Goal: Task Accomplishment & Management: Contribute content

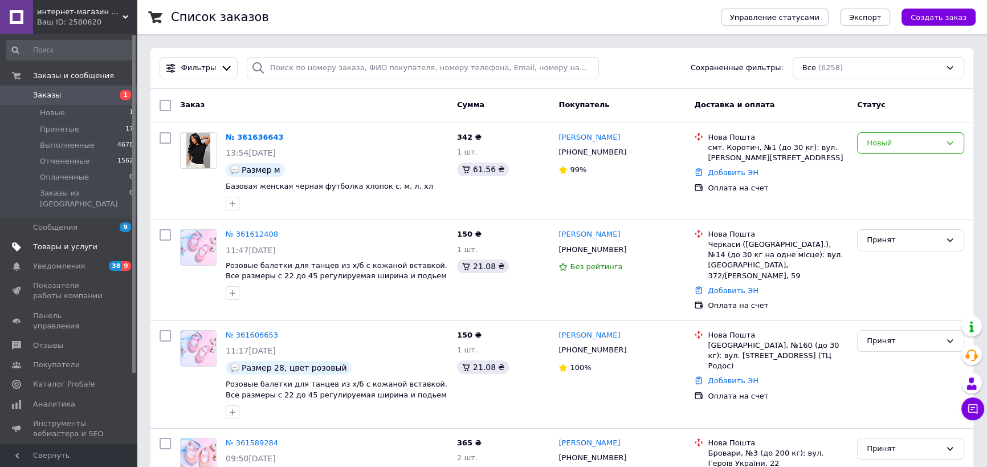
click at [79, 242] on span "Товары и услуги" at bounding box center [65, 247] width 64 height 10
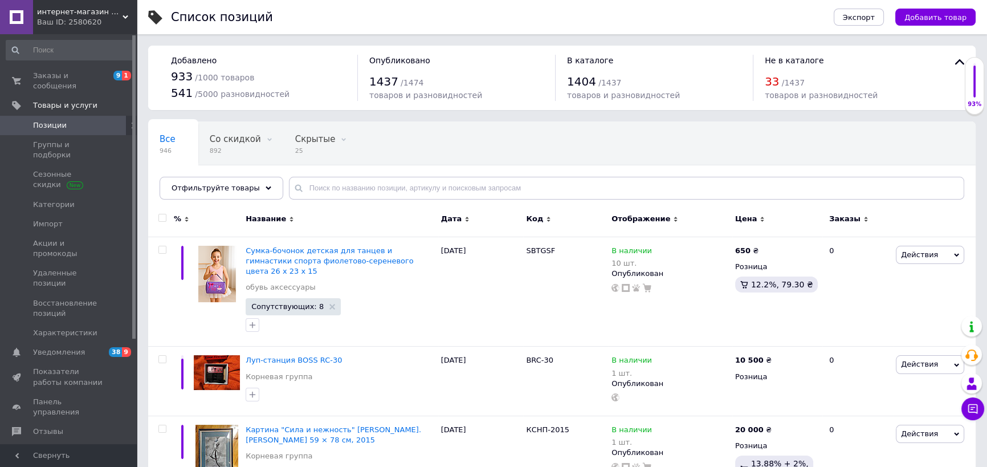
click at [88, 120] on span "Позиции" at bounding box center [69, 125] width 72 height 10
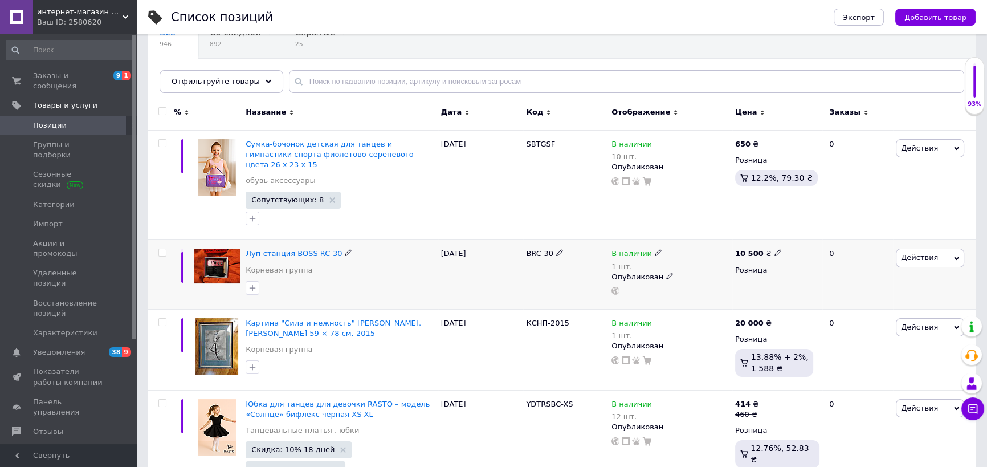
scroll to position [259, 0]
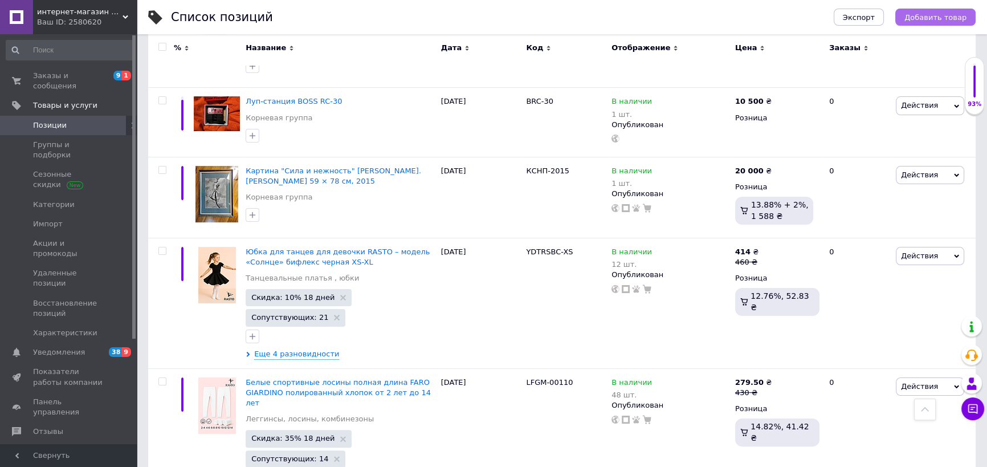
click at [935, 25] on button "Добавить товар" at bounding box center [935, 17] width 80 height 17
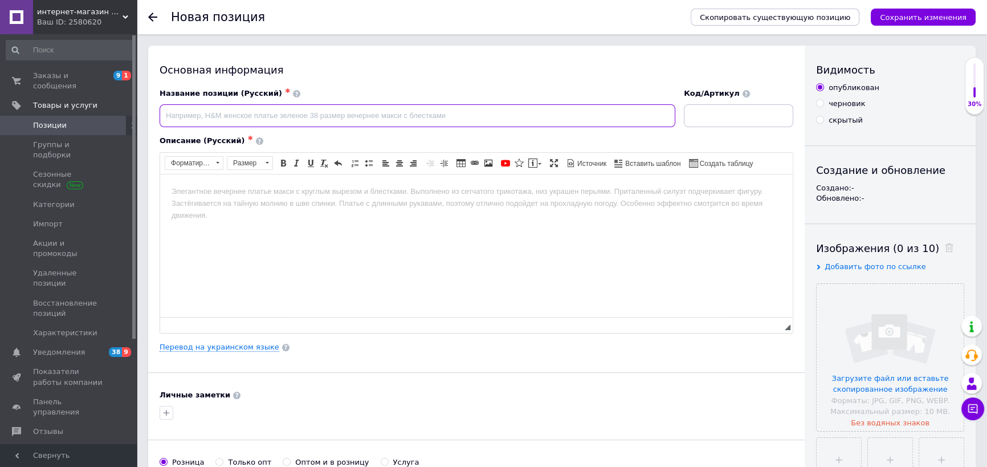
click at [342, 120] on input at bounding box center [418, 115] width 516 height 23
click at [252, 117] on input at bounding box center [418, 115] width 516 height 23
type input "Незнайка в солнечном городе [PERSON_NAME], художник [PERSON_NAME].[PERSON_NAME]"
click at [436, 209] on html at bounding box center [476, 191] width 633 height 35
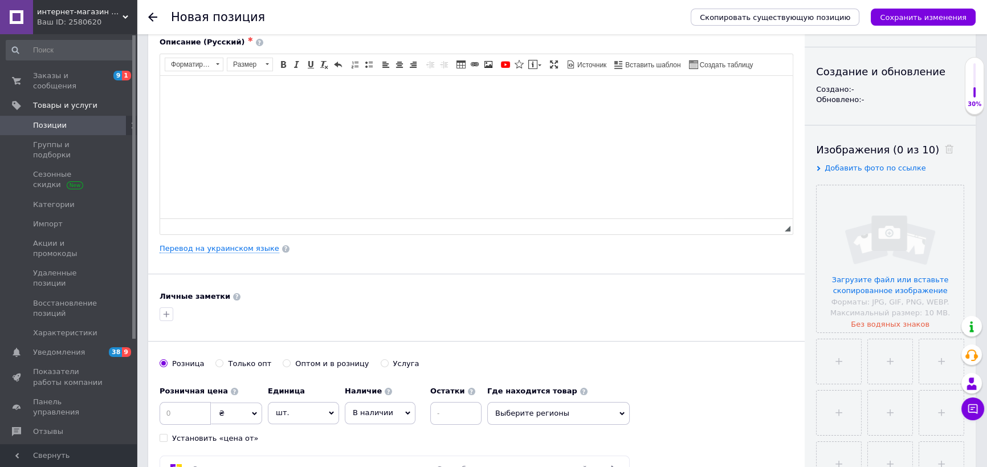
scroll to position [362, 0]
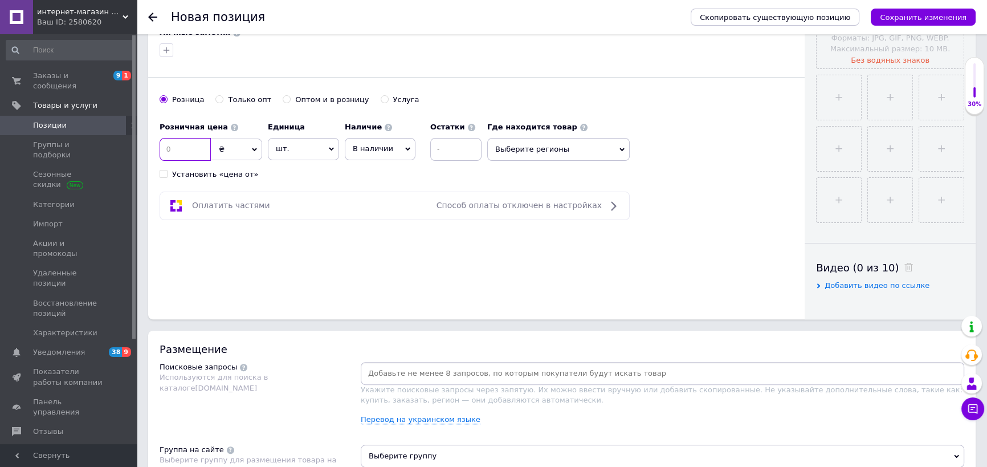
click at [184, 142] on input at bounding box center [185, 149] width 51 height 23
type input "400"
click at [452, 148] on input at bounding box center [455, 149] width 51 height 23
type input "1"
click at [443, 187] on div "Основная информация Название позиции (Русский) ✱ Незнайка в солнечном городе [P…" at bounding box center [476, 1] width 657 height 636
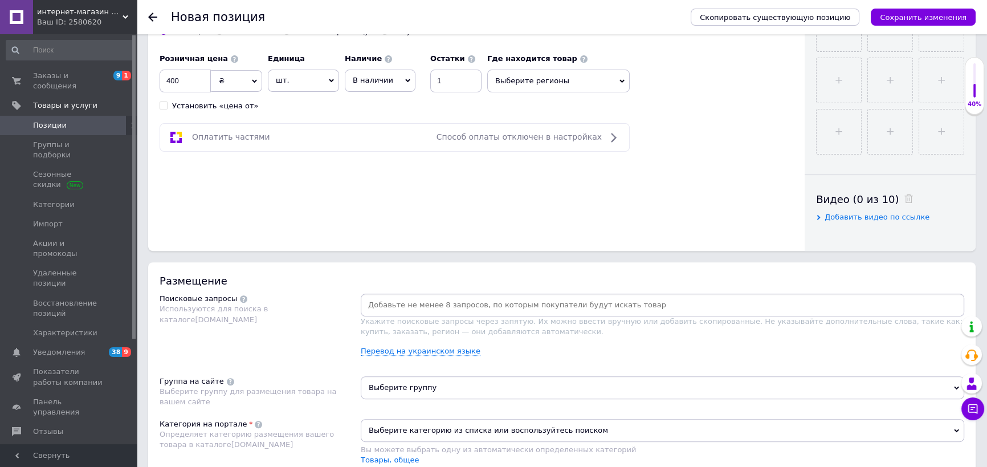
scroll to position [570, 0]
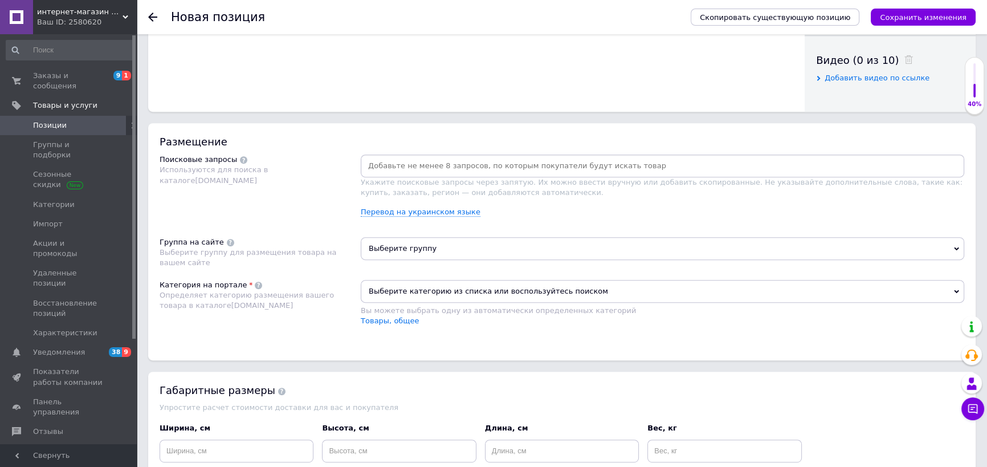
click at [418, 166] on input at bounding box center [662, 165] width 599 height 17
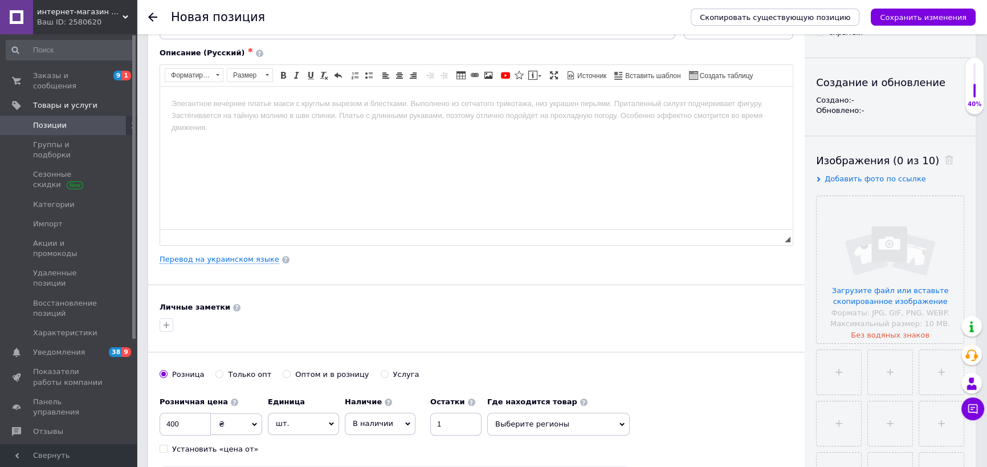
scroll to position [0, 0]
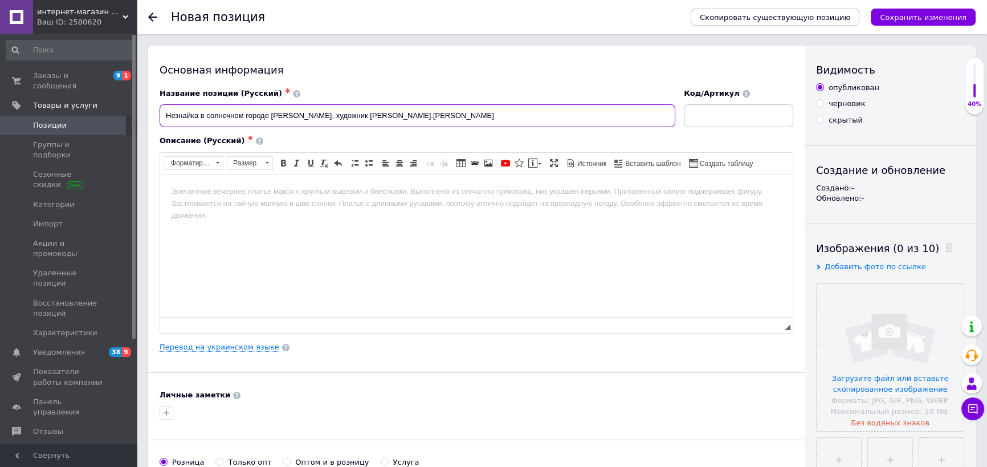
click at [270, 115] on input "Незнайка в солнечном городе [PERSON_NAME], художник [PERSON_NAME].[PERSON_NAME]" at bounding box center [418, 115] width 516 height 23
click at [272, 118] on input "Незнайка в солнечном городе роман сказка [PERSON_NAME], художник [PERSON_NAME].…" at bounding box center [418, 115] width 516 height 23
click at [341, 90] on div "Название позиции (Русский) ✱" at bounding box center [418, 93] width 516 height 10
drag, startPoint x: 320, startPoint y: 111, endPoint x: 272, endPoint y: 112, distance: 47.9
click at [272, 112] on input "Незнайка в солнечном городе: роман сказка [PERSON_NAME], художник [PERSON_NAME]…" at bounding box center [418, 115] width 516 height 23
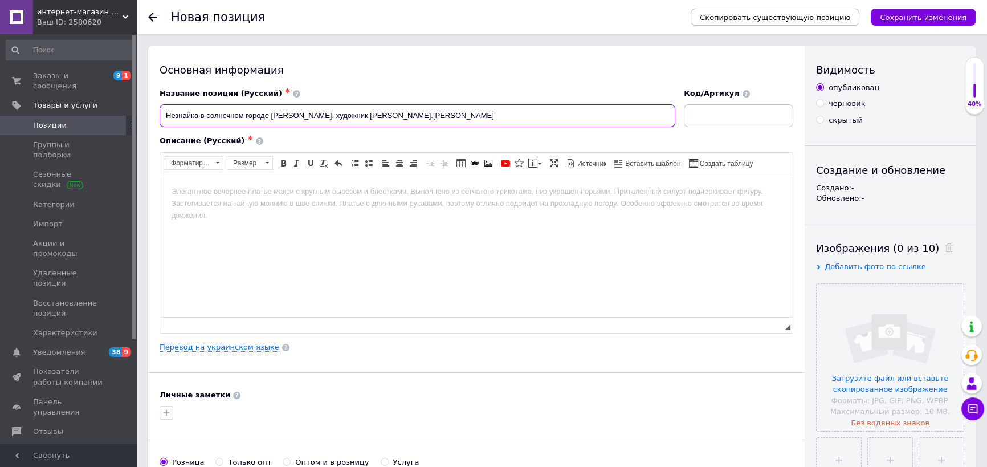
click at [169, 113] on input "Незнайка в солнечном городе [PERSON_NAME], художник [PERSON_NAME].[PERSON_NAME]" at bounding box center [418, 115] width 516 height 23
click at [162, 116] on input "Незнайка в солнечном городе [PERSON_NAME], художник [PERSON_NAME].[PERSON_NAME]" at bounding box center [418, 115] width 516 height 23
click at [319, 112] on input "Роман-сказка: Незнайка в солнечном городе [PERSON_NAME], художник [PERSON_NAME]…" at bounding box center [418, 115] width 516 height 23
click at [429, 115] on input "Роман-сказка: Незнайка в солнечном городе для младшего школьного возроста [PERS…" at bounding box center [418, 115] width 516 height 23
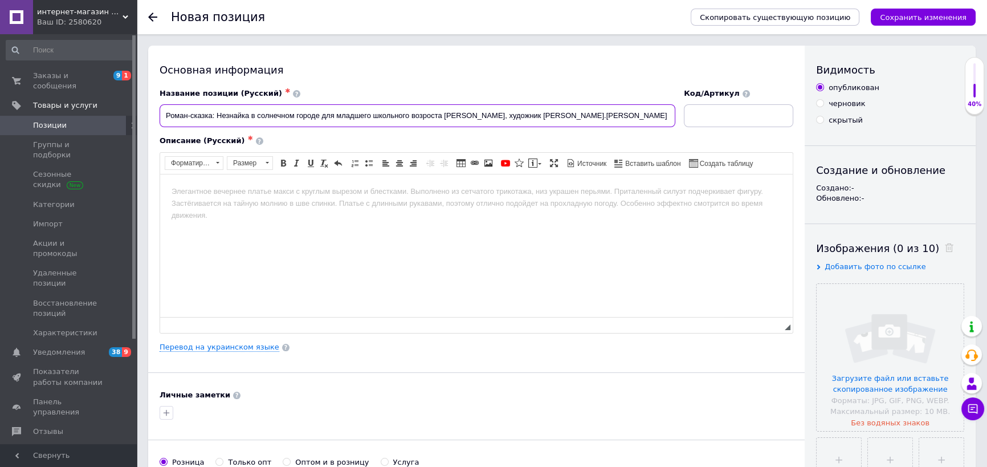
type input "Роман-сказка: Незнайка в солнечном городе для младшего школьного возроста [PERS…"
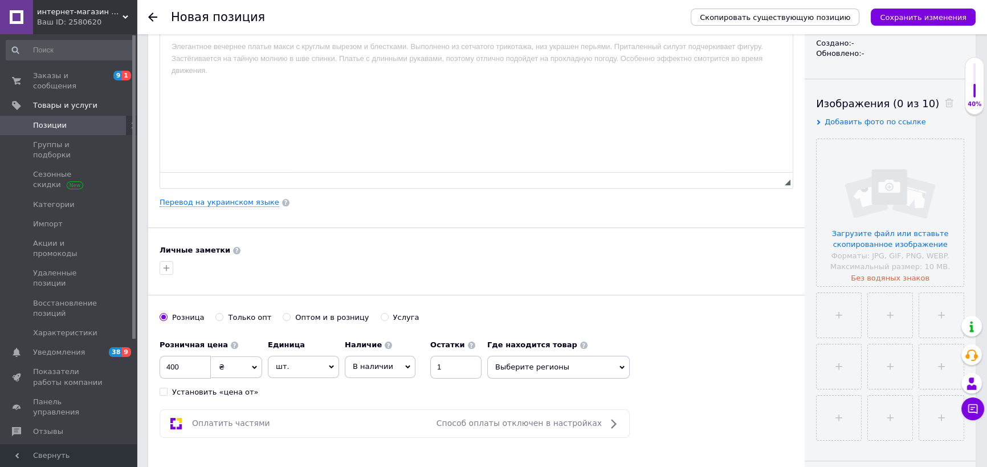
scroll to position [155, 0]
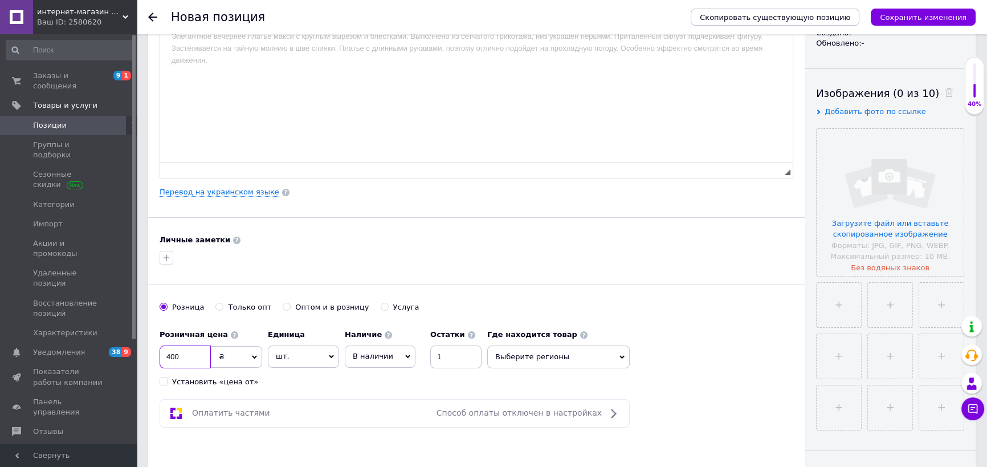
click at [179, 360] on input "400" at bounding box center [185, 356] width 51 height 23
type input "4"
type input "650"
click at [528, 357] on span "Выберите регионы" at bounding box center [558, 356] width 142 height 23
click at [541, 370] on div at bounding box center [558, 386] width 141 height 34
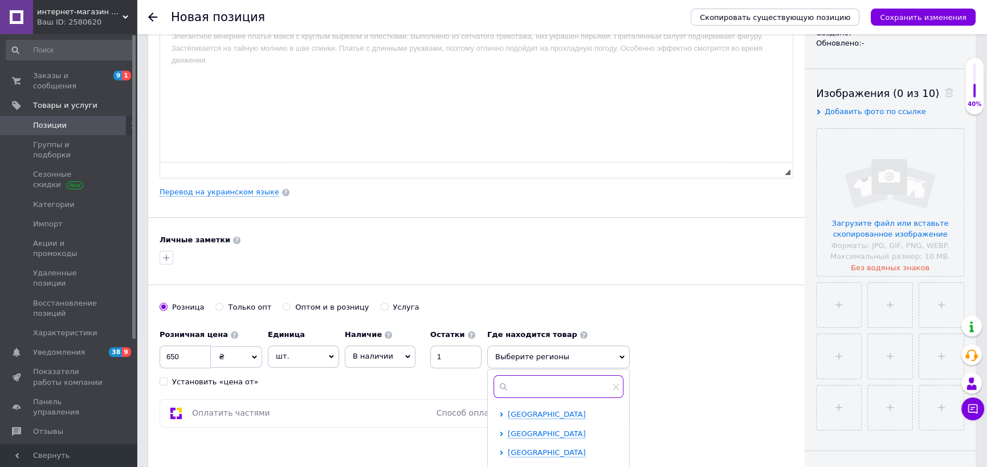
click at [551, 382] on input "text" at bounding box center [559, 386] width 130 height 23
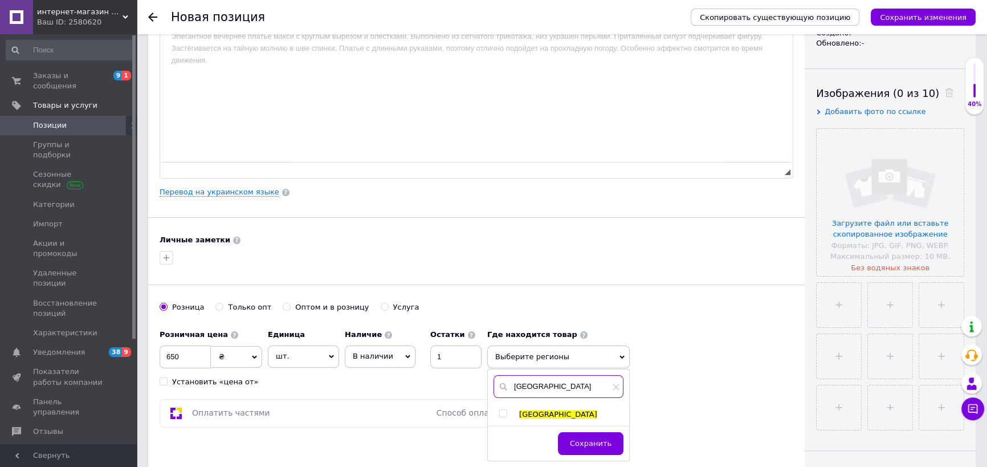
type input "[GEOGRAPHIC_DATA]"
click at [505, 410] on input "checkbox" at bounding box center [502, 413] width 7 height 7
checkbox input "true"
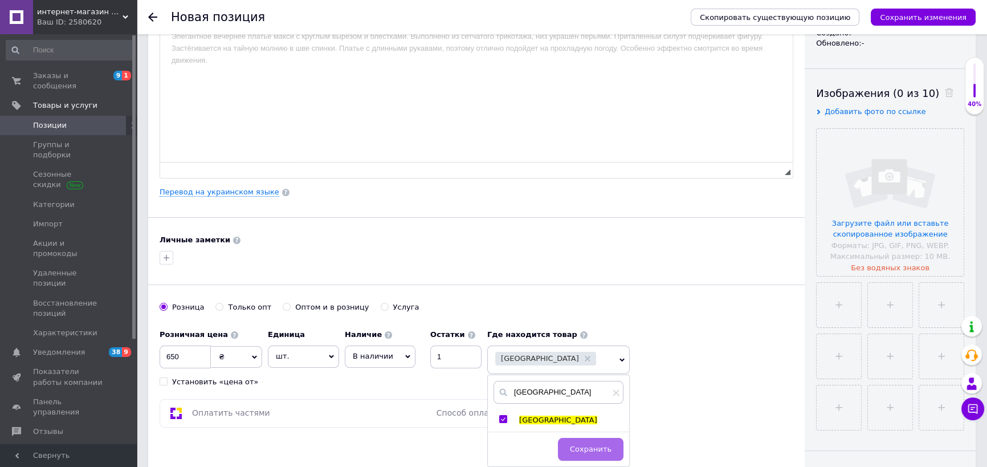
drag, startPoint x: 576, startPoint y: 444, endPoint x: 548, endPoint y: 404, distance: 49.0
click at [576, 445] on span "Сохранить" at bounding box center [591, 449] width 42 height 9
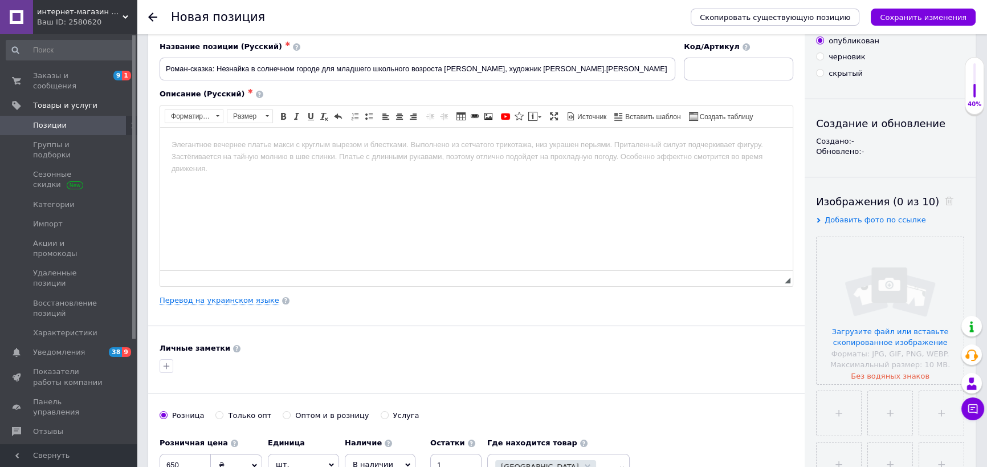
scroll to position [0, 0]
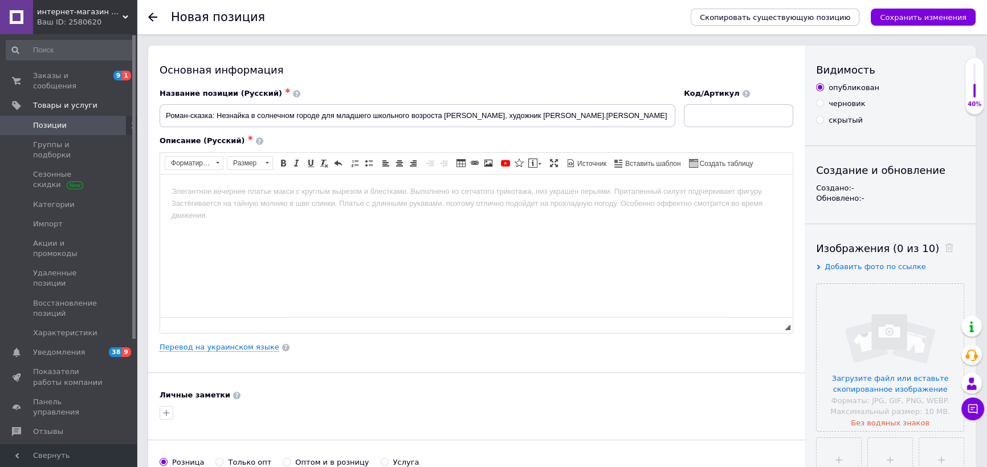
click at [377, 209] on html at bounding box center [476, 191] width 633 height 35
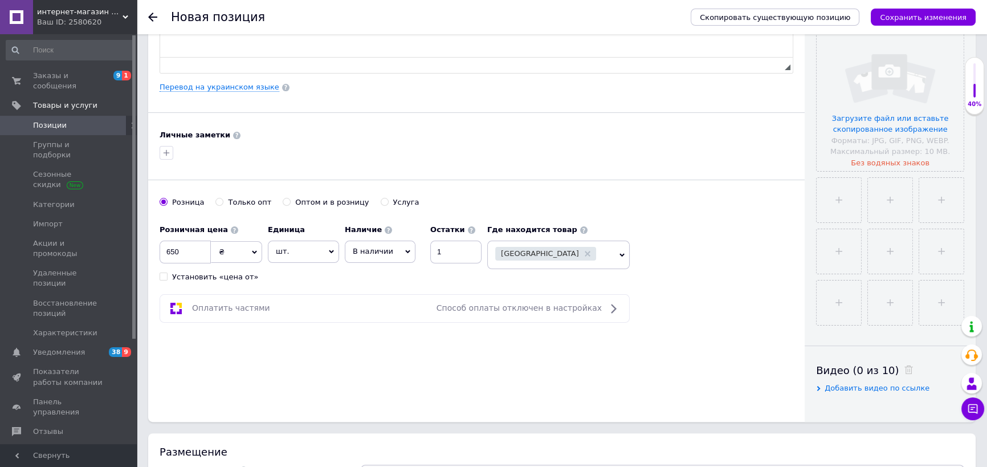
scroll to position [259, 0]
click at [876, 160] on input "file" at bounding box center [890, 98] width 147 height 147
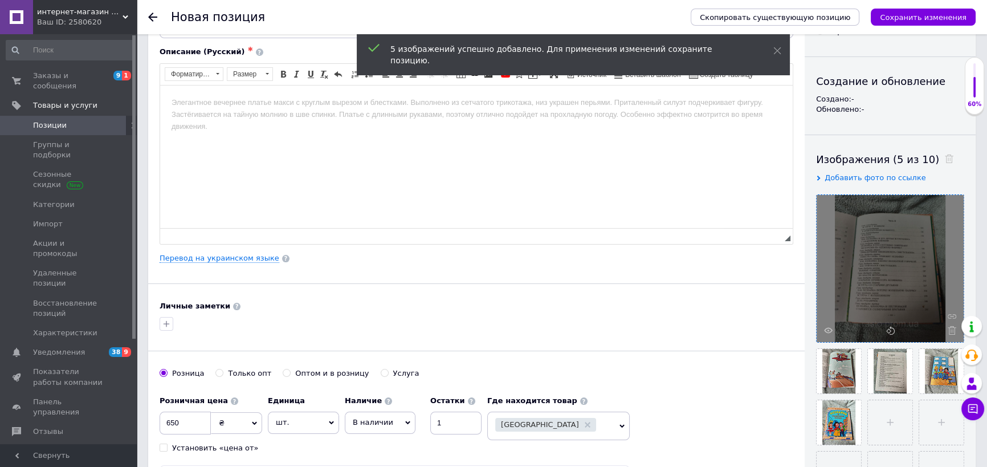
scroll to position [103, 0]
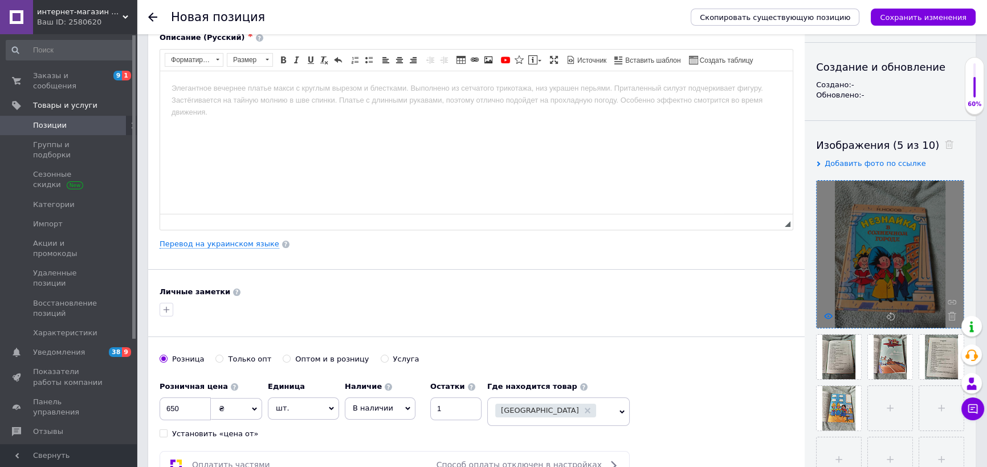
click at [826, 313] on icon at bounding box center [828, 316] width 9 height 9
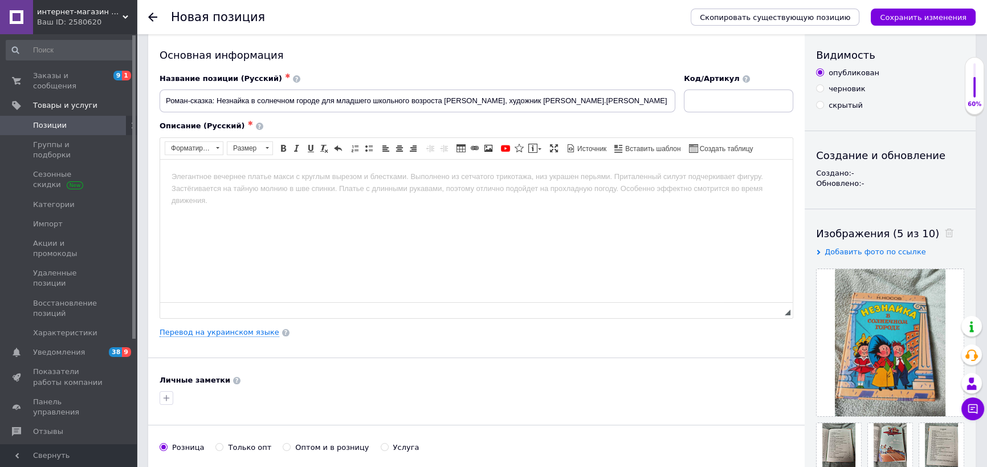
scroll to position [0, 0]
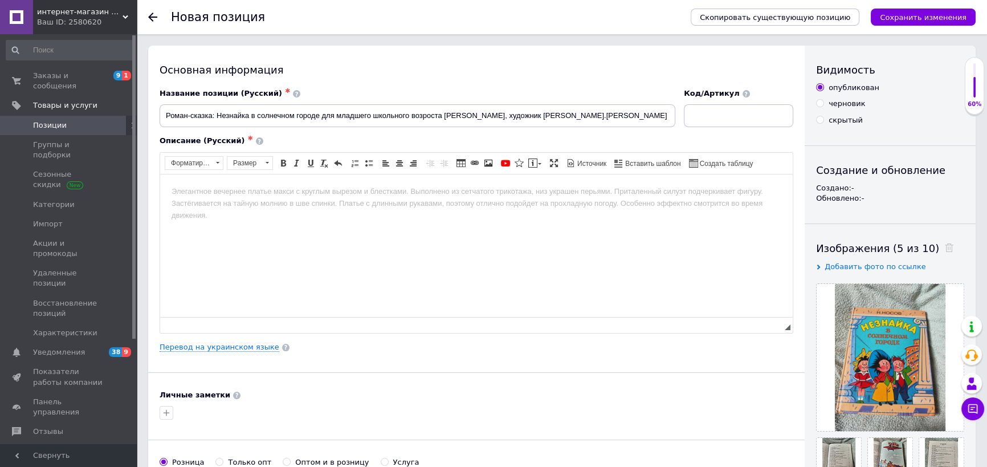
click at [358, 199] on html at bounding box center [476, 191] width 633 height 35
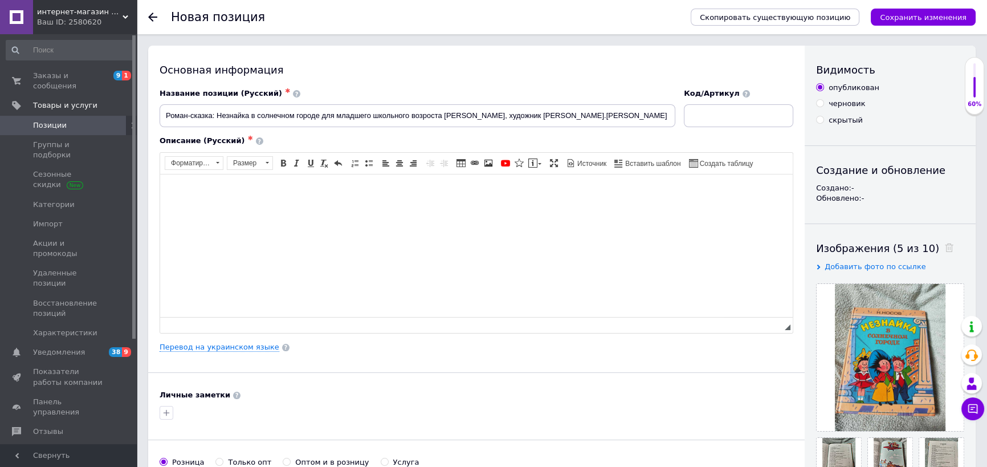
click at [346, 209] on html at bounding box center [476, 191] width 633 height 35
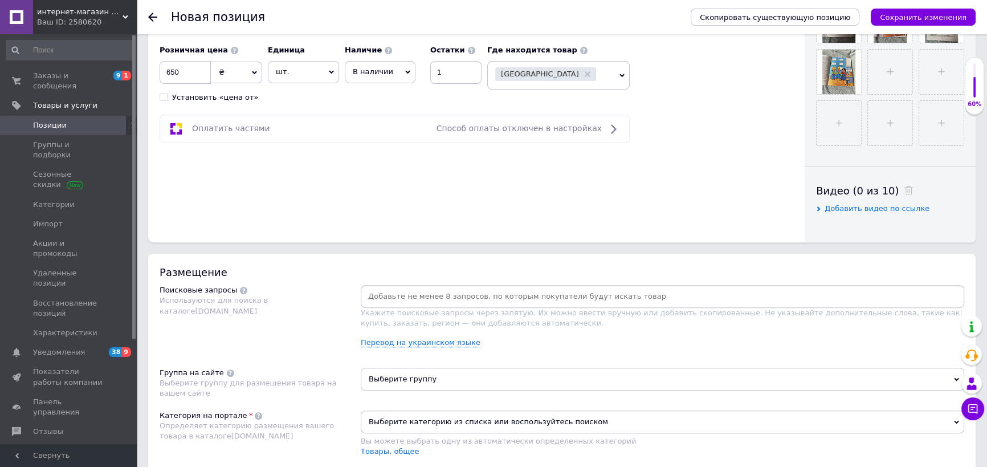
scroll to position [466, 0]
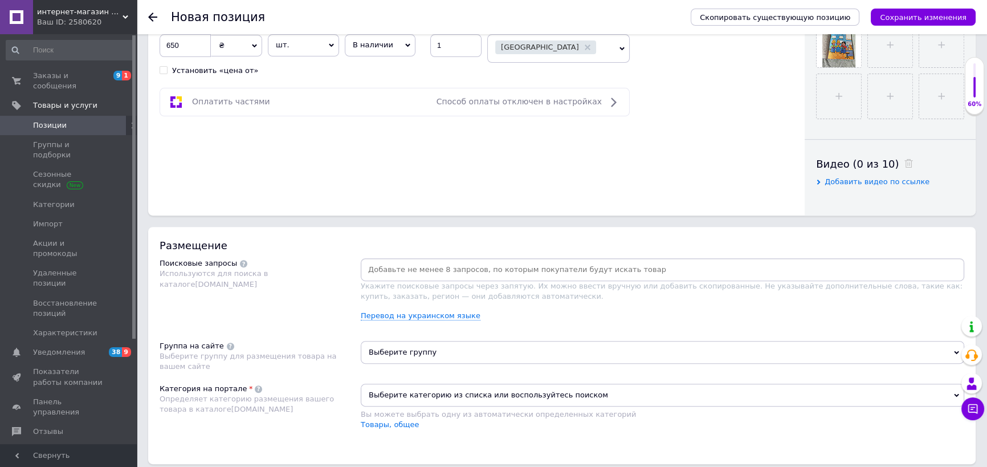
click at [422, 266] on input at bounding box center [662, 269] width 599 height 17
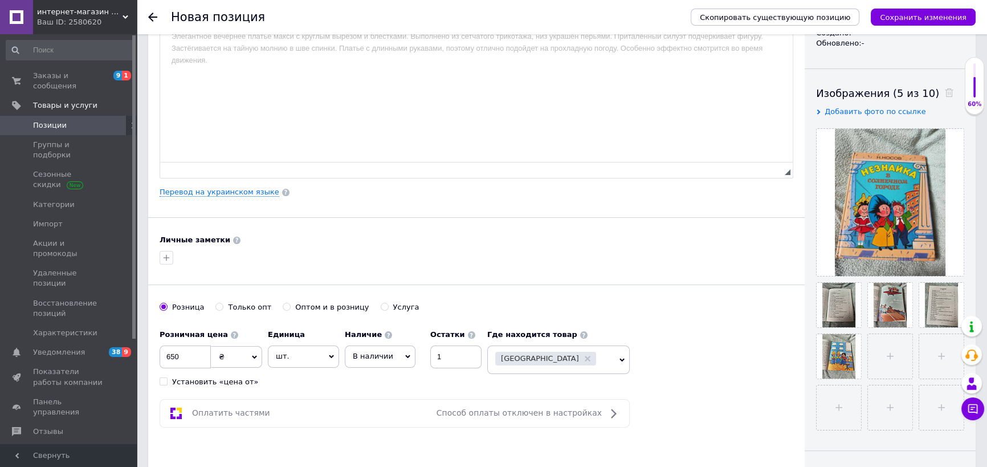
scroll to position [0, 0]
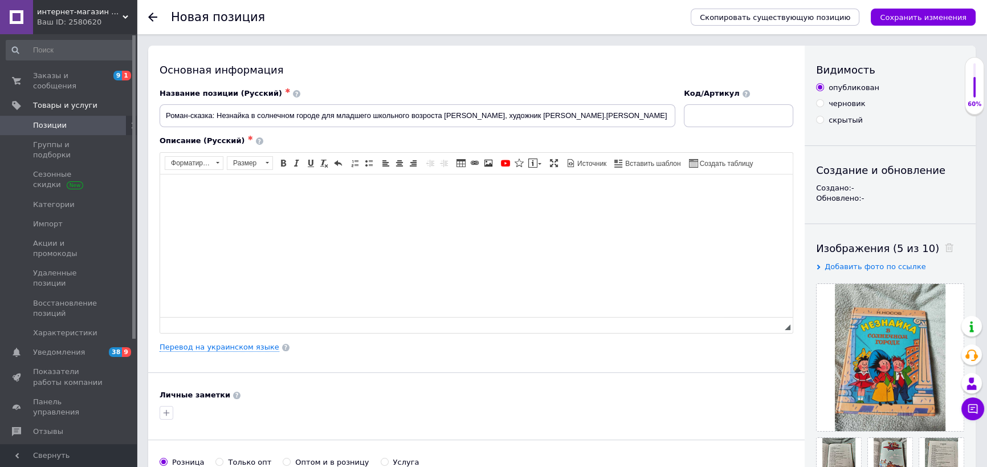
click at [330, 209] on html at bounding box center [476, 191] width 633 height 35
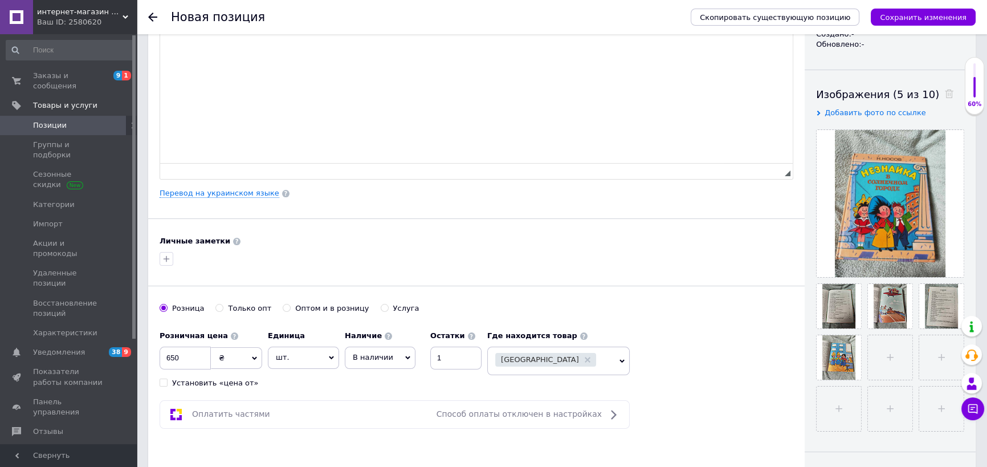
scroll to position [155, 0]
click at [189, 349] on input "650" at bounding box center [185, 356] width 51 height 23
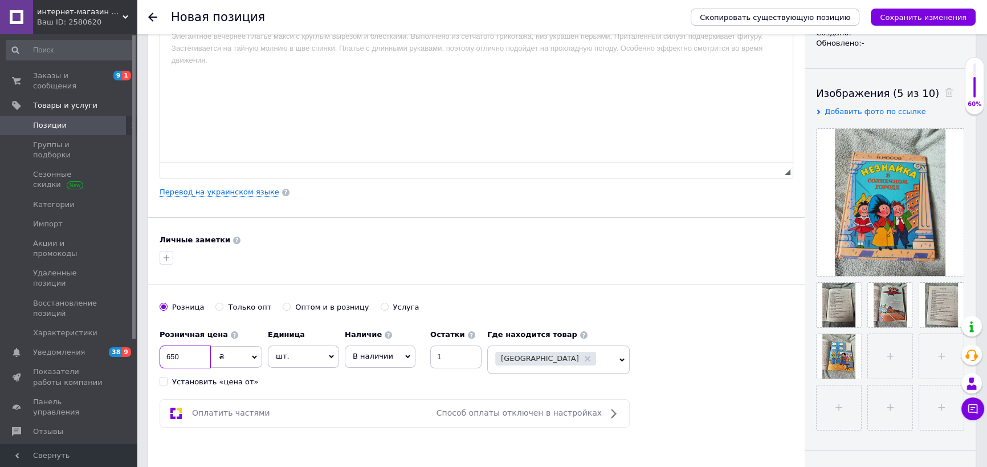
click at [189, 349] on input "650" at bounding box center [185, 356] width 51 height 23
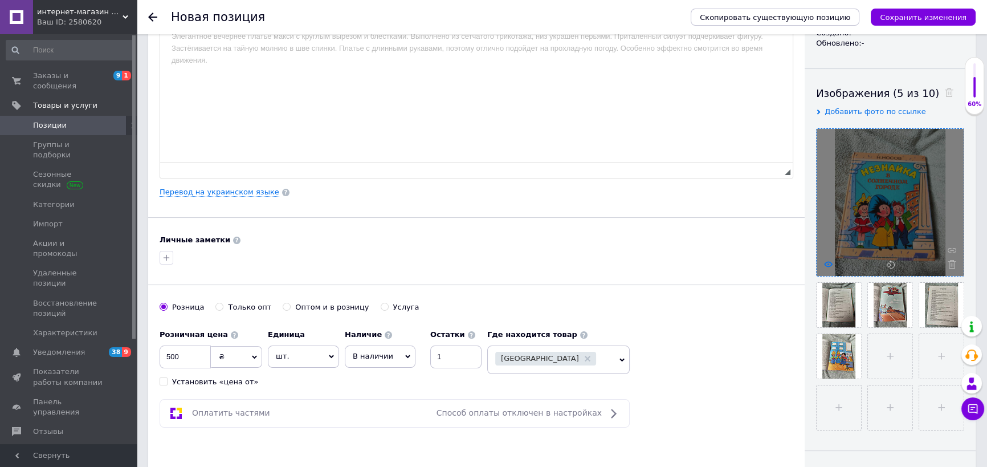
click at [827, 262] on use at bounding box center [828, 264] width 9 height 6
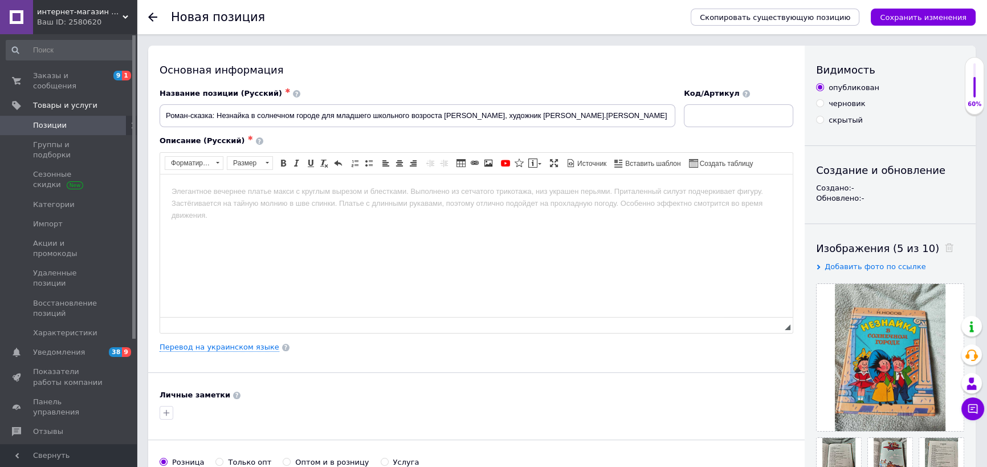
scroll to position [207, 0]
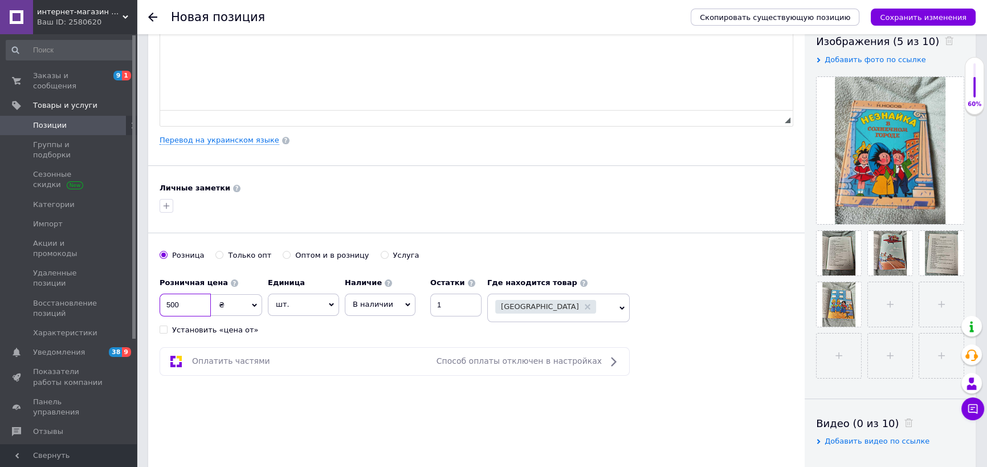
click at [195, 309] on input "500" at bounding box center [185, 304] width 51 height 23
click at [194, 308] on input "500" at bounding box center [185, 304] width 51 height 23
type input "5"
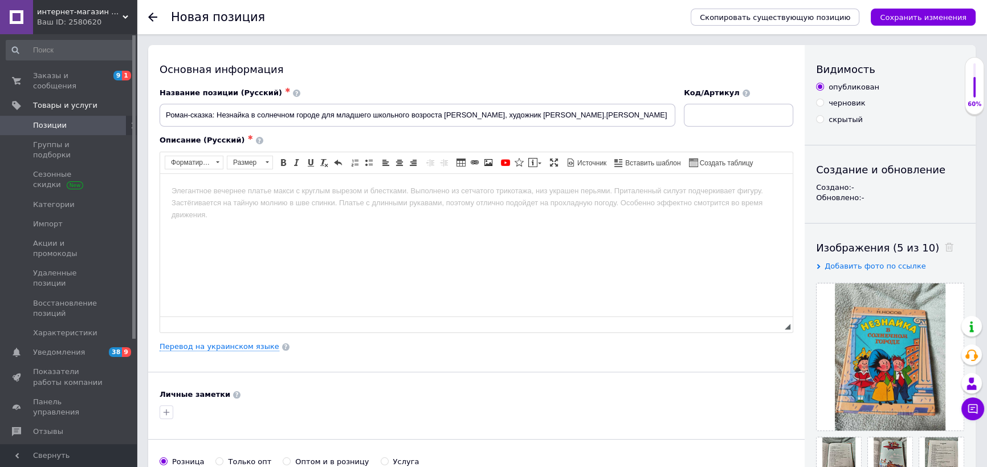
scroll to position [0, 0]
type input "660"
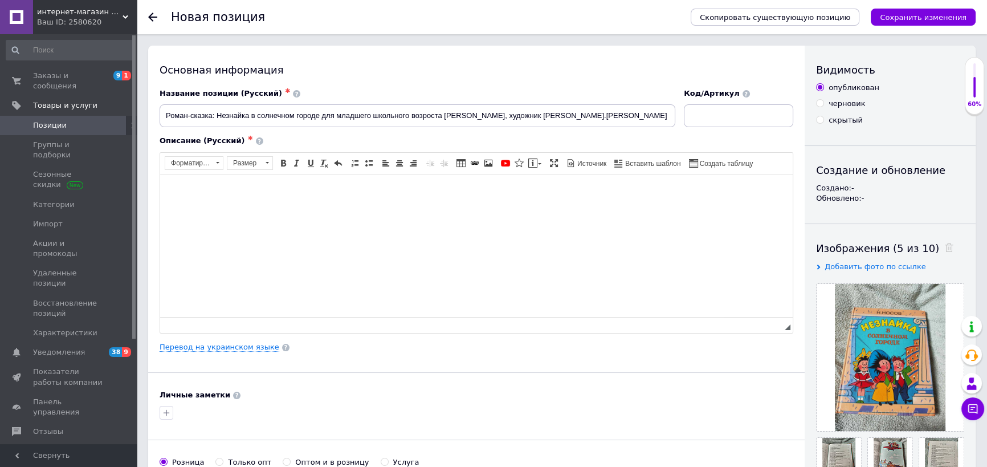
click at [323, 209] on html at bounding box center [476, 191] width 633 height 35
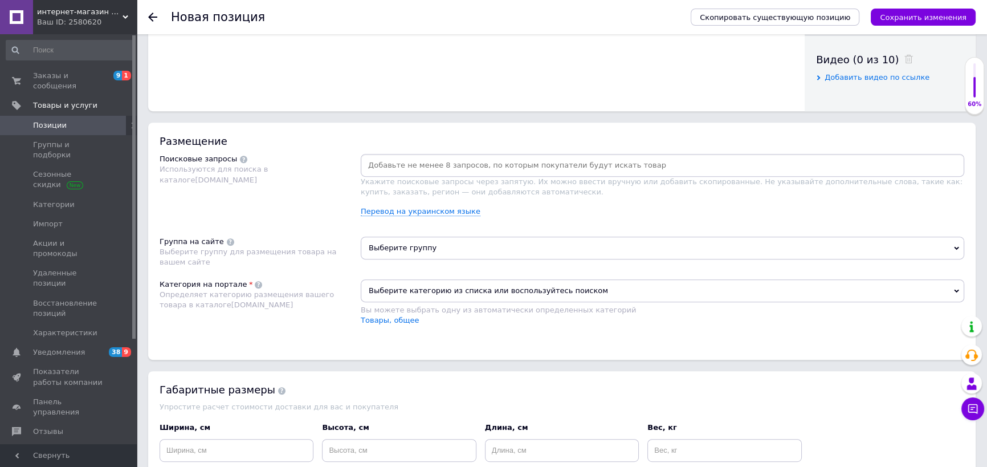
scroll to position [621, 0]
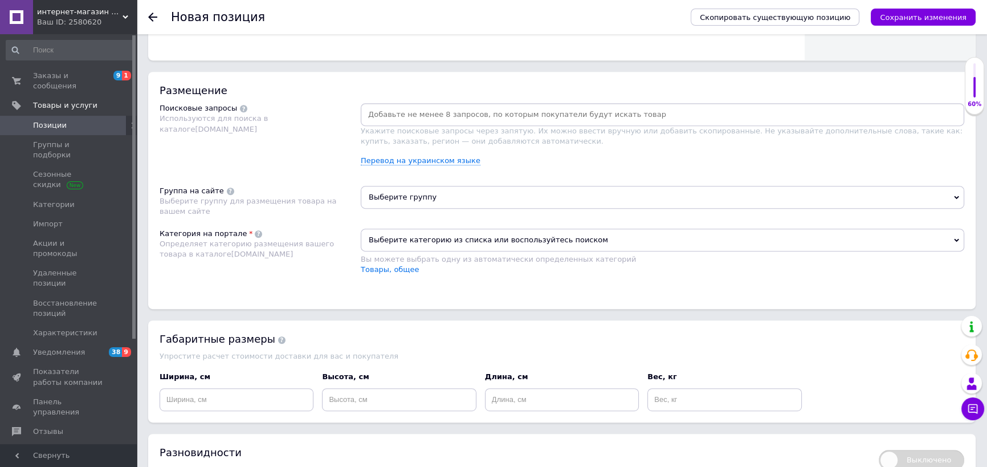
click at [421, 232] on span "Выберите категорию из списка или воспользуйтесь поиском" at bounding box center [663, 240] width 604 height 23
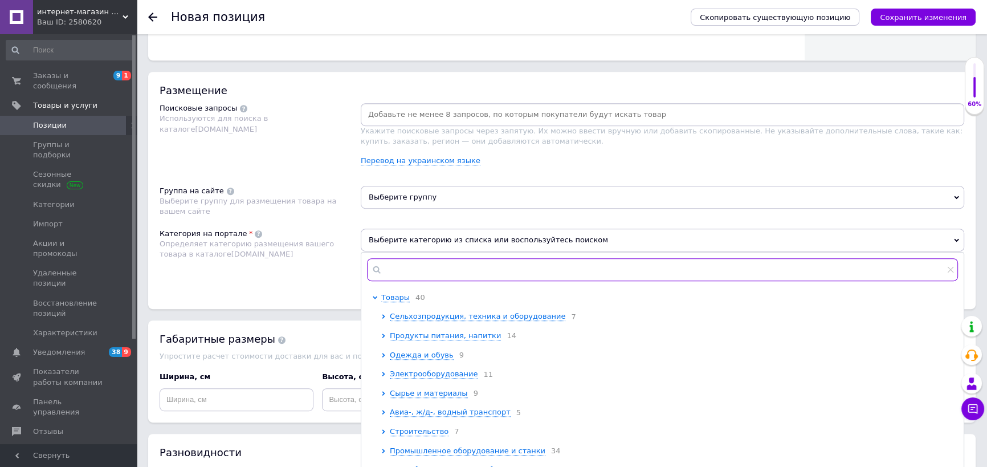
click at [438, 271] on input "text" at bounding box center [662, 269] width 591 height 23
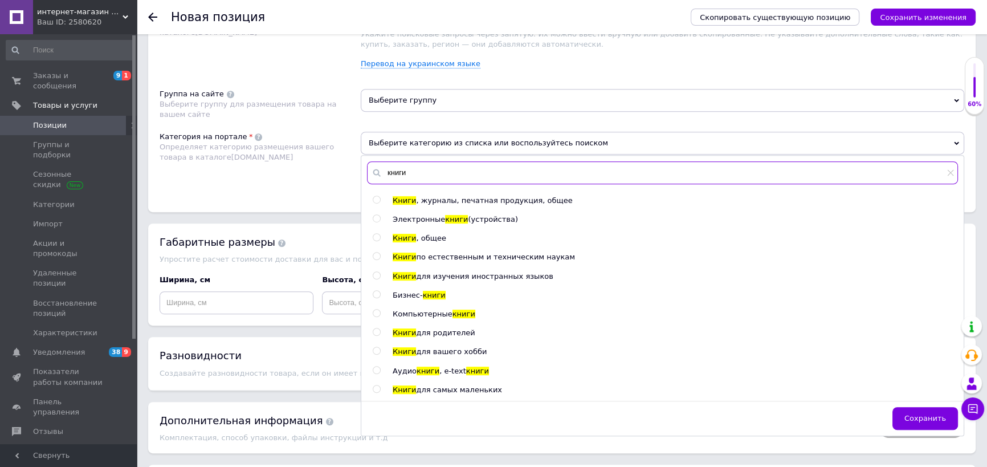
scroll to position [829, 0]
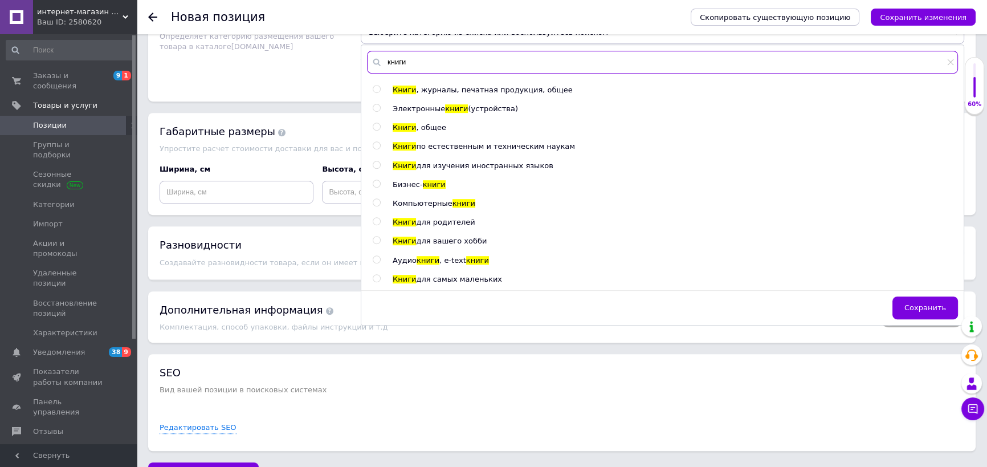
type input "книги"
click at [380, 280] on input "radio" at bounding box center [376, 278] width 7 height 7
radio input "true"
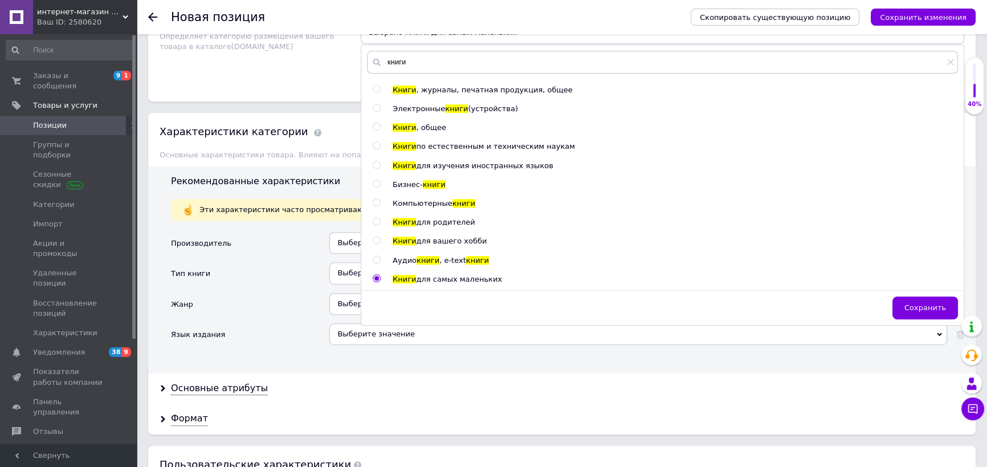
click at [244, 293] on div "Жанр" at bounding box center [250, 308] width 158 height 30
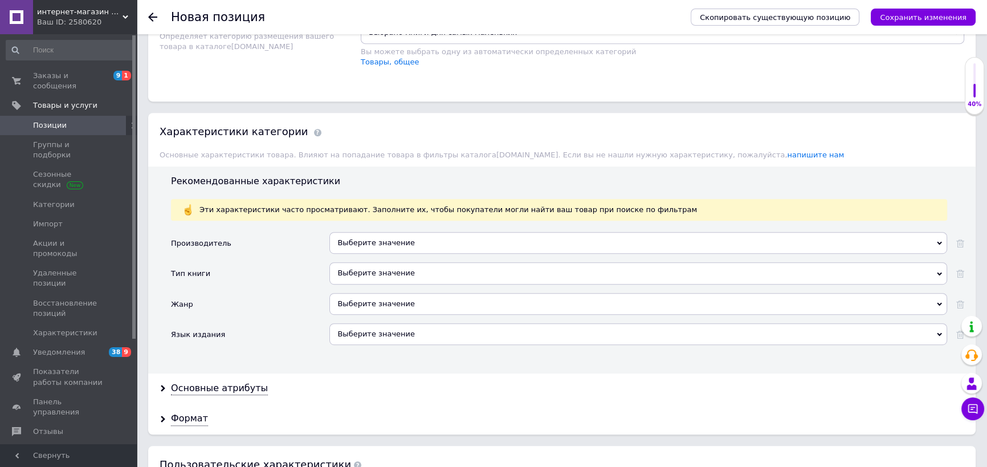
click at [395, 273] on div "Выберите значение" at bounding box center [638, 273] width 618 height 22
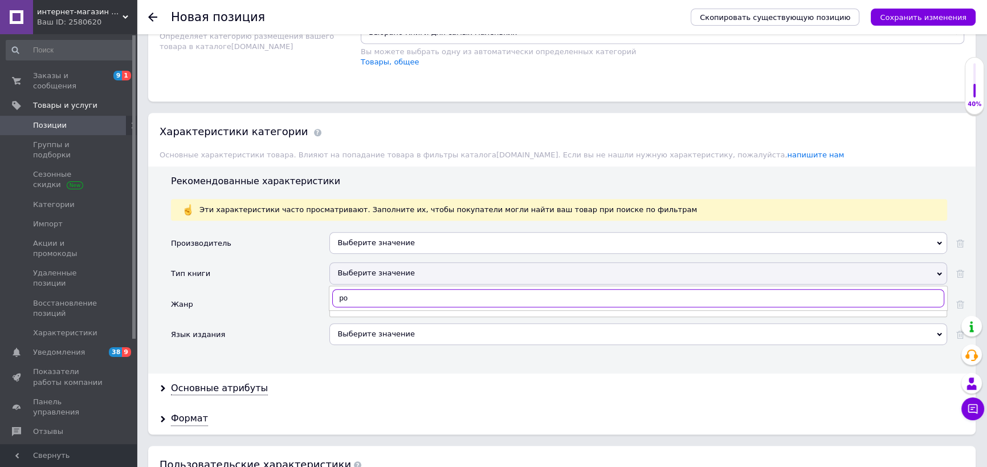
type input "р"
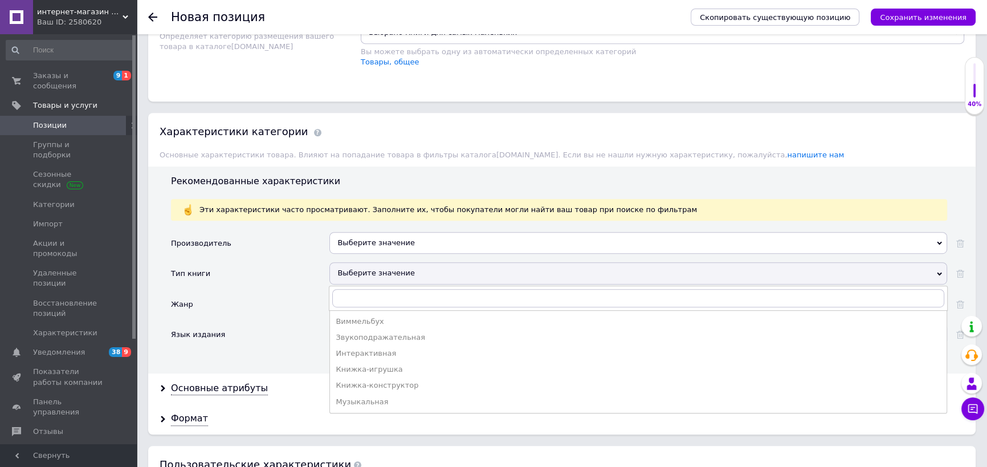
click at [300, 282] on div "Тип книги" at bounding box center [250, 277] width 158 height 30
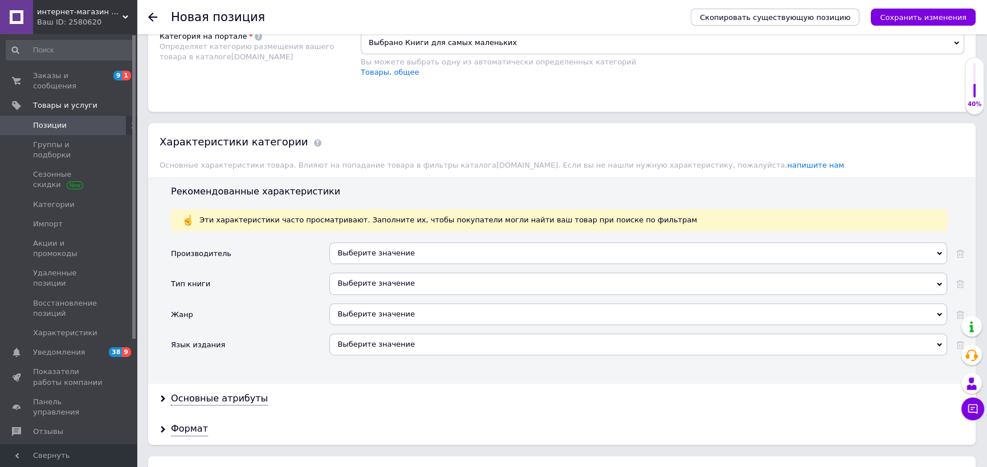
scroll to position [673, 0]
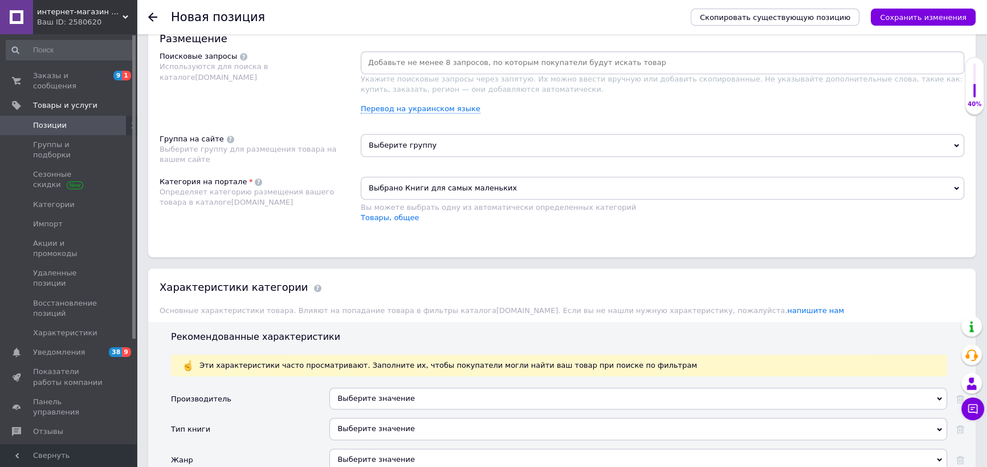
click at [425, 184] on span "Выбрано Книги для самых маленьких" at bounding box center [663, 188] width 604 height 23
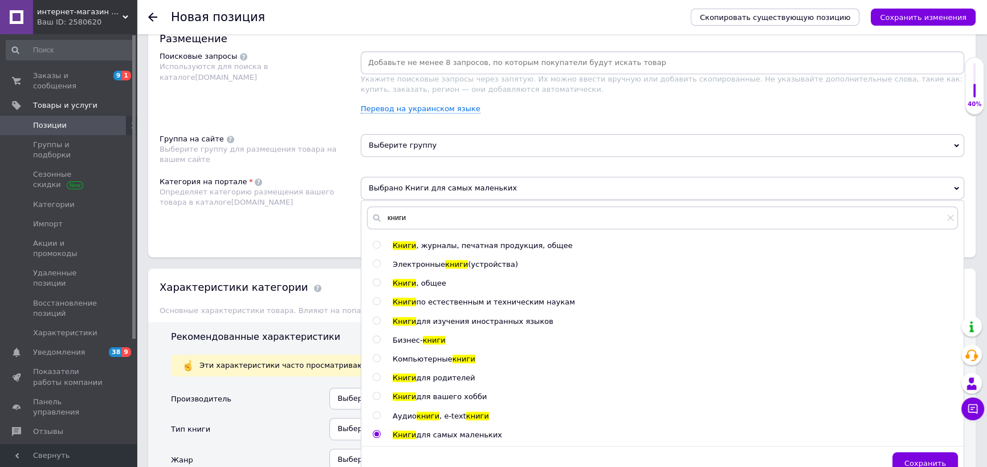
click at [382, 279] on div at bounding box center [378, 283] width 11 height 10
click at [376, 280] on input "radio" at bounding box center [376, 282] width 7 height 7
radio input "true"
radio input "false"
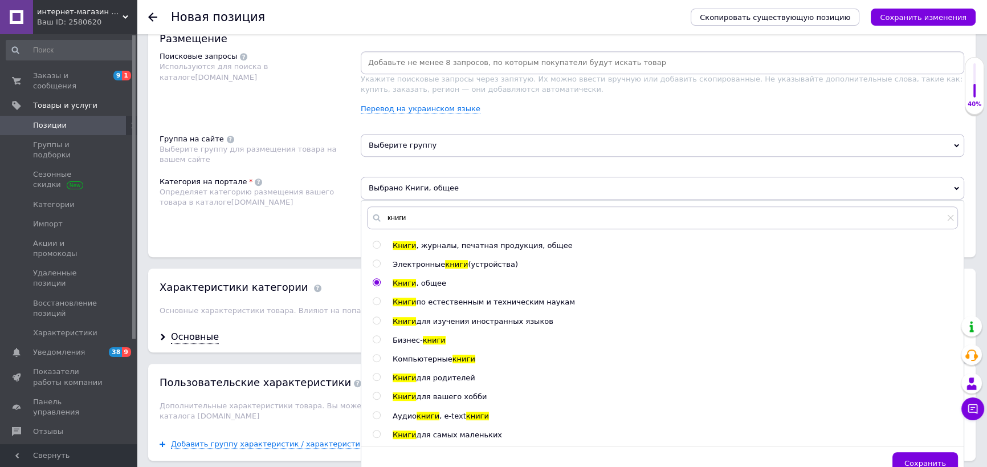
click at [296, 258] on div "Основная информация Название позиции (Русский) ✱ Роман-сказка: Незнайка в солне…" at bounding box center [562, 108] width 850 height 1471
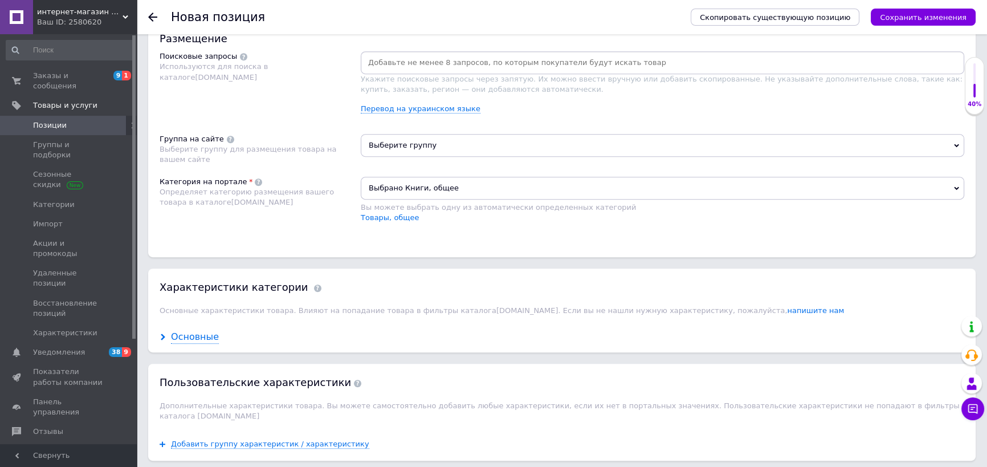
click at [191, 335] on div "Основные" at bounding box center [195, 337] width 48 height 13
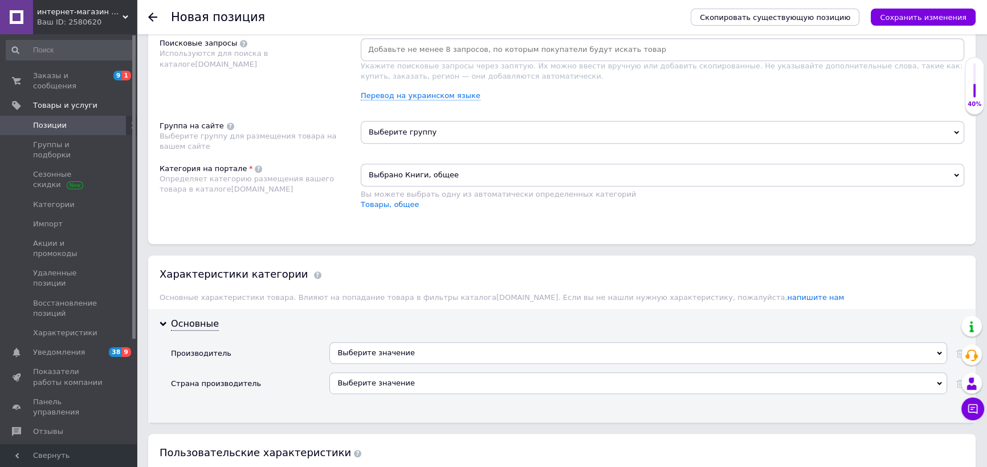
scroll to position [725, 0]
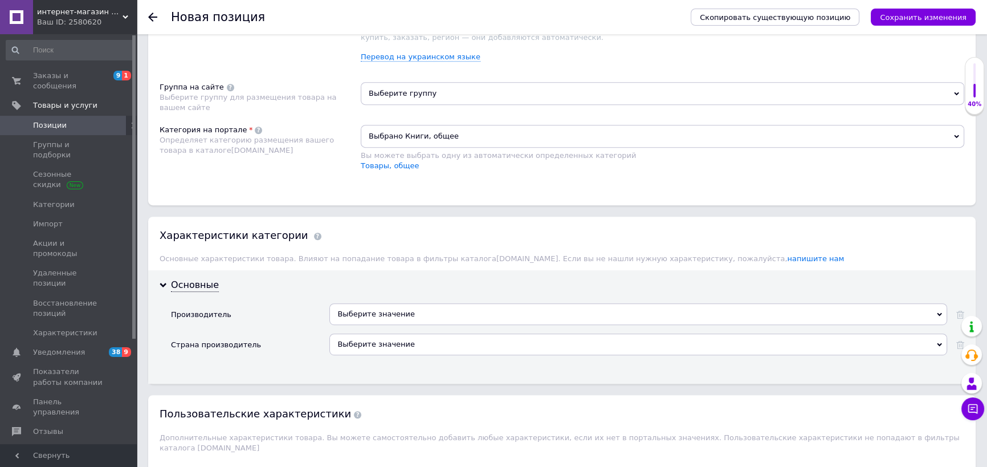
click at [388, 312] on div "Выберите значение" at bounding box center [638, 314] width 618 height 22
click at [456, 187] on div "Размещение Поисковые запросы Используются для поиска в каталоге [DOMAIN_NAME] У…" at bounding box center [561, 86] width 827 height 237
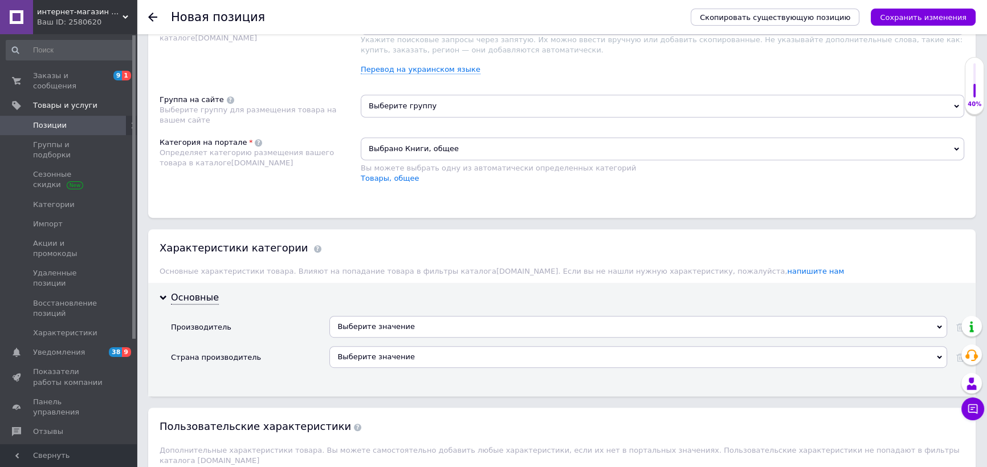
scroll to position [673, 0]
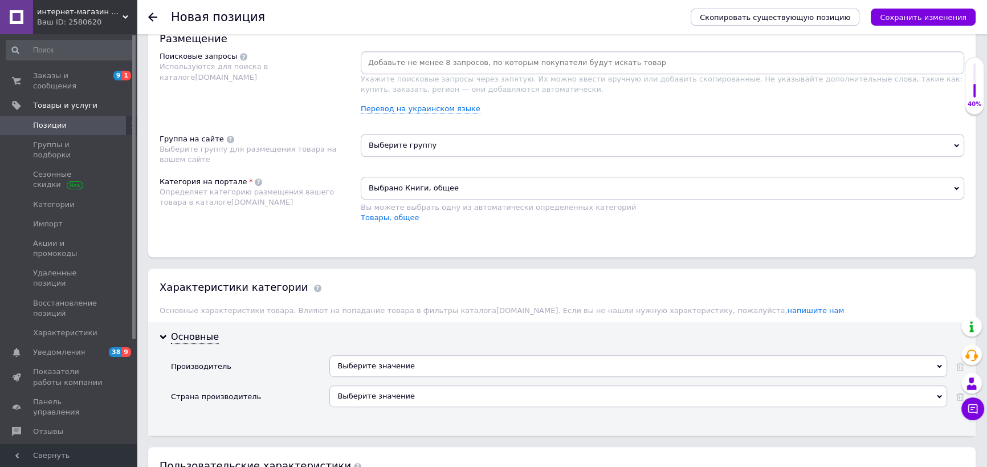
click at [418, 142] on span "Выберите группу" at bounding box center [663, 145] width 604 height 23
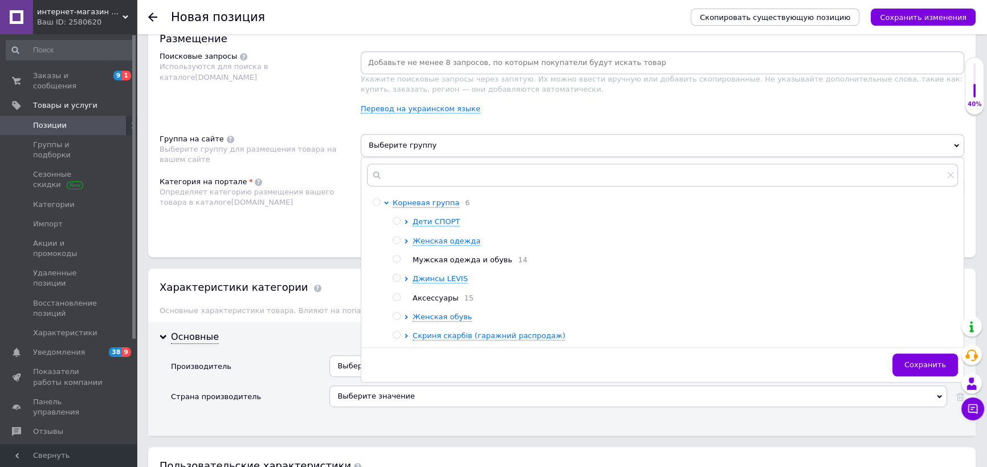
click at [418, 142] on span "Выберите группу" at bounding box center [663, 145] width 604 height 23
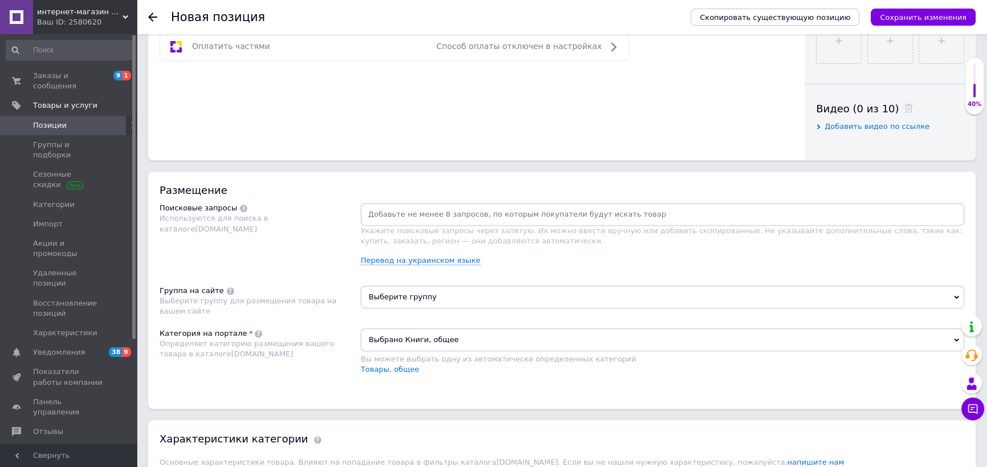
scroll to position [518, 0]
click at [403, 303] on span "Выберите группу" at bounding box center [663, 300] width 604 height 23
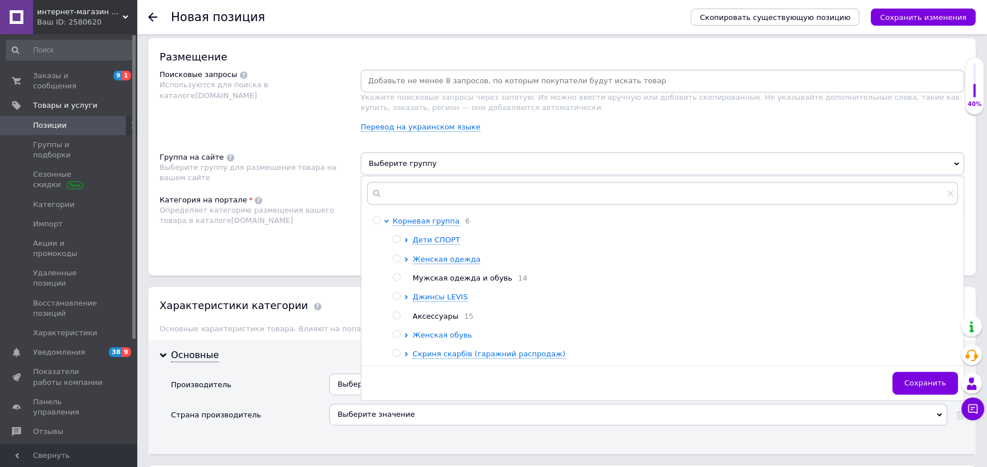
scroll to position [673, 0]
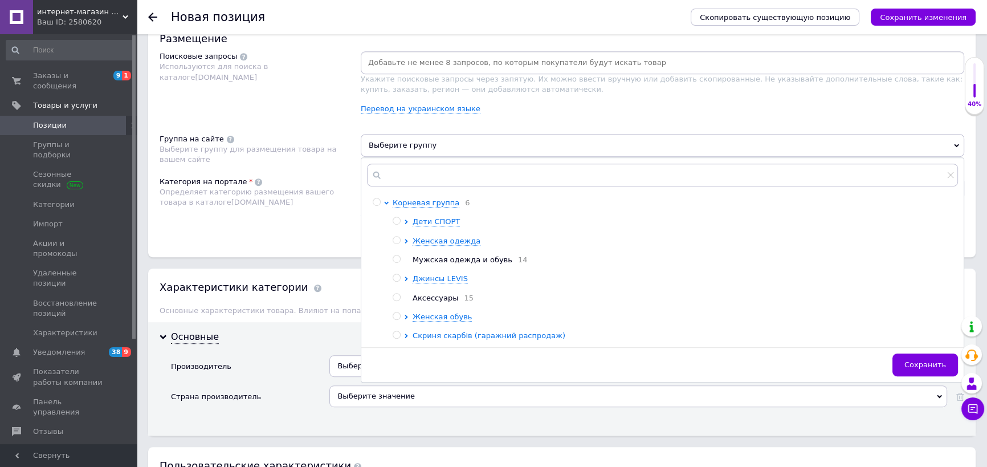
click at [407, 334] on icon at bounding box center [406, 335] width 5 height 5
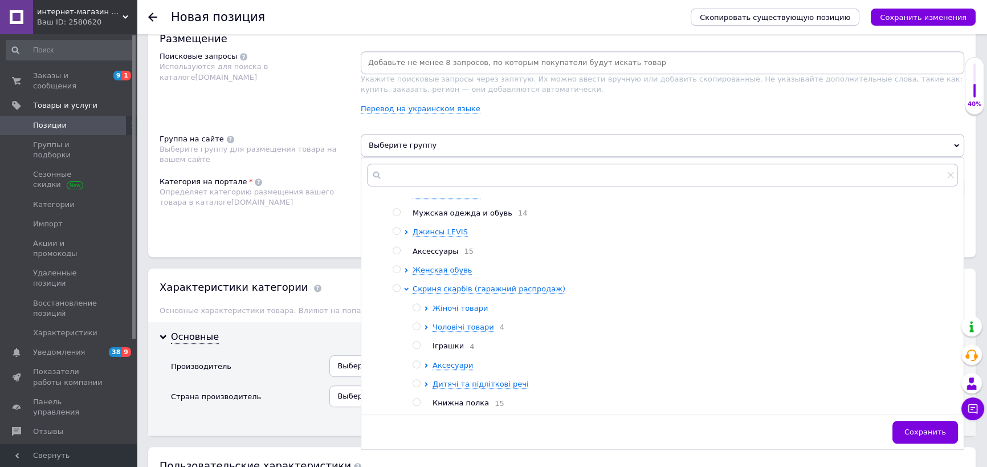
scroll to position [50, 0]
click at [419, 404] on div at bounding box center [418, 403] width 11 height 11
click at [417, 399] on input "radio" at bounding box center [416, 401] width 7 height 7
radio input "true"
click at [918, 430] on span "Сохранить" at bounding box center [925, 431] width 42 height 9
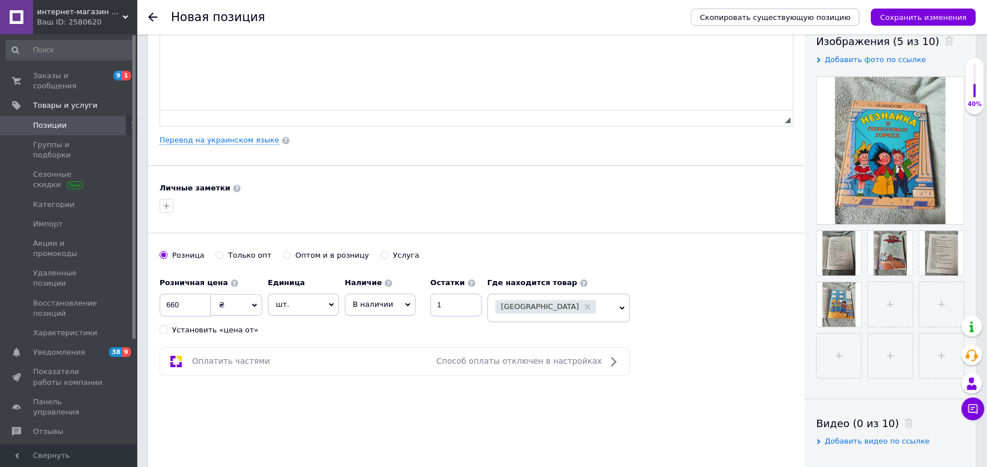
scroll to position [0, 0]
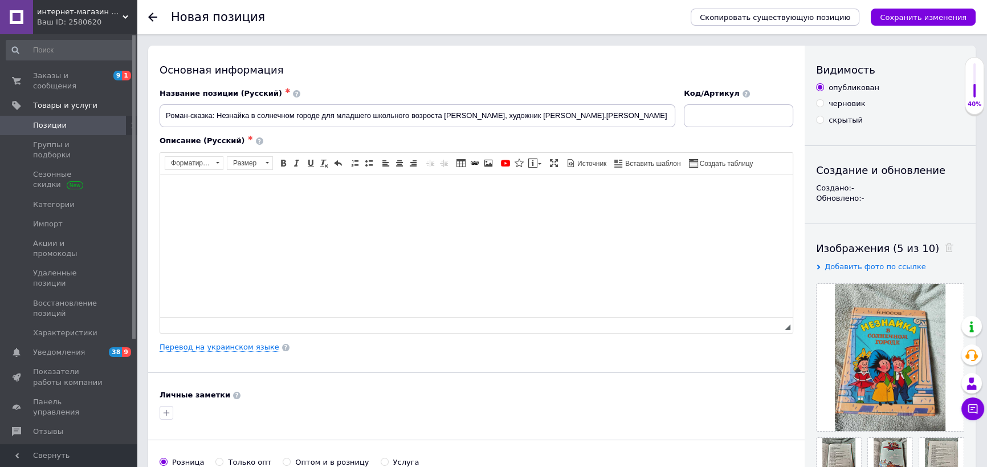
click at [361, 201] on html at bounding box center [476, 191] width 633 height 35
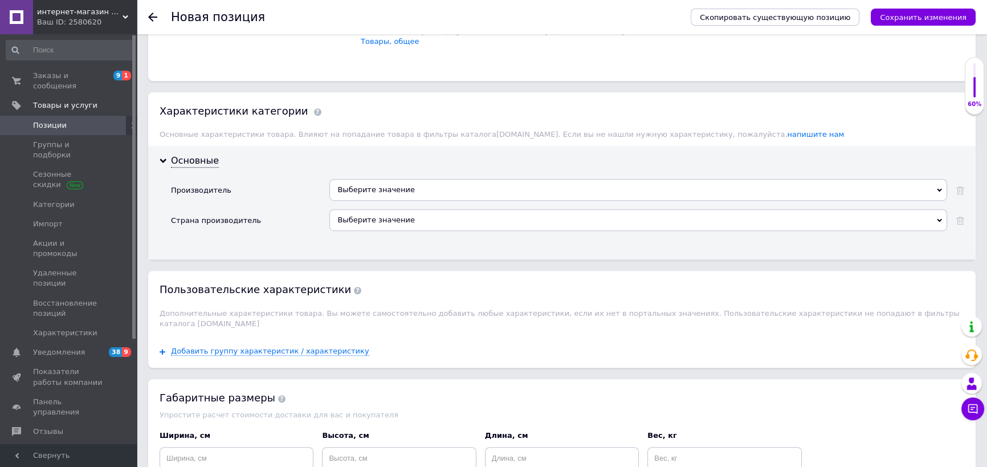
scroll to position [774, 0]
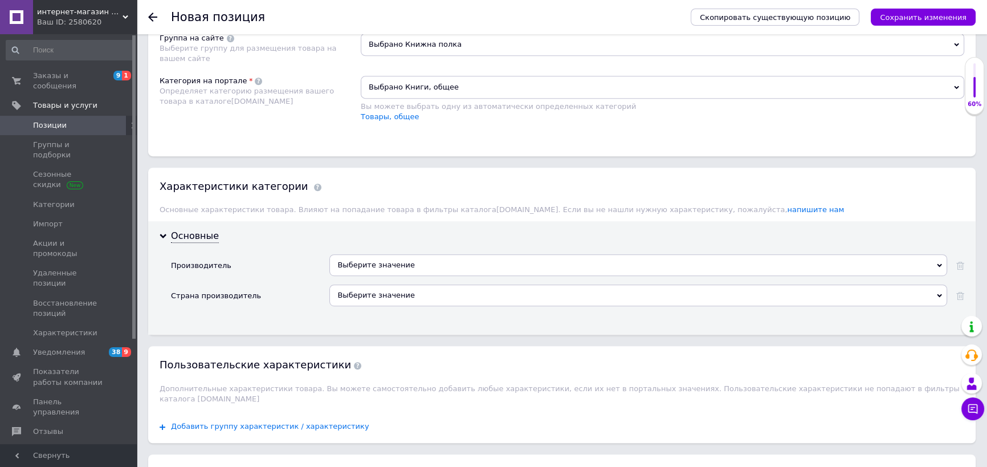
click at [289, 422] on span "Добавить группу характеристик / характеристику" at bounding box center [270, 426] width 198 height 9
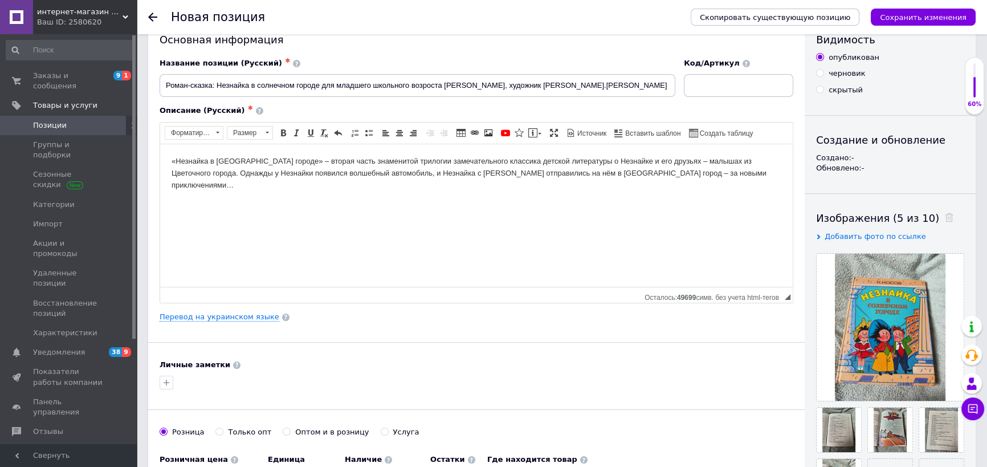
scroll to position [0, 0]
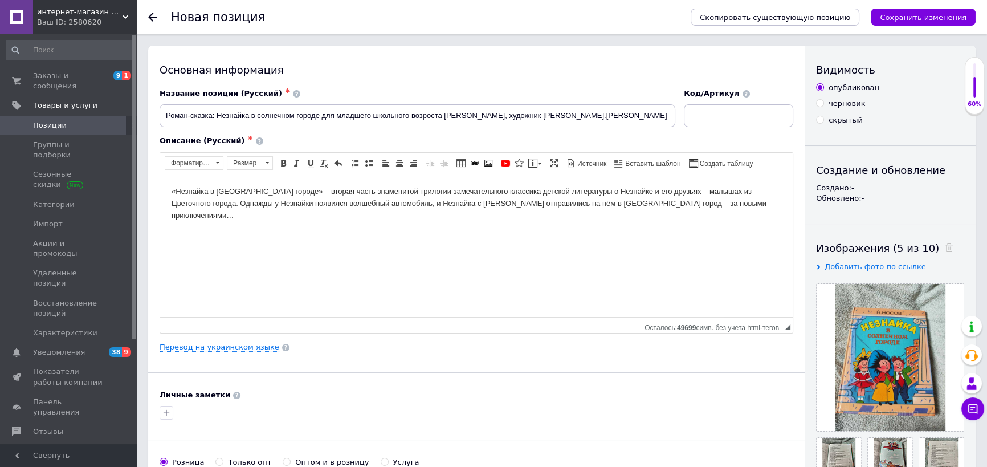
click at [170, 191] on html "«Незнайка в [GEOGRAPHIC_DATA] городе» – вторая часть знаменитой трилогии замеча…" at bounding box center [476, 203] width 633 height 58
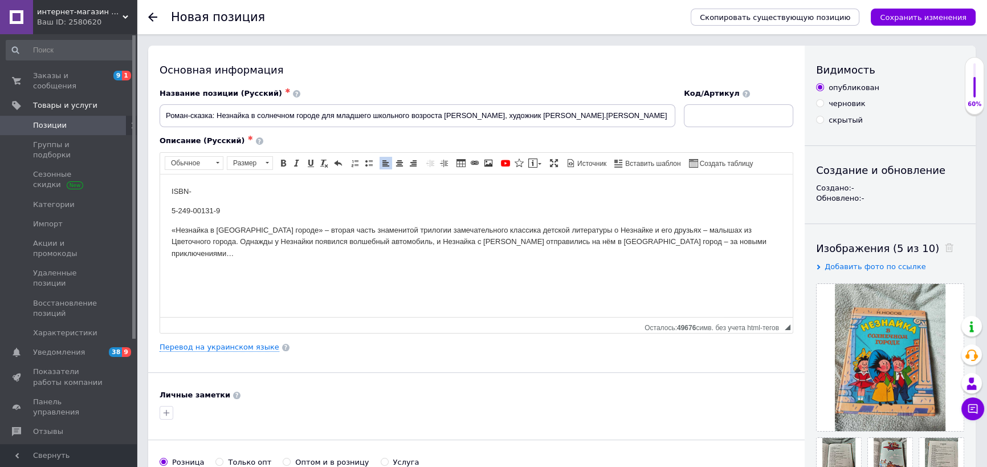
click at [171, 206] on html "ISBN- 5-249-00131-9 «Незнайка в [GEOGRAPHIC_DATA] городе» – вторая часть знамен…" at bounding box center [476, 222] width 633 height 97
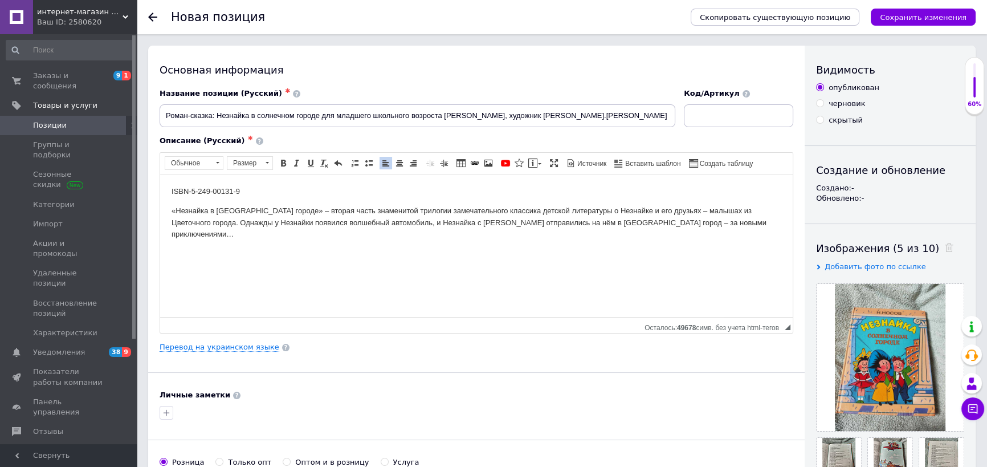
click at [269, 187] on p "ISBN- 5-249-00131-9" at bounding box center [477, 191] width 610 height 12
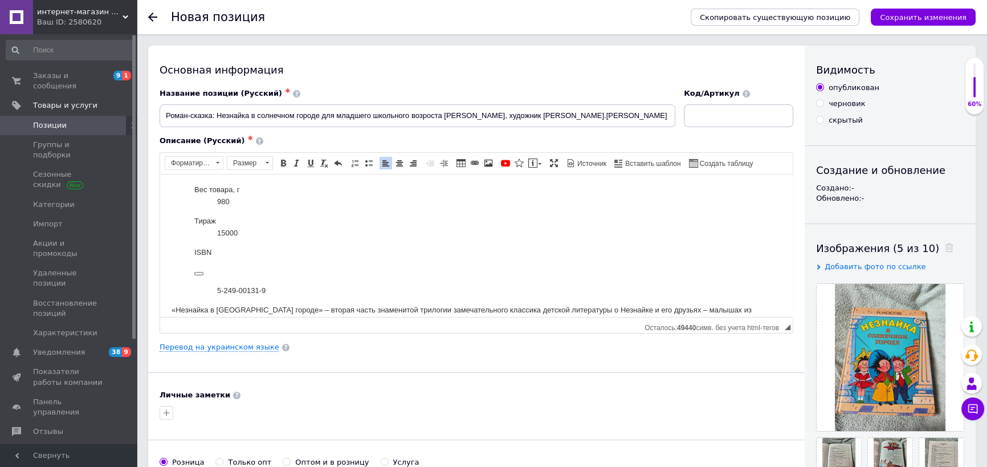
scroll to position [319, 0]
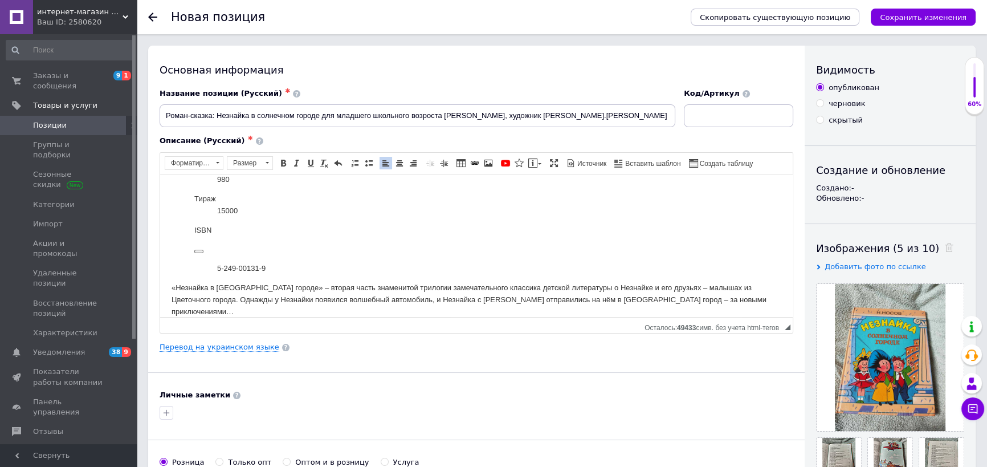
click at [223, 251] on p "Визуальный текстовый редактор, 56F5B41F-90D1-48FB-9948-7FDDD9A1BAF7" at bounding box center [476, 249] width 564 height 12
click at [213, 266] on dl "ISBN 5-249-00131-9" at bounding box center [477, 263] width 610 height 24
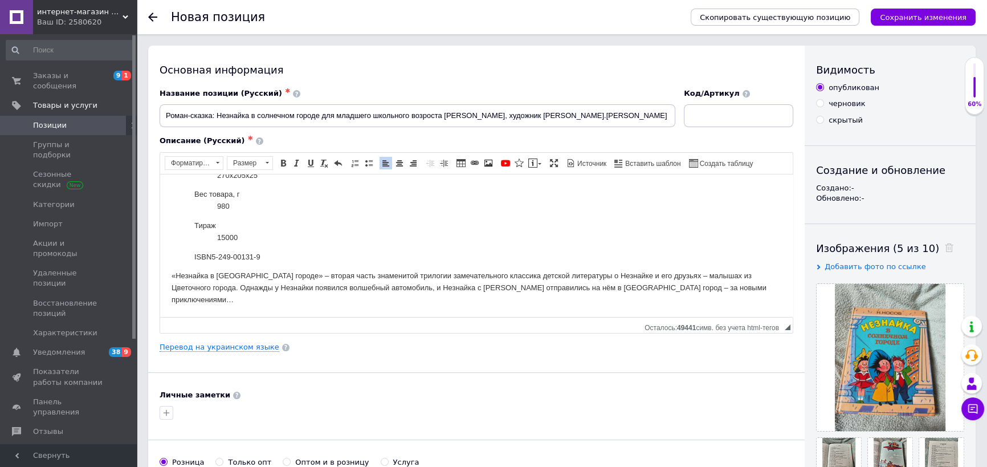
scroll to position [280, 0]
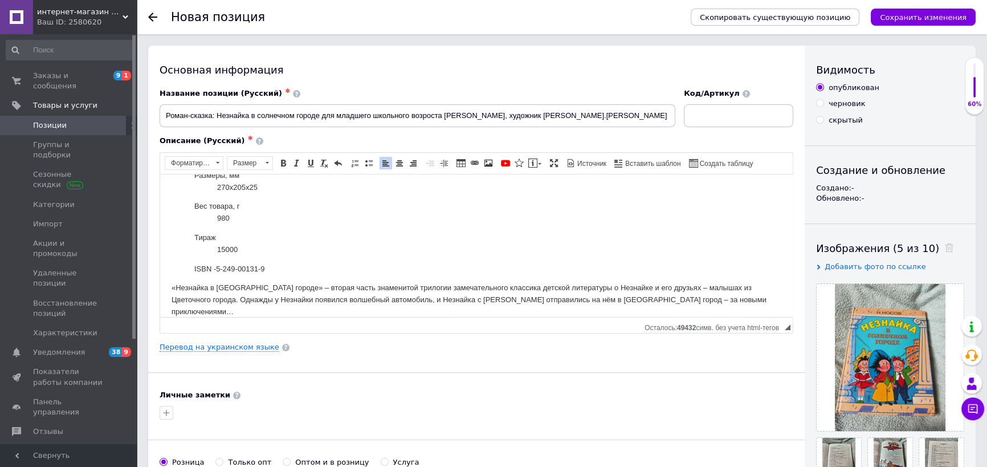
click at [213, 252] on dl "Тираж 15000" at bounding box center [477, 243] width 610 height 24
click at [215, 229] on dl "Вес товара, г 980" at bounding box center [477, 224] width 610 height 24
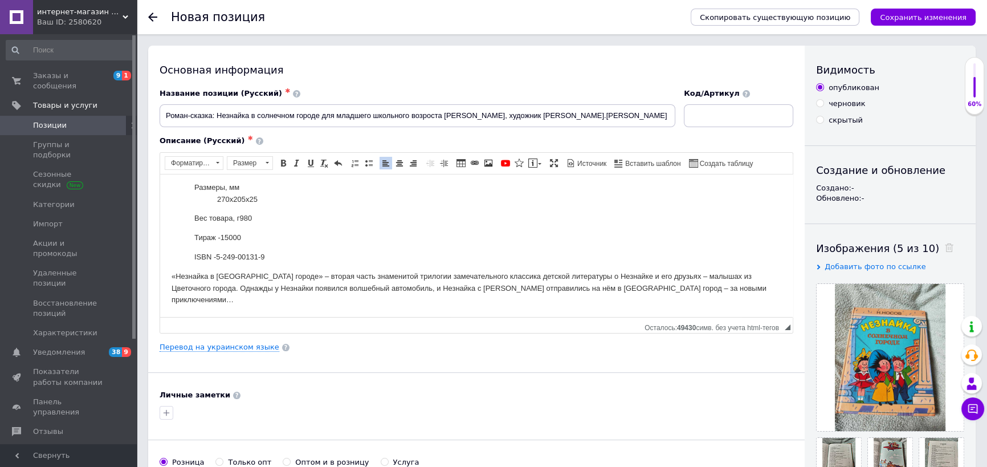
scroll to position [256, 0]
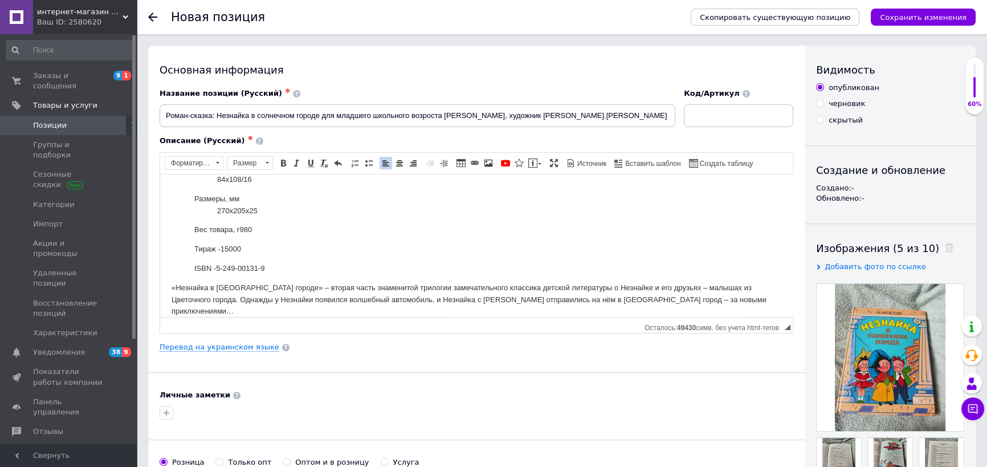
click at [215, 207] on dl "Размеры, мм 270х205х25" at bounding box center [477, 205] width 610 height 24
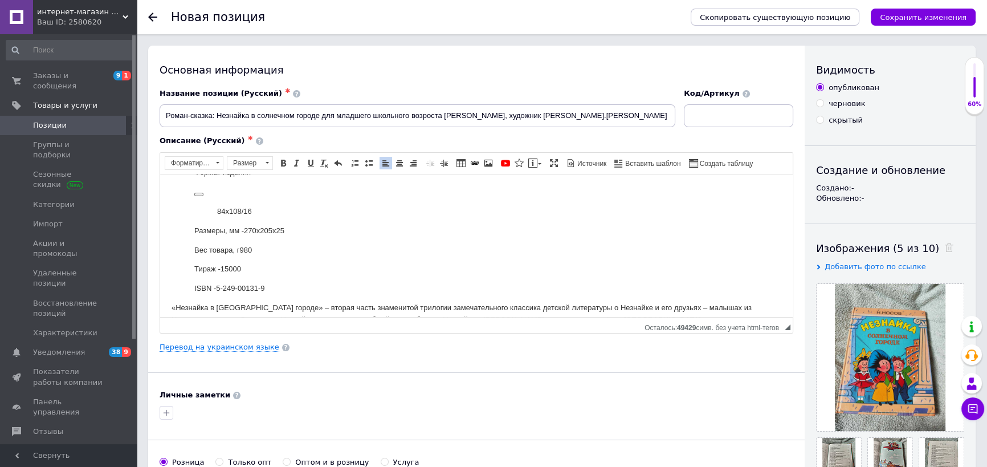
scroll to position [193, 0]
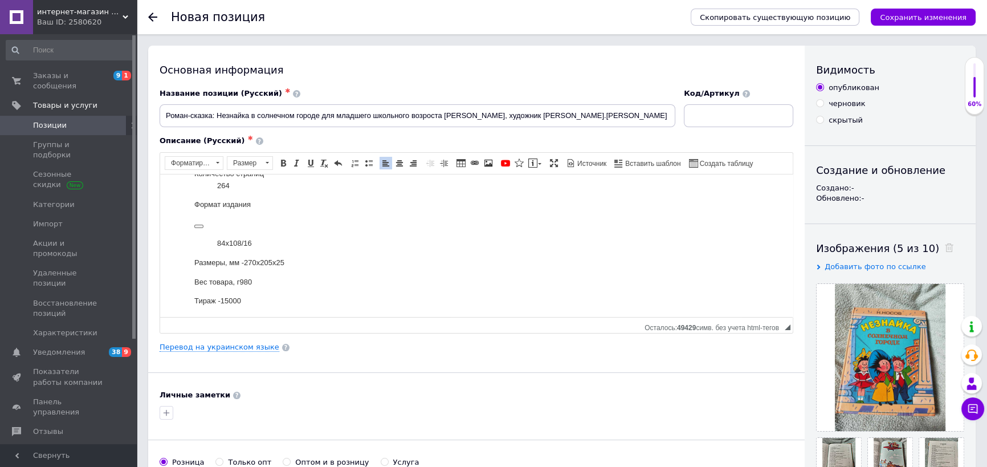
click at [213, 242] on dl "Формат издания 84x108/16" at bounding box center [477, 223] width 610 height 50
drag, startPoint x: 238, startPoint y: 222, endPoint x: 203, endPoint y: 224, distance: 34.8
click at [203, 224] on p "84x108/16" at bounding box center [476, 224] width 564 height 12
copy p "84x108/16"
click at [262, 206] on dt "Формат издания 84x108/16" at bounding box center [476, 213] width 564 height 31
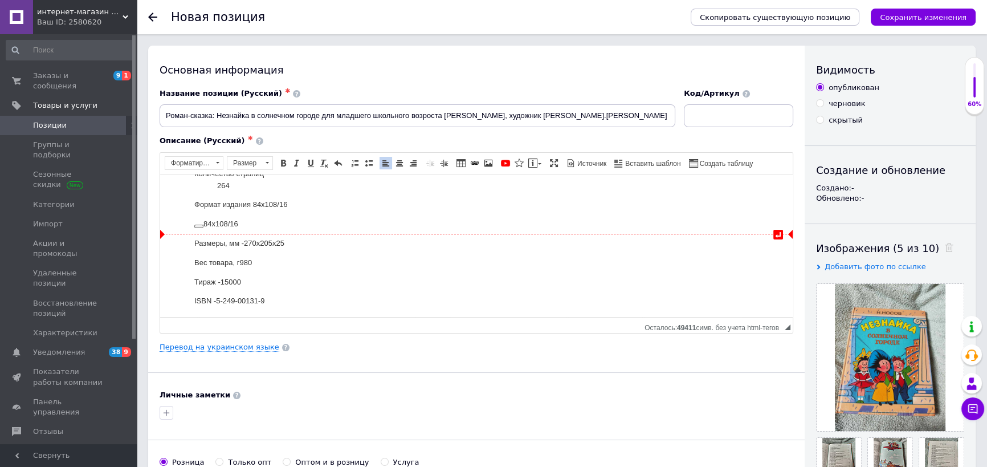
click at [246, 227] on p "84x108/16" at bounding box center [476, 224] width 564 height 12
click at [229, 221] on p "84x108/16" at bounding box center [476, 224] width 564 height 12
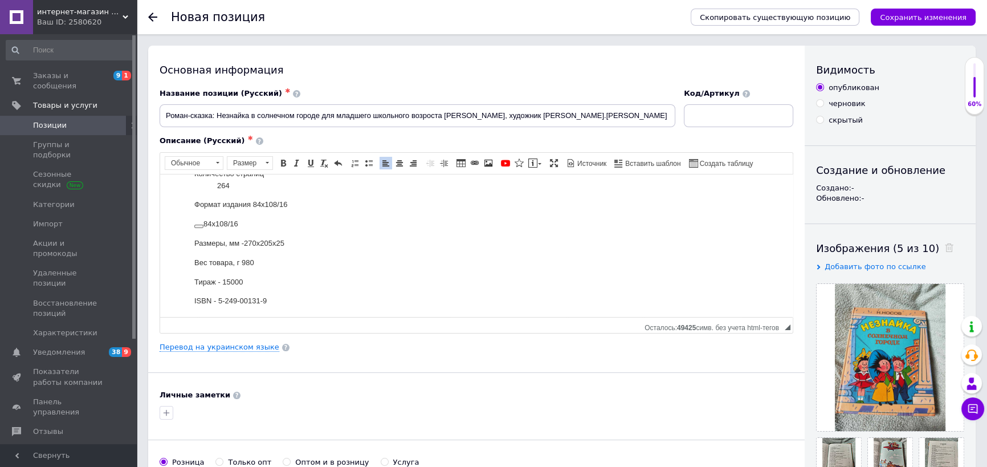
click at [251, 233] on body "ISBN-5-249-00131-9 Издательство Оникс Год выпуска 1999 Тип бумаги в книге Офсет…" at bounding box center [477, 171] width 610 height 357
click at [227, 226] on p "84x108/16" at bounding box center [476, 224] width 564 height 12
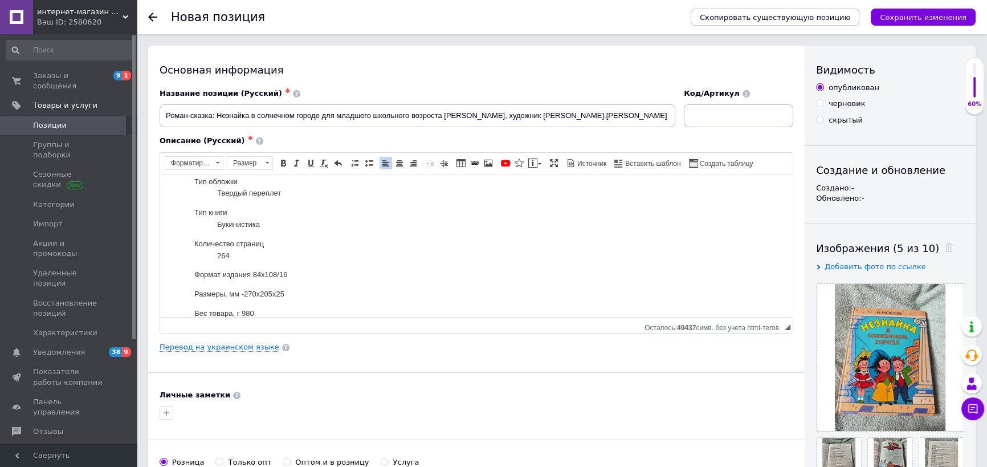
scroll to position [141, 0]
click at [216, 208] on dl "Тип книги Букинистика" at bounding box center [477, 200] width 610 height 24
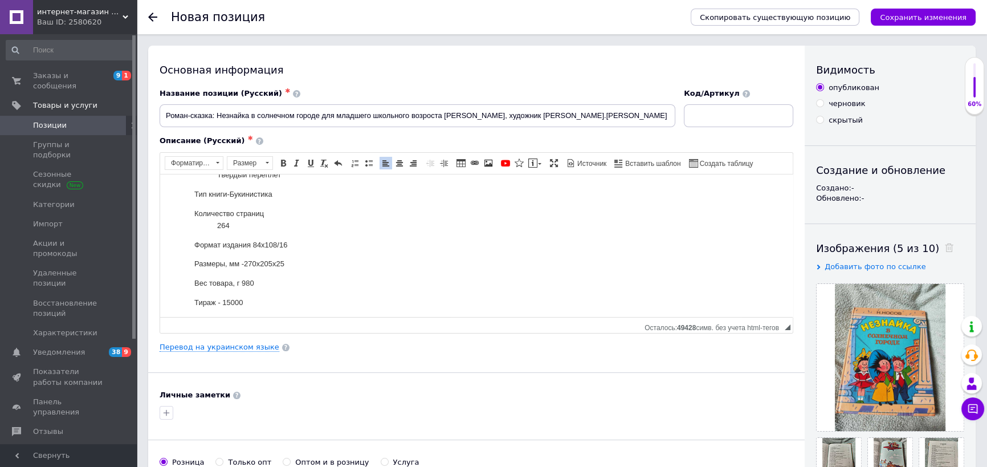
click at [215, 225] on dl "Количество страниц 264" at bounding box center [477, 219] width 610 height 24
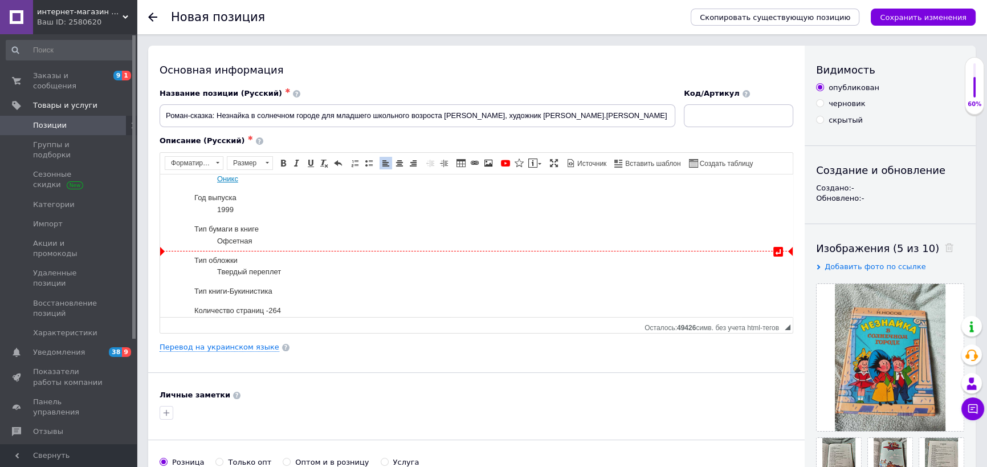
scroll to position [89, 0]
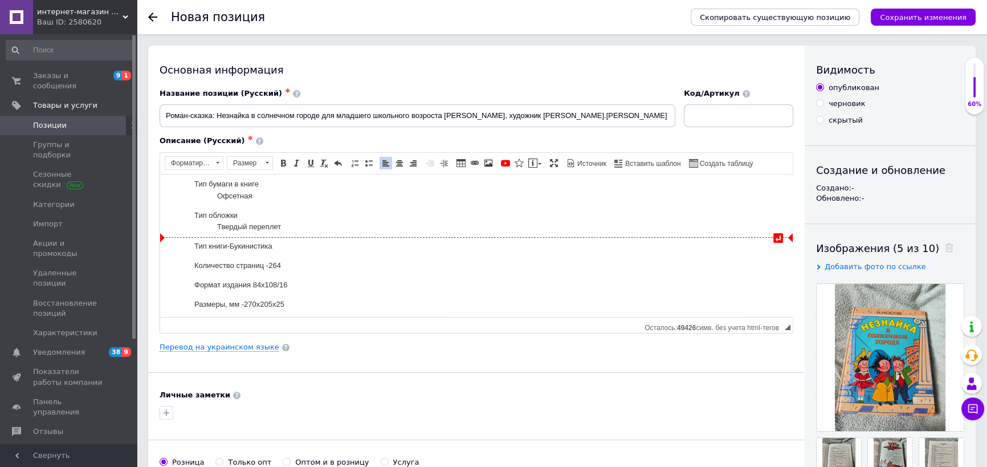
click at [213, 227] on dl "Тип обложки Твердый переплет" at bounding box center [477, 221] width 610 height 24
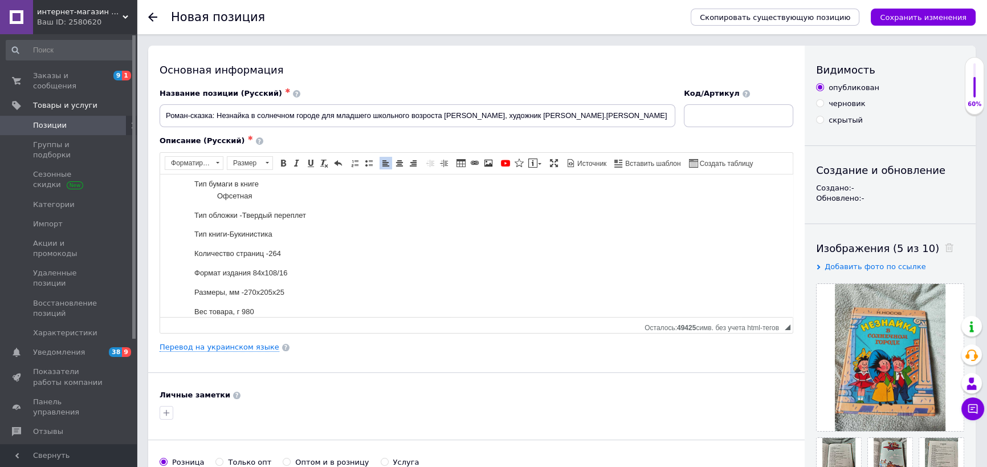
click at [215, 198] on dl "Тип бумаги в книге Офсетная" at bounding box center [477, 190] width 610 height 24
click at [219, 251] on dd "1999" at bounding box center [487, 253] width 541 height 12
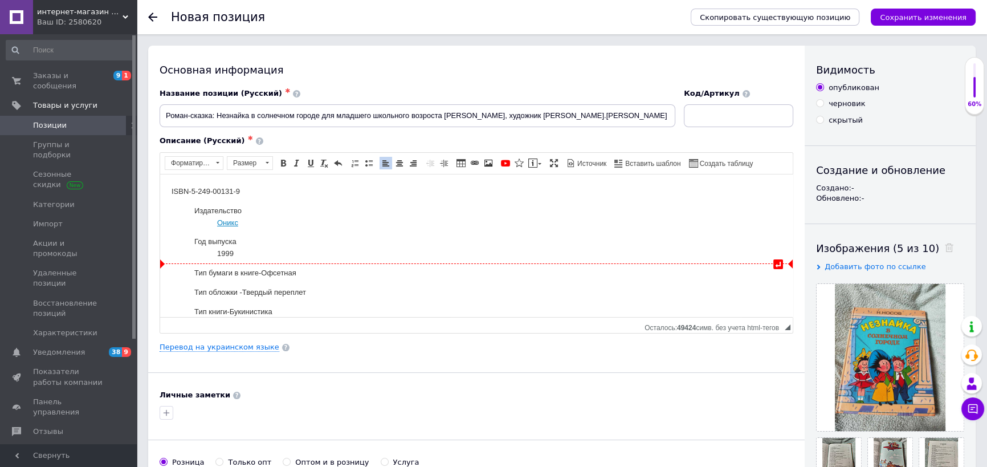
click at [215, 251] on dl "Год выпуска 1999" at bounding box center [477, 247] width 610 height 24
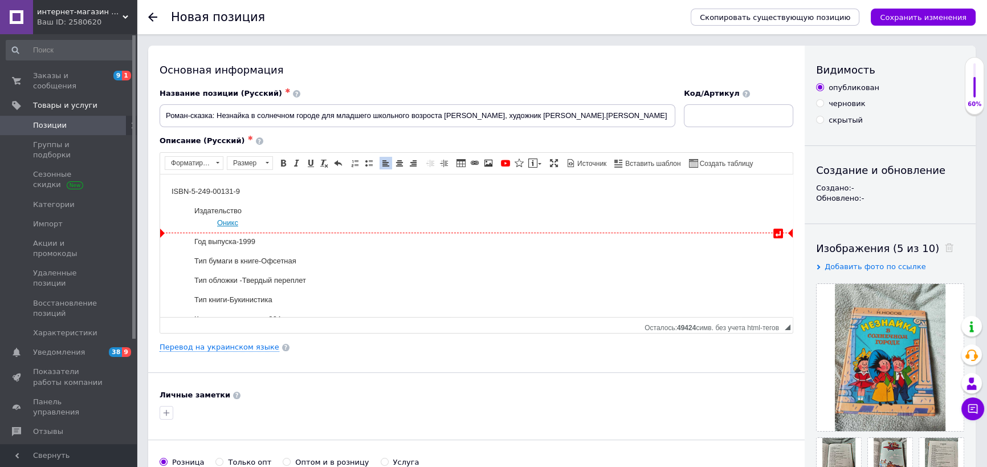
click at [242, 223] on dd "Оникс" at bounding box center [487, 223] width 541 height 12
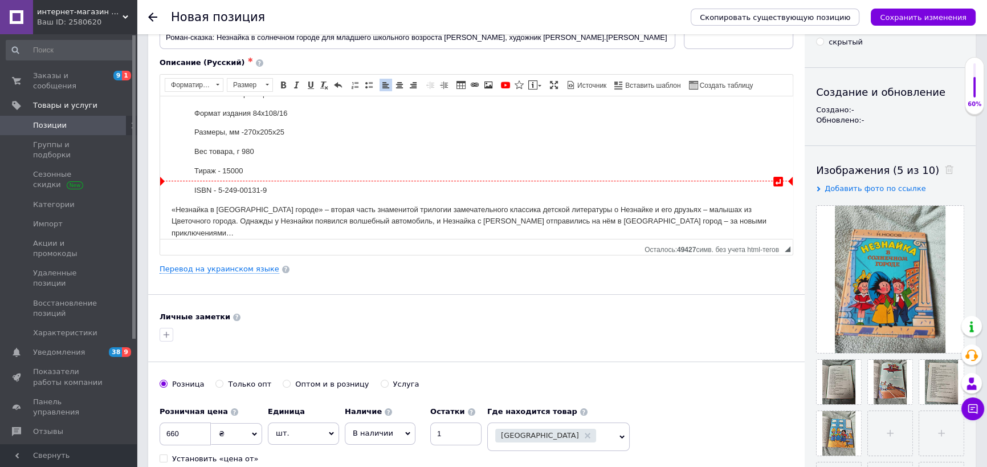
scroll to position [103, 0]
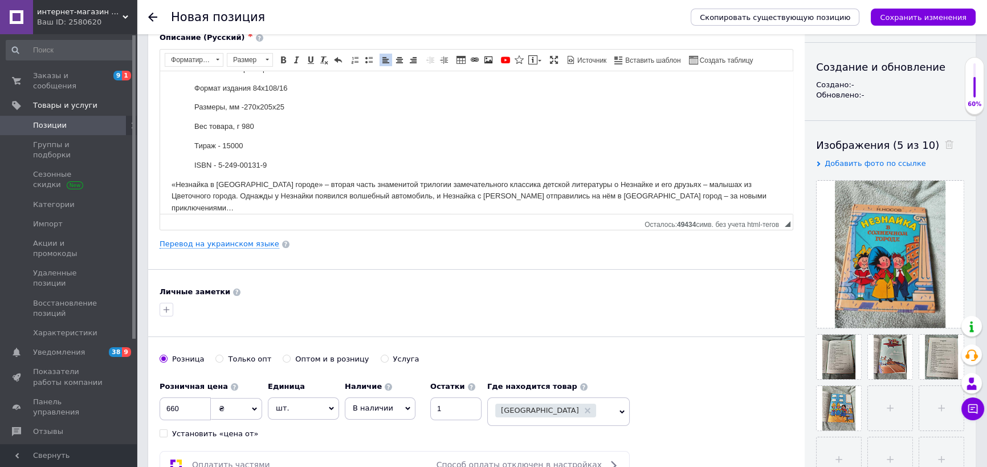
click at [487, 193] on p "«Незнайка в [GEOGRAPHIC_DATA] городе» – вторая часть знаменитой трилогии замеча…" at bounding box center [477, 195] width 610 height 35
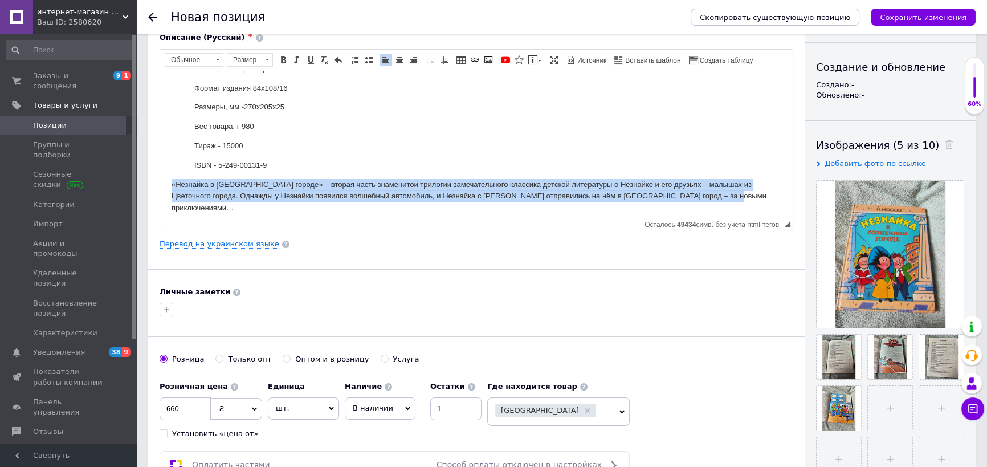
click at [487, 193] on p "«Незнайка в [GEOGRAPHIC_DATA] городе» – вторая часть знаменитой трилогии замеча…" at bounding box center [477, 195] width 610 height 35
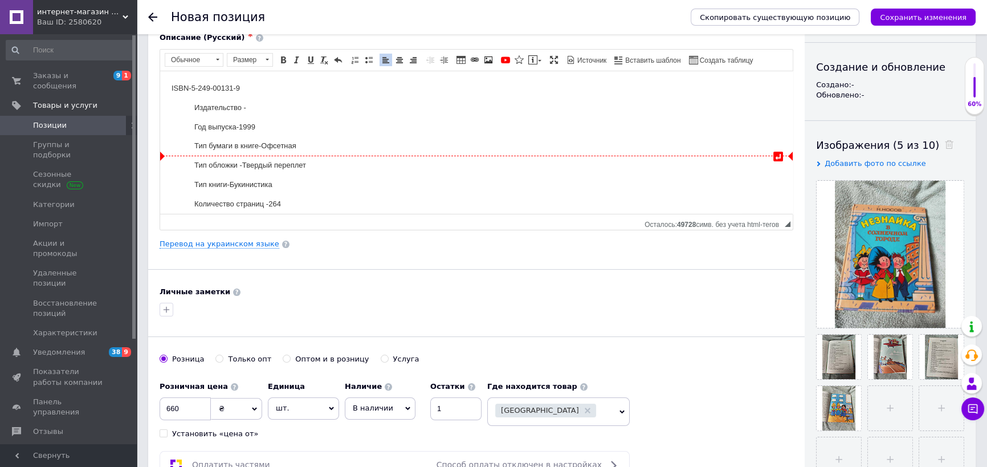
scroll to position [0, 0]
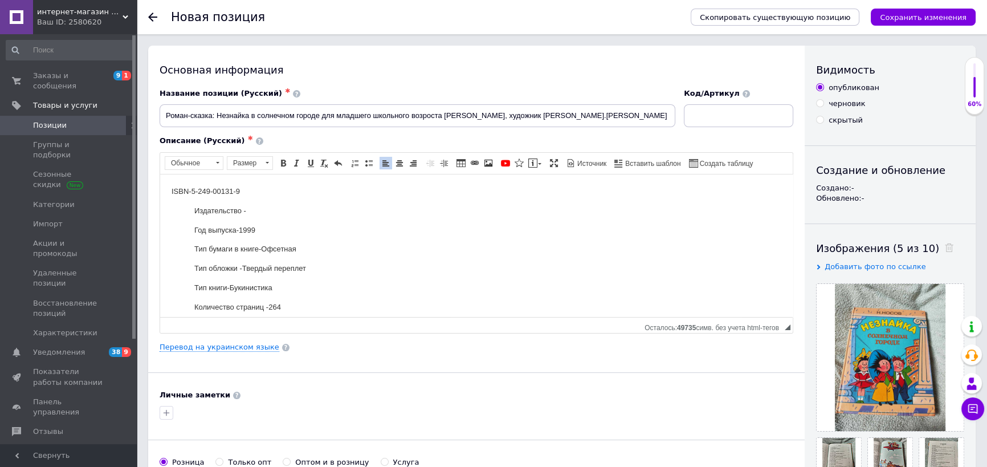
click at [250, 194] on p "ISBN-5-249-00131-9" at bounding box center [477, 191] width 610 height 12
click at [258, 214] on dt "Издательство -" at bounding box center [476, 211] width 564 height 12
click at [271, 208] on dt "Издательство -" at bounding box center [476, 211] width 564 height 12
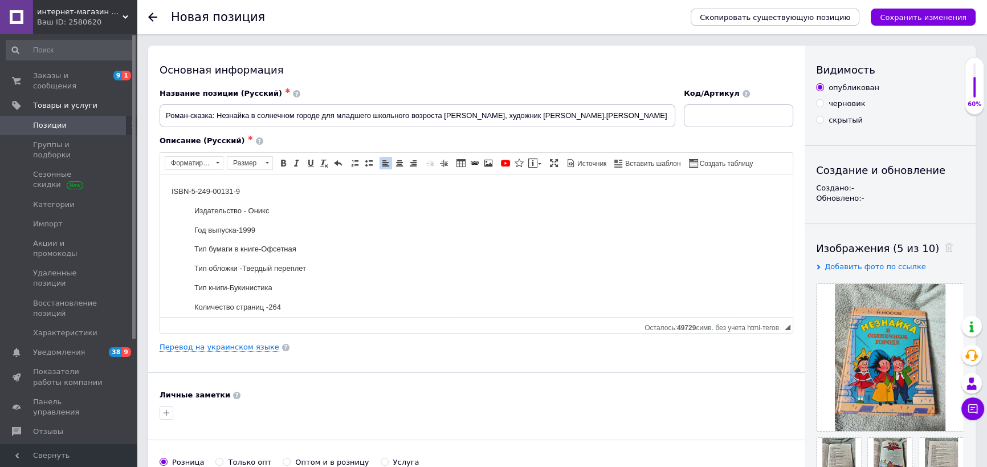
click at [167, 192] on html "ISBN-5-249-00131-9 Издательство - Оникс Год выпуска- 1999 Тип бумаги в книге- О…" at bounding box center [476, 307] width 633 height 266
click at [311, 188] on p "Визуальный текстовый редактор, 56F5B41F-90D1-48FB-9948-7FDDD9A1BAF7" at bounding box center [477, 191] width 610 height 12
click at [399, 157] on link "По центру" at bounding box center [399, 163] width 13 height 13
click at [402, 116] on input "Роман-сказка: Незнайка в солнечном городе для младшего школьного возроста [PERS…" at bounding box center [418, 115] width 516 height 23
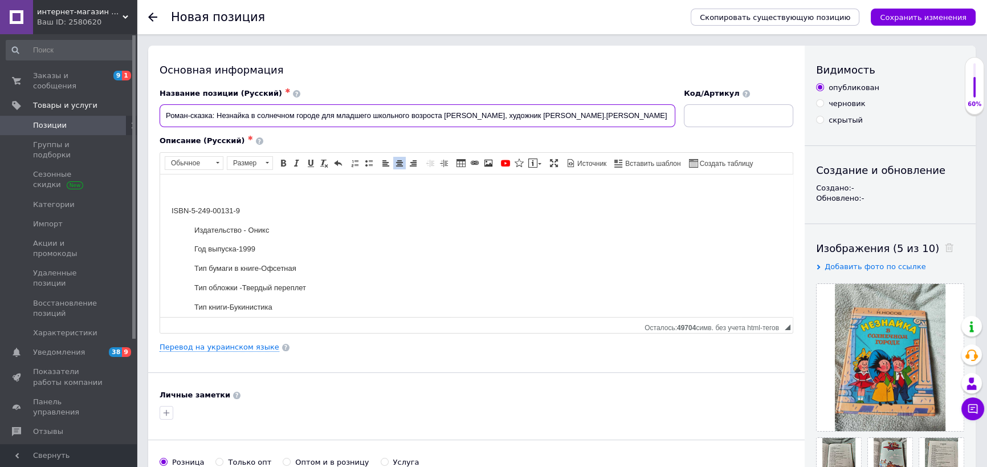
click at [402, 116] on input "Роман-сказка: Незнайка в солнечном городе для младшего школьного возроста [PERS…" at bounding box center [418, 115] width 516 height 23
click at [462, 184] on html "ISBN-5-249-00131-9 Издательство - Оникс Год выпуска- 1999 Тип бумаги в книге- О…" at bounding box center [476, 316] width 633 height 285
click at [475, 225] on dt "Издательство - Оникс" at bounding box center [476, 230] width 564 height 12
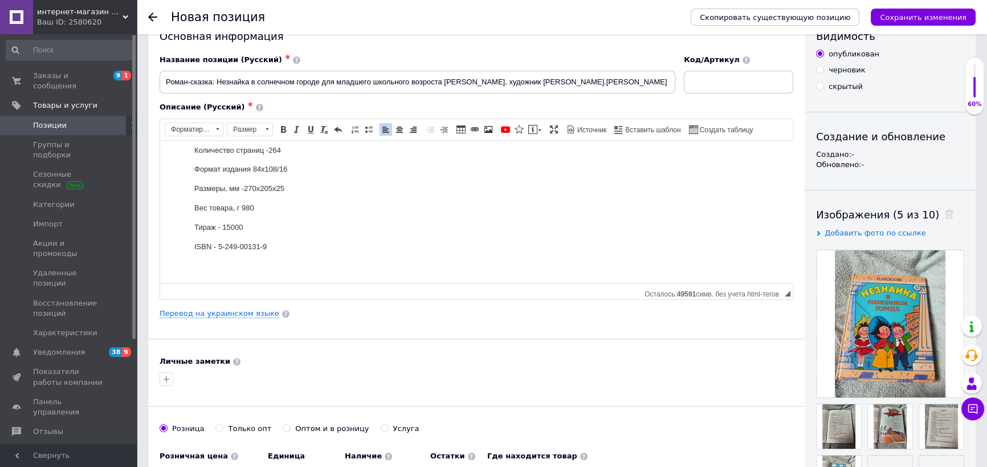
scroll to position [51, 0]
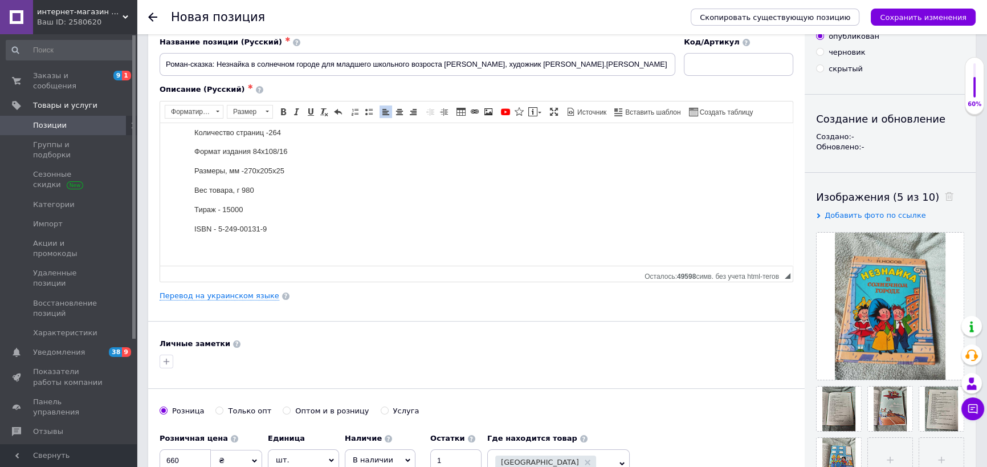
click at [350, 234] on body "Роман-сказка: Незнайка в солнечном городе для младшего школьного возроста [PERS…" at bounding box center [477, 122] width 610 height 262
click at [306, 230] on dt "ISBN - 5-249-00131-9" at bounding box center [476, 229] width 564 height 12
click at [264, 259] on html "Роман-сказка: Незнайка в солнечном городе для младшего школьного возроста [PERS…" at bounding box center [476, 122] width 633 height 285
click at [237, 211] on dt "Тираж - 15000" at bounding box center [476, 209] width 564 height 12
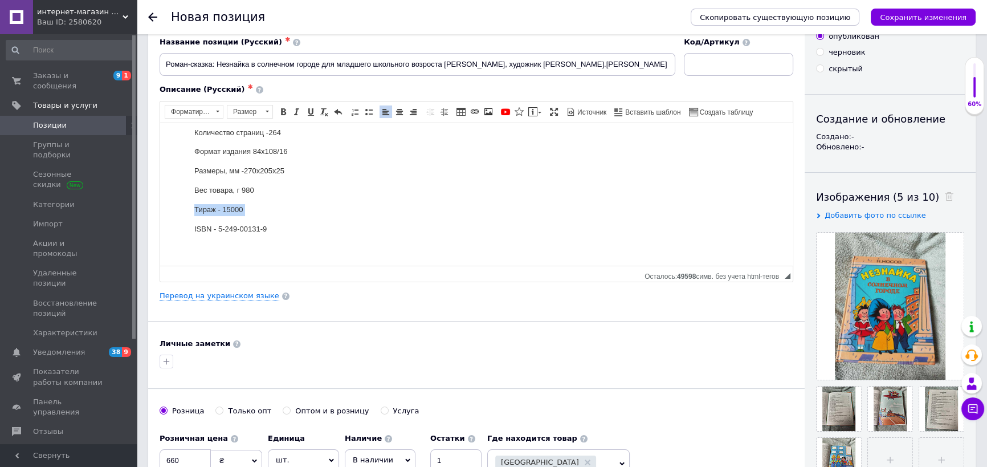
click at [237, 211] on dt "Тираж - 15000" at bounding box center [476, 209] width 564 height 12
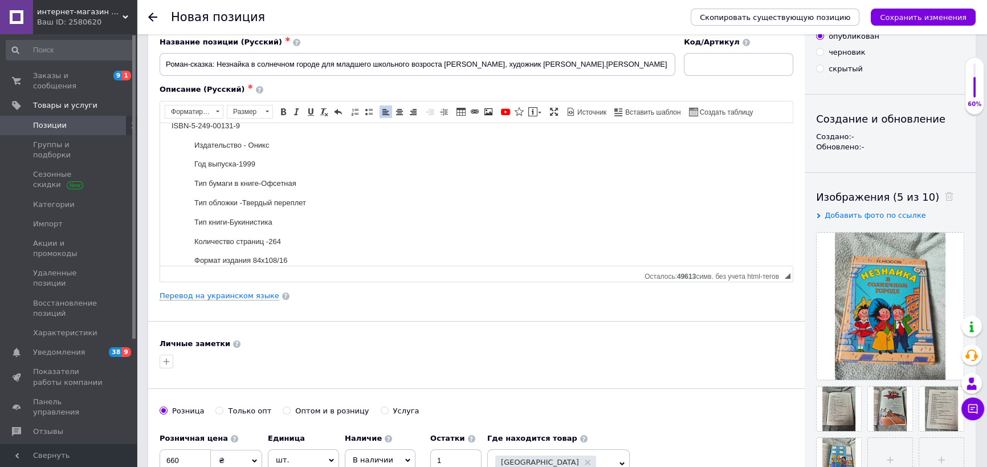
scroll to position [104, 0]
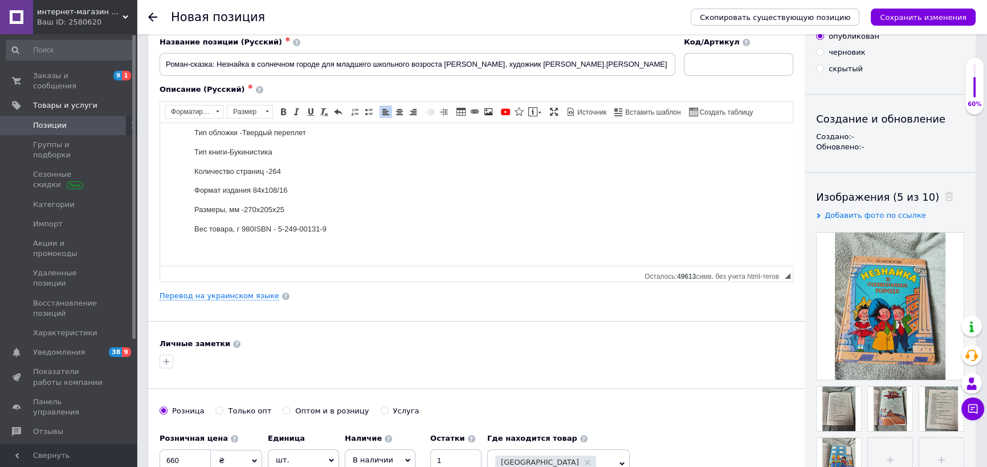
click at [344, 247] on p "Визуальный текстовый редактор, 56F5B41F-90D1-48FB-9948-7FDDD9A1BAF7" at bounding box center [477, 248] width 610 height 12
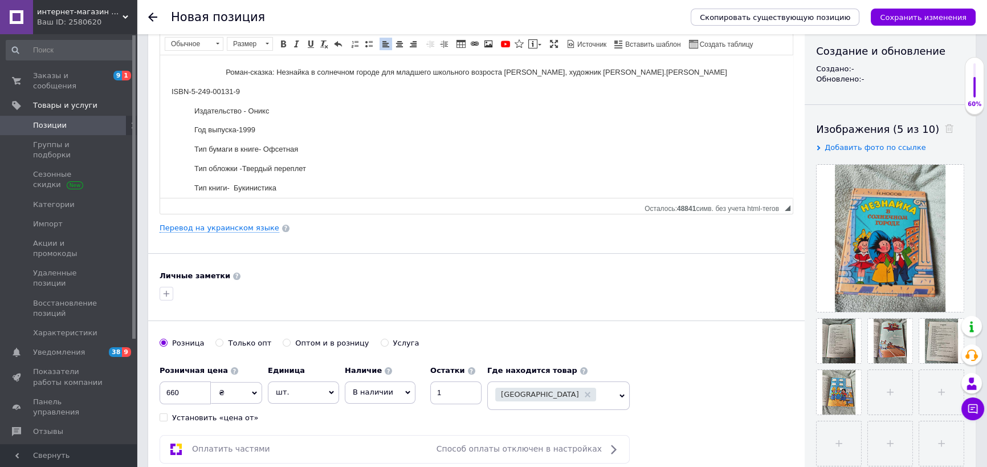
scroll to position [0, 0]
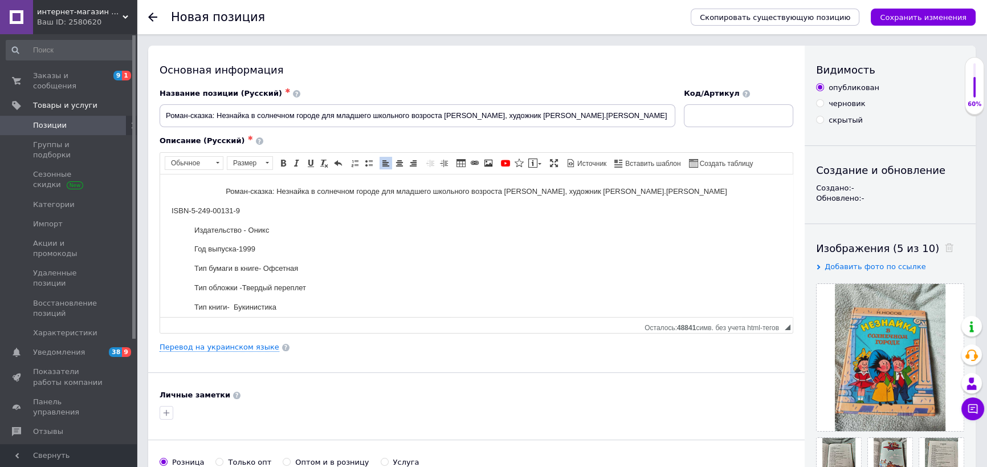
click at [367, 188] on p "Роман-сказка: Незнайка в солнечном городе для младшего школьного возроста [PERS…" at bounding box center [477, 191] width 610 height 12
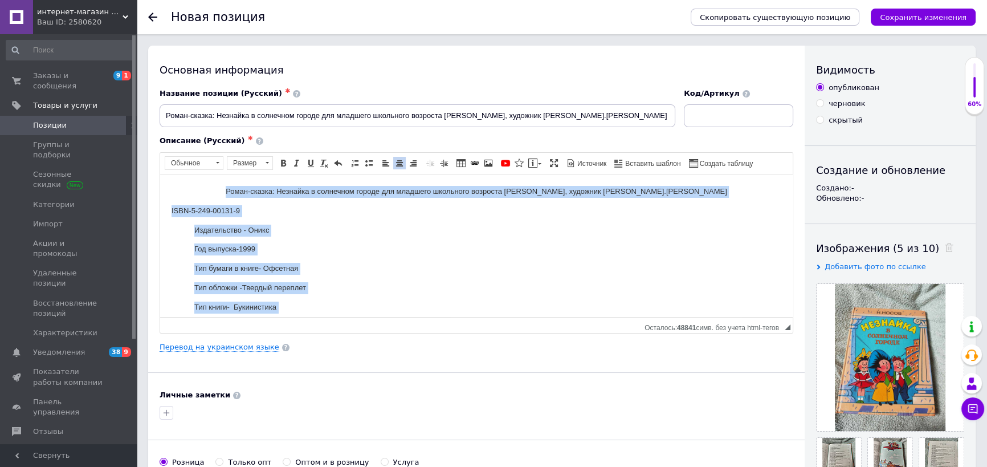
copy body "Lorem-ipsumd: Sitametc a elitseddo eiusmo tem incididu utlaboree dolorema A.E. …"
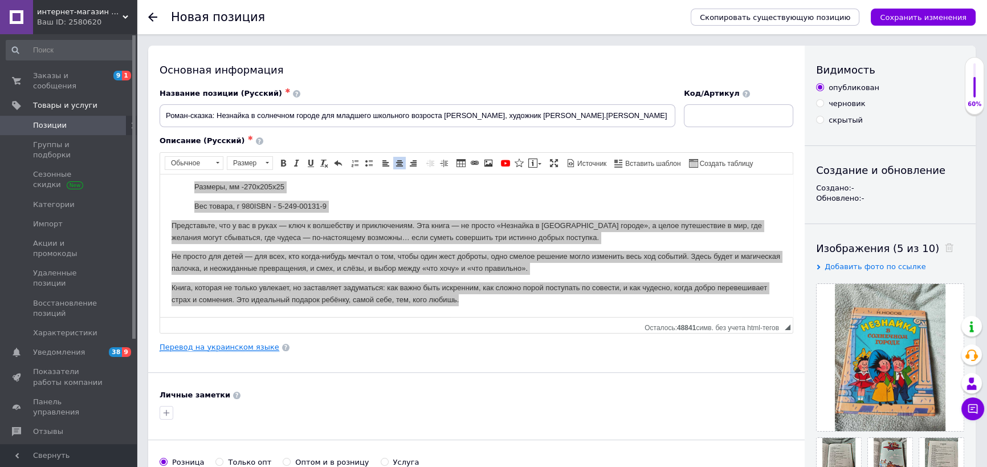
click at [239, 346] on link "Перевод на украинском языке" at bounding box center [220, 346] width 120 height 9
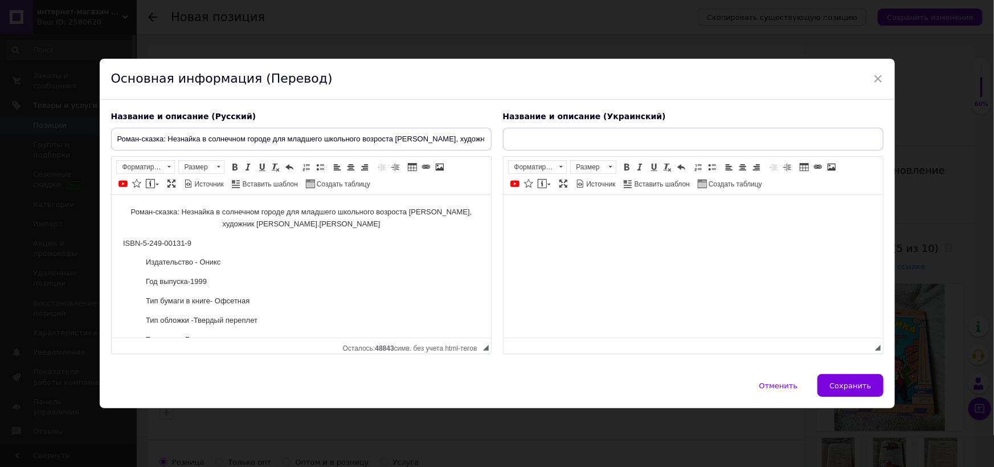
click at [618, 230] on html at bounding box center [693, 212] width 380 height 35
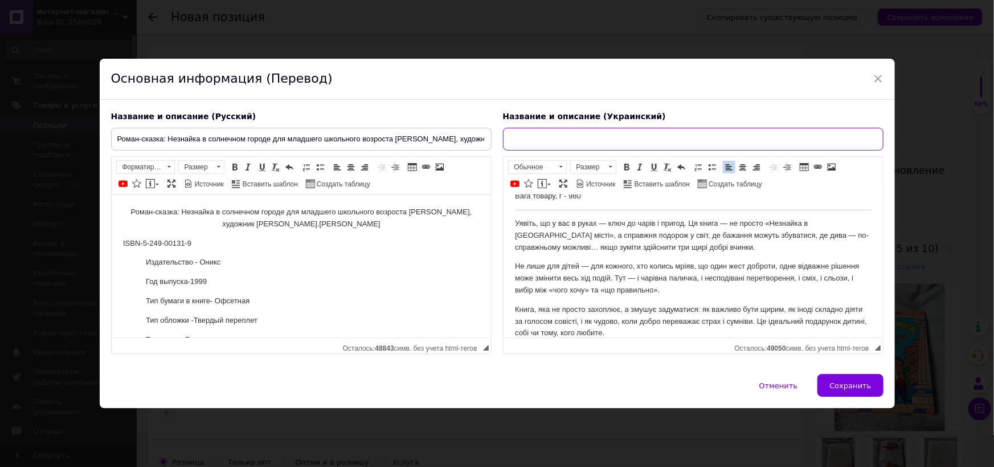
click at [575, 136] on input "text" at bounding box center [693, 139] width 381 height 23
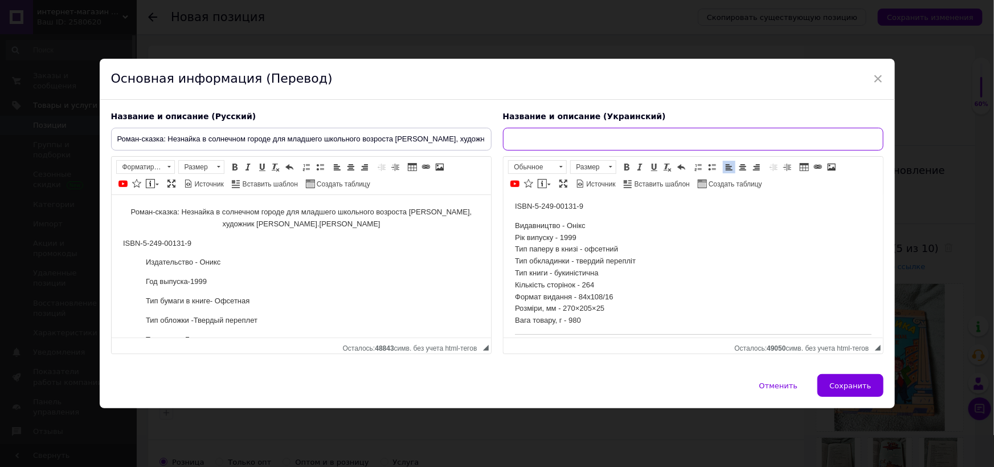
scroll to position [0, 0]
paste input "Роман-казка: Незнайка в [GEOGRAPHIC_DATA] місті для молодшого шкільного віку [P…"
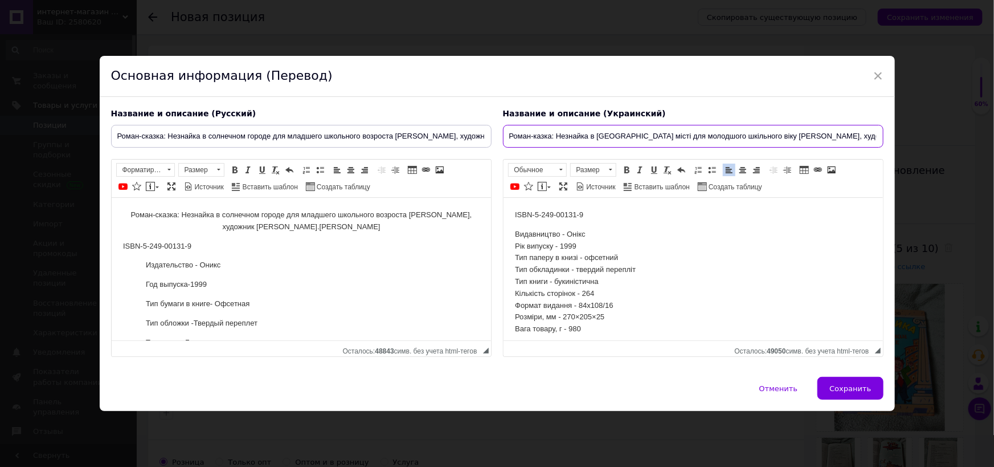
scroll to position [0, 7]
type input "Роман-казка: Незнайка в [GEOGRAPHIC_DATA] місті для молодшого шкільного віку [P…"
click at [842, 377] on div "Название и описание (Русский) Роман-сказка: Незнайка в солнечном городе для мла…" at bounding box center [498, 237] width 796 height 280
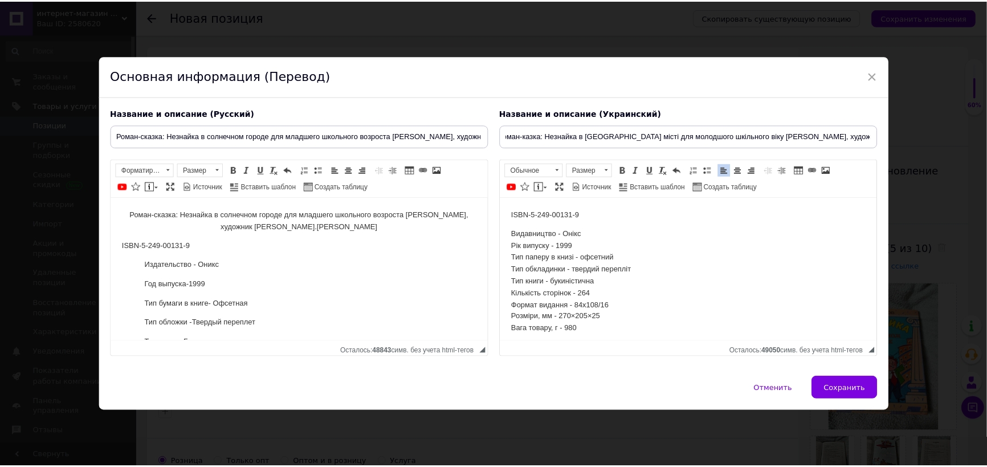
scroll to position [0, 0]
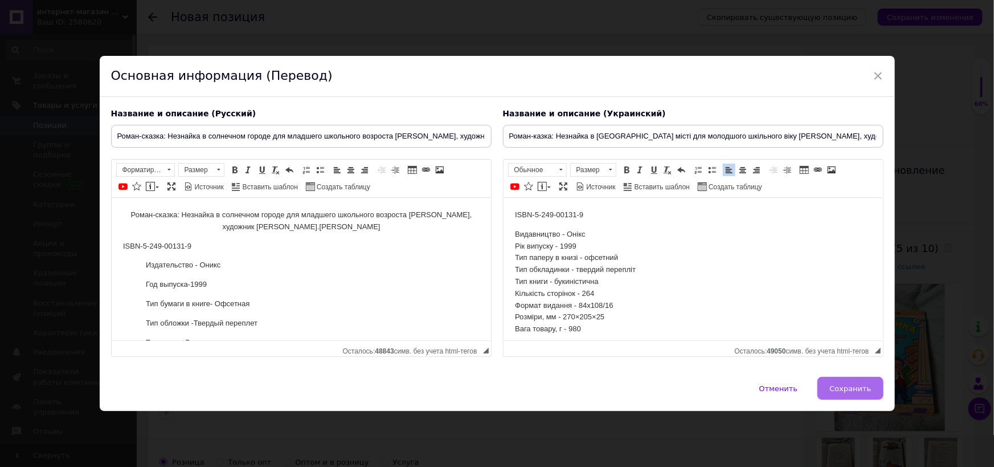
click at [850, 391] on span "Сохранить" at bounding box center [851, 388] width 42 height 9
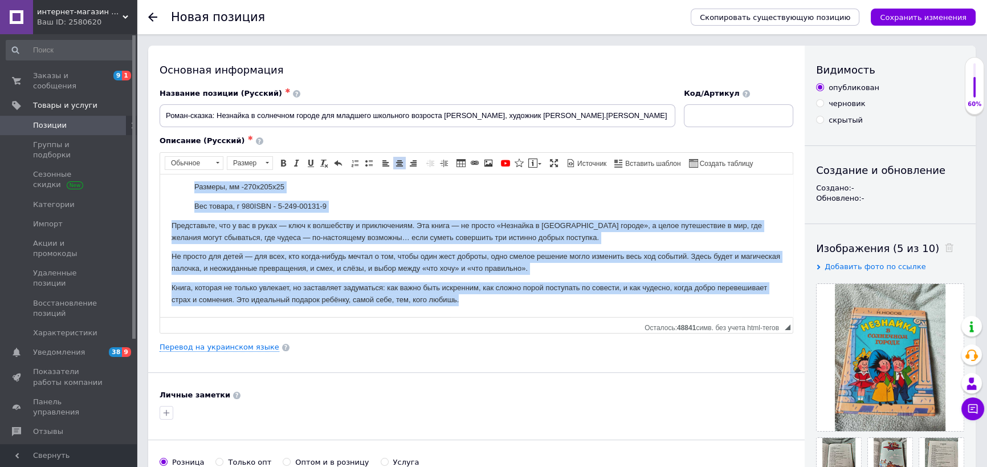
click at [611, 201] on dt "Вес товара, г 980ISBN - 5-249-00131-9" at bounding box center [476, 206] width 564 height 12
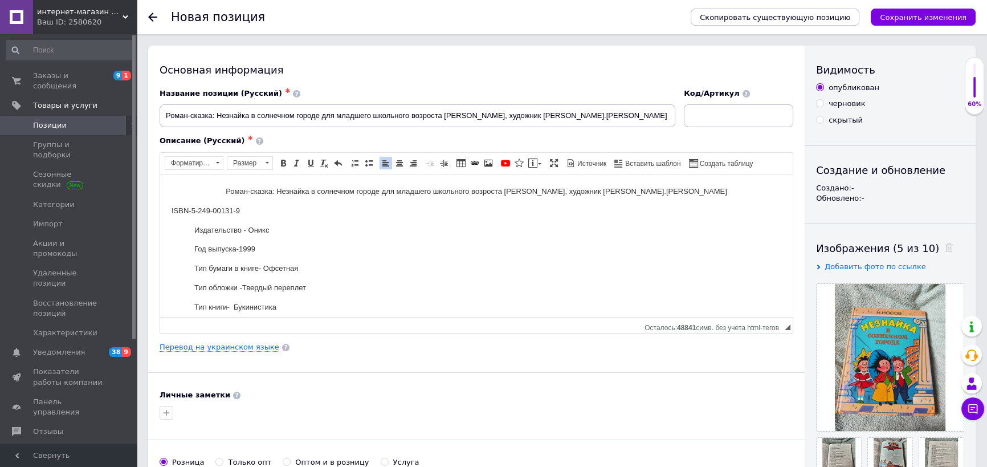
click at [719, 120] on input at bounding box center [738, 115] width 109 height 23
type input "КНСГ"
click at [920, 9] on button "Сохранить изменения" at bounding box center [923, 17] width 105 height 17
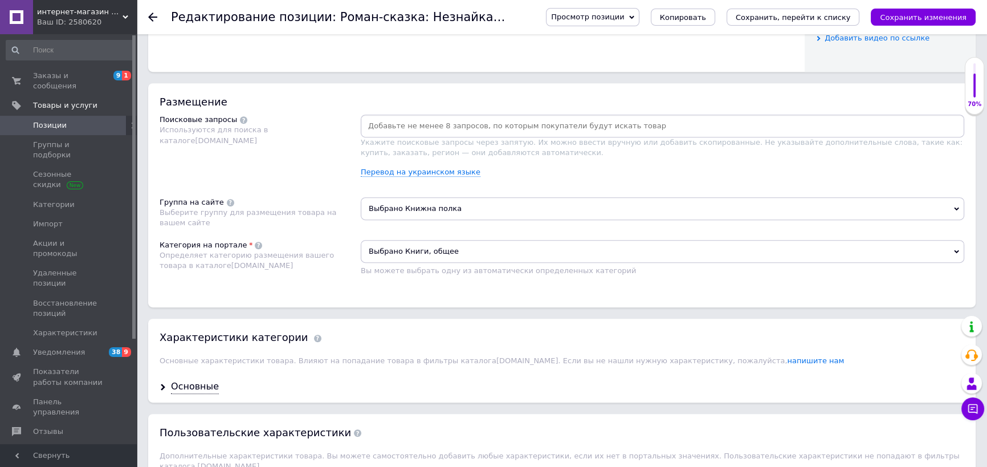
scroll to position [673, 0]
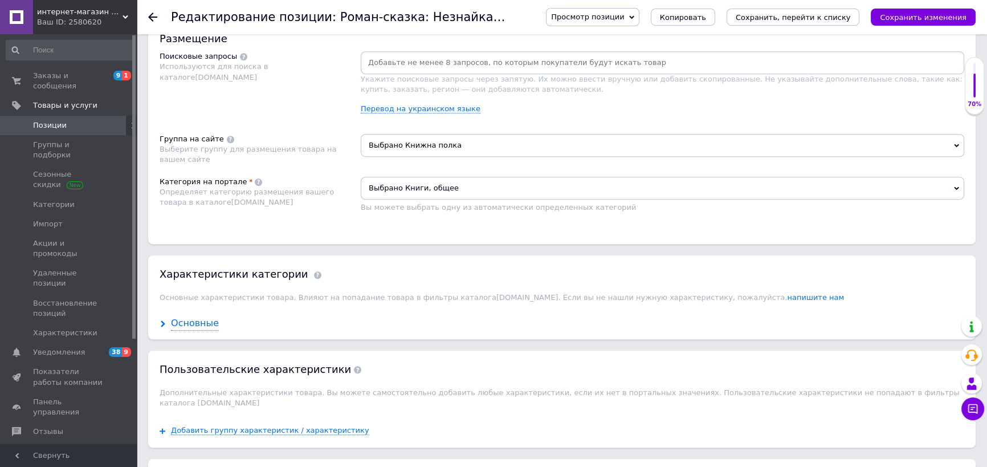
click at [200, 320] on div "Основные" at bounding box center [195, 323] width 48 height 13
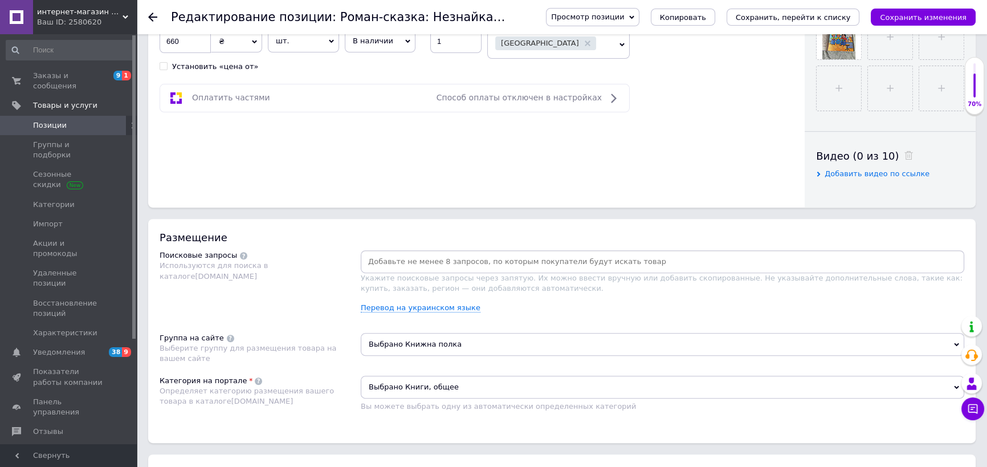
scroll to position [621, 0]
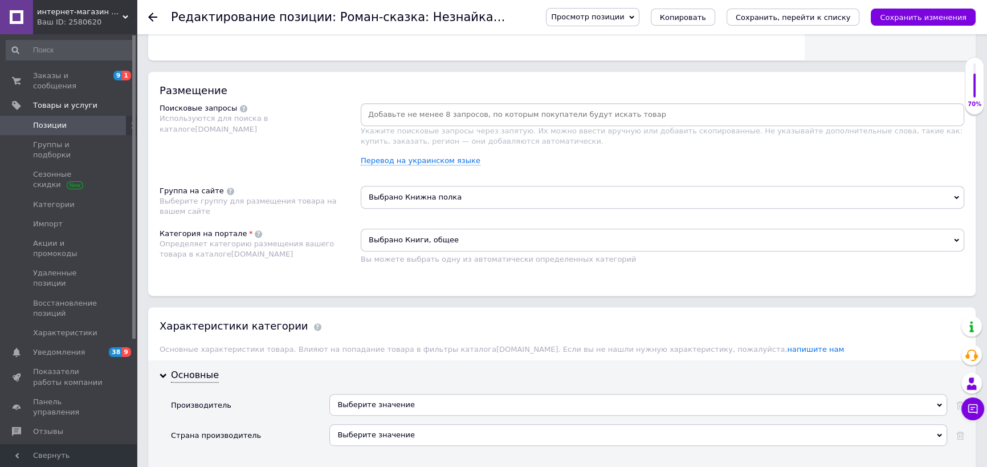
click at [454, 246] on span "Выбрано Книги, общее" at bounding box center [663, 240] width 604 height 23
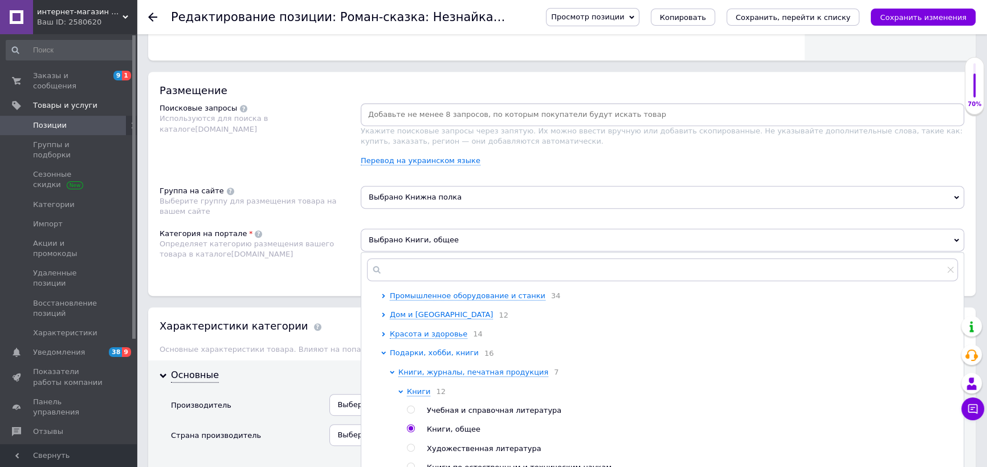
scroll to position [207, 0]
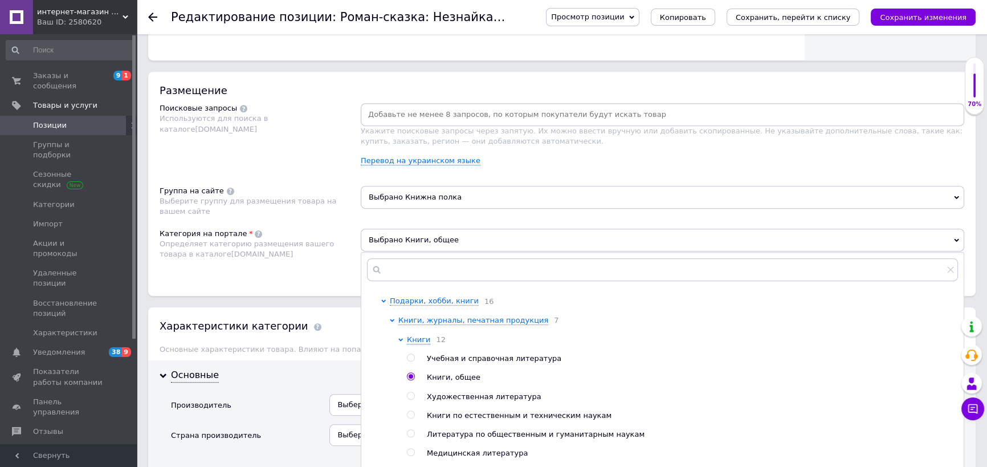
click at [411, 398] on input "radio" at bounding box center [410, 395] width 7 height 7
radio input "true"
radio input "false"
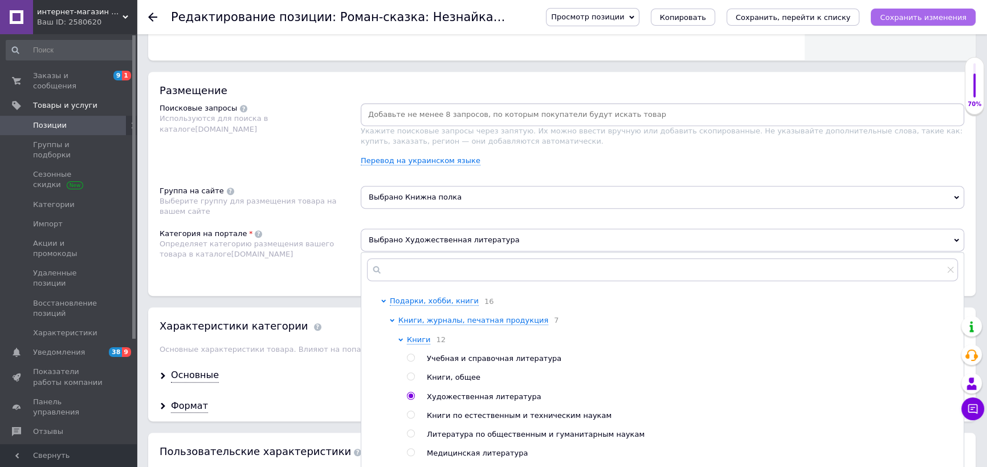
click at [895, 22] on button "Сохранить изменения" at bounding box center [923, 17] width 105 height 17
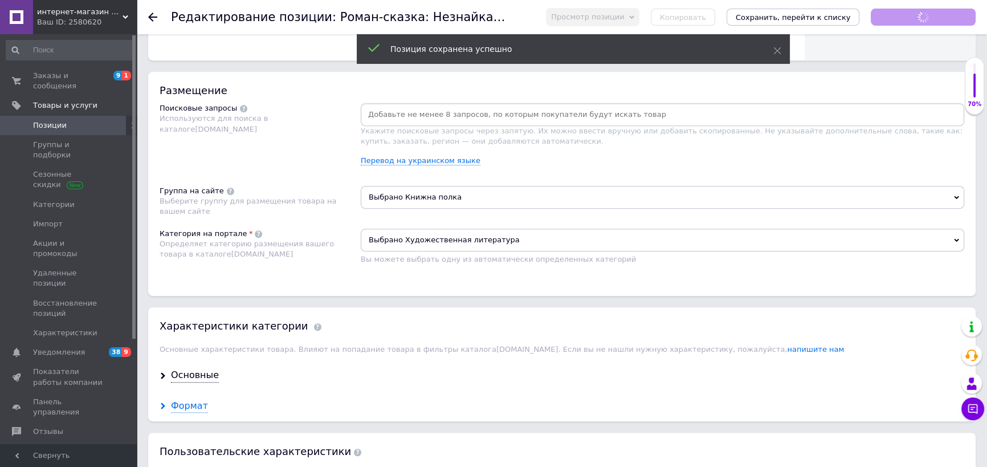
click at [194, 399] on div "Формат" at bounding box center [189, 405] width 37 height 13
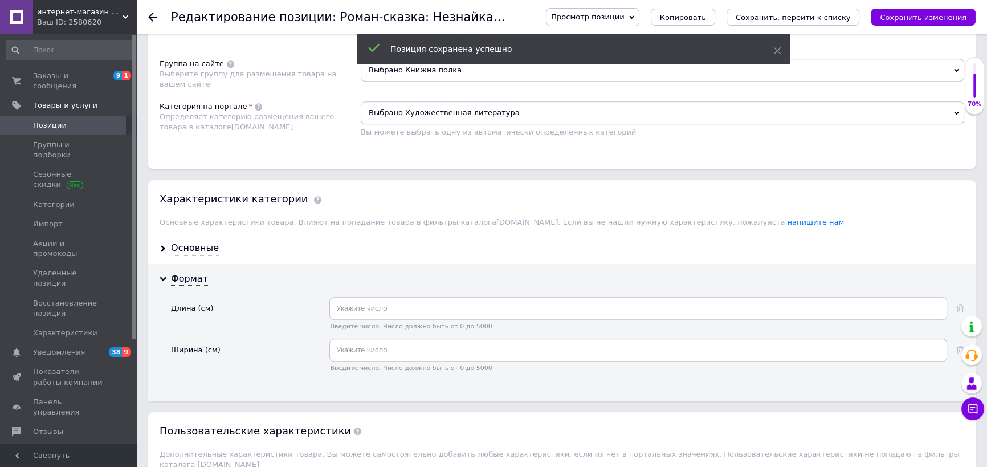
scroll to position [777, 0]
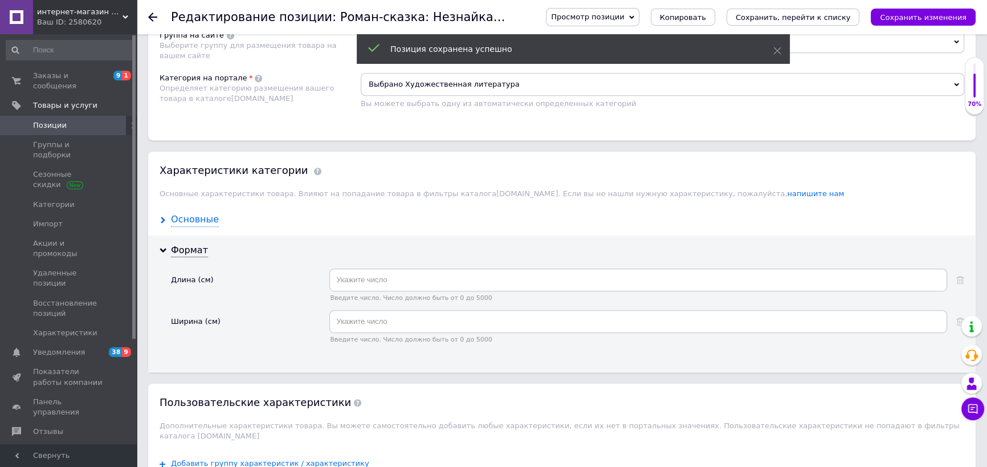
click at [199, 219] on div "Основные" at bounding box center [195, 219] width 48 height 13
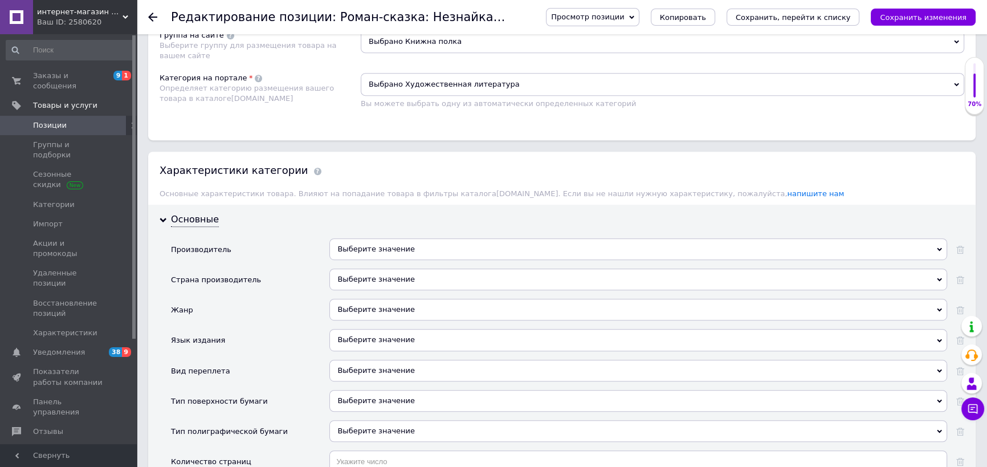
click at [423, 305] on div "Выберите значение" at bounding box center [638, 310] width 618 height 22
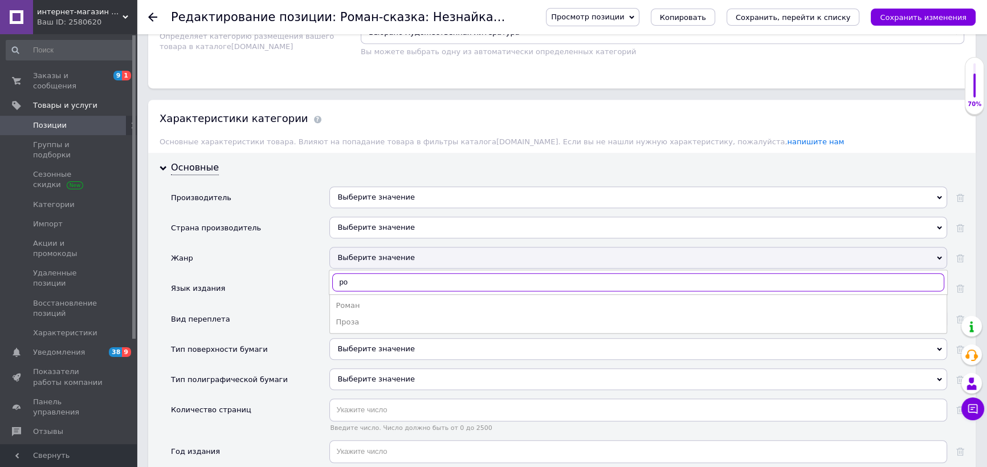
scroll to position [0, 0]
type input "рома"
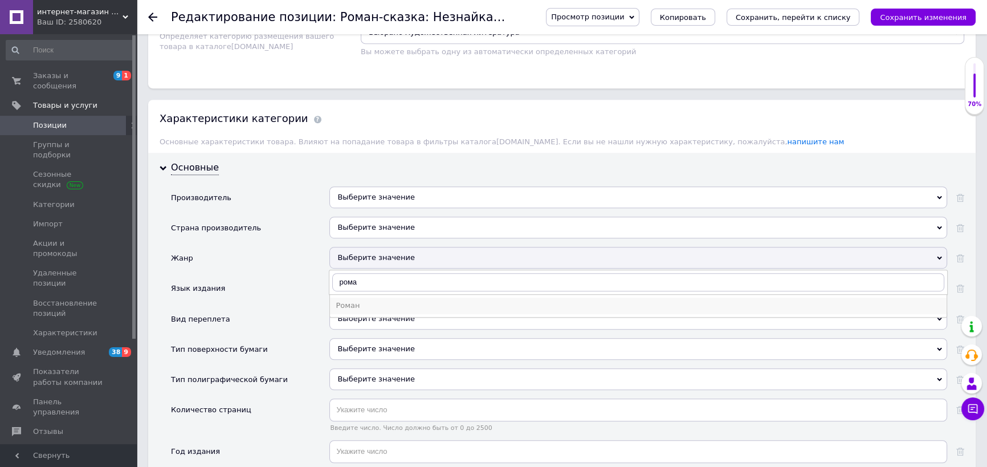
click at [412, 303] on div "Роман" at bounding box center [638, 305] width 605 height 10
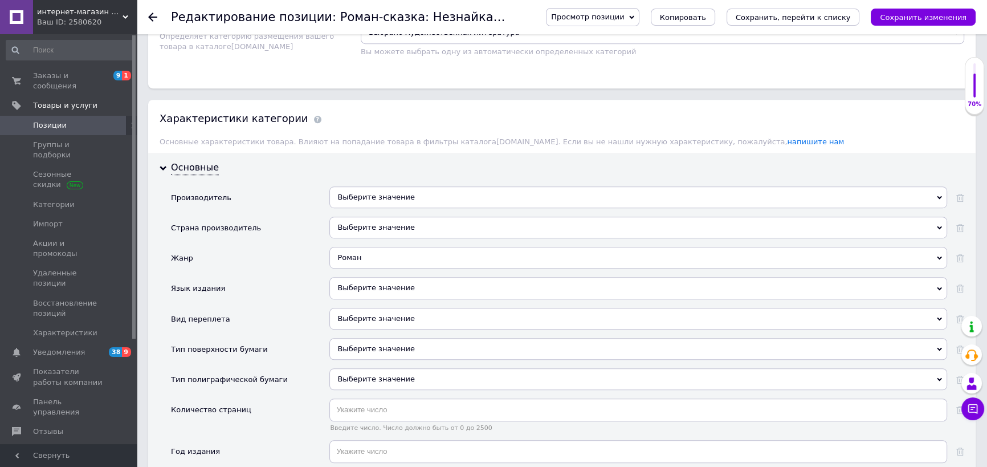
click at [384, 281] on div "Выберите значение" at bounding box center [638, 288] width 618 height 22
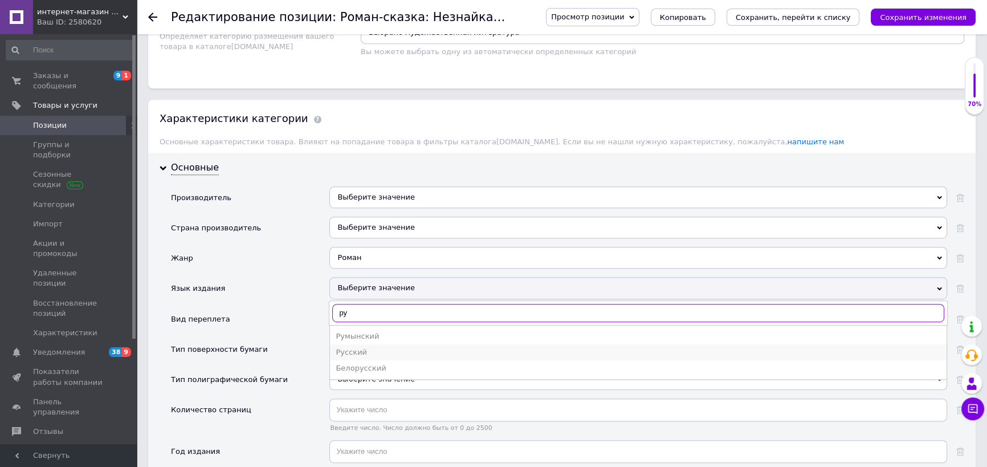
type input "ру"
click at [373, 351] on div "Русский" at bounding box center [638, 352] width 605 height 10
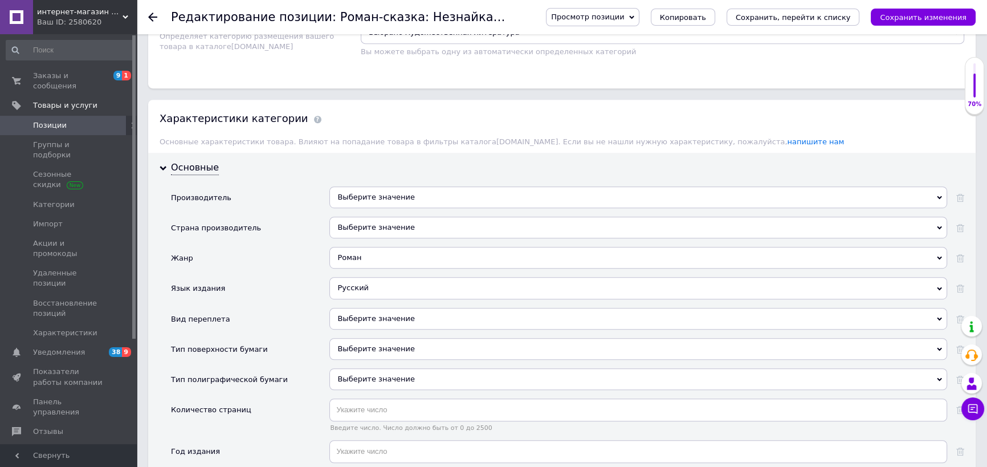
click at [398, 308] on div "Выберите значение" at bounding box center [638, 319] width 618 height 22
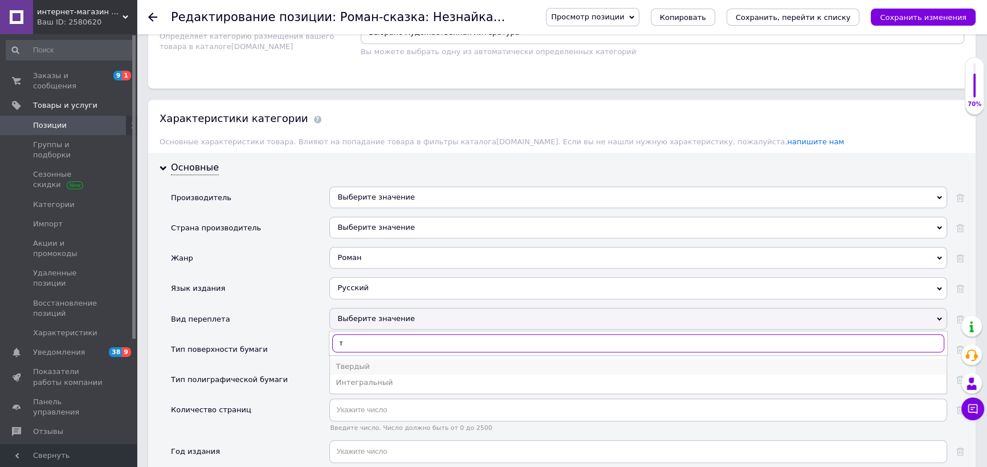
type input "т"
click at [385, 358] on li "Твердый" at bounding box center [638, 366] width 617 height 16
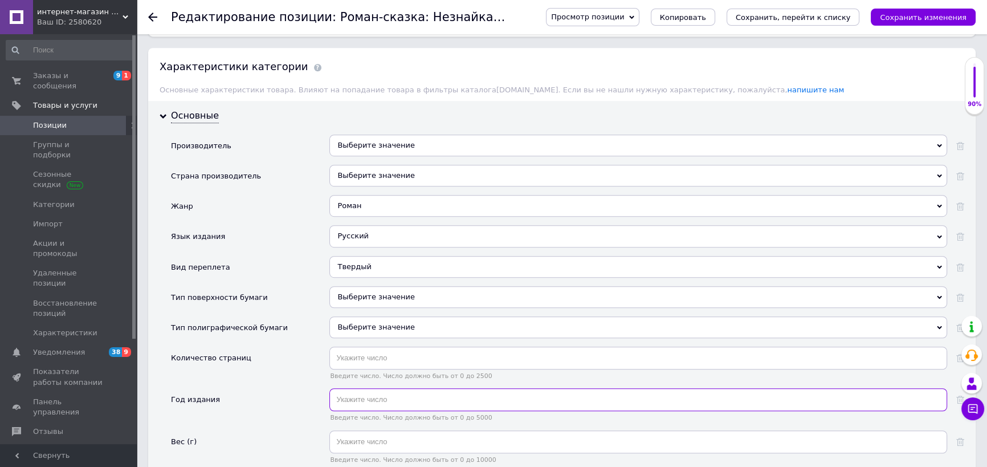
click at [433, 389] on input "text" at bounding box center [638, 399] width 618 height 23
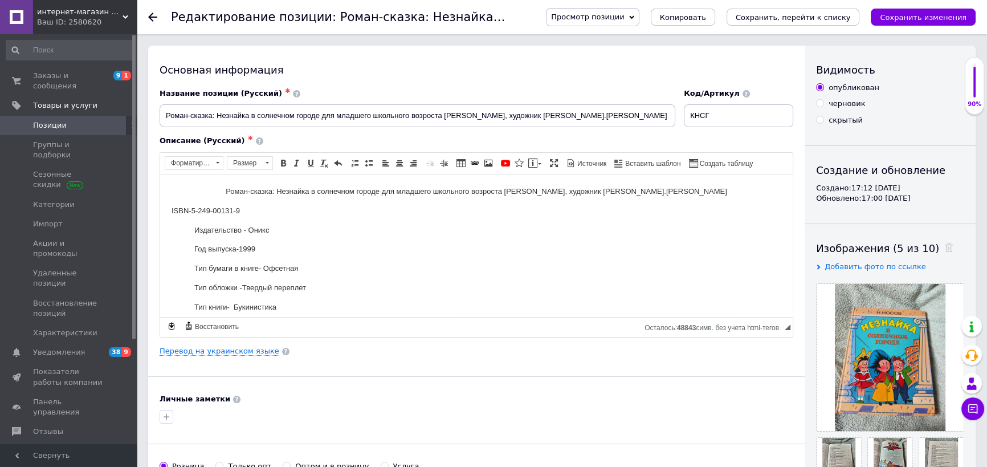
scroll to position [815, 0]
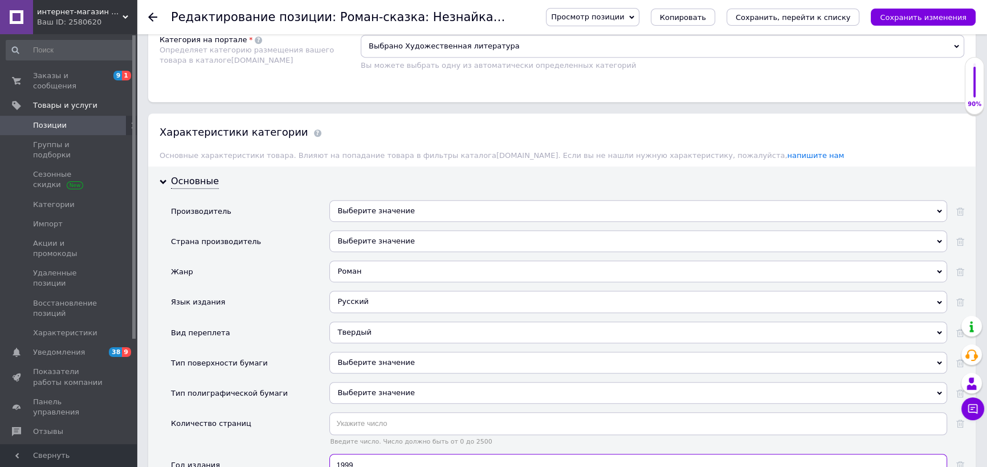
type input "1999"
click at [452, 422] on input "text" at bounding box center [638, 423] width 618 height 23
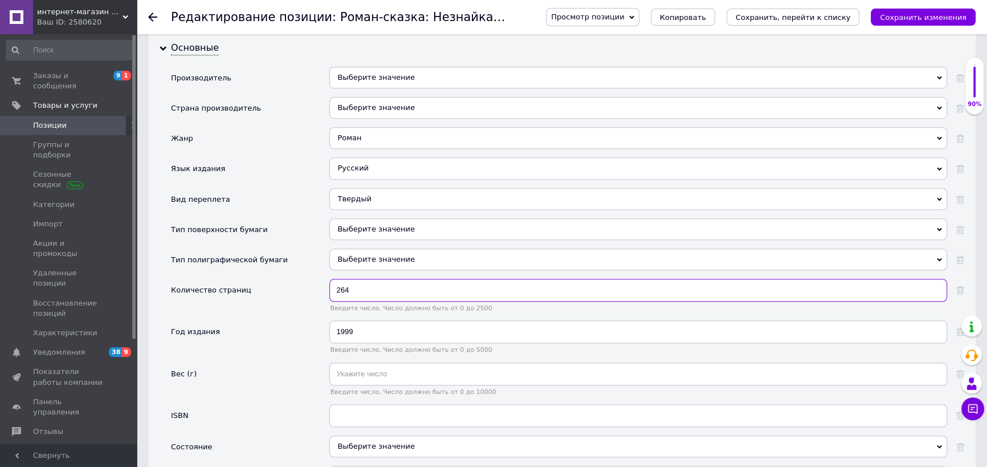
scroll to position [1033, 0]
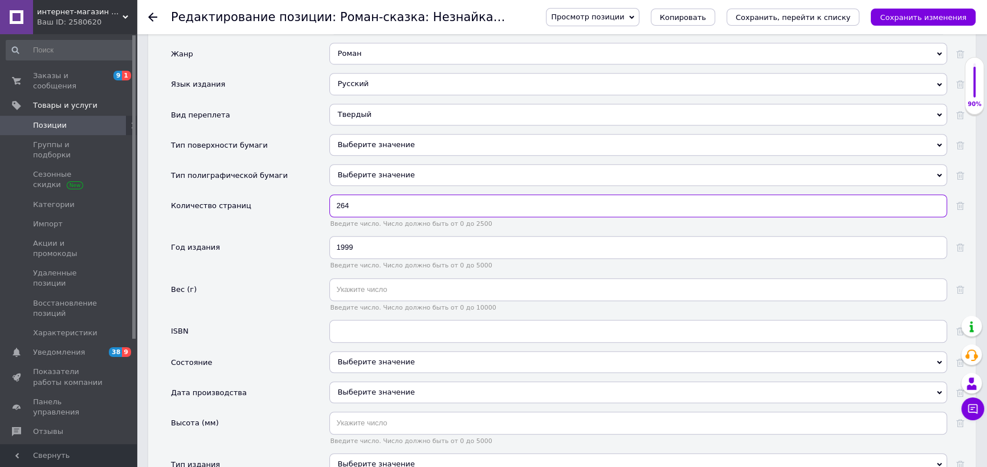
type input "264"
click at [425, 329] on input "text" at bounding box center [638, 331] width 618 height 23
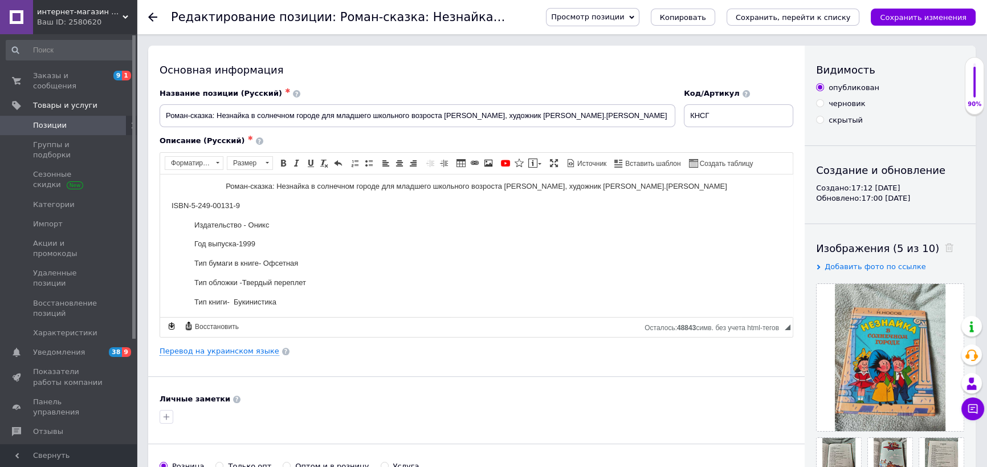
scroll to position [0, 0]
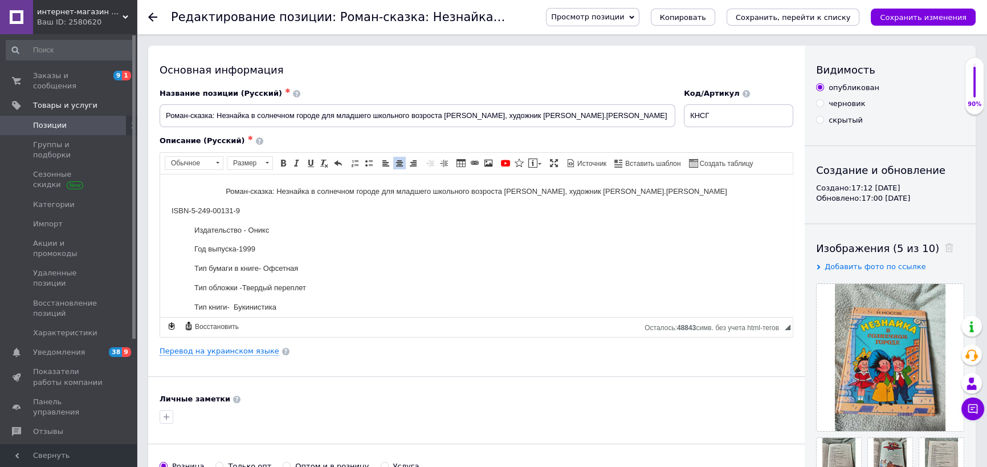
drag, startPoint x: 268, startPoint y: 214, endPoint x: 215, endPoint y: 213, distance: 53.0
click at [215, 213] on p "ISBN-5-249-00131-9" at bounding box center [477, 211] width 610 height 12
copy p "5-249-00131-9"
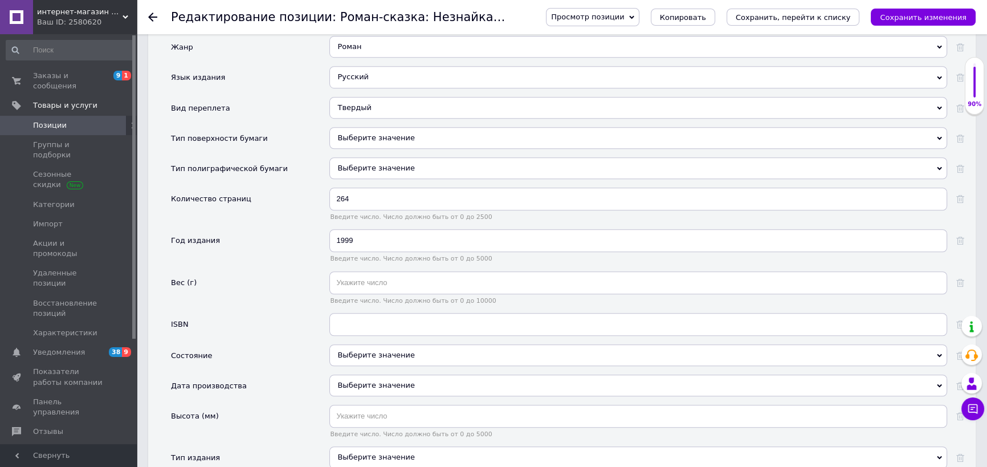
scroll to position [1140, 0]
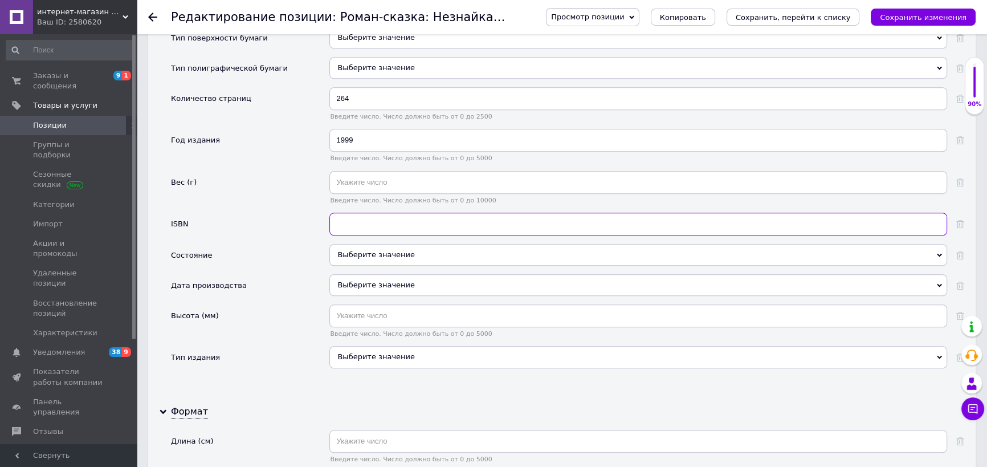
click at [370, 217] on input "text" at bounding box center [638, 224] width 618 height 23
paste input "5-249-00131-9"
type input "5-249-00131-9"
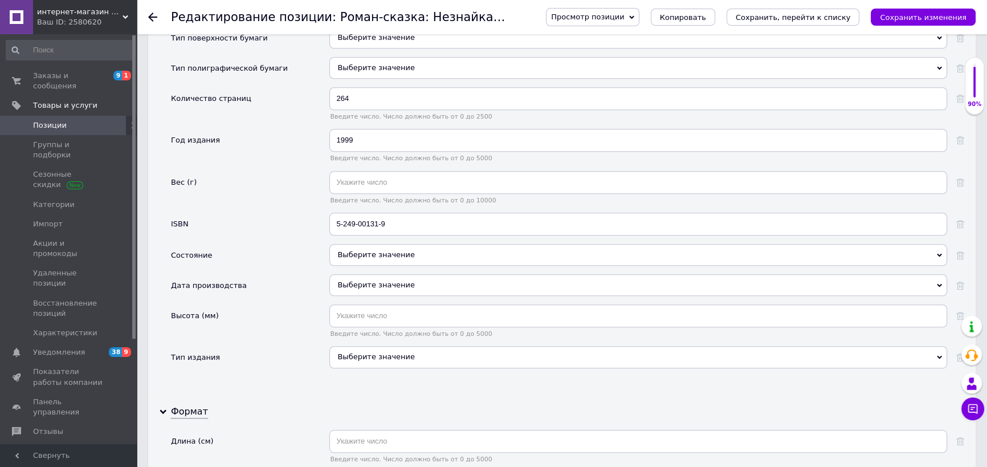
click at [405, 348] on div "Выберите значение" at bounding box center [638, 357] width 618 height 22
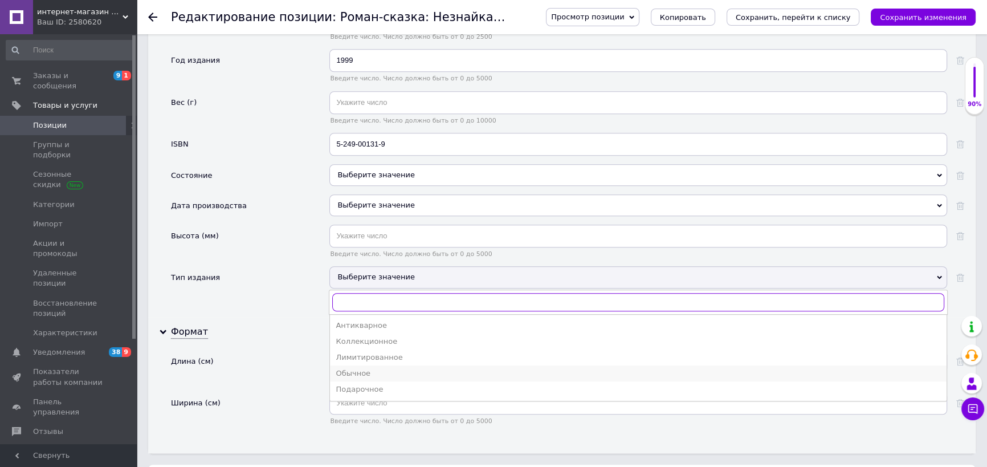
scroll to position [1243, 0]
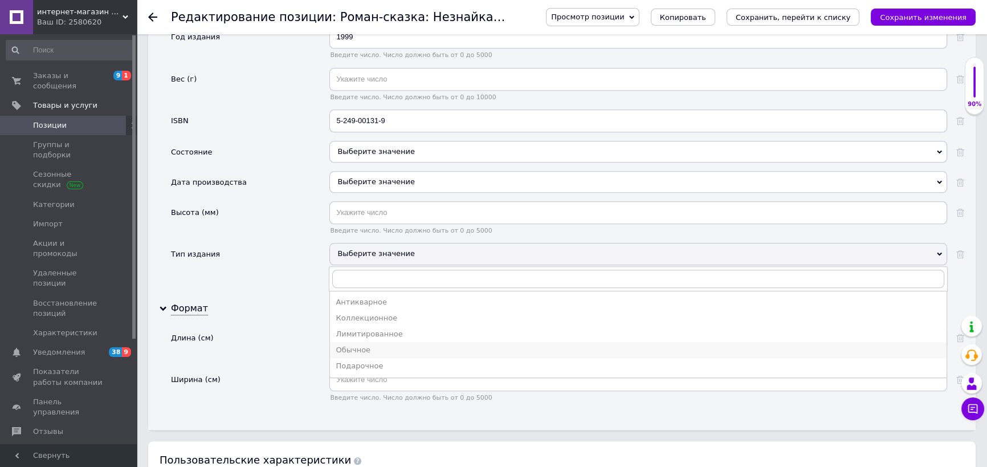
click at [383, 342] on li "Обычное" at bounding box center [638, 350] width 617 height 16
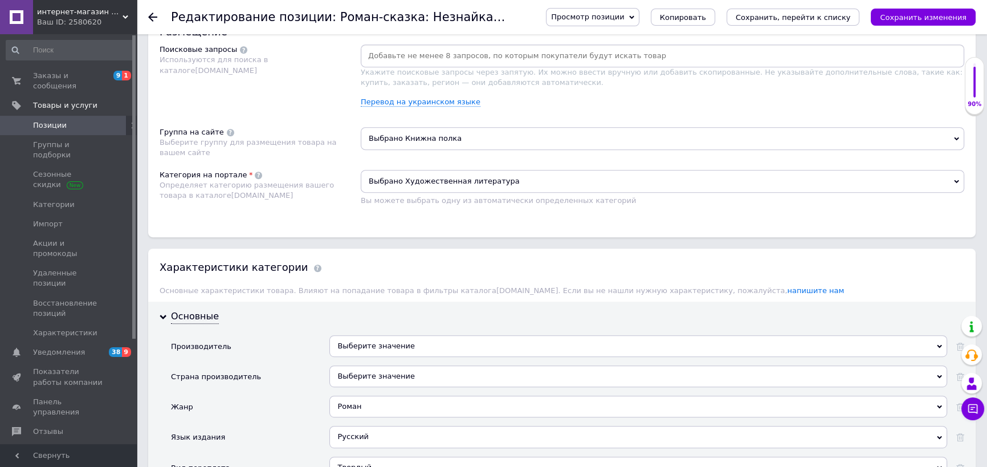
scroll to position [777, 0]
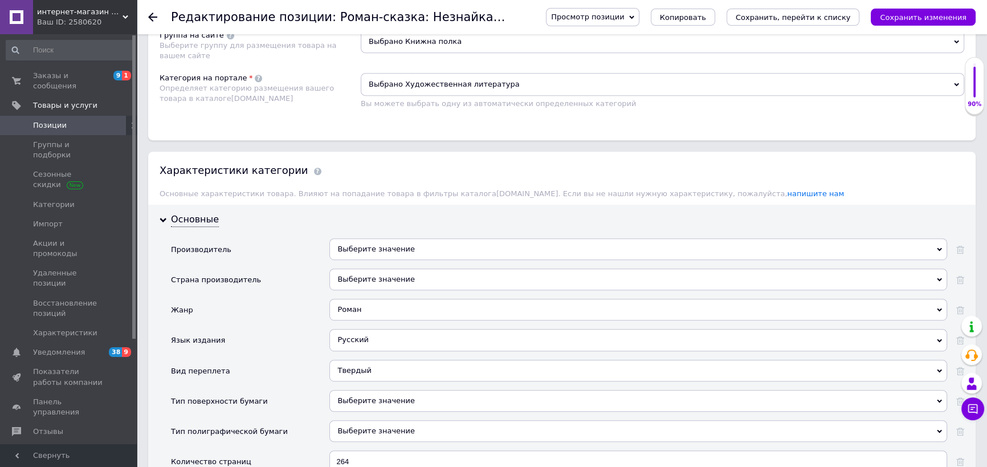
click at [414, 275] on div "Выберите значение" at bounding box center [638, 279] width 618 height 22
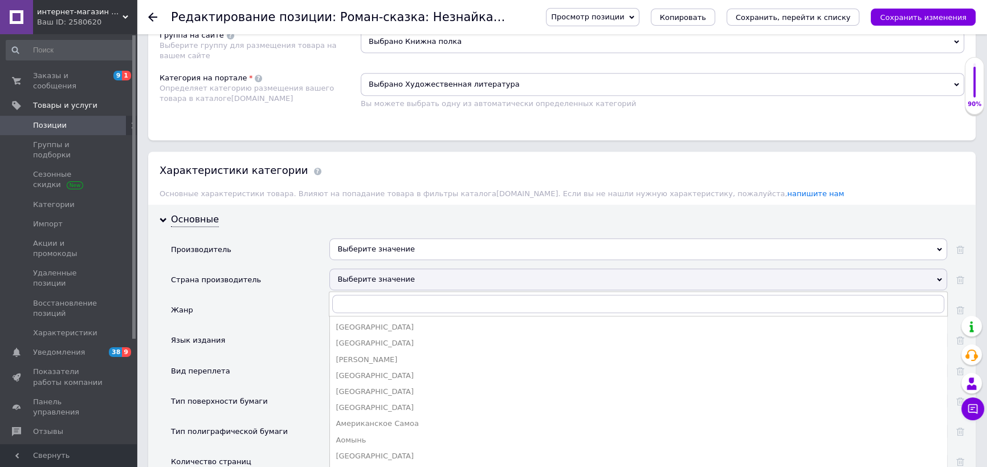
click at [414, 275] on div "Выберите значение" at bounding box center [638, 279] width 618 height 22
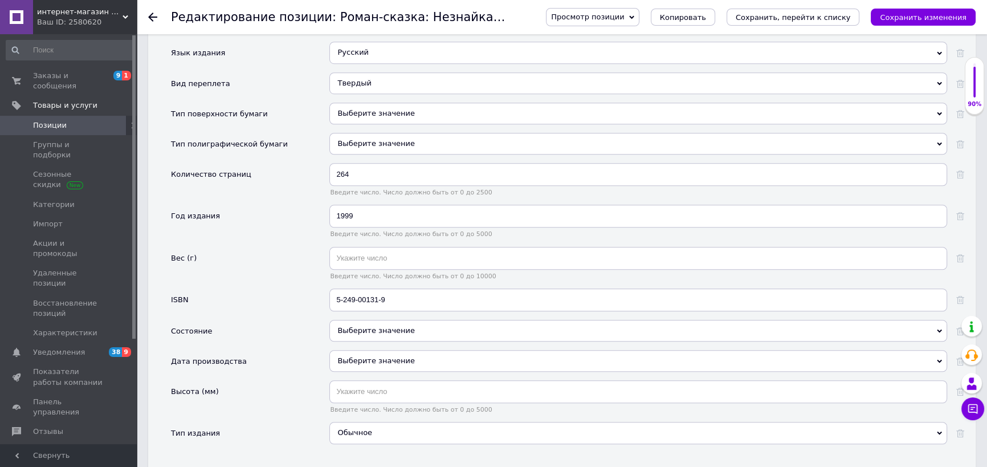
scroll to position [1088, 0]
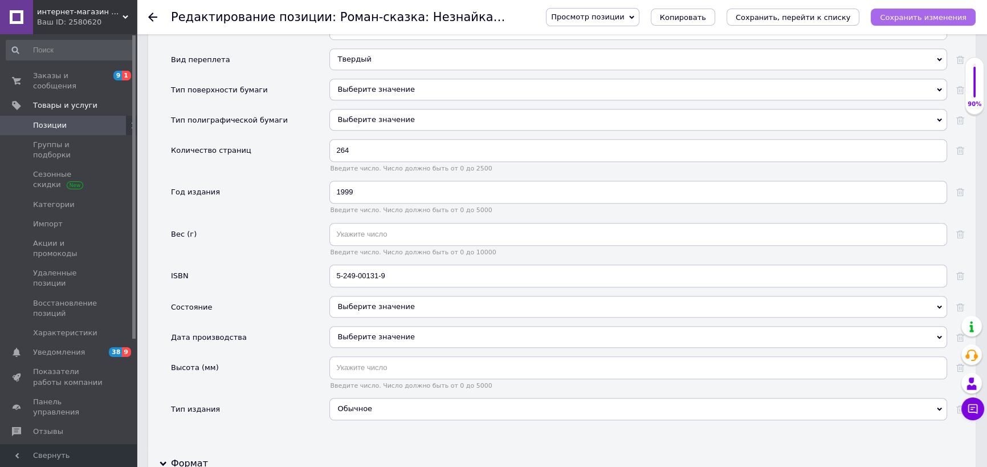
click at [945, 22] on icon "Сохранить изменения" at bounding box center [923, 17] width 87 height 9
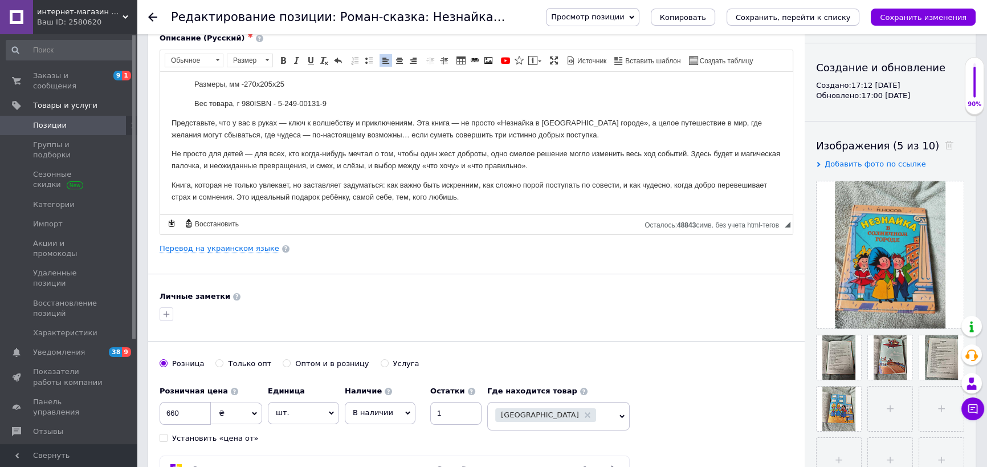
scroll to position [103, 0]
click at [821, 371] on use at bounding box center [823, 369] width 9 height 6
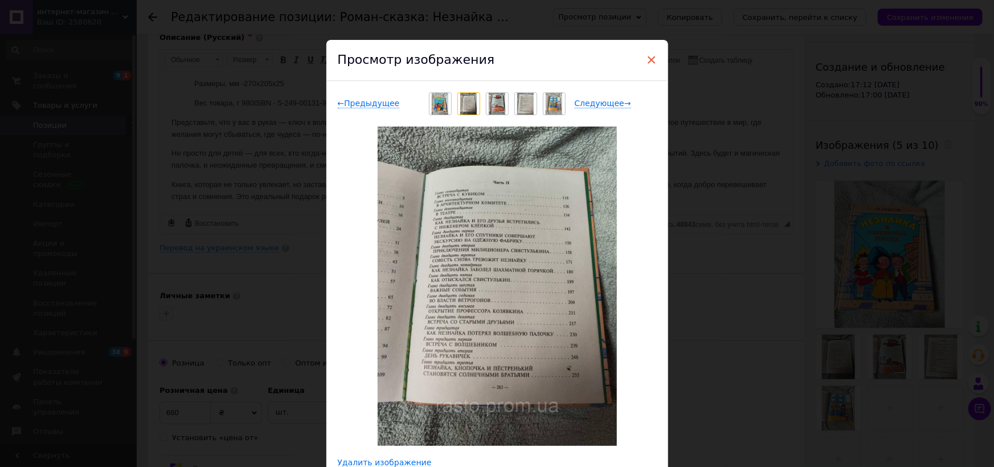
click at [647, 64] on span "×" at bounding box center [652, 59] width 10 height 19
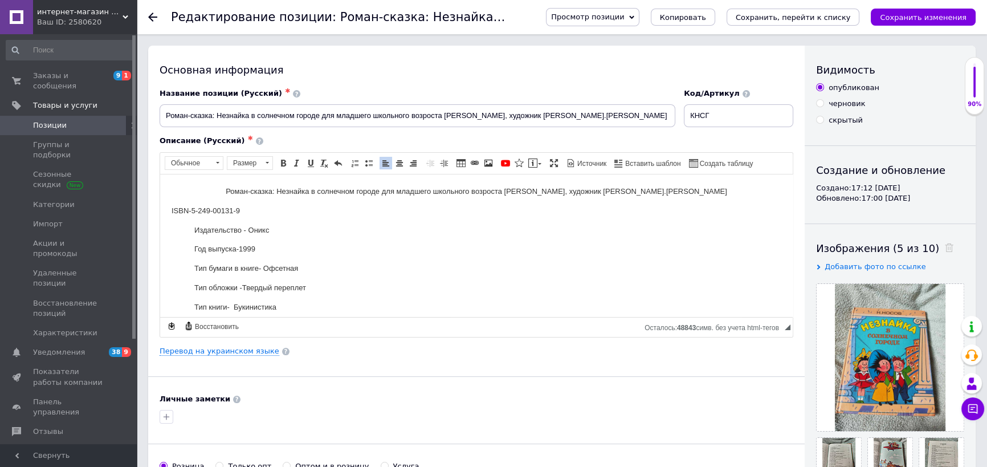
scroll to position [0, 0]
click at [564, 124] on input "Роман-сказка: Незнайка в солнечном городе для младшего школьного возроста [PERS…" at bounding box center [418, 115] width 516 height 23
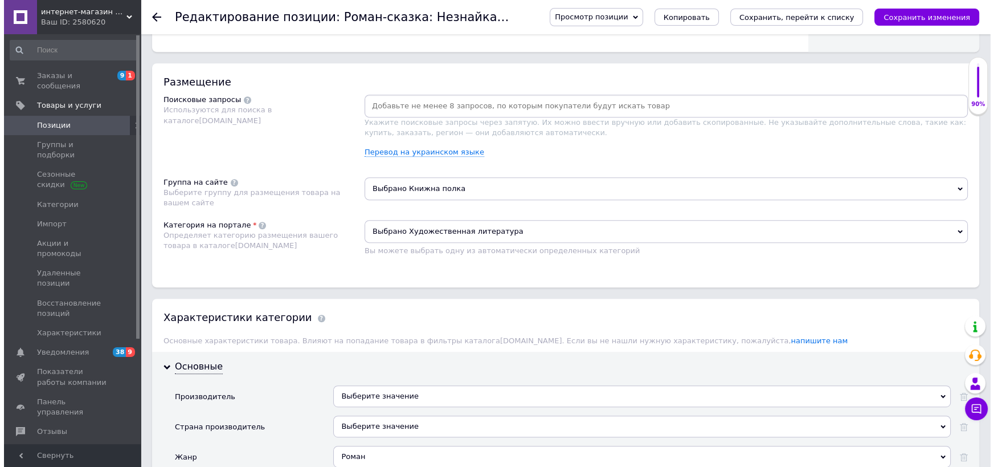
scroll to position [570, 0]
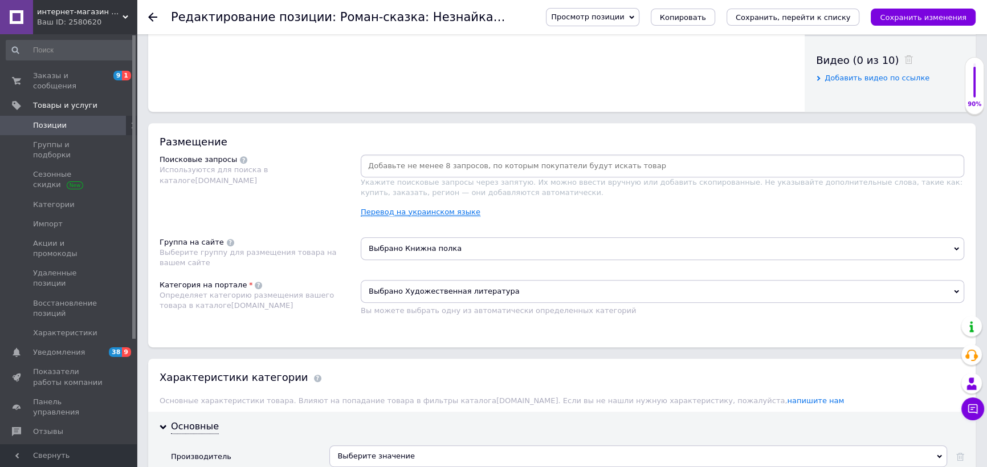
click at [413, 210] on link "Перевод на украинском языке" at bounding box center [421, 211] width 120 height 9
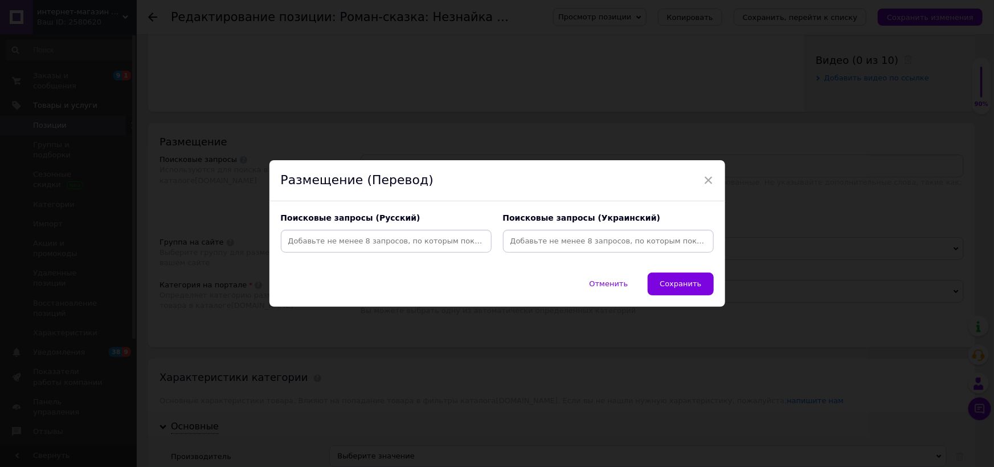
click at [389, 243] on input at bounding box center [386, 241] width 206 height 17
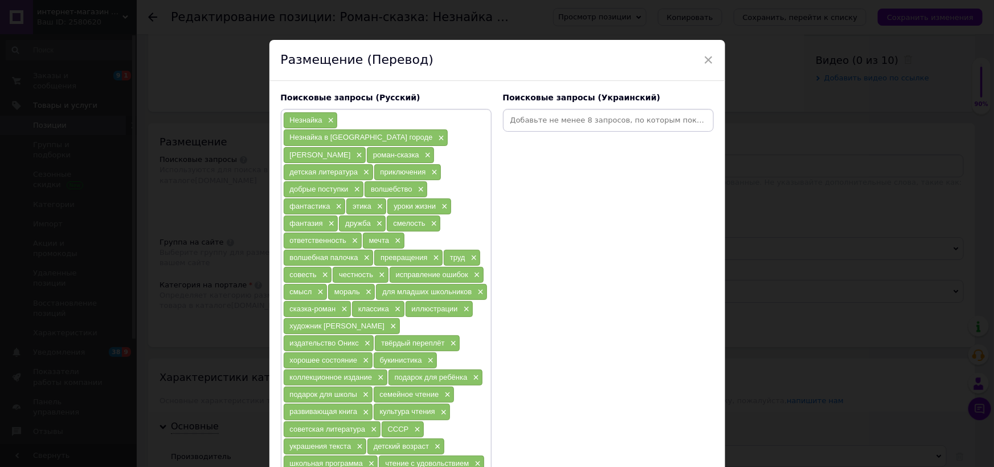
click at [547, 121] on input at bounding box center [608, 120] width 206 height 17
click at [546, 120] on input at bounding box center [608, 120] width 206 height 17
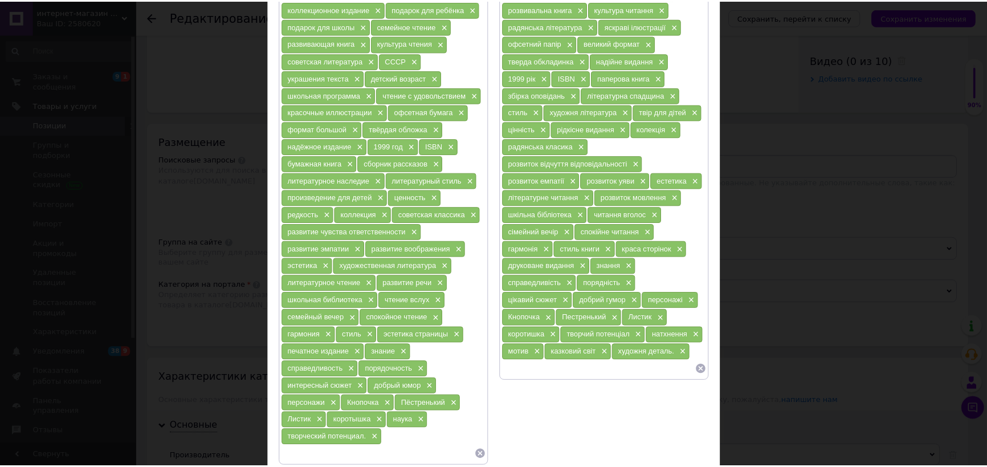
scroll to position [401, 0]
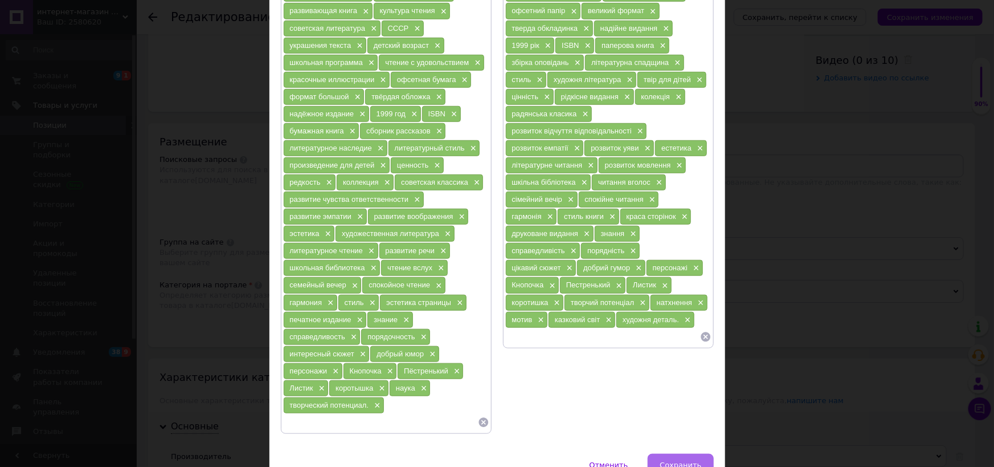
click at [680, 454] on button "Сохранить" at bounding box center [681, 465] width 66 height 23
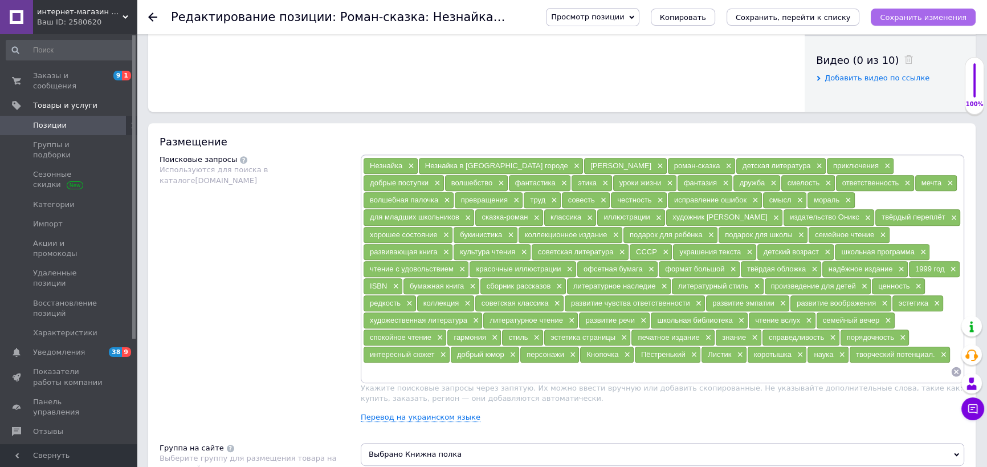
click at [895, 17] on icon "Сохранить изменения" at bounding box center [923, 17] width 87 height 9
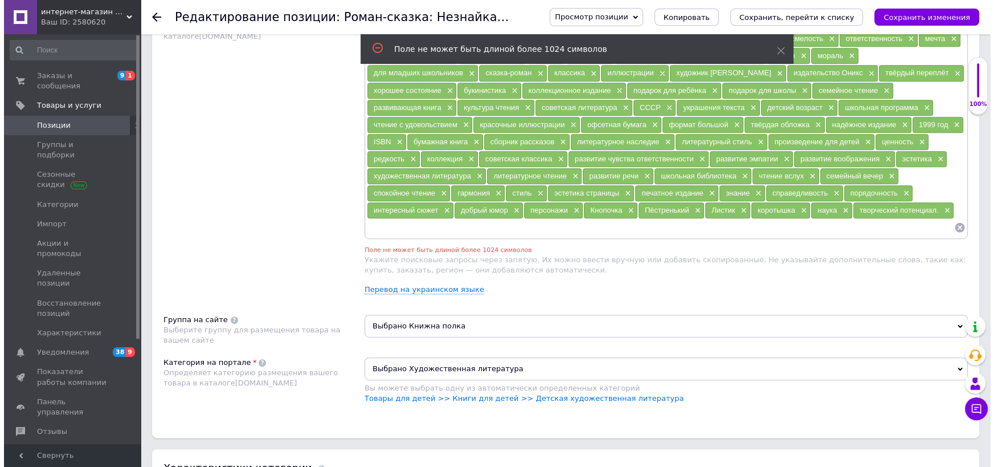
scroll to position [727, 0]
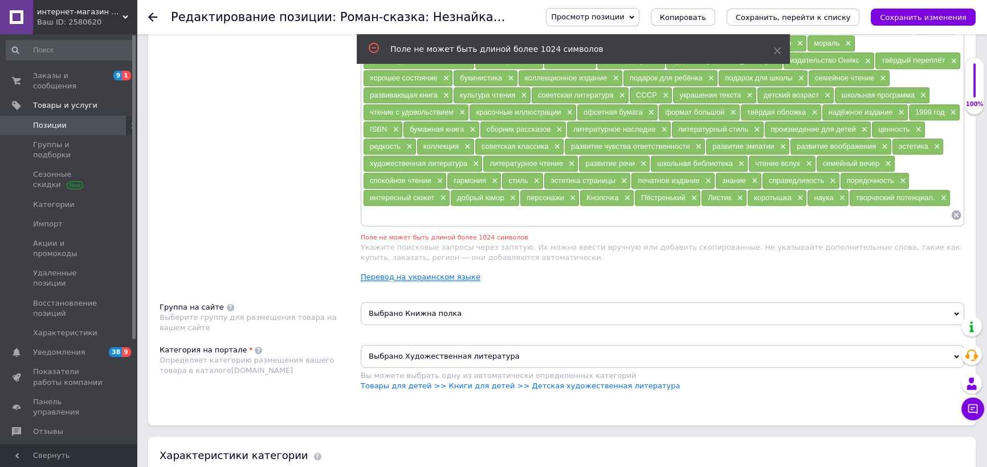
click at [410, 274] on link "Перевод на украинском языке" at bounding box center [421, 276] width 120 height 9
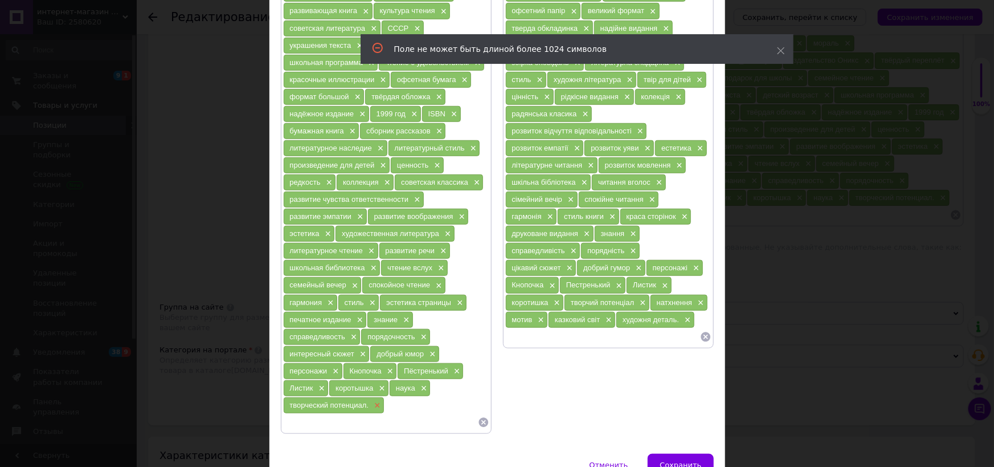
click at [374, 401] on span "×" at bounding box center [376, 406] width 9 height 10
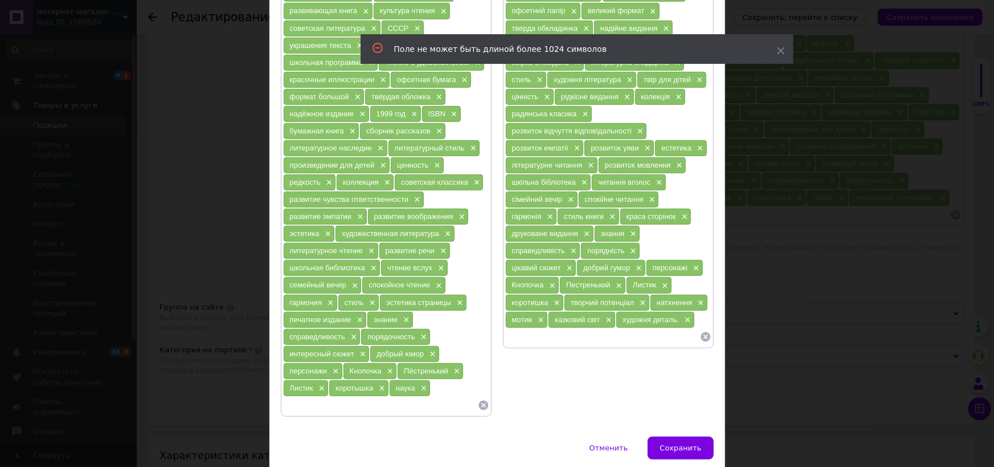
scroll to position [384, 0]
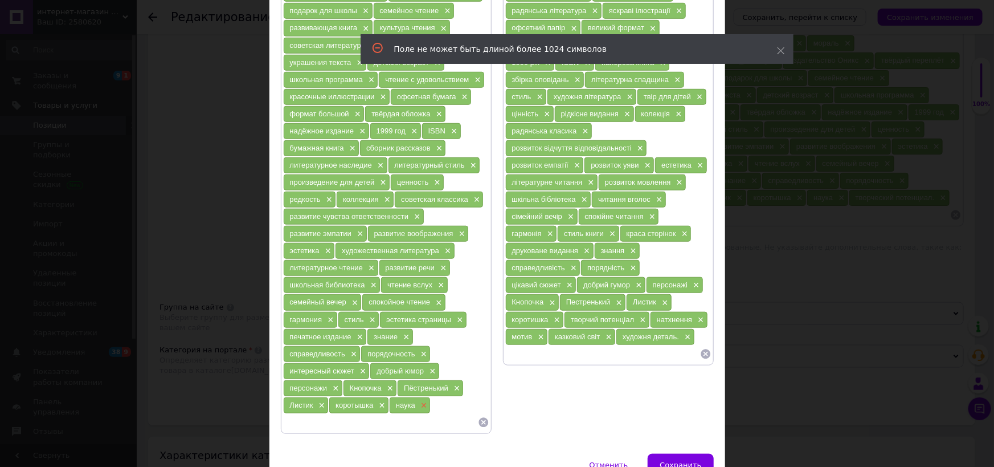
click at [418, 401] on span "×" at bounding box center [422, 406] width 9 height 10
drag, startPoint x: 382, startPoint y: 347, endPoint x: 375, endPoint y: 347, distance: 6.8
click at [381, 401] on span "×" at bounding box center [380, 406] width 9 height 10
click at [324, 397] on div "Листик ×" at bounding box center [306, 405] width 45 height 16
click at [319, 401] on span "×" at bounding box center [320, 406] width 9 height 10
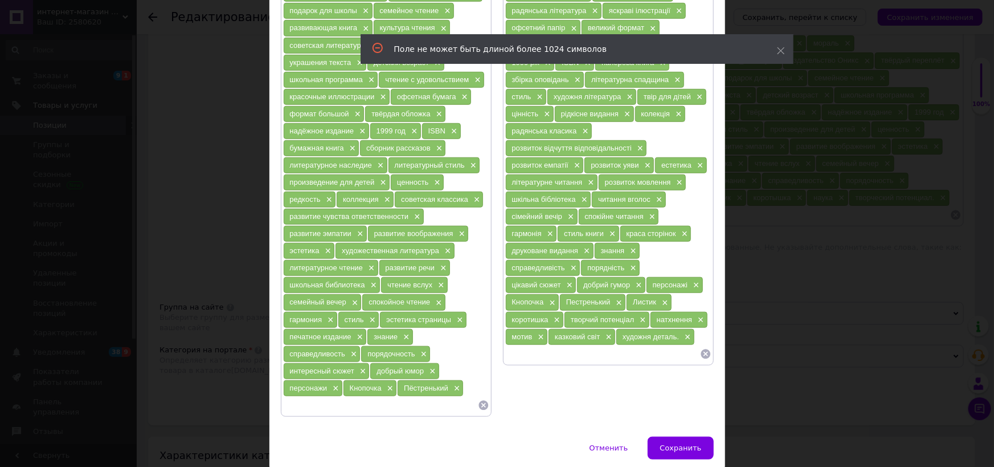
scroll to position [367, 0]
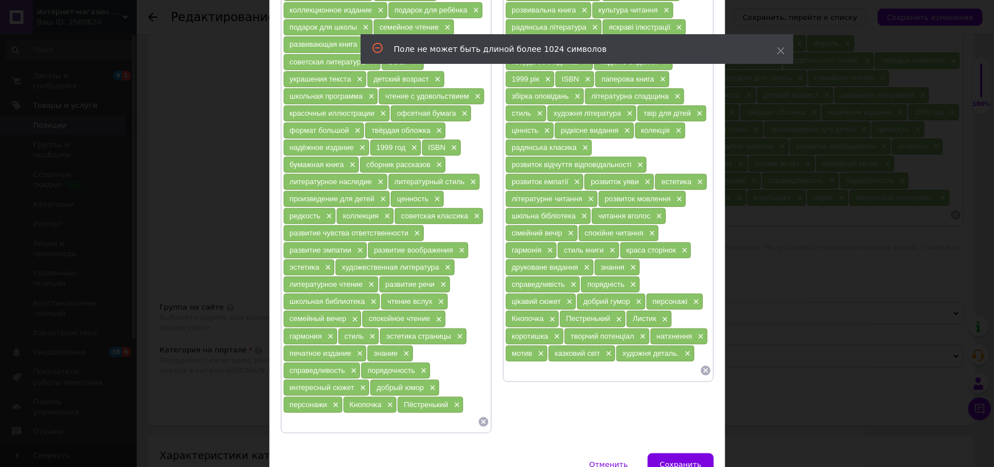
click at [333, 380] on div "интересный сюжет ×" at bounding box center [327, 388] width 86 height 16
click at [332, 400] on span "×" at bounding box center [334, 405] width 9 height 10
click at [349, 400] on span "Пёстренький" at bounding box center [366, 404] width 44 height 9
click at [393, 400] on span "×" at bounding box center [396, 405] width 9 height 10
click at [330, 400] on span "×" at bounding box center [328, 405] width 9 height 10
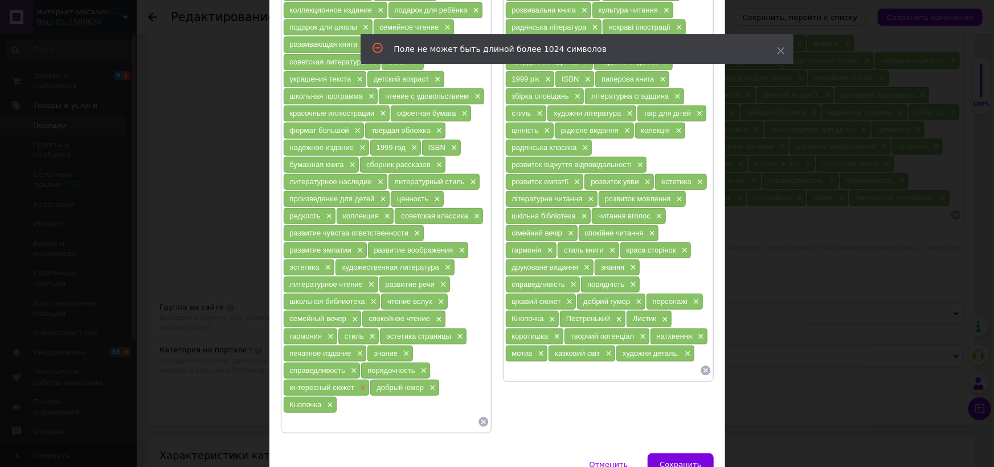
scroll to position [350, 0]
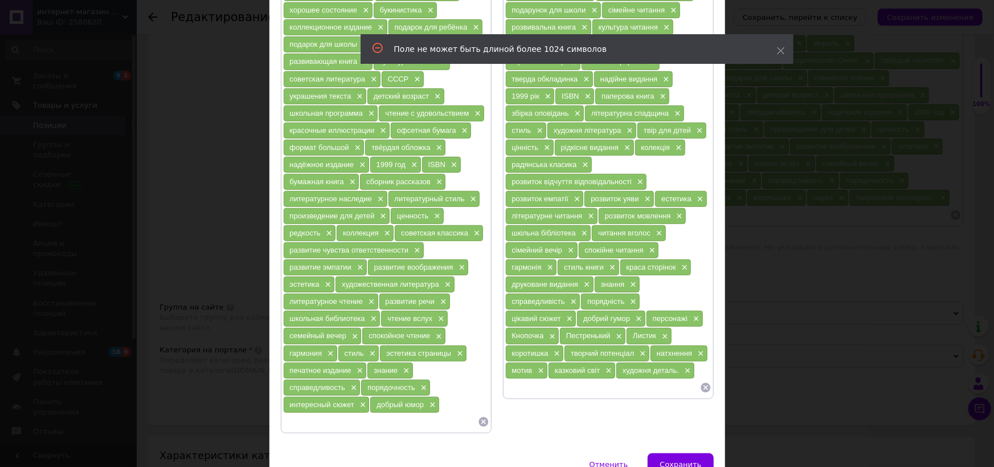
click at [360, 400] on span "×" at bounding box center [361, 405] width 9 height 10
click at [348, 397] on div "добрый юмор ×" at bounding box center [318, 405] width 68 height 16
click at [342, 400] on span "×" at bounding box center [344, 405] width 9 height 10
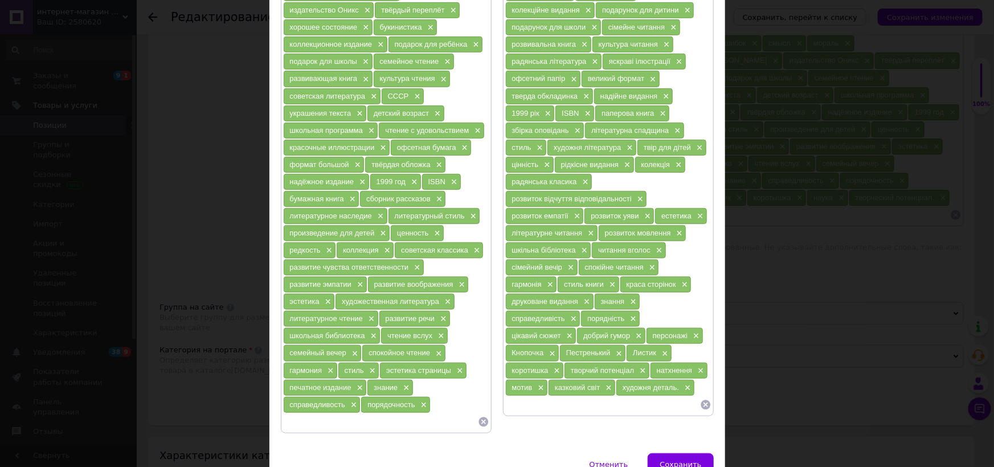
click at [348, 400] on span "×" at bounding box center [352, 405] width 9 height 10
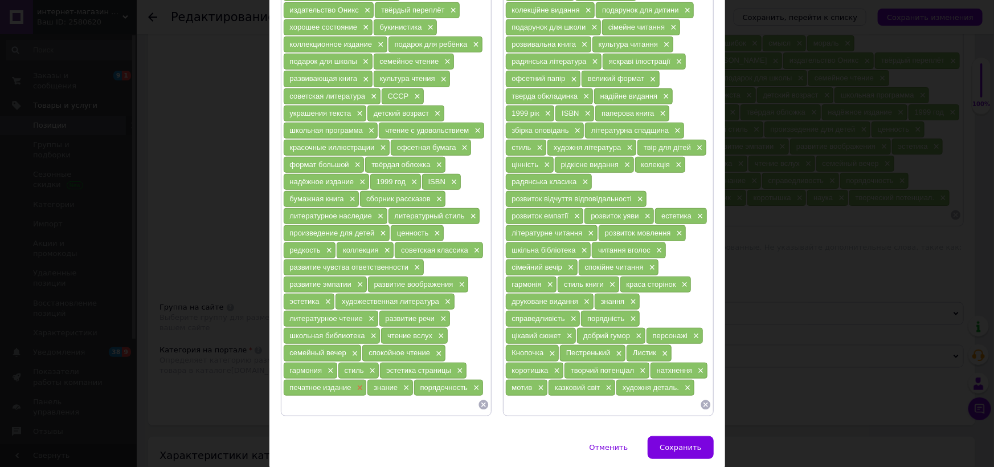
click at [354, 383] on span "×" at bounding box center [358, 388] width 9 height 10
click at [359, 383] on span "порядочность" at bounding box center [359, 387] width 47 height 9
click at [388, 383] on span "×" at bounding box center [390, 388] width 9 height 10
click at [318, 383] on span "×" at bounding box center [321, 388] width 9 height 10
click at [328, 362] on div "гармония ×" at bounding box center [311, 370] width 54 height 16
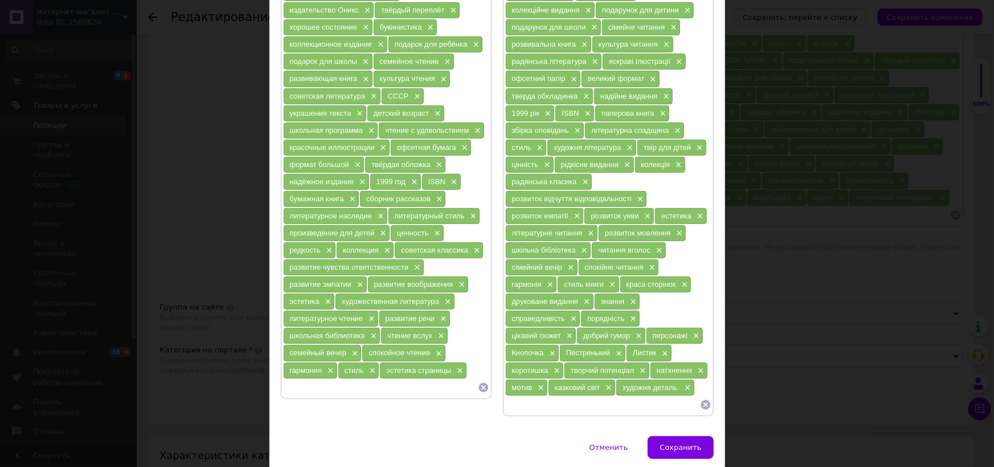
click at [332, 362] on div "гармония ×" at bounding box center [311, 370] width 54 height 16
click at [370, 366] on span "×" at bounding box center [371, 371] width 9 height 10
click at [410, 362] on div "эстетика страницы ×" at bounding box center [382, 370] width 86 height 16
click at [325, 366] on span "×" at bounding box center [329, 371] width 9 height 10
click at [359, 366] on span "×" at bounding box center [361, 371] width 9 height 10
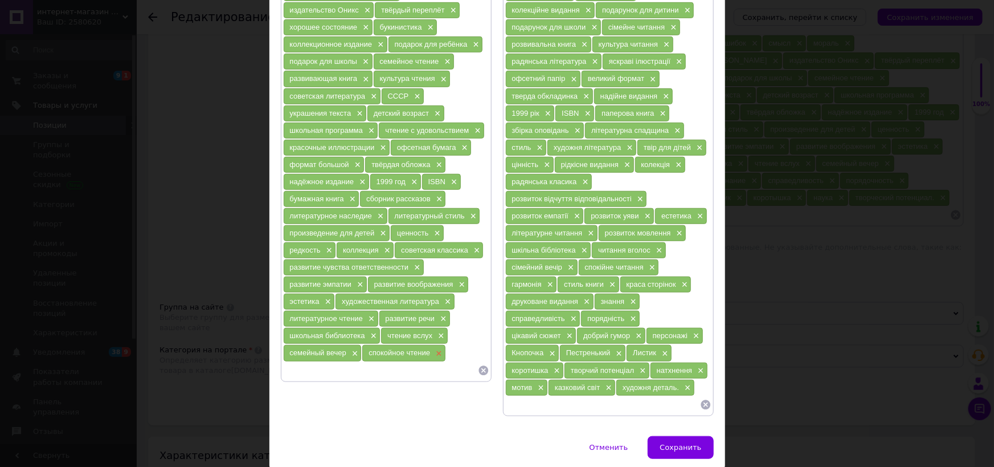
click at [433, 349] on span "×" at bounding box center [437, 354] width 9 height 10
click at [435, 331] on span "×" at bounding box center [439, 336] width 9 height 10
click at [438, 314] on span "×" at bounding box center [442, 319] width 9 height 10
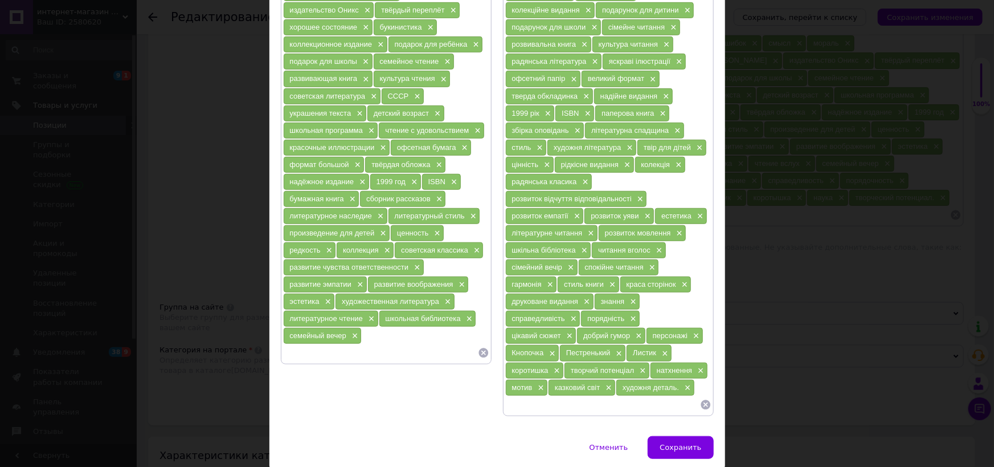
click at [434, 297] on span "художественная литература" at bounding box center [390, 301] width 97 height 9
click at [439, 293] on div "художественная литература ×" at bounding box center [395, 301] width 119 height 16
click at [471, 311] on div "школьная библиотека ×" at bounding box center [428, 319] width 97 height 16
click at [349, 331] on span "×" at bounding box center [353, 336] width 9 height 10
click at [366, 314] on span "×" at bounding box center [370, 319] width 9 height 10
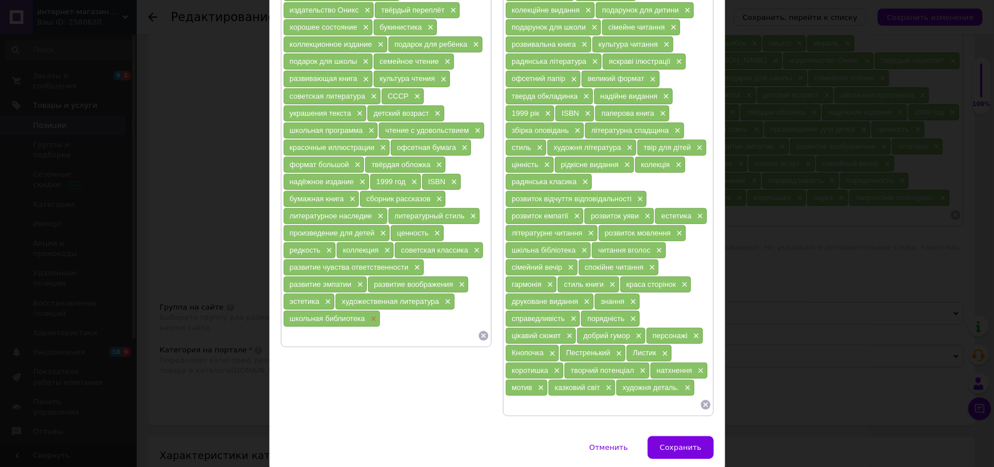
drag, startPoint x: 373, startPoint y: 261, endPoint x: 381, endPoint y: 258, distance: 9.0
click at [373, 314] on span "×" at bounding box center [372, 319] width 9 height 10
click at [691, 443] on span "Сохранить" at bounding box center [681, 447] width 42 height 9
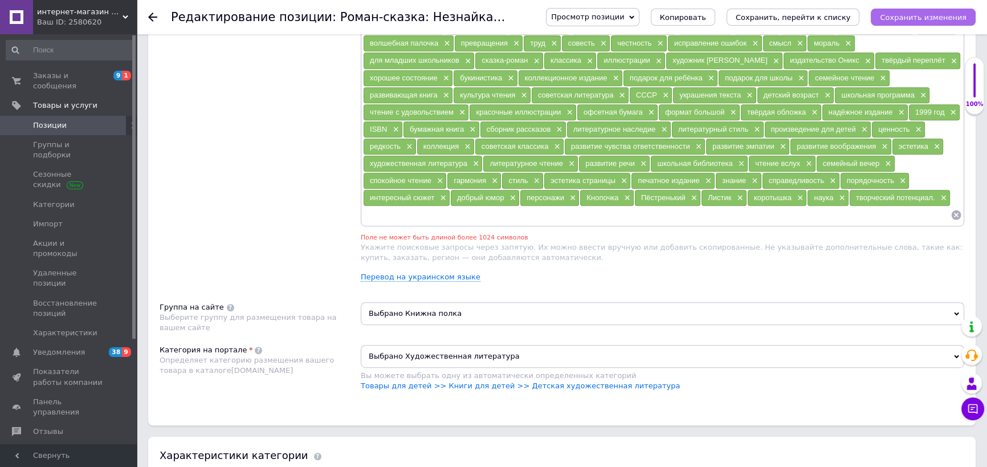
click at [913, 22] on button "Сохранить изменения" at bounding box center [923, 17] width 105 height 17
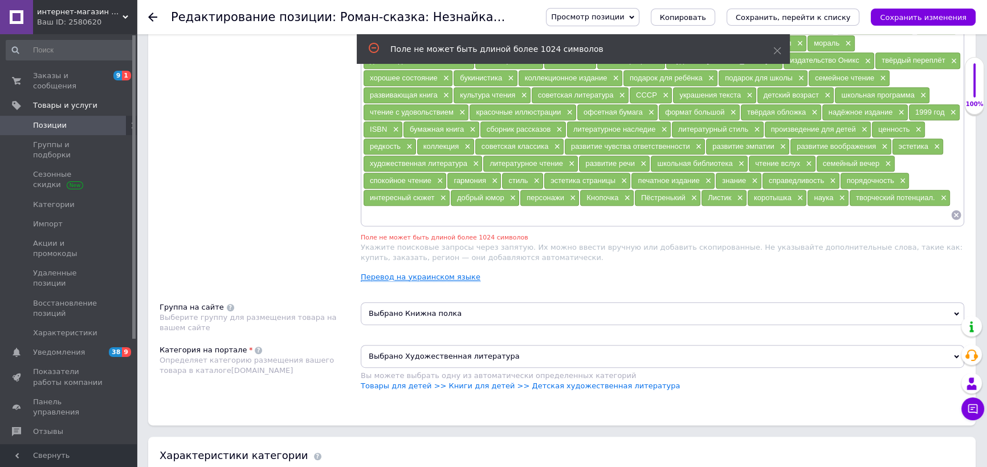
click at [453, 272] on link "Перевод на украинском языке" at bounding box center [421, 276] width 120 height 9
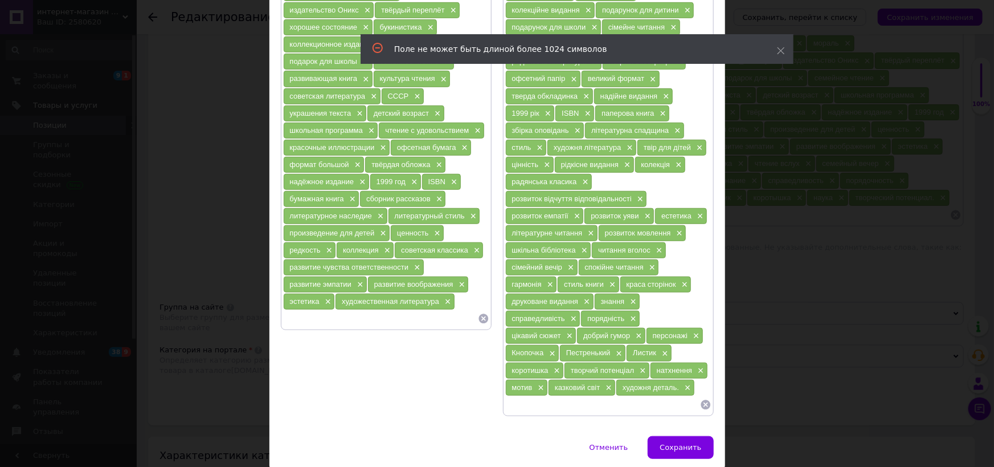
drag, startPoint x: 684, startPoint y: 342, endPoint x: 651, endPoint y: 341, distance: 33.1
click at [684, 383] on span "×" at bounding box center [686, 388] width 9 height 10
click at [603, 383] on span "×" at bounding box center [607, 388] width 9 height 10
click at [537, 383] on span "×" at bounding box center [540, 388] width 9 height 10
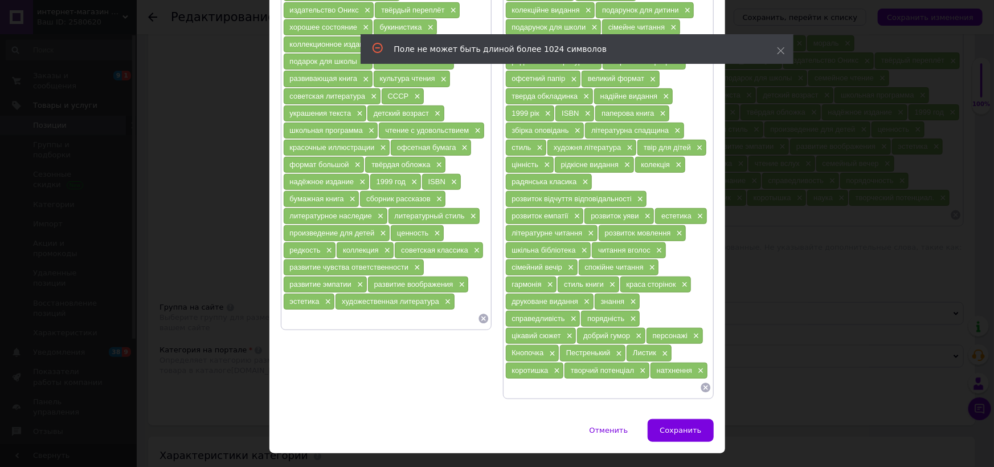
scroll to position [316, 0]
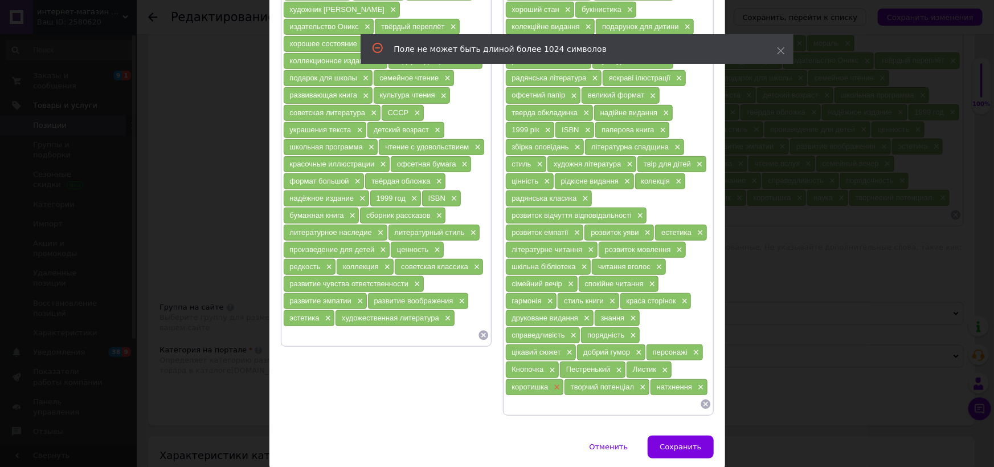
click at [553, 382] on span "×" at bounding box center [556, 387] width 9 height 10
click at [584, 382] on span "×" at bounding box center [582, 387] width 9 height 10
click at [554, 382] on span "×" at bounding box center [555, 387] width 9 height 10
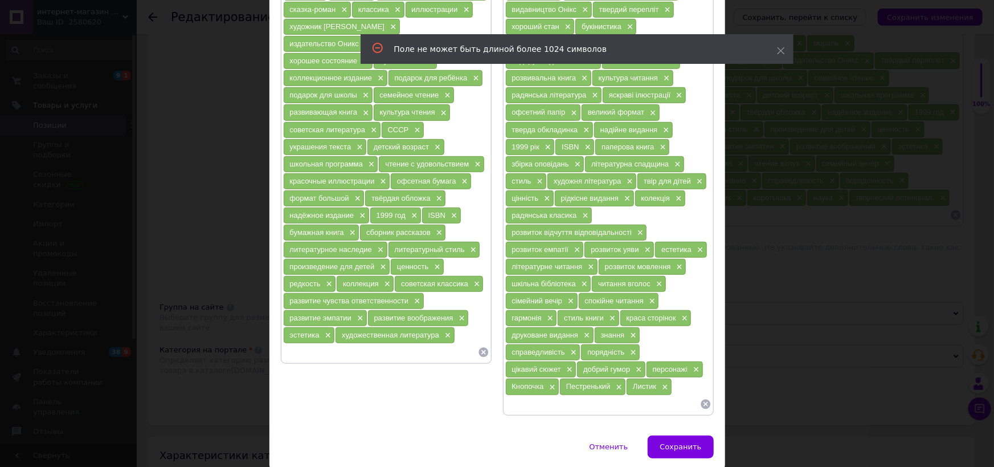
click at [554, 378] on div "Кнопочка ×" at bounding box center [532, 386] width 53 height 16
click at [551, 382] on span "×" at bounding box center [551, 387] width 9 height 10
click at [556, 378] on div "Пестренький ×" at bounding box center [539, 386] width 66 height 16
click at [562, 382] on span "×" at bounding box center [563, 387] width 9 height 10
click at [544, 382] on span "×" at bounding box center [543, 387] width 9 height 10
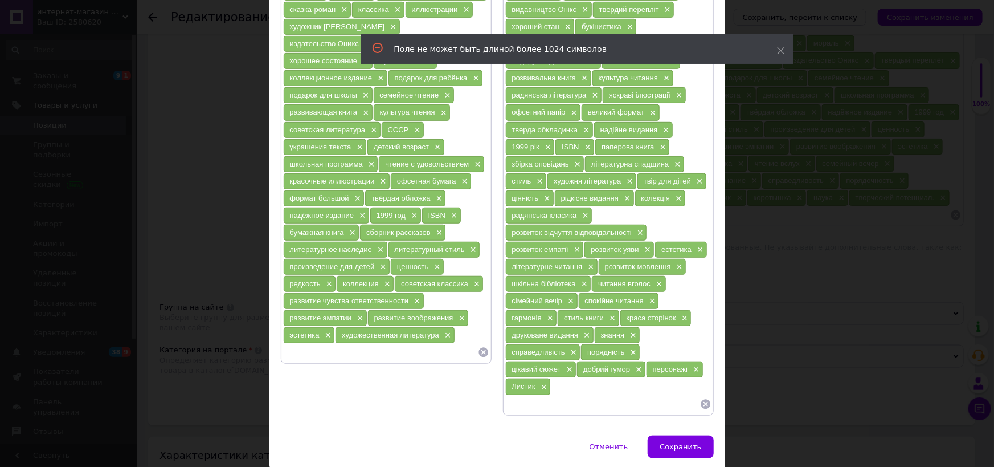
scroll to position [283, 0]
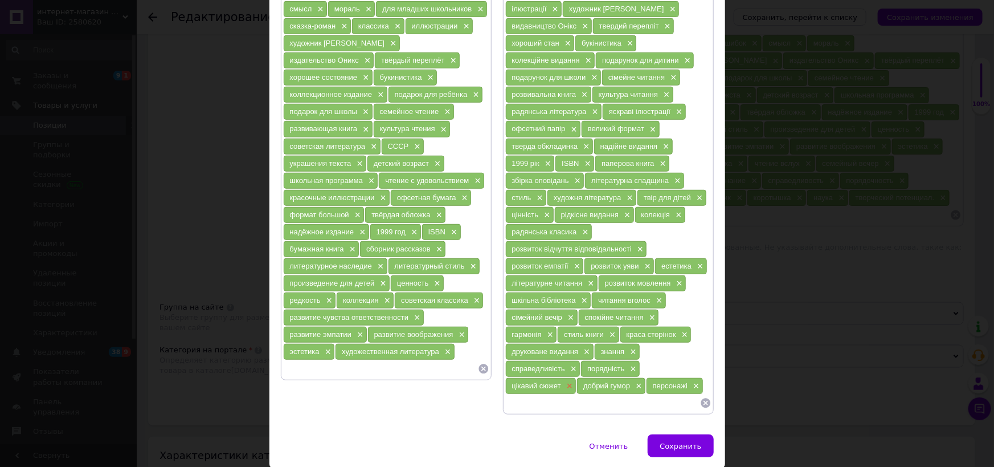
click at [565, 381] on span "×" at bounding box center [568, 386] width 9 height 10
click at [547, 378] on div "персонажі ×" at bounding box center [534, 386] width 56 height 16
click at [553, 381] on span "×" at bounding box center [554, 386] width 9 height 10
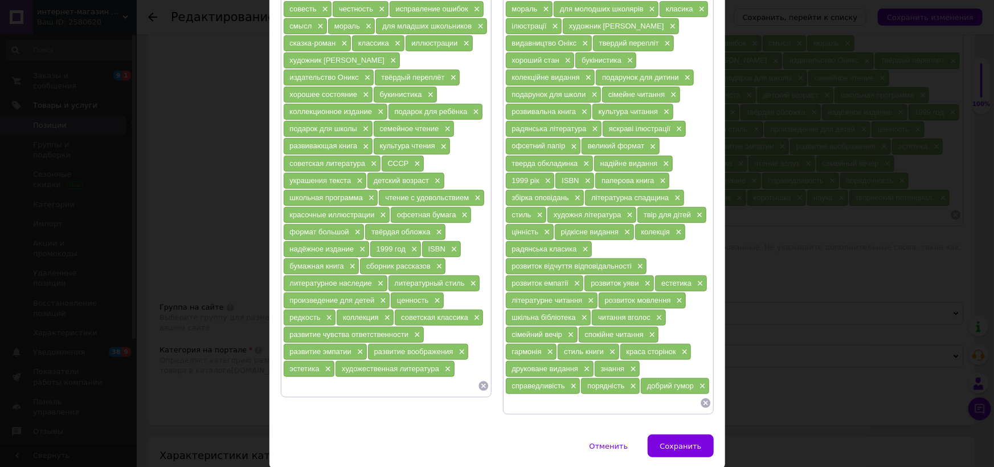
click at [565, 378] on div "справедливість ×" at bounding box center [543, 386] width 75 height 16
click at [568, 381] on span "×" at bounding box center [572, 386] width 9 height 10
click at [567, 381] on span "×" at bounding box center [566, 386] width 9 height 10
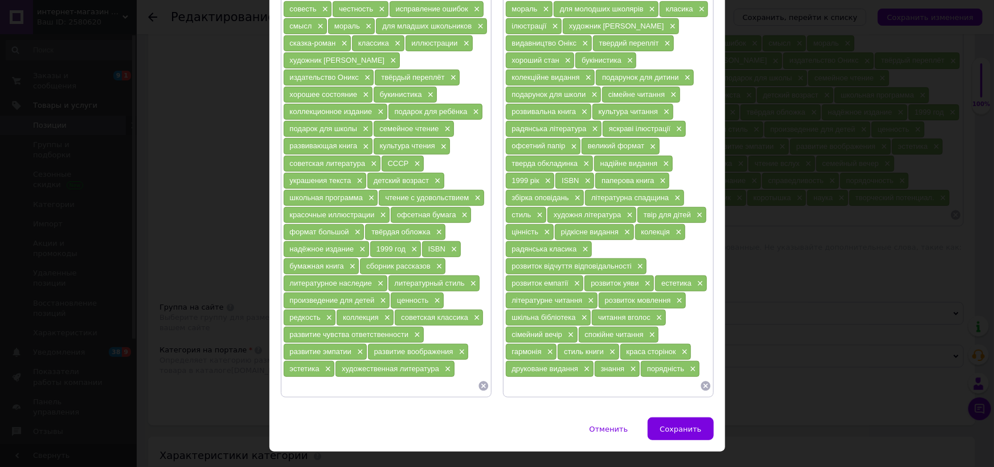
scroll to position [248, 0]
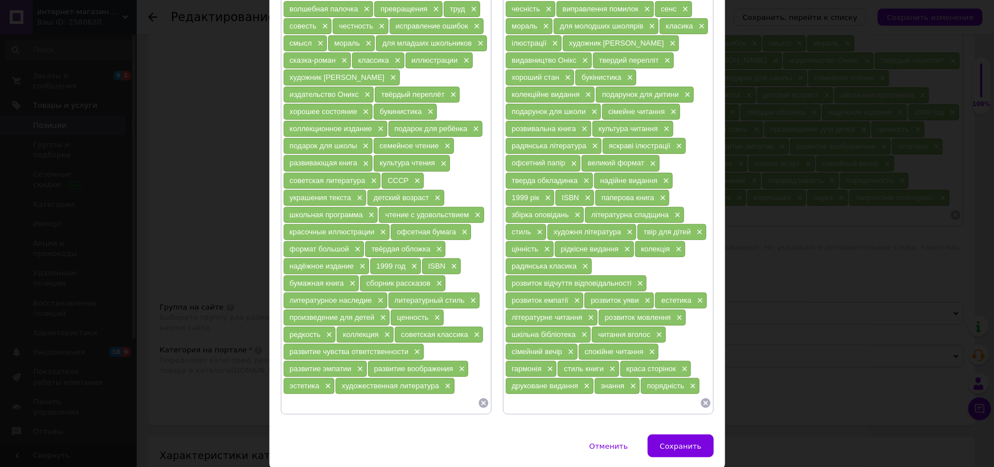
click at [584, 381] on span "×" at bounding box center [585, 386] width 9 height 10
click at [562, 378] on div "порядність ×" at bounding box center [581, 386] width 59 height 16
click at [598, 381] on span "×" at bounding box center [602, 386] width 9 height 10
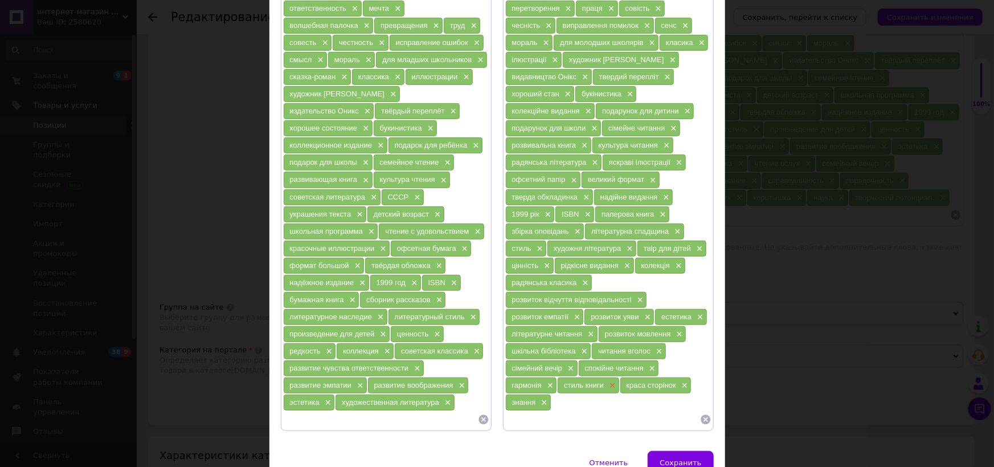
click at [561, 377] on div "стиль книги ×" at bounding box center [588, 385] width 61 height 16
click at [607, 381] on span "×" at bounding box center [611, 386] width 9 height 10
click at [617, 381] on span "×" at bounding box center [621, 386] width 9 height 10
click at [591, 381] on span "×" at bounding box center [595, 386] width 9 height 10
click at [567, 364] on span "×" at bounding box center [569, 369] width 9 height 10
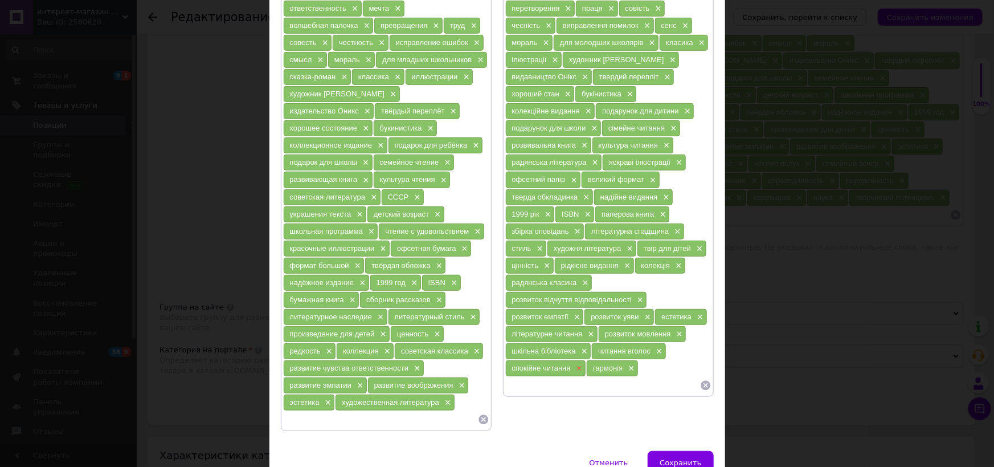
click at [576, 364] on span "×" at bounding box center [578, 369] width 9 height 10
click at [545, 364] on span "×" at bounding box center [549, 369] width 9 height 10
click at [663, 451] on button "Сохранить" at bounding box center [681, 462] width 66 height 23
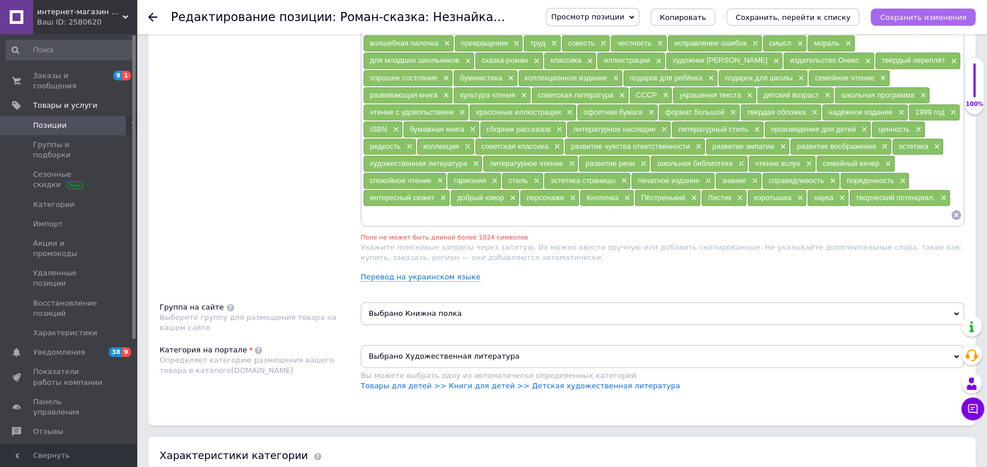
click at [904, 11] on button "Сохранить изменения" at bounding box center [923, 17] width 105 height 17
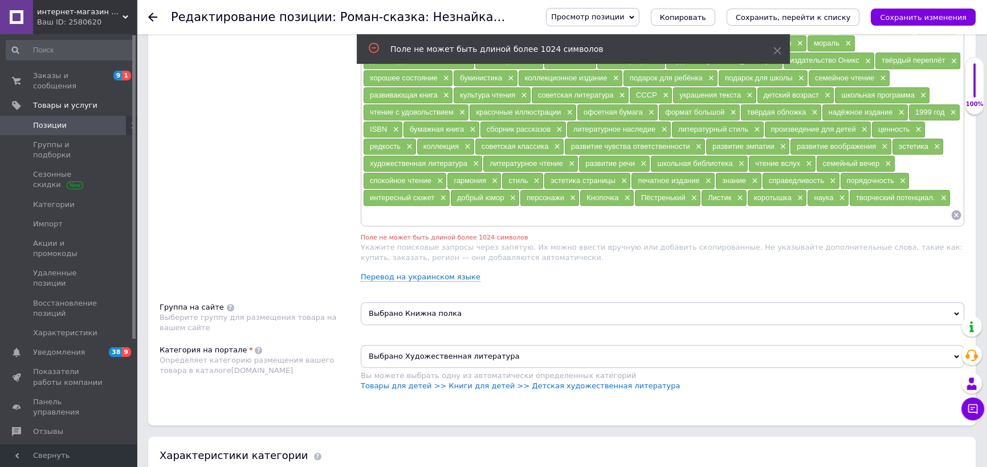
click at [437, 282] on div "Незнайка × Незнайка в [GEOGRAPHIC_DATA] городе × [PERSON_NAME] × роман-сказка ×…" at bounding box center [663, 144] width 604 height 293
click at [433, 274] on link "Перевод на украинском языке" at bounding box center [421, 276] width 120 height 9
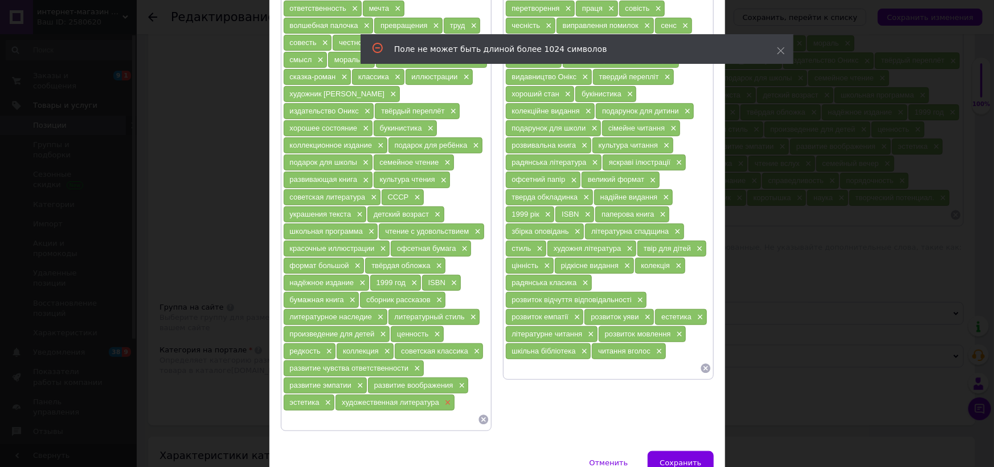
click at [445, 398] on span "×" at bounding box center [446, 403] width 9 height 10
click at [332, 394] on div "эстетика ×" at bounding box center [309, 402] width 51 height 16
click at [324, 398] on span "×" at bounding box center [327, 403] width 9 height 10
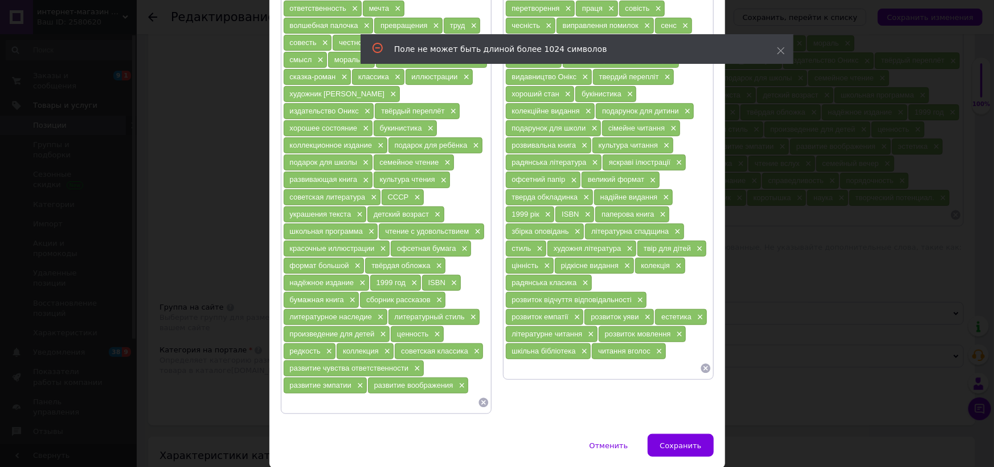
scroll to position [215, 0]
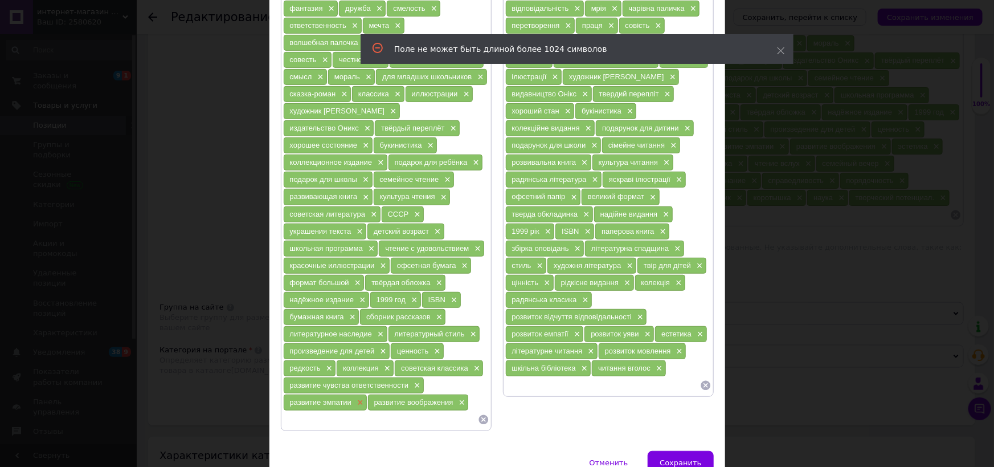
click at [350, 394] on div "развитие эмпатии ×" at bounding box center [325, 402] width 83 height 16
click at [354, 398] on span "×" at bounding box center [358, 403] width 9 height 10
click at [409, 377] on div "развитие чувства ответственности ×" at bounding box center [354, 385] width 140 height 16
click at [414, 381] on span "×" at bounding box center [415, 386] width 9 height 10
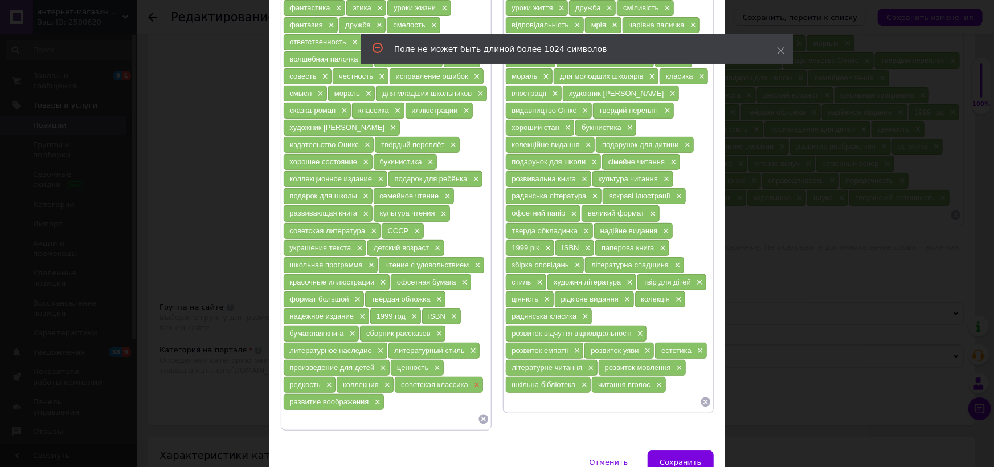
click at [471, 380] on span "×" at bounding box center [475, 385] width 9 height 10
click at [384, 380] on span "×" at bounding box center [386, 385] width 9 height 10
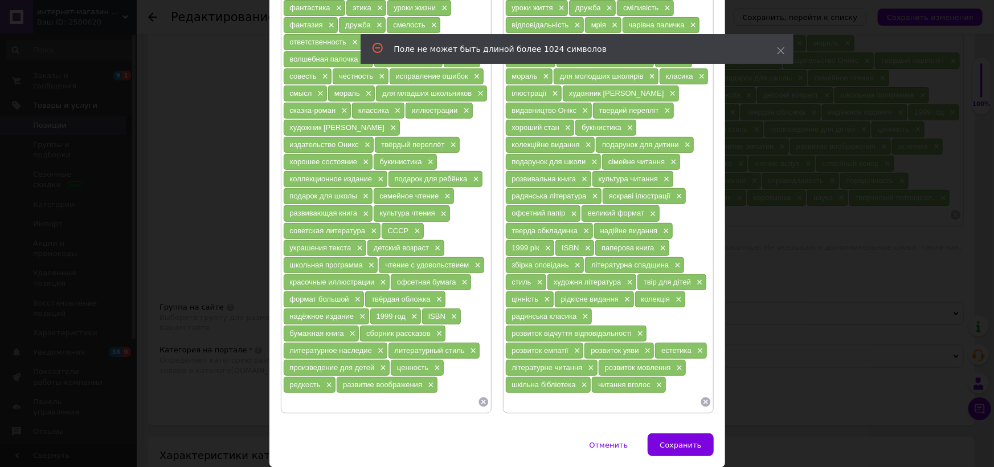
click at [663, 377] on div "читання вголос ×" at bounding box center [629, 385] width 74 height 16
click at [660, 377] on div "читання вголос ×" at bounding box center [629, 385] width 74 height 16
click at [655, 380] on span "×" at bounding box center [658, 385] width 9 height 10
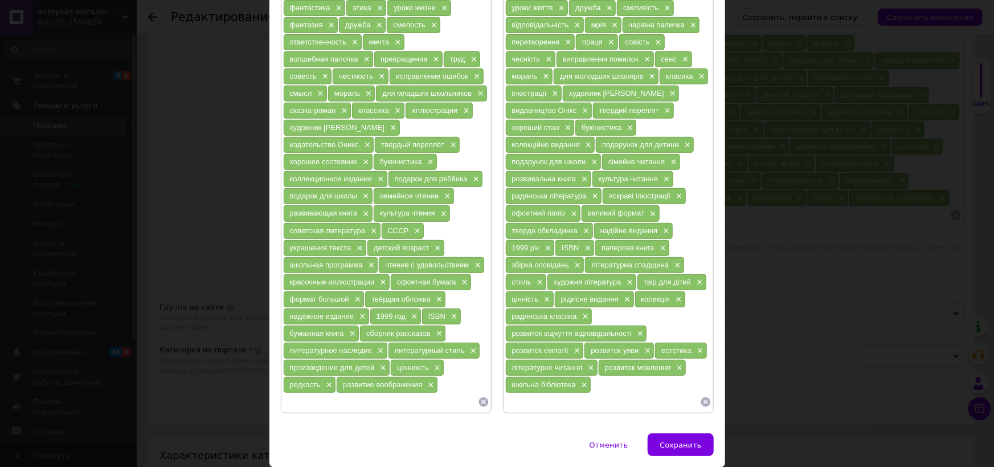
click at [576, 377] on div "шкільна бібліотека ×" at bounding box center [548, 385] width 85 height 16
click at [580, 380] on span "×" at bounding box center [583, 385] width 9 height 10
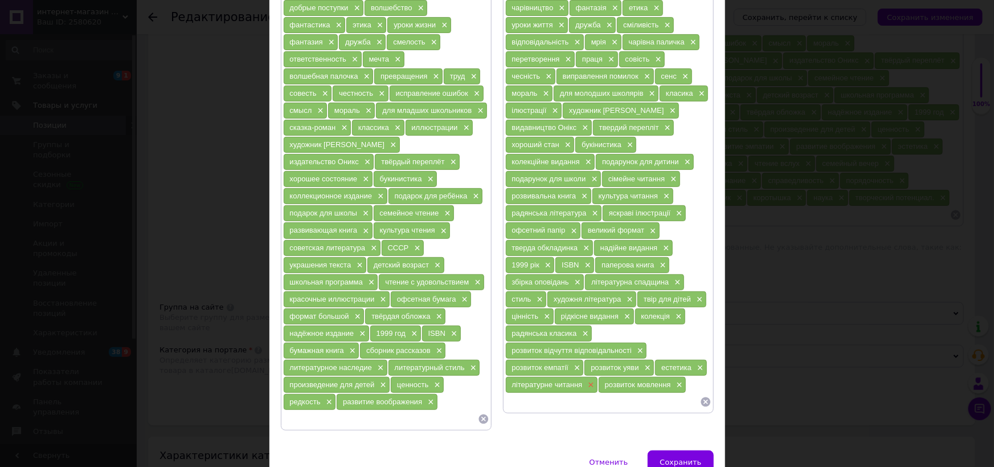
click at [588, 380] on span "×" at bounding box center [589, 385] width 9 height 10
click at [583, 380] on span "×" at bounding box center [585, 385] width 9 height 10
click at [583, 376] on input at bounding box center [602, 384] width 195 height 17
click at [580, 333] on div "Незнайка × Незнайка в [GEOGRAPHIC_DATA] місті × [PERSON_NAME] × роман-казка × д…" at bounding box center [608, 161] width 206 height 463
click at [581, 360] on div "розвиток емпатії ×" at bounding box center [545, 368] width 78 height 16
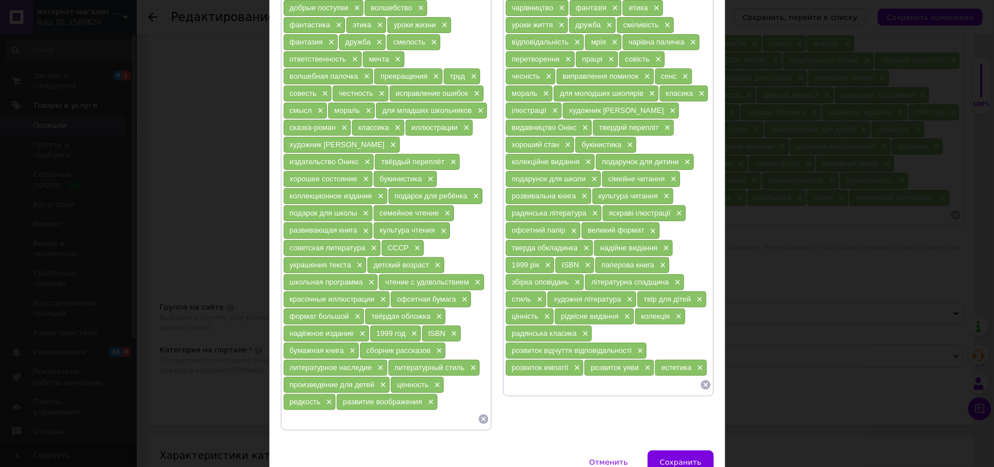
click at [580, 360] on div "розвиток емпатії ×" at bounding box center [545, 368] width 78 height 16
click at [643, 363] on span "×" at bounding box center [646, 368] width 9 height 10
click at [628, 363] on span "×" at bounding box center [628, 368] width 9 height 10
click at [577, 363] on span "×" at bounding box center [576, 368] width 9 height 10
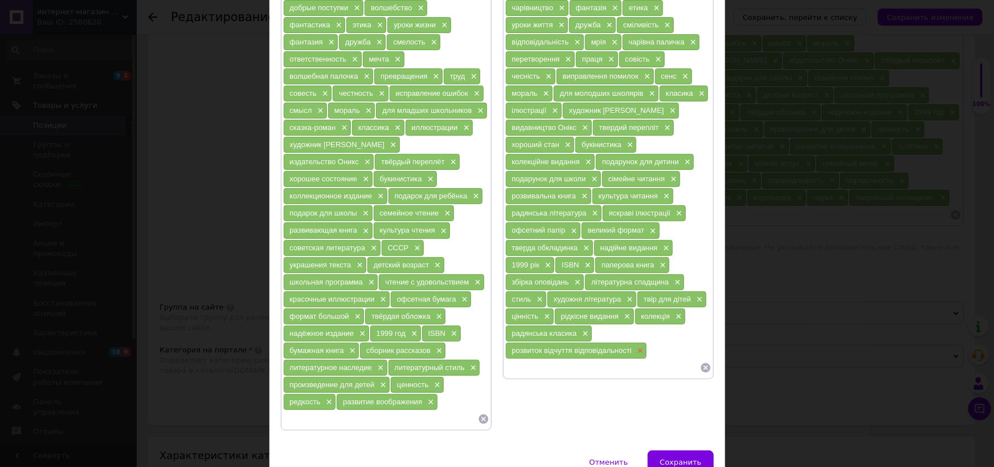
click at [635, 346] on span "×" at bounding box center [639, 351] width 9 height 10
click at [432, 397] on span "×" at bounding box center [429, 402] width 9 height 10
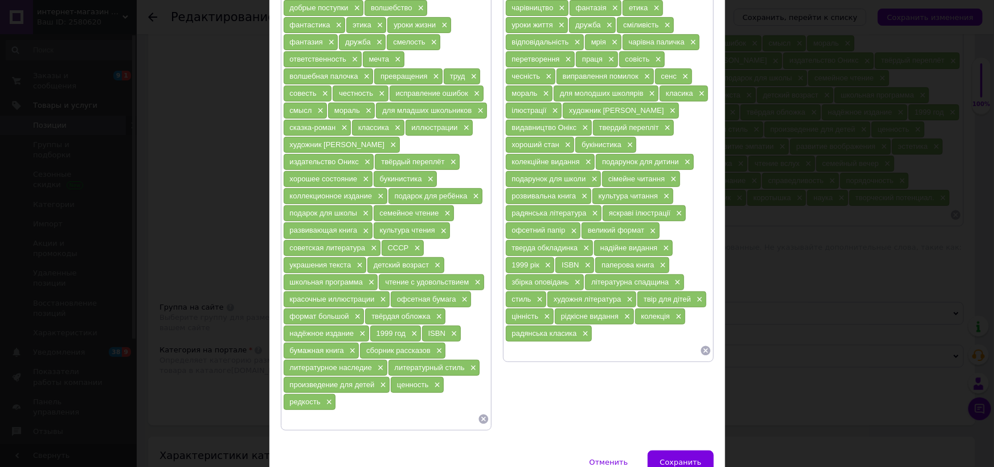
click at [331, 394] on div "редкость ×" at bounding box center [310, 402] width 52 height 16
click at [332, 394] on div "редкость ×" at bounding box center [310, 402] width 52 height 16
click at [329, 397] on span "×" at bounding box center [328, 402] width 9 height 10
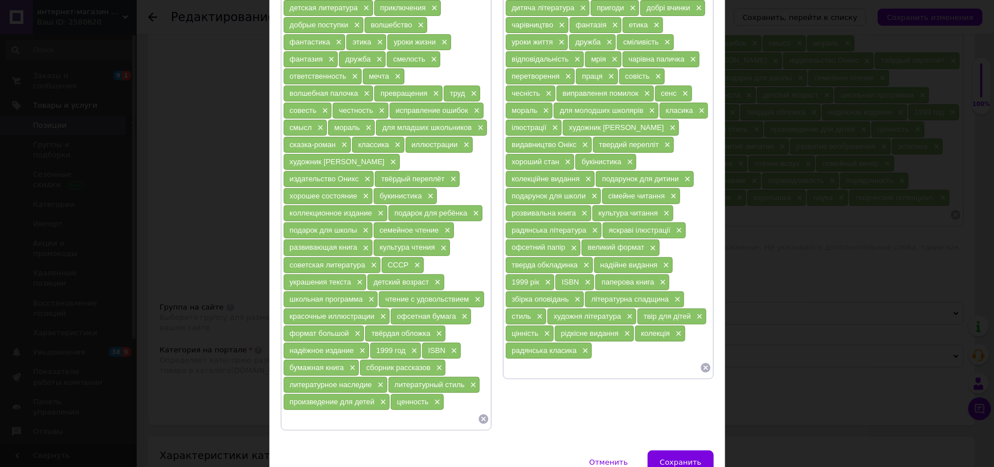
click at [377, 394] on div "произведение для детей ×" at bounding box center [337, 402] width 107 height 16
click at [382, 397] on span "×" at bounding box center [382, 402] width 9 height 10
click at [331, 397] on span "×" at bounding box center [328, 402] width 9 height 10
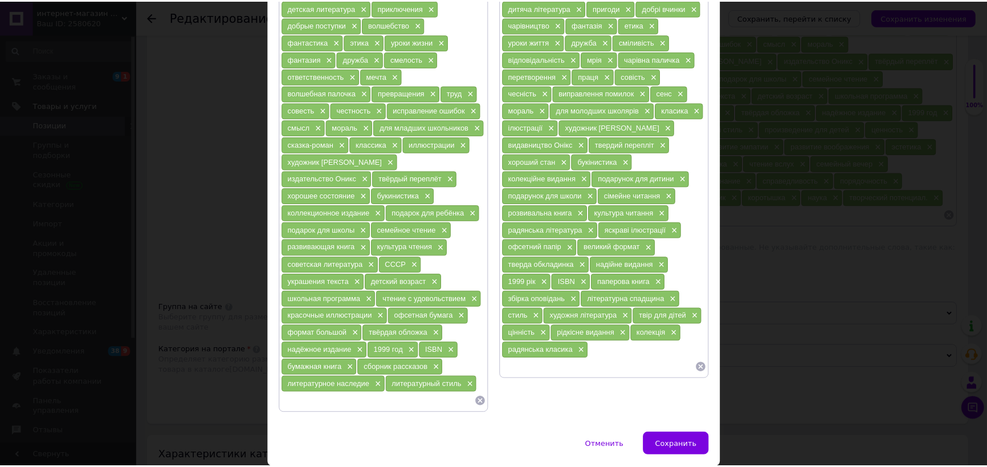
scroll to position [148, 0]
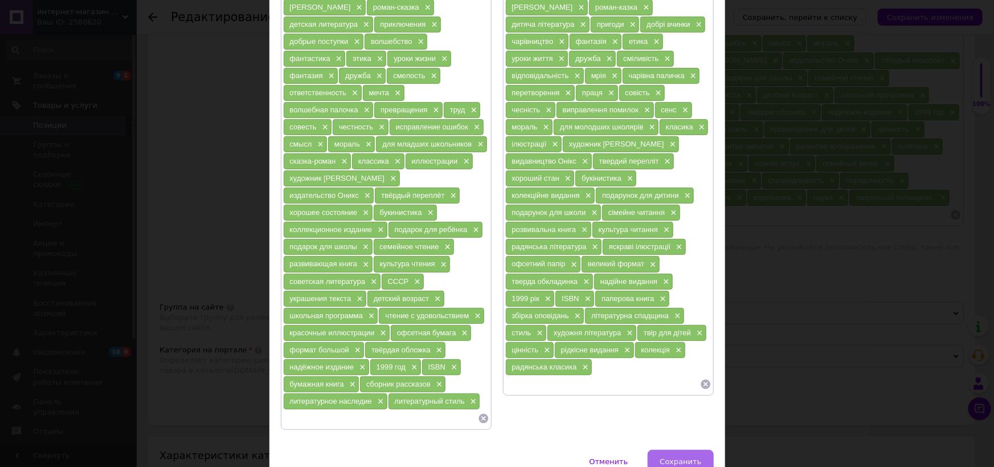
click at [672, 457] on span "Сохранить" at bounding box center [681, 461] width 42 height 9
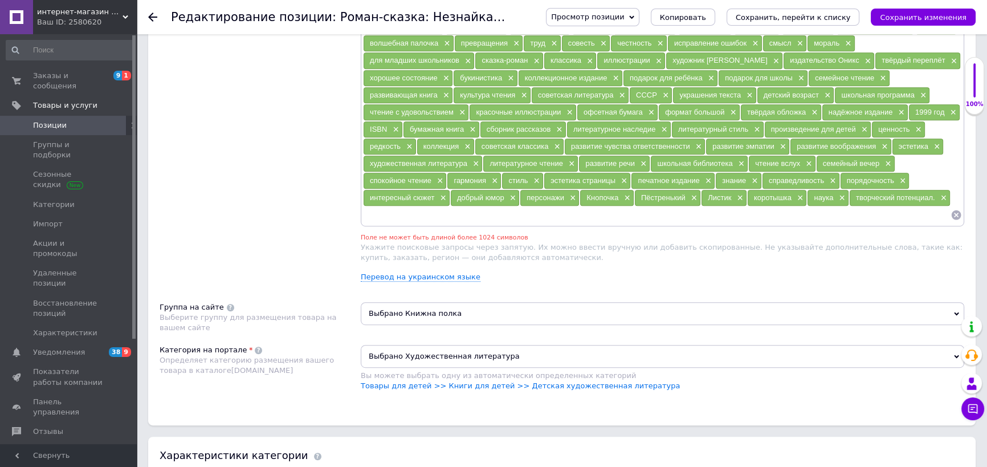
click at [915, 3] on div "Просмотр позиции Сохранить и посмотреть на сайте Сохранить и посмотреть на порт…" at bounding box center [749, 17] width 452 height 34
click at [912, 11] on button "Сохранить изменения" at bounding box center [923, 17] width 105 height 17
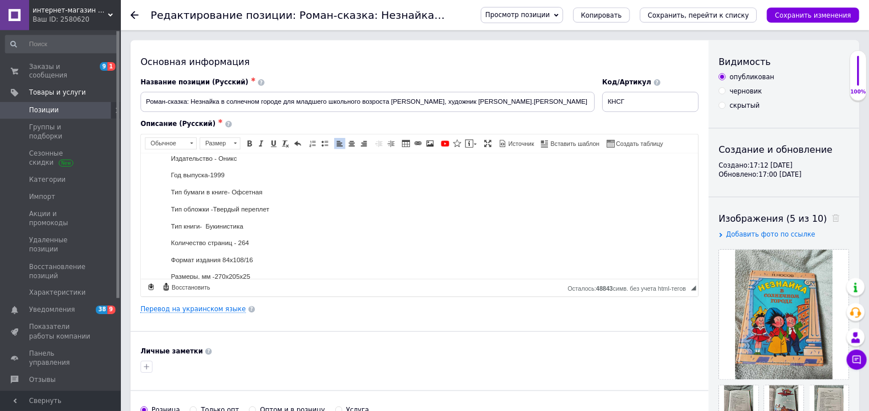
scroll to position [0, 0]
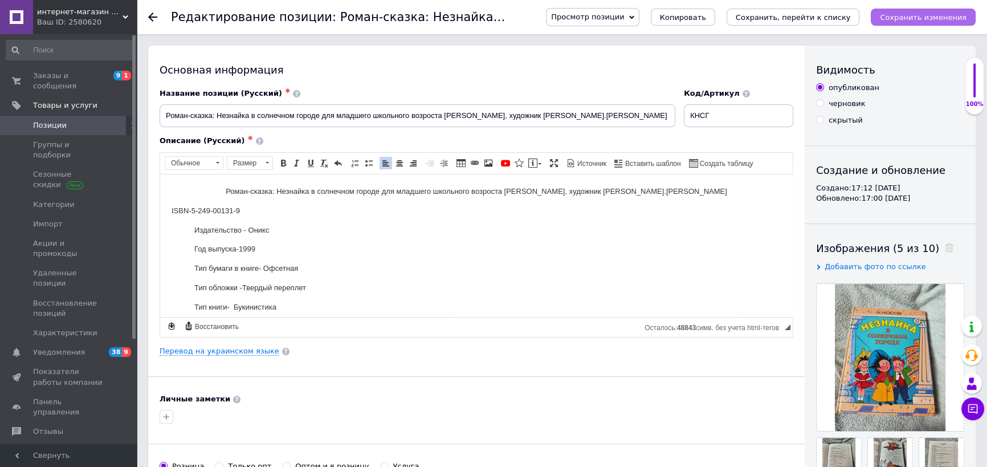
click at [934, 14] on icon "Сохранить изменения" at bounding box center [923, 17] width 87 height 9
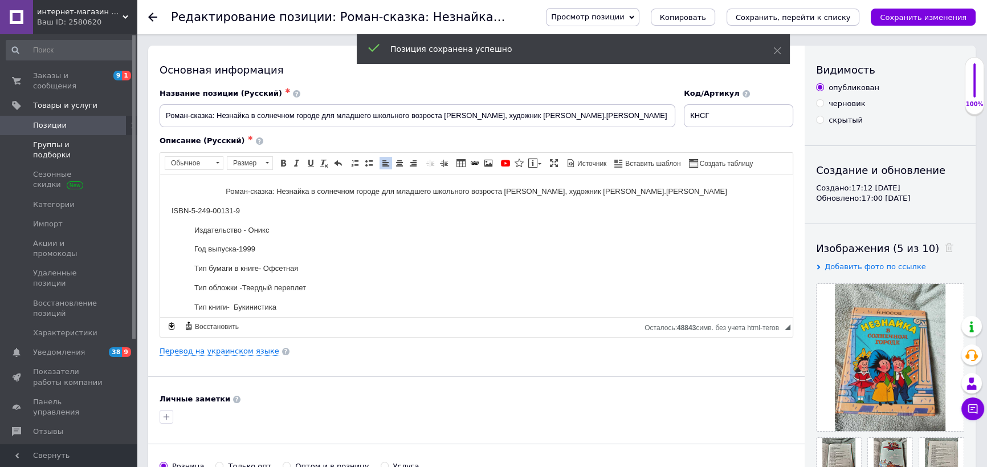
click at [70, 140] on span "Группы и подборки" at bounding box center [69, 150] width 72 height 21
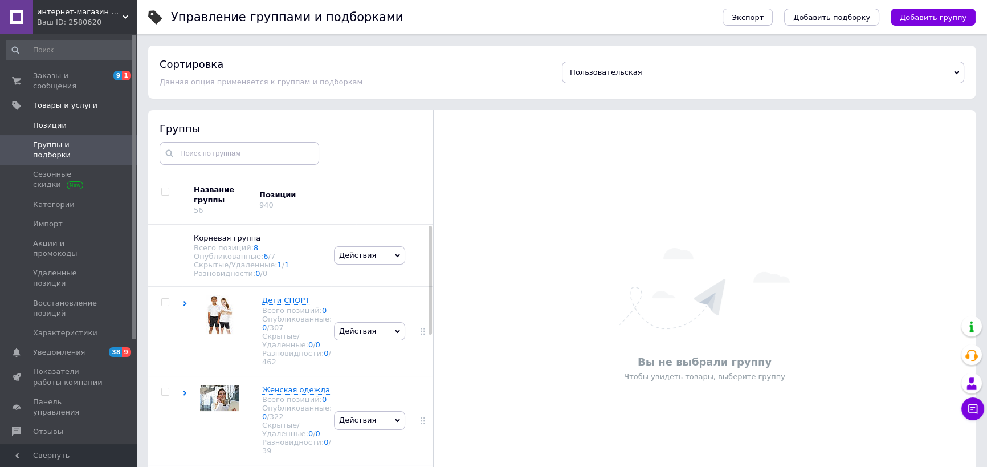
click at [66, 120] on span "Позиции" at bounding box center [69, 125] width 72 height 10
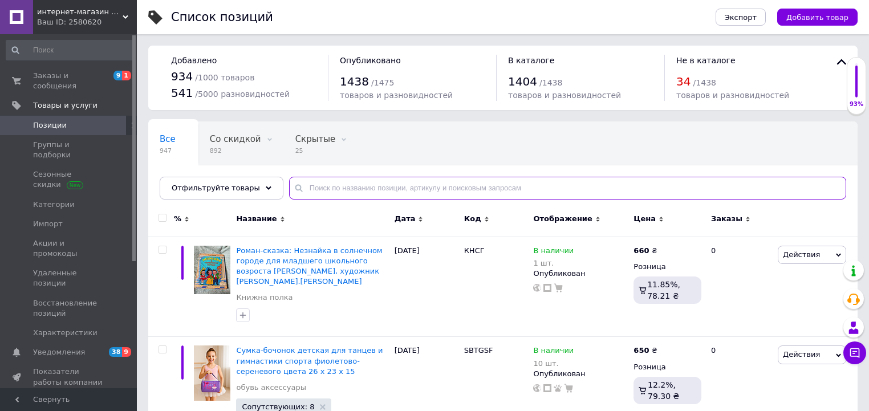
click at [311, 191] on input "text" at bounding box center [567, 188] width 557 height 23
click at [347, 182] on input "text" at bounding box center [567, 188] width 557 height 23
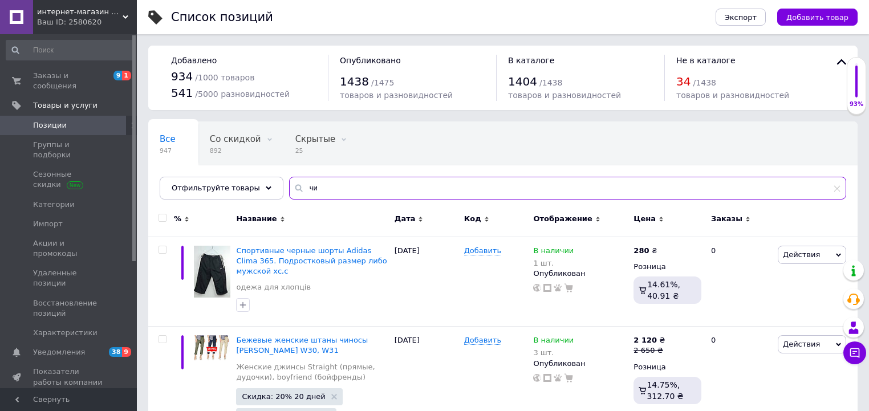
type input "ч"
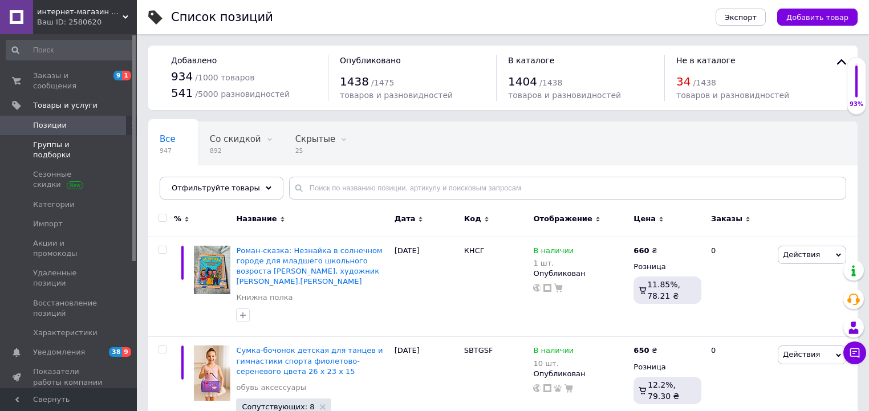
click at [97, 140] on span "Группы и подборки" at bounding box center [69, 150] width 72 height 21
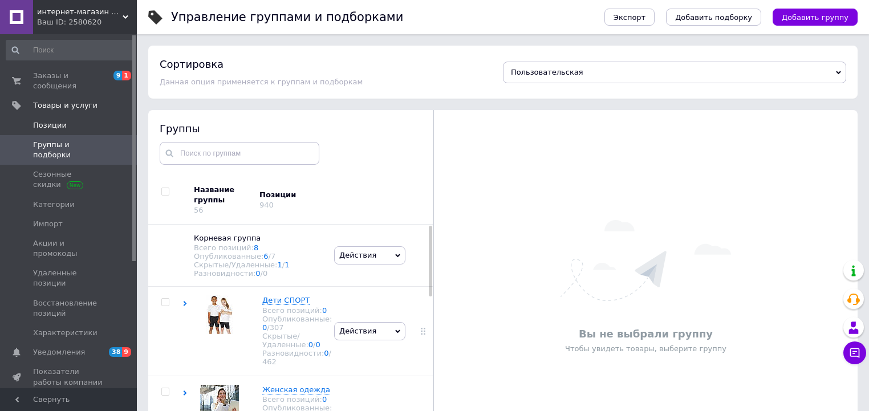
click at [93, 120] on span "Позиции" at bounding box center [69, 125] width 72 height 10
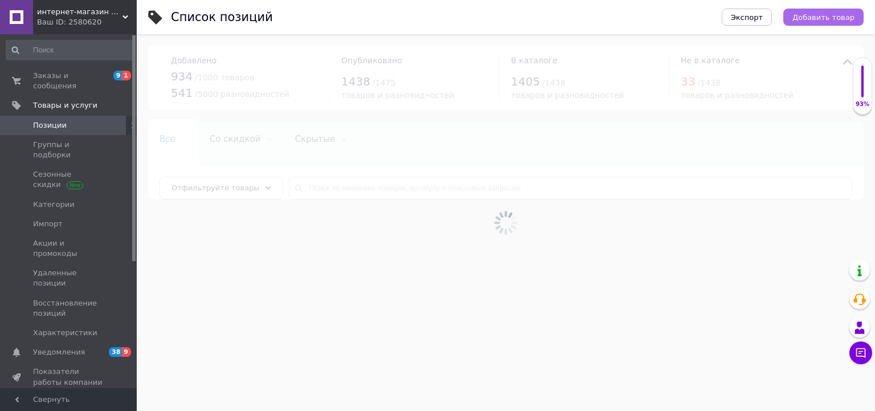
click at [815, 13] on span "Добавить товар" at bounding box center [824, 17] width 62 height 9
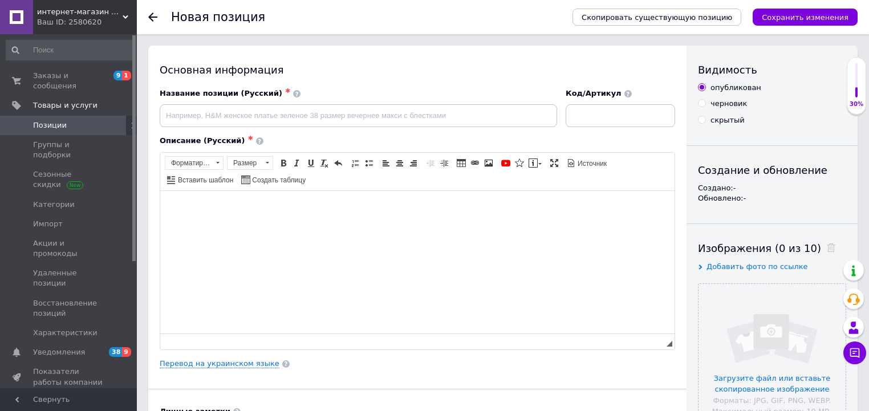
click at [356, 209] on body "Визуальный текстовый редактор, 92F5387C-65E7-444C-B199-C1887D8A9358" at bounding box center [417, 208] width 491 height 12
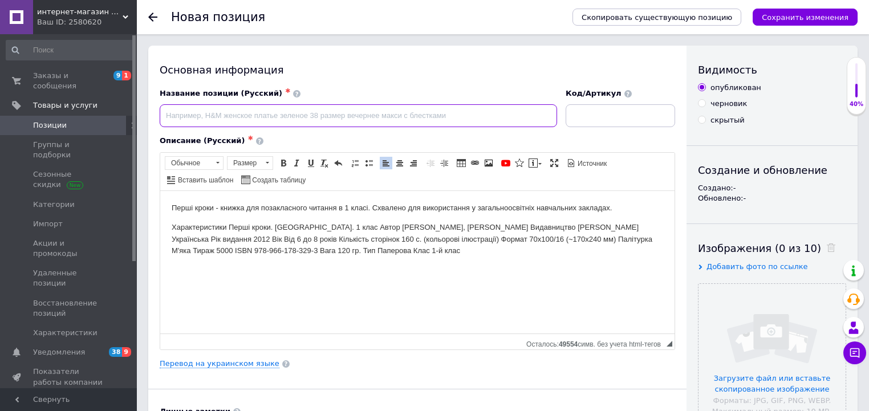
click at [340, 114] on input at bounding box center [358, 115] width 397 height 23
paste input "Перші кроки. [GEOGRAPHIC_DATA]. 1 клас"
click at [167, 116] on input "Перші кроки. [GEOGRAPHIC_DATA]. 1 клас" at bounding box center [358, 115] width 397 height 23
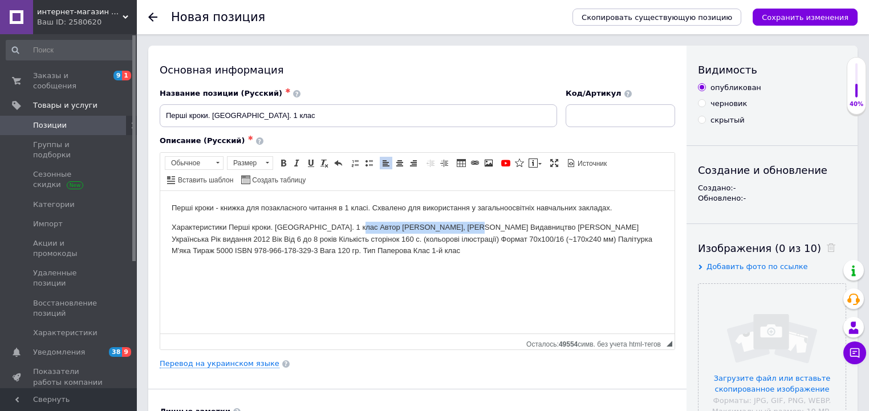
drag, startPoint x: 353, startPoint y: 225, endPoint x: 461, endPoint y: 229, distance: 108.4
click at [461, 229] on p "Характеристики Перші кроки. [GEOGRAPHIC_DATA]. 1 клас Автор [PERSON_NAME], [PER…" at bounding box center [417, 238] width 491 height 35
copy p "[PERSON_NAME], [PERSON_NAME]"
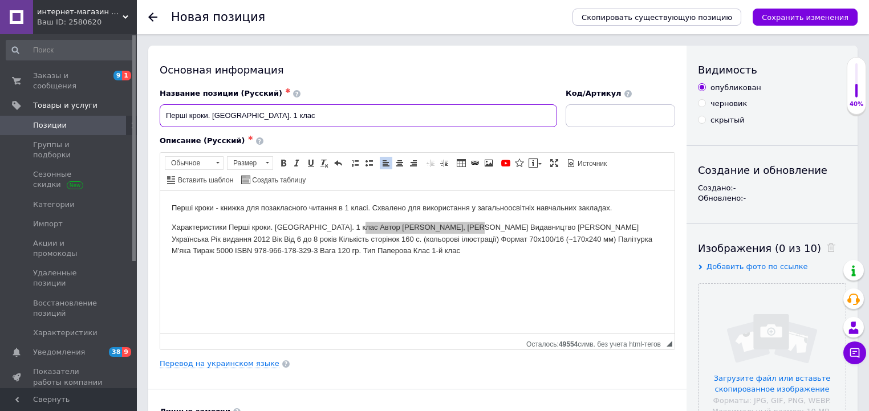
click at [319, 120] on input "Перші кроки. [GEOGRAPHIC_DATA]. 1 клас" at bounding box center [358, 115] width 397 height 23
paste input "[PERSON_NAME], [PERSON_NAME]"
type input "Перші кроки. [GEOGRAPHIC_DATA]. 1 клас [PERSON_NAME], [PERSON_NAME]"
click at [254, 360] on link "Перевод на украинском языке" at bounding box center [220, 363] width 120 height 9
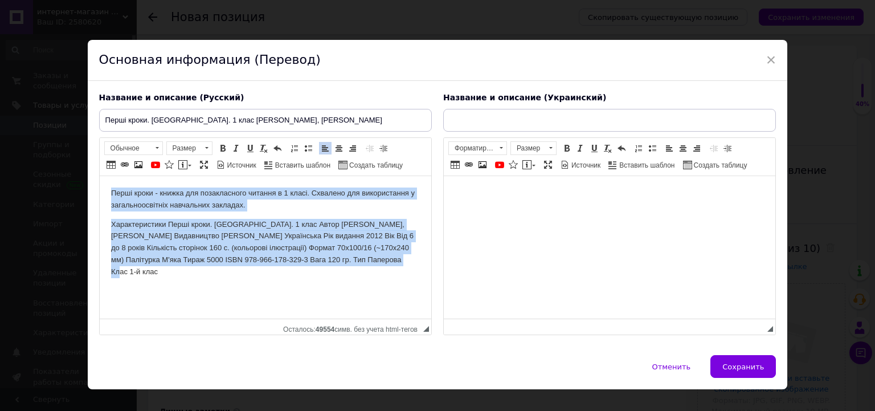
drag, startPoint x: 399, startPoint y: 258, endPoint x: 89, endPoint y: 187, distance: 318.1
click at [99, 187] on html "Перші кроки - книжка для позакласного читання в 1 класі. Схвалено для використа…" at bounding box center [265, 232] width 332 height 113
copy body "Перші кроки - книжка для позакласного читання в 1 класі. Схвалено для використа…"
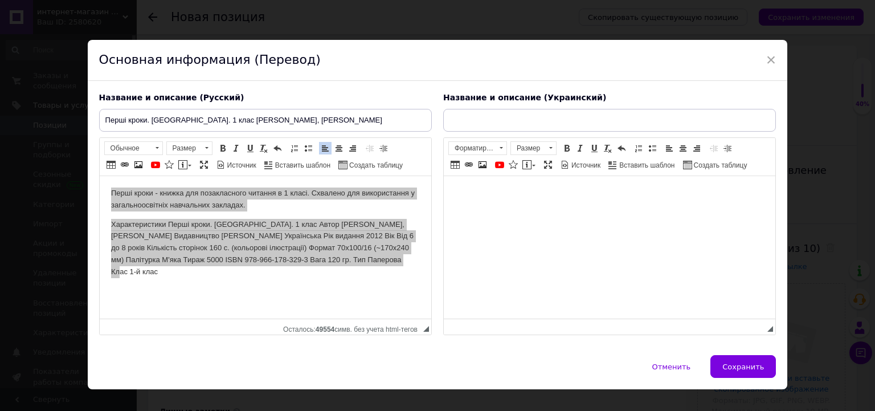
click at [454, 211] on html at bounding box center [609, 193] width 332 height 35
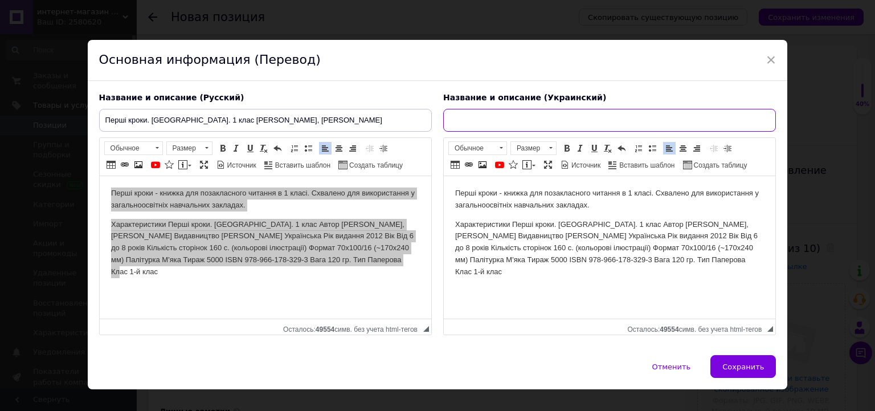
click at [483, 124] on input "text" at bounding box center [609, 120] width 333 height 23
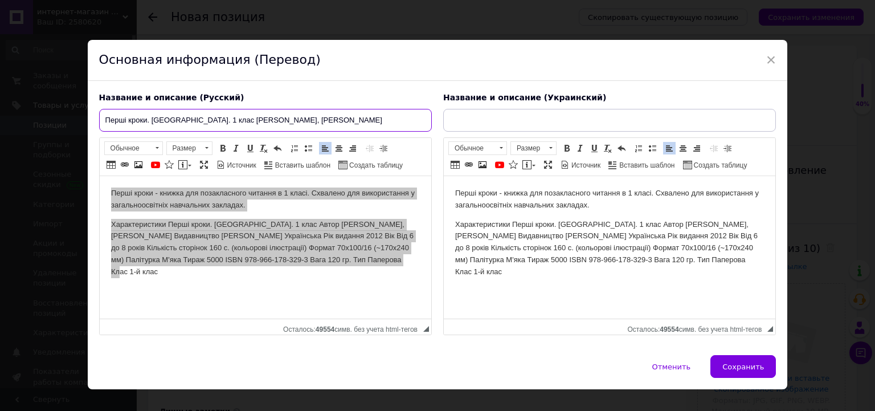
click at [283, 125] on input "Перші кроки. [GEOGRAPHIC_DATA]. 1 клас [PERSON_NAME], [PERSON_NAME]" at bounding box center [265, 120] width 333 height 23
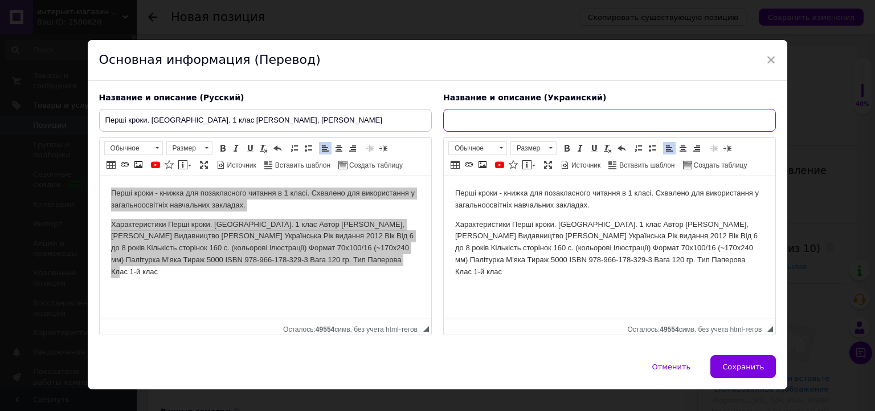
click at [514, 115] on input "text" at bounding box center [609, 120] width 333 height 23
paste input "Перші кроки. [GEOGRAPHIC_DATA]. 1 клас [PERSON_NAME], [PERSON_NAME]"
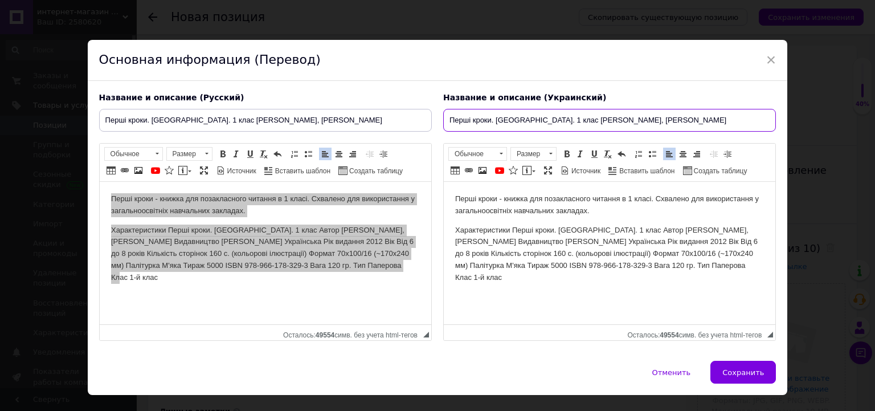
type input "Перші кроки. [GEOGRAPHIC_DATA]. 1 клас [PERSON_NAME], [PERSON_NAME]"
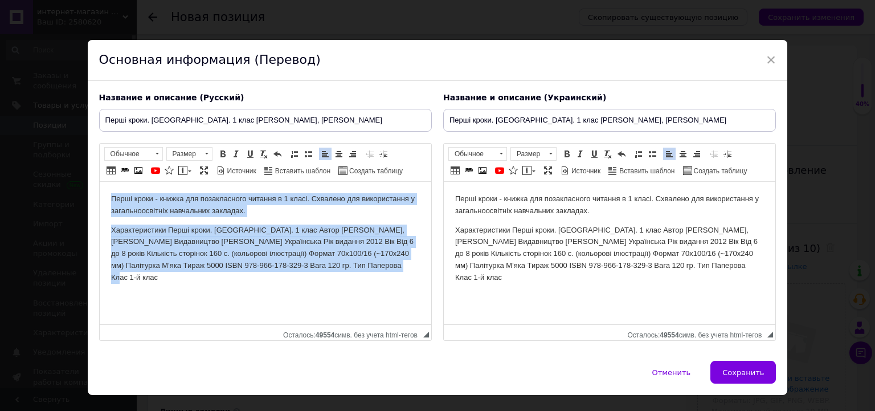
click at [392, 230] on p "Характеристики Перші кроки. [GEOGRAPHIC_DATA]. 1 клас Автор [PERSON_NAME], [PER…" at bounding box center [265, 254] width 309 height 59
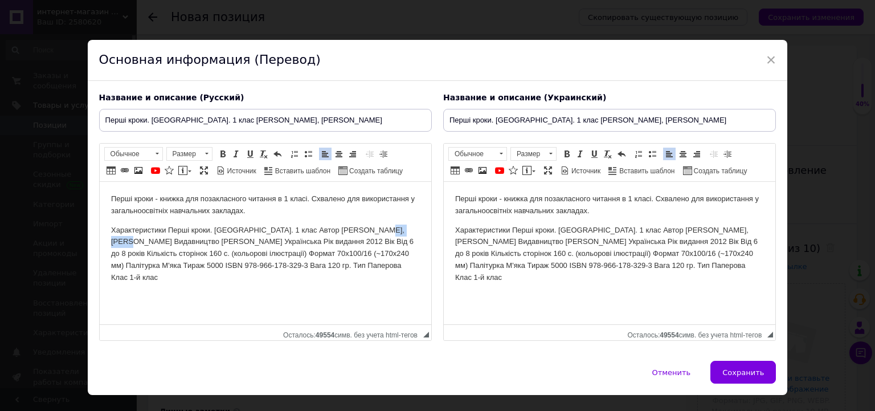
click at [392, 230] on p "Характеристики Перші кроки. [GEOGRAPHIC_DATA]. 1 клас Автор [PERSON_NAME], [PER…" at bounding box center [265, 254] width 309 height 59
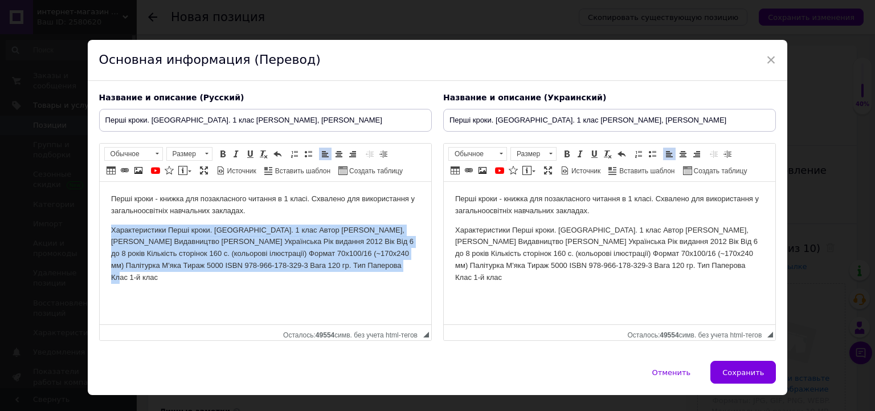
click at [392, 230] on p "Характеристики Перші кроки. [GEOGRAPHIC_DATA]. 1 клас Автор [PERSON_NAME], [PER…" at bounding box center [265, 254] width 309 height 59
click at [391, 271] on p "Характеристики Перші кроки. [GEOGRAPHIC_DATA]. 1 клас Автор [PERSON_NAME], [PER…" at bounding box center [265, 254] width 309 height 59
click at [406, 270] on p "Характеристики Перші кроки. [GEOGRAPHIC_DATA]. 1 клас Автор [PERSON_NAME], [PER…" at bounding box center [265, 254] width 309 height 59
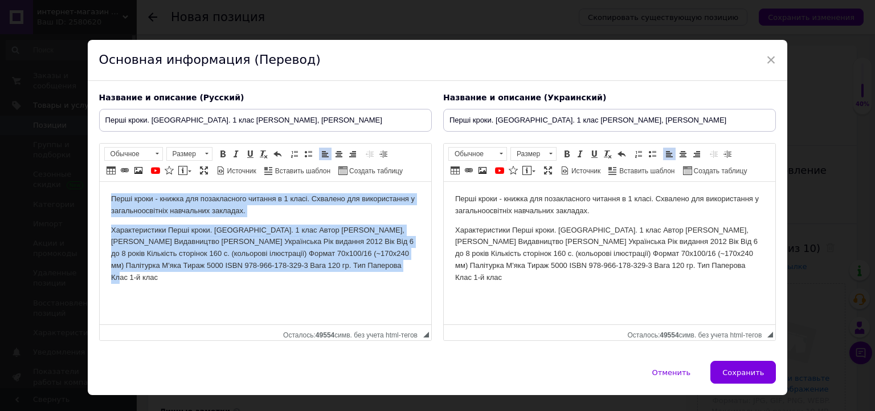
drag, startPoint x: 406, startPoint y: 270, endPoint x: 86, endPoint y: 177, distance: 332.8
click at [99, 182] on html "Перші кроки - книжка для позакласного читання в 1 класі. Схвалено для використа…" at bounding box center [265, 238] width 332 height 113
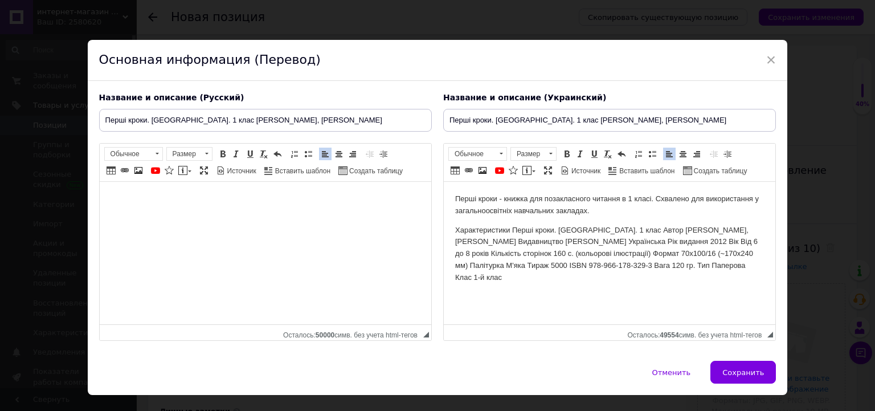
click at [564, 230] on p "Характеристики Перші кроки. [GEOGRAPHIC_DATA]. 1 клас Автор [PERSON_NAME], [PER…" at bounding box center [609, 254] width 309 height 59
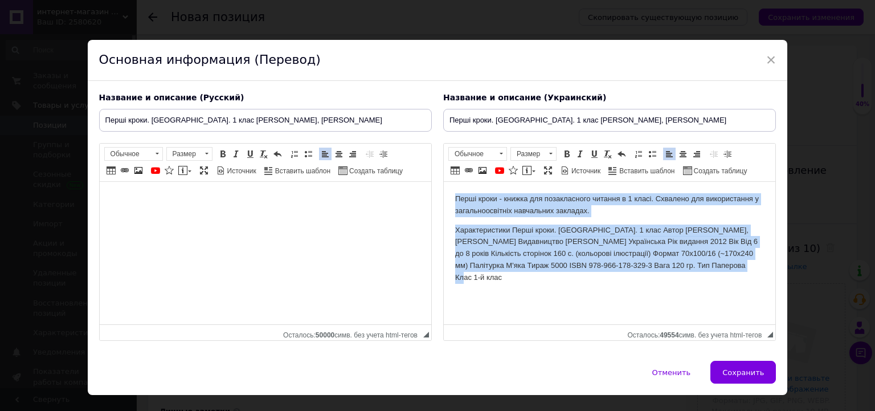
copy body "Перші кроки - книжка для позакласного читання в 1 класі. Схвалено для використа…"
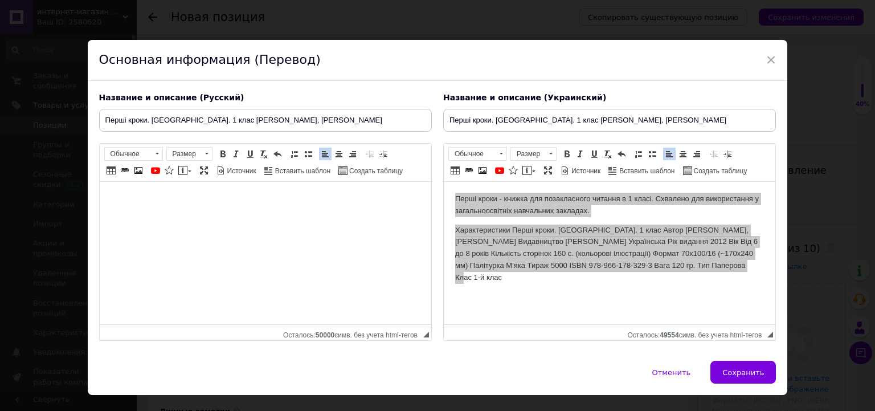
click at [251, 202] on p "Визуальный текстовый редактор, 5112308A-D6D5-4B0F-A78C-0F59BBD0956C" at bounding box center [265, 199] width 309 height 12
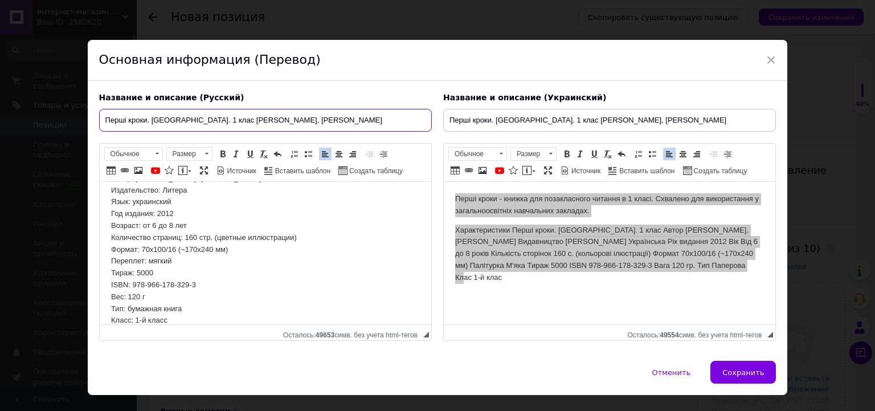
click at [305, 121] on input "Перші кроки. [GEOGRAPHIC_DATA]. 1 клас [PERSON_NAME], [PERSON_NAME]" at bounding box center [265, 120] width 333 height 23
paste input "вые шаги — книга для внеклассного чтения в 1 классе"
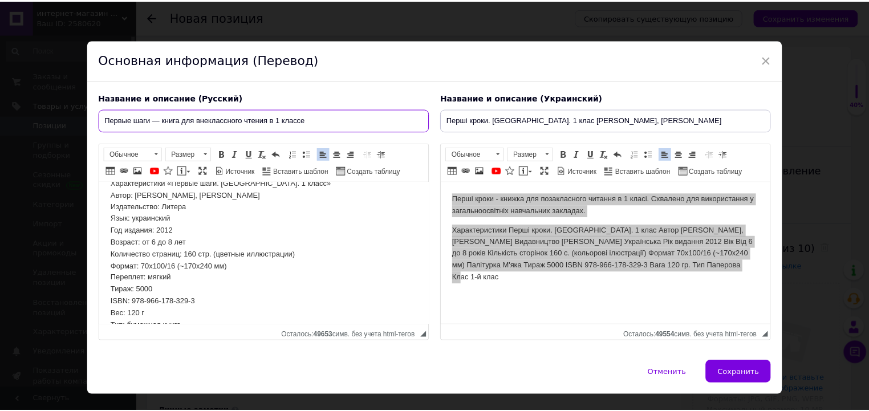
scroll to position [0, 0]
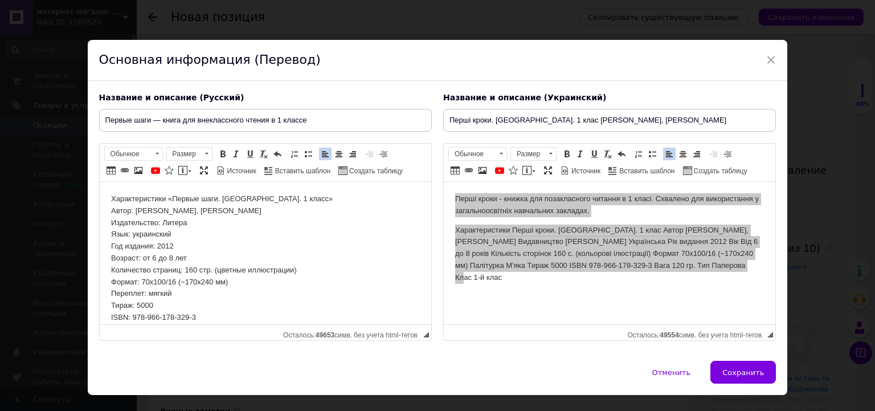
drag, startPoint x: 260, startPoint y: 215, endPoint x: 134, endPoint y: 211, distance: 126.0
click at [134, 211] on p "Характеристики «Первые шаги. [GEOGRAPHIC_DATA]. 1 класс» Автор: [PERSON_NAME], …" at bounding box center [265, 276] width 309 height 166
copy p "[PERSON_NAME], [PERSON_NAME]"
click at [345, 121] on input "Первые шаги — книга для внеклассного чтения в 1 классе" at bounding box center [265, 120] width 333 height 23
paste input "[PERSON_NAME], [PERSON_NAME]"
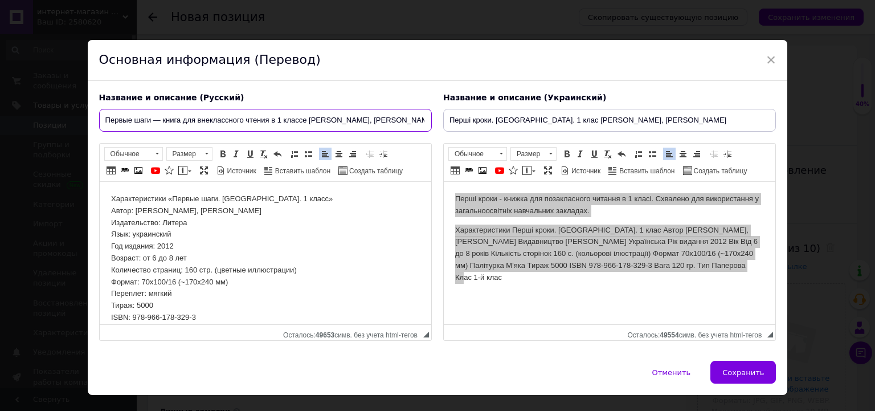
type input "Первые шаги — книга для внеклассного чтения в 1 классе [PERSON_NAME], [PERSON_N…"
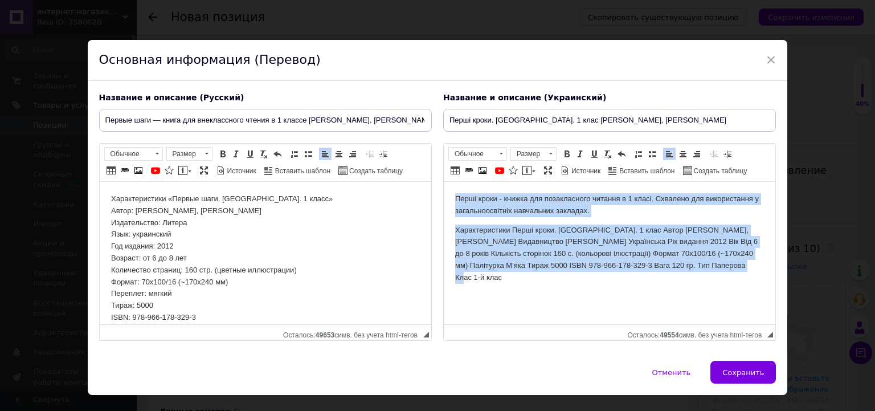
click at [628, 275] on html "Перші кроки - книжка для позакласного читання в 1 класі. Схвалено для використа…" at bounding box center [609, 238] width 332 height 113
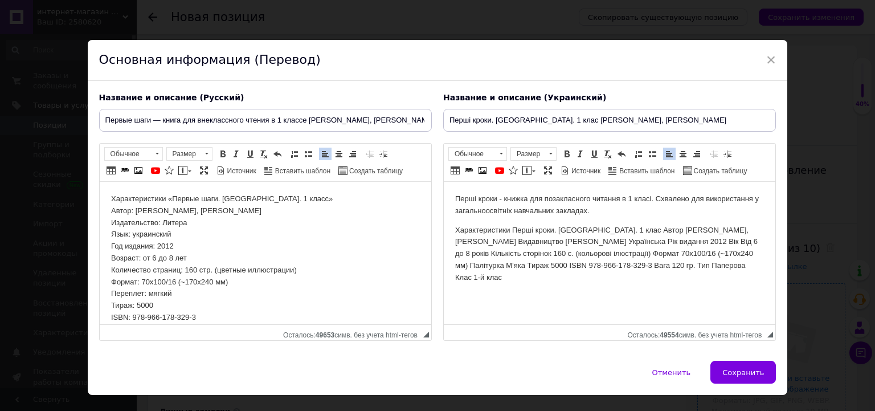
click at [747, 361] on button "Сохранить" at bounding box center [744, 372] width 66 height 23
type input "Первые шаги — книга для внеклассного чтения в 1 классе [PERSON_NAME], [PERSON_N…"
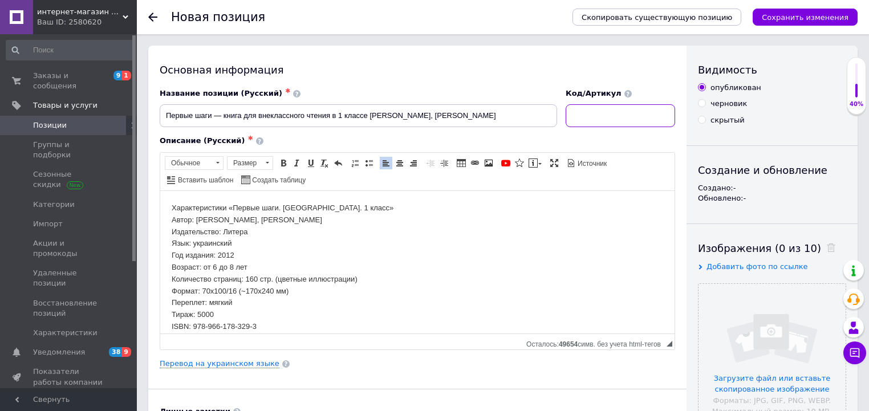
click at [597, 110] on input at bounding box center [619, 115] width 109 height 23
type input "с"
type input "Ч"
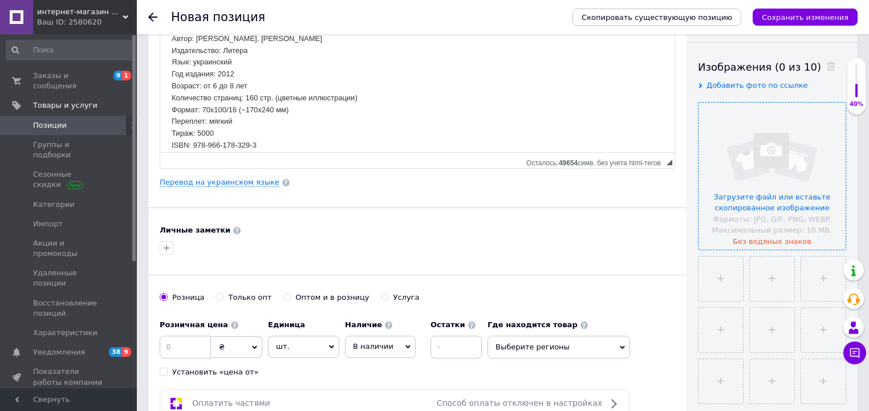
scroll to position [182, 0]
type input "ЧПШ2012"
click at [606, 339] on span "Выберите регионы" at bounding box center [558, 346] width 142 height 23
click at [560, 369] on input "text" at bounding box center [559, 375] width 130 height 23
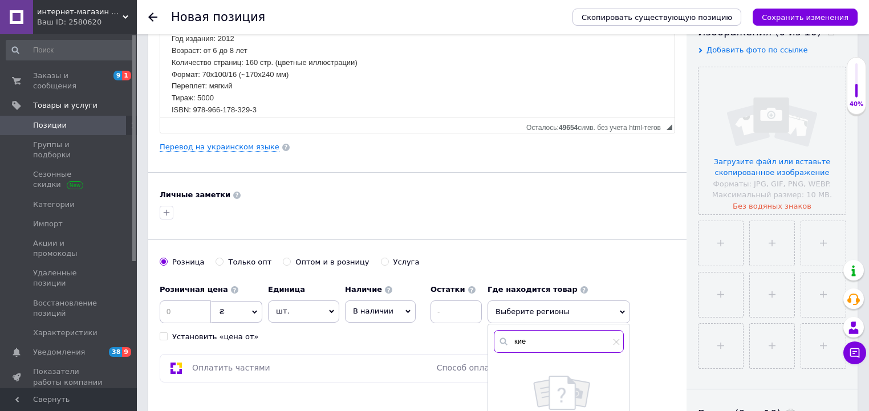
scroll to position [274, 0]
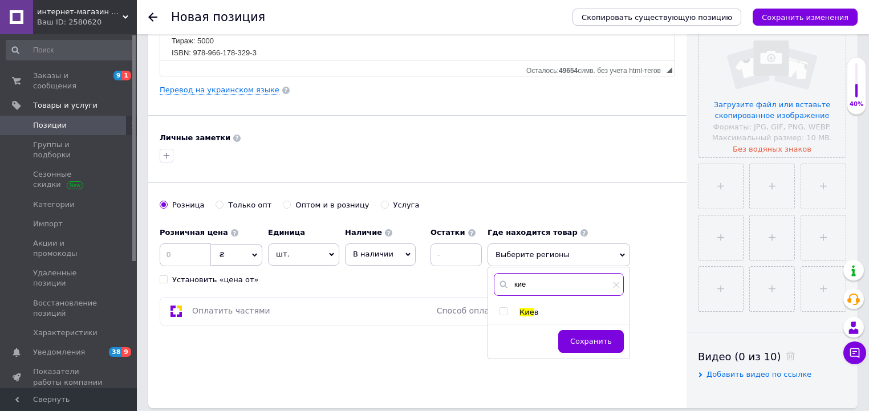
type input "кие"
click at [505, 312] on input "checkbox" at bounding box center [502, 311] width 7 height 7
checkbox input "true"
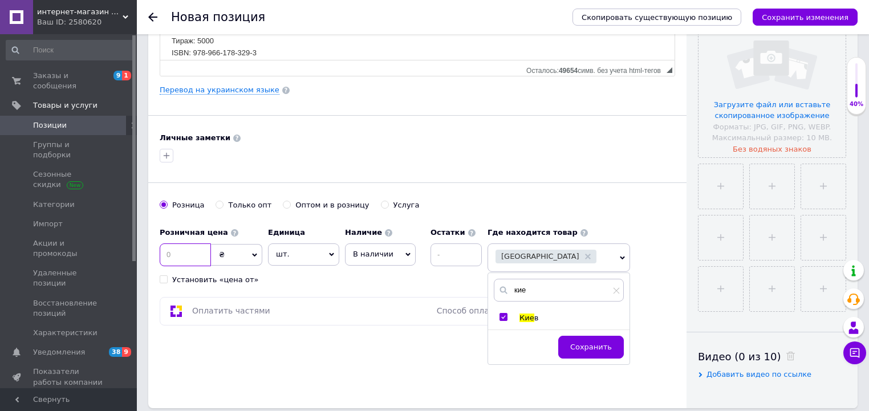
click at [191, 259] on input at bounding box center [185, 254] width 51 height 23
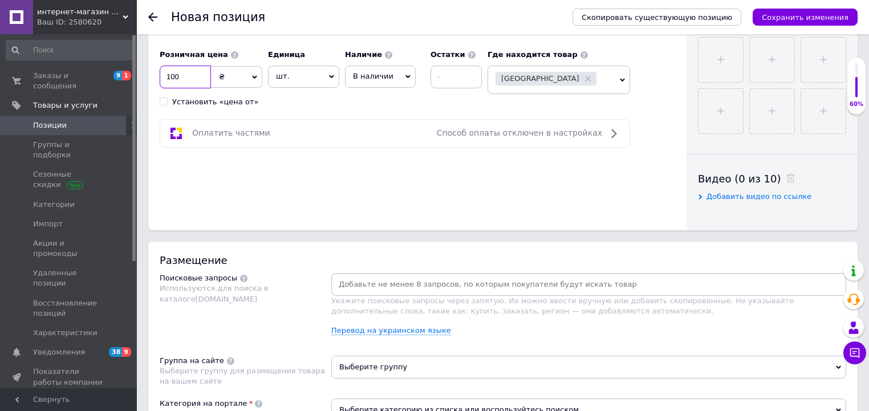
scroll to position [501, 0]
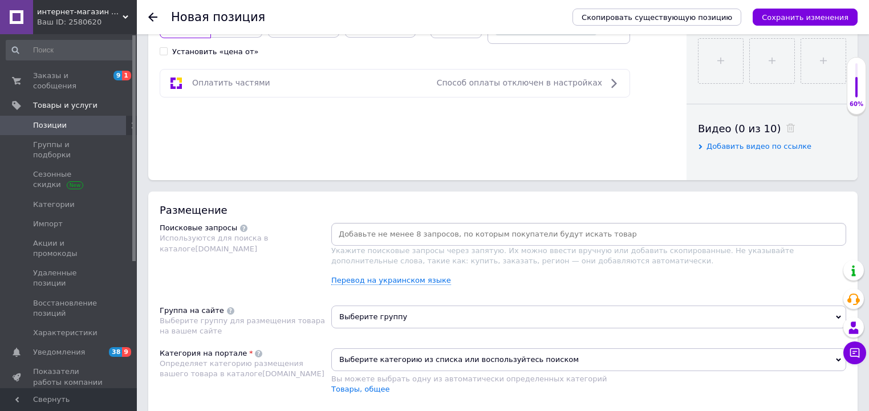
type input "100"
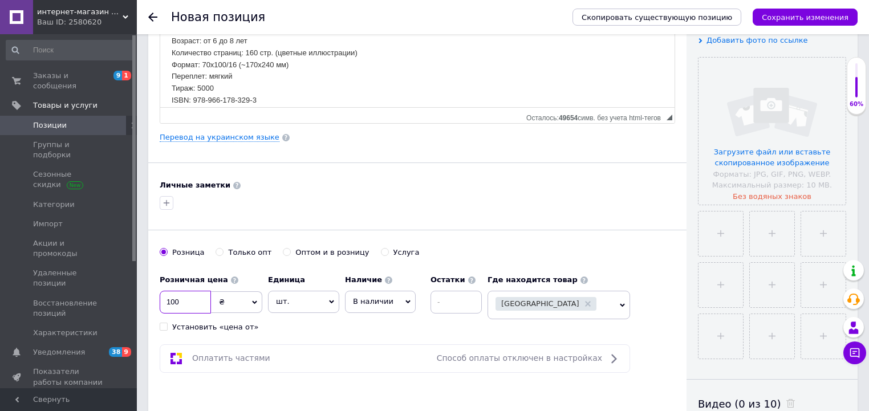
scroll to position [137, 0]
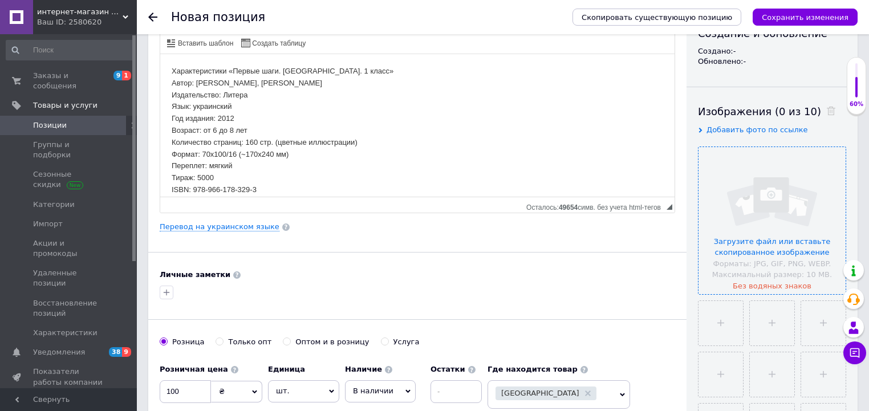
click at [749, 242] on input "file" at bounding box center [771, 220] width 147 height 147
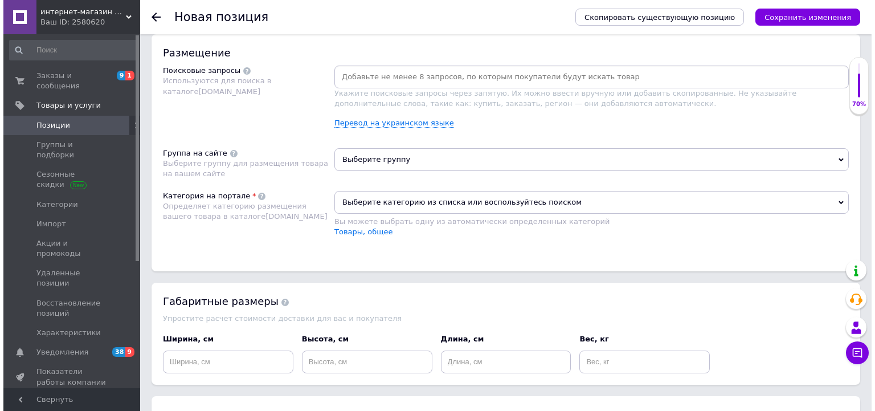
scroll to position [593, 0]
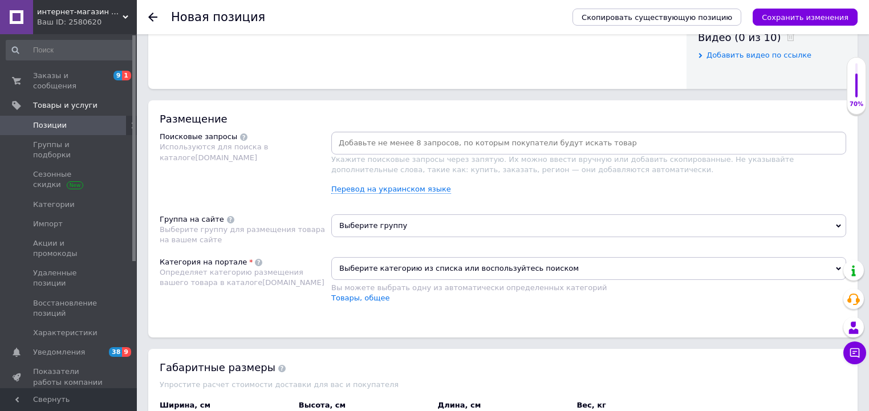
click at [363, 180] on div "Укажите поисковые запросы через запятую. Их можно ввести вручную или добавить с…" at bounding box center [588, 167] width 515 height 71
click at [363, 185] on link "Перевод на украинском языке" at bounding box center [391, 189] width 120 height 9
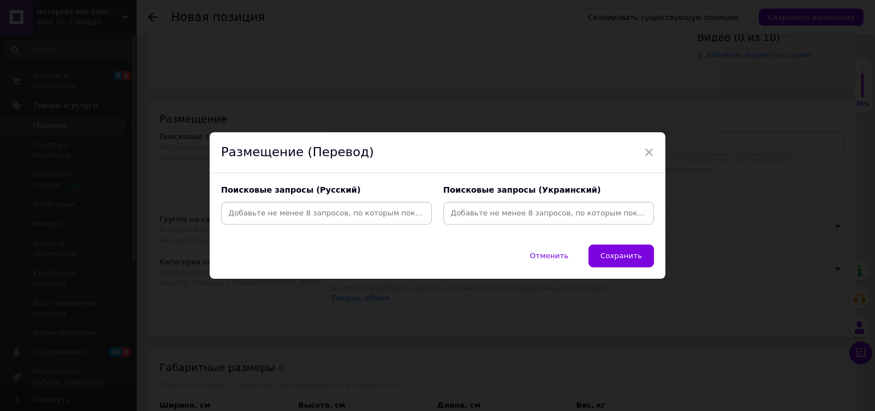
click at [316, 214] on input at bounding box center [326, 213] width 206 height 17
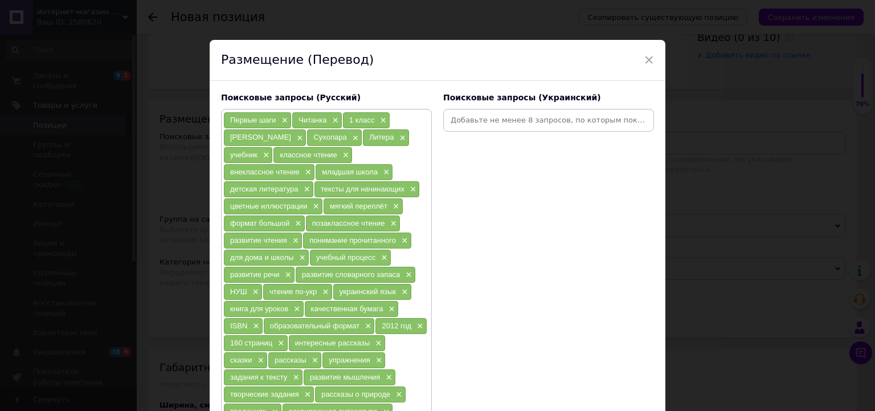
click at [494, 129] on div at bounding box center [548, 120] width 211 height 23
click at [497, 116] on input at bounding box center [549, 120] width 206 height 17
click at [488, 117] on input at bounding box center [549, 120] width 206 height 17
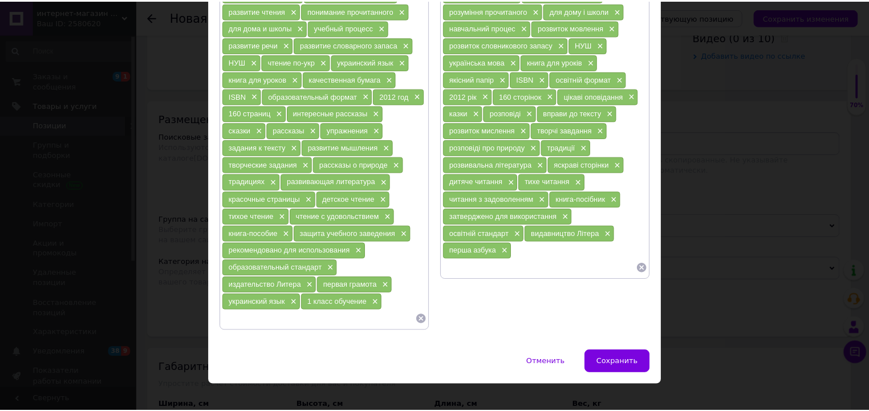
scroll to position [235, 0]
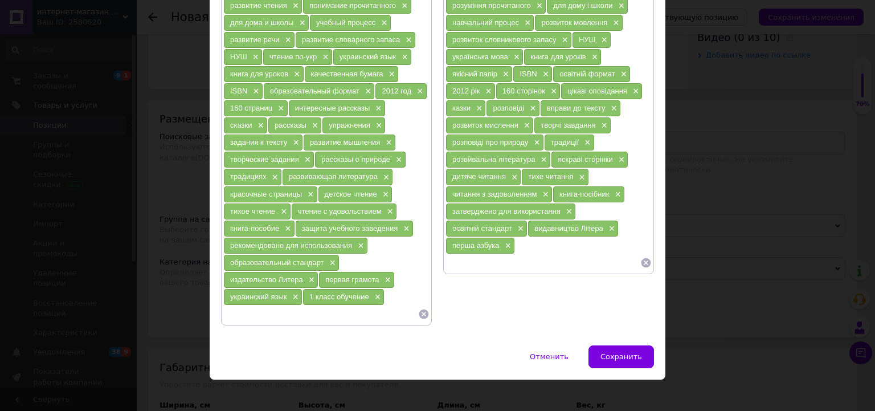
click at [613, 352] on span "Сохранить" at bounding box center [622, 356] width 42 height 9
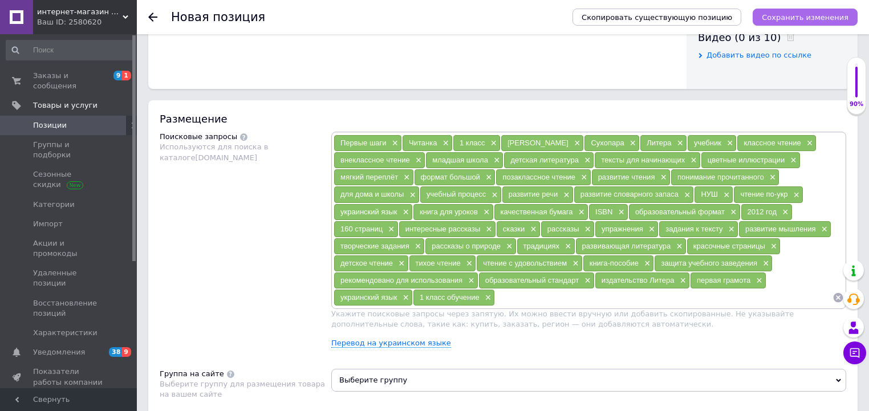
click at [843, 15] on icon "Сохранить изменения" at bounding box center [804, 17] width 87 height 9
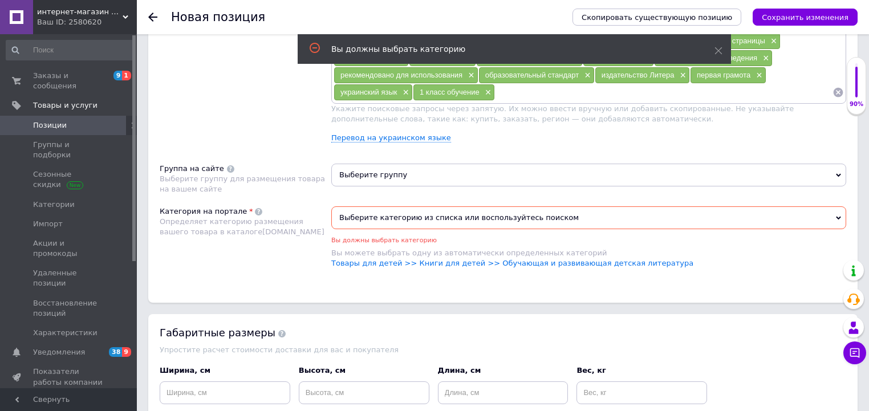
scroll to position [782, 0]
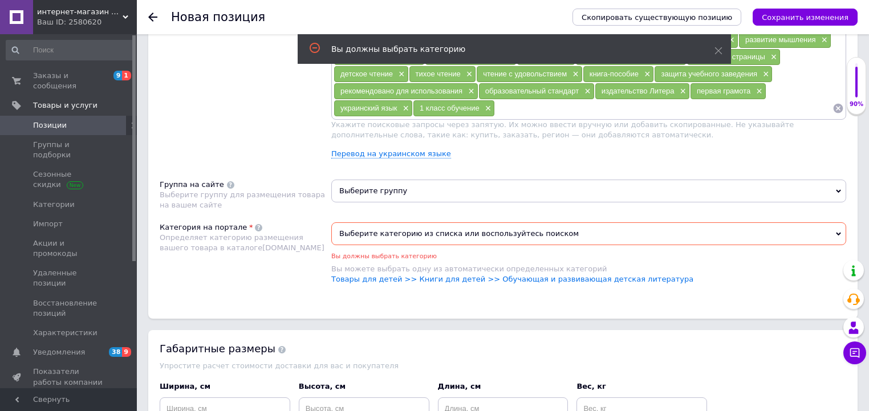
click at [405, 233] on span "Выберите категорию из списка или воспользуйтесь поиском" at bounding box center [588, 233] width 515 height 23
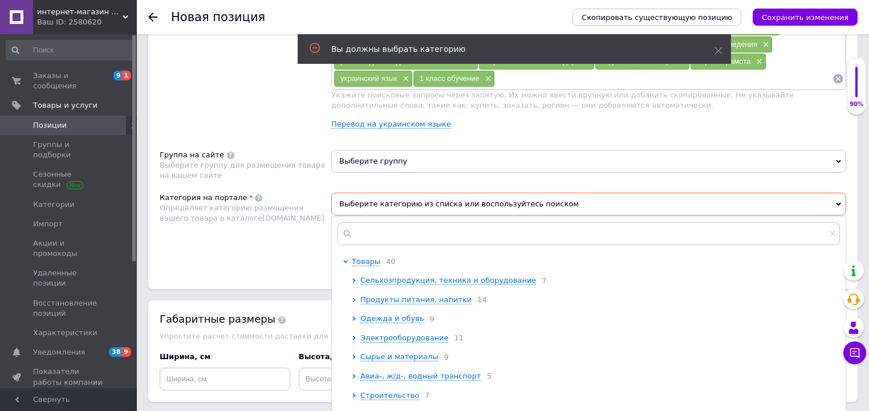
scroll to position [827, 0]
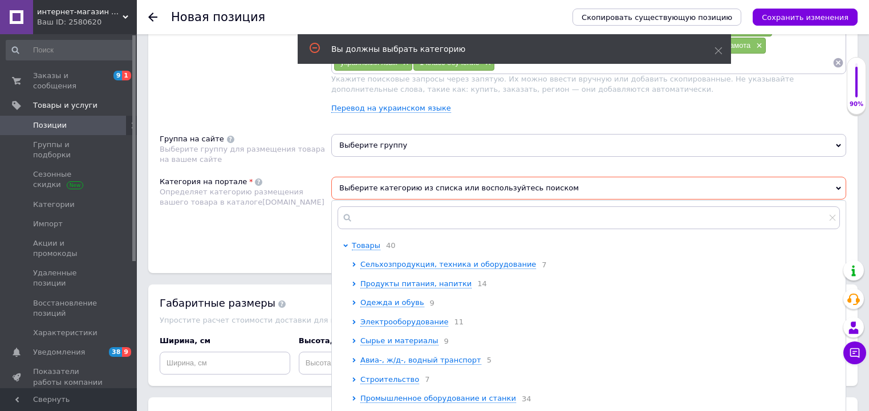
click at [320, 215] on div "Категория на портале Определяет категорию размещения вашего товара в каталоге […" at bounding box center [246, 214] width 172 height 74
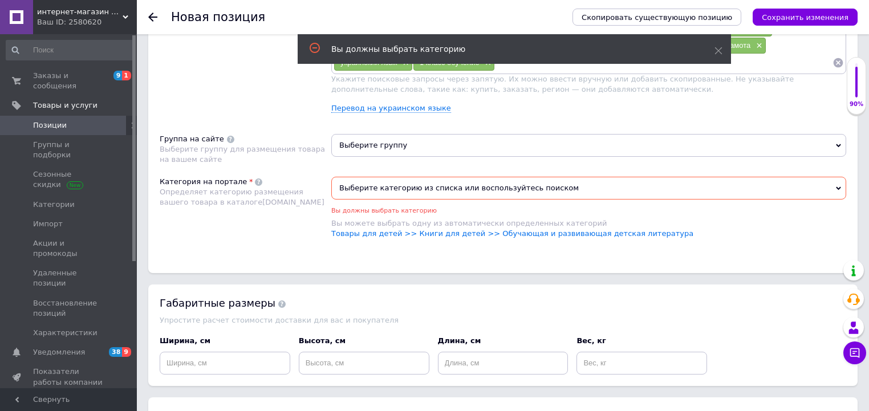
click at [374, 177] on span "Выберите категорию из списка или воспользуйтесь поиском" at bounding box center [588, 188] width 515 height 23
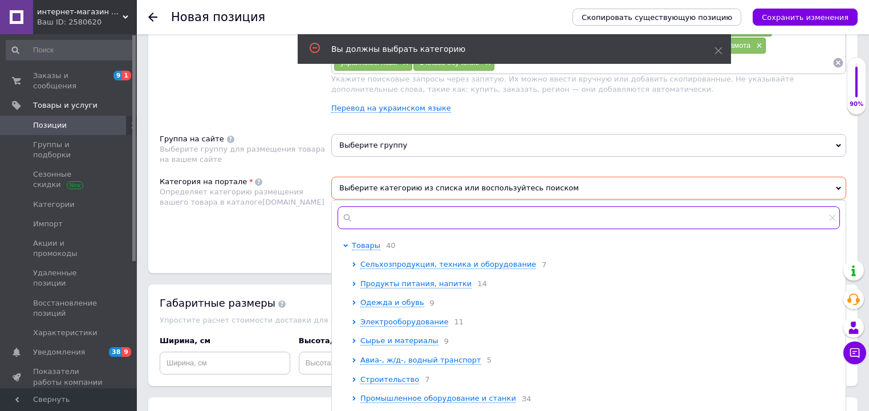
click at [388, 206] on input "text" at bounding box center [588, 217] width 502 height 23
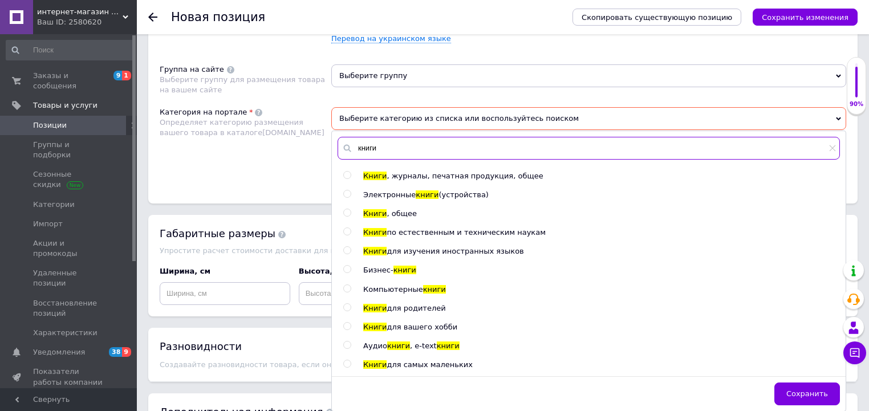
scroll to position [919, 0]
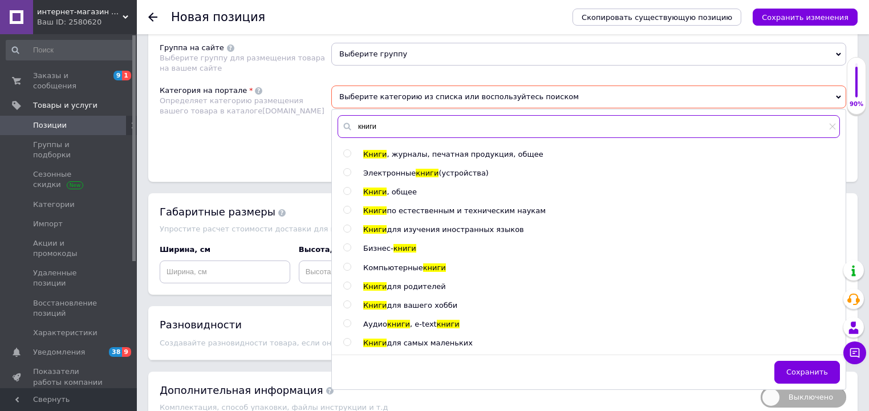
type input "книги"
click at [438, 340] on span "для самых маленьких" at bounding box center [429, 343] width 86 height 9
radio input "true"
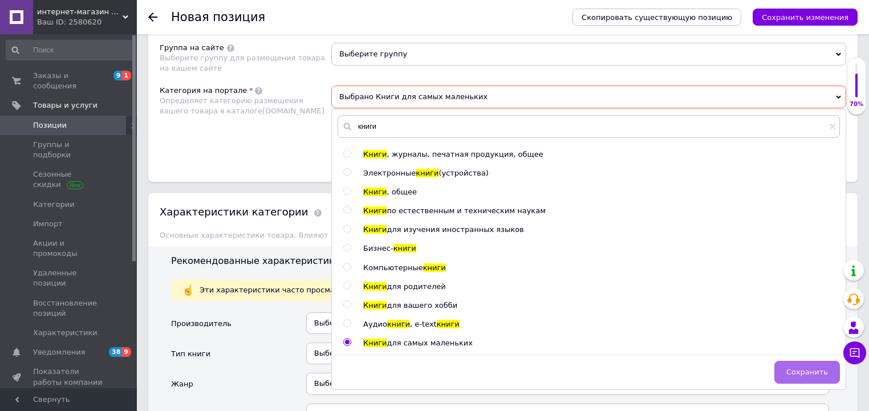
click at [819, 369] on span "Сохранить" at bounding box center [807, 372] width 42 height 9
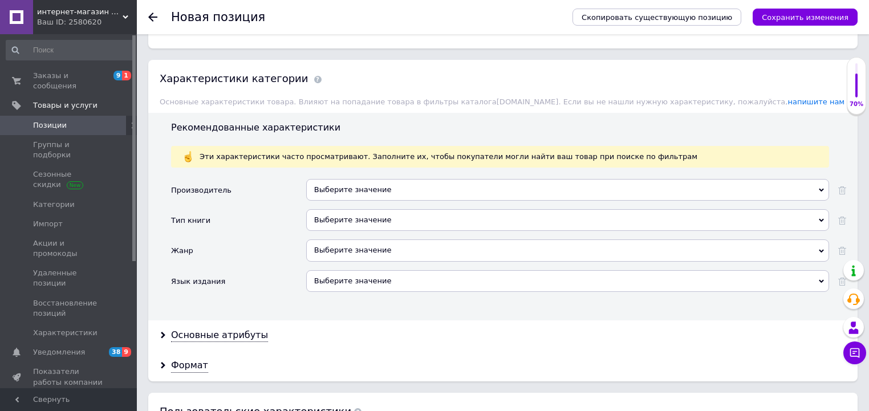
scroll to position [1055, 0]
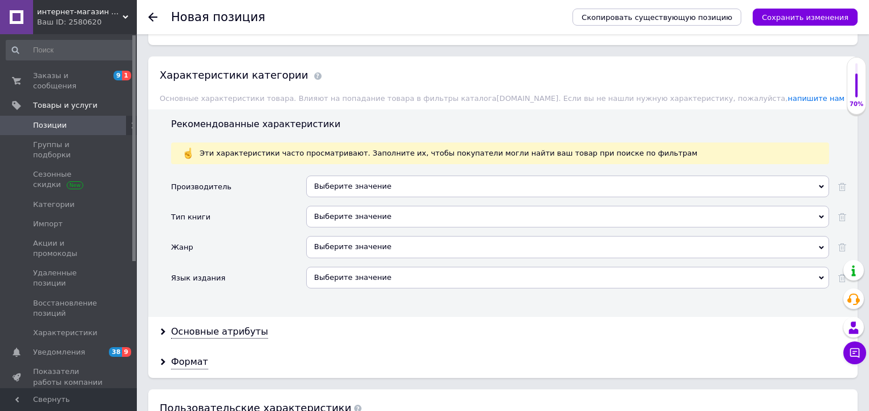
click at [388, 224] on div "Выберите значение" at bounding box center [567, 221] width 523 height 30
click at [388, 236] on div "Выберите значение" at bounding box center [567, 247] width 523 height 22
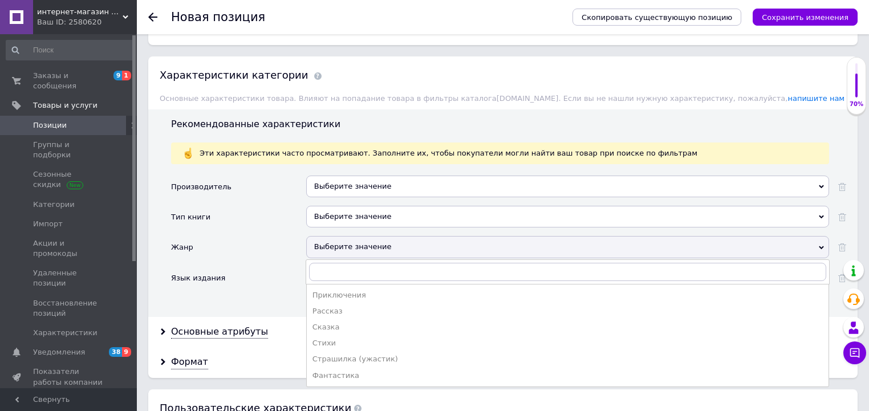
click at [257, 248] on div "Жанр" at bounding box center [238, 251] width 135 height 30
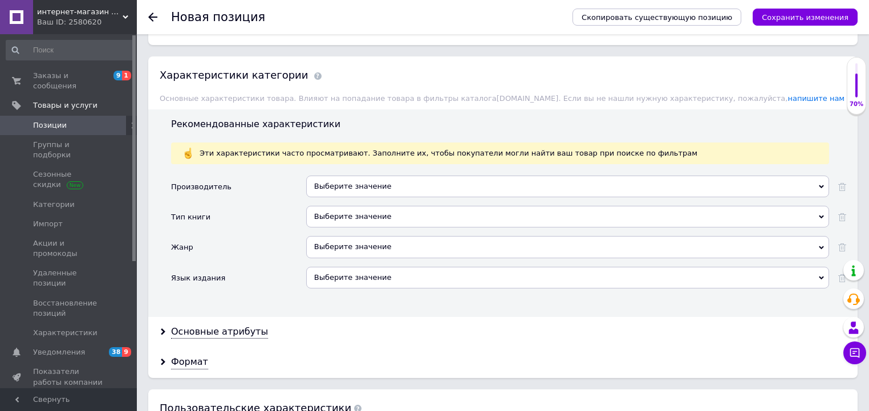
click at [373, 268] on div "Выберите значение" at bounding box center [567, 278] width 523 height 22
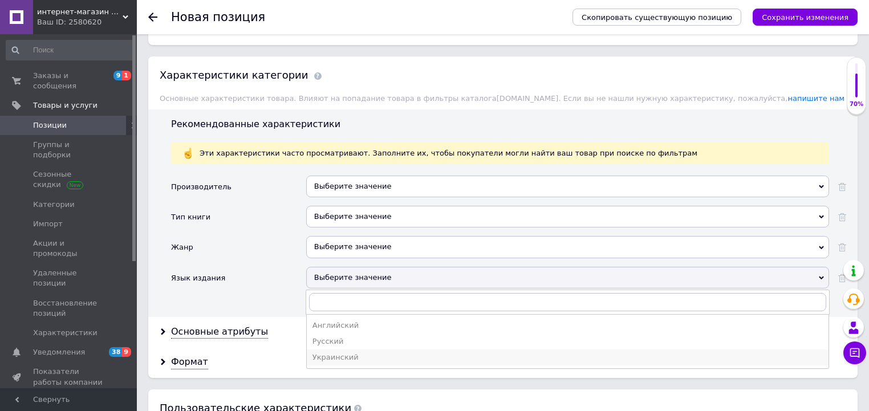
click at [373, 352] on div "Украинский" at bounding box center [567, 357] width 510 height 10
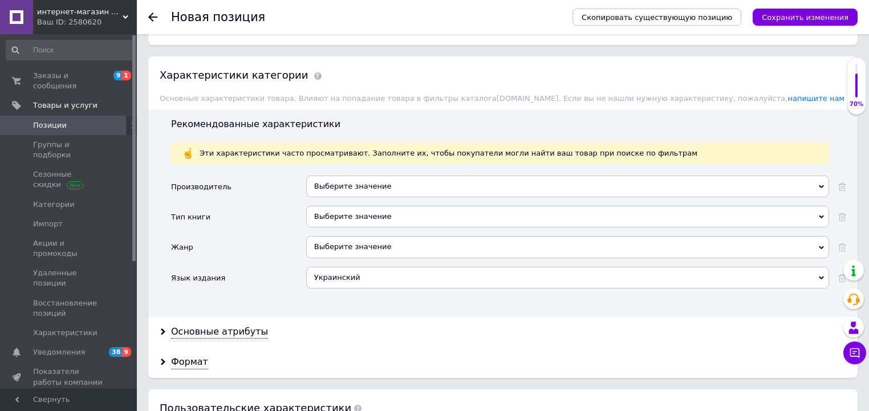
click at [354, 236] on div "Выберите значение" at bounding box center [567, 247] width 523 height 22
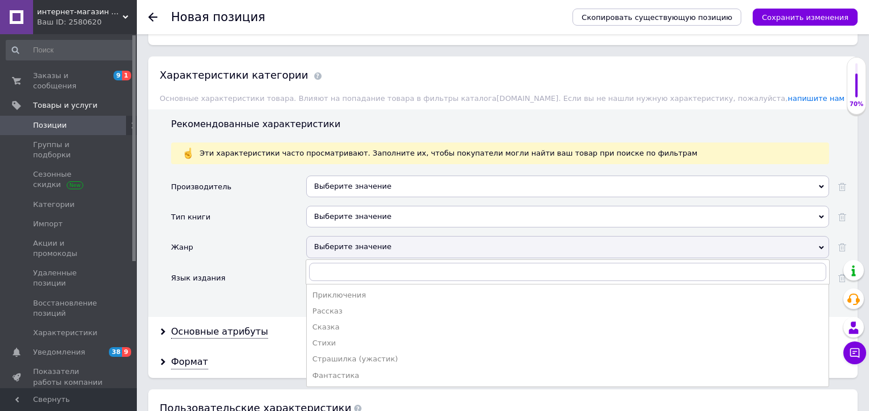
click at [268, 215] on div "Тип книги" at bounding box center [238, 221] width 135 height 30
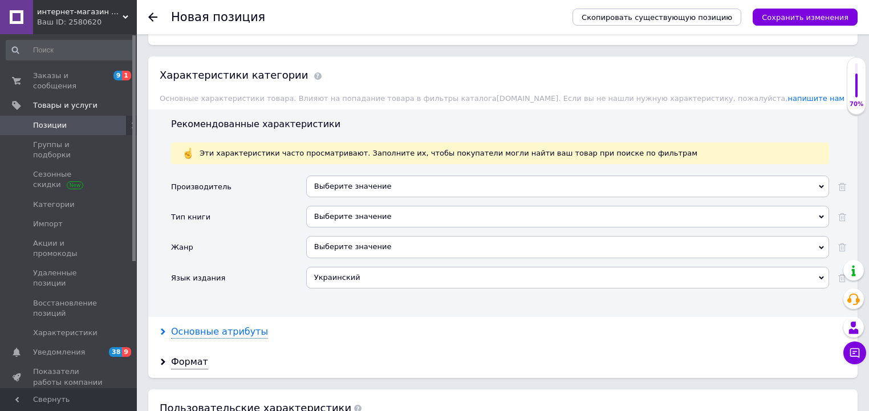
click at [238, 331] on div "Основные атрибуты" at bounding box center [219, 331] width 97 height 13
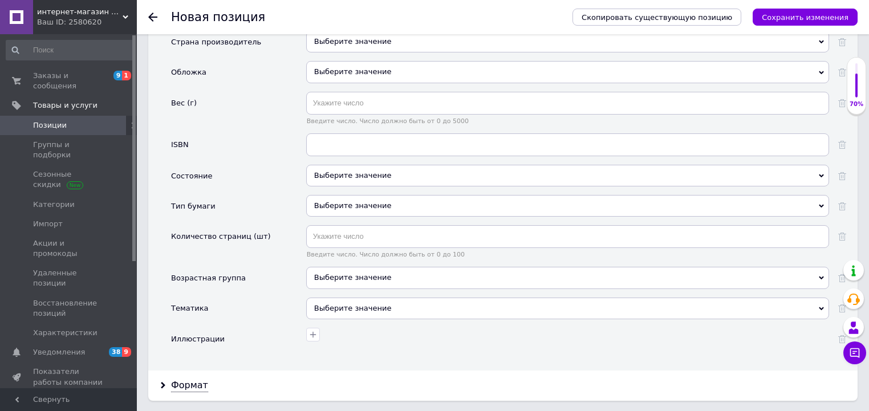
scroll to position [1375, 0]
click at [355, 297] on div "Выберите значение" at bounding box center [567, 308] width 523 height 22
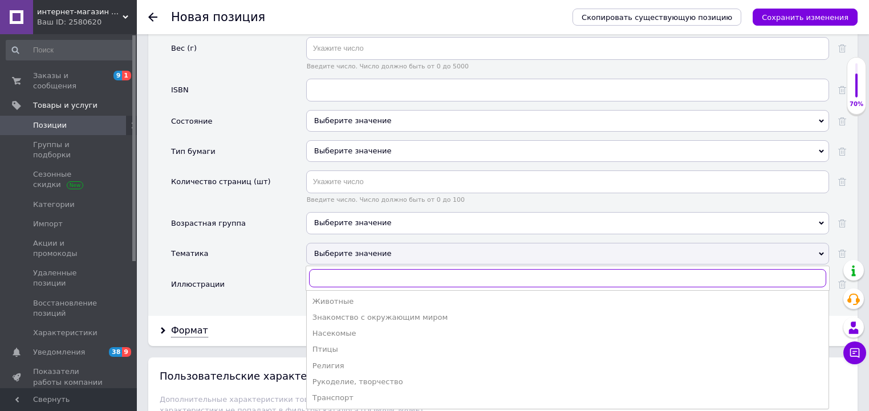
scroll to position [1466, 0]
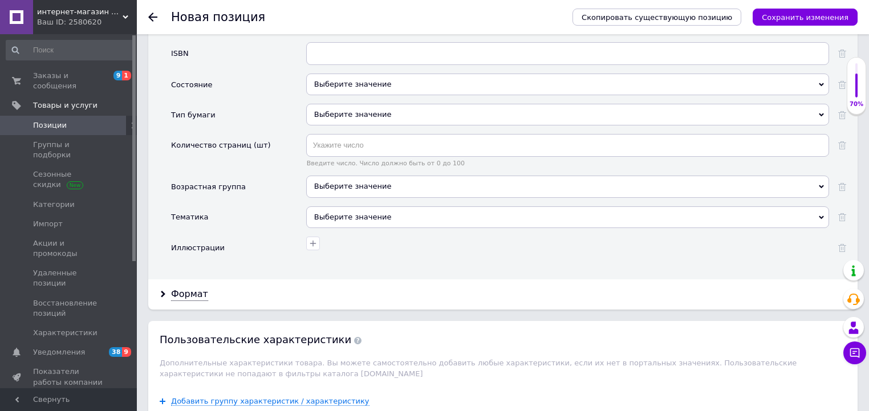
click at [250, 258] on div "Основные атрибуты Страна производитель Выберите значение Обложка Выберите значе…" at bounding box center [502, 93] width 709 height 373
click at [209, 282] on div "Формат" at bounding box center [502, 294] width 709 height 30
click at [205, 284] on div "Формат" at bounding box center [502, 294] width 709 height 30
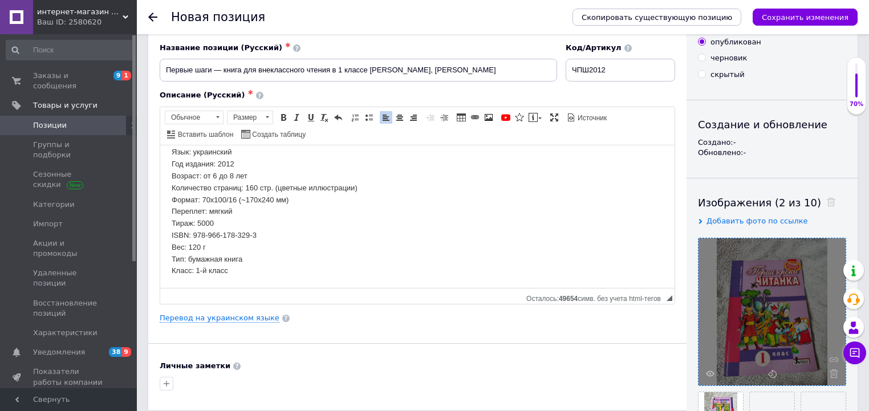
scroll to position [0, 0]
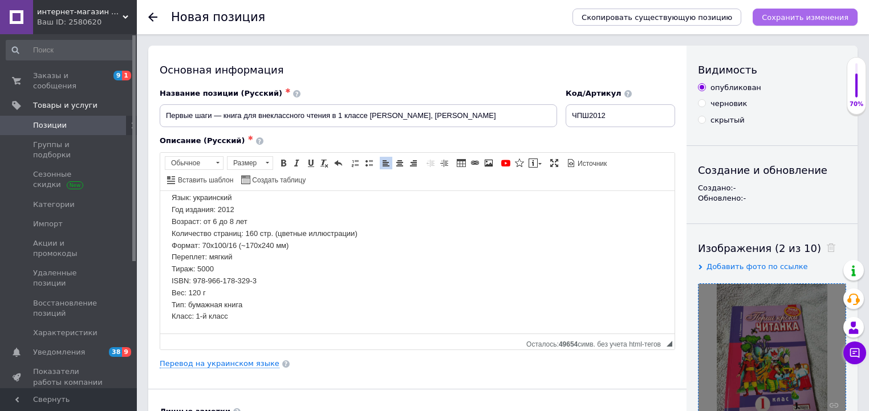
click at [785, 20] on icon "Сохранить изменения" at bounding box center [804, 17] width 87 height 9
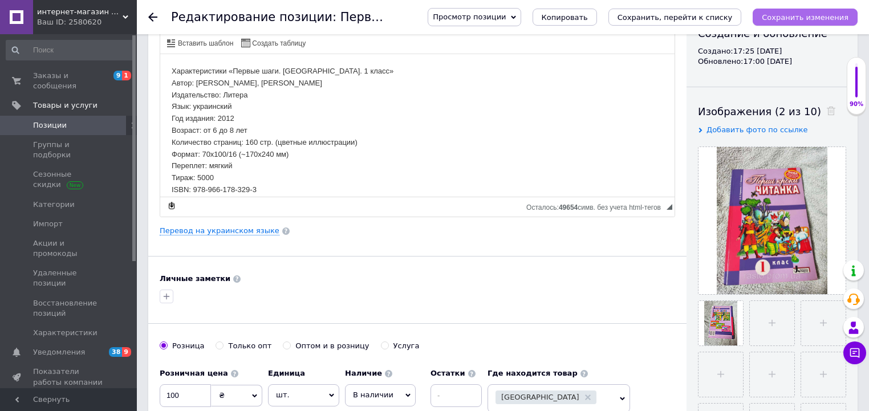
click at [786, 21] on icon "Сохранить изменения" at bounding box center [804, 17] width 87 height 9
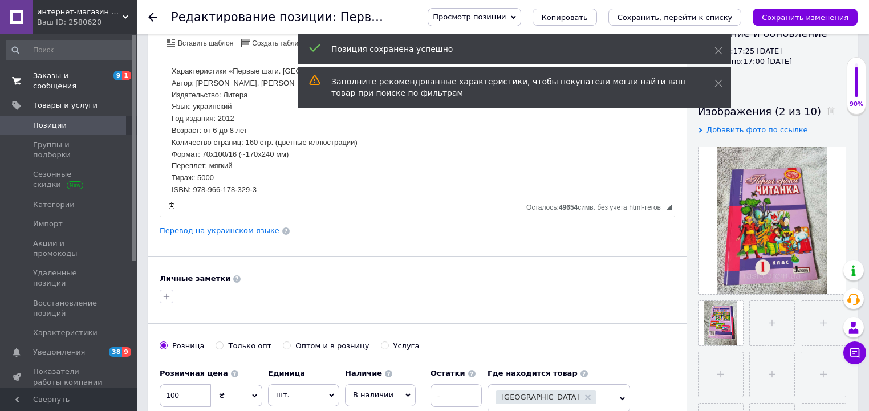
click at [76, 74] on span "Заказы и сообщения" at bounding box center [69, 81] width 72 height 21
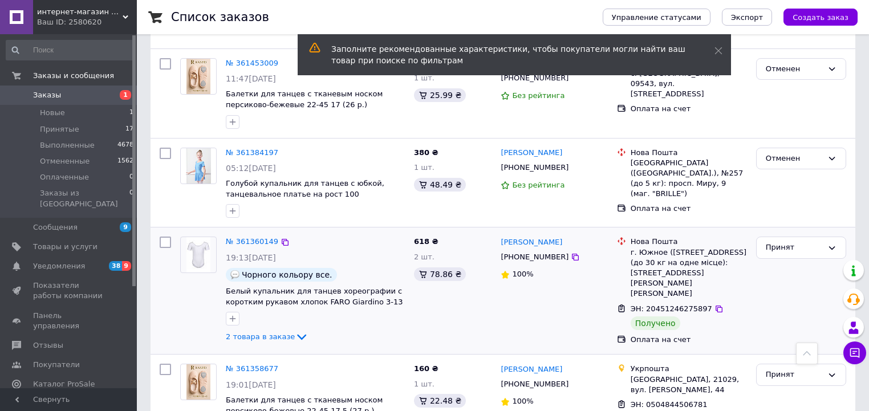
scroll to position [1049, 0]
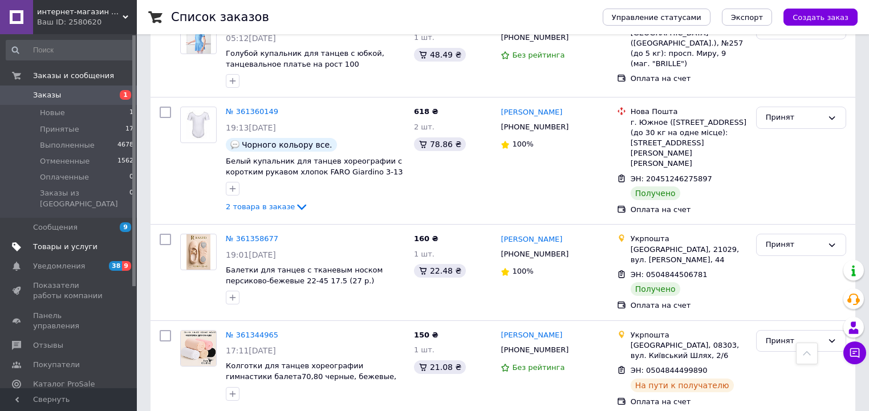
click at [93, 242] on span "Товары и услуги" at bounding box center [69, 247] width 72 height 10
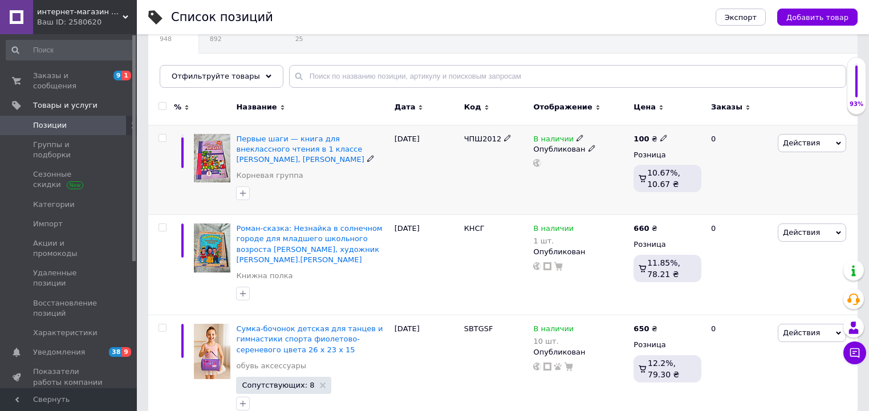
scroll to position [91, 0]
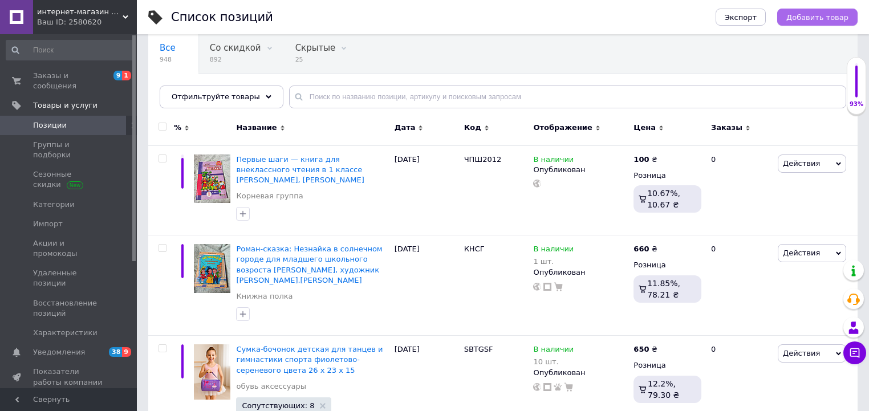
click at [846, 19] on span "Добавить товар" at bounding box center [817, 17] width 62 height 9
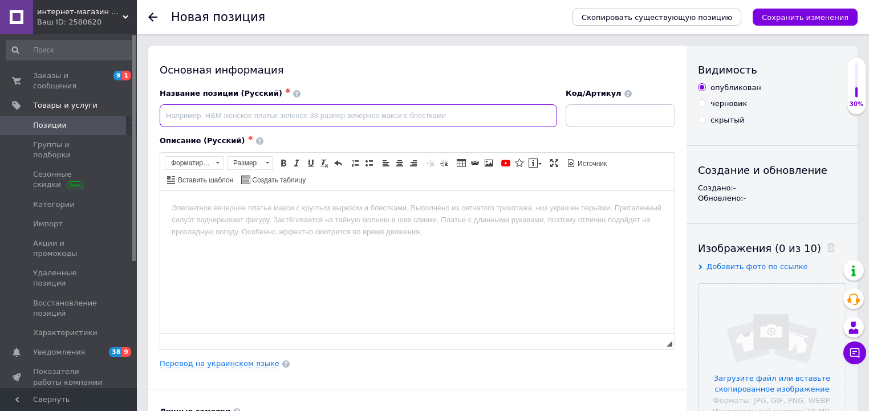
click at [299, 120] on input at bounding box center [358, 115] width 397 height 23
click at [312, 114] on input at bounding box center [358, 115] width 397 height 23
type input "Космос энциклопедия юного ученого"
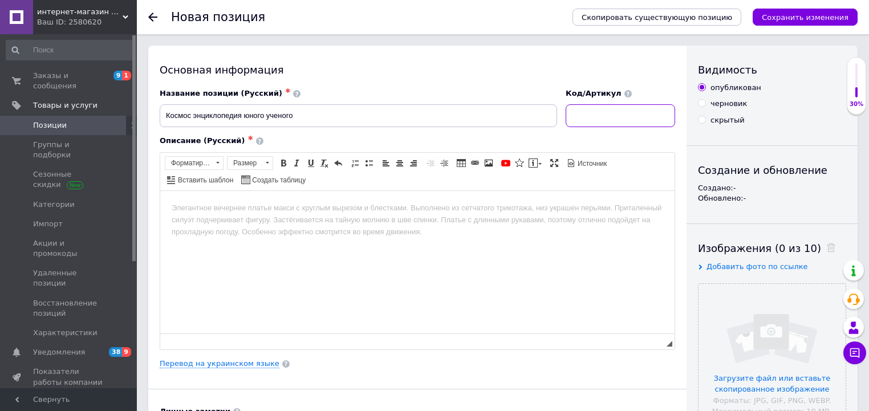
click at [603, 111] on input at bounding box center [619, 115] width 109 height 23
type input "ЭДПК"
click at [308, 211] on body "Визуальный текстовый редактор, ADA6C655-0641-43FC-BA4D-E7A3B27D5FD1" at bounding box center [417, 208] width 491 height 12
click at [455, 365] on div "Перевод на украинском языке" at bounding box center [417, 363] width 515 height 10
click at [382, 224] on html at bounding box center [417, 207] width 514 height 35
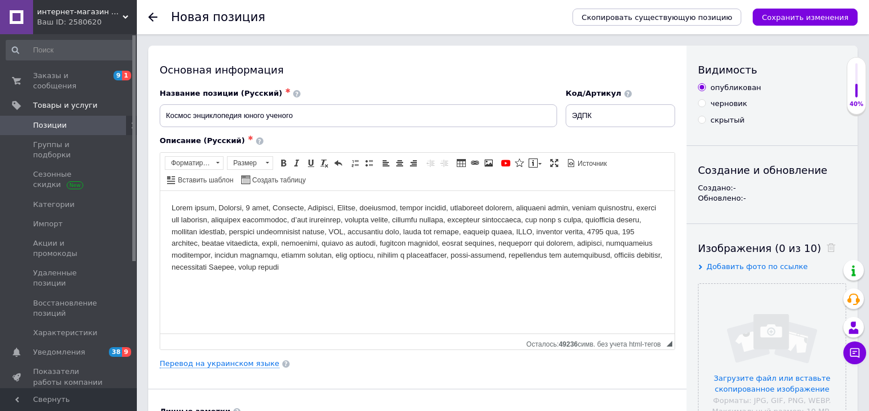
click at [382, 222] on body "Визуальный текстовый редактор, ADA6C655-0641-43FC-BA4D-E7A3B27D5FD1" at bounding box center [417, 237] width 491 height 71
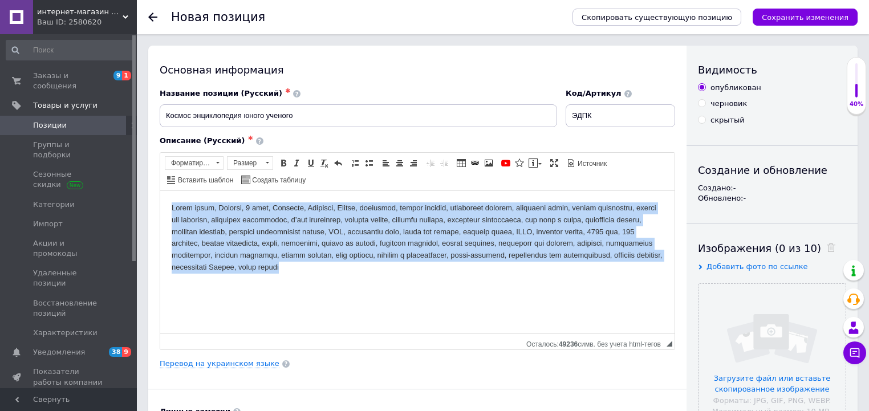
click at [382, 222] on body "Визуальный текстовый редактор, ADA6C655-0641-43FC-BA4D-E7A3B27D5FD1" at bounding box center [417, 237] width 491 height 71
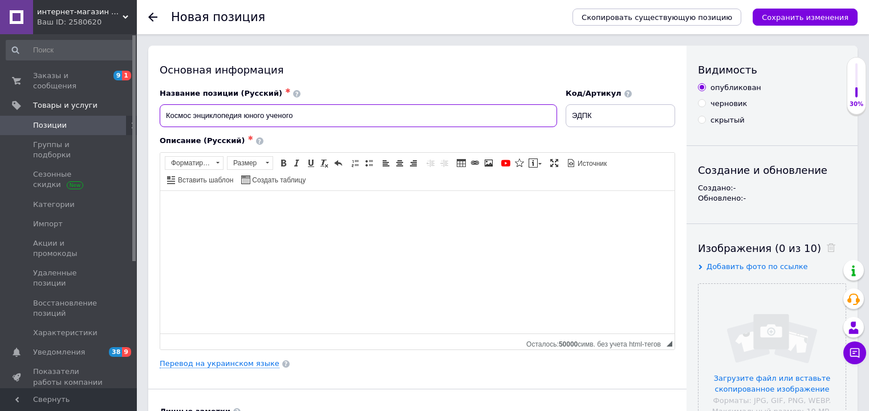
click at [365, 113] on input "Космос энциклопедия юного ученого" at bounding box center [358, 115] width 397 height 23
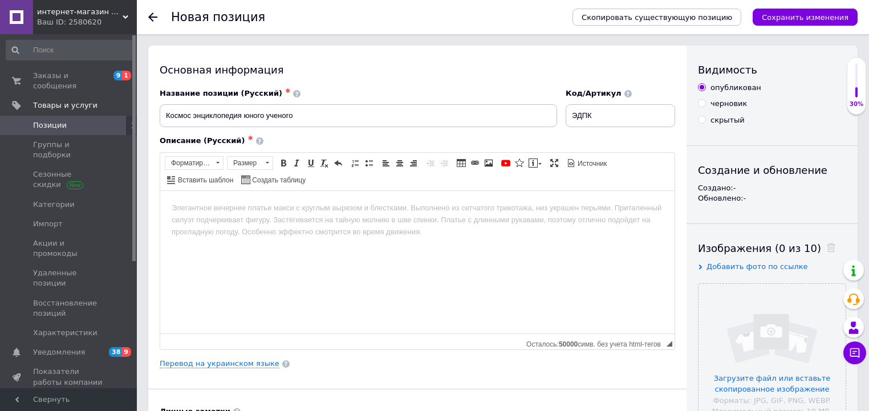
click at [391, 225] on html at bounding box center [417, 207] width 514 height 35
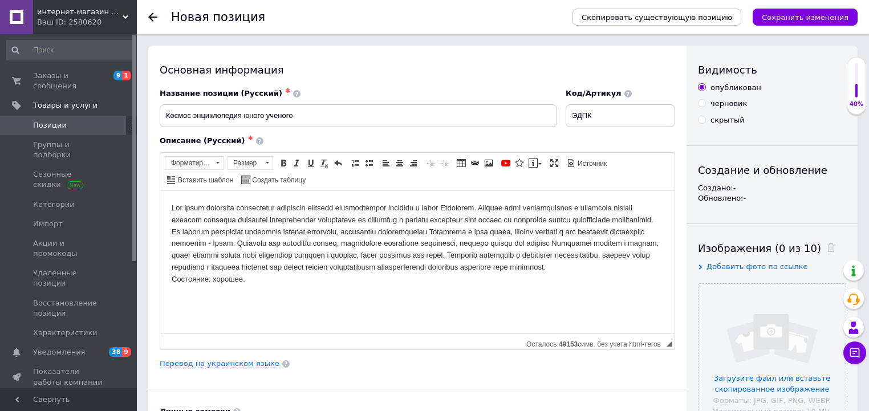
click at [174, 207] on body "Cостояние: хорошее." at bounding box center [417, 243] width 491 height 83
drag, startPoint x: 172, startPoint y: 206, endPoint x: 184, endPoint y: 206, distance: 12.0
click at [172, 206] on body "Cостояние: хорошее." at bounding box center [417, 243] width 491 height 83
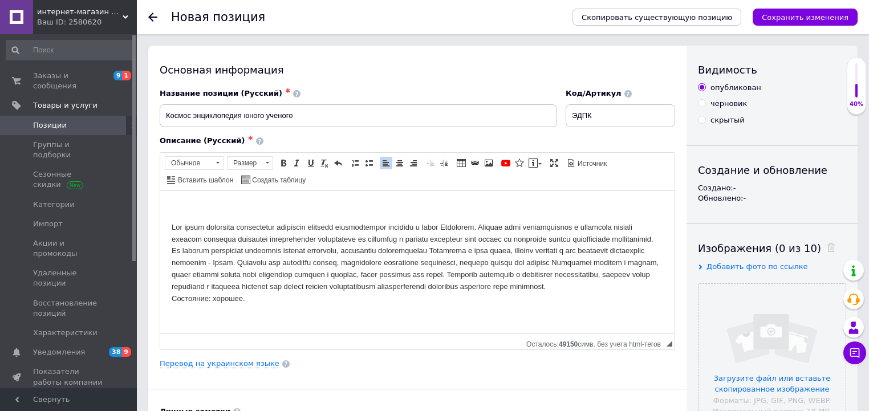
click at [312, 225] on p "Cостояние: хорошее." at bounding box center [417, 262] width 491 height 83
click at [300, 206] on p "Визуальный текстовый редактор, ADA6C655-0641-43FC-BA4D-E7A3B27D5FD1" at bounding box center [417, 208] width 491 height 12
click at [340, 120] on input "Космос энциклопедия юного ученого" at bounding box center [358, 115] width 397 height 23
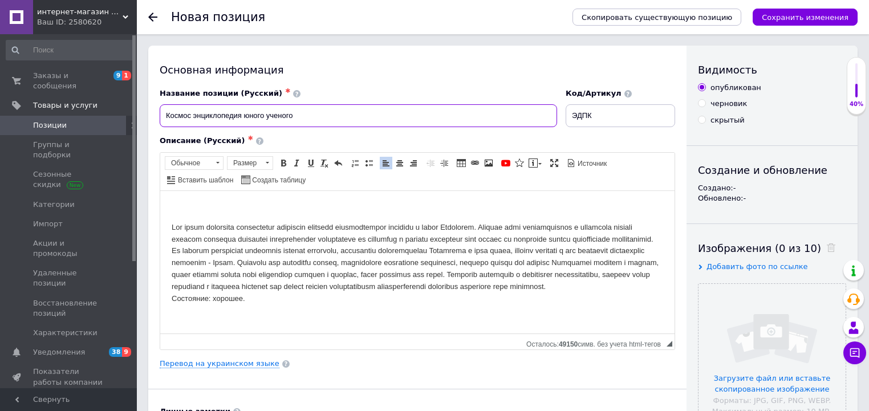
click at [340, 120] on input "Космос энциклопедия юного ученого" at bounding box center [358, 115] width 397 height 23
paste input "нциклопедия юного ученого. Космос"
click at [385, 201] on html "Cостояние: хорошее." at bounding box center [417, 252] width 514 height 125
click at [222, 201] on html "Cостояние: хорошее." at bounding box center [417, 252] width 514 height 125
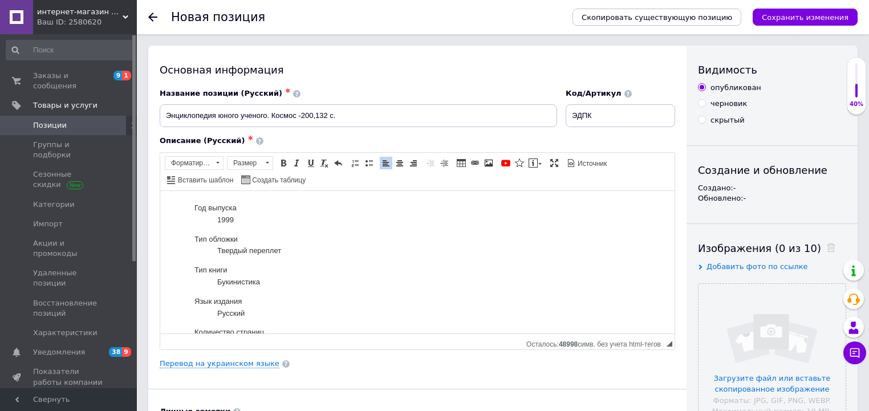
click at [311, 116] on input "Энциклопедия юного ученого. Космос -200,132 c." at bounding box center [358, 115] width 397 height 23
click at [367, 353] on div "Описание (Русский) ✱ Год выпуска 1999 Тип обложки Твердый переплет Тип книги Бу…" at bounding box center [417, 242] width 527 height 225
click at [246, 217] on dd "1999" at bounding box center [428, 220] width 423 height 12
click at [296, 114] on input "Энциклопедия юного ученого. Космос -,132 c." at bounding box center [358, 115] width 397 height 23
click at [321, 120] on input "Энциклопедия юного ученого. Космос,2001 -,132 c." at bounding box center [358, 115] width 397 height 23
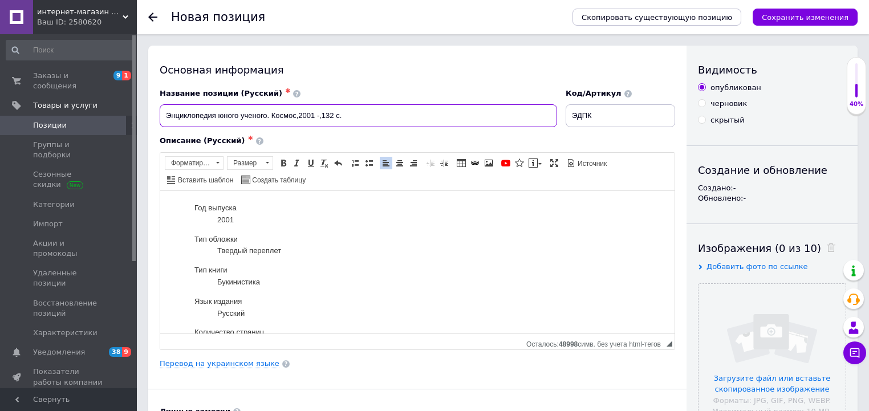
click at [317, 117] on input "Энциклопедия юного ученого. Космос,2001 -,132 c." at bounding box center [358, 115] width 397 height 23
click at [319, 117] on input "Энциклопедия юного ученого. Космос,2001 -,132 c." at bounding box center [358, 115] width 397 height 23
click at [299, 118] on input "Энциклопедия юного ученого. Космос,2001,132 c." at bounding box center [358, 115] width 397 height 23
click at [440, 112] on input "Энциклопедия юного ученого. Космос - 2001,132 c." at bounding box center [358, 115] width 397 height 23
type input "Энциклопедия юного ученого. Космос - 2001,132 c."
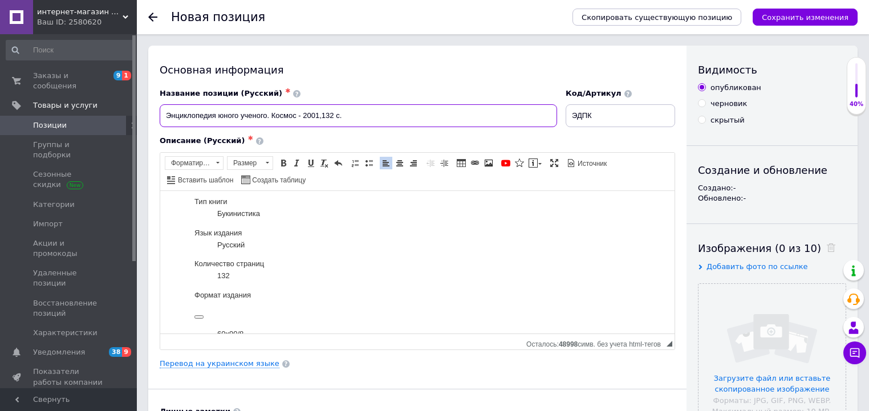
scroll to position [219, 0]
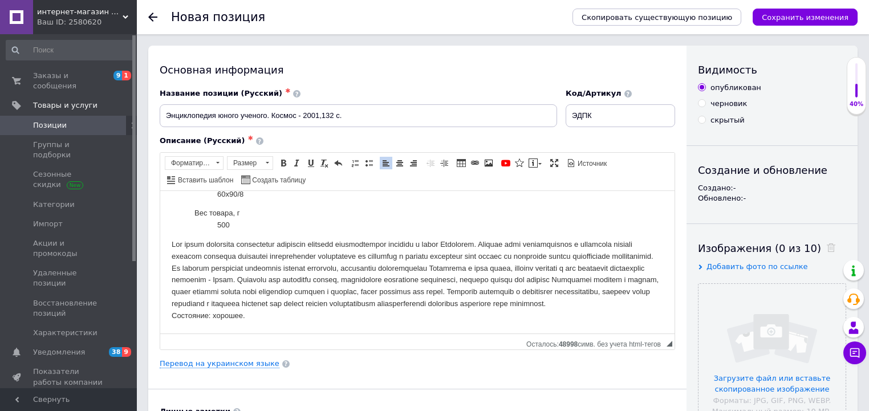
click at [292, 239] on p "Cостояние: хорошее." at bounding box center [417, 279] width 491 height 83
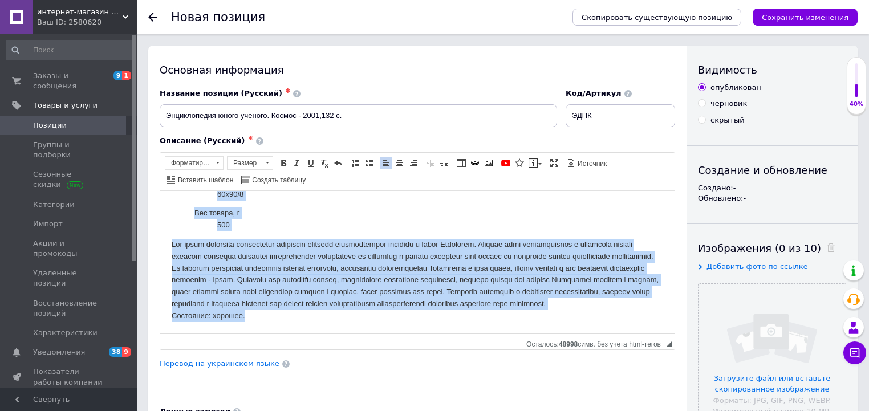
copy body "Lor ipsumdo 0962 Sit ametcon Adipisc elitsedd Eiu tempo Incididuntu Labo etdolo…"
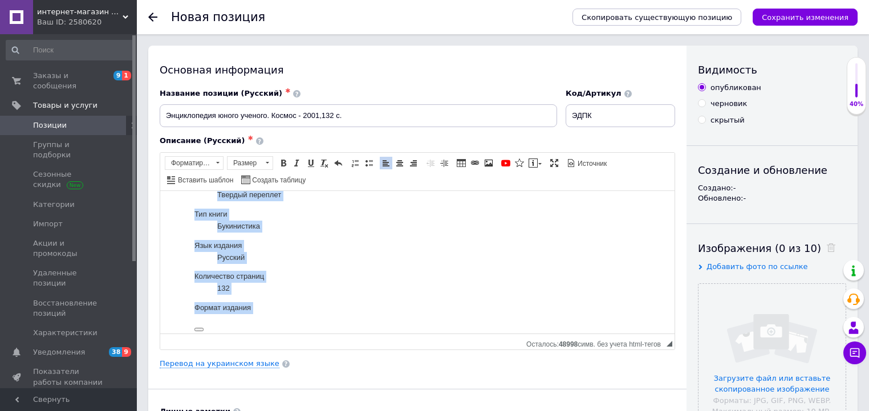
scroll to position [0, 0]
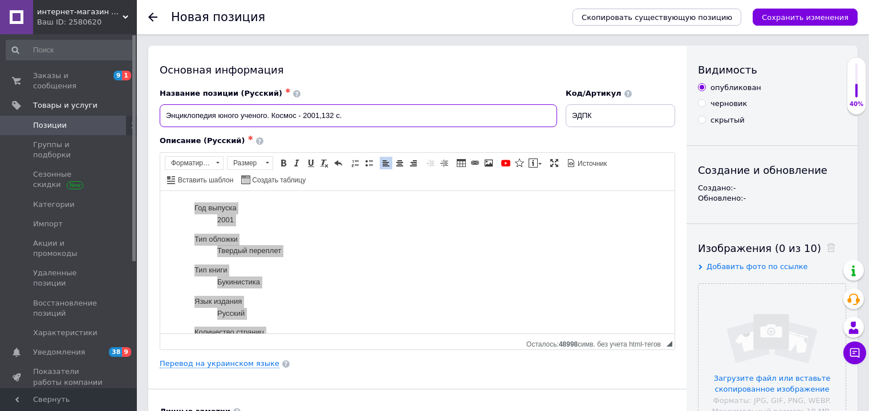
click at [342, 116] on input "Энциклопедия юного ученого. Космос - 2001,132 c." at bounding box center [358, 115] width 397 height 23
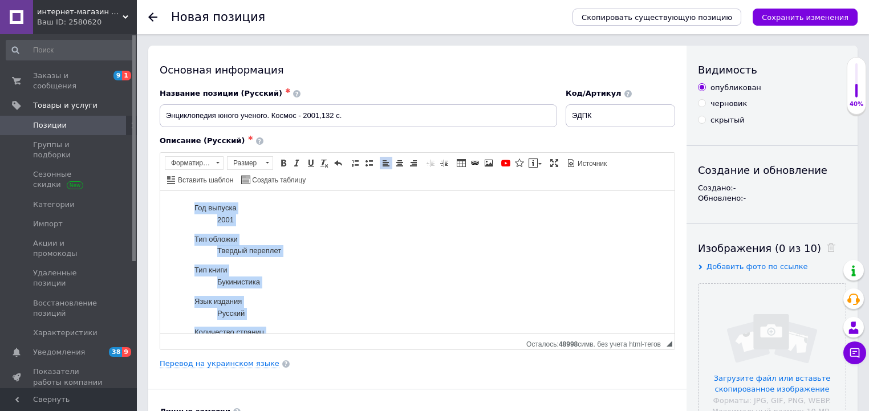
click at [192, 205] on dl "Год выпуска 2001" at bounding box center [417, 214] width 491 height 24
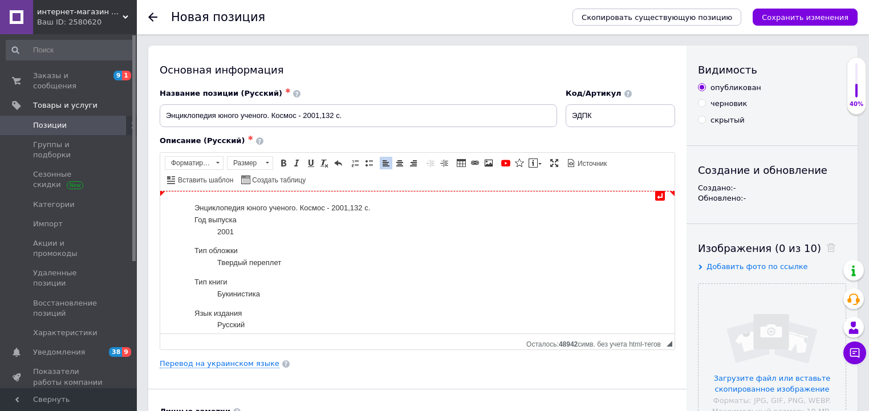
click at [274, 206] on dt "Энциклопедия юного ученого. Космос - 2001,132 c." at bounding box center [417, 208] width 446 height 12
click at [395, 162] on span at bounding box center [399, 162] width 9 height 9
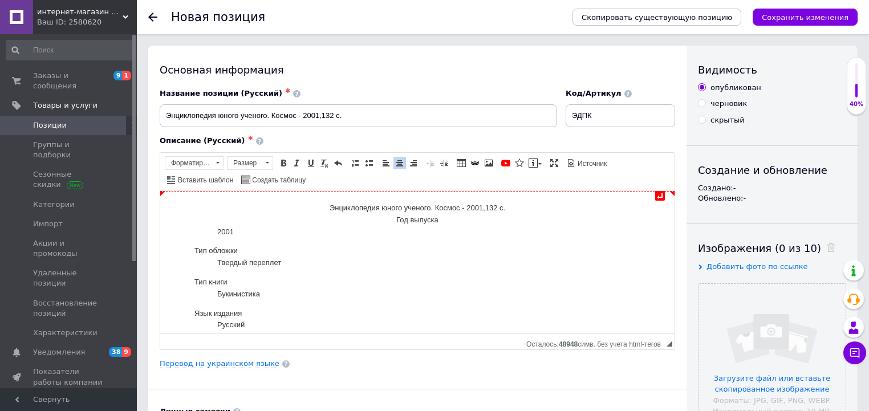
click at [405, 216] on dt "Год выпуска" at bounding box center [417, 220] width 446 height 12
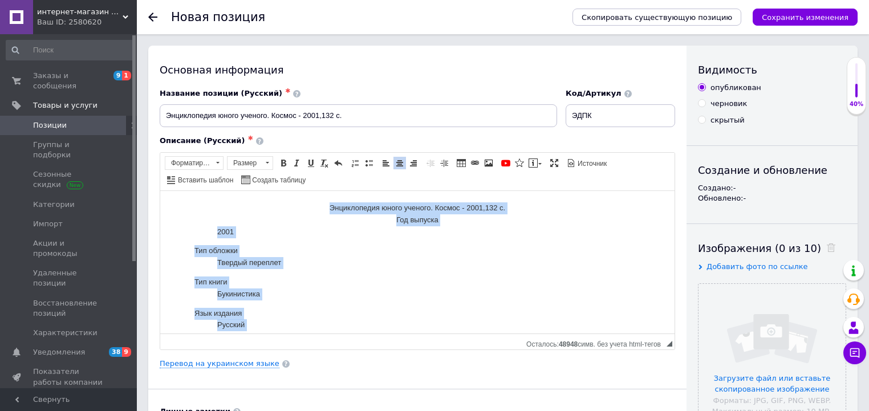
copy body "Loremipsumdo sitam consect. Adipis - 2056,098 e. Sed doeiusm 3484 Tem incidid U…"
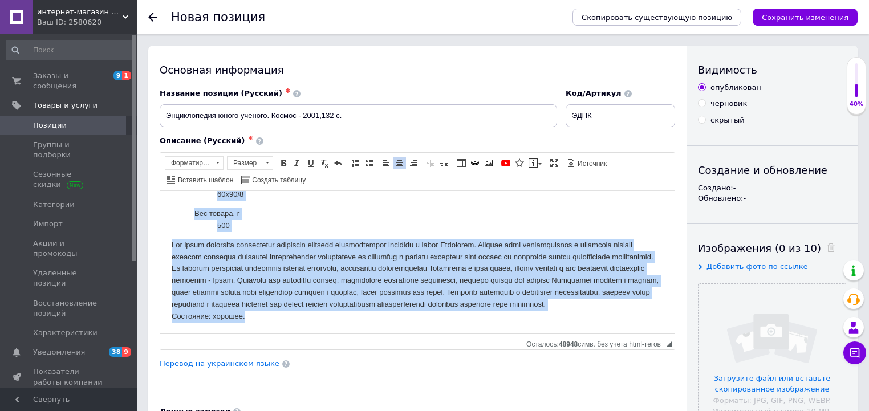
scroll to position [231, 0]
click at [321, 281] on p "Cостояние: хорошее." at bounding box center [417, 280] width 491 height 83
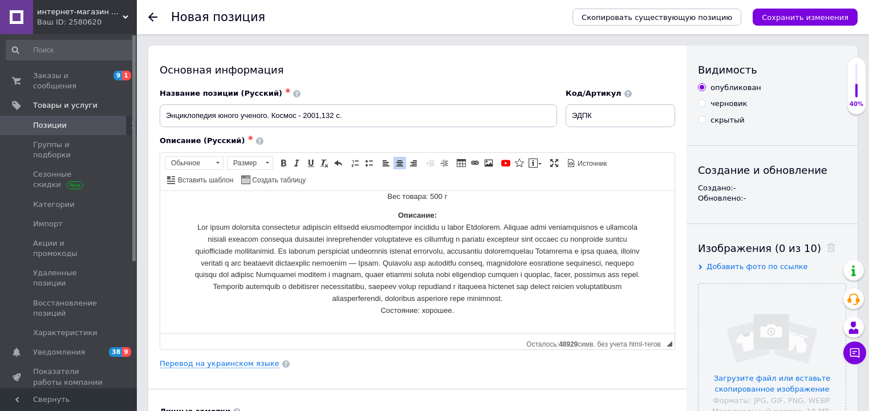
scroll to position [120, 0]
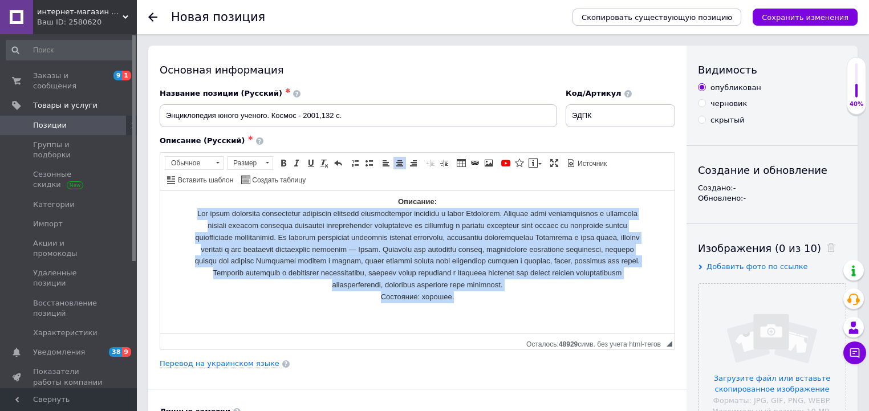
drag, startPoint x: 460, startPoint y: 299, endPoint x: 209, endPoint y: 205, distance: 268.0
click at [209, 205] on p "Описание: Состояние: хорошее." at bounding box center [417, 248] width 446 height 107
click at [385, 164] on span at bounding box center [385, 162] width 9 height 9
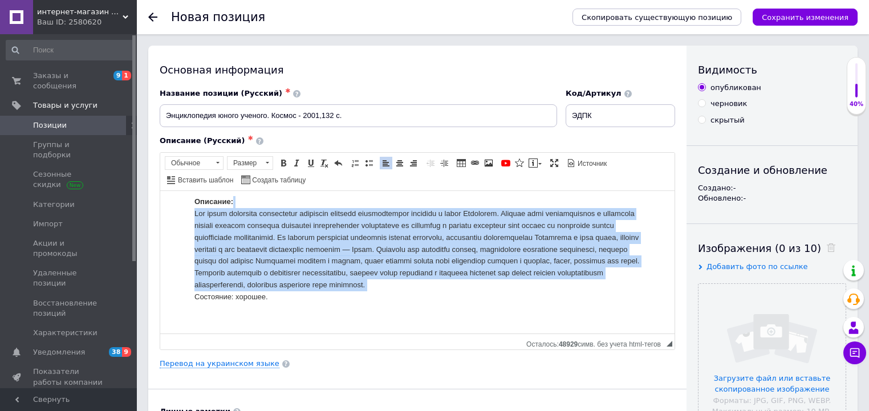
click at [418, 244] on p "Описание: Состояние: хорошее." at bounding box center [417, 248] width 446 height 107
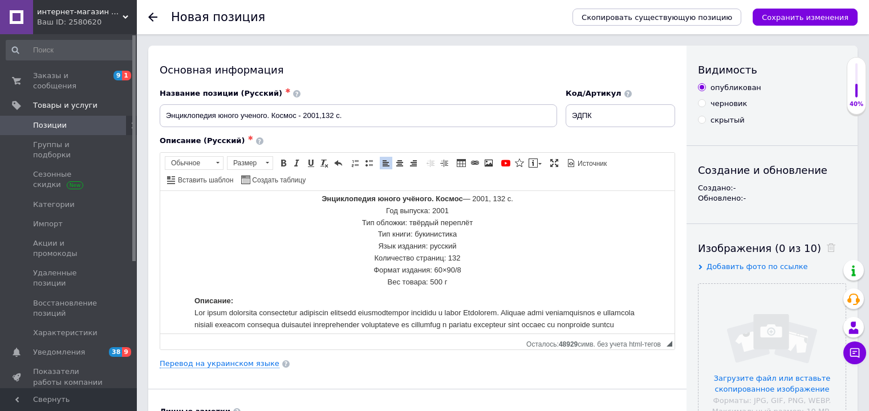
scroll to position [0, 0]
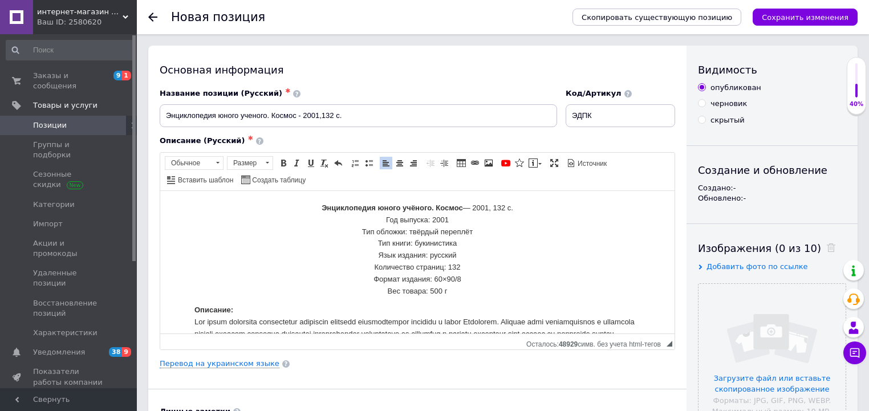
click at [421, 227] on p "Энциклопедия юного учёного. Космос — 2001, 132 с. Год выпуска: 2001 Тип обложки…" at bounding box center [417, 249] width 446 height 95
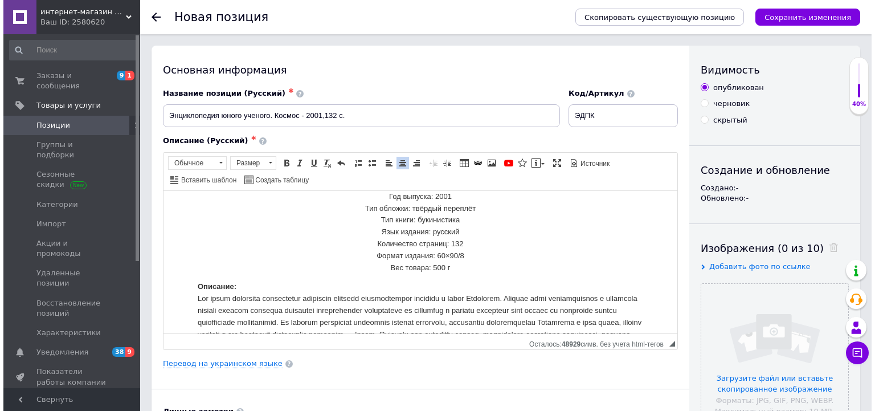
scroll to position [46, 0]
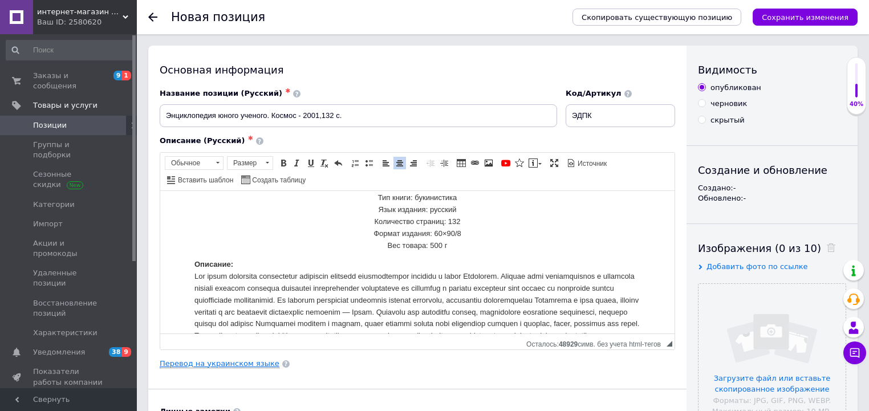
click at [242, 363] on link "Перевод на украинском языке" at bounding box center [220, 363] width 120 height 9
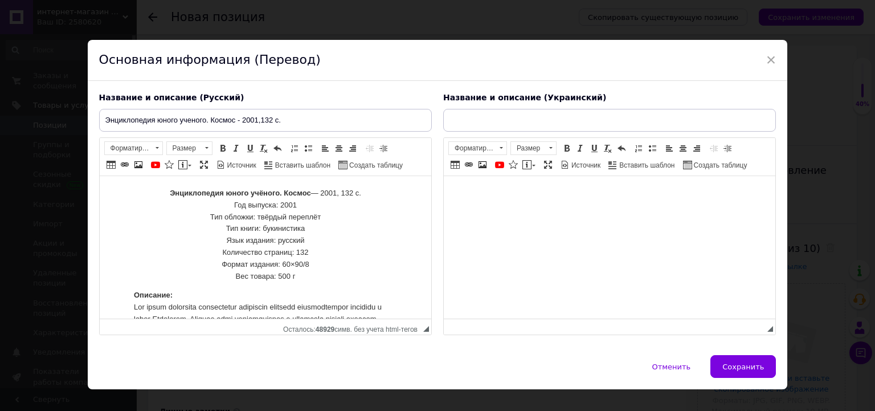
scroll to position [0, 0]
click at [511, 211] on html at bounding box center [609, 193] width 332 height 35
click at [487, 211] on html at bounding box center [609, 193] width 332 height 35
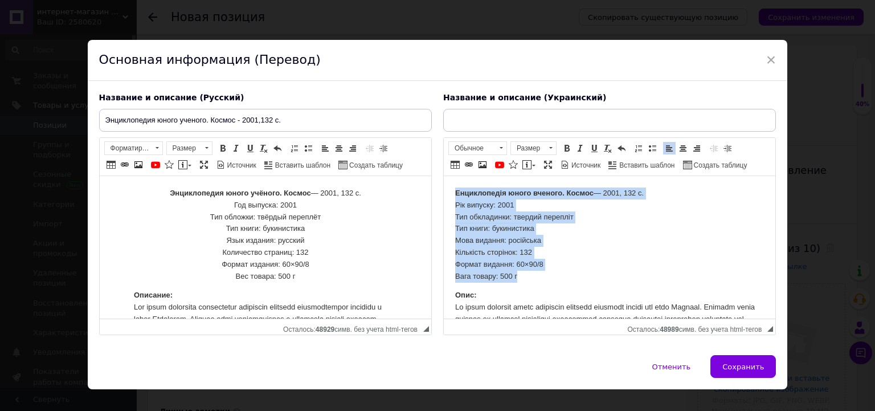
drag, startPoint x: 528, startPoint y: 275, endPoint x: 450, endPoint y: 189, distance: 116.6
click at [450, 189] on html "Енциклопедія юного вченого. Космос — 2001, 132 с. Рік випуску: 2001 Тип обклади…" at bounding box center [609, 303] width 332 height 255
click at [617, 189] on p "Енциклопедія юного вченого. Космос — 2001, 132 с. Рік випуску: 2001 Тип обклади…" at bounding box center [609, 234] width 309 height 95
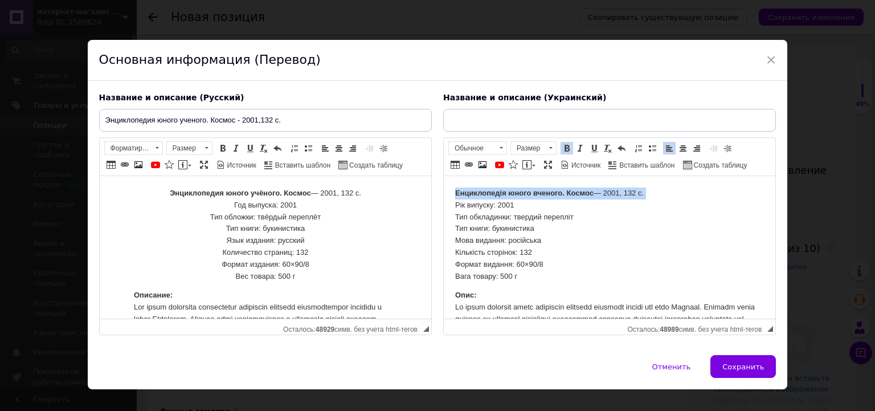
click at [617, 189] on p "Енциклопедія юного вченого. Космос — 2001, 132 с. Рік випуску: 2001 Тип обклади…" at bounding box center [609, 234] width 309 height 95
click at [679, 146] on span at bounding box center [683, 148] width 9 height 9
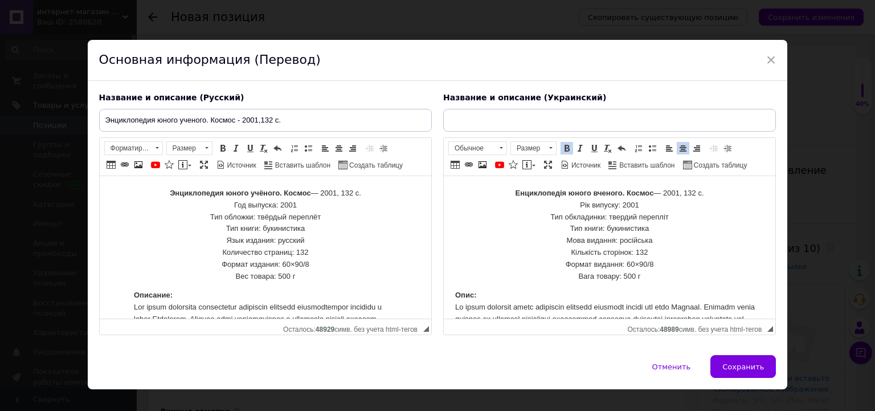
drag, startPoint x: 663, startPoint y: 232, endPoint x: 664, endPoint y: 226, distance: 6.4
click at [663, 233] on p "Енциклопедія юного вченого. Космос — 2001, 132 с. Рік випуску: 2001 Тип обклади…" at bounding box center [609, 234] width 309 height 95
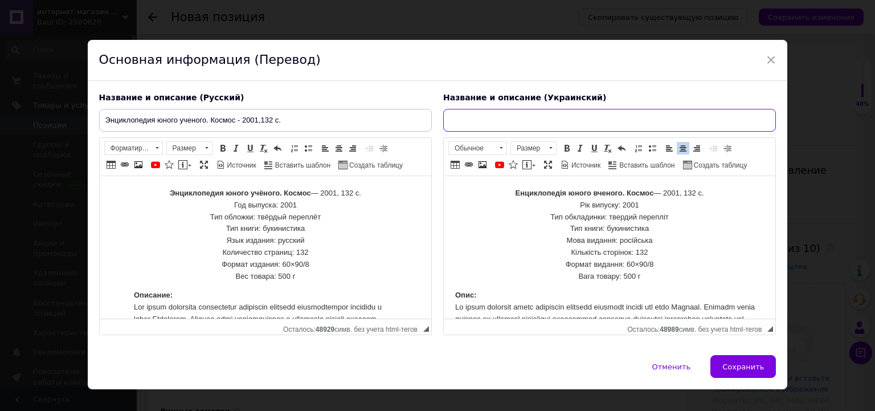
click at [618, 109] on input "text" at bounding box center [609, 120] width 333 height 23
click at [526, 121] on input "text" at bounding box center [609, 120] width 333 height 23
paste input "Енциклопедія юного вченого. Космос — 2001, 132 с."
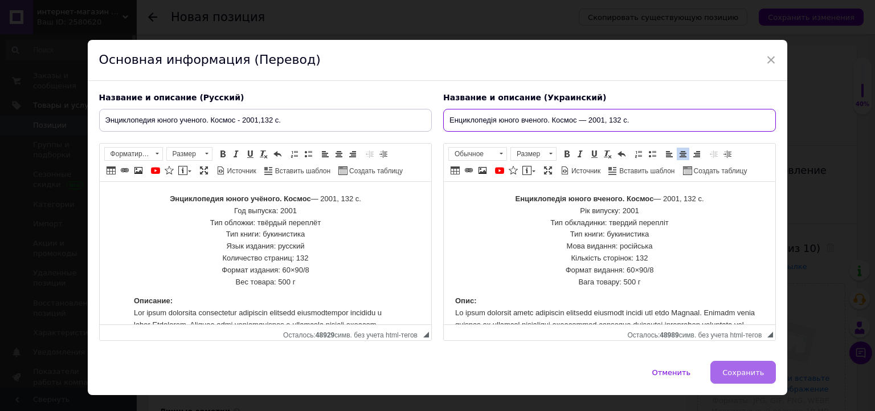
type input "Енциклопедія юного вченого. Космос — 2001, 132 с."
click at [728, 368] on span "Сохранить" at bounding box center [744, 372] width 42 height 9
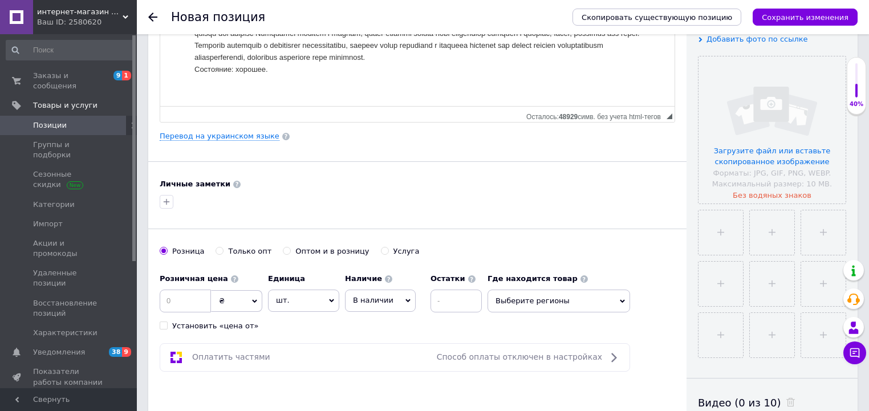
scroll to position [228, 0]
click at [184, 302] on input at bounding box center [185, 300] width 51 height 23
type input "300"
click at [521, 300] on span "Выберите регионы" at bounding box center [558, 300] width 142 height 23
click at [506, 328] on icon at bounding box center [503, 329] width 11 height 11
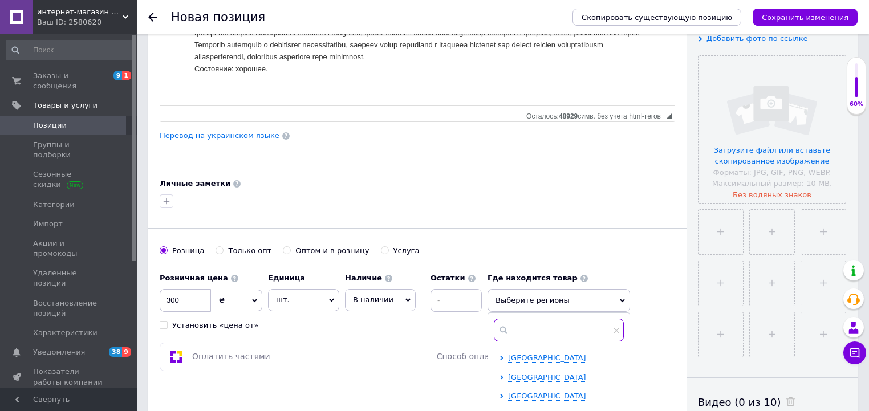
click at [541, 328] on input "text" at bounding box center [559, 330] width 130 height 23
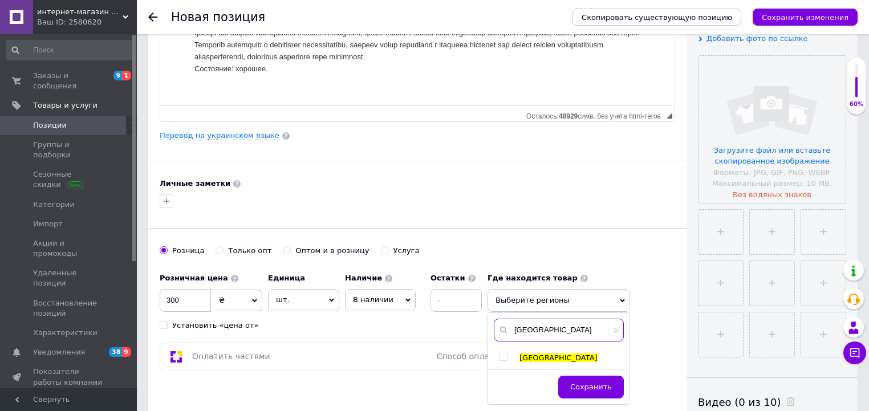
type input "[GEOGRAPHIC_DATA]"
click at [511, 353] on div at bounding box center [515, 358] width 9 height 10
click at [505, 354] on input "checkbox" at bounding box center [502, 356] width 7 height 7
checkbox input "true"
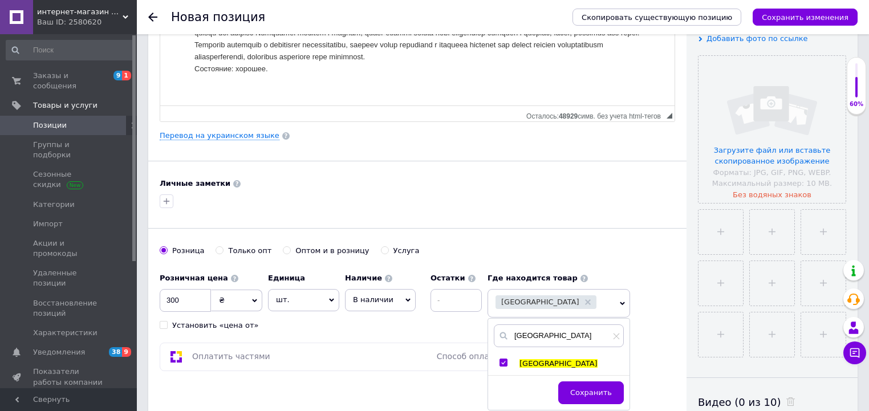
click at [582, 382] on button "Сохранить" at bounding box center [591, 392] width 66 height 23
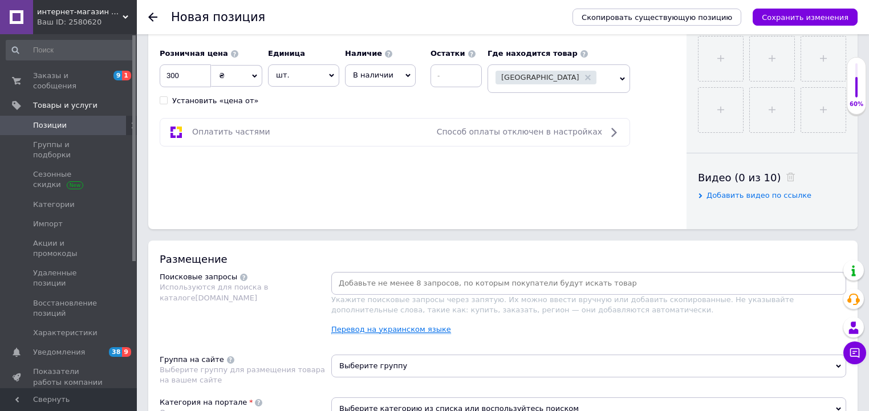
scroll to position [501, 0]
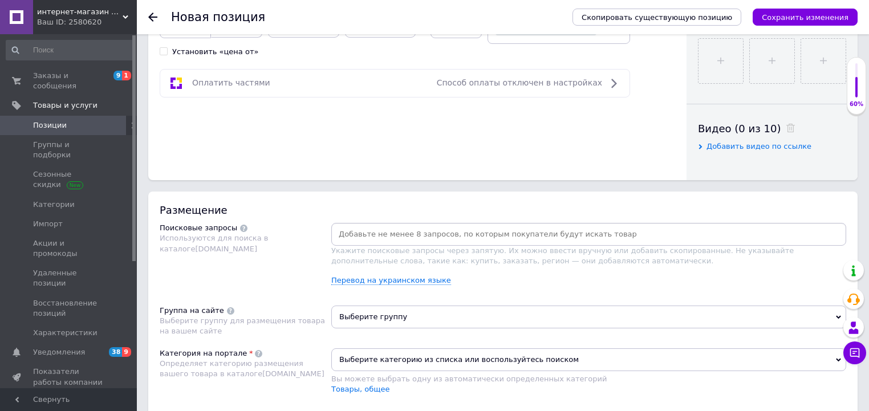
click at [403, 233] on input at bounding box center [588, 234] width 510 height 17
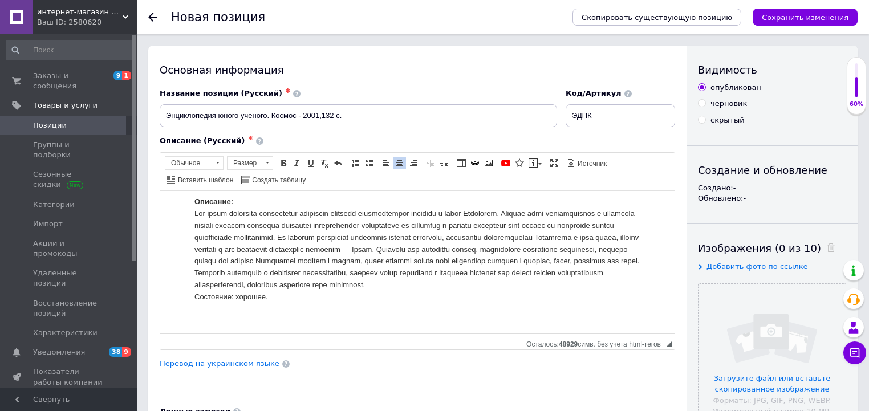
scroll to position [0, 0]
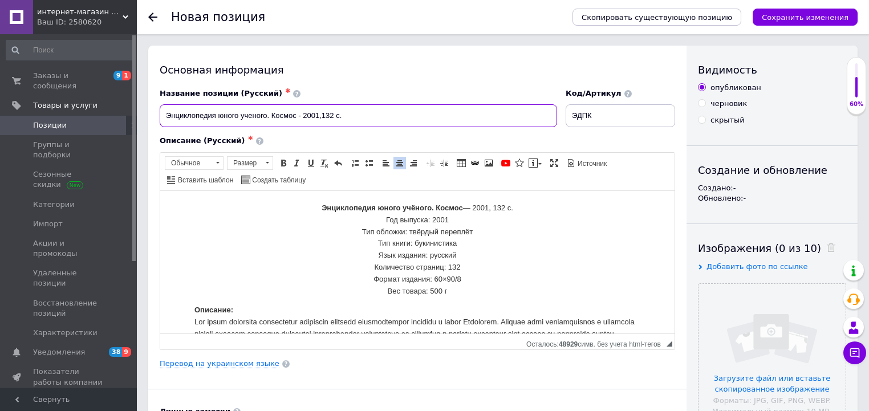
click at [381, 109] on input "Энциклопедия юного ученого. Космос - 2001,132 c." at bounding box center [358, 115] width 397 height 23
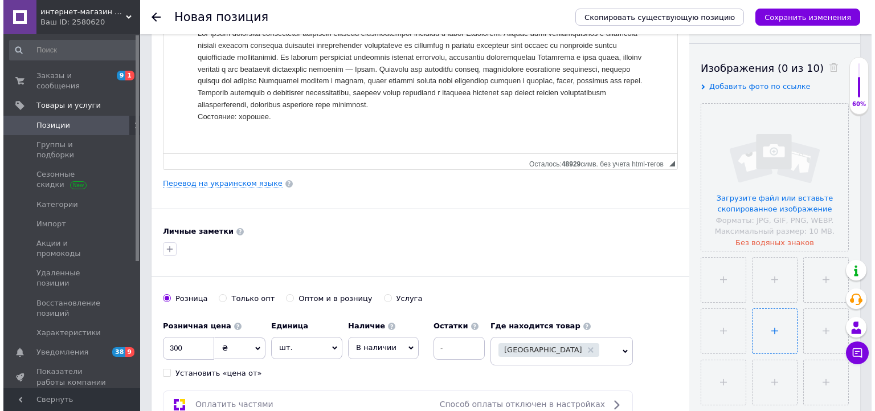
scroll to position [182, 0]
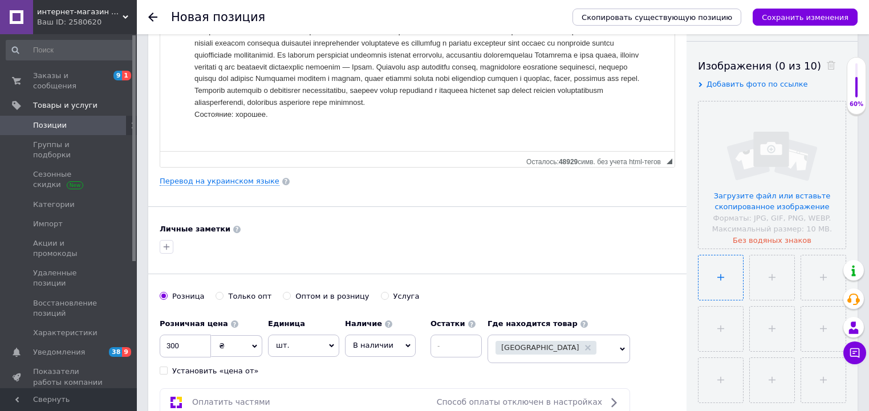
click at [729, 267] on input "file" at bounding box center [720, 277] width 44 height 44
type input "C:\fakepath\космос звезды и планеты энциклопедия юного ученого-1.jpg"
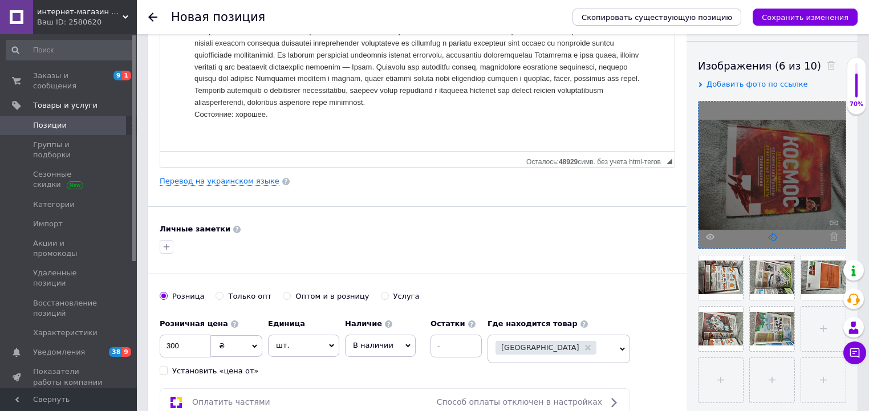
click at [773, 237] on icon at bounding box center [772, 237] width 9 height 9
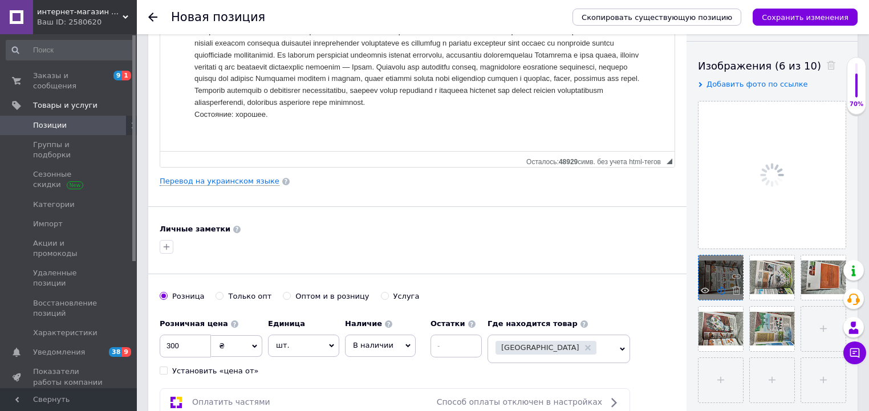
click at [718, 293] on use at bounding box center [720, 290] width 9 height 9
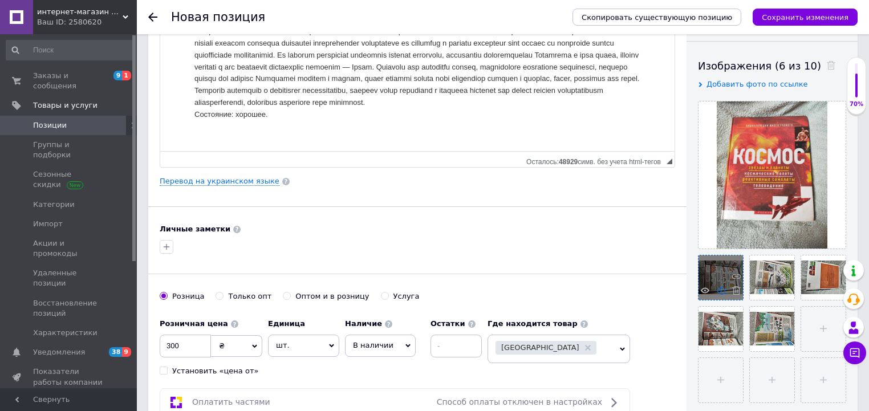
click at [719, 290] on use at bounding box center [720, 290] width 9 height 9
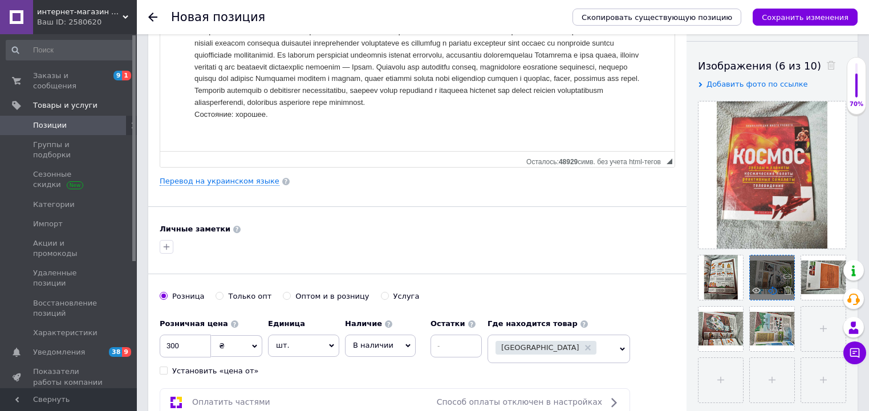
click at [771, 290] on icon at bounding box center [772, 290] width 9 height 9
click at [770, 291] on icon at bounding box center [772, 290] width 9 height 9
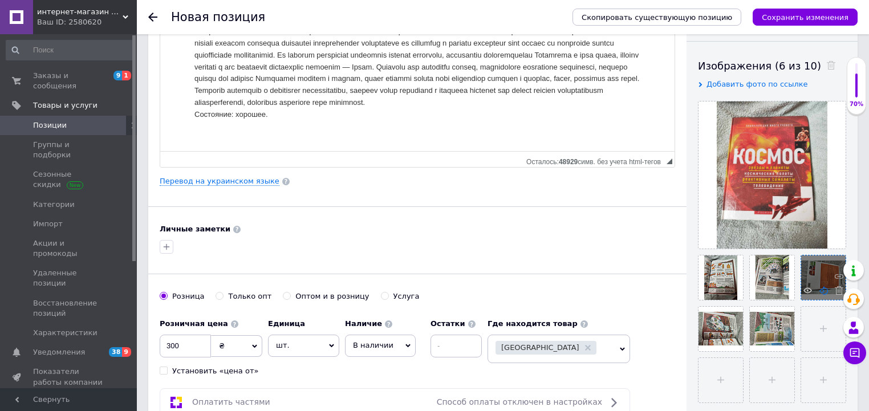
click at [823, 289] on icon at bounding box center [823, 290] width 9 height 9
click at [819, 291] on use at bounding box center [823, 290] width 9 height 9
click at [806, 287] on icon at bounding box center [807, 290] width 9 height 9
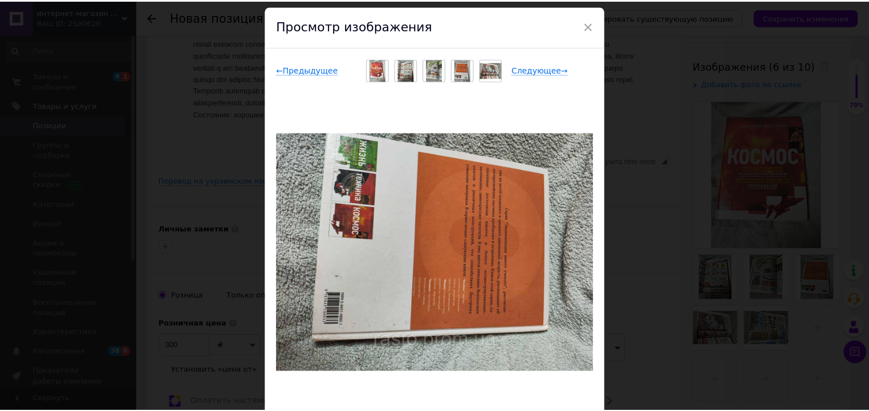
scroll to position [0, 0]
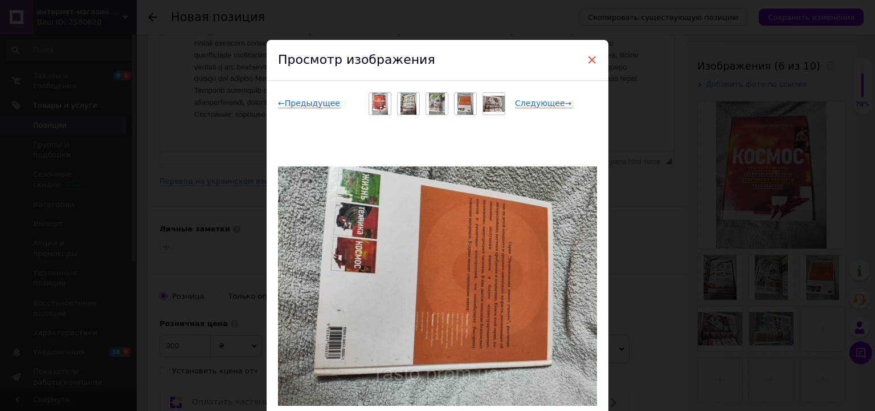
click at [589, 60] on span "×" at bounding box center [592, 59] width 10 height 19
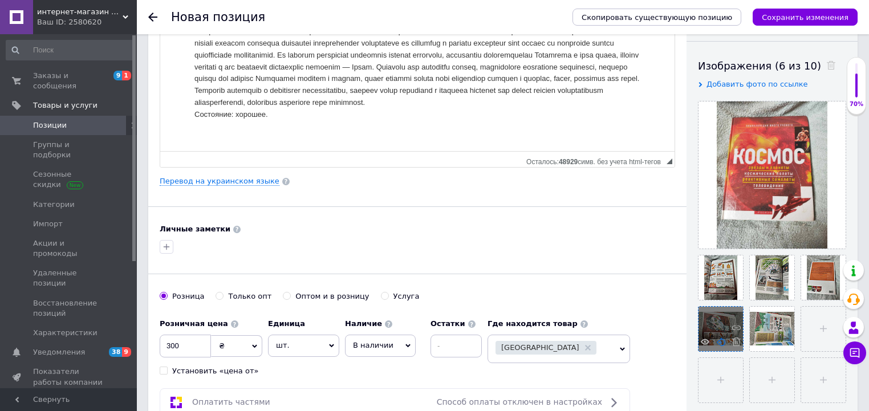
click at [719, 342] on icon at bounding box center [720, 341] width 9 height 9
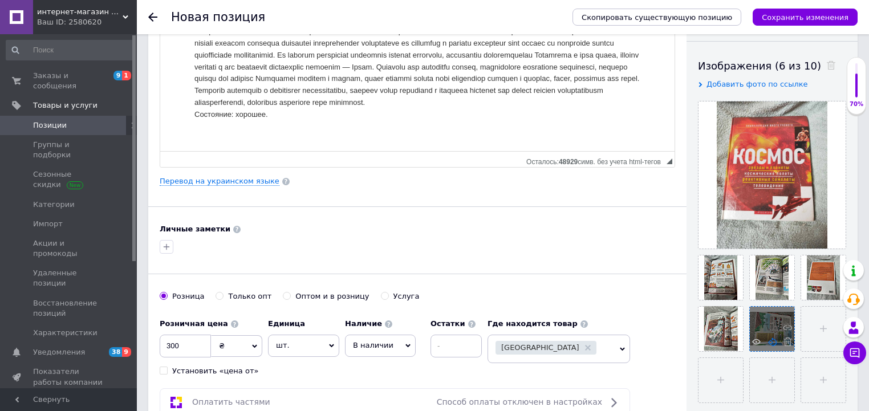
click at [768, 341] on use at bounding box center [772, 341] width 9 height 9
click at [769, 341] on icon at bounding box center [772, 341] width 9 height 9
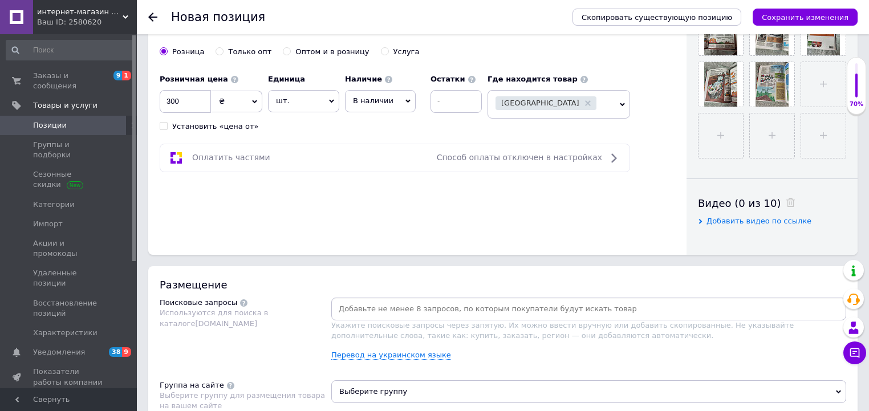
scroll to position [456, 0]
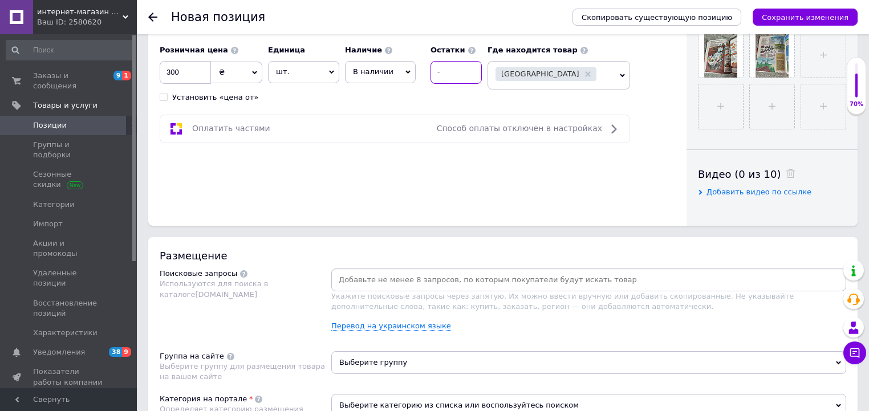
click at [453, 73] on input at bounding box center [455, 72] width 51 height 23
type input "1"
click at [494, 278] on input at bounding box center [588, 279] width 510 height 17
click at [407, 275] on input at bounding box center [588, 279] width 510 height 17
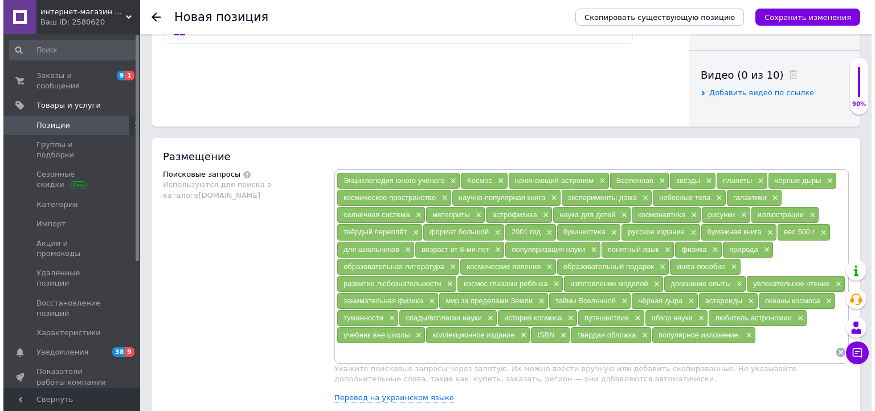
scroll to position [729, 0]
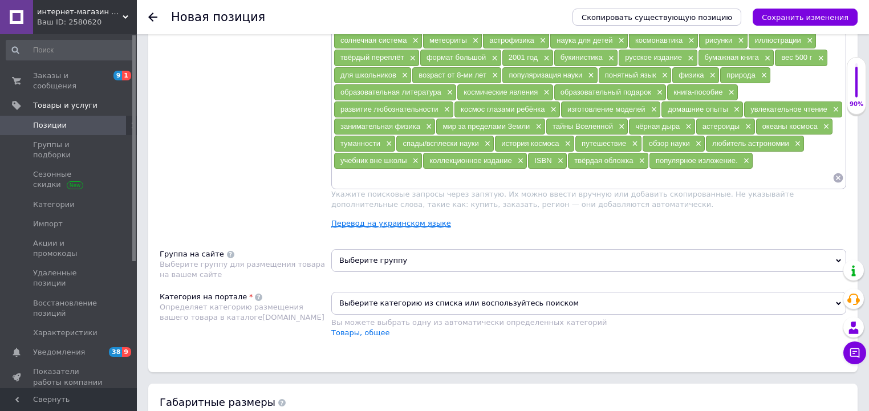
click at [408, 219] on link "Перевод на украинском языке" at bounding box center [391, 223] width 120 height 9
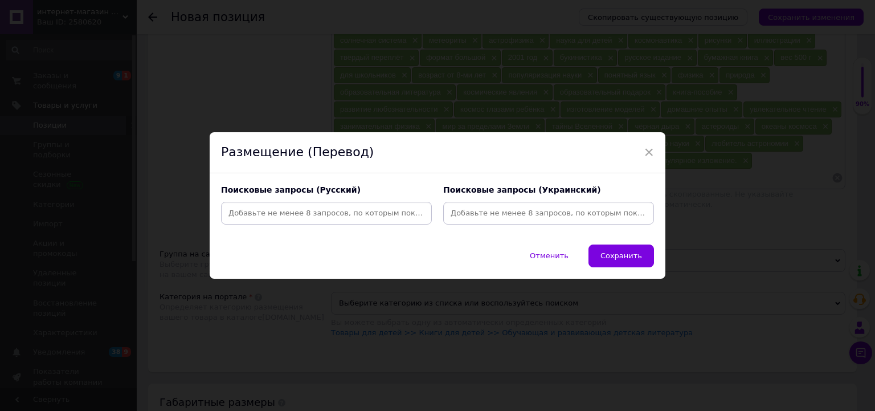
click at [360, 214] on input at bounding box center [326, 213] width 206 height 17
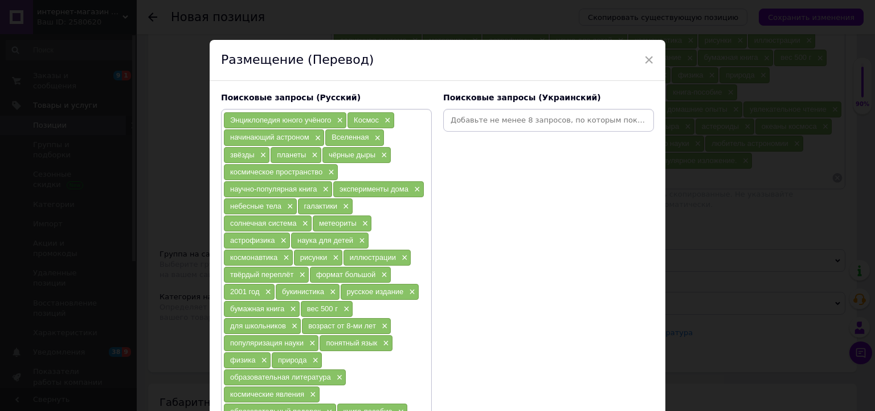
click at [500, 119] on input at bounding box center [549, 120] width 206 height 17
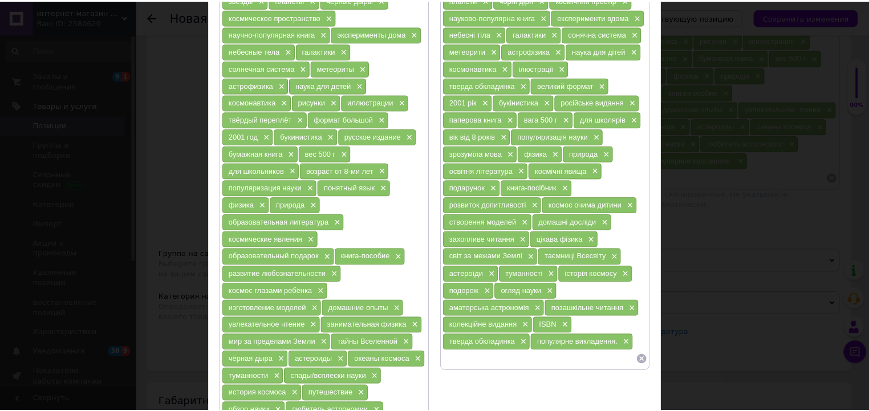
scroll to position [319, 0]
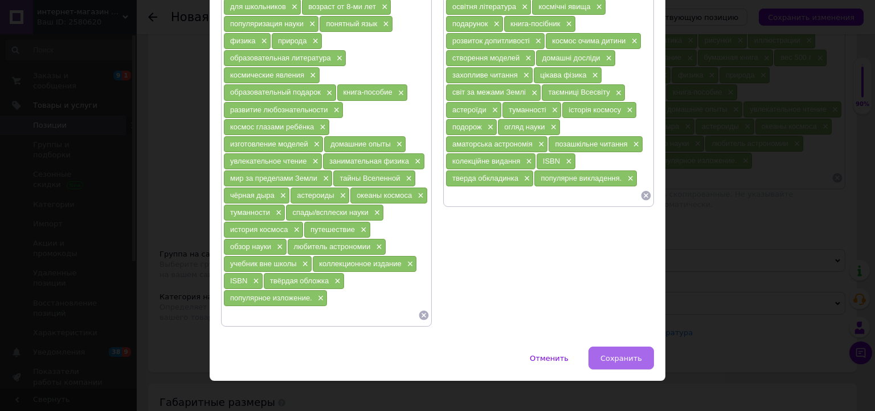
click at [608, 346] on button "Сохранить" at bounding box center [622, 357] width 66 height 23
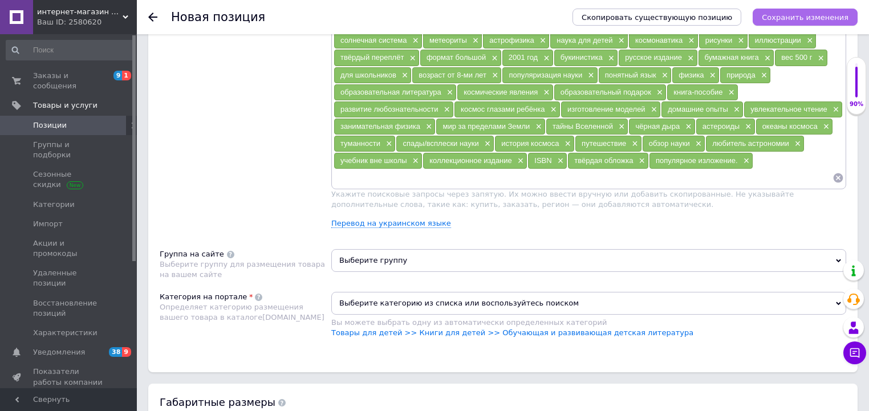
click at [770, 14] on button "Сохранить изменения" at bounding box center [804, 17] width 105 height 17
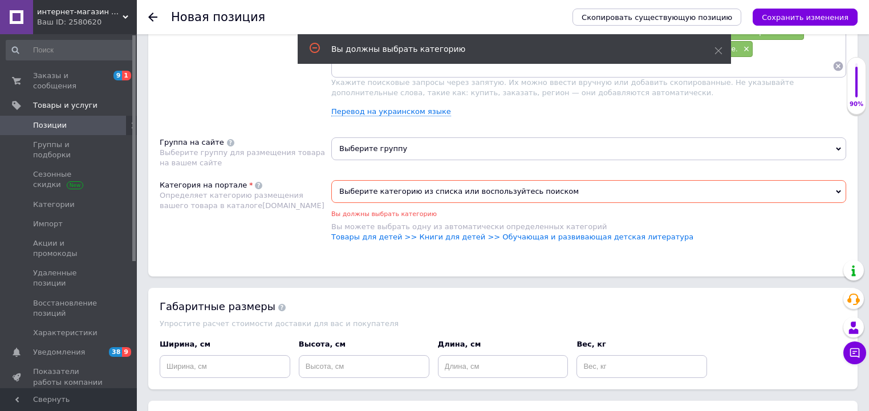
scroll to position [845, 0]
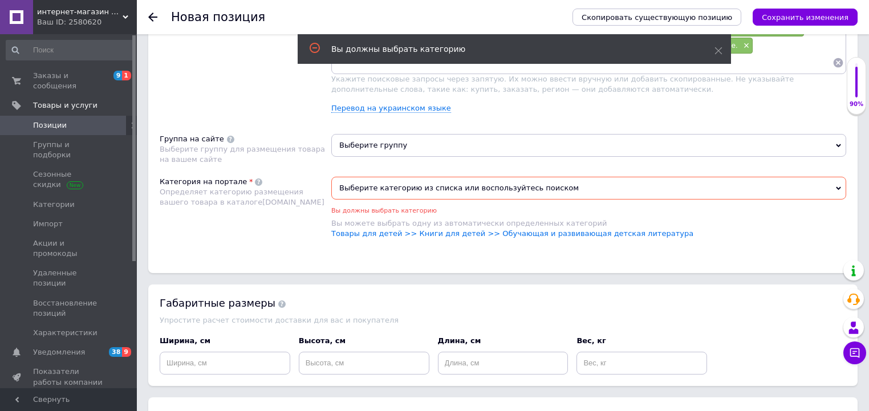
click at [410, 180] on span "Выберите категорию из списка или воспользуйтесь поиском" at bounding box center [588, 188] width 515 height 23
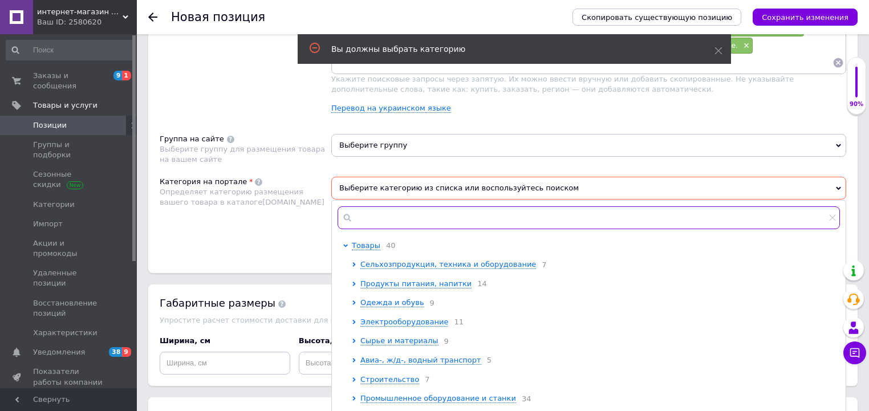
click at [409, 213] on input "text" at bounding box center [588, 217] width 502 height 23
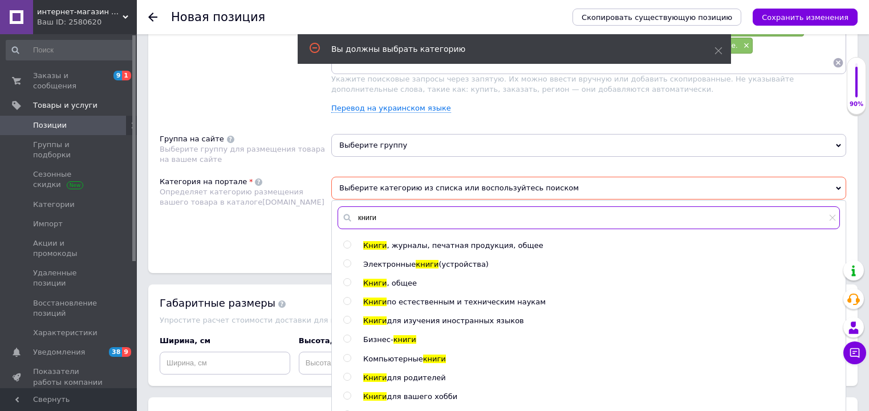
type input "книги"
click at [350, 297] on input "radio" at bounding box center [346, 300] width 7 height 7
radio input "true"
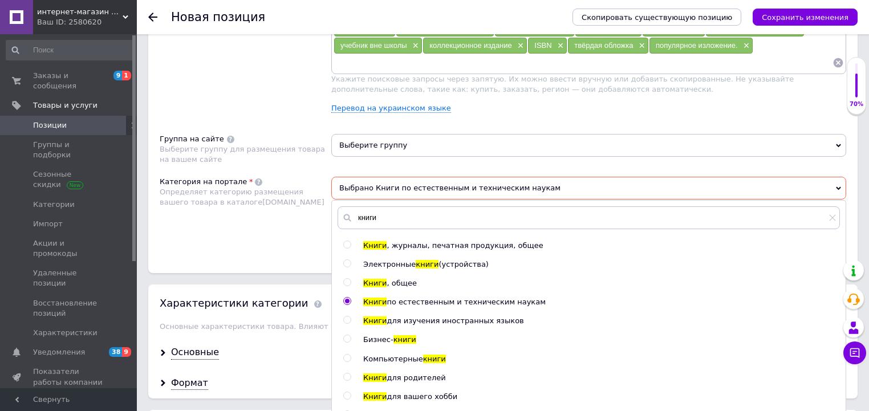
click at [210, 229] on div "Категория на портале Определяет категорию размещения вашего товара в каталоге […" at bounding box center [246, 214] width 172 height 74
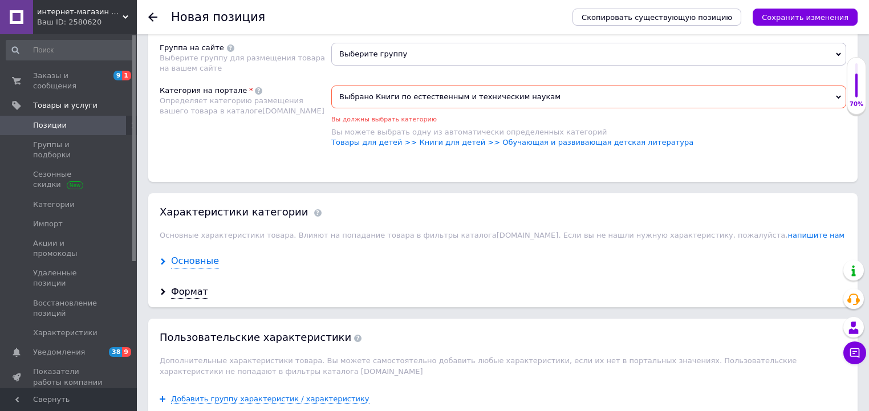
click at [202, 260] on div "Основные" at bounding box center [195, 261] width 48 height 13
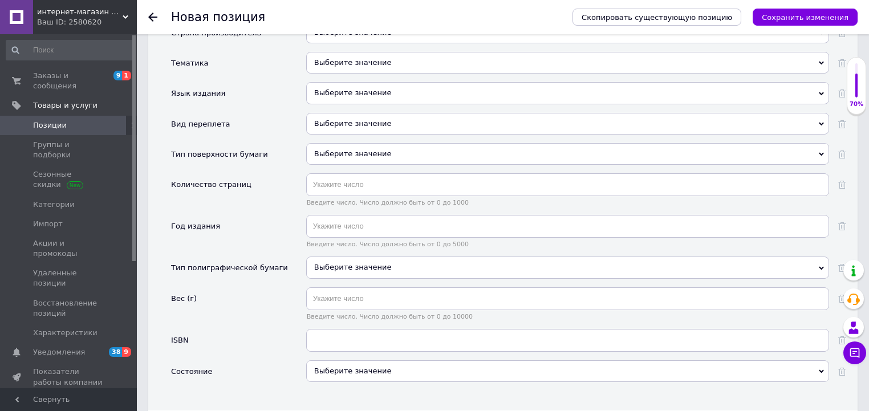
scroll to position [1255, 0]
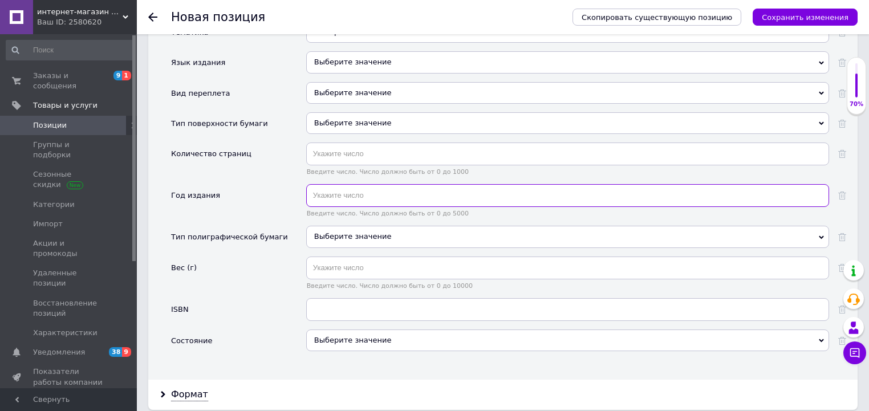
click at [368, 193] on input "text" at bounding box center [567, 195] width 523 height 23
type input "2001"
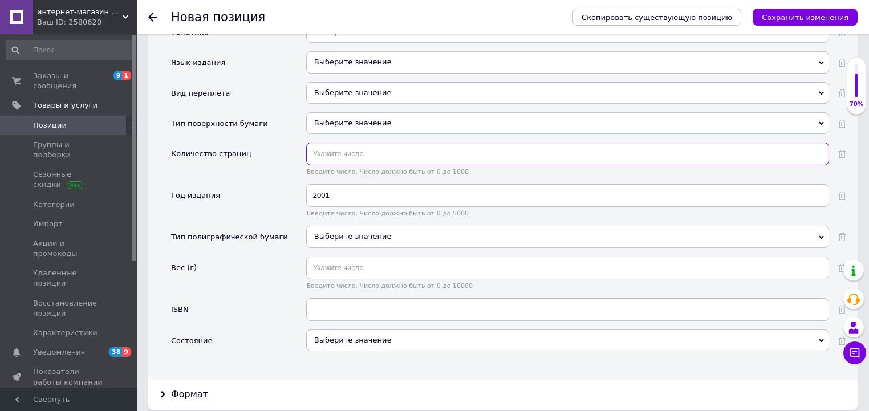
click at [339, 152] on input "text" at bounding box center [567, 153] width 523 height 23
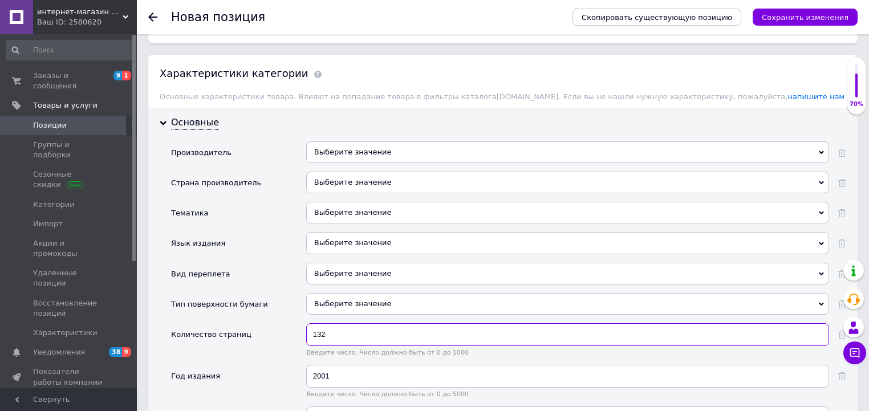
scroll to position [1087, 0]
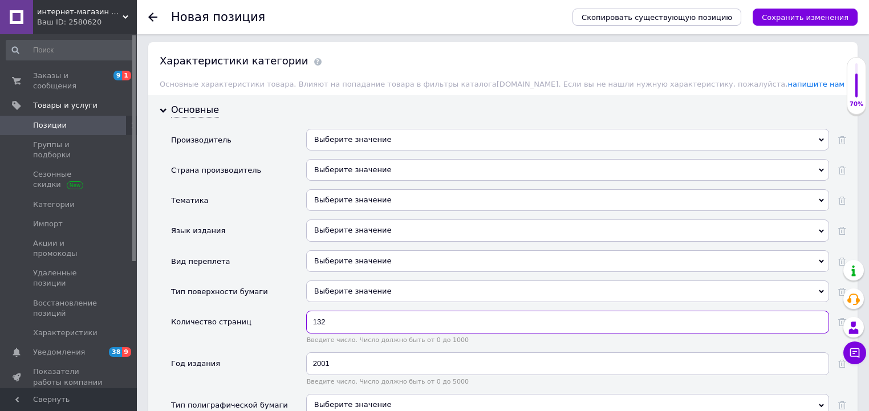
type input "132"
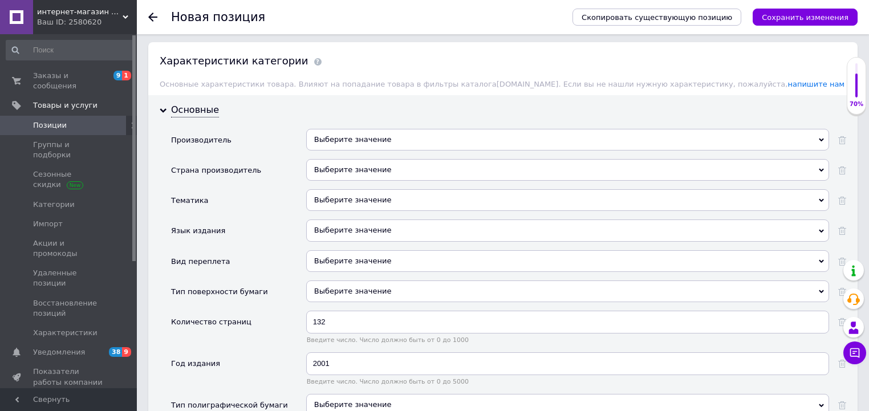
click at [363, 252] on div "Выберите значение" at bounding box center [567, 261] width 523 height 22
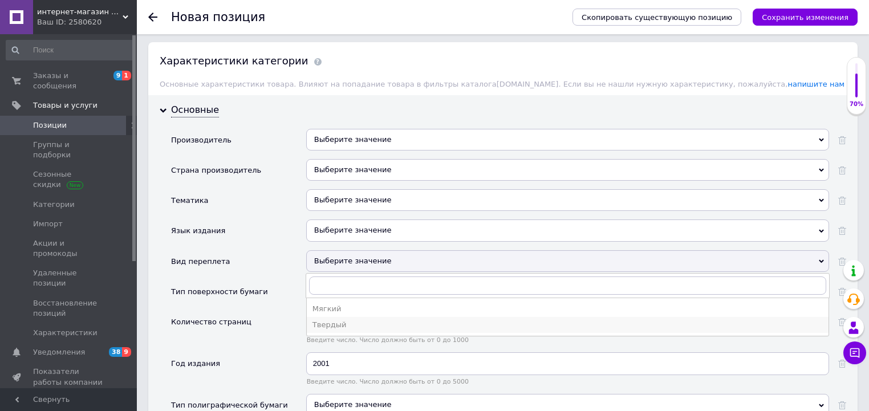
click at [376, 321] on div "Твердый" at bounding box center [567, 325] width 510 height 10
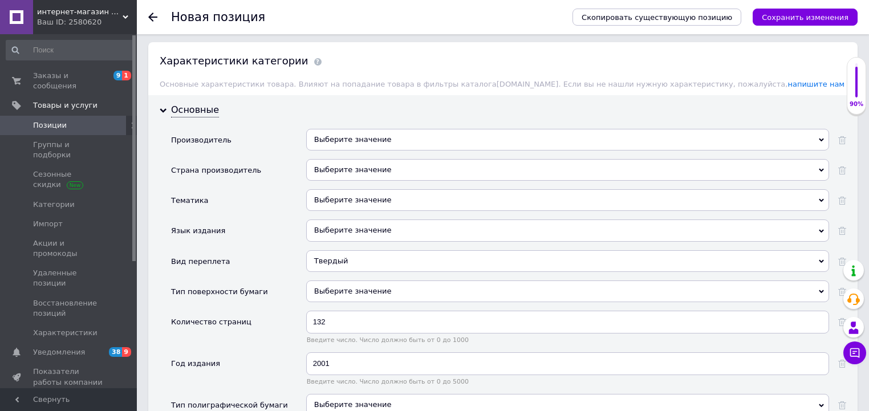
click at [366, 189] on div "Выберите значение" at bounding box center [567, 200] width 523 height 22
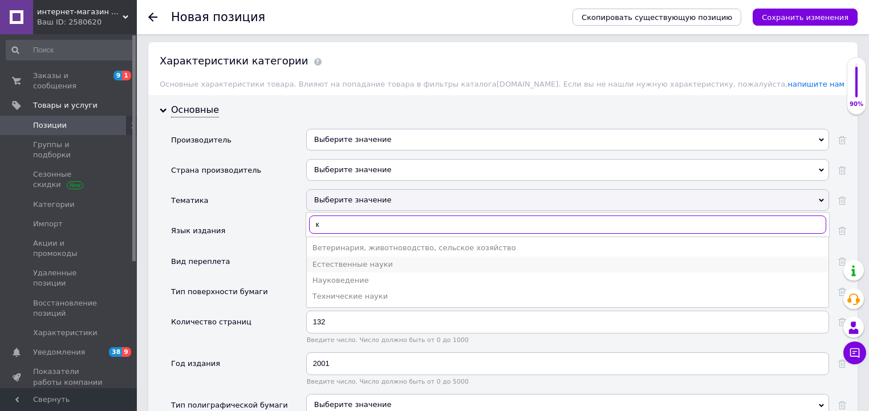
type input "к"
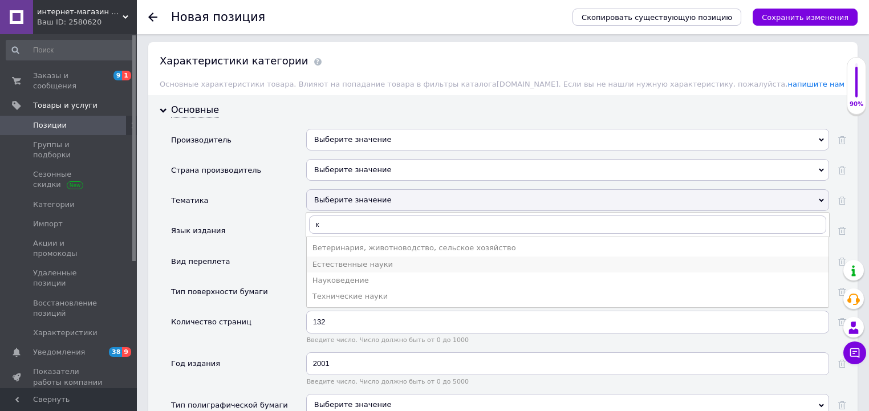
click at [370, 259] on div "Естественные науки" at bounding box center [567, 264] width 510 height 10
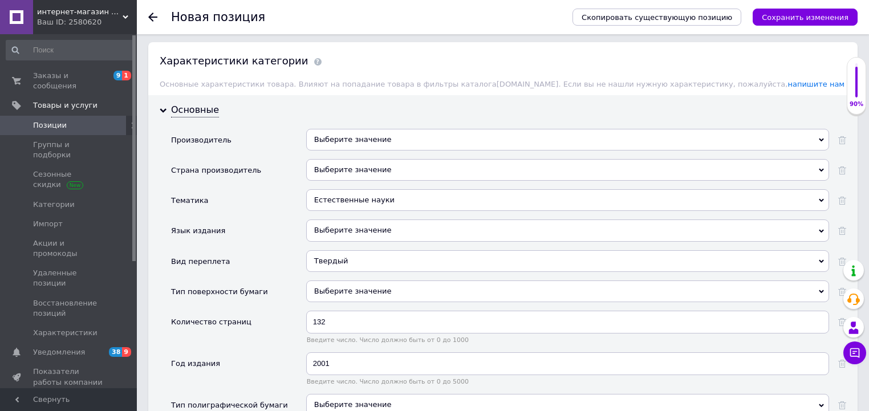
click at [362, 197] on div "Естественные науки" at bounding box center [567, 200] width 523 height 22
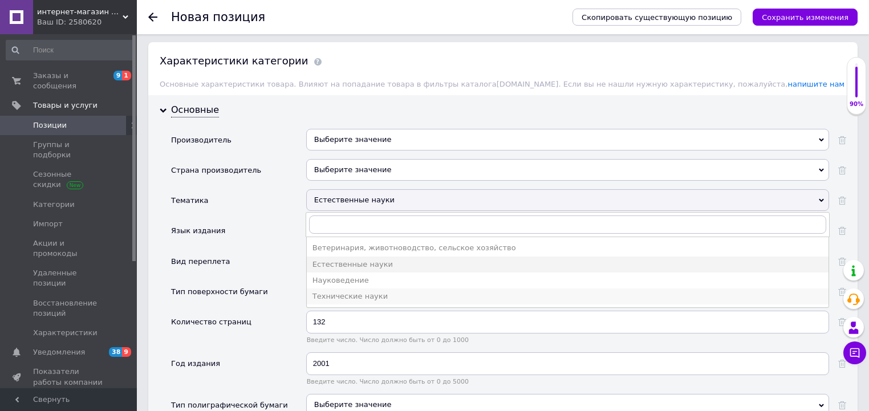
click at [376, 291] on div "Технические науки" at bounding box center [567, 296] width 510 height 10
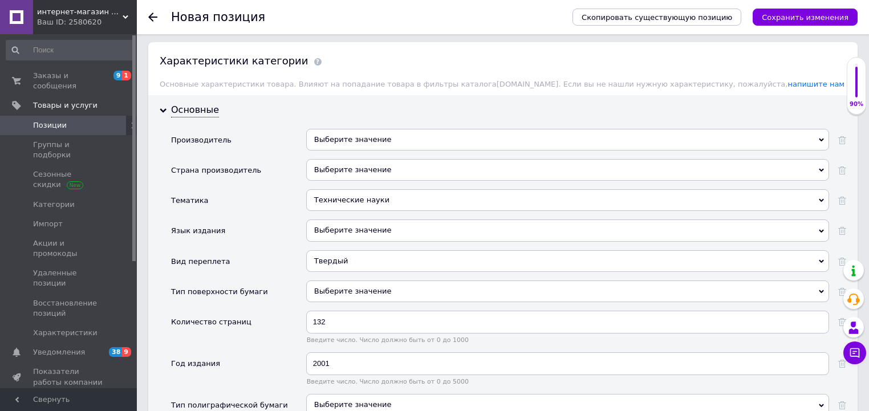
click at [377, 165] on div "Выберите значение" at bounding box center [567, 170] width 523 height 22
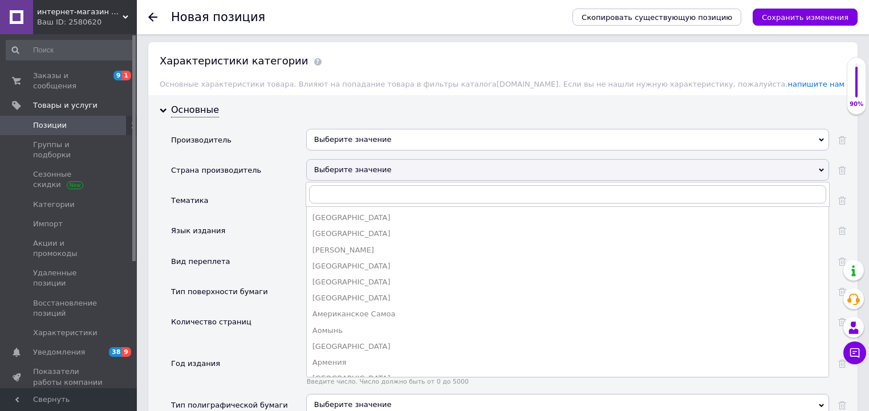
click at [286, 173] on div "Страна производитель" at bounding box center [238, 174] width 135 height 30
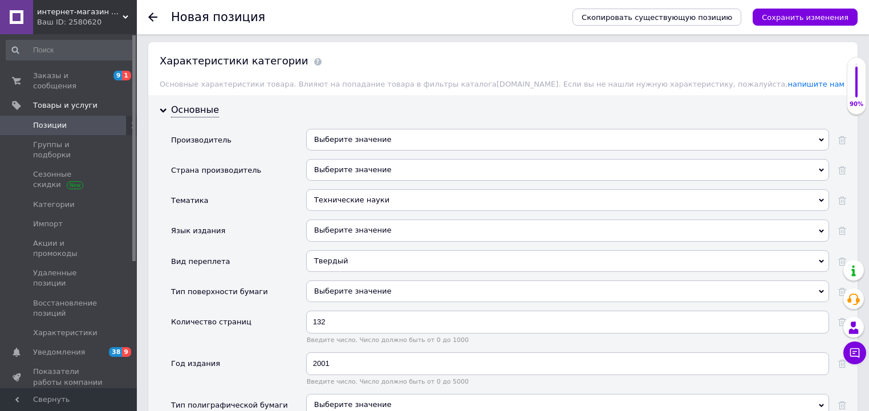
click at [331, 202] on div "Технические науки" at bounding box center [567, 200] width 523 height 22
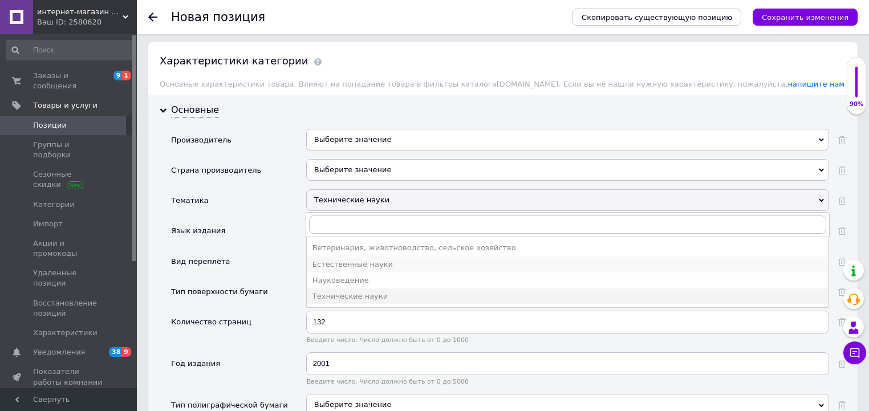
click at [361, 262] on div "Естественные науки" at bounding box center [567, 264] width 510 height 10
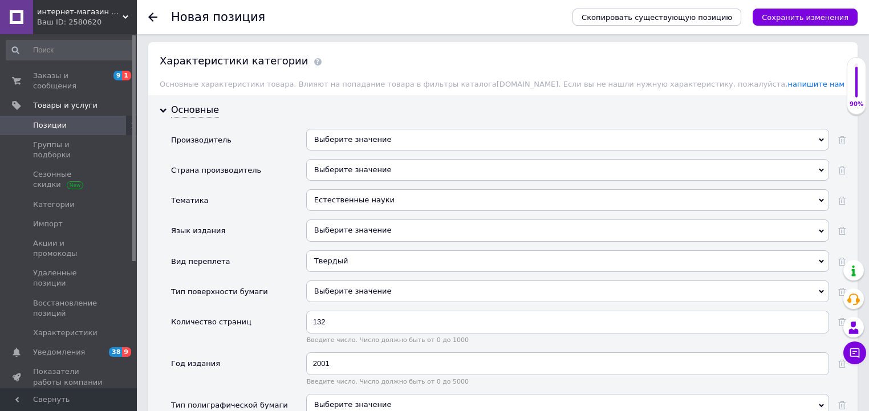
click at [397, 132] on div "Выберите значение" at bounding box center [567, 140] width 523 height 22
click at [240, 173] on div "Страна производитель" at bounding box center [216, 170] width 90 height 23
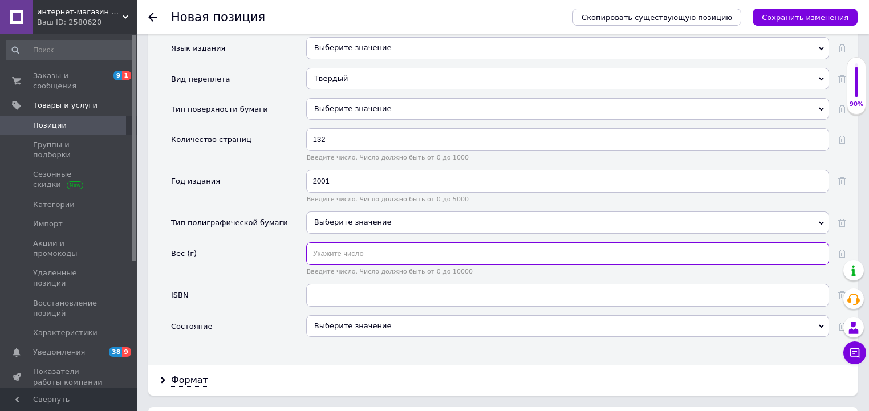
click at [344, 253] on input "text" at bounding box center [567, 253] width 523 height 23
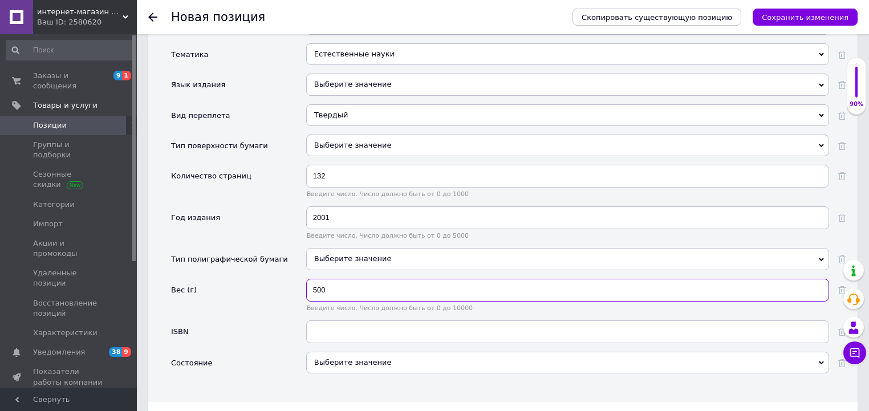
scroll to position [1245, 0]
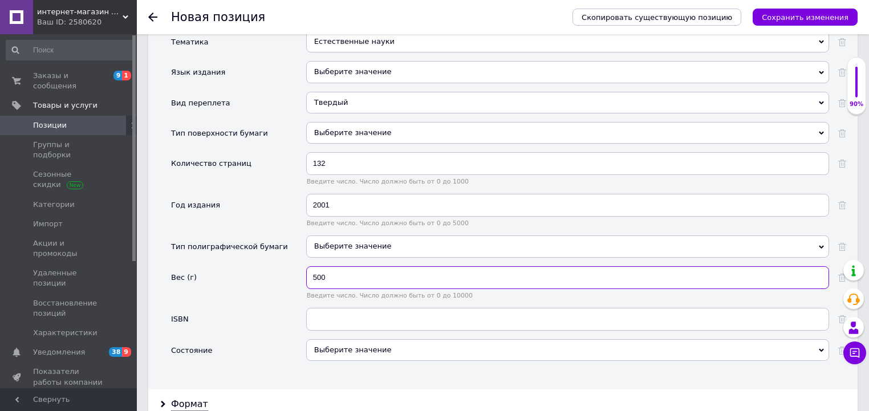
type input "500"
click at [371, 339] on div "Выберите значение" at bounding box center [567, 350] width 523 height 22
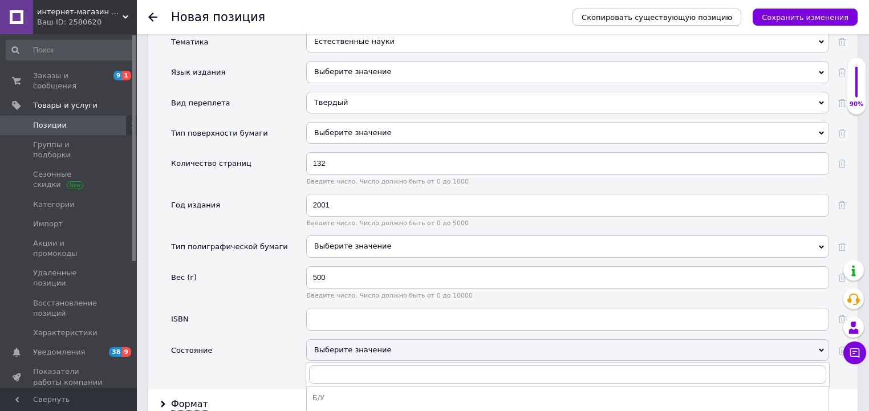
click at [263, 340] on div "Состояние" at bounding box center [238, 354] width 135 height 30
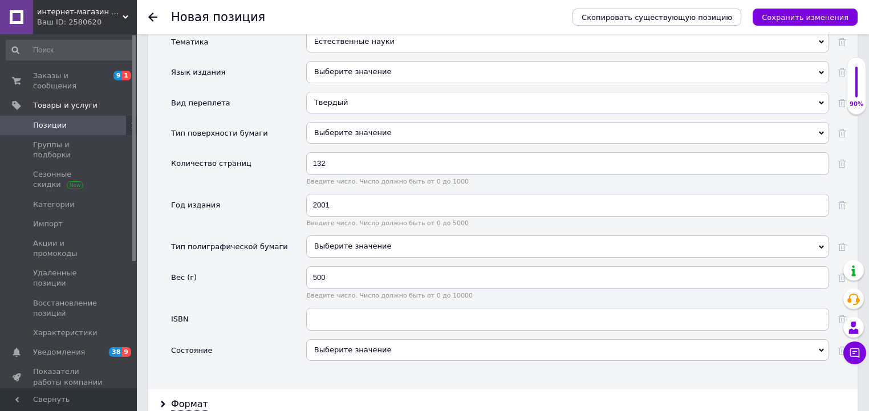
click at [362, 235] on div "Выберите значение" at bounding box center [567, 246] width 523 height 22
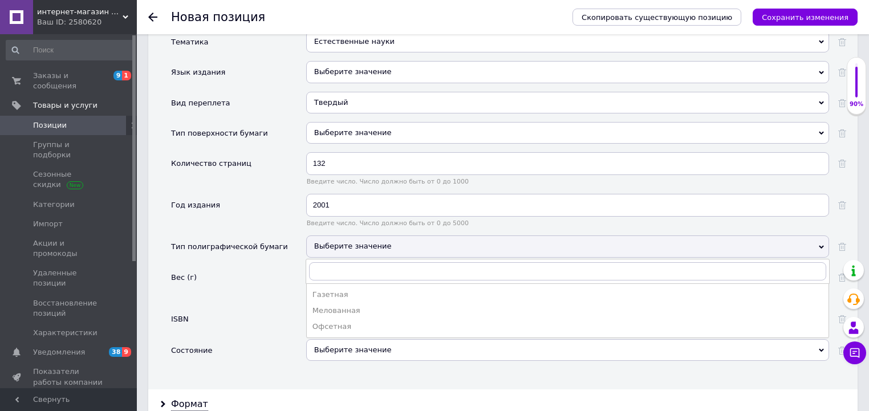
click at [243, 292] on div "Вес (г)" at bounding box center [238, 287] width 135 height 42
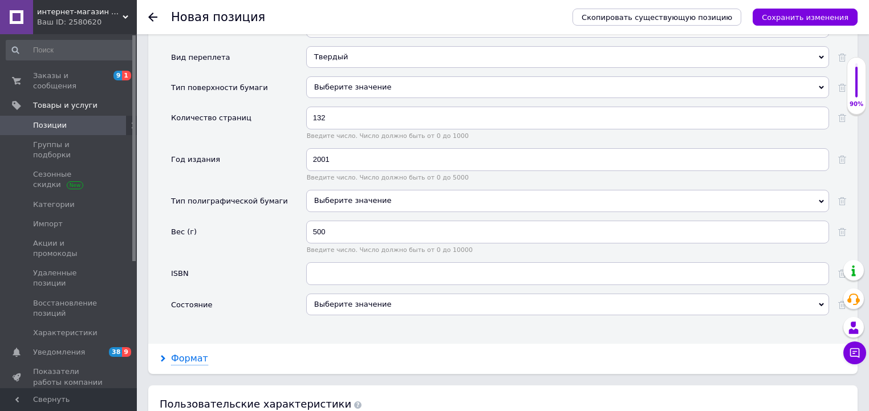
click at [176, 352] on div "Формат" at bounding box center [189, 358] width 37 height 13
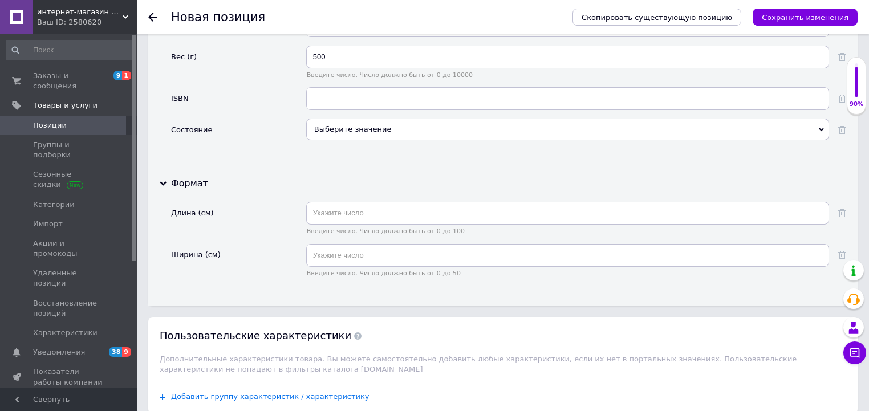
scroll to position [1519, 0]
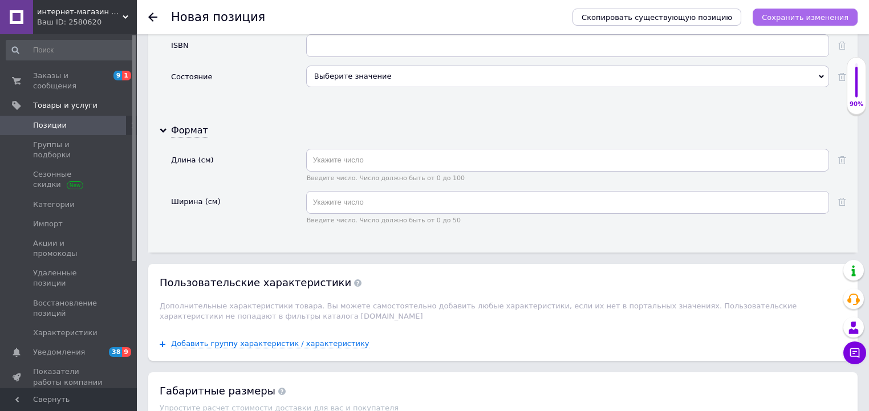
click at [822, 10] on button "Сохранить изменения" at bounding box center [804, 17] width 105 height 17
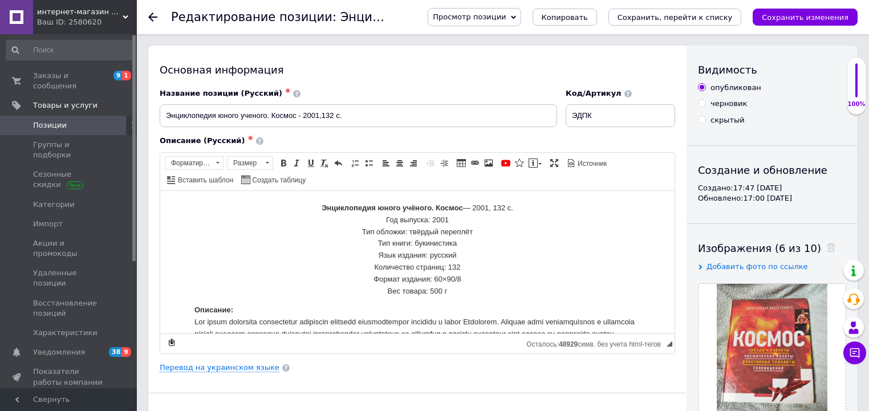
click at [110, 120] on span at bounding box center [120, 125] width 31 height 10
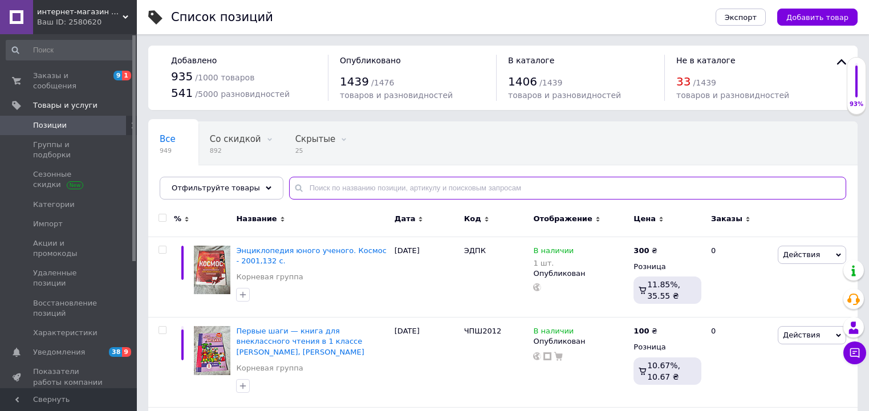
click at [374, 180] on input "text" at bounding box center [567, 188] width 557 height 23
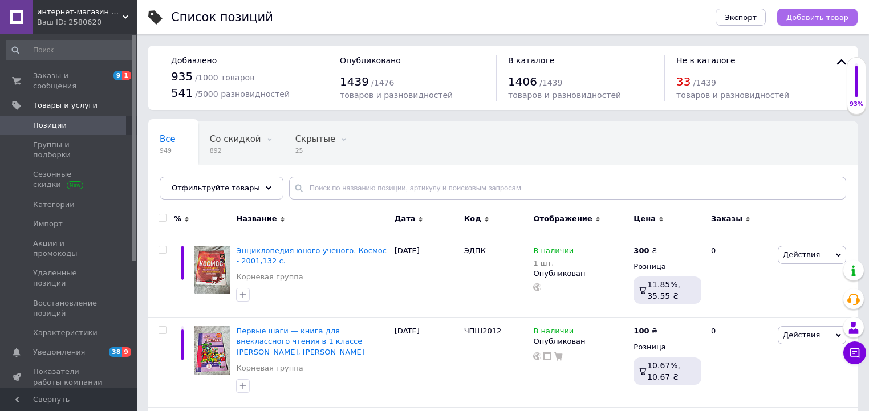
click at [832, 14] on span "Добавить товар" at bounding box center [817, 17] width 62 height 9
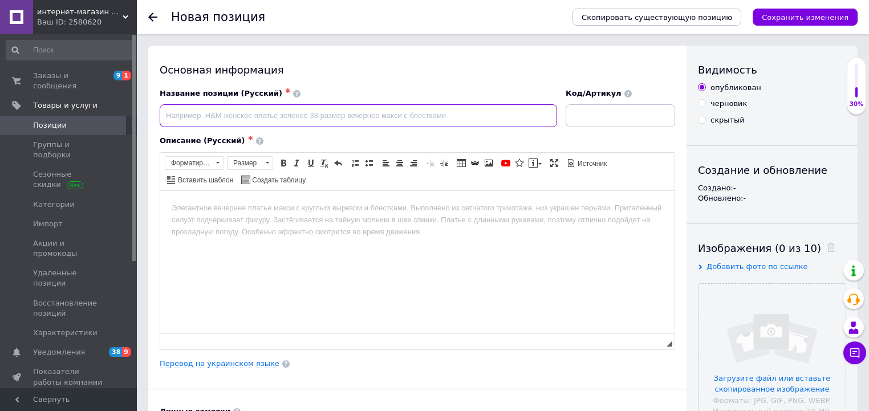
click at [387, 119] on input at bounding box center [358, 115] width 397 height 23
click at [748, 374] on input "file" at bounding box center [771, 357] width 147 height 147
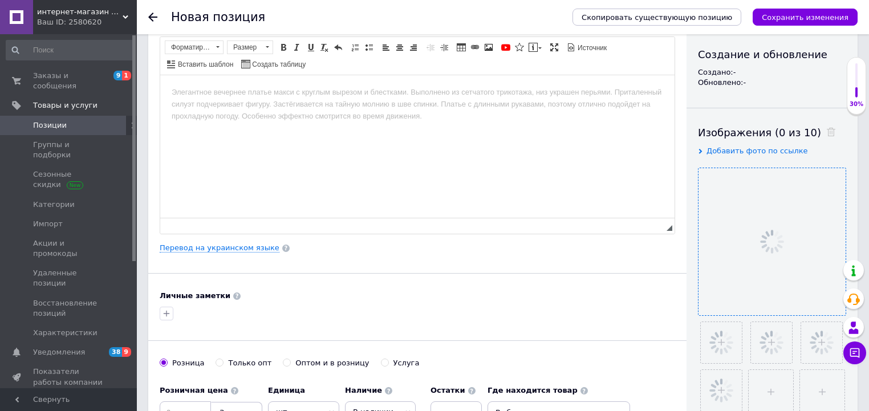
scroll to position [137, 0]
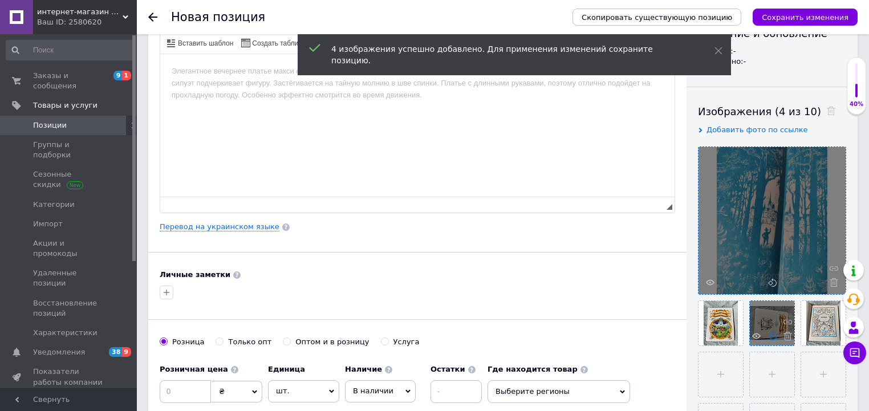
click at [770, 335] on icon at bounding box center [772, 336] width 9 height 9
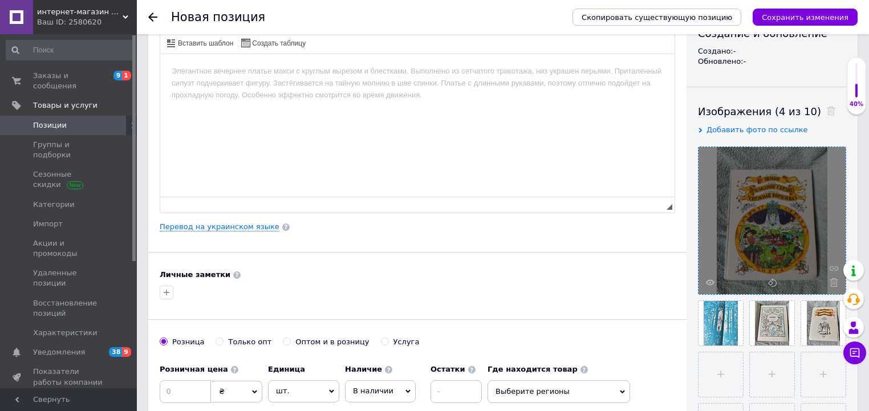
click at [812, 7] on div "Скопировать существующую позицию Сохранить изменения" at bounding box center [709, 17] width 296 height 34
click at [805, 22] on icon "Сохранить изменения" at bounding box center [804, 17] width 87 height 9
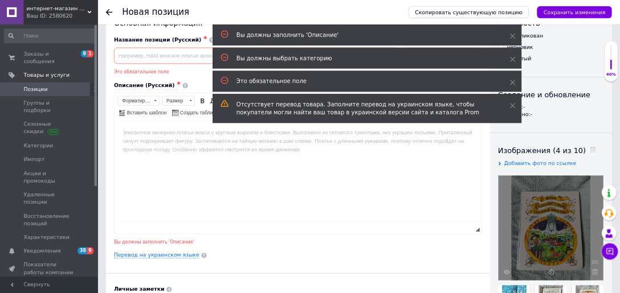
scroll to position [0, 0]
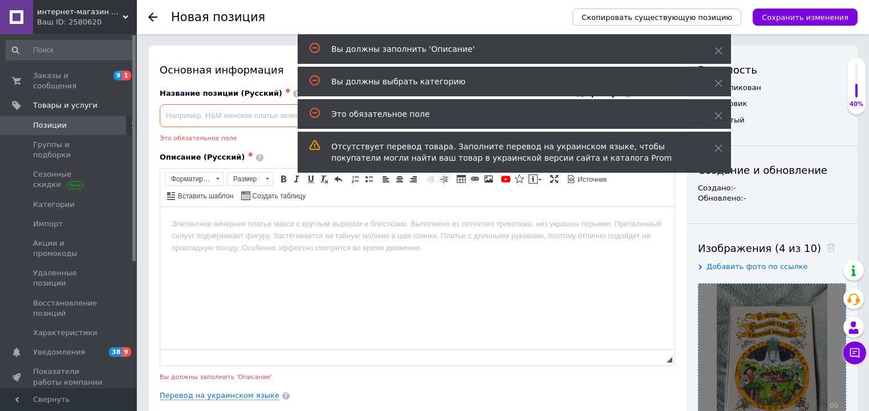
click at [231, 104] on div "Название позиции (Русский) ✱ Это обязательное поле" at bounding box center [358, 115] width 397 height 55
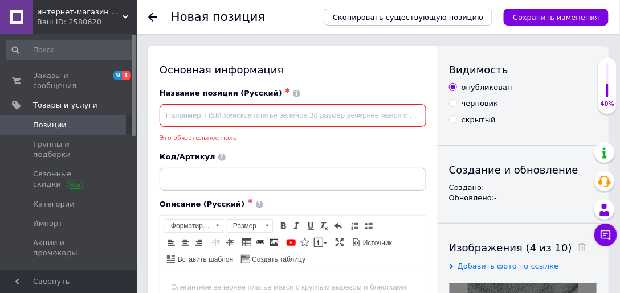
click at [226, 120] on input at bounding box center [293, 115] width 267 height 23
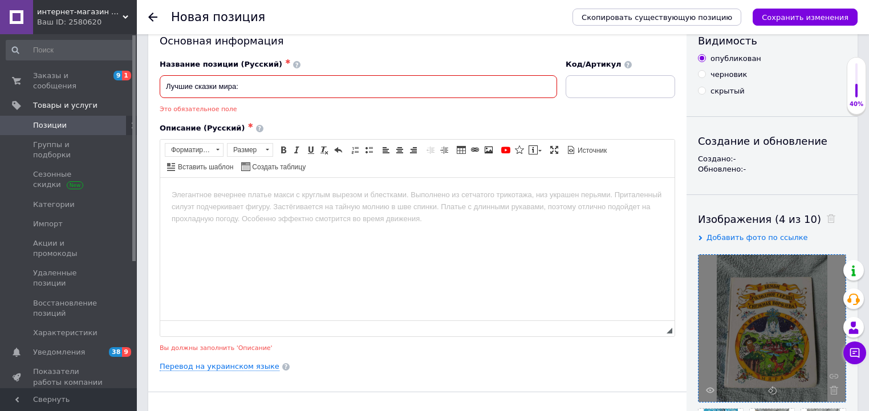
scroll to position [46, 0]
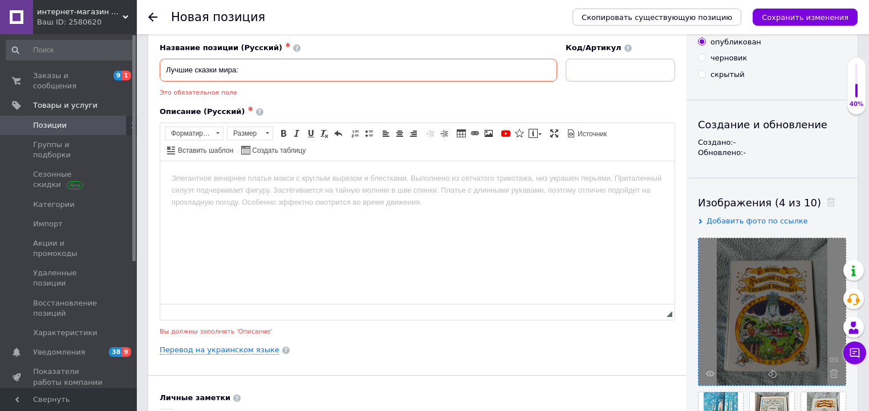
click at [711, 368] on div at bounding box center [771, 311] width 147 height 147
click at [710, 370] on icon at bounding box center [710, 373] width 9 height 9
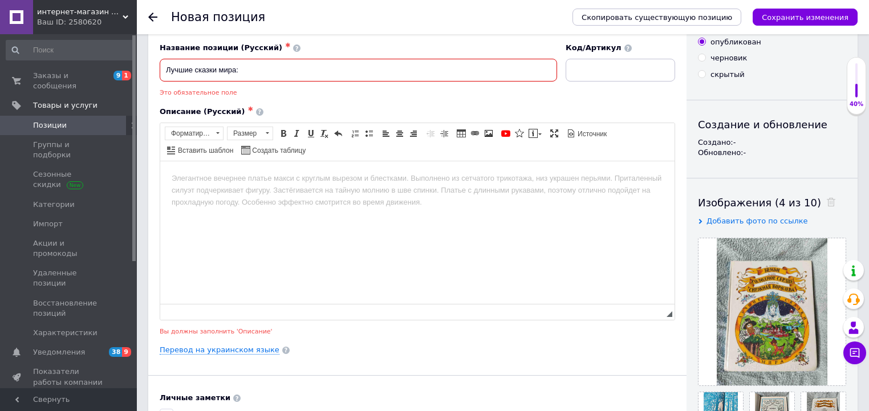
click at [304, 74] on input "Лучшие сказки мира:" at bounding box center [358, 70] width 397 height 23
drag, startPoint x: 390, startPoint y: 67, endPoint x: 157, endPoint y: 81, distance: 233.5
click at [157, 81] on div "Название позиции (Русский) ✱ Лучшие сказки мира: бемби, холодное сердце, снежна…" at bounding box center [359, 70] width 406 height 63
type input "Лучшие сказки мира: бемби, холодное сердце, снежная королева -"
click at [427, 168] on html at bounding box center [417, 178] width 514 height 35
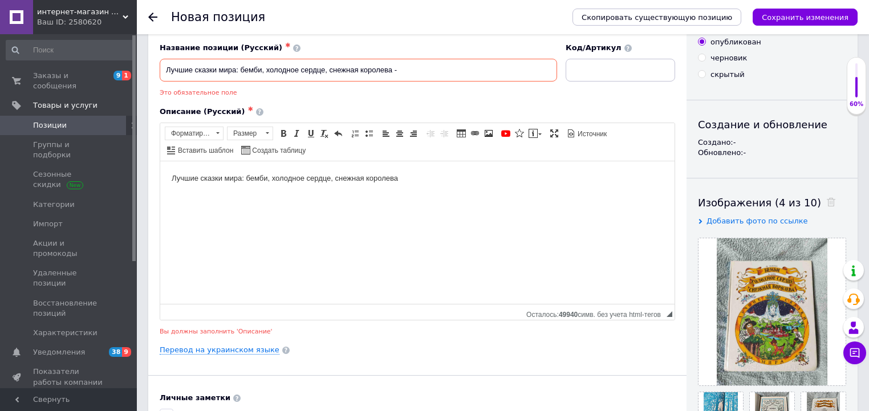
click at [383, 174] on body "Лучшие сказки мира: бемби, холодное сердце, снежная королева" at bounding box center [417, 178] width 491 height 12
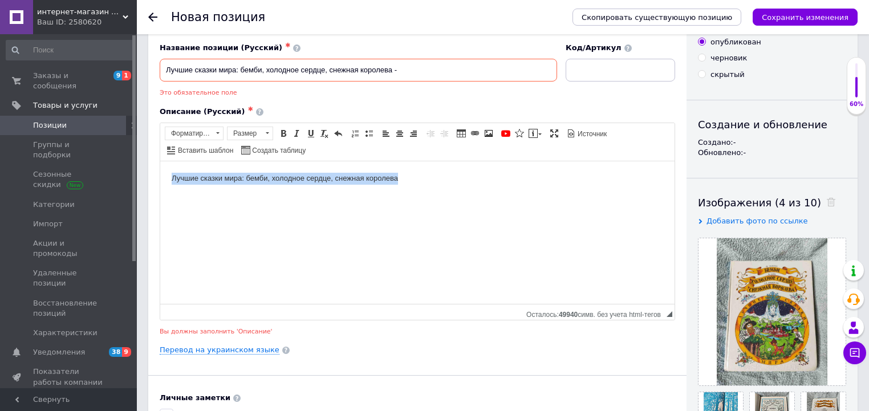
click at [383, 174] on body "Лучшие сказки мира: бемби, холодное сердце, снежная королева" at bounding box center [417, 178] width 491 height 12
click at [396, 137] on link "По центру" at bounding box center [399, 133] width 13 height 13
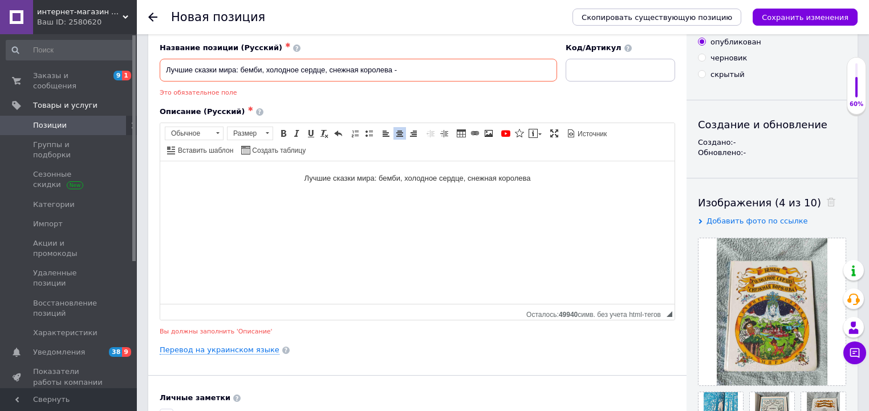
click at [415, 195] on html "Лучшие сказки мира: бемби, холодное сердце, снежная королева" at bounding box center [417, 178] width 514 height 35
click at [383, 177] on p "Лучшие сказки мира: бемби, холодное сердце, снежная королева" at bounding box center [417, 178] width 491 height 12
click at [375, 191] on html "Лучшие сказки мира: бемби, холодное сердце, снежная королева" at bounding box center [417, 178] width 514 height 35
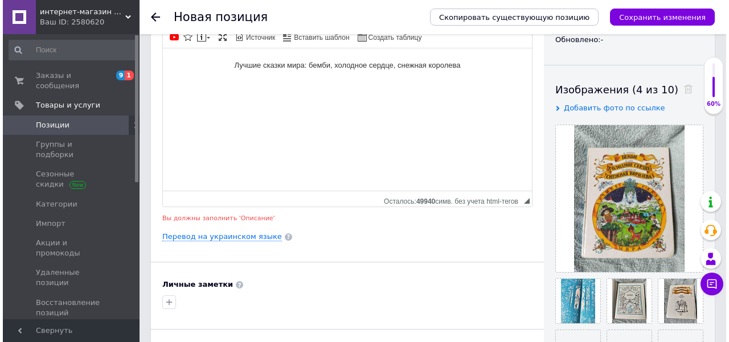
scroll to position [160, 0]
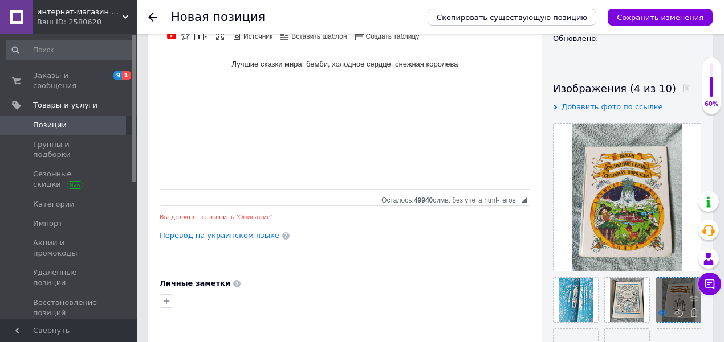
click at [662, 315] on use at bounding box center [662, 313] width 9 height 6
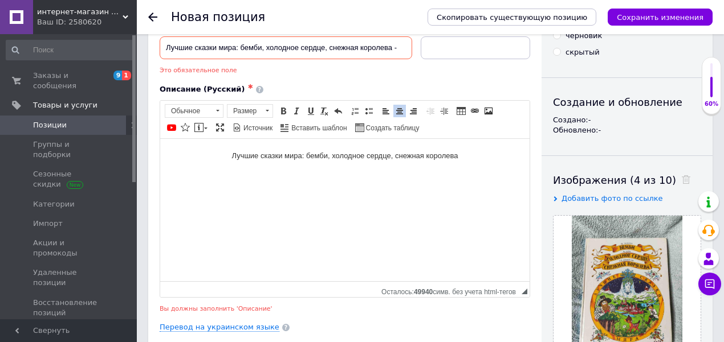
scroll to position [0, 0]
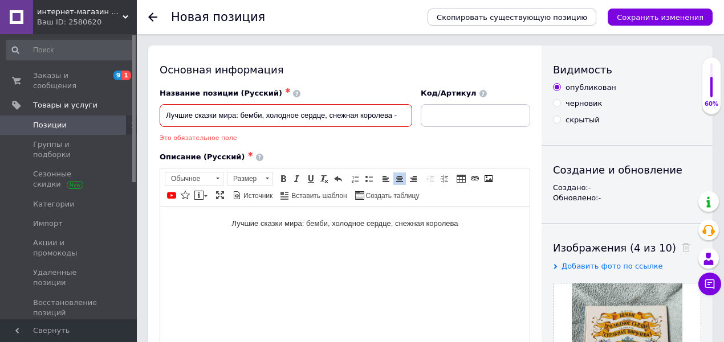
click at [372, 120] on input "Лучшие сказки мира: бемби, холодное сердце, снежная королева -" at bounding box center [286, 115] width 252 height 23
click at [388, 120] on input "Лучшие сказки мира: бемби, холодное сердце, снежная королева -" at bounding box center [286, 115] width 252 height 23
drag, startPoint x: 392, startPoint y: 119, endPoint x: 153, endPoint y: 119, distance: 238.2
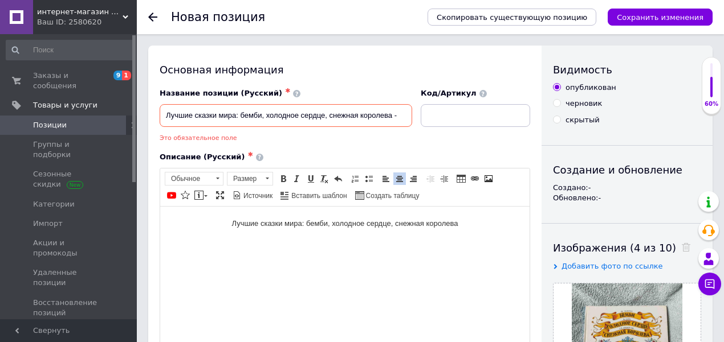
click at [349, 241] on html "Лучшие сказки мира: бемби, холодное сердце, снежная королева" at bounding box center [344, 223] width 369 height 35
click at [464, 229] on p "Лучшие сказки мира: бемби, холодное сердце, снежная королева" at bounding box center [345, 224] width 346 height 12
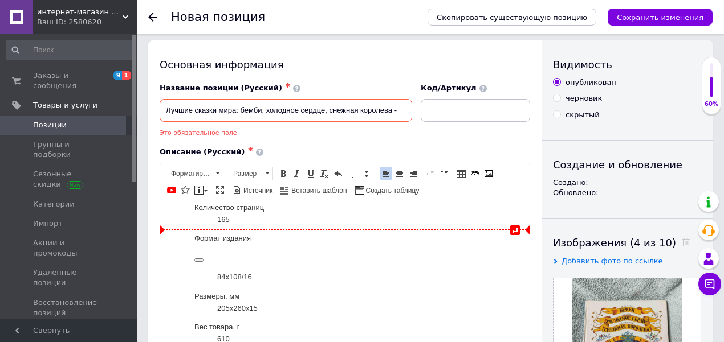
click at [259, 250] on dt "Формат издания" at bounding box center [344, 248] width 301 height 31
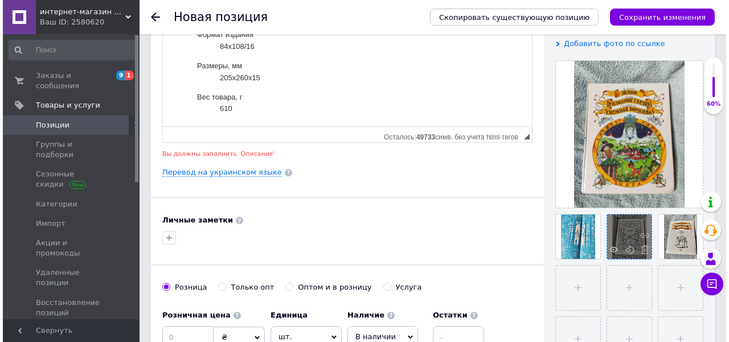
scroll to position [233, 0]
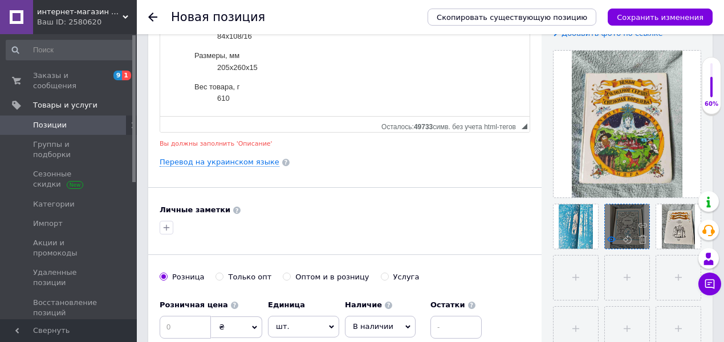
click at [611, 238] on icon at bounding box center [611, 239] width 9 height 9
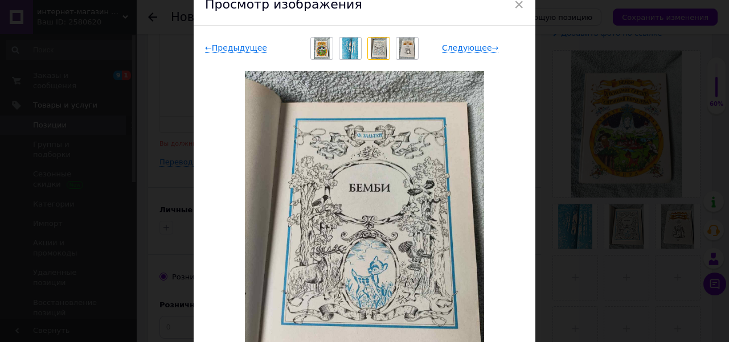
scroll to position [35, 0]
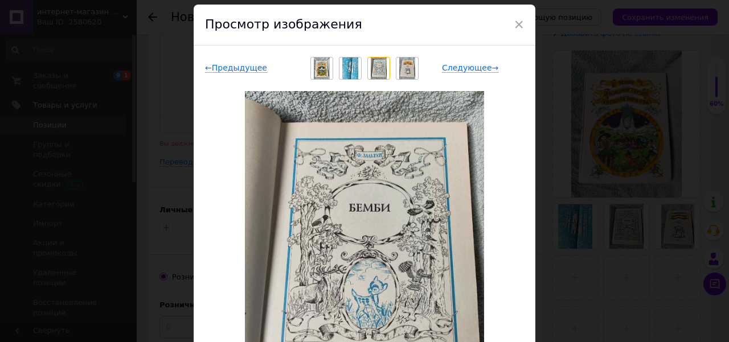
click at [380, 66] on img at bounding box center [379, 69] width 17 height 22
click at [402, 70] on img at bounding box center [407, 69] width 17 height 22
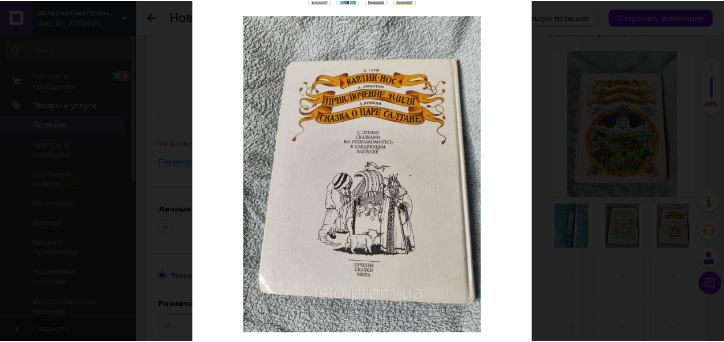
scroll to position [74, 0]
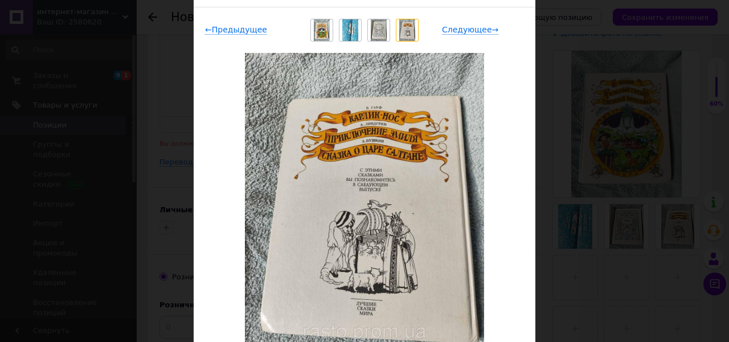
click at [316, 28] on img at bounding box center [322, 30] width 17 height 22
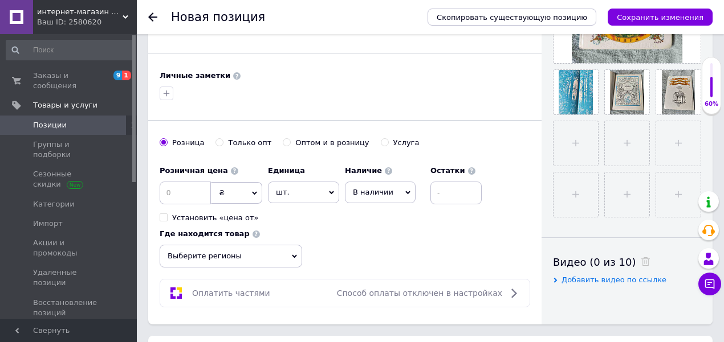
scroll to position [385, 0]
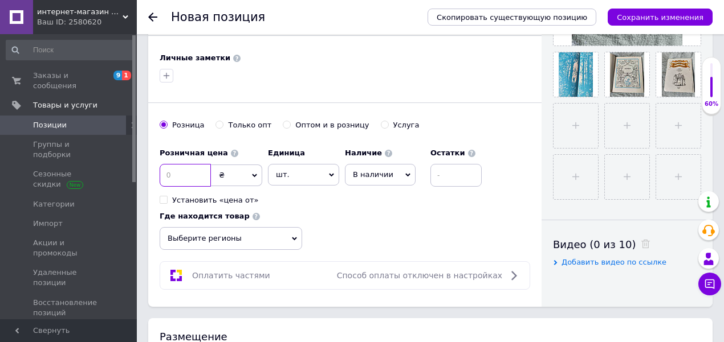
click at [192, 173] on input at bounding box center [185, 175] width 51 height 23
type input "360"
click at [229, 262] on div "Оплатить частями Способ оплаты отключен в настройках" at bounding box center [345, 276] width 370 height 28
click at [234, 242] on span "Выберите регионы" at bounding box center [231, 238] width 142 height 23
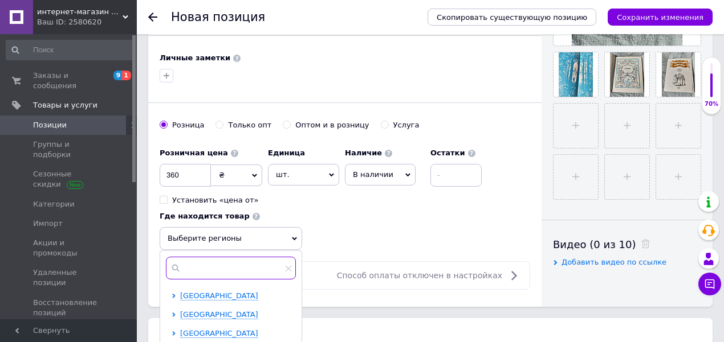
click at [234, 266] on input "text" at bounding box center [231, 268] width 130 height 23
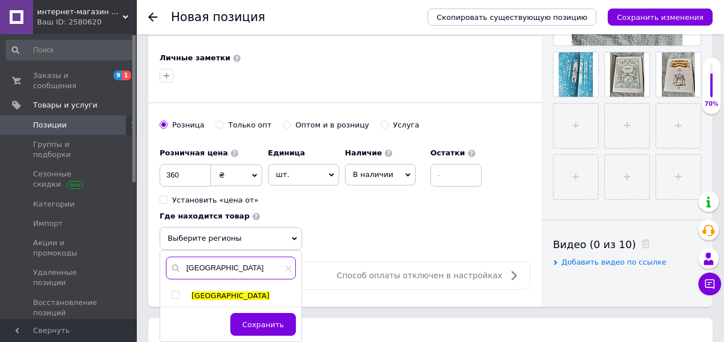
type input "[GEOGRAPHIC_DATA]"
click at [174, 292] on input "checkbox" at bounding box center [175, 295] width 7 height 7
checkbox input "true"
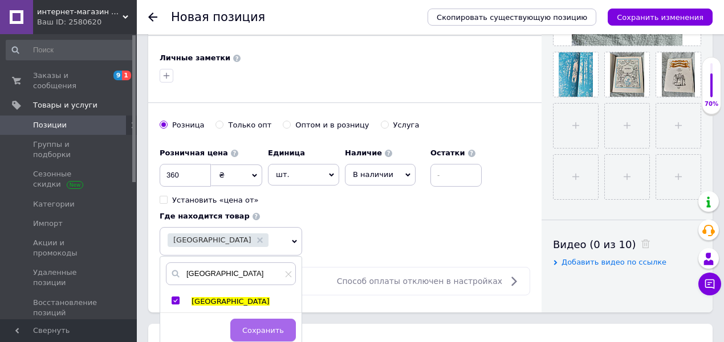
click at [254, 327] on span "Сохранить" at bounding box center [263, 331] width 42 height 9
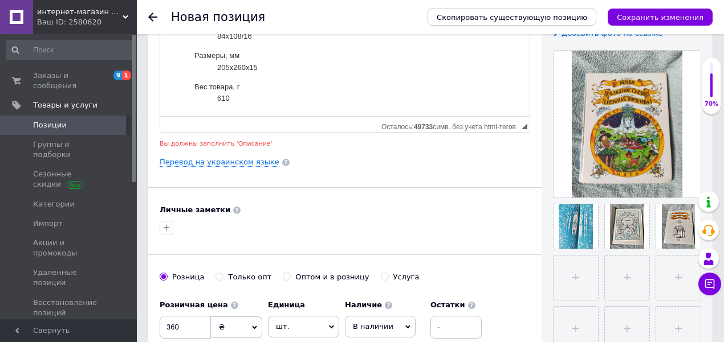
scroll to position [119, 0]
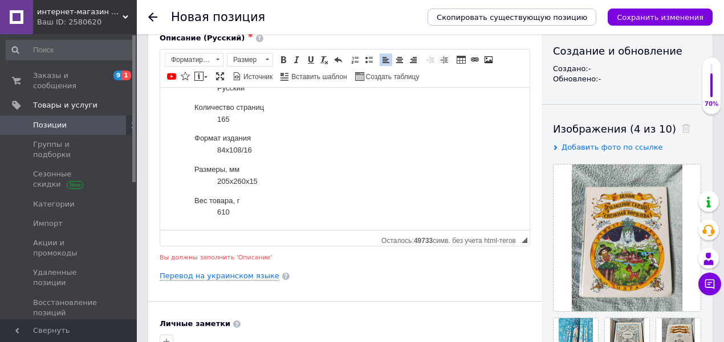
click at [303, 207] on dd "610" at bounding box center [356, 212] width 278 height 12
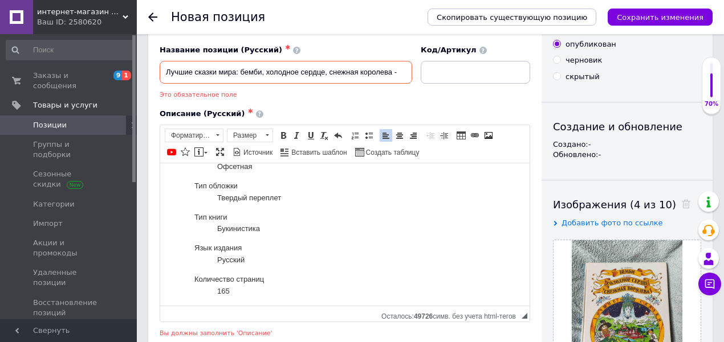
scroll to position [0, 0]
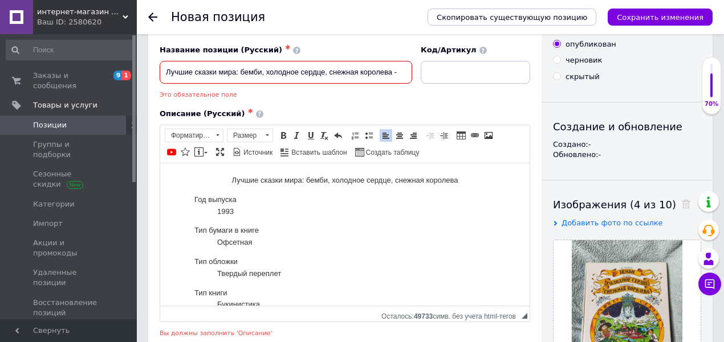
drag, startPoint x: 370, startPoint y: 72, endPoint x: 450, endPoint y: 82, distance: 80.4
click at [450, 82] on div "Название позиции (Русский) ✱ Лучшие сказки мира: бемби, холодное сердце, снежна…" at bounding box center [345, 72] width 379 height 63
click at [403, 75] on input "Лучшие сказки мира: бемби, холодное сердце, снежная королева -" at bounding box center [286, 72] width 252 height 23
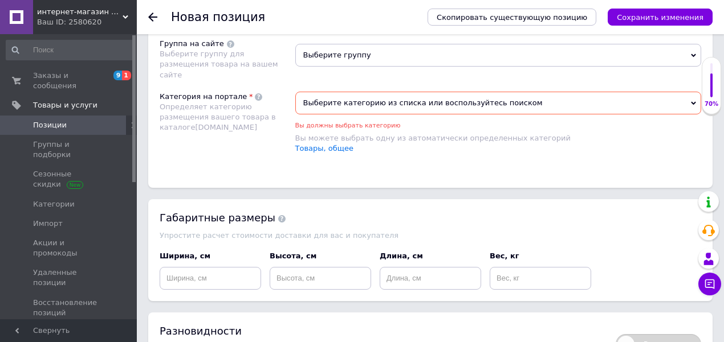
scroll to position [727, 0]
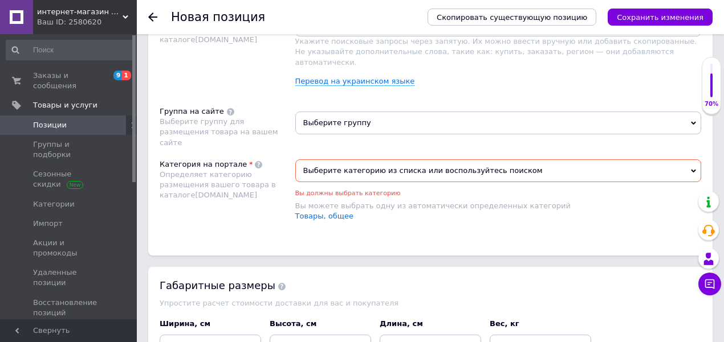
type input "Лучшие сказки мира: бемби, холодное сердце, снежная королева - 165 с."
click at [344, 160] on span "Выберите категорию из списка или воспользуйтесь поиском" at bounding box center [498, 171] width 406 height 23
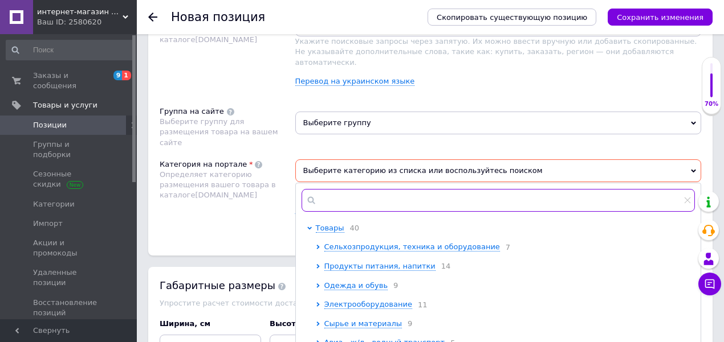
click at [358, 189] on input "text" at bounding box center [498, 200] width 394 height 23
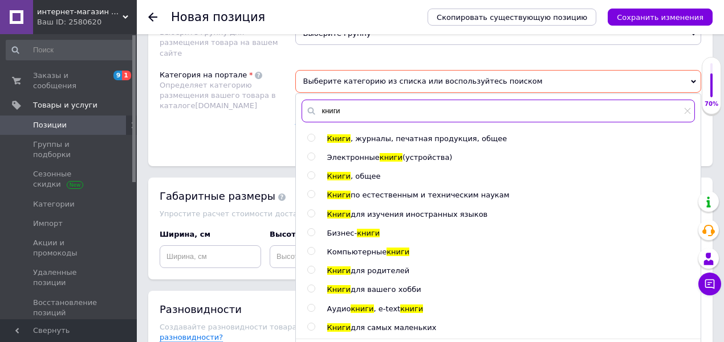
scroll to position [803, 0]
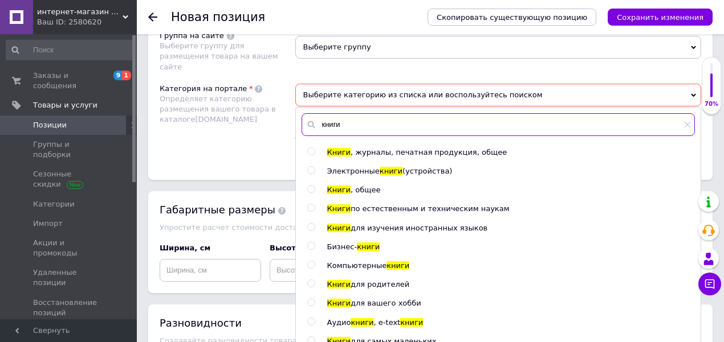
type input "книги"
click at [316, 185] on div at bounding box center [312, 190] width 11 height 10
click at [312, 186] on input "radio" at bounding box center [310, 189] width 7 height 7
radio input "true"
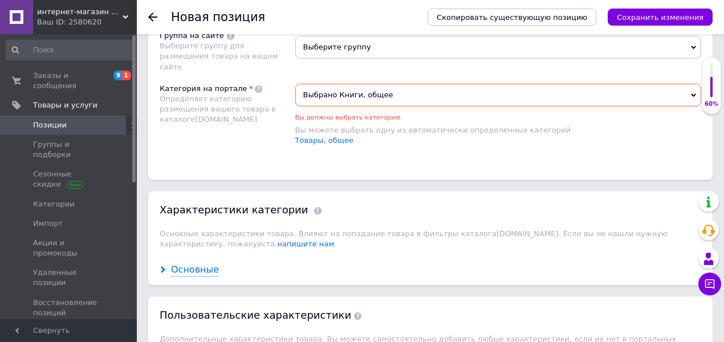
click at [210, 264] on div "Основные" at bounding box center [195, 270] width 48 height 13
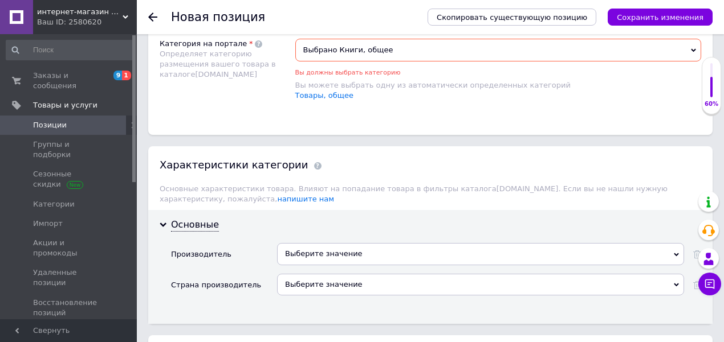
scroll to position [765, 0]
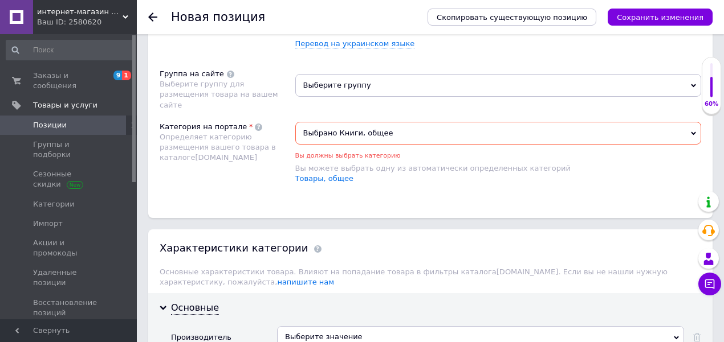
click at [357, 122] on span "Выбрано Книги, общее" at bounding box center [498, 133] width 406 height 23
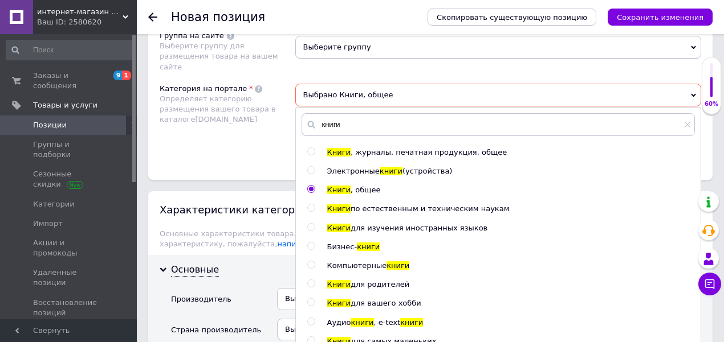
scroll to position [841, 0]
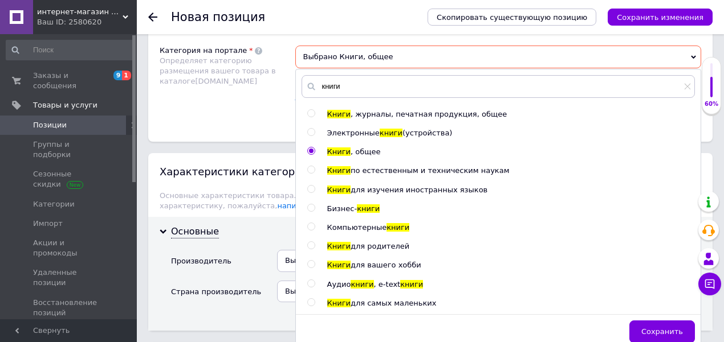
click at [177, 106] on div "Размещение Поисковые запросы Используются для поиска в каталоге [DOMAIN_NAME] У…" at bounding box center [430, 5] width 564 height 274
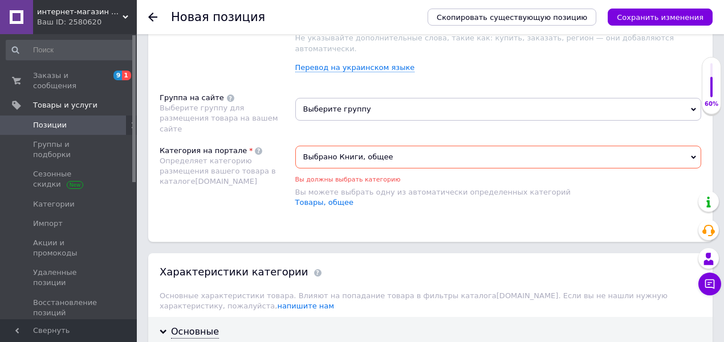
scroll to position [740, 0]
click at [402, 147] on span "Выбрано Книги, общее" at bounding box center [498, 158] width 406 height 23
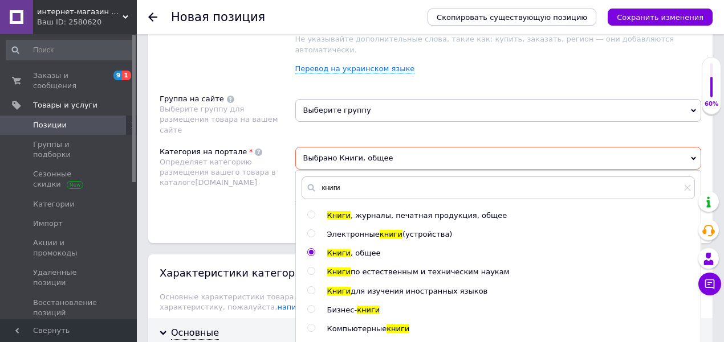
click at [316, 211] on div at bounding box center [312, 216] width 11 height 10
click at [299, 211] on div "Книги , журналы, печатная продукция, общее Электронные книги (устройства) Книги…" at bounding box center [498, 310] width 405 height 199
click at [312, 211] on input "radio" at bounding box center [310, 214] width 7 height 7
radio input "true"
radio input "false"
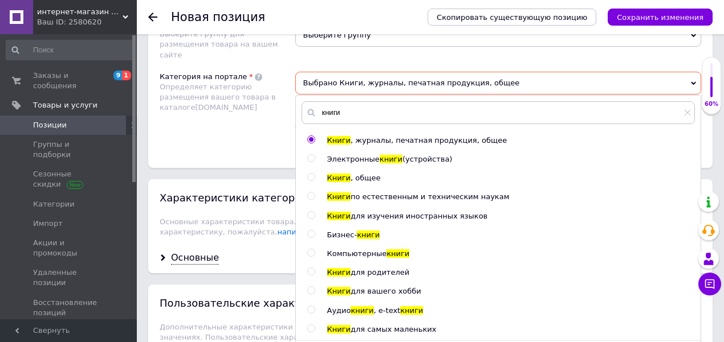
scroll to position [816, 0]
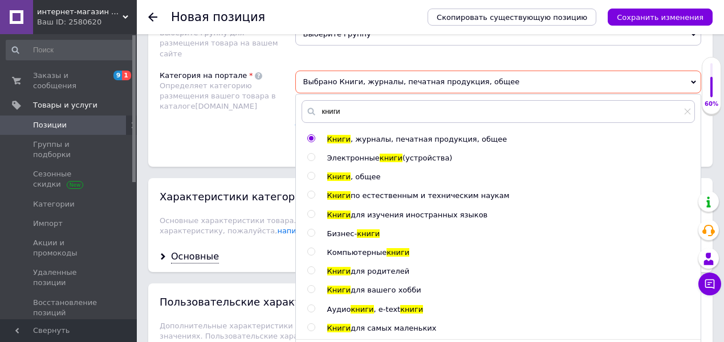
click at [413, 324] on span "для самых маленьких" at bounding box center [393, 328] width 86 height 9
radio input "false"
radio input "true"
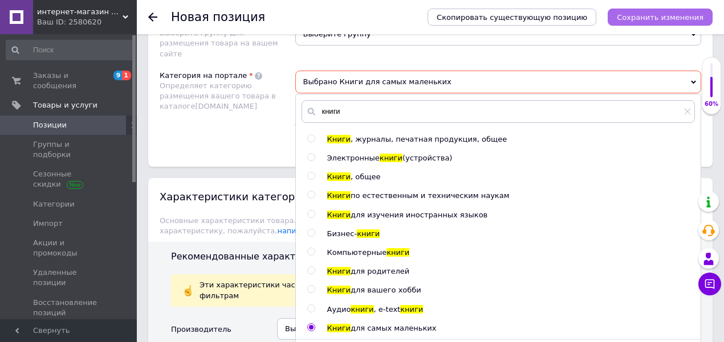
click at [640, 18] on icon "Сохранить изменения" at bounding box center [660, 17] width 87 height 9
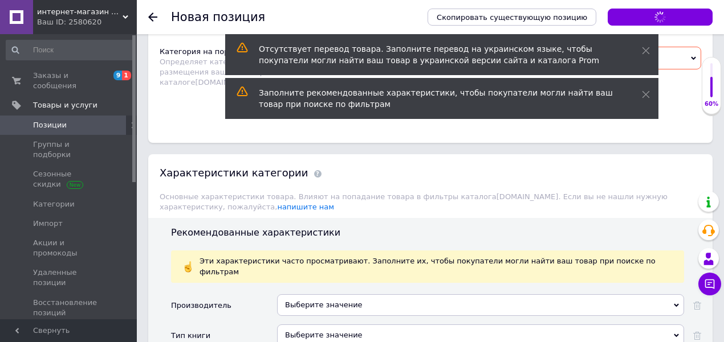
scroll to position [854, 0]
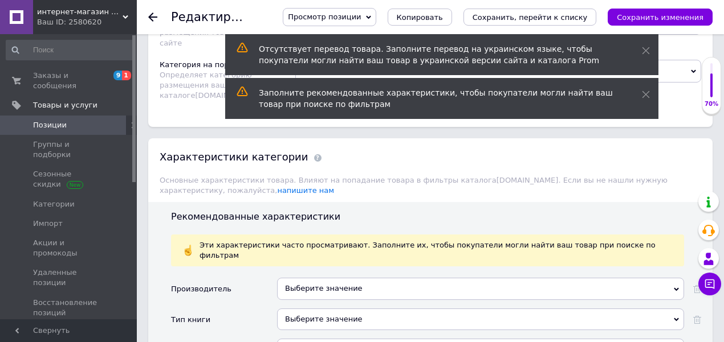
scroll to position [874, 0]
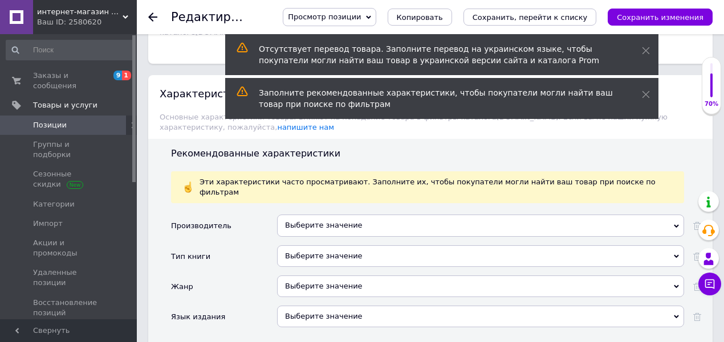
click at [331, 276] on div "Выберите значение" at bounding box center [480, 287] width 407 height 22
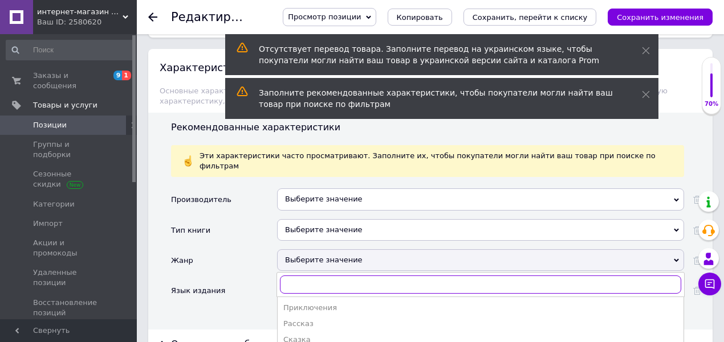
scroll to position [912, 0]
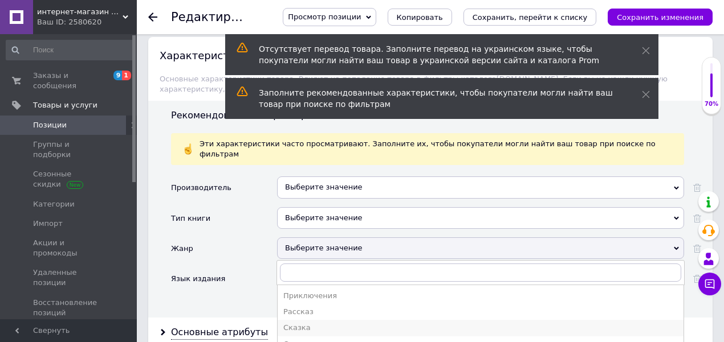
click at [327, 323] on div "Сказка" at bounding box center [480, 328] width 394 height 10
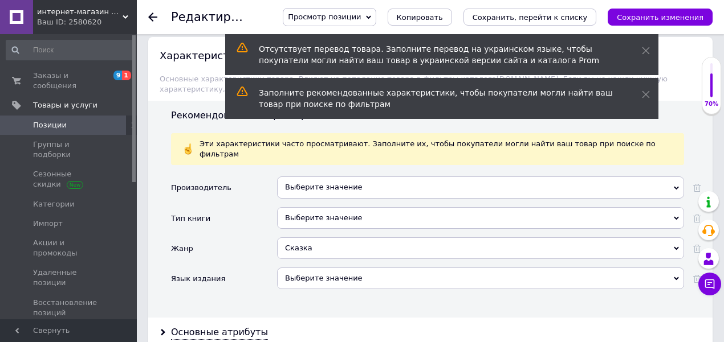
click at [336, 268] on div "Выберите значение" at bounding box center [480, 279] width 407 height 22
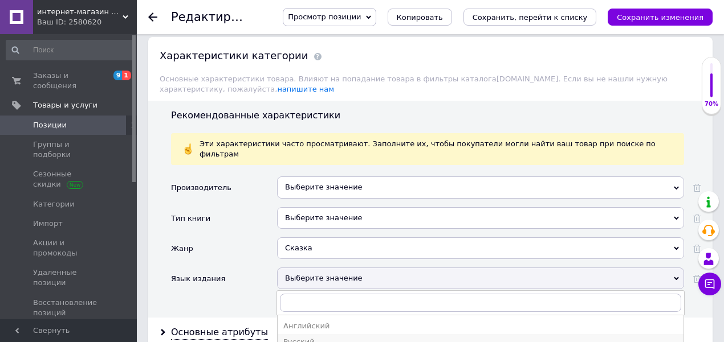
click at [336, 337] on div "Русский" at bounding box center [480, 342] width 394 height 10
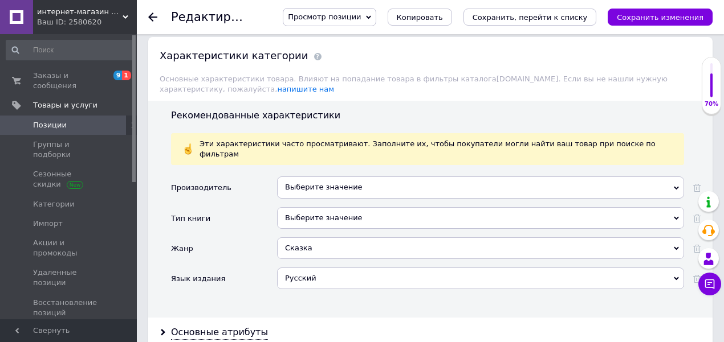
click at [335, 207] on div "Выберите значение" at bounding box center [480, 218] width 407 height 22
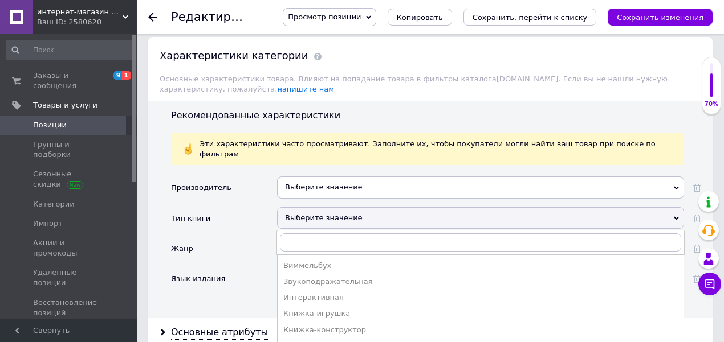
click at [324, 177] on div "Выберите значение" at bounding box center [480, 188] width 407 height 22
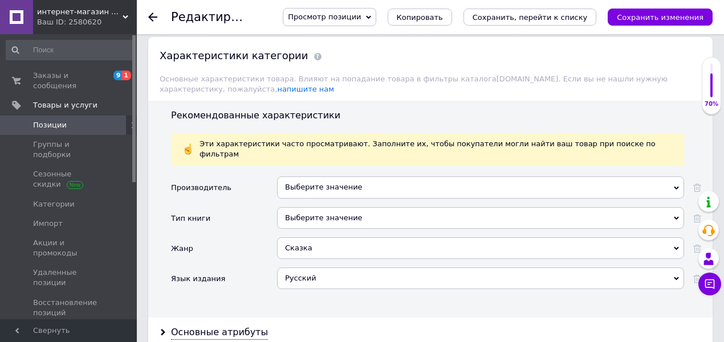
click at [247, 207] on div "Тип книги" at bounding box center [224, 222] width 106 height 30
drag, startPoint x: 240, startPoint y: 284, endPoint x: 239, endPoint y: 292, distance: 8.2
click at [240, 318] on div "Основные атрибуты" at bounding box center [430, 333] width 564 height 30
click at [239, 327] on div "Основные атрибуты" at bounding box center [219, 333] width 97 height 13
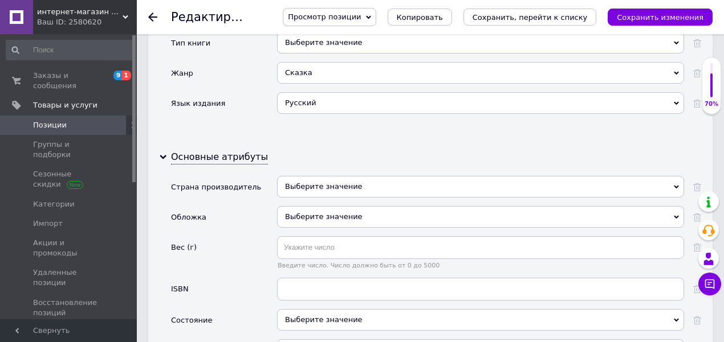
scroll to position [1102, 0]
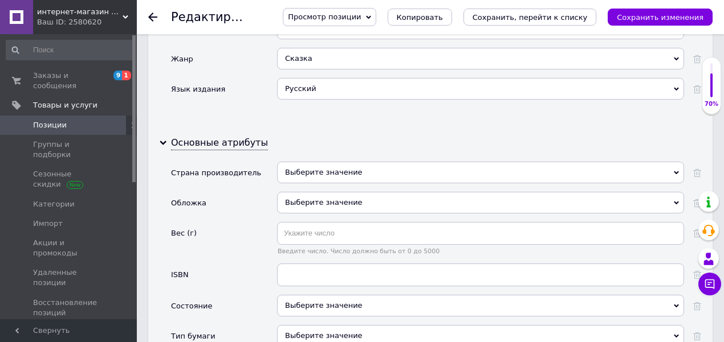
click at [321, 295] on div "Выберите значение" at bounding box center [480, 306] width 407 height 22
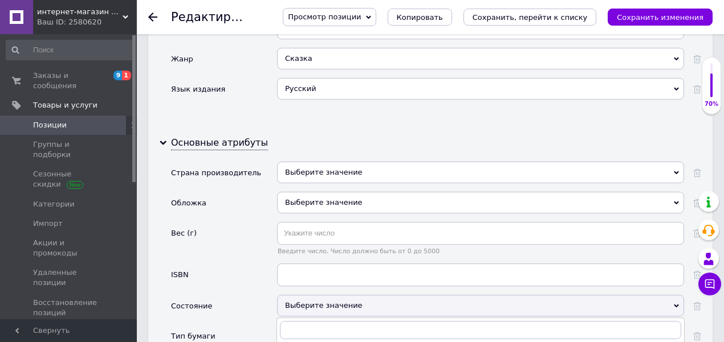
click at [248, 295] on div "Состояние" at bounding box center [224, 310] width 106 height 30
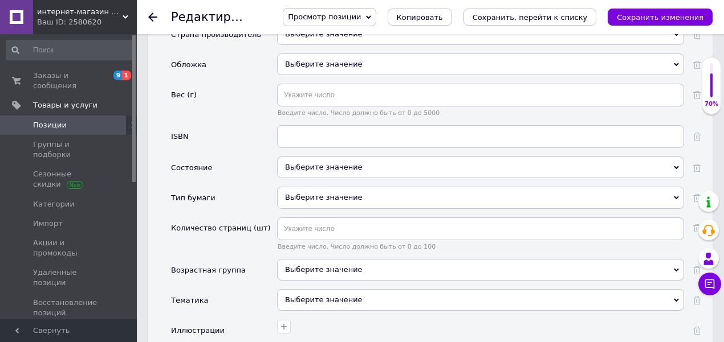
scroll to position [1254, 0]
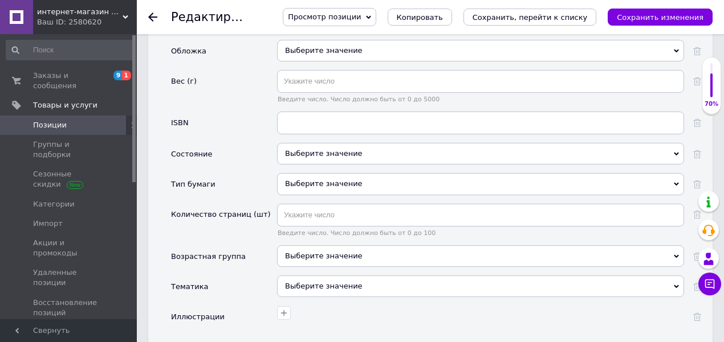
click at [304, 276] on div "Выберите значение" at bounding box center [480, 287] width 407 height 22
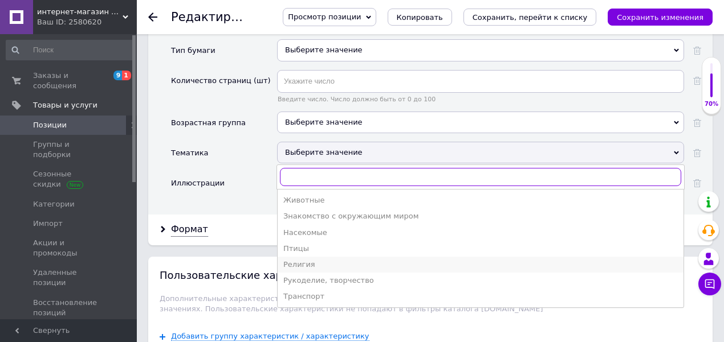
scroll to position [1405, 0]
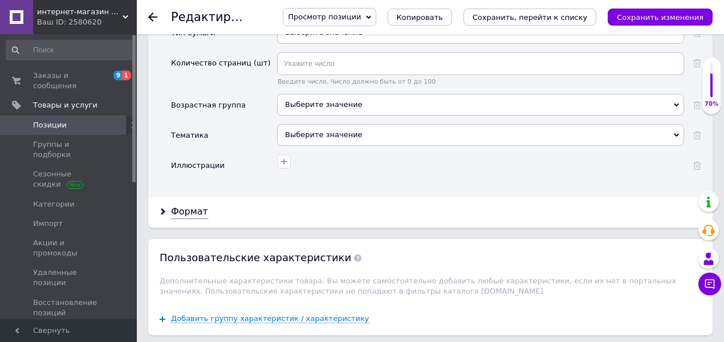
click at [258, 154] on div "Иллюстрации" at bounding box center [224, 165] width 106 height 23
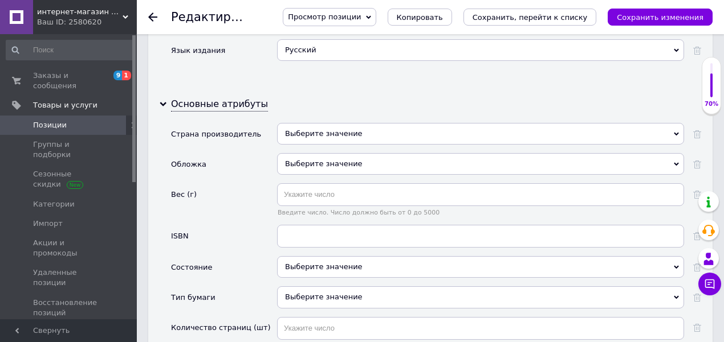
scroll to position [1140, 0]
click at [324, 184] on input "text" at bounding box center [480, 195] width 407 height 23
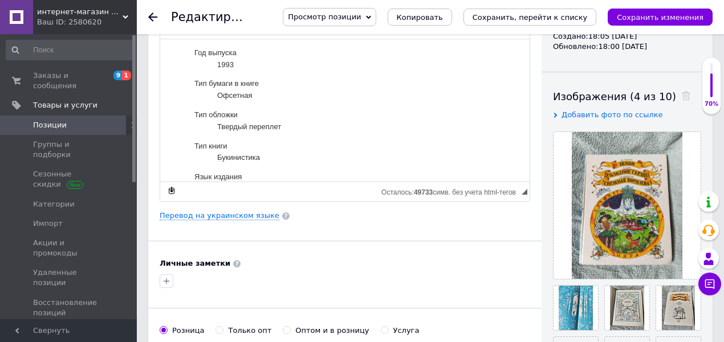
scroll to position [114, 0]
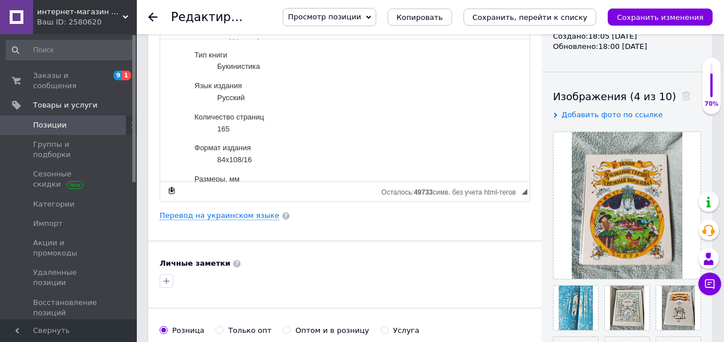
type input "5"
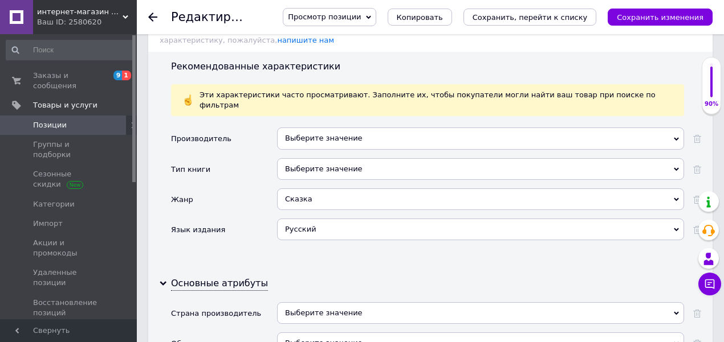
type input "610"
click at [361, 333] on div "Выберите значение" at bounding box center [480, 344] width 407 height 22
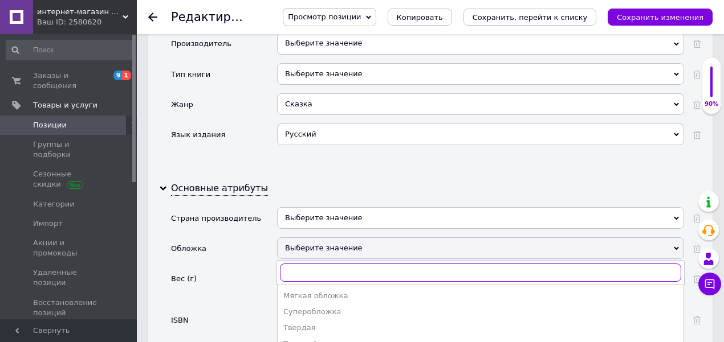
scroll to position [1075, 0]
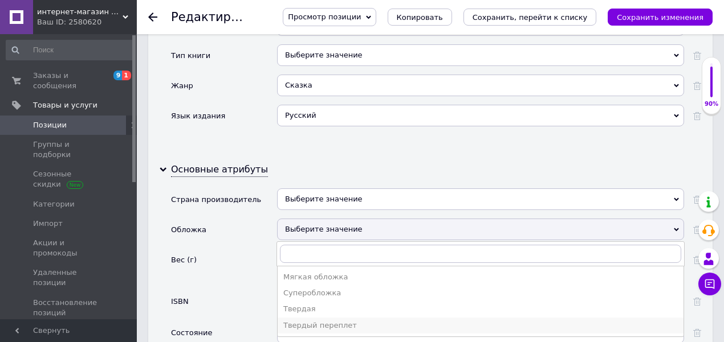
click at [323, 321] on div "Твердый переплет" at bounding box center [480, 326] width 394 height 10
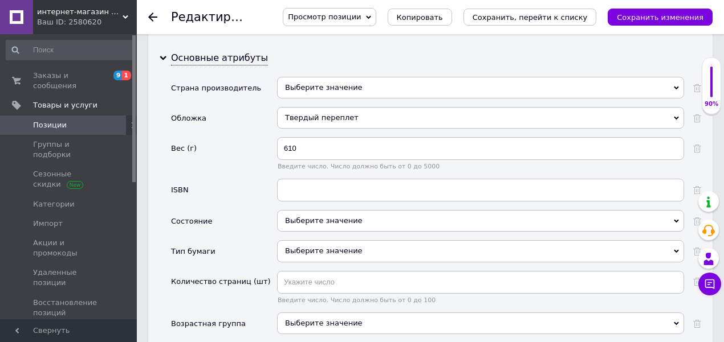
scroll to position [1189, 0]
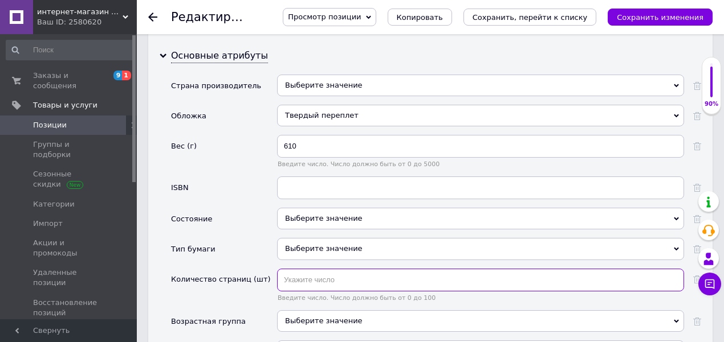
click at [330, 269] on input "text" at bounding box center [480, 280] width 407 height 23
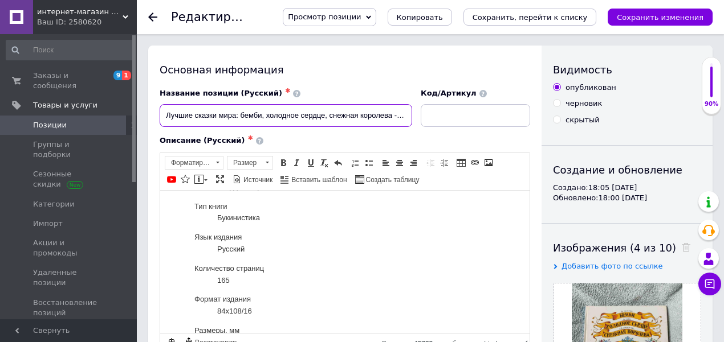
scroll to position [0, 9]
drag, startPoint x: 368, startPoint y: 117, endPoint x: 538, endPoint y: 132, distance: 171.0
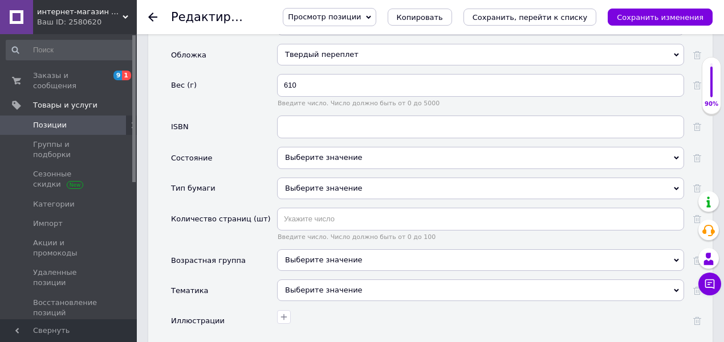
scroll to position [1291, 0]
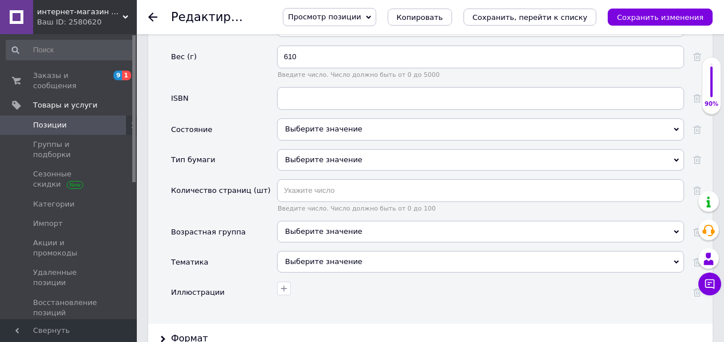
type input "Лучшие сказки мира: бемби, холодное сердце, снежная ко1"
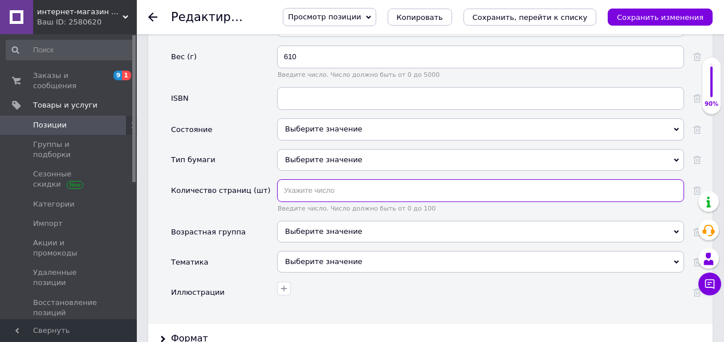
click at [323, 180] on input "text" at bounding box center [480, 191] width 407 height 23
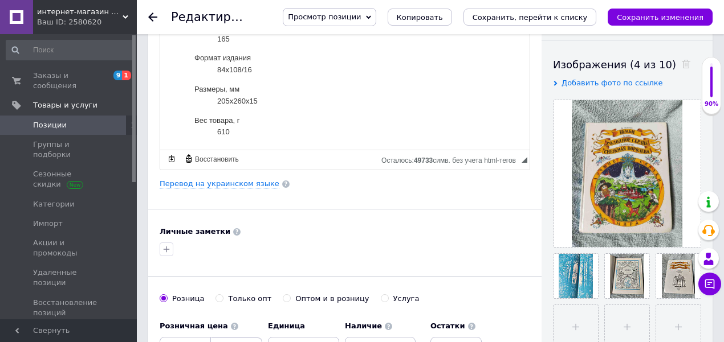
scroll to position [76, 0]
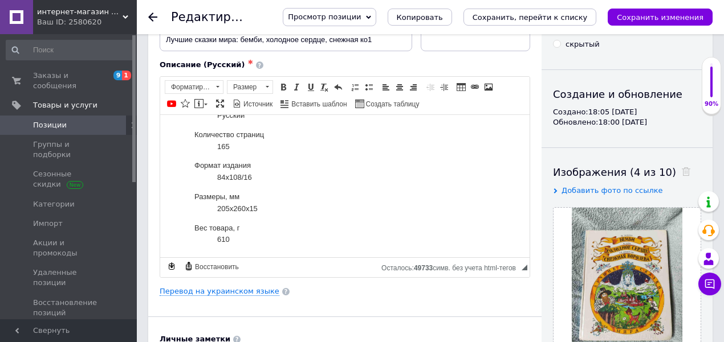
type input "165"
click at [336, 211] on dd "205х260х15" at bounding box center [356, 209] width 278 height 12
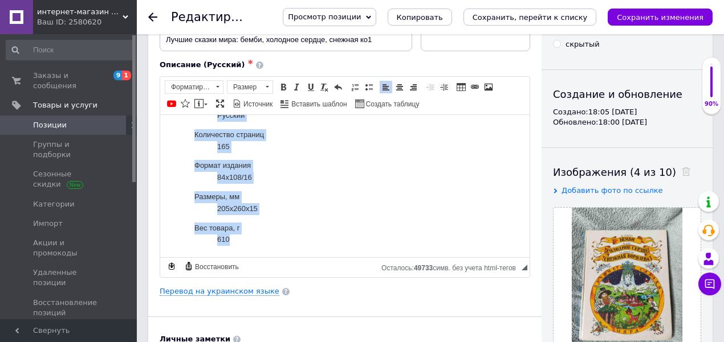
scroll to position [190, 0]
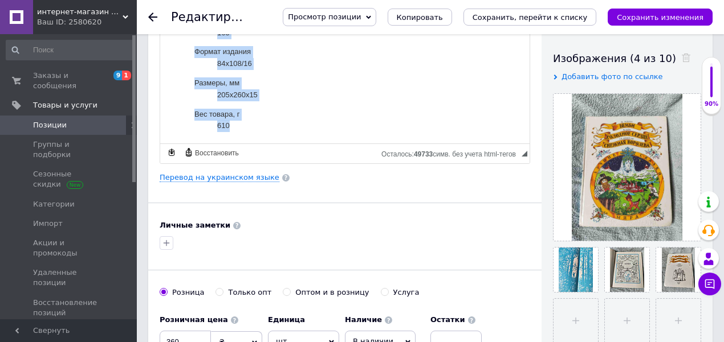
drag, startPoint x: 190, startPoint y: 34, endPoint x: 345, endPoint y: 173, distance: 207.9
copy body "Год выпуска 1993 Тип бумаги в книге Офсетная Тип обложки Твердый переплет Тип к…"
click at [256, 100] on dd "205х260х15" at bounding box center [356, 95] width 278 height 12
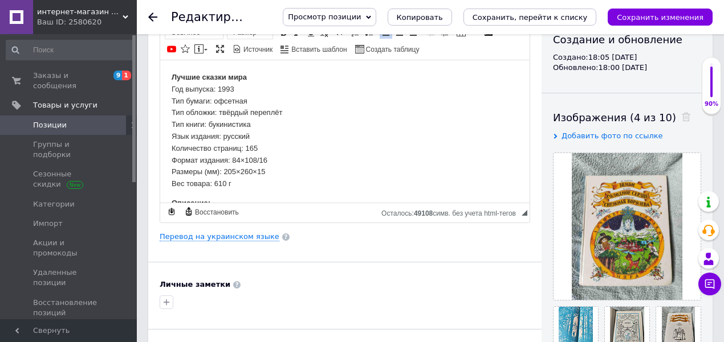
scroll to position [38, 0]
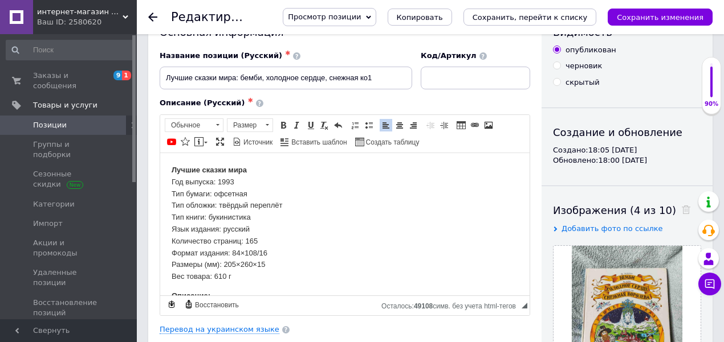
click at [242, 165] on strong "Лучшие сказки мира" at bounding box center [209, 169] width 75 height 9
click at [395, 126] on span at bounding box center [399, 125] width 9 height 9
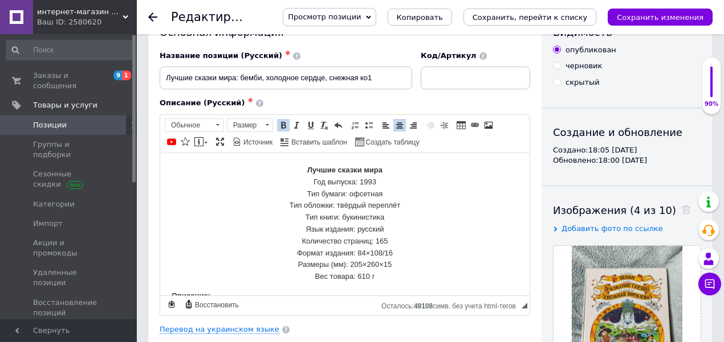
click at [386, 194] on p "Лучшие сказки мира Год выпуска: 1993 Тип бумаги: офсетная Тип обложки: твёрдый …" at bounding box center [345, 223] width 346 height 119
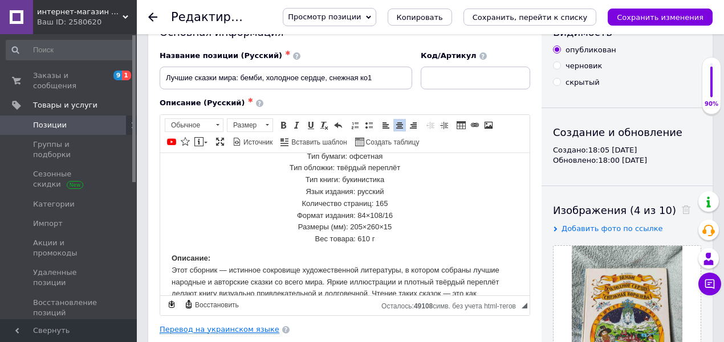
click at [201, 327] on link "Перевод на украинском языке" at bounding box center [220, 329] width 120 height 9
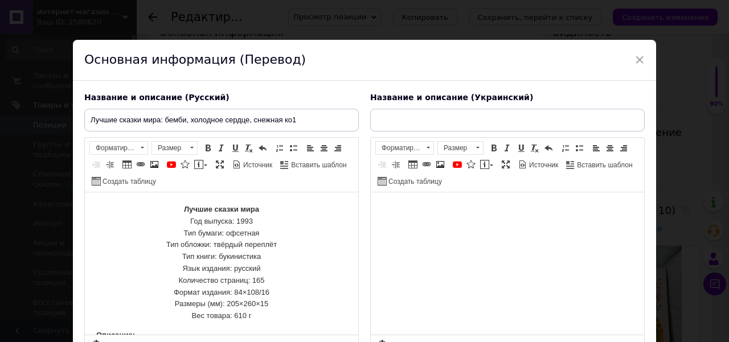
scroll to position [0, 0]
click at [409, 227] on html at bounding box center [508, 210] width 274 height 35
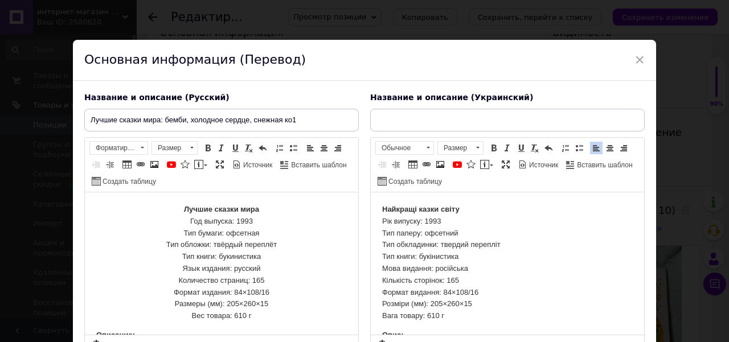
click at [421, 209] on strong "Найкращі казки світу" at bounding box center [421, 209] width 78 height 9
click at [475, 254] on p "Найкращі казки світу Рік випуску: 1993 Тип паперу: офсетний Тип обкладинки: тве…" at bounding box center [507, 263] width 251 height 119
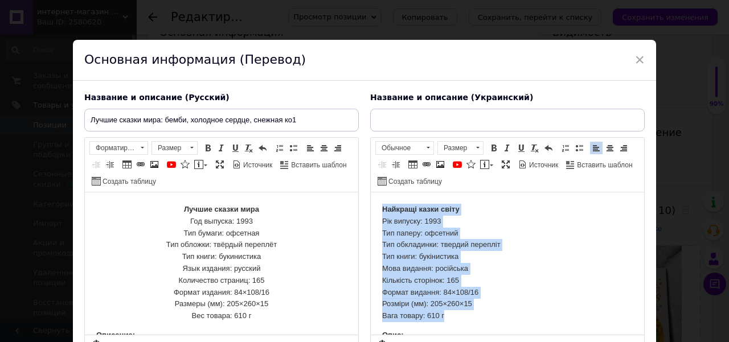
drag, startPoint x: 463, startPoint y: 317, endPoint x: 380, endPoint y: 210, distance: 135.7
click at [604, 145] on link "По центру" at bounding box center [610, 148] width 13 height 13
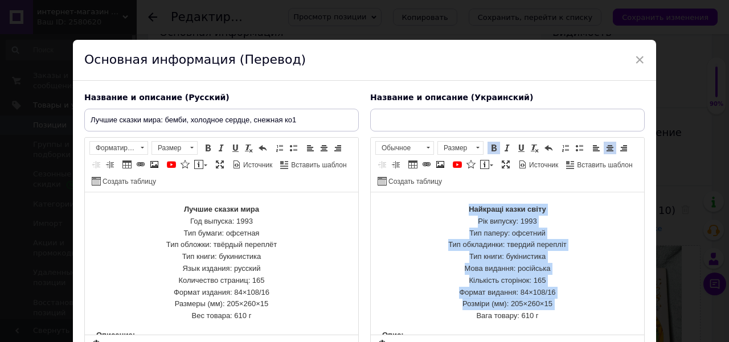
click at [559, 216] on p "Найкращі казки світу Рік випуску: 1993 Тип паперу: офсетний Тип обкладинки: тве…" at bounding box center [507, 263] width 251 height 119
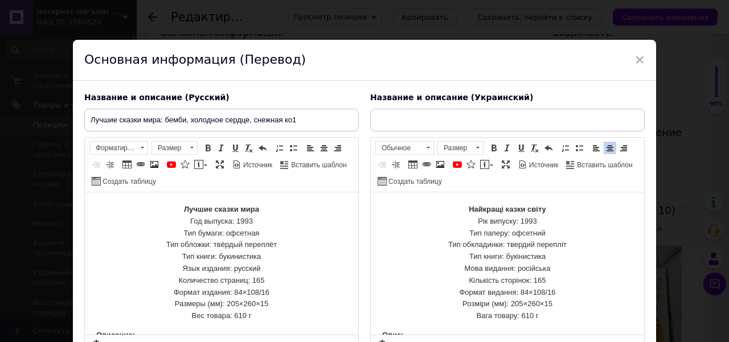
click at [476, 120] on input "text" at bounding box center [507, 120] width 275 height 23
type input "г"
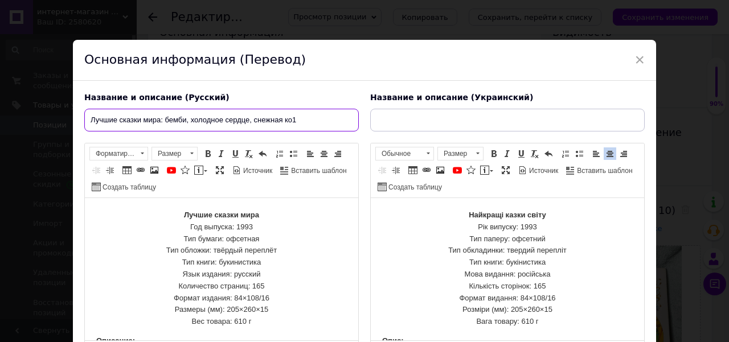
click at [337, 120] on input "Лучшие сказки мира: бемби, холодное сердце, снежная ко1" at bounding box center [221, 120] width 275 height 23
type input "Лучшие сказки мира: бемби, холодное сердце, снежная королева- 165 с."
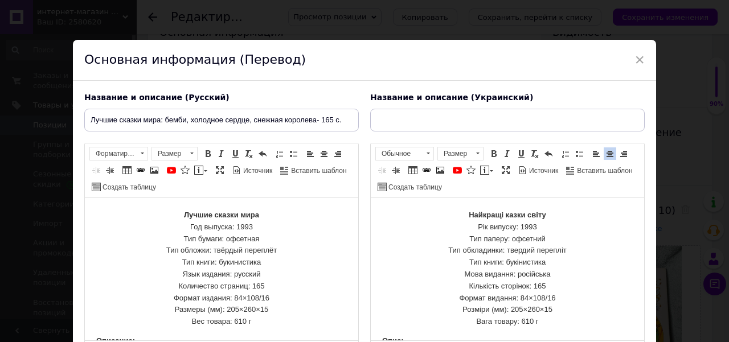
click at [498, 215] on strong "Найкращі казки світу" at bounding box center [508, 215] width 78 height 9
click at [434, 119] on input "text" at bounding box center [507, 120] width 275 height 23
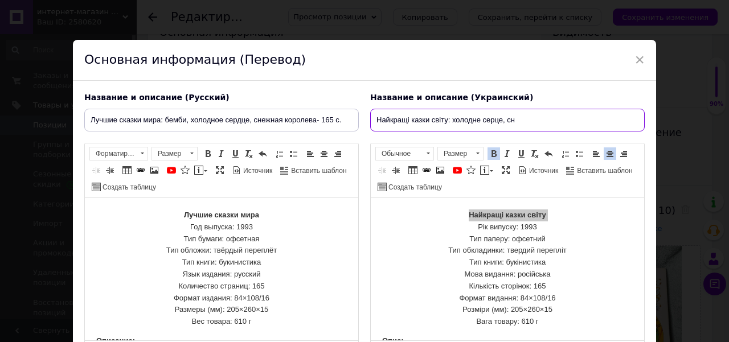
click at [526, 116] on input "Найкращі казки світу: холодне серце, сн" at bounding box center [507, 120] width 275 height 23
type input "Найкращі казки світу: холодне серце, снігова королева, бембі"
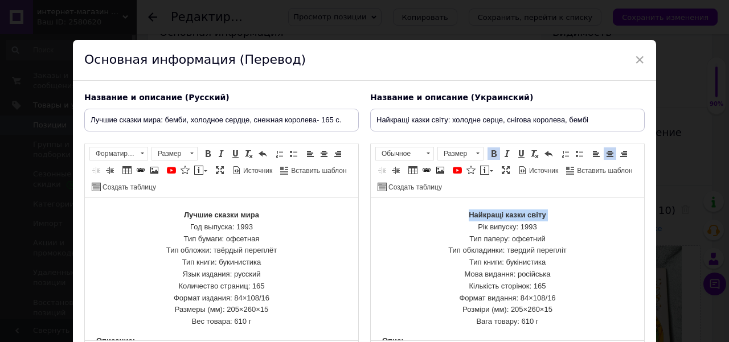
click at [552, 239] on p "Найкращі казки світу Рік випуску: 1993 Тип паперу: офсетний Тип обкладинки: тве…" at bounding box center [507, 269] width 251 height 119
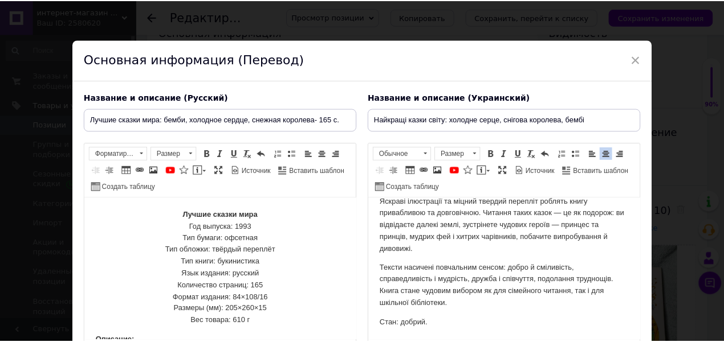
scroll to position [111, 0]
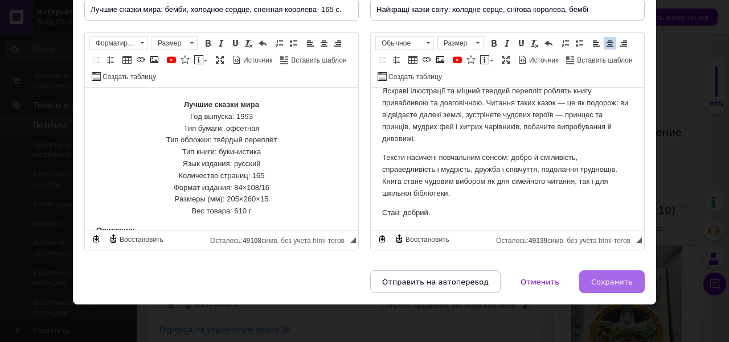
click at [611, 278] on span "Сохранить" at bounding box center [613, 282] width 42 height 9
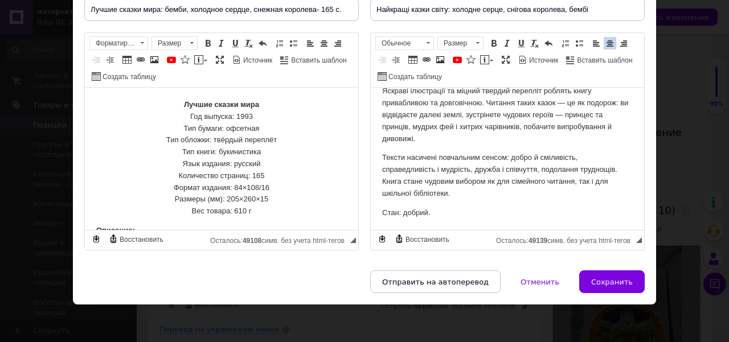
type input "Лучшие сказки мира: бемби, холодное сердце, снежная королева- 165 с."
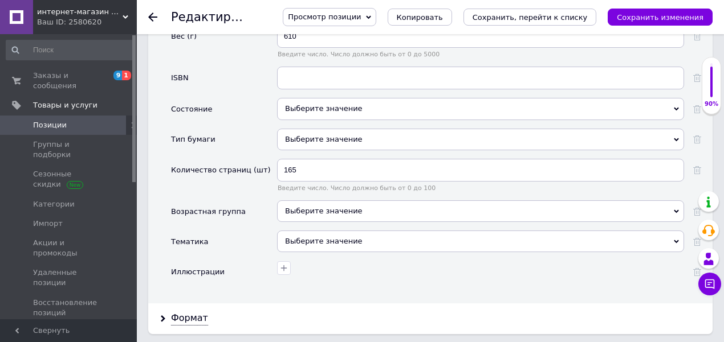
scroll to position [1330, 0]
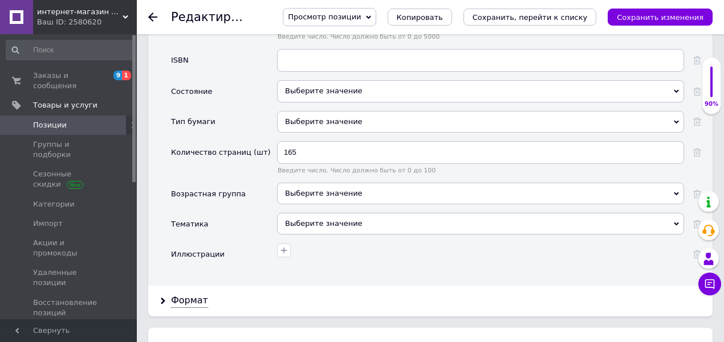
click at [301, 213] on div "Выберите значение" at bounding box center [480, 224] width 407 height 22
click at [207, 286] on div "Формат" at bounding box center [430, 301] width 564 height 30
click at [201, 295] on div "Формат" at bounding box center [189, 301] width 37 height 13
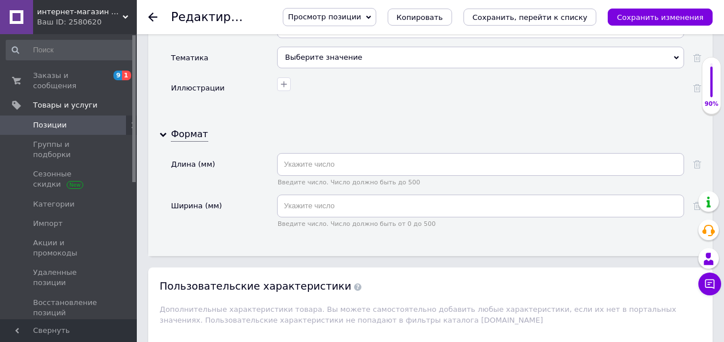
scroll to position [1519, 0]
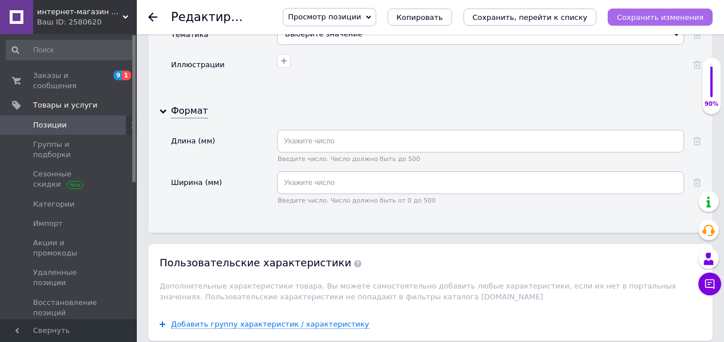
click at [632, 17] on icon "Сохранить изменения" at bounding box center [660, 17] width 87 height 9
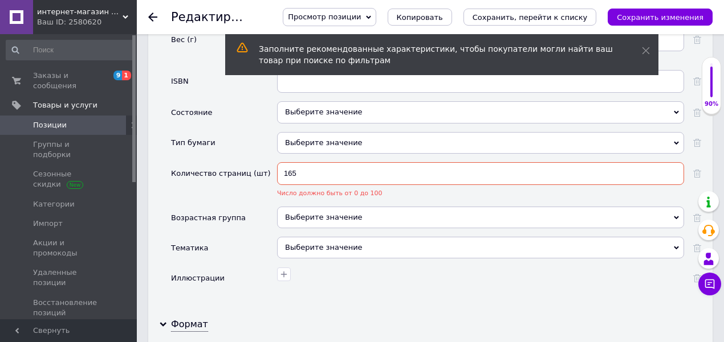
scroll to position [1292, 0]
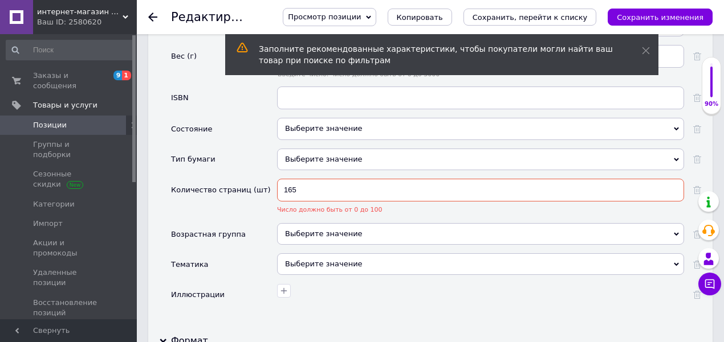
click at [345, 179] on input "165" at bounding box center [480, 190] width 407 height 23
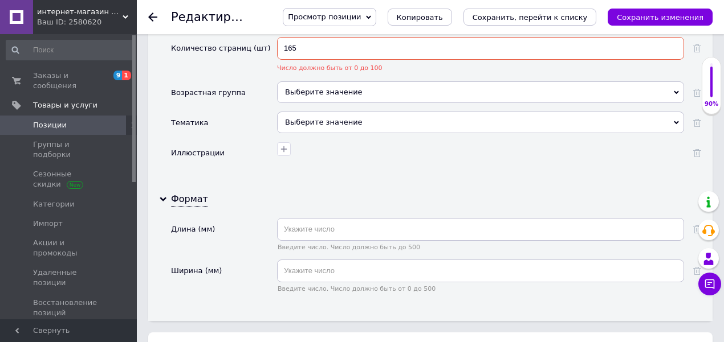
scroll to position [1596, 0]
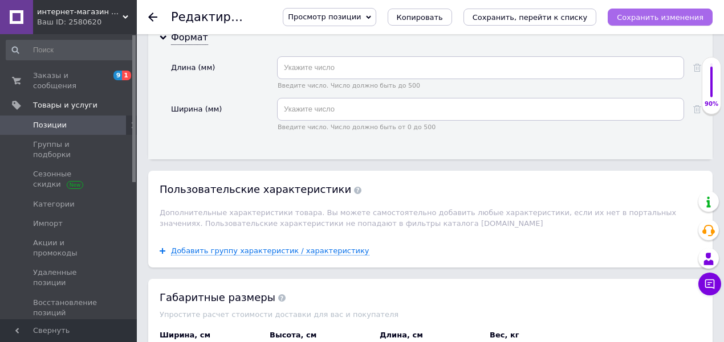
click at [700, 15] on icon "Сохранить изменения" at bounding box center [660, 17] width 87 height 9
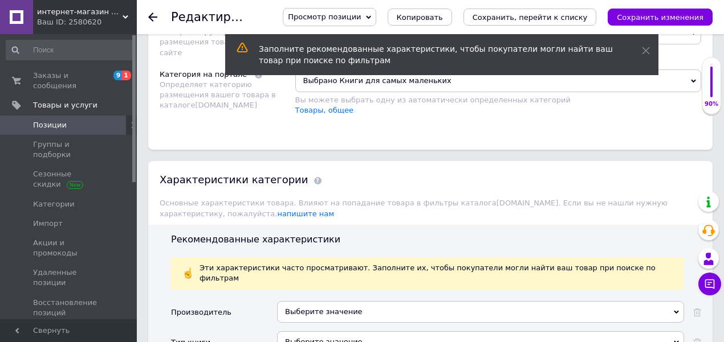
scroll to position [684, 0]
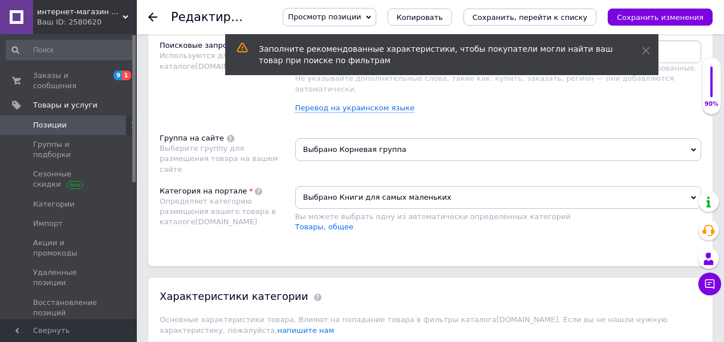
click at [387, 161] on div "Размещение Поисковые запросы Используются для поиска в каталоге [DOMAIN_NAME] У…" at bounding box center [430, 138] width 564 height 258
click at [388, 186] on span "Выбрано Книги для самых маленьких" at bounding box center [498, 197] width 406 height 23
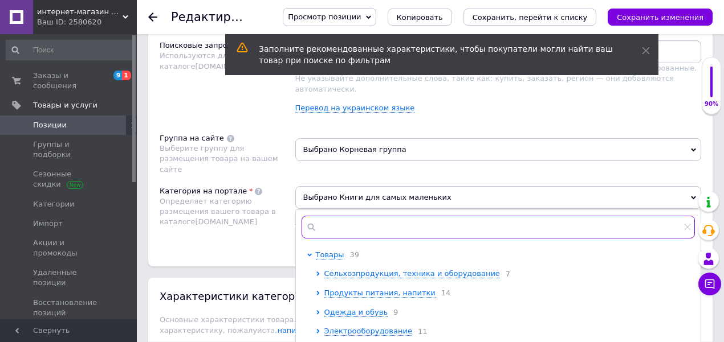
click at [339, 216] on input "text" at bounding box center [498, 227] width 394 height 23
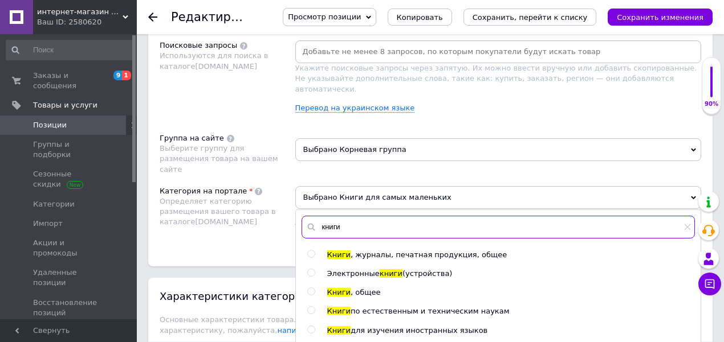
type input "книги"
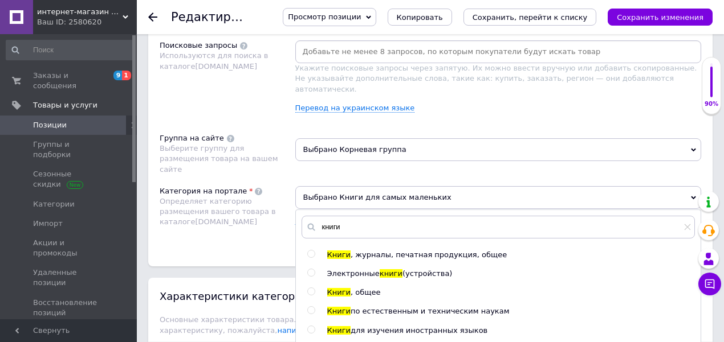
click at [310, 251] on input "radio" at bounding box center [310, 254] width 7 height 7
radio input "true"
radio input "false"
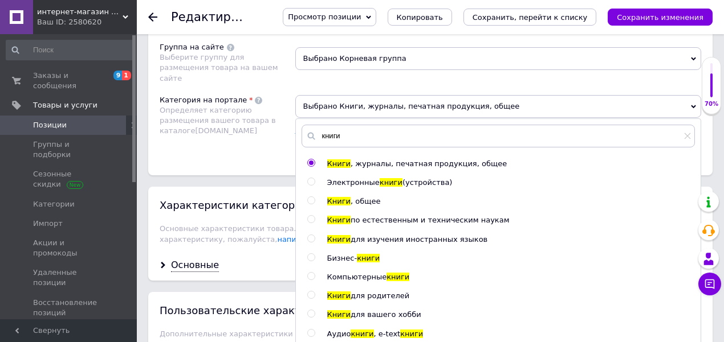
scroll to position [912, 0]
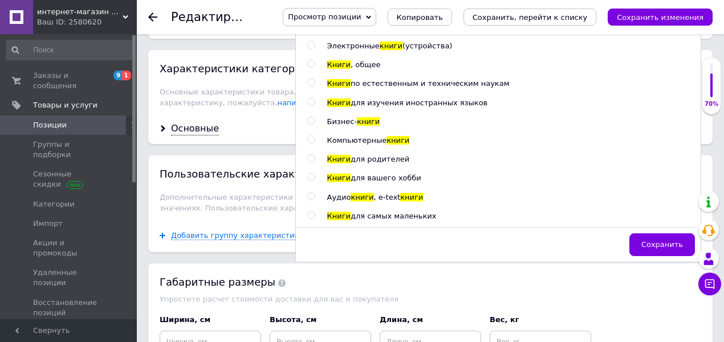
click at [658, 234] on button "Сохранить" at bounding box center [662, 245] width 66 height 23
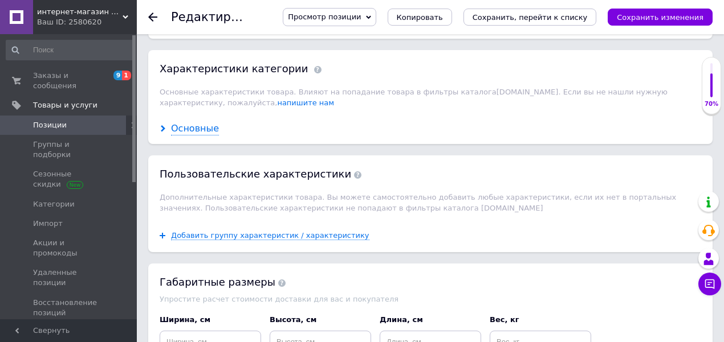
click at [172, 123] on div "Основные" at bounding box center [195, 129] width 48 height 13
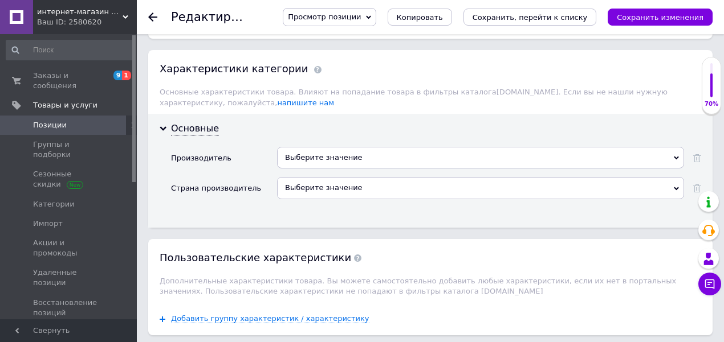
scroll to position [684, 0]
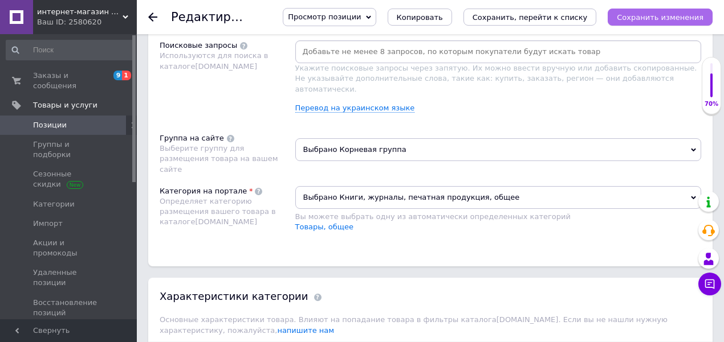
click at [643, 23] on button "Сохранить изменения" at bounding box center [659, 17] width 105 height 17
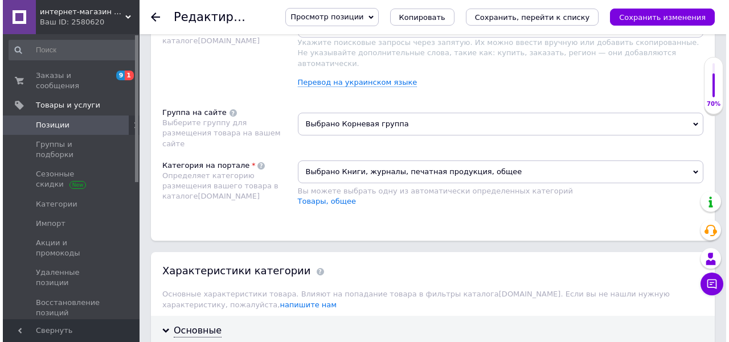
scroll to position [532, 0]
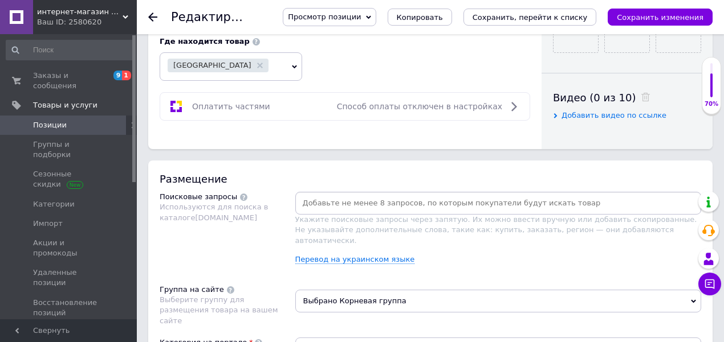
click at [319, 197] on input at bounding box center [498, 203] width 402 height 17
click at [333, 255] on link "Перевод на украинском языке" at bounding box center [355, 259] width 120 height 9
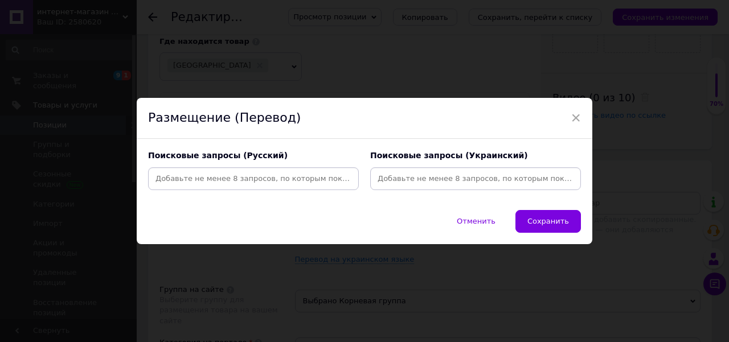
click at [245, 181] on input at bounding box center [253, 178] width 206 height 17
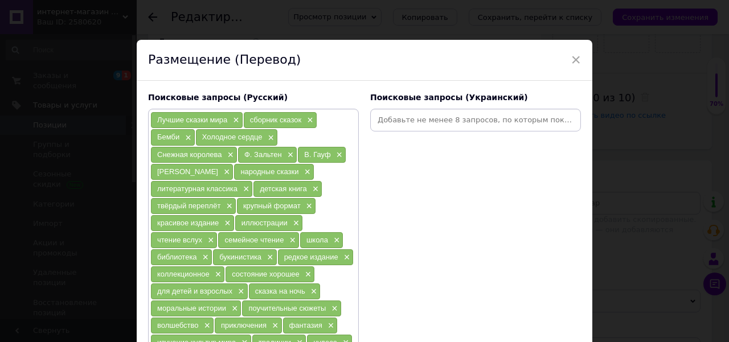
click at [416, 125] on input at bounding box center [476, 120] width 206 height 17
click at [413, 121] on input at bounding box center [476, 120] width 206 height 17
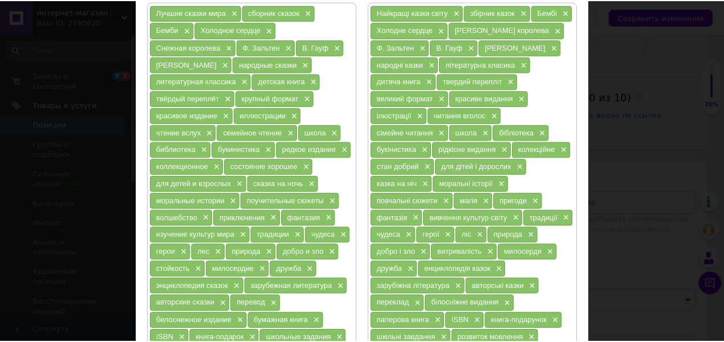
scroll to position [282, 0]
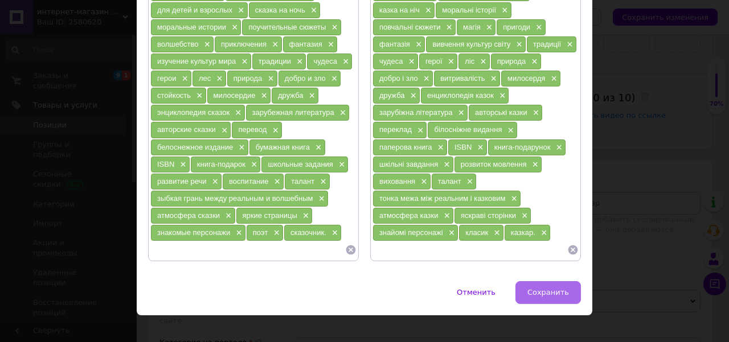
click at [548, 285] on button "Сохранить" at bounding box center [549, 293] width 66 height 23
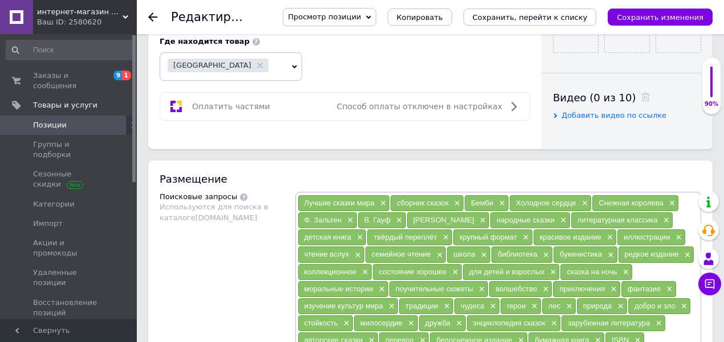
click at [642, 27] on div "Просмотр позиции Сохранить и посмотреть на сайте Сохранить и посмотреть на порт…" at bounding box center [486, 17] width 452 height 34
click at [638, 23] on button "Сохранить изменения" at bounding box center [659, 17] width 105 height 17
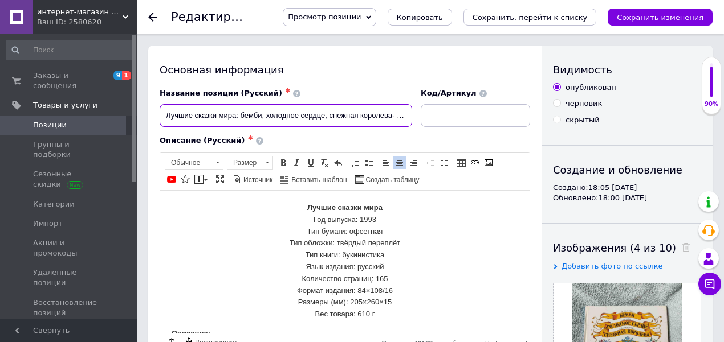
scroll to position [0, 7]
drag, startPoint x: 399, startPoint y: 119, endPoint x: 437, endPoint y: 134, distance: 40.9
click at [437, 134] on div "Название позиции (Русский) ✱ Лучшие сказки мира: бемби, холодное сердце, снежна…" at bounding box center [345, 220] width 370 height 265
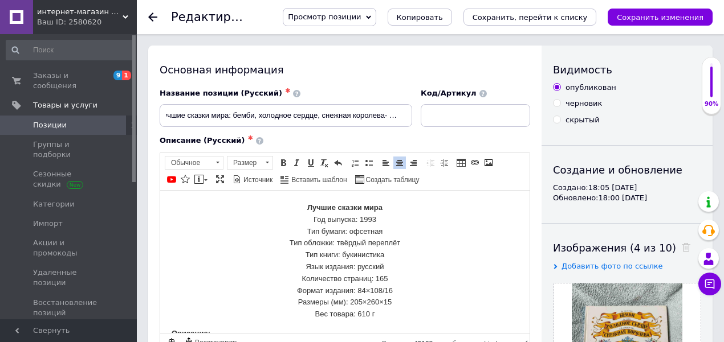
click at [459, 222] on p "Лучшие сказки мира Год выпуска: 1993 Тип бумаги: офсетная Тип обложки: твёрдый …" at bounding box center [345, 261] width 346 height 119
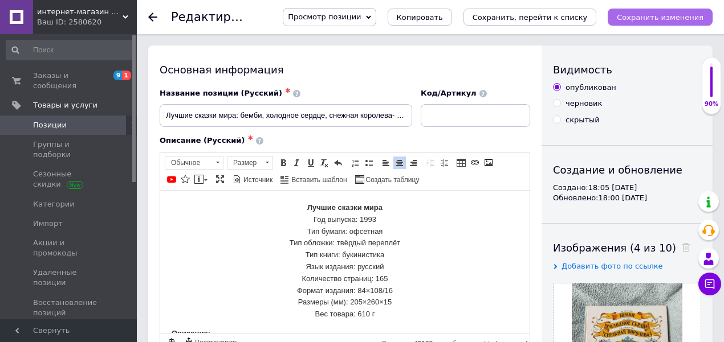
click at [641, 21] on icon "Сохранить изменения" at bounding box center [660, 17] width 87 height 9
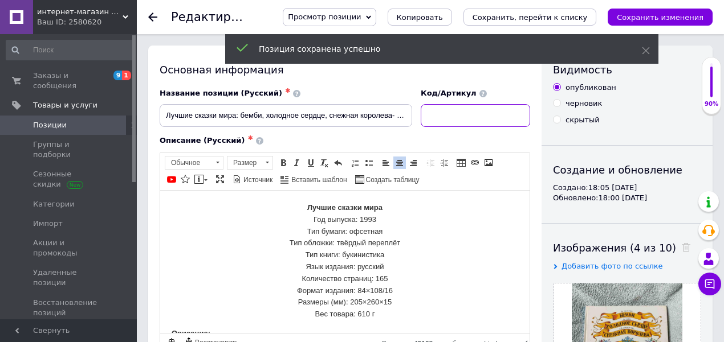
click at [490, 115] on input at bounding box center [475, 115] width 109 height 23
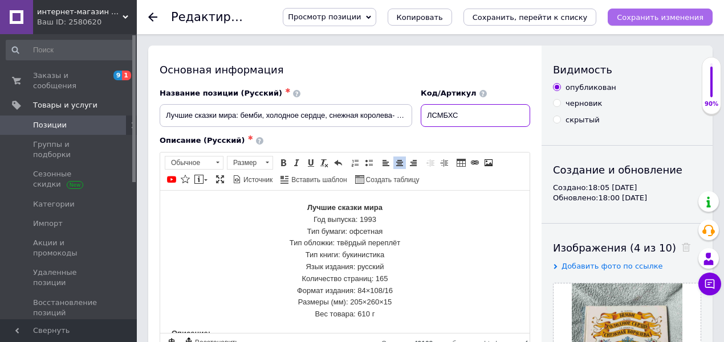
type input "ЛСМБХС"
click at [668, 14] on icon "Сохранить изменения" at bounding box center [660, 17] width 87 height 9
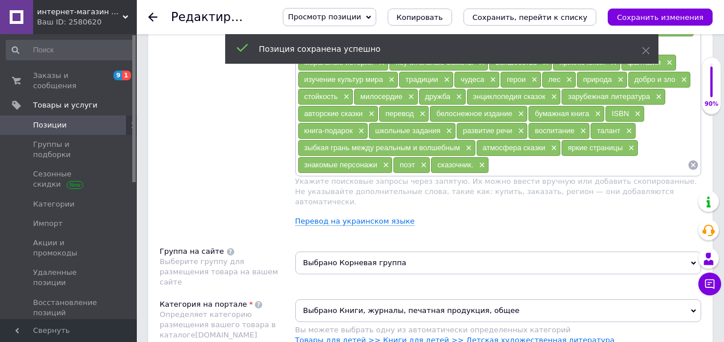
scroll to position [874, 0]
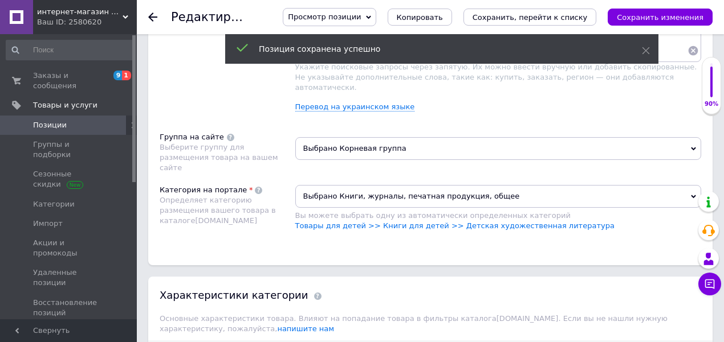
click at [381, 137] on span "Выбрано Корневая группа" at bounding box center [498, 148] width 406 height 23
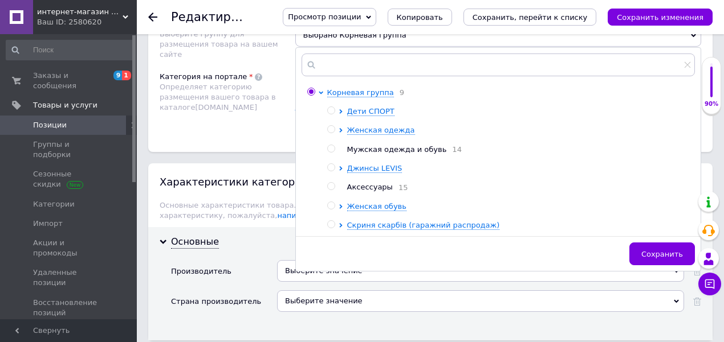
scroll to position [988, 0]
click at [340, 223] on icon at bounding box center [340, 225] width 3 height 5
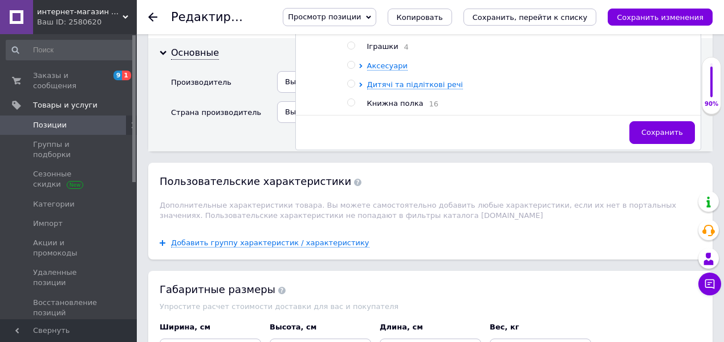
scroll to position [1177, 0]
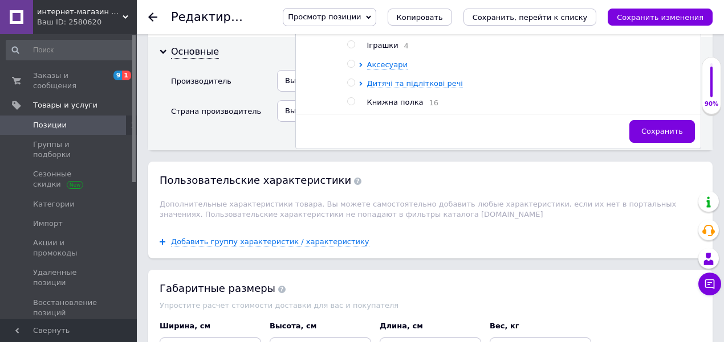
click at [408, 98] on span "Книжна полка" at bounding box center [395, 102] width 56 height 9
radio input "false"
radio input "true"
click at [644, 120] on button "Сохранить" at bounding box center [662, 131] width 66 height 23
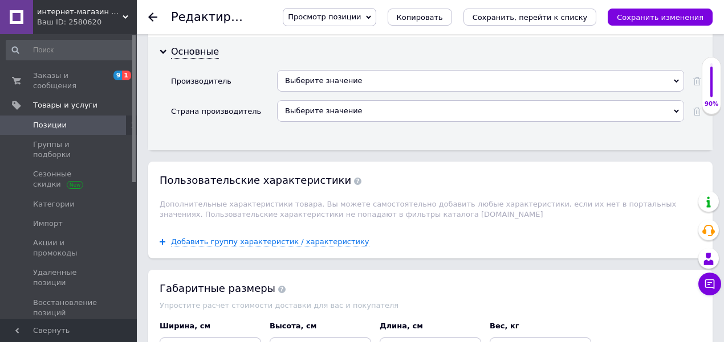
scroll to position [874, 0]
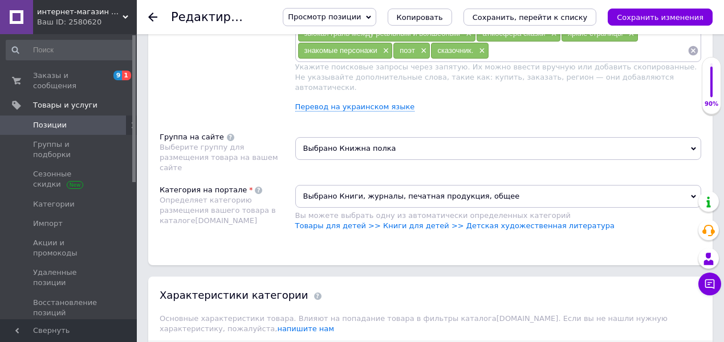
click at [684, 19] on icon "Сохранить изменения" at bounding box center [660, 17] width 87 height 9
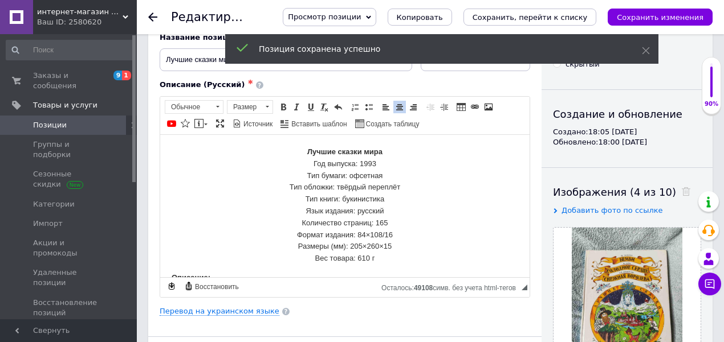
scroll to position [0, 0]
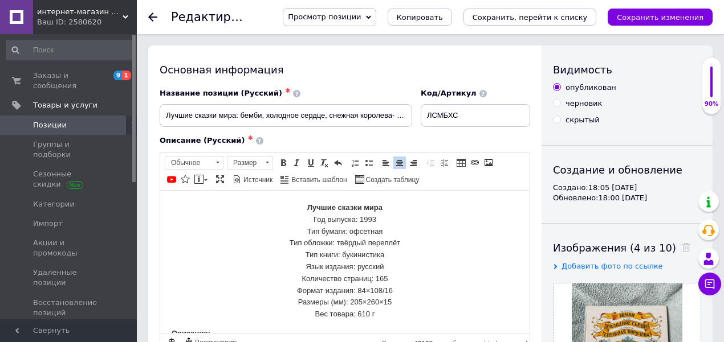
click at [88, 120] on span "Позиции" at bounding box center [69, 125] width 72 height 10
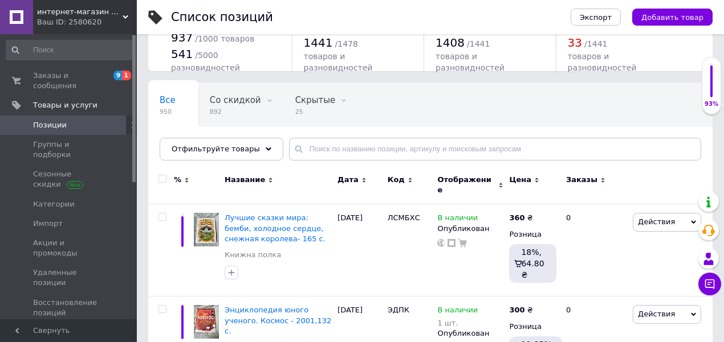
scroll to position [38, 0]
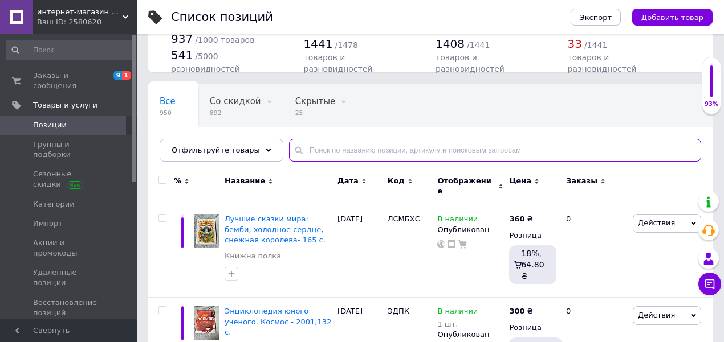
click at [507, 149] on input "text" at bounding box center [495, 150] width 412 height 23
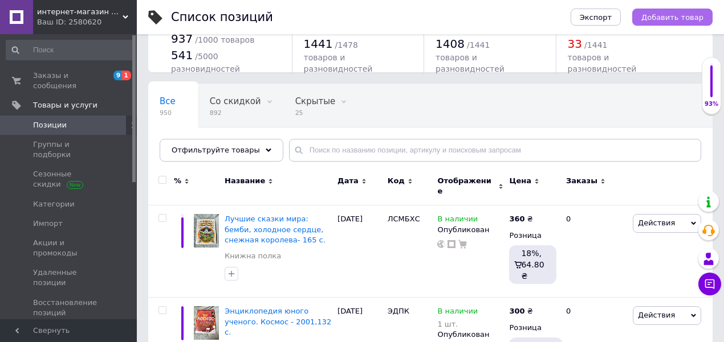
click at [672, 19] on span "Добавить товар" at bounding box center [672, 17] width 62 height 9
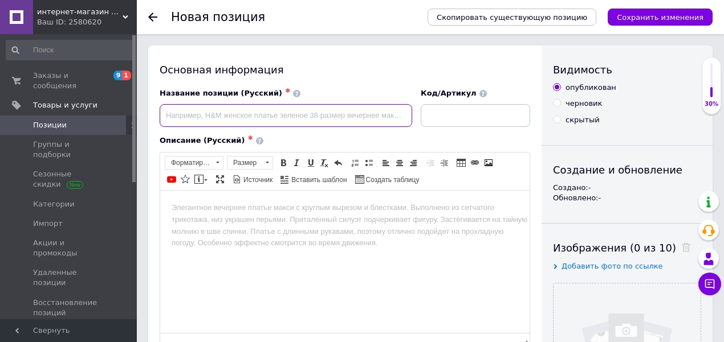
click at [380, 123] on input at bounding box center [286, 115] width 252 height 23
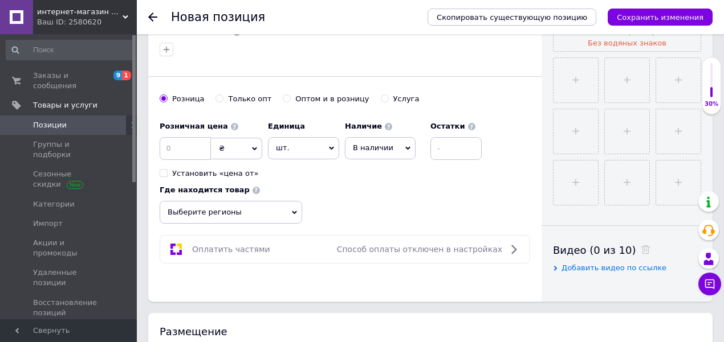
scroll to position [380, 0]
click at [264, 201] on span "Выберите регионы" at bounding box center [231, 212] width 142 height 23
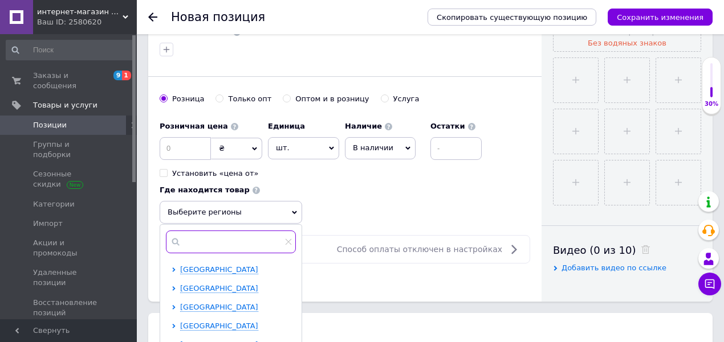
click at [264, 242] on input "text" at bounding box center [231, 242] width 130 height 23
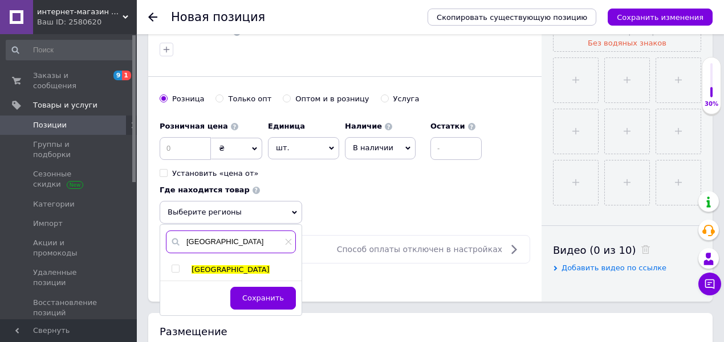
type input "[GEOGRAPHIC_DATA]"
click at [177, 266] on input "checkbox" at bounding box center [175, 269] width 7 height 7
checkbox input "true"
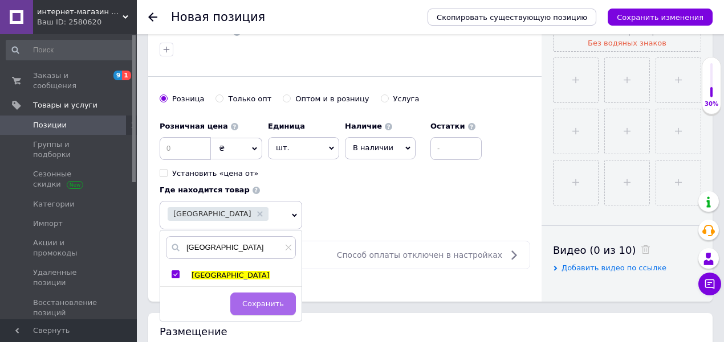
click at [258, 301] on span "Сохранить" at bounding box center [263, 304] width 42 height 9
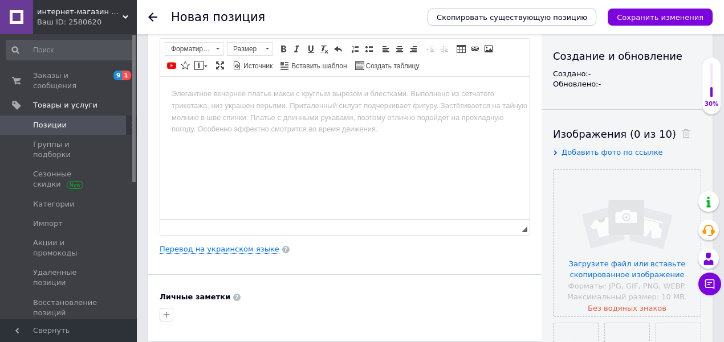
click at [267, 111] on html at bounding box center [344, 93] width 369 height 35
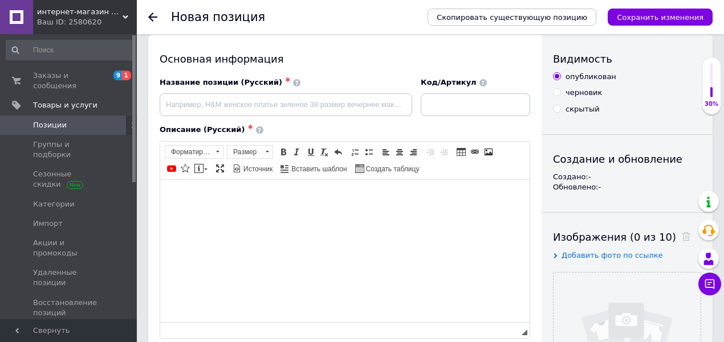
scroll to position [0, 0]
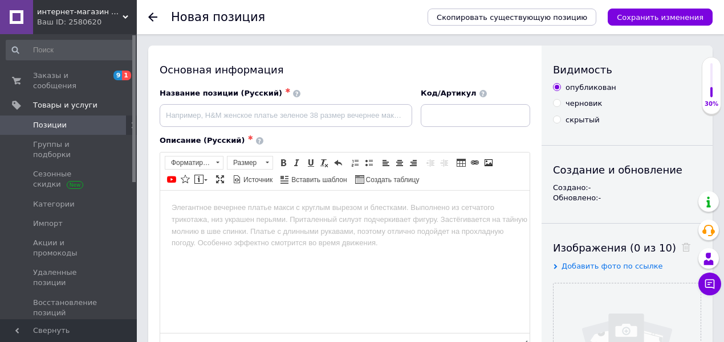
click at [307, 218] on html at bounding box center [344, 207] width 369 height 35
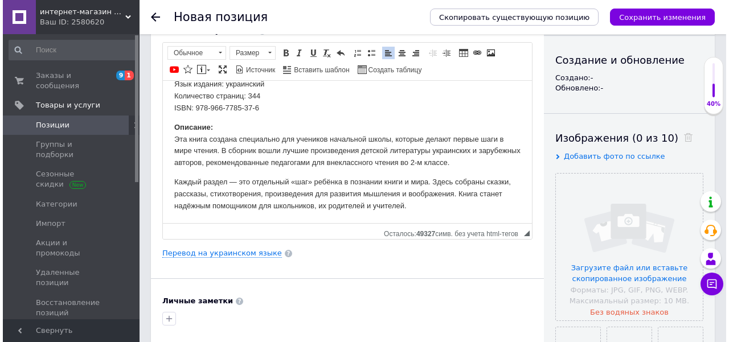
scroll to position [114, 0]
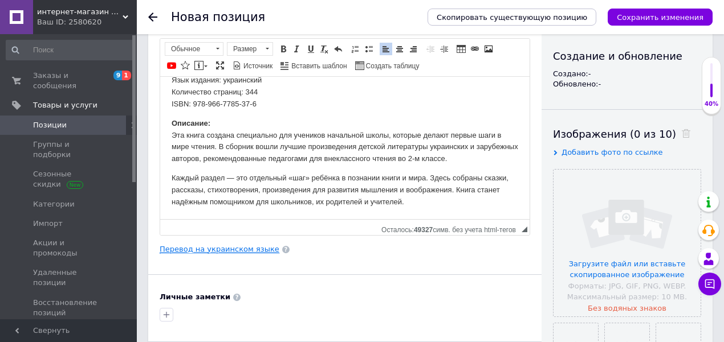
click at [232, 245] on link "Перевод на украинском языке" at bounding box center [220, 249] width 120 height 9
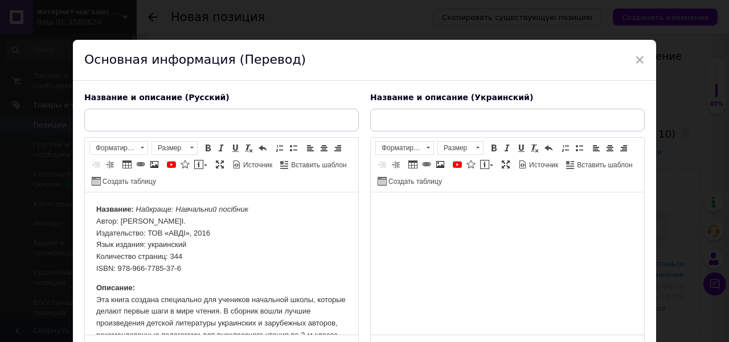
scroll to position [0, 0]
click at [376, 227] on html at bounding box center [508, 210] width 274 height 35
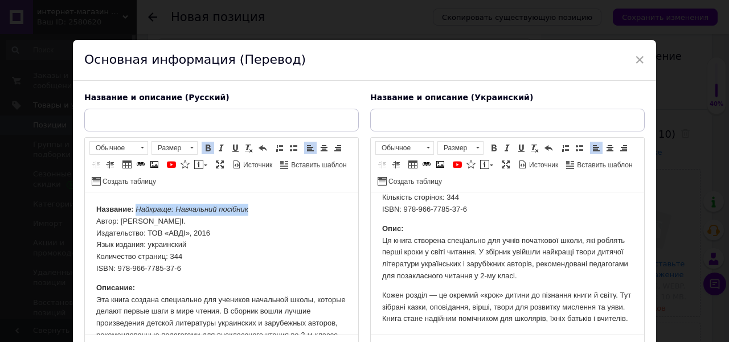
drag, startPoint x: 255, startPoint y: 208, endPoint x: 135, endPoint y: 212, distance: 120.3
click at [135, 212] on p "Название: Найкраще: Навчальний посібник Автор: [PERSON_NAME]І. Издательство: ТО…" at bounding box center [221, 239] width 251 height 71
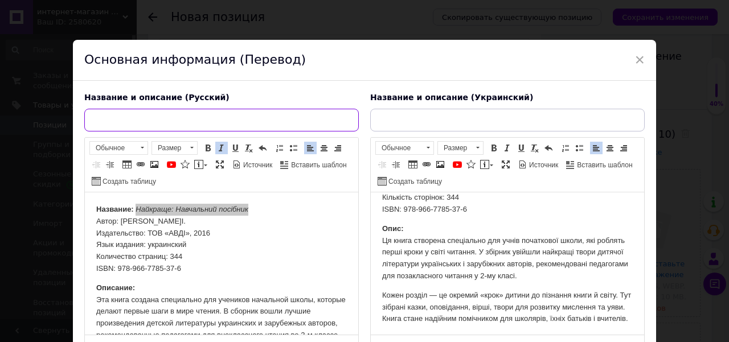
click at [138, 120] on input "text" at bounding box center [221, 120] width 275 height 23
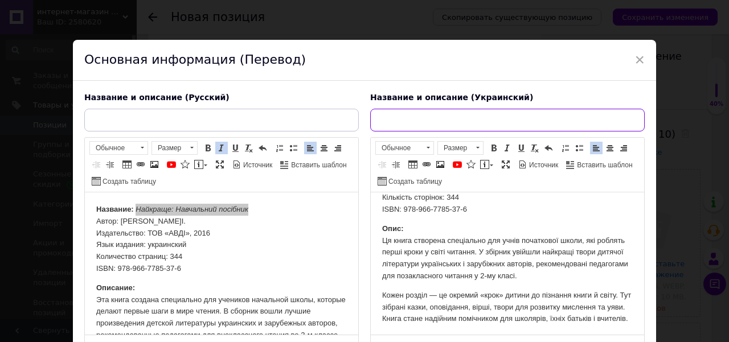
click at [433, 123] on input "text" at bounding box center [507, 120] width 275 height 23
paste input "Найкраще: Навчальний посібник"
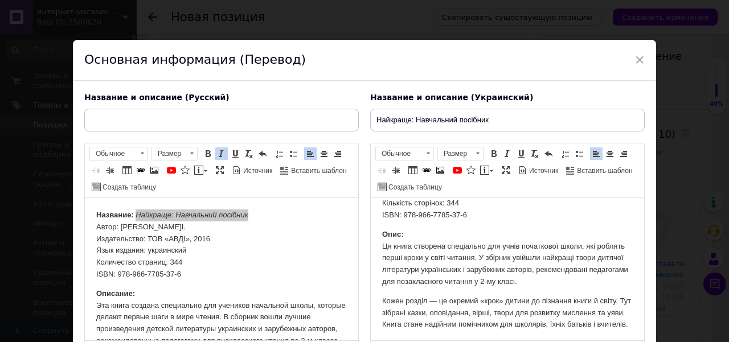
click at [459, 207] on p "Назва: Найкраще: Навчальний посібник Автор: Улігорська [PERSON_NAME]І. Видавниц…" at bounding box center [507, 185] width 251 height 71
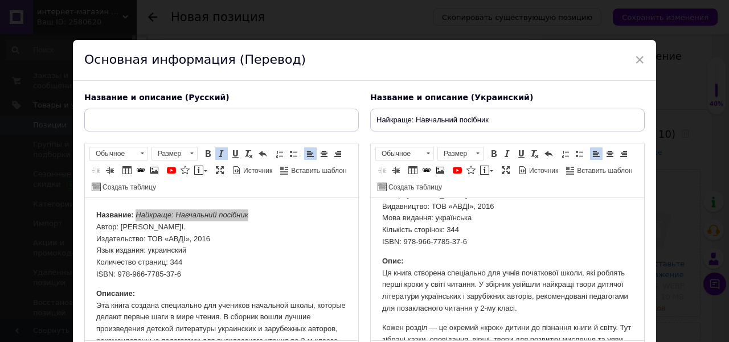
scroll to position [0, 0]
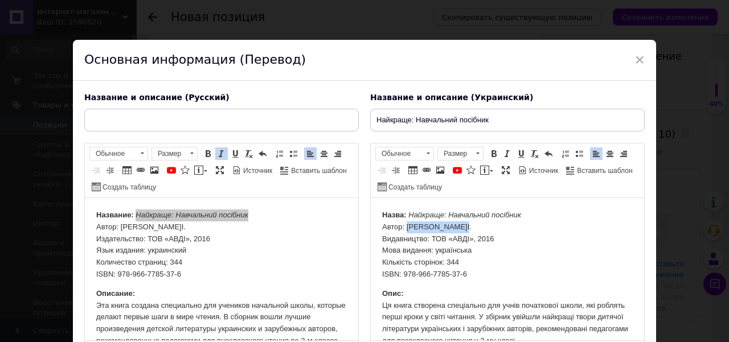
drag, startPoint x: 454, startPoint y: 230, endPoint x: 406, endPoint y: 230, distance: 48.4
click at [406, 230] on p "Назва: Найкраще: Навчальний посібник Автор: Улігорська [PERSON_NAME]І. Видавниц…" at bounding box center [507, 245] width 251 height 71
click at [507, 124] on input "Найкраще: Навчальний посібник" at bounding box center [507, 120] width 275 height 23
type input "Найкраще: Навчальний посібник Улігорська [PERSON_NAME]І"
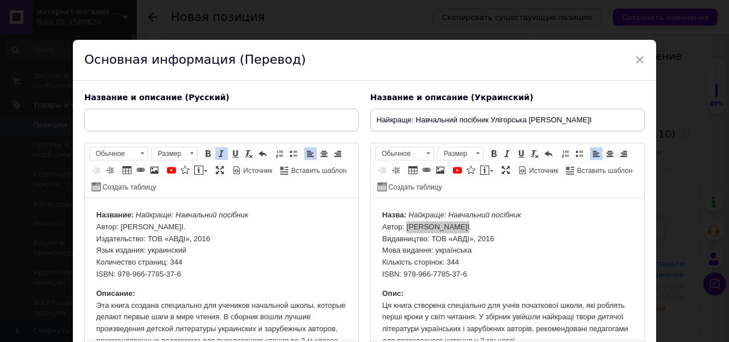
click at [222, 229] on p "Название: Найкраще: Навчальний посібник Автор: [PERSON_NAME]І. Издательство: ТО…" at bounding box center [221, 245] width 251 height 71
drag, startPoint x: 252, startPoint y: 219, endPoint x: 136, endPoint y: 209, distance: 116.7
click at [134, 214] on p "Название: Найкраще: Навчальний посібник Автор: [PERSON_NAME]І. Издательство: ТО…" at bounding box center [221, 245] width 251 height 71
click at [142, 133] on div "Название и описание (Русский) Название: Найкраще: Навчальний посібник Автор: [P…" at bounding box center [222, 225] width 286 height 277
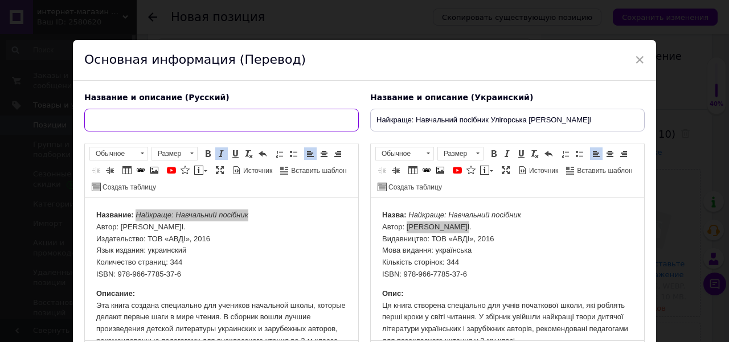
click at [138, 123] on input "text" at bounding box center [221, 120] width 275 height 23
paste input "Найкраще: Навчальний посібник"
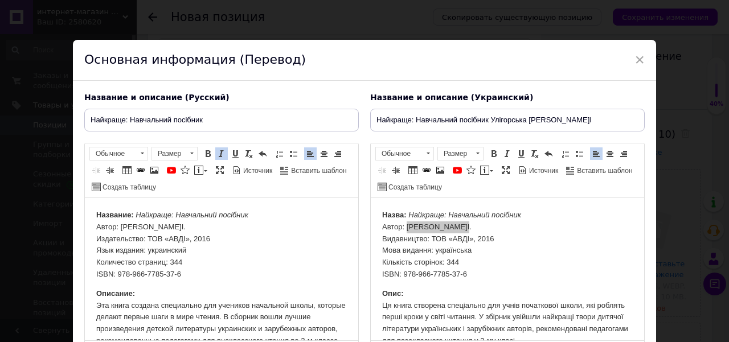
click at [180, 243] on p "Название: Найкраще: Навчальний посібник Автор: [PERSON_NAME]І. Издательство: ТО…" at bounding box center [221, 245] width 251 height 71
drag, startPoint x: 173, startPoint y: 226, endPoint x: 121, endPoint y: 228, distance: 52.5
click at [121, 228] on p "Название: Найкраще: Навчальний посібник Автор: [PERSON_NAME]І. Издательство: ТО…" at bounding box center [221, 245] width 251 height 71
click at [218, 131] on div "Название и описание (Русский) Найкраще: Навчальний посібник Название: Найкраще:…" at bounding box center [222, 225] width 286 height 277
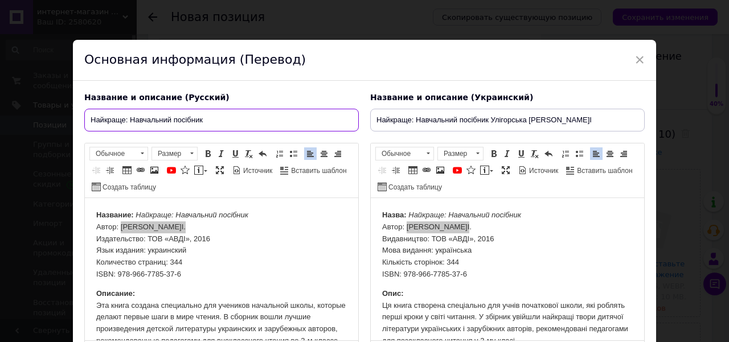
click at [220, 120] on input "Найкраще: Навчальний посібник" at bounding box center [221, 120] width 275 height 23
paste input "[PERSON_NAME]І."
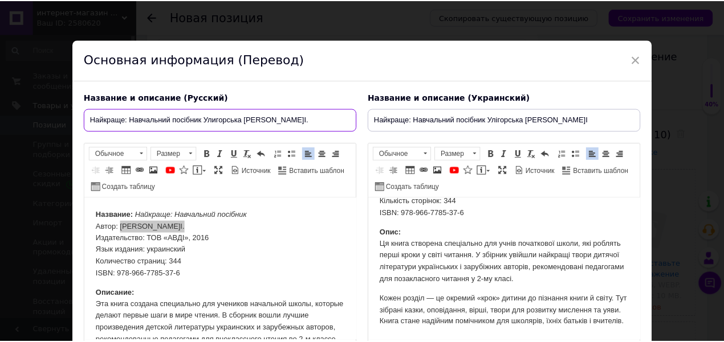
scroll to position [107, 0]
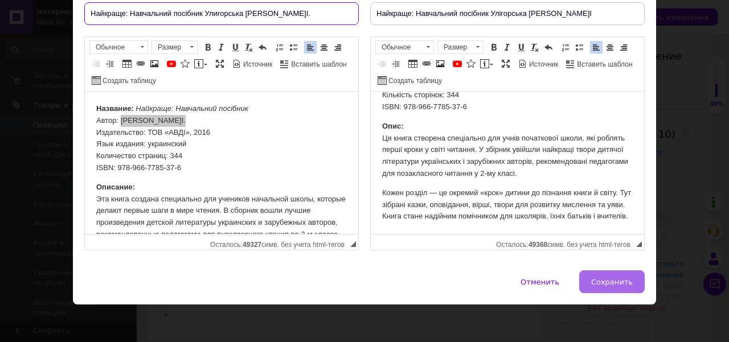
type input "Найкраще: Навчальний посібник Улигорська [PERSON_NAME]І."
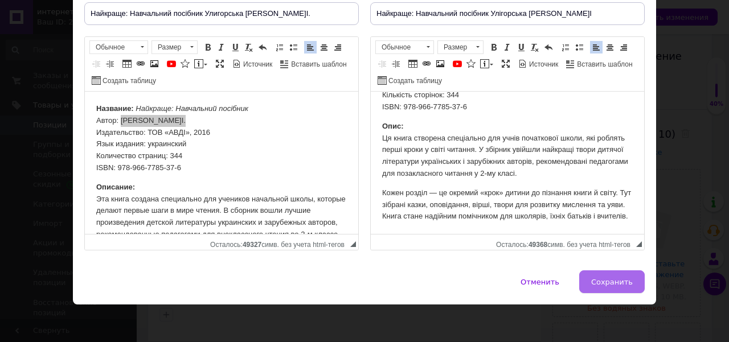
click at [605, 271] on button "Сохранить" at bounding box center [613, 282] width 66 height 23
type input "Найкраще: Навчальний посібник Улигорська [PERSON_NAME]І."
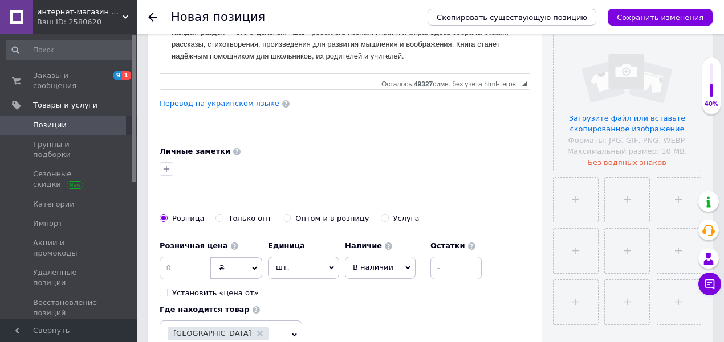
scroll to position [304, 0]
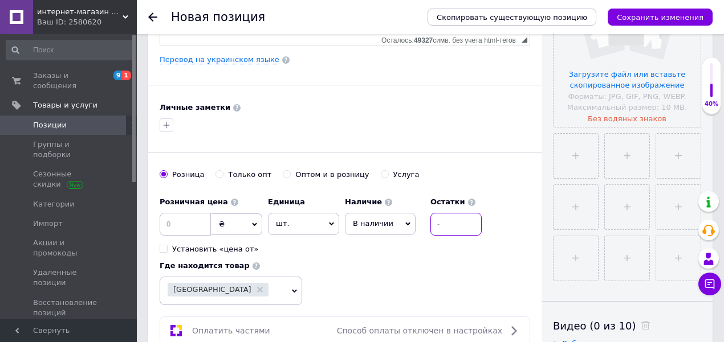
click at [439, 226] on input at bounding box center [455, 224] width 51 height 23
type input "1"
click at [481, 247] on div "Розничная цена ₴ $ € CHF £ ¥ PLN ₸ MDL HUF KGS CN¥ TRY ₩ lei Установить «цена о…" at bounding box center [324, 222] width 328 height 63
click at [587, 146] on input "file" at bounding box center [575, 156] width 44 height 44
click at [611, 72] on input "file" at bounding box center [626, 53] width 147 height 147
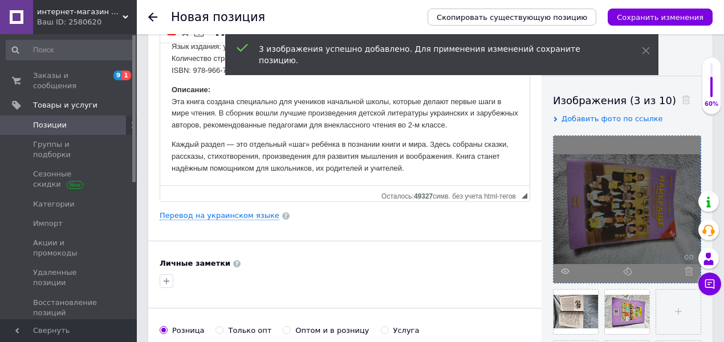
scroll to position [190, 0]
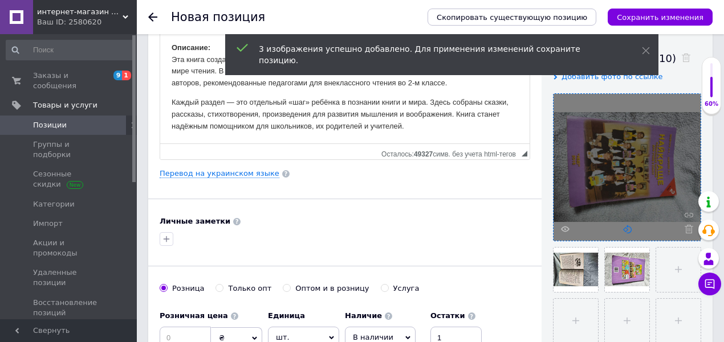
click at [627, 231] on icon at bounding box center [627, 229] width 9 height 9
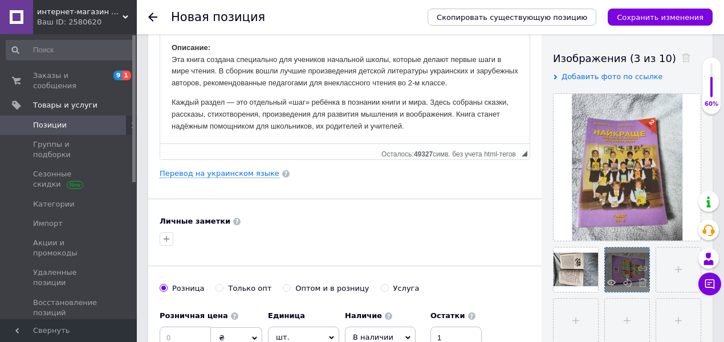
click at [621, 282] on div at bounding box center [627, 270] width 44 height 44
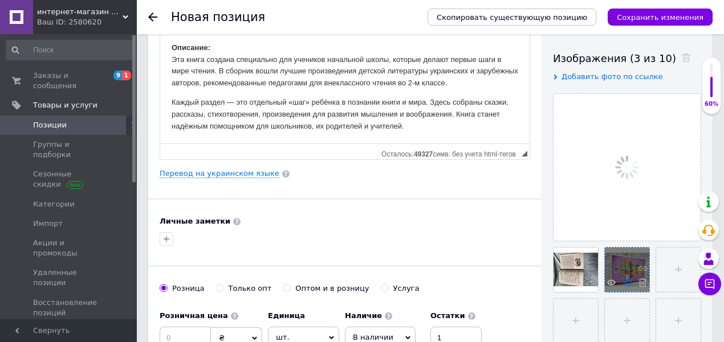
click at [625, 280] on use at bounding box center [627, 283] width 9 height 9
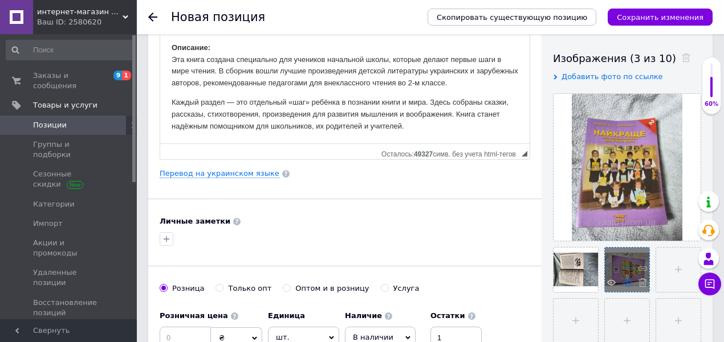
click at [627, 285] on icon at bounding box center [627, 283] width 9 height 9
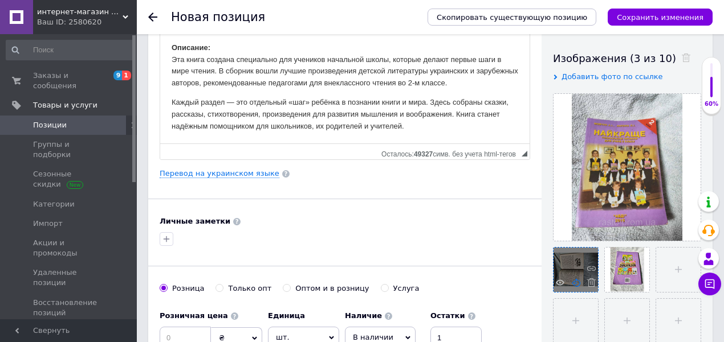
click at [574, 283] on icon at bounding box center [576, 283] width 9 height 9
click at [577, 280] on icon at bounding box center [576, 283] width 9 height 9
click at [575, 280] on icon at bounding box center [576, 283] width 9 height 9
click at [575, 282] on use at bounding box center [576, 283] width 9 height 9
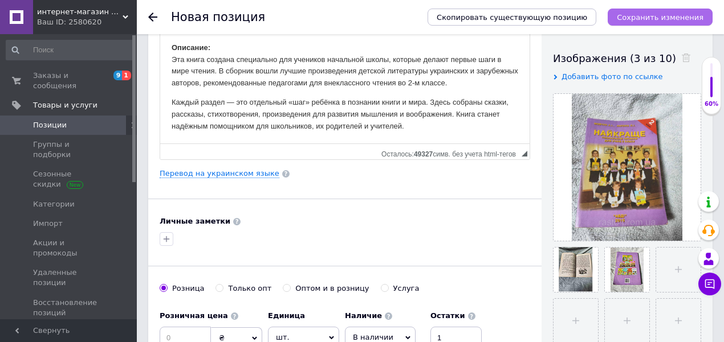
click at [667, 23] on button "Сохранить изменения" at bounding box center [659, 17] width 105 height 17
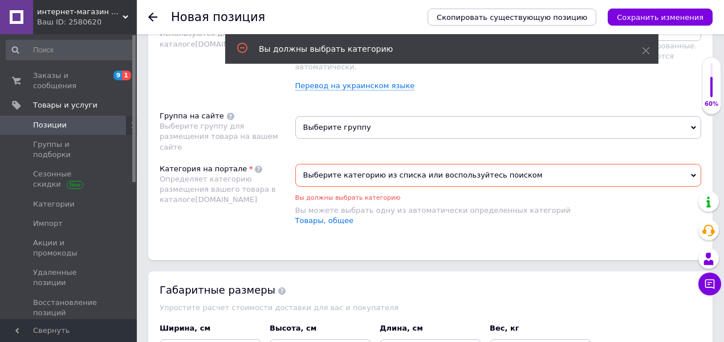
scroll to position [709, 0]
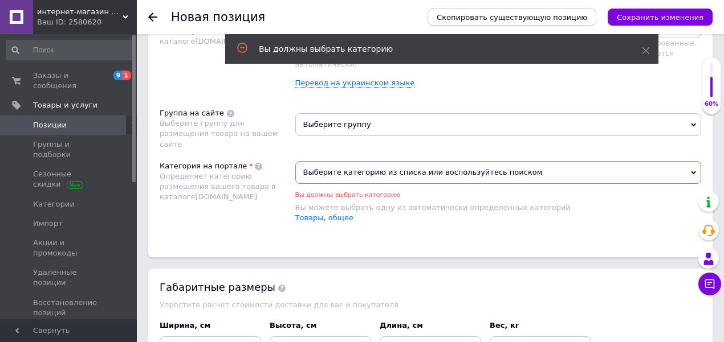
click at [392, 161] on span "Выберите категорию из списка или воспользуйтесь поиском" at bounding box center [498, 172] width 406 height 23
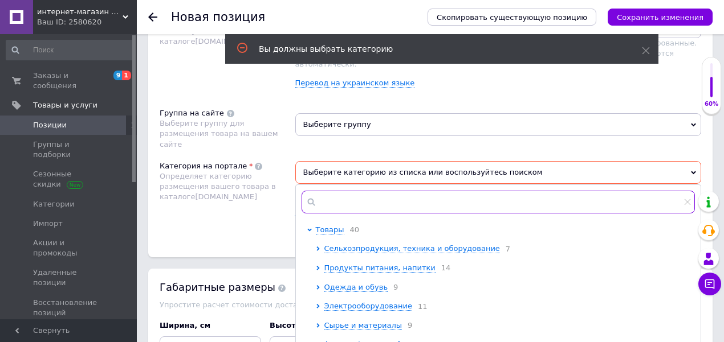
click at [408, 191] on input "text" at bounding box center [498, 202] width 394 height 23
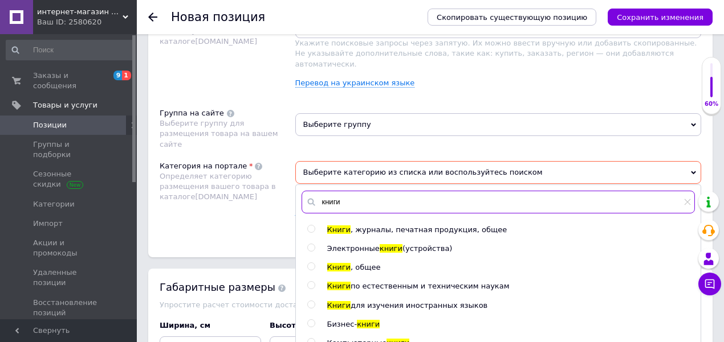
type input "книги"
click at [367, 226] on span ", журналы, печатная продукция, общее" at bounding box center [428, 230] width 156 height 9
radio input "true"
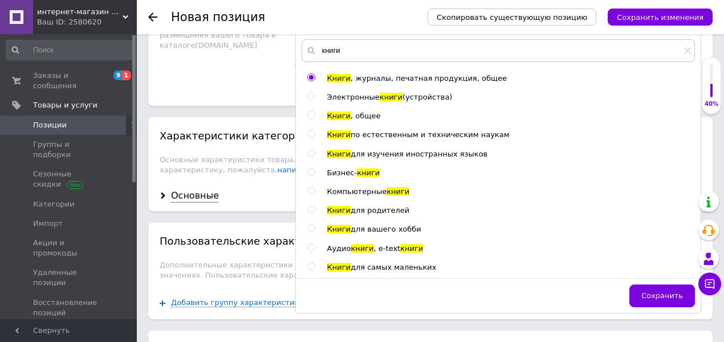
scroll to position [861, 0]
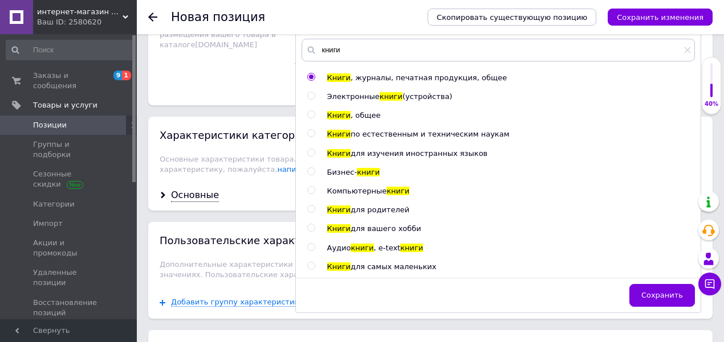
drag, startPoint x: 655, startPoint y: 272, endPoint x: 635, endPoint y: 267, distance: 20.7
click at [655, 291] on span "Сохранить" at bounding box center [662, 295] width 42 height 9
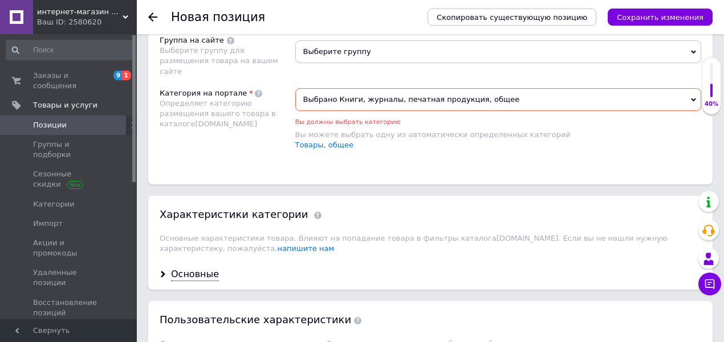
scroll to position [823, 0]
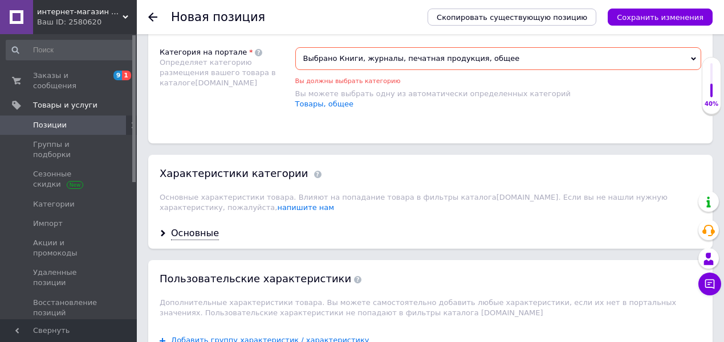
click at [209, 219] on div "Основные" at bounding box center [430, 234] width 564 height 30
click at [207, 227] on div "Основные" at bounding box center [195, 233] width 48 height 13
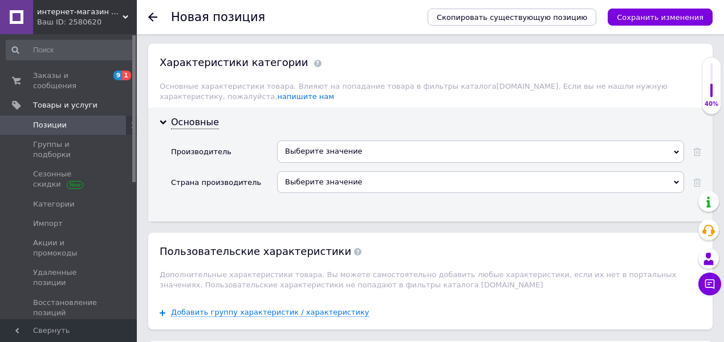
scroll to position [937, 0]
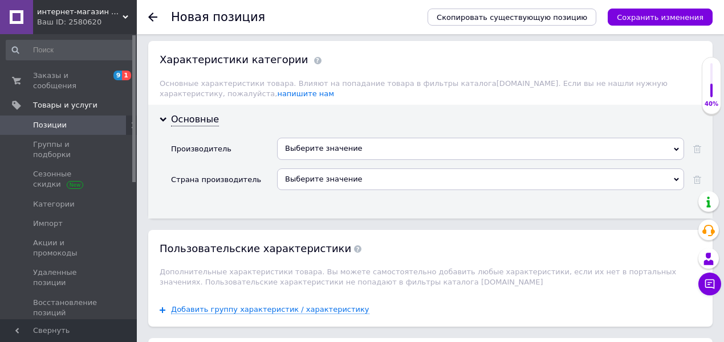
click at [336, 138] on div "Выберите значение" at bounding box center [480, 149] width 407 height 22
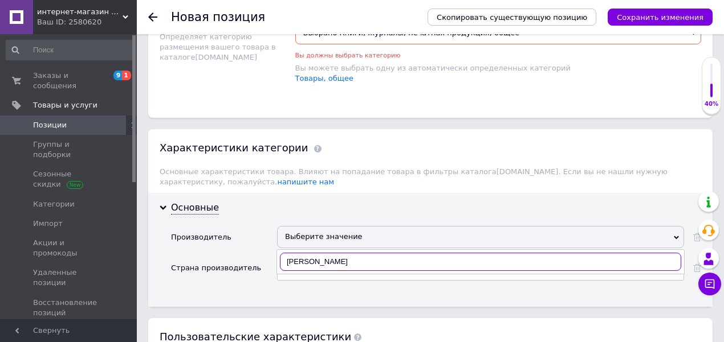
scroll to position [862, 0]
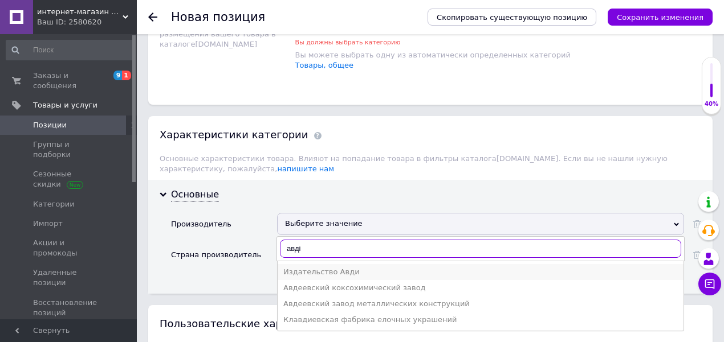
type input "авді"
click at [341, 267] on div "Издательство Авди" at bounding box center [480, 272] width 394 height 10
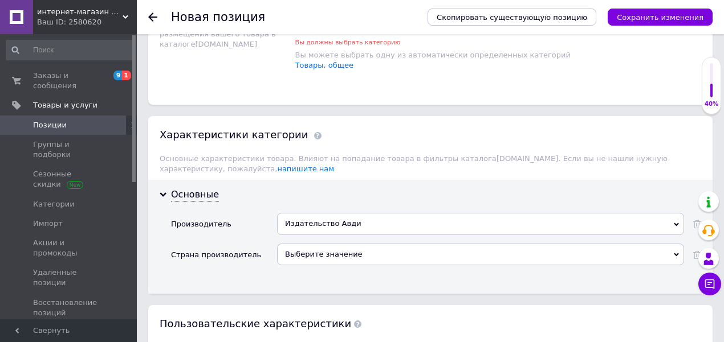
click at [339, 244] on div "Выберите значение" at bounding box center [480, 255] width 407 height 22
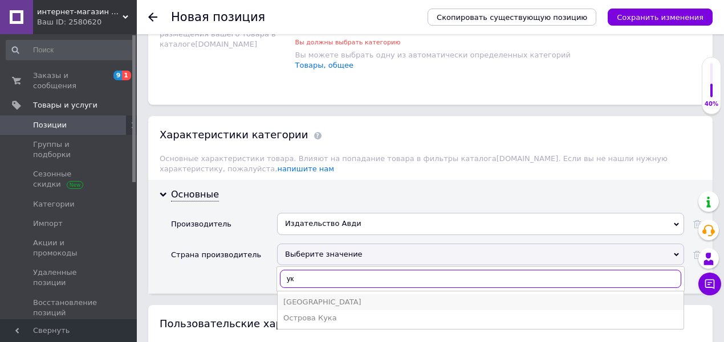
type input "ук"
click at [327, 297] on div "[GEOGRAPHIC_DATA]" at bounding box center [480, 302] width 394 height 10
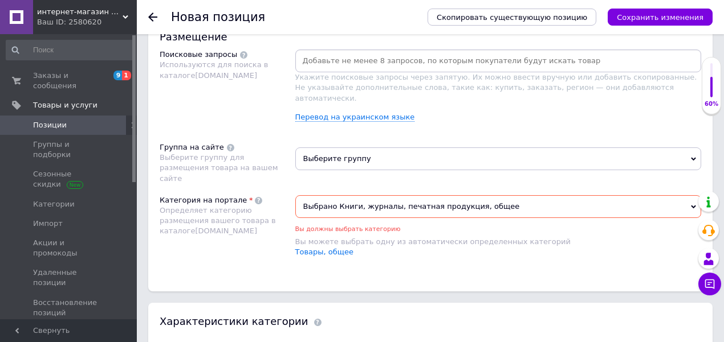
scroll to position [596, 0]
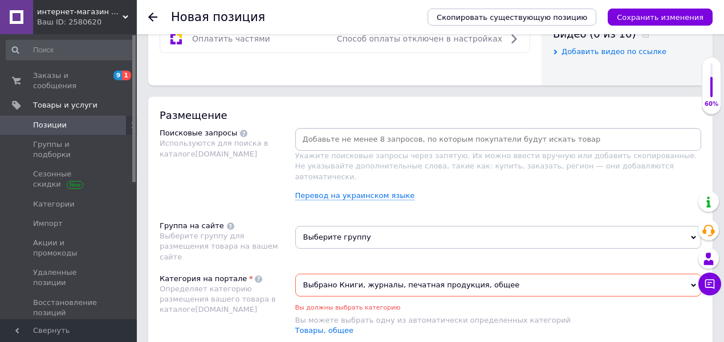
click at [365, 136] on input at bounding box center [498, 139] width 402 height 17
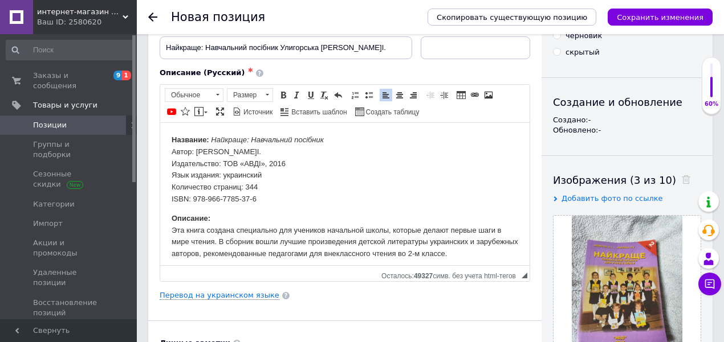
scroll to position [0, 0]
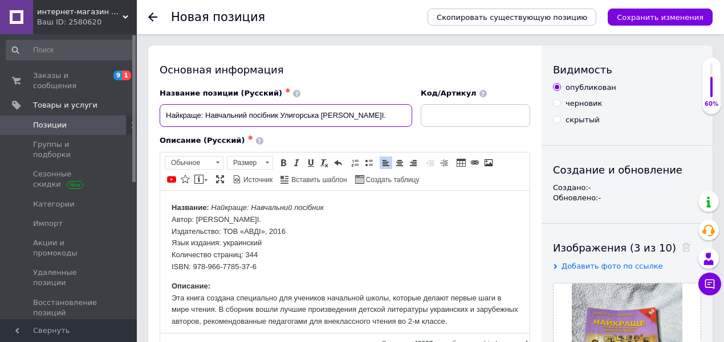
drag, startPoint x: 164, startPoint y: 114, endPoint x: 340, endPoint y: 122, distance: 176.3
click at [340, 122] on input "Найкраще: Навчальний посібник Улигорська [PERSON_NAME]І." at bounding box center [286, 115] width 252 height 23
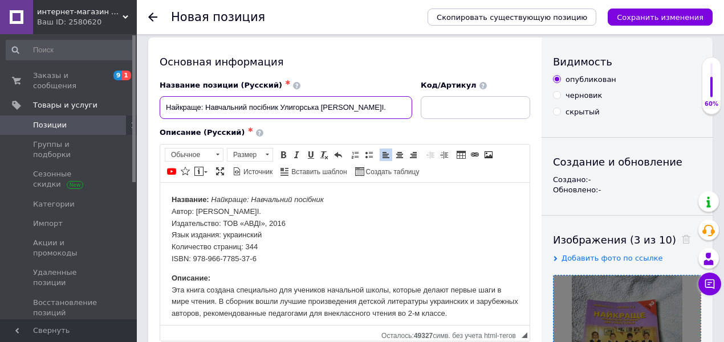
scroll to position [190, 0]
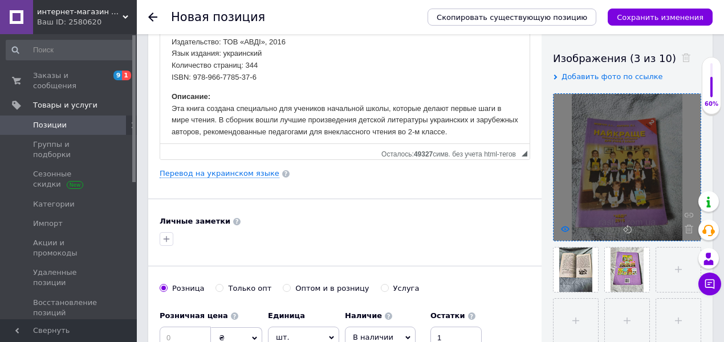
click at [566, 230] on use at bounding box center [565, 229] width 9 height 6
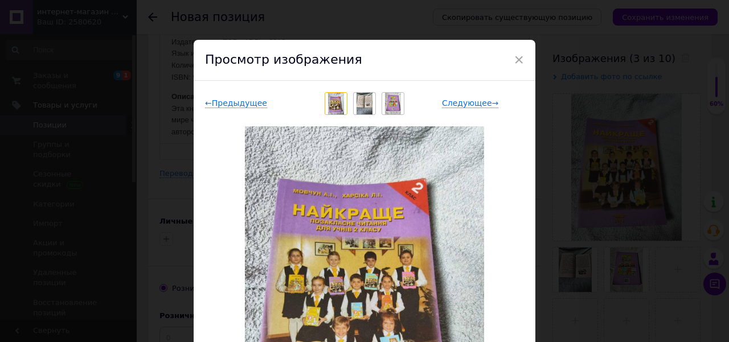
click at [523, 61] on div "Просмотр изображения" at bounding box center [365, 60] width 342 height 41
click at [517, 60] on span "×" at bounding box center [519, 59] width 10 height 19
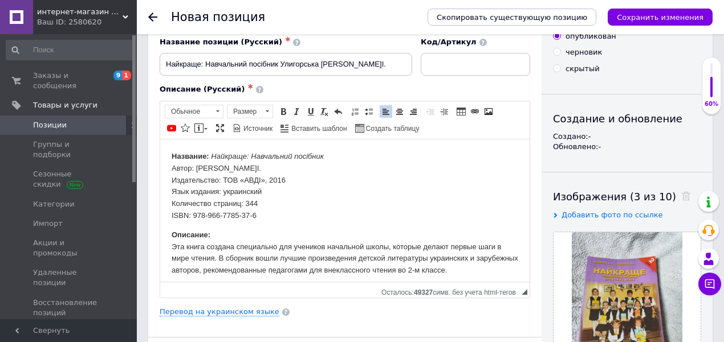
scroll to position [38, 0]
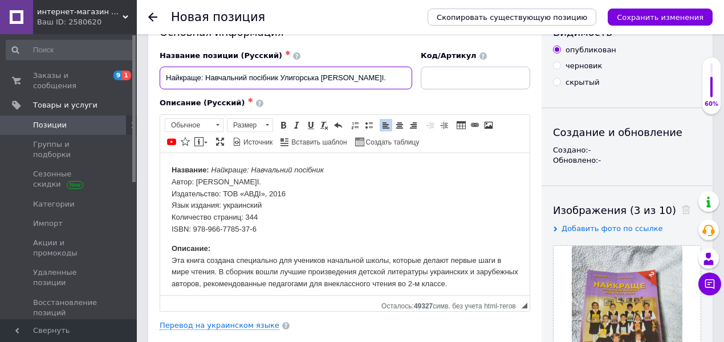
click at [351, 82] on input "Найкраще: Навчальний посібник Улигорська [PERSON_NAME]І." at bounding box center [286, 78] width 252 height 23
click at [351, 81] on input "Найкраще: Навчальний посібник Улигорська [PERSON_NAME]І." at bounding box center [286, 78] width 252 height 23
click at [350, 80] on input "Найкраще: Навчальний посібник Улигорська [PERSON_NAME]І." at bounding box center [286, 78] width 252 height 23
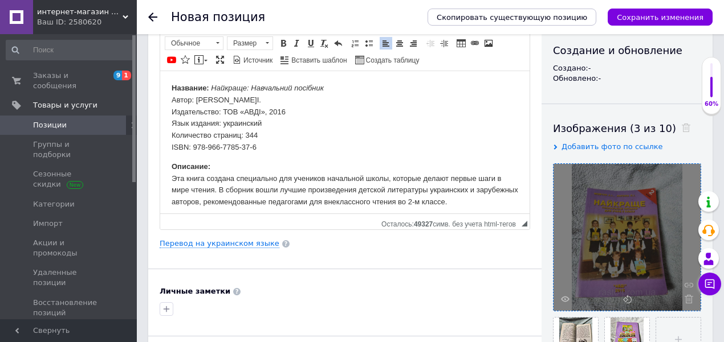
scroll to position [152, 0]
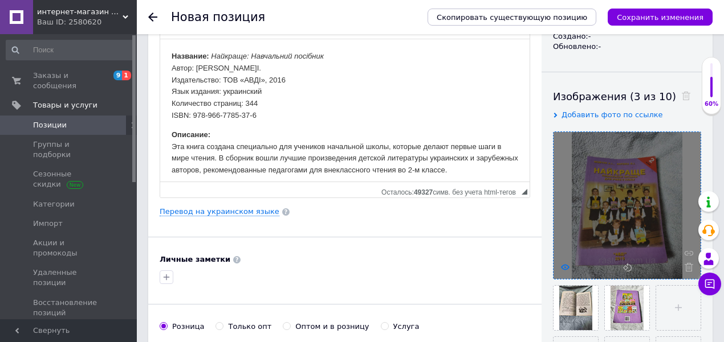
click at [566, 270] on icon at bounding box center [565, 267] width 9 height 9
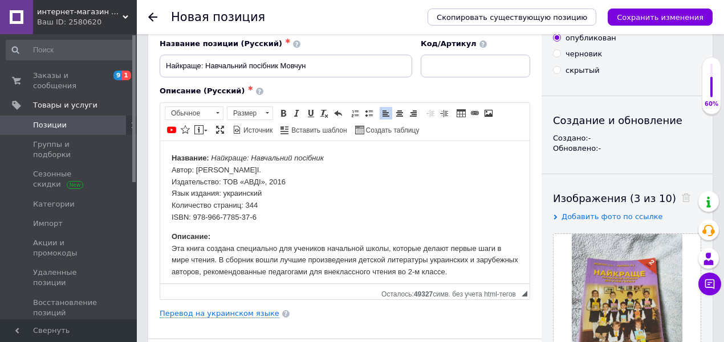
scroll to position [0, 0]
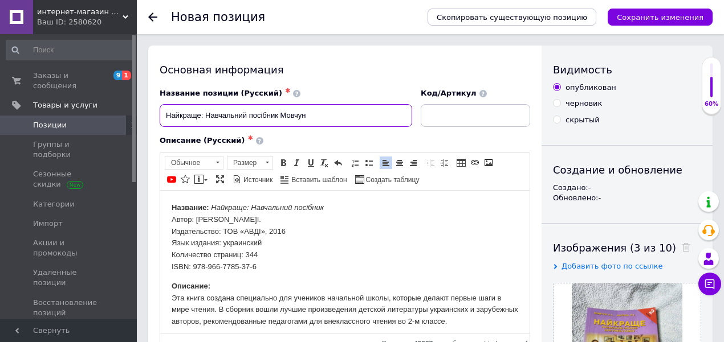
click at [355, 119] on input "Найкраще: Навчальний посібник Мовчун" at bounding box center [286, 115] width 252 height 23
click at [357, 113] on input "Найкраще: Навчальний посібник Мовчун, Харсіка" at bounding box center [286, 115] width 252 height 23
type input "Найкраще: Навчальний посібник Мовчун, Харсіка"
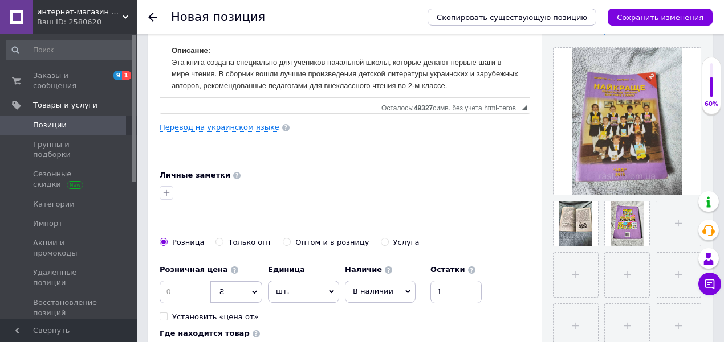
scroll to position [266, 0]
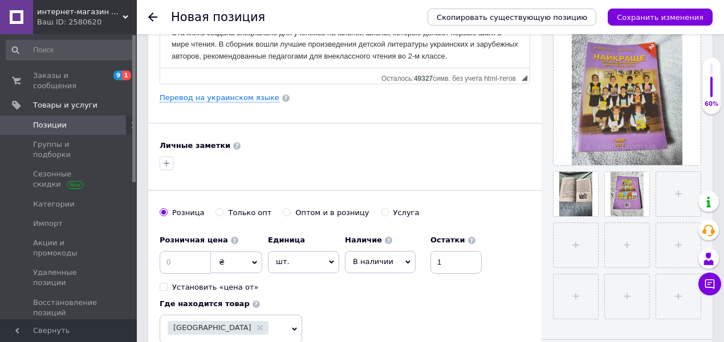
click at [200, 246] on div "Розничная цена ₴ $ € CHF £ ¥ PLN ₸ MDL HUF KGS CN¥ TRY ₩ lei Установить «цена о…" at bounding box center [211, 261] width 103 height 63
click at [196, 264] on input at bounding box center [185, 262] width 51 height 23
type input "1"
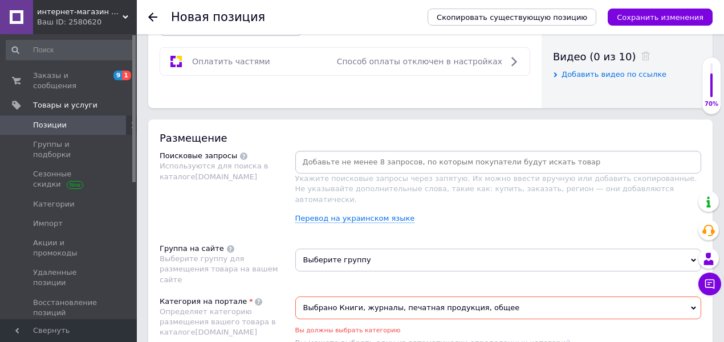
scroll to position [721, 0]
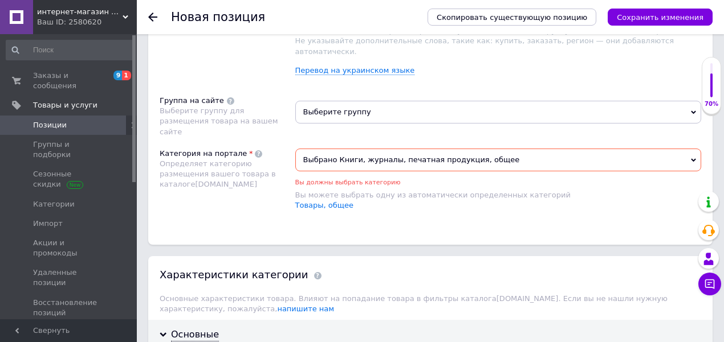
type input "200"
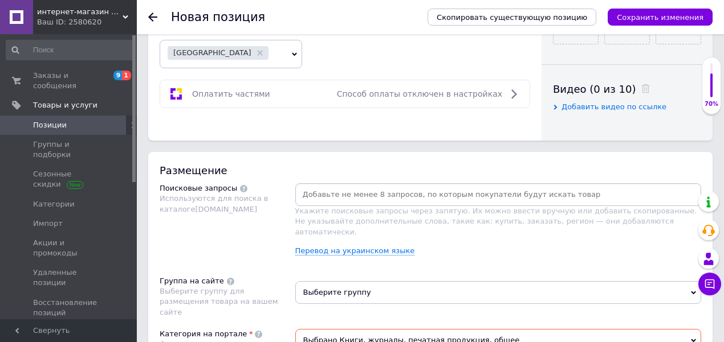
scroll to position [607, 0]
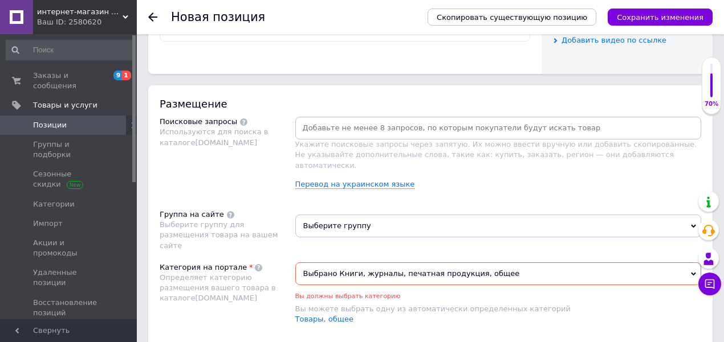
click at [343, 263] on span "Выбрано Книги, журналы, печатная продукция, общее" at bounding box center [498, 274] width 406 height 23
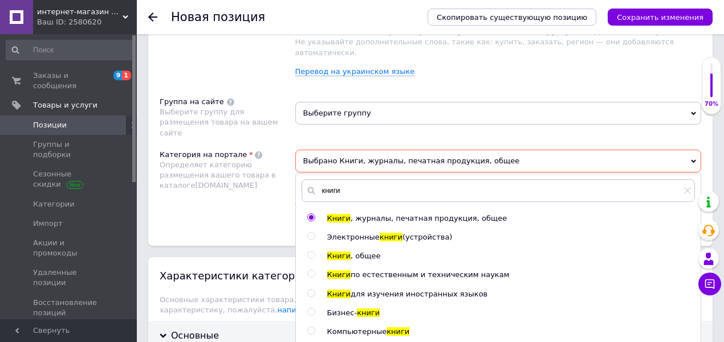
scroll to position [721, 0]
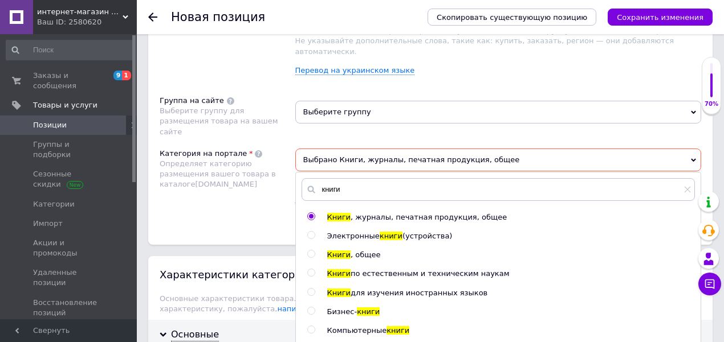
click at [254, 185] on div "Категория на портале Определяет категорию размещения вашего товара в каталоге […" at bounding box center [228, 186] width 136 height 74
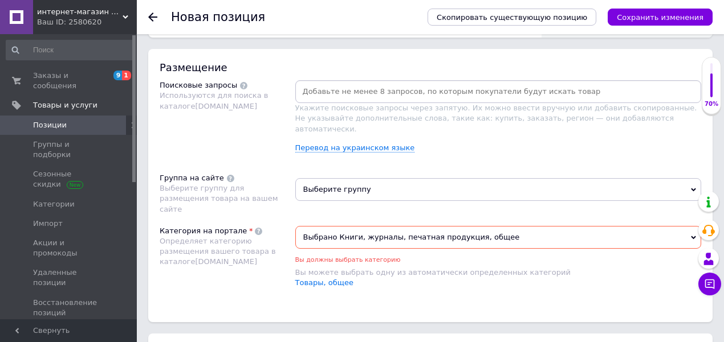
scroll to position [646, 0]
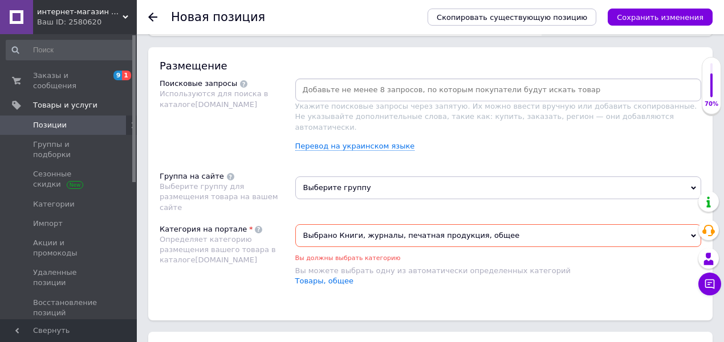
click at [326, 225] on span "Выбрано Книги, журналы, печатная продукция, общее" at bounding box center [498, 236] width 406 height 23
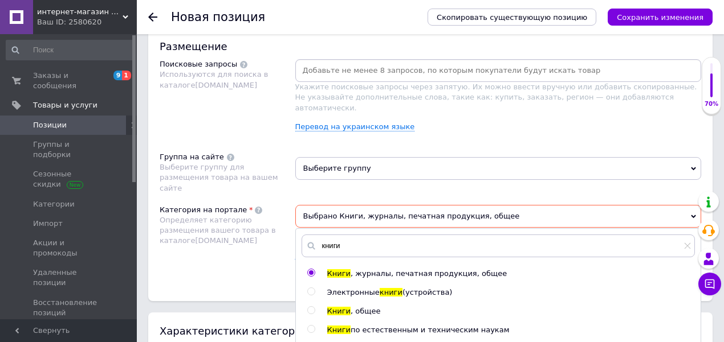
scroll to position [684, 0]
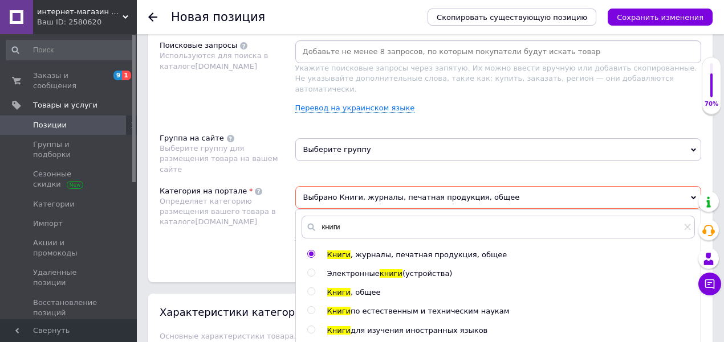
click at [307, 288] on input "radio" at bounding box center [310, 291] width 7 height 7
radio input "true"
radio input "false"
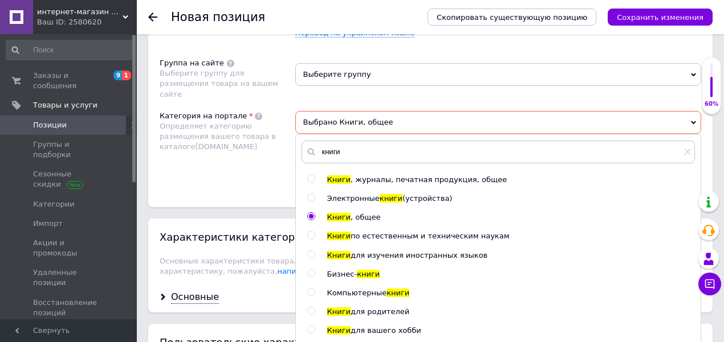
scroll to position [912, 0]
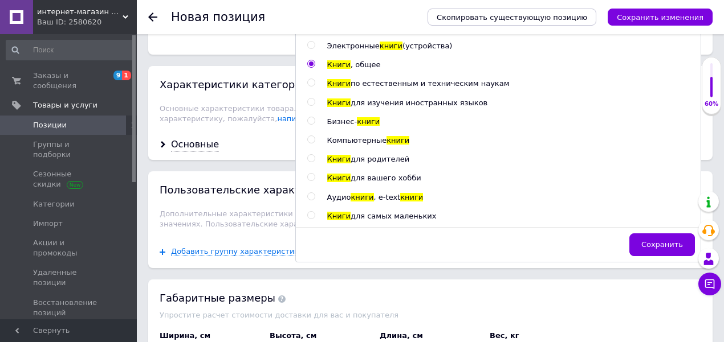
click at [660, 240] on span "Сохранить" at bounding box center [662, 244] width 42 height 9
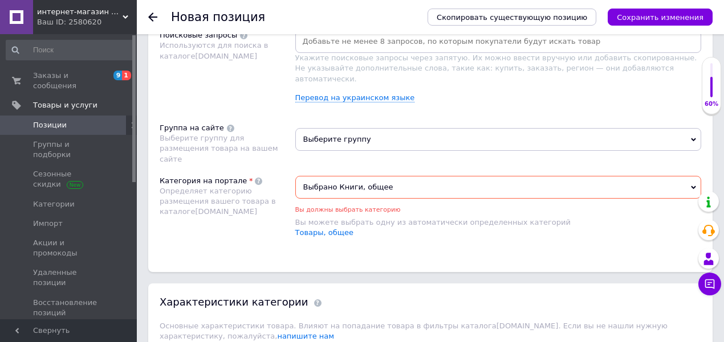
scroll to position [570, 0]
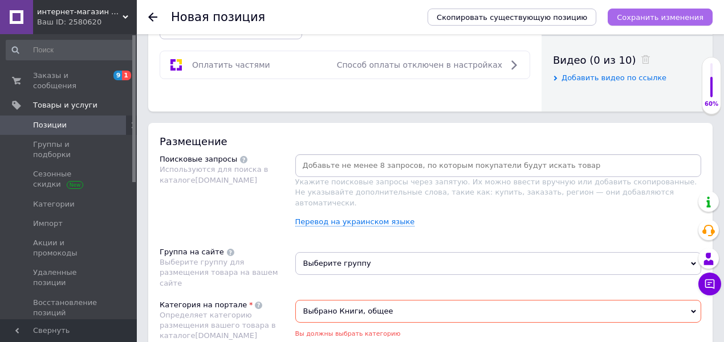
click at [663, 23] on button "Сохранить изменения" at bounding box center [659, 17] width 105 height 17
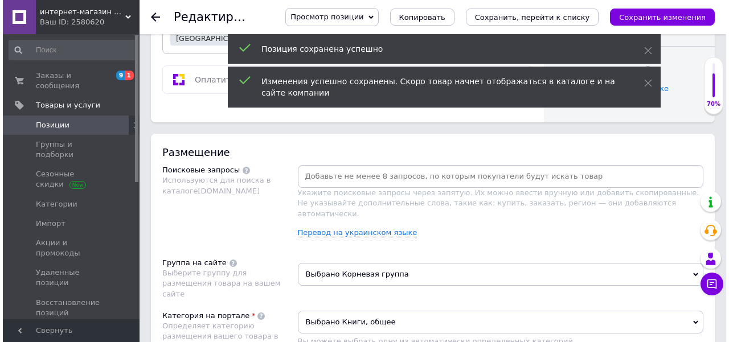
scroll to position [570, 0]
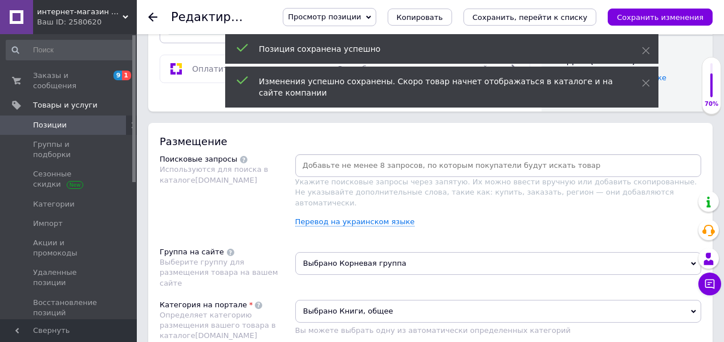
click at [374, 167] on input at bounding box center [498, 165] width 402 height 17
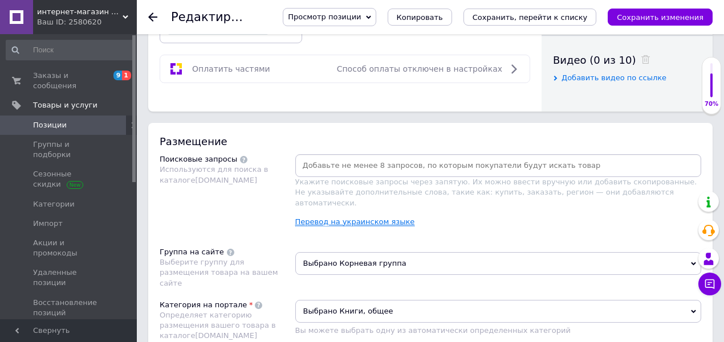
click at [366, 218] on link "Перевод на украинском языке" at bounding box center [355, 222] width 120 height 9
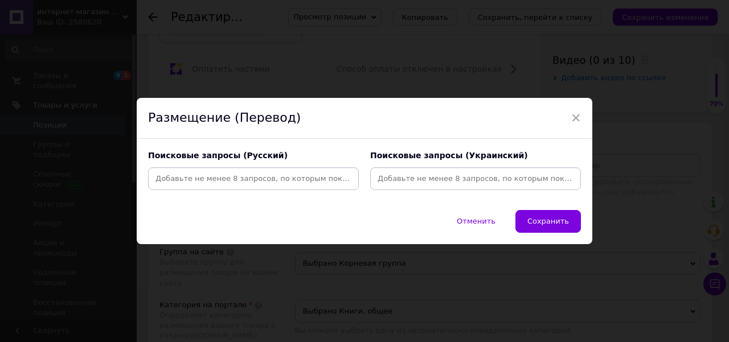
drag, startPoint x: 300, startPoint y: 188, endPoint x: 318, endPoint y: 234, distance: 49.1
click at [300, 188] on div at bounding box center [253, 179] width 211 height 23
click at [283, 178] on input at bounding box center [253, 178] width 206 height 17
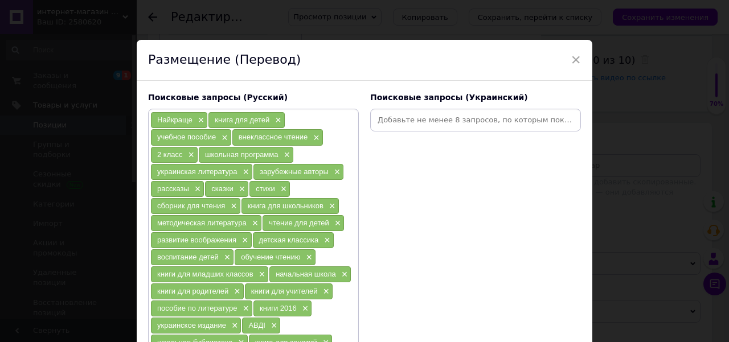
drag, startPoint x: 454, startPoint y: 121, endPoint x: 434, endPoint y: 142, distance: 29.1
click at [451, 121] on input at bounding box center [476, 120] width 206 height 17
click at [440, 119] on input at bounding box center [476, 120] width 206 height 17
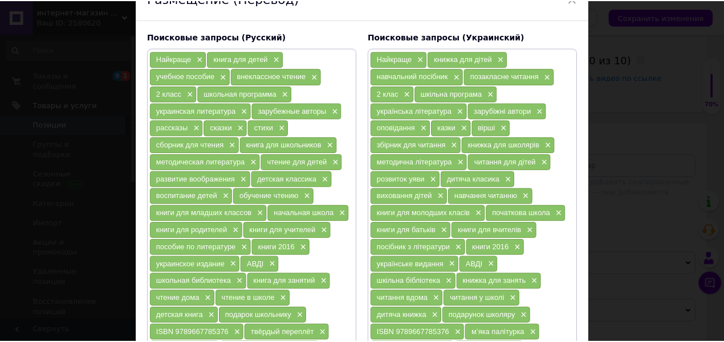
scroll to position [264, 0]
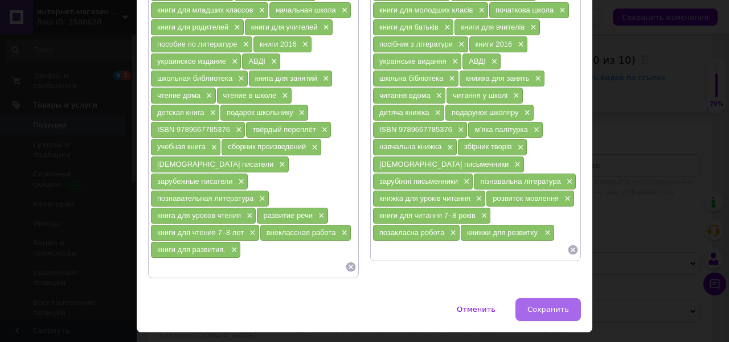
click at [544, 305] on span "Сохранить" at bounding box center [549, 309] width 42 height 9
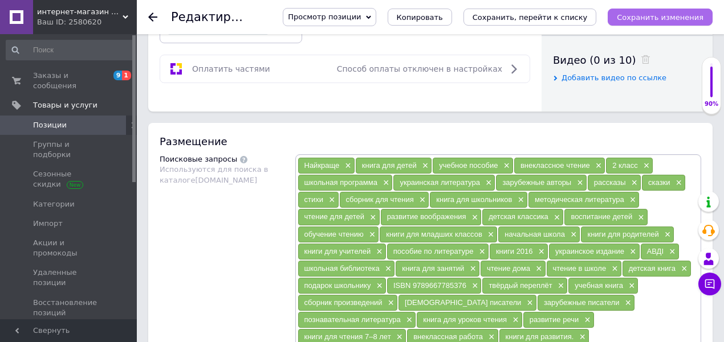
click at [651, 13] on icon "Сохранить изменения" at bounding box center [660, 17] width 87 height 9
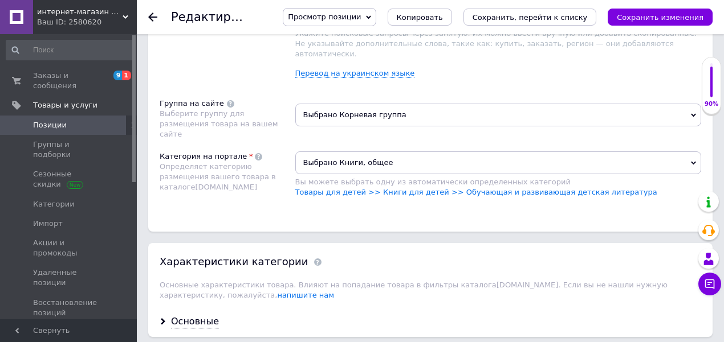
scroll to position [988, 0]
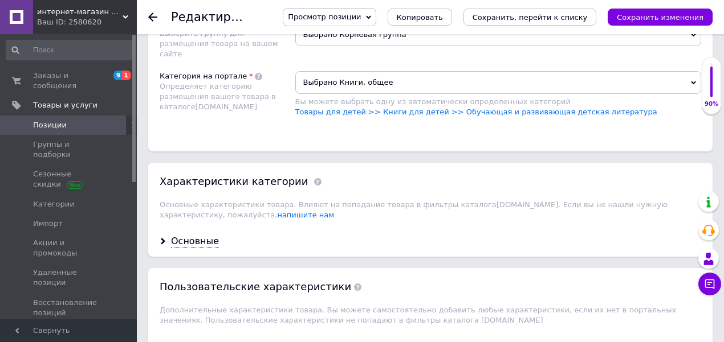
drag, startPoint x: 647, startPoint y: 19, endPoint x: 646, endPoint y: 25, distance: 6.4
click at [647, 18] on icon "Сохранить изменения" at bounding box center [660, 17] width 87 height 9
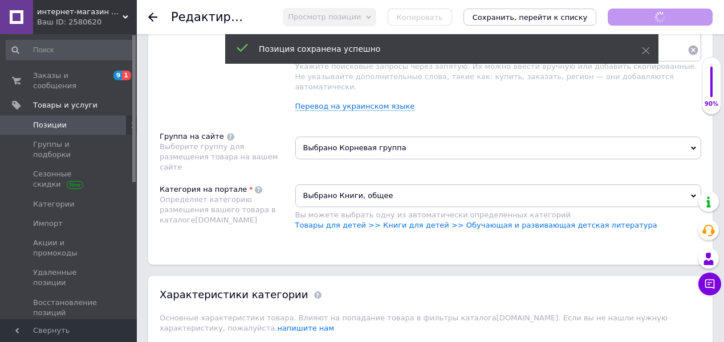
scroll to position [760, 0]
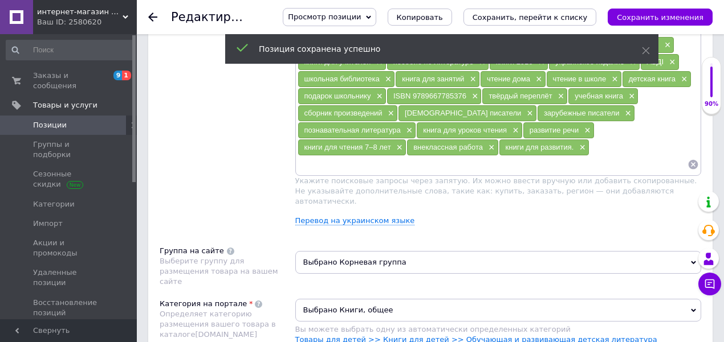
click at [112, 120] on span at bounding box center [120, 125] width 31 height 10
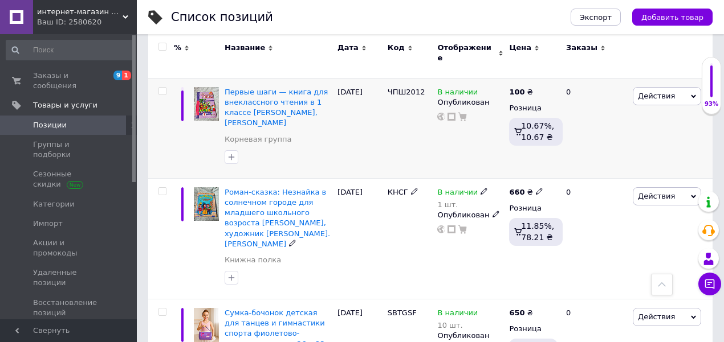
scroll to position [418, 0]
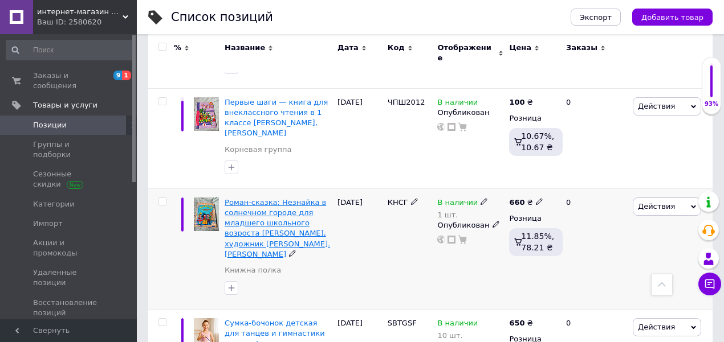
click at [292, 202] on span "Роман-сказка: Незнайка в солнечном городе для младшего школьного возроста [PERS…" at bounding box center [277, 228] width 105 height 60
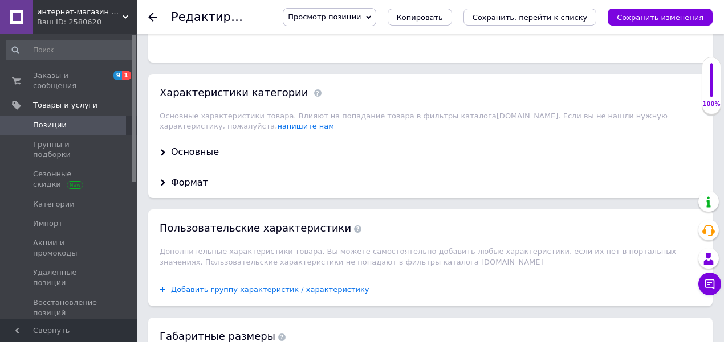
scroll to position [1140, 0]
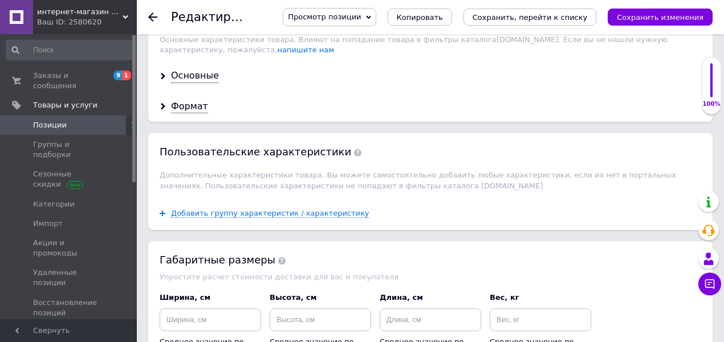
click at [194, 92] on div "Формат" at bounding box center [430, 107] width 564 height 30
click at [193, 100] on div "Формат" at bounding box center [189, 106] width 37 height 13
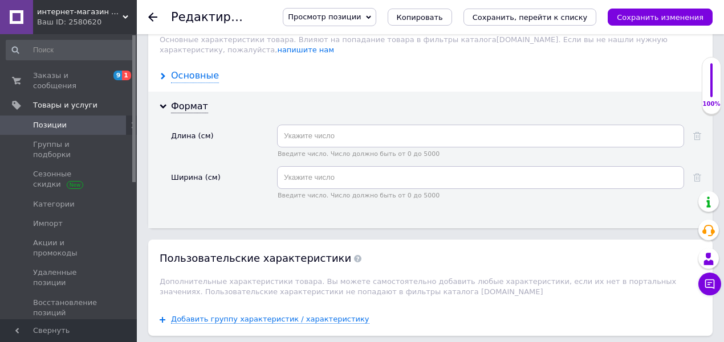
click at [203, 61] on div "Основные" at bounding box center [430, 76] width 564 height 30
click at [203, 70] on div "Основные" at bounding box center [195, 76] width 48 height 13
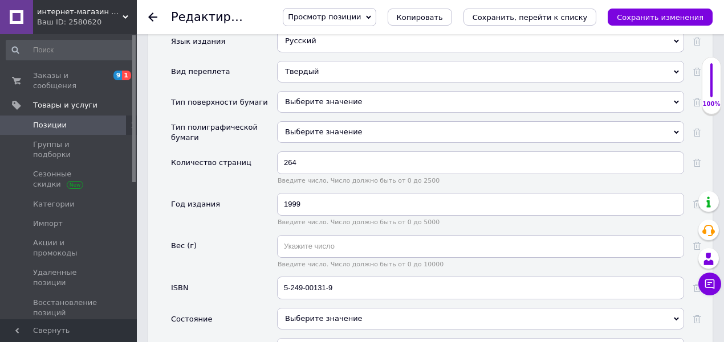
scroll to position [1405, 0]
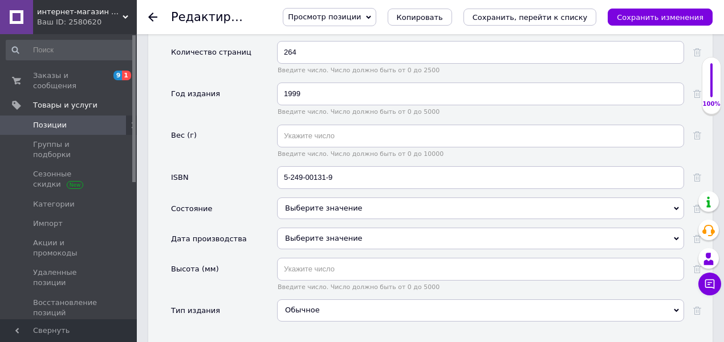
click at [320, 198] on div "Выберите значение" at bounding box center [480, 209] width 407 height 22
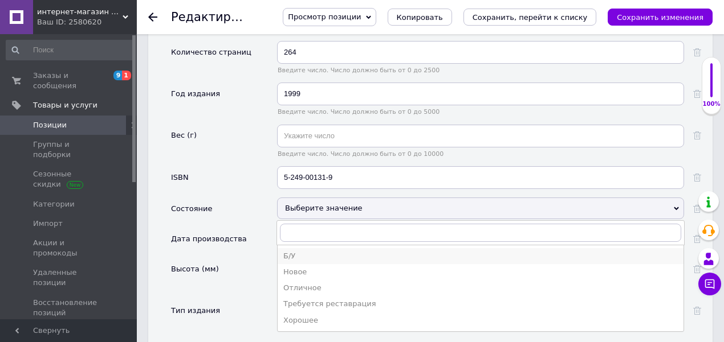
click at [293, 251] on div "Б/У" at bounding box center [480, 256] width 394 height 10
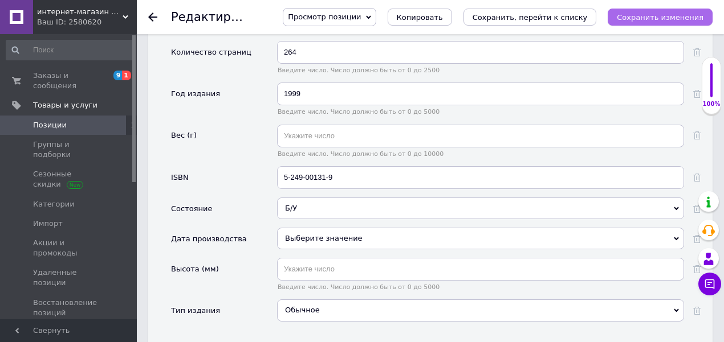
click at [646, 18] on icon "Сохранить изменения" at bounding box center [660, 17] width 87 height 9
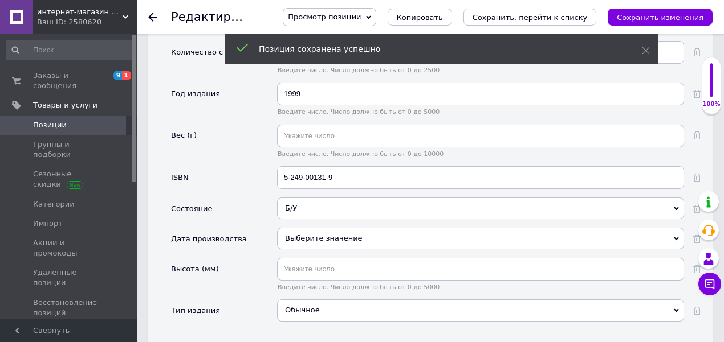
click at [88, 120] on span "Позиции" at bounding box center [69, 125] width 72 height 10
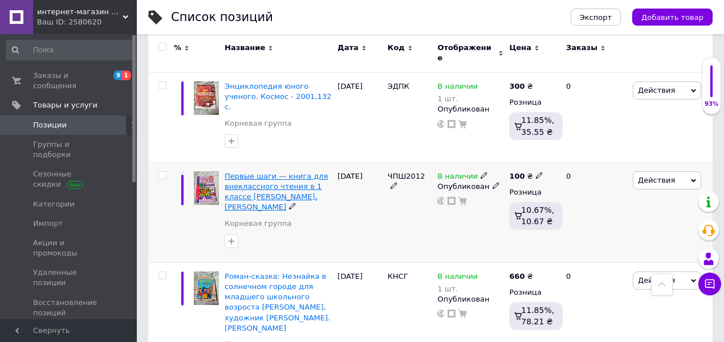
scroll to position [342, 0]
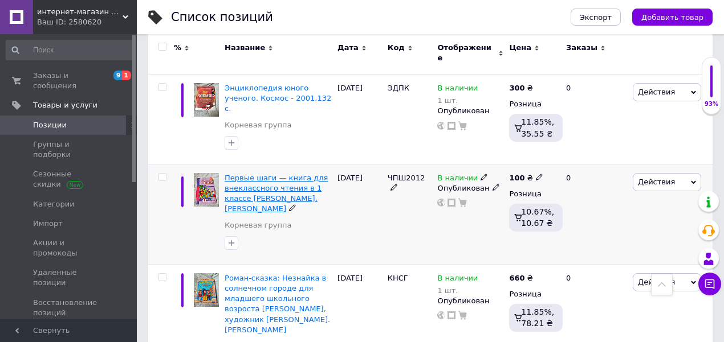
click at [273, 178] on span "Первые шаги — книга для внеклассного чтения в 1 классе [PERSON_NAME], [PERSON_N…" at bounding box center [276, 194] width 103 height 40
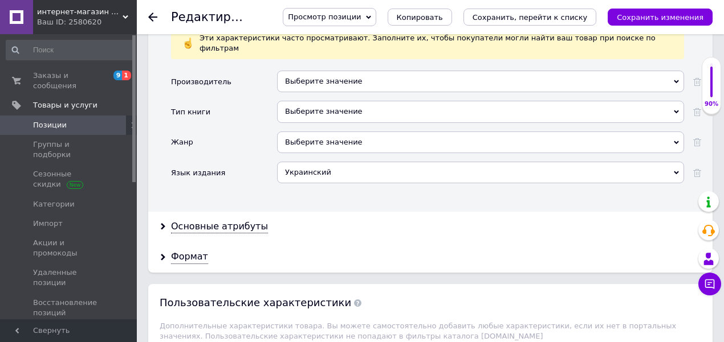
scroll to position [1291, 0]
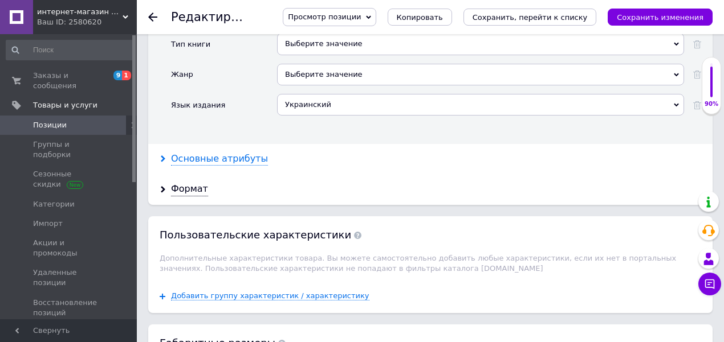
click at [201, 153] on div "Основные атрибуты" at bounding box center [219, 159] width 97 height 13
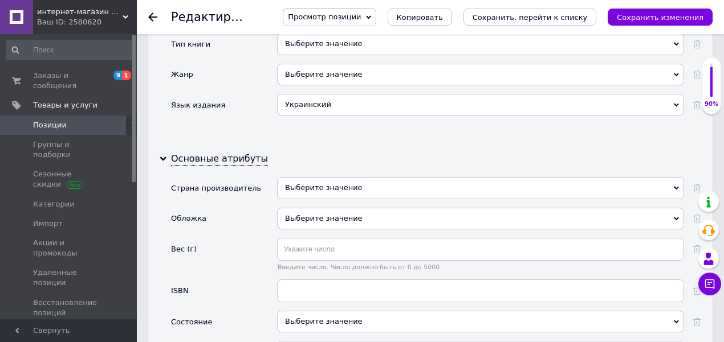
scroll to position [1519, 0]
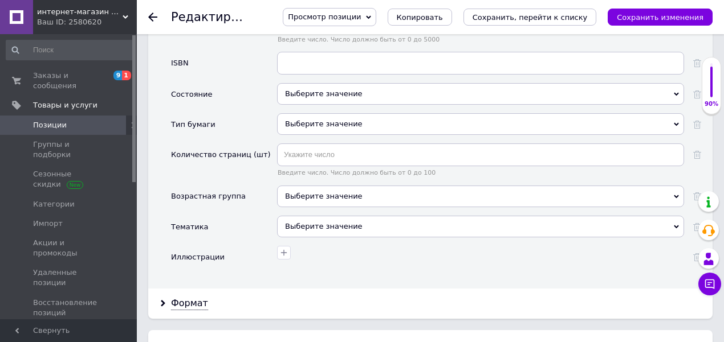
drag, startPoint x: 191, startPoint y: 256, endPoint x: 245, endPoint y: 243, distance: 55.7
click at [190, 297] on div "Формат" at bounding box center [189, 303] width 37 height 13
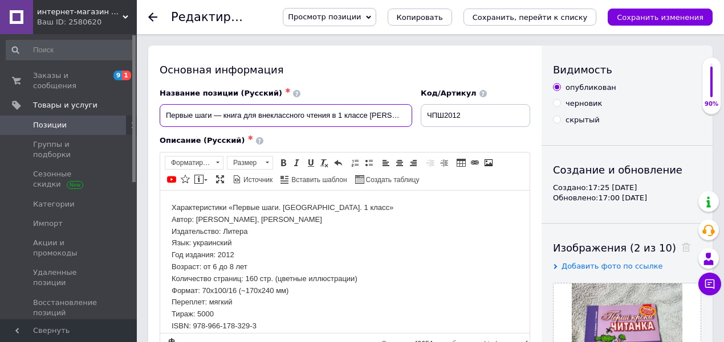
scroll to position [0, 74]
drag, startPoint x: 372, startPoint y: 116, endPoint x: 444, endPoint y: 128, distance: 73.4
click at [444, 128] on div "Название позиции (Русский) ✱ Первые шаги — книга для внеклассного чтения в 1 кл…" at bounding box center [345, 107] width 379 height 47
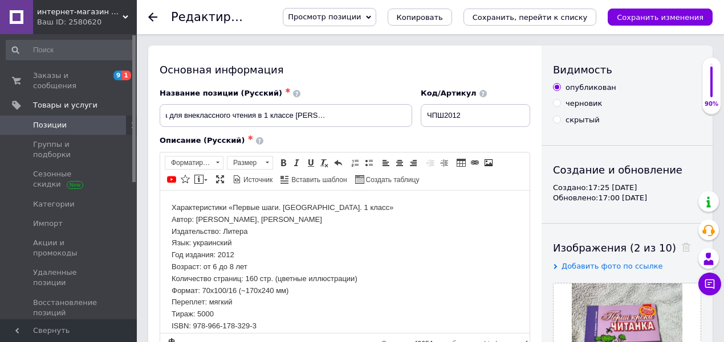
click at [416, 232] on p "Характеристики «Первые шаги. [GEOGRAPHIC_DATA]. 1 класс» Автор: [PERSON_NAME], …" at bounding box center [345, 285] width 346 height 166
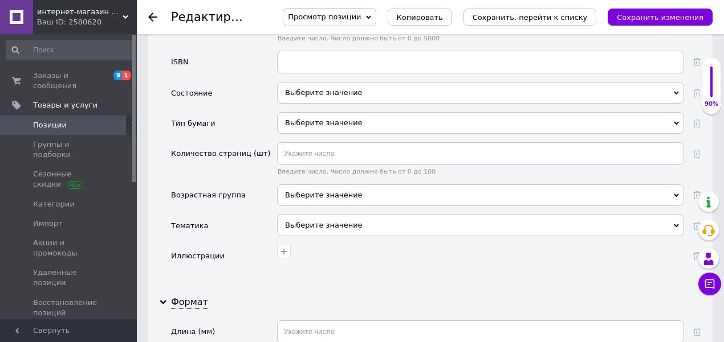
scroll to position [1519, 0]
click at [348, 216] on div "Выберите значение" at bounding box center [480, 227] width 407 height 22
click at [342, 186] on div "Выберите значение" at bounding box center [480, 197] width 407 height 22
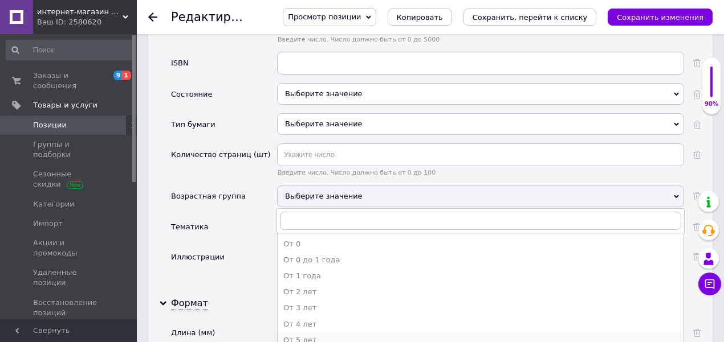
click at [318, 336] on div "От 5 лет" at bounding box center [480, 341] width 394 height 10
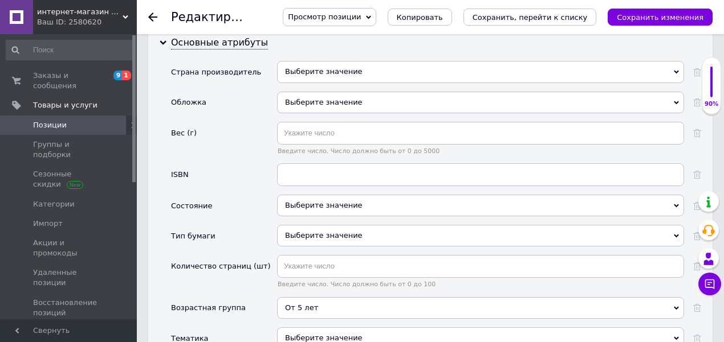
scroll to position [1405, 0]
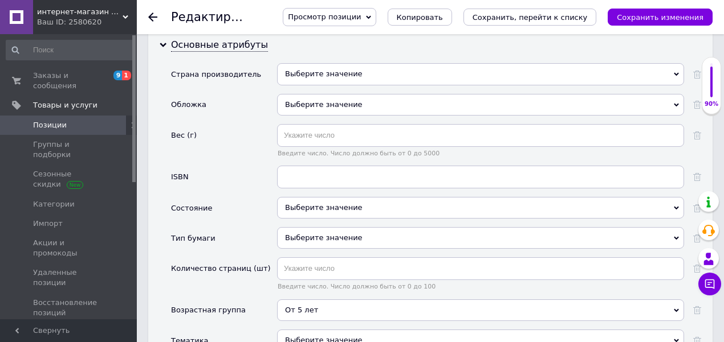
click at [336, 197] on div "Выберите значение" at bounding box center [480, 208] width 407 height 22
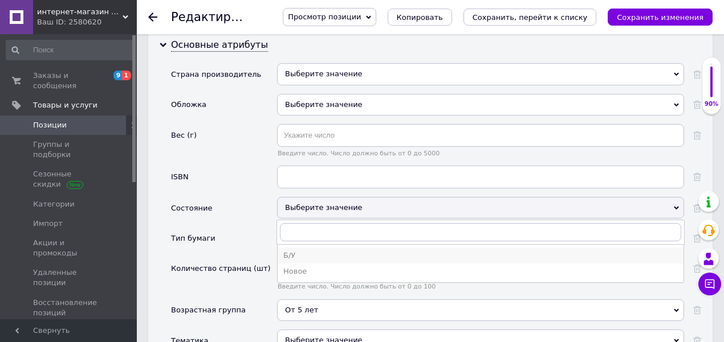
click at [327, 251] on div "Б/У" at bounding box center [480, 256] width 394 height 10
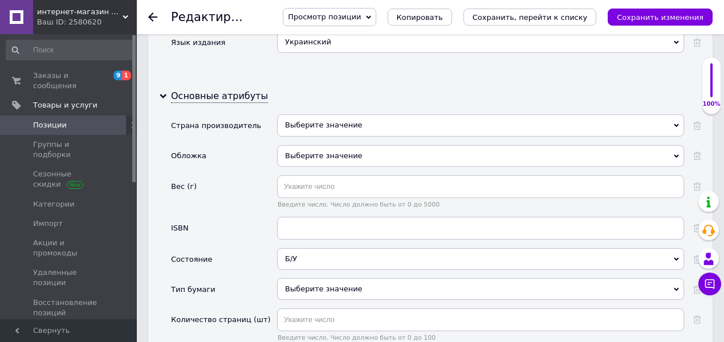
scroll to position [1254, 0]
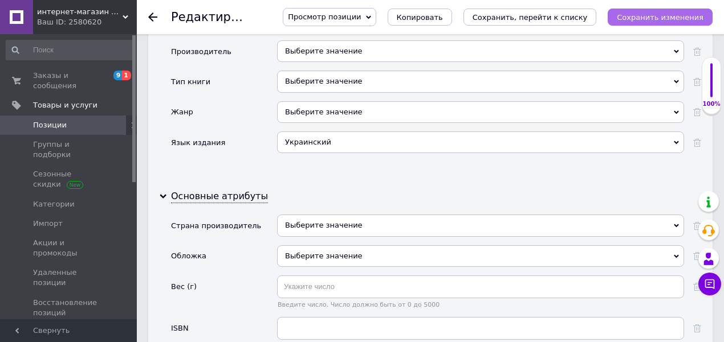
click at [657, 23] on button "Сохранить изменения" at bounding box center [659, 17] width 105 height 17
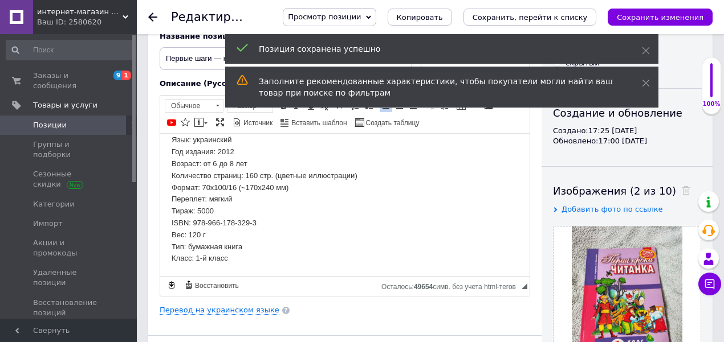
scroll to position [0, 0]
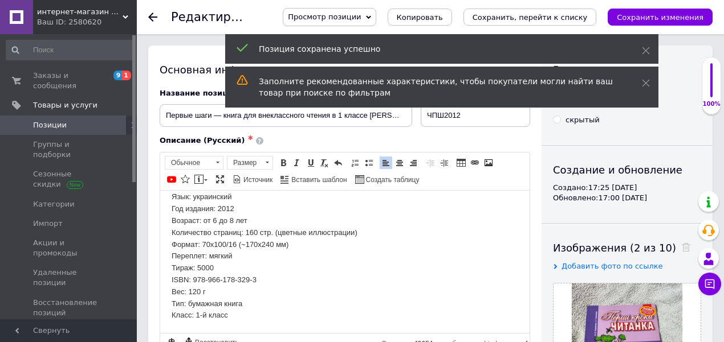
click at [84, 120] on span "Позиции" at bounding box center [69, 125] width 72 height 10
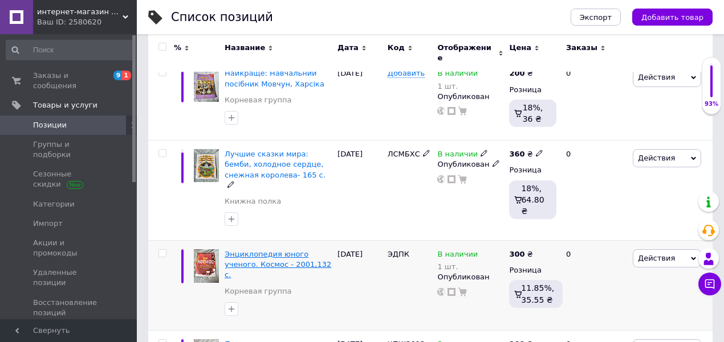
scroll to position [190, 0]
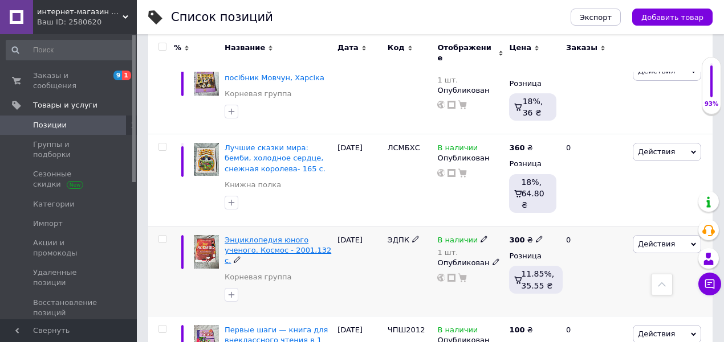
click at [283, 236] on span "Энциклопедия юного ученого. Космос - 2001,132 c." at bounding box center [278, 250] width 107 height 29
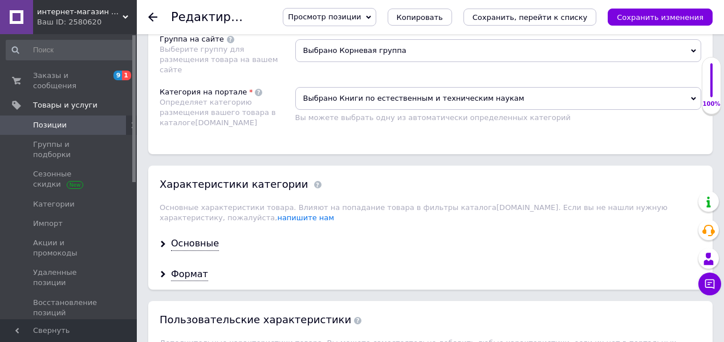
scroll to position [1140, 0]
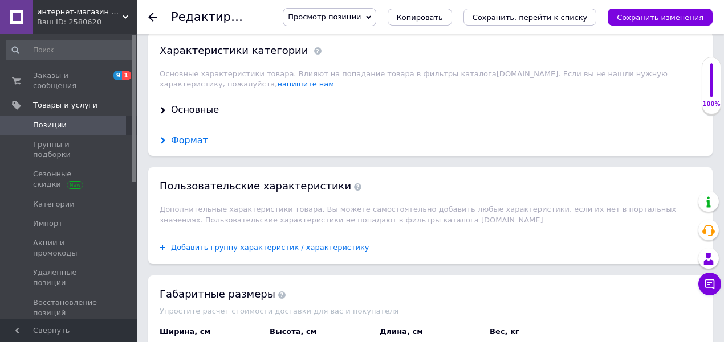
click at [193, 134] on div "Формат" at bounding box center [189, 140] width 37 height 13
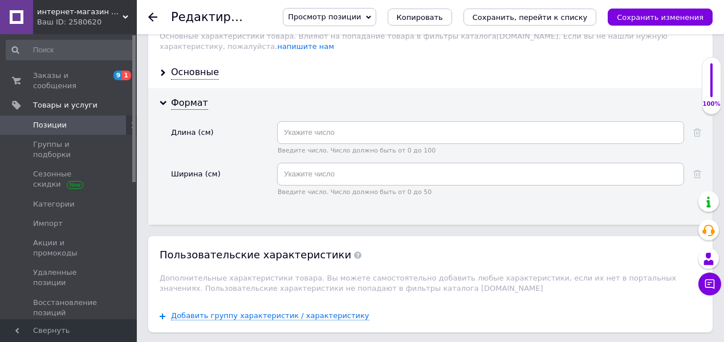
scroll to position [1063, 0]
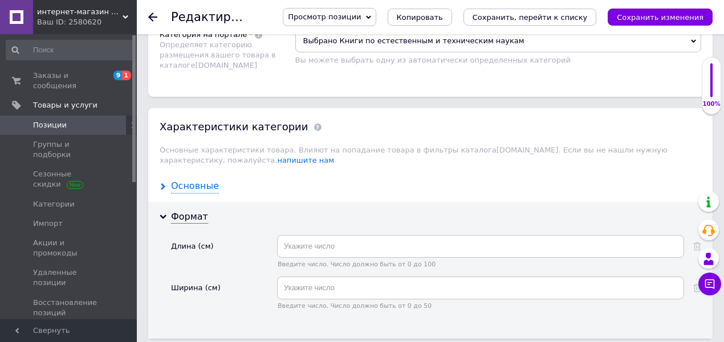
click at [209, 180] on div "Основные" at bounding box center [195, 186] width 48 height 13
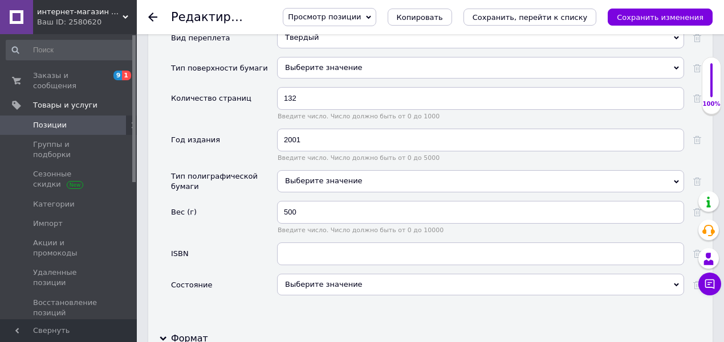
scroll to position [1368, 0]
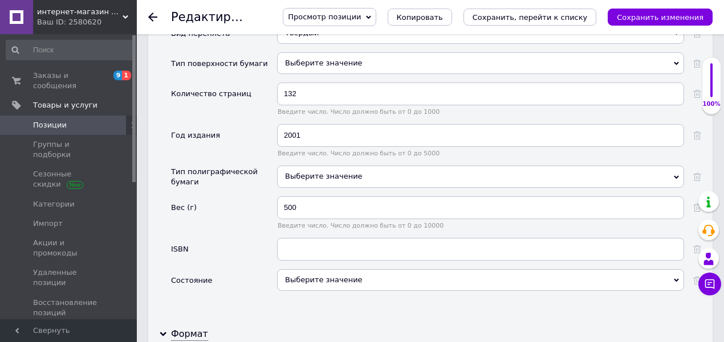
click at [343, 270] on div "Выберите значение" at bounding box center [480, 281] width 407 height 22
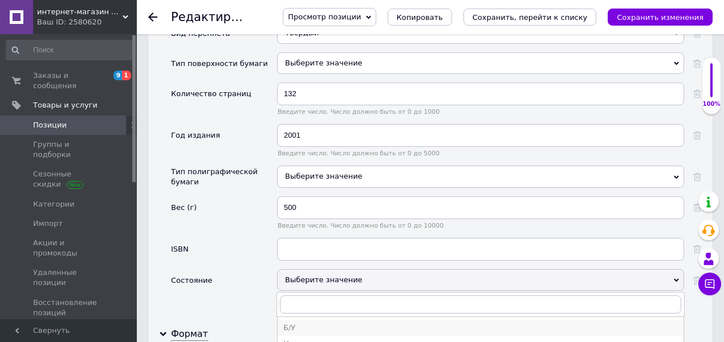
click at [321, 323] on div "Б/У" at bounding box center [480, 328] width 394 height 10
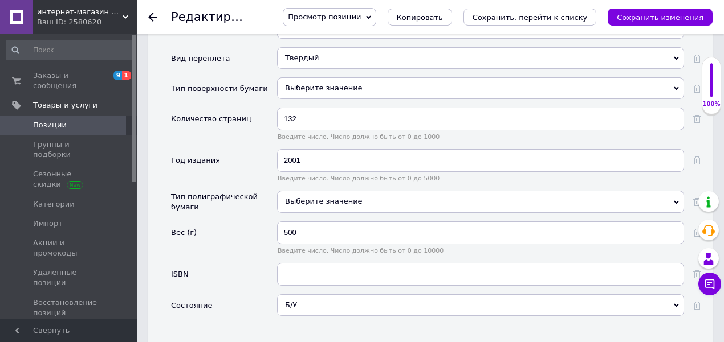
scroll to position [1330, 0]
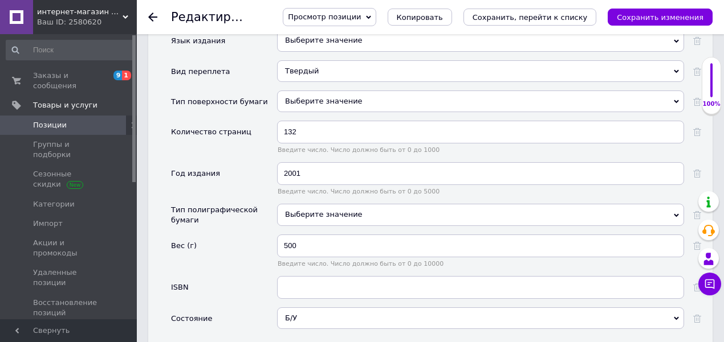
click at [357, 204] on div "Выберите значение" at bounding box center [480, 215] width 407 height 22
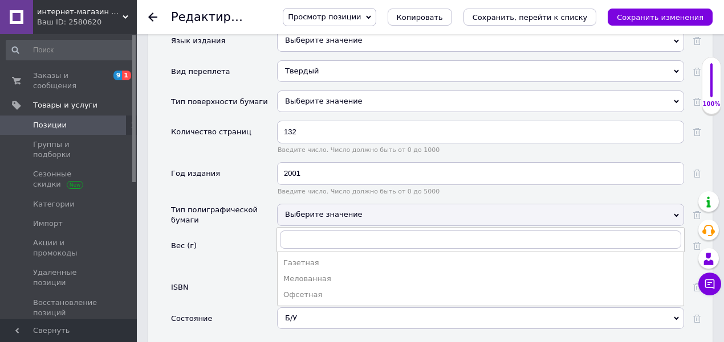
click at [357, 204] on div "Выберите значение" at bounding box center [480, 215] width 407 height 22
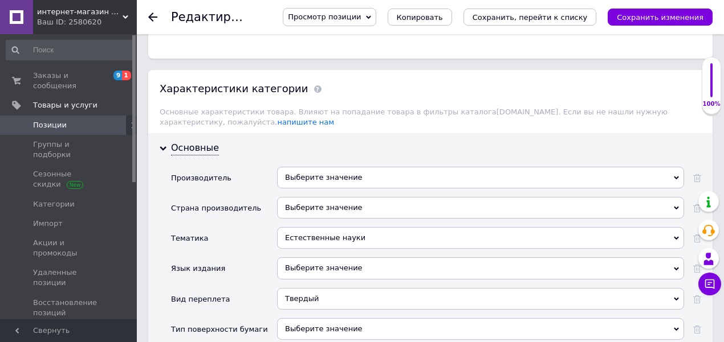
scroll to position [988, 0]
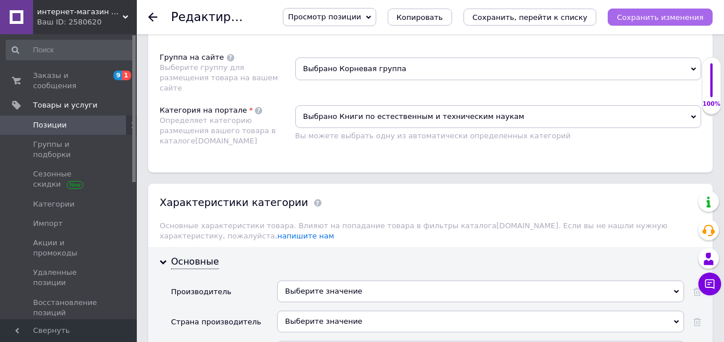
click at [650, 13] on icon "Сохранить изменения" at bounding box center [660, 17] width 87 height 9
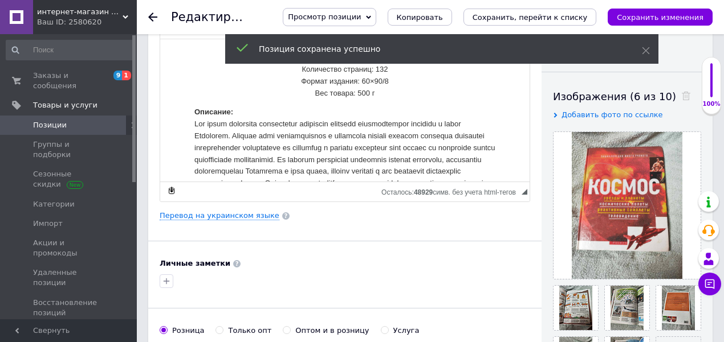
scroll to position [0, 0]
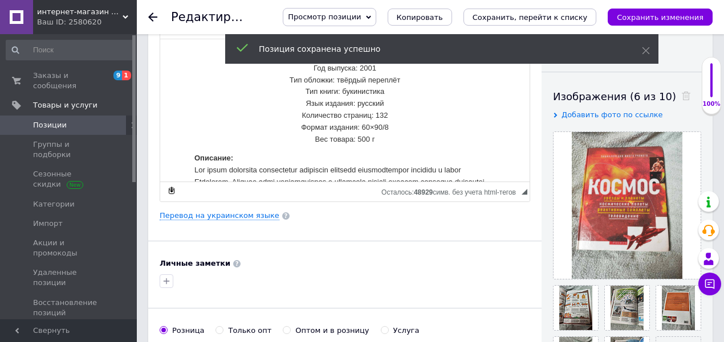
click at [84, 120] on span "Позиции" at bounding box center [69, 125] width 72 height 10
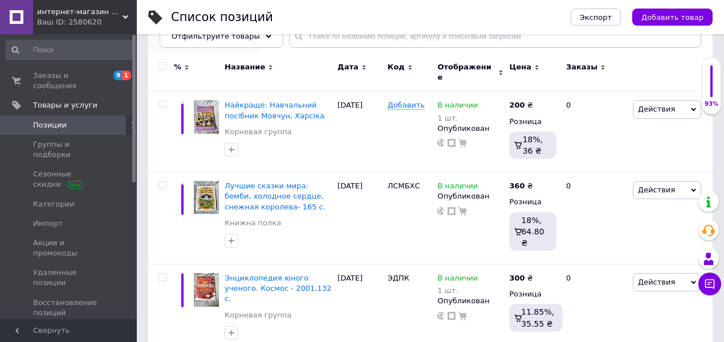
scroll to position [190, 0]
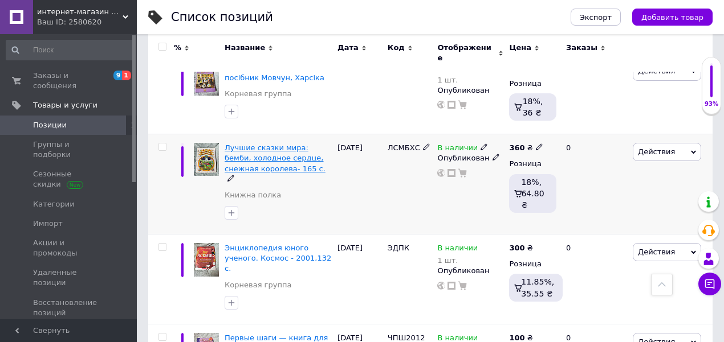
click at [261, 145] on span "Лучшие сказки мира: бемби, холодное сердце, снежная королева- 165 с." at bounding box center [275, 158] width 101 height 29
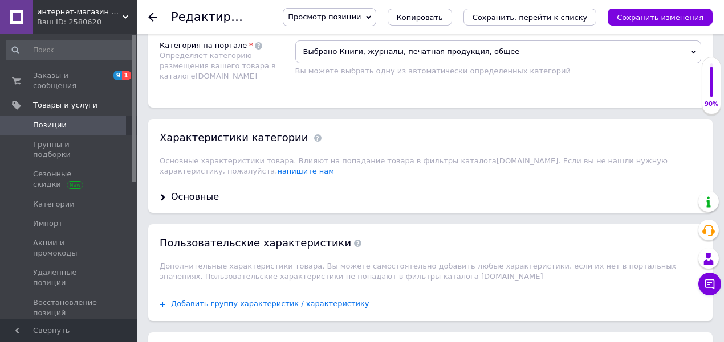
scroll to position [988, 0]
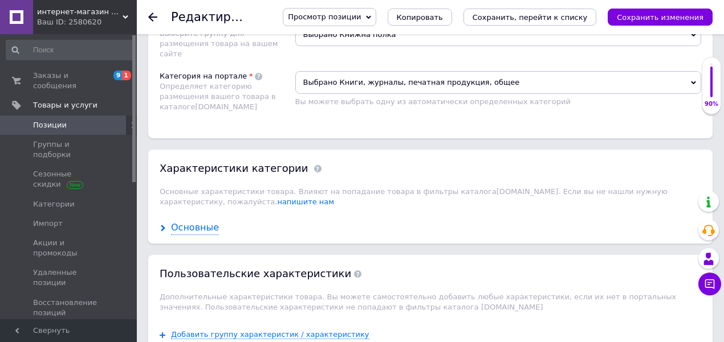
click at [203, 222] on div "Основные" at bounding box center [195, 228] width 48 height 13
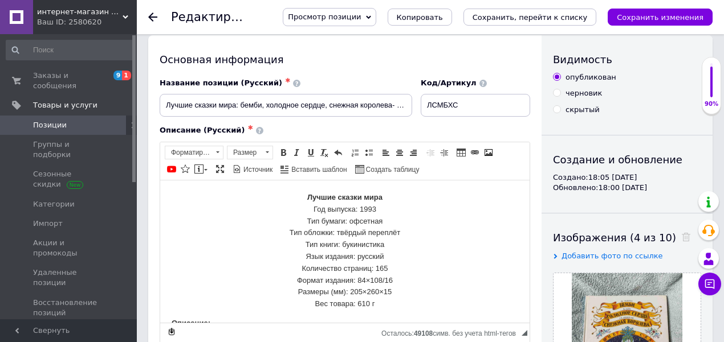
scroll to position [0, 0]
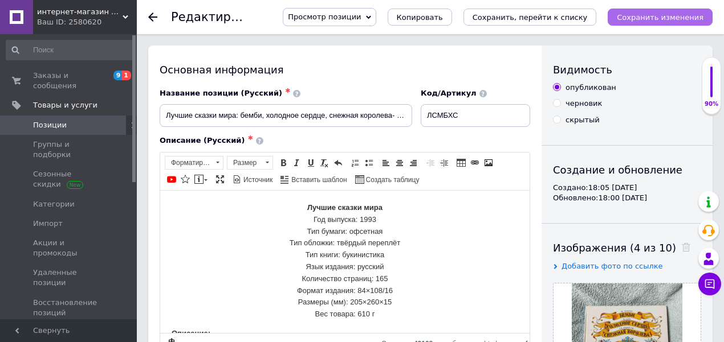
click at [664, 15] on icon "Сохранить изменения" at bounding box center [660, 17] width 87 height 9
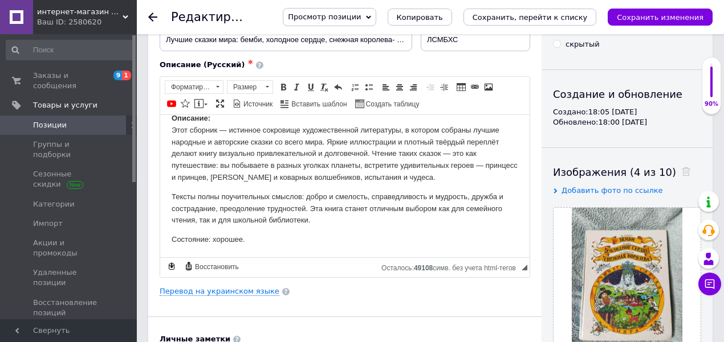
scroll to position [26, 0]
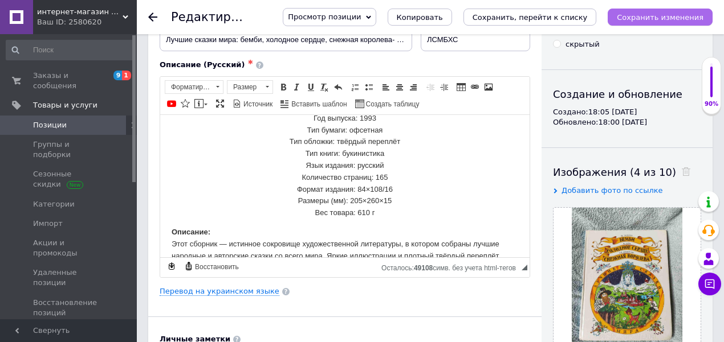
click at [664, 17] on icon "Сохранить изменения" at bounding box center [660, 17] width 87 height 9
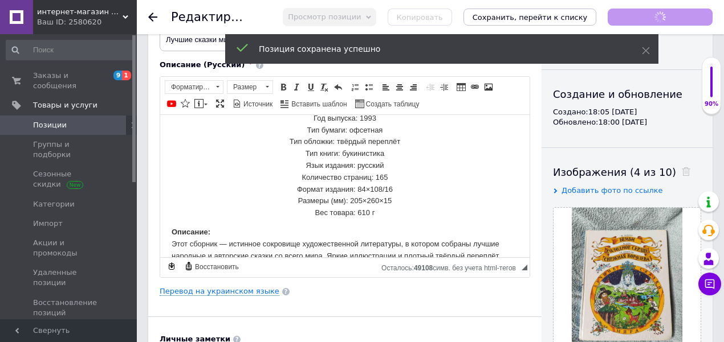
click at [92, 120] on span "Позиции" at bounding box center [69, 125] width 72 height 10
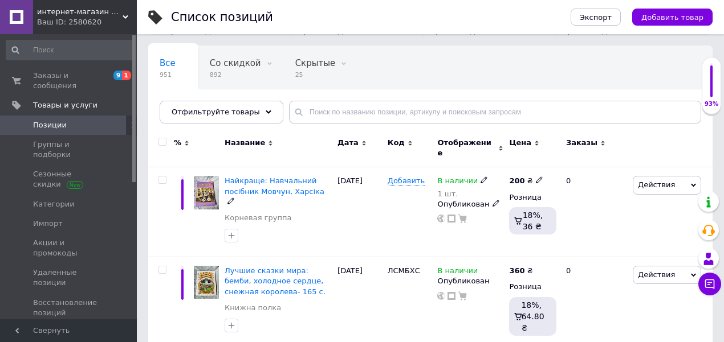
scroll to position [38, 0]
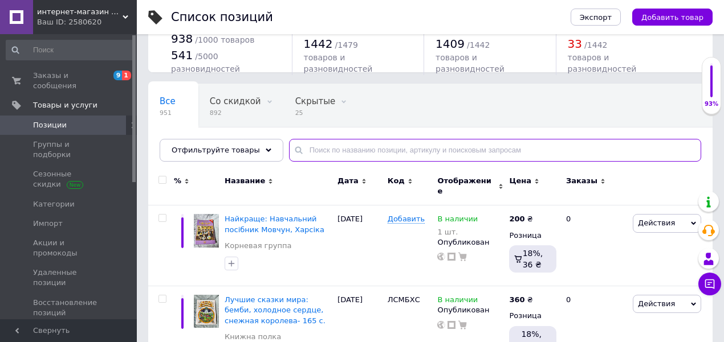
click at [348, 148] on input "text" at bounding box center [495, 150] width 412 height 23
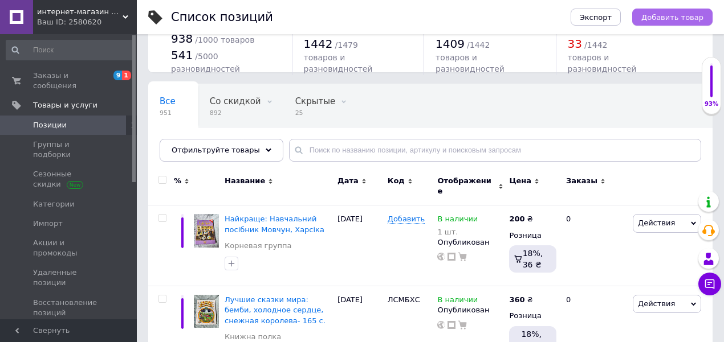
click at [668, 16] on span "Добавить товар" at bounding box center [672, 17] width 62 height 9
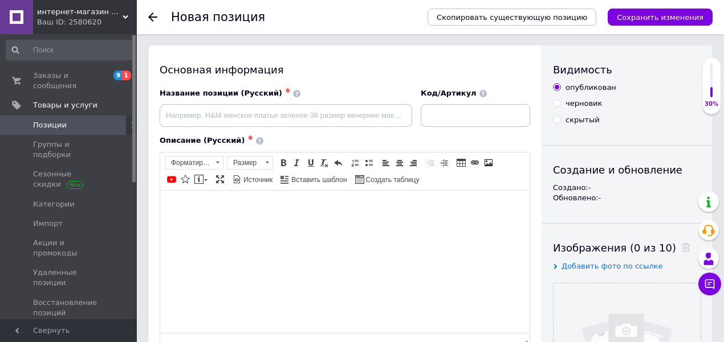
click at [293, 217] on html at bounding box center [344, 207] width 369 height 35
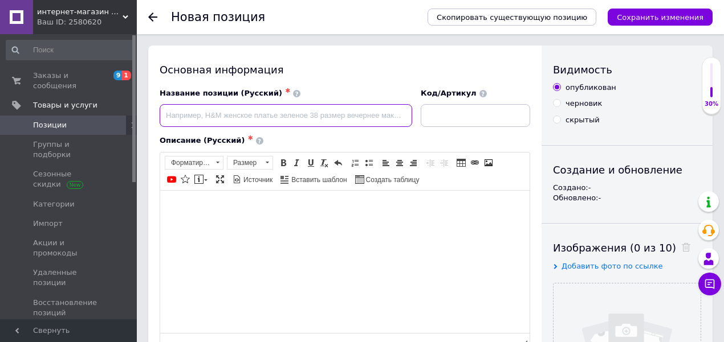
click at [292, 120] on input at bounding box center [286, 115] width 252 height 23
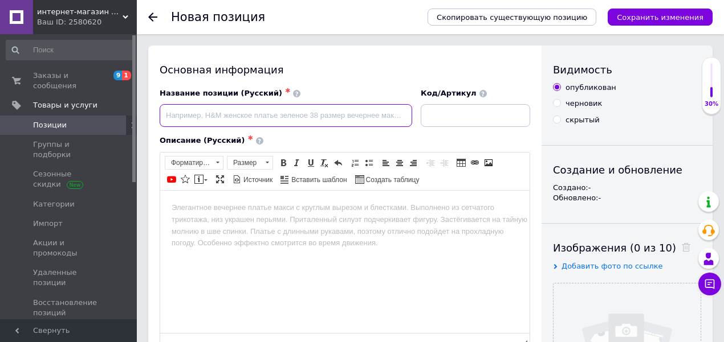
paste input "Все добрые сказки о [PERSON_NAME] и Кролике - теперь в одной книге! Книги серии…"
click at [292, 119] on input "Все добрые сказки о [PERSON_NAME] и Кролике - теперь в одной книге! Книги серии…" at bounding box center [286, 115] width 252 height 23
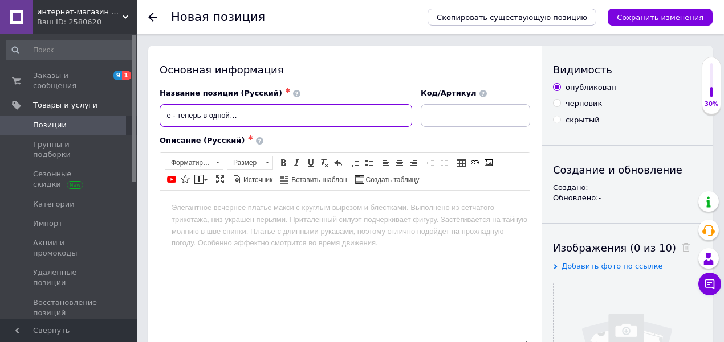
type input "Все добрые сказки о [PERSON_NAME] и Кролике - теперь в одной книге! Книги серии…"
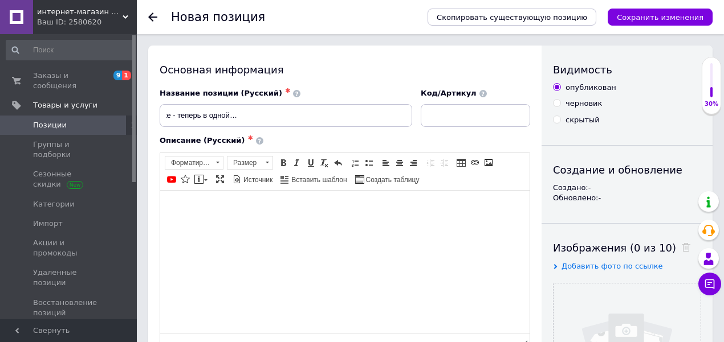
scroll to position [0, 0]
click at [319, 225] on html at bounding box center [344, 207] width 369 height 35
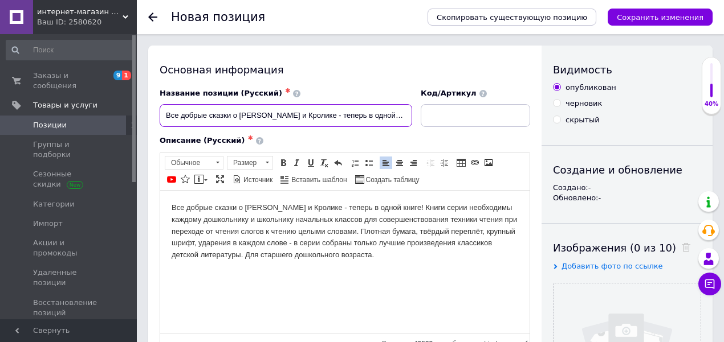
click at [300, 115] on input "Все добрые сказки о [PERSON_NAME] и Кролике - теперь в одной книге! Книги серии…" at bounding box center [286, 115] width 252 height 23
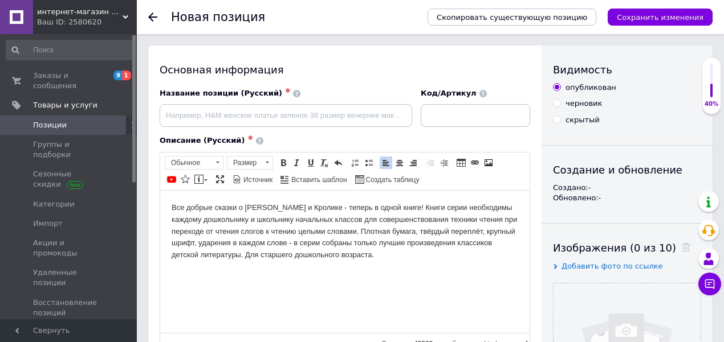
click at [428, 272] on html "Все добрые сказки о [PERSON_NAME] и Кролике - теперь в одной книге! Книги серии…" at bounding box center [344, 231] width 369 height 82
click at [378, 260] on p "Все добрые сказки о [PERSON_NAME] и Кролике - теперь в одной книге! Книги серии…" at bounding box center [345, 231] width 346 height 59
click at [389, 263] on html "Все добрые сказки о [PERSON_NAME] и Кролике - теперь в одной книге! Книги серии…" at bounding box center [344, 231] width 369 height 82
click at [173, 207] on p "Все добрые сказки о [PERSON_NAME] и Кролике - теперь в одной книге! Книги серии…" at bounding box center [345, 231] width 346 height 59
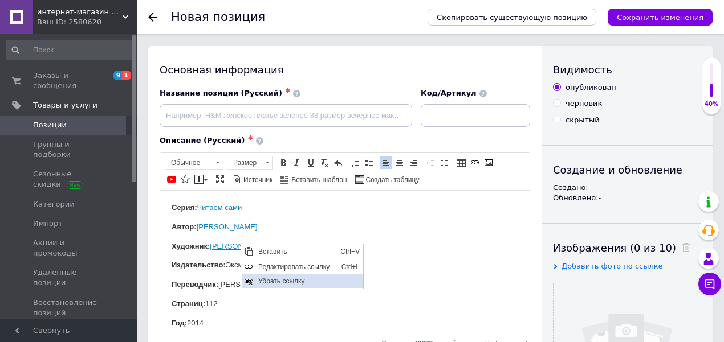
click at [270, 280] on span "Убрать ссылку" at bounding box center [308, 281] width 107 height 14
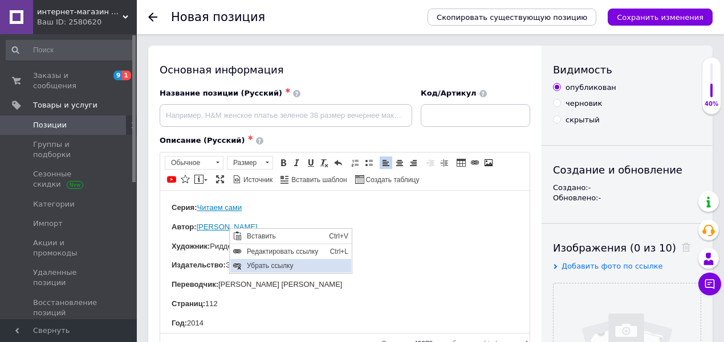
click at [259, 263] on span "Убрать ссылку" at bounding box center [296, 266] width 107 height 14
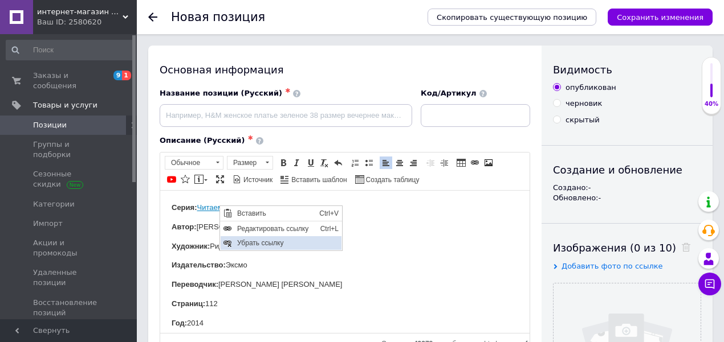
click at [251, 242] on span "Убрать ссылку" at bounding box center [287, 243] width 107 height 14
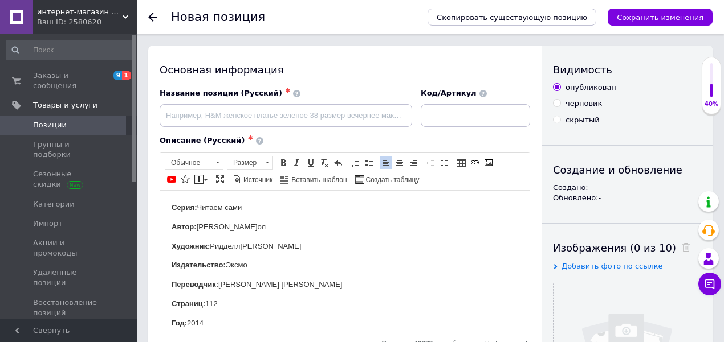
click at [194, 206] on strong "Серия:" at bounding box center [184, 207] width 25 height 9
click at [196, 226] on p "Автор: [PERSON_NAME]" at bounding box center [345, 227] width 346 height 12
click at [211, 247] on p "Художник: [PERSON_NAME]" at bounding box center [345, 246] width 346 height 12
click at [251, 263] on p "Издательство: Эксмо" at bounding box center [345, 265] width 346 height 12
click at [226, 262] on p "Издательство: Эксмо" at bounding box center [345, 265] width 346 height 12
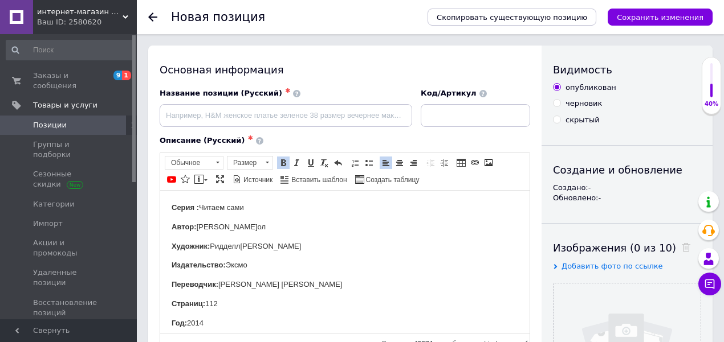
click at [297, 266] on p "Издательство: Эксмо" at bounding box center [345, 265] width 346 height 12
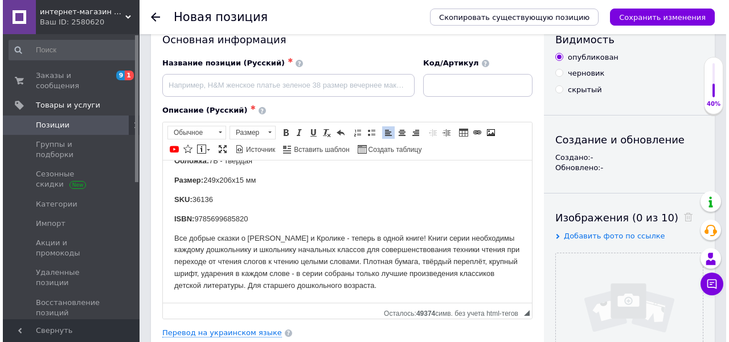
scroll to position [76, 0]
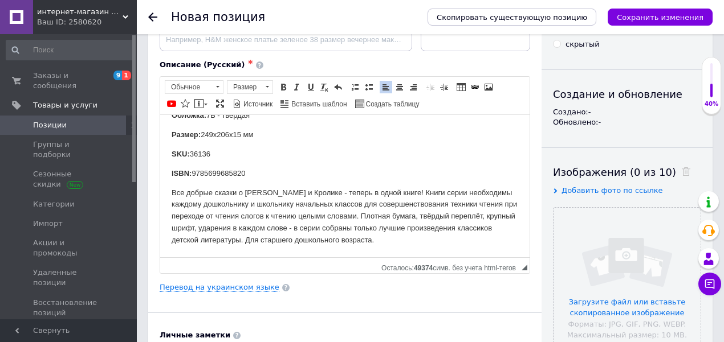
click at [329, 210] on p "Все добрые сказки о [PERSON_NAME] и Кролике - теперь в одной книге! Книги серии…" at bounding box center [345, 216] width 346 height 59
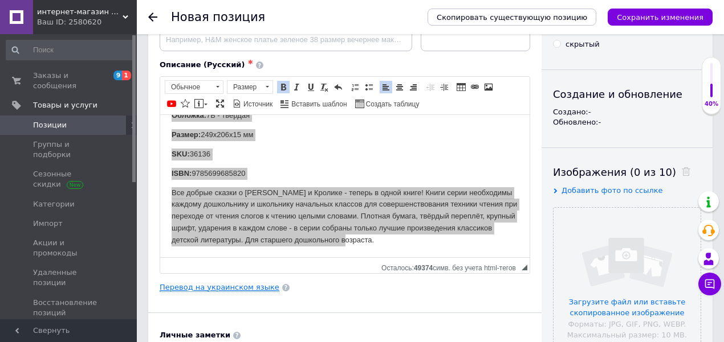
click at [251, 287] on link "Перевод на украинском языке" at bounding box center [220, 287] width 120 height 9
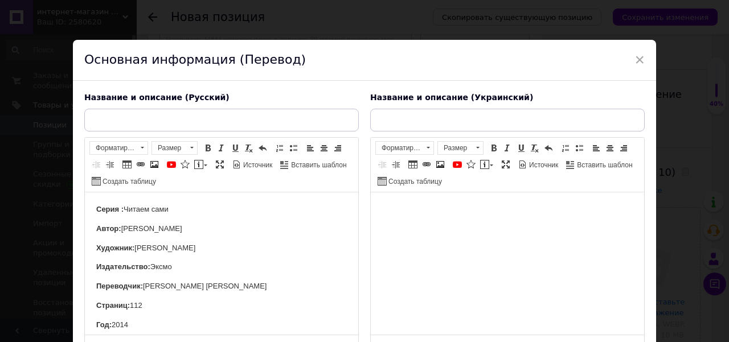
scroll to position [0, 0]
click at [480, 227] on html at bounding box center [508, 210] width 274 height 35
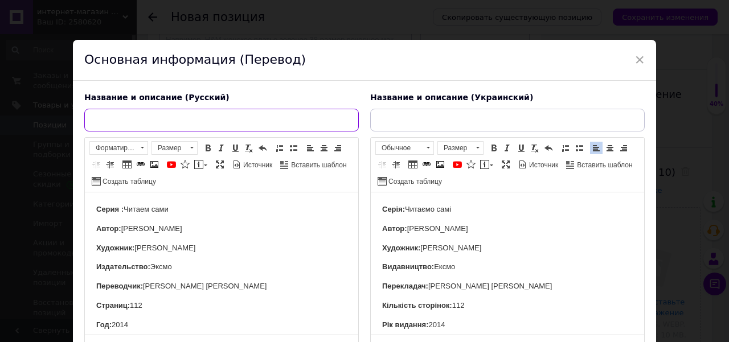
click at [242, 122] on input "text" at bounding box center [221, 120] width 275 height 23
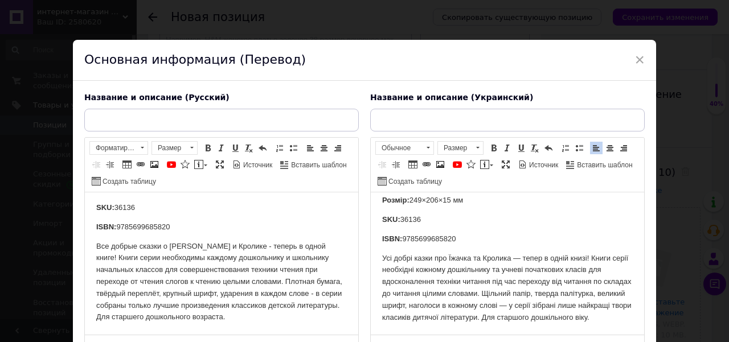
click at [259, 132] on div "Название и описание (Русский) Серия : Читаем сами Автор: [PERSON_NAME] Художник…" at bounding box center [222, 222] width 286 height 271
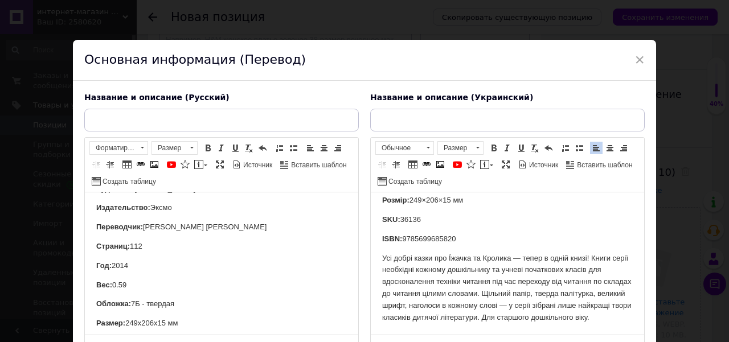
scroll to position [152, 0]
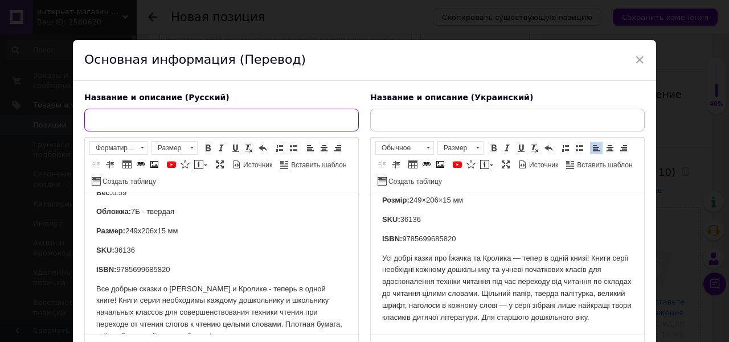
click at [166, 121] on input "text" at bounding box center [221, 120] width 275 height 23
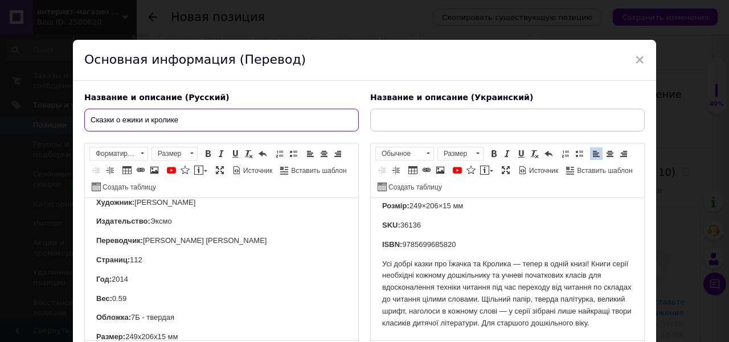
scroll to position [38, 0]
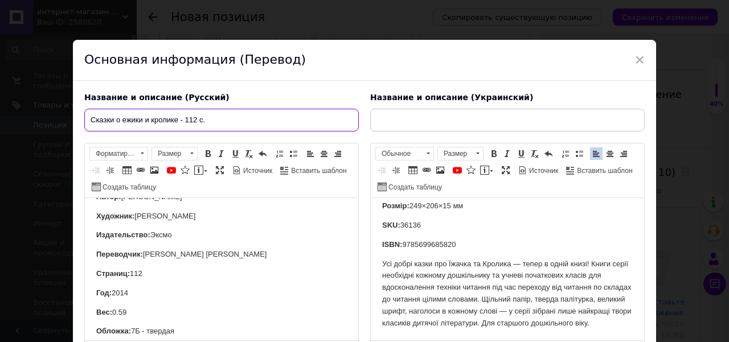
type input "Сказки о ежики и кролике - 112 с."
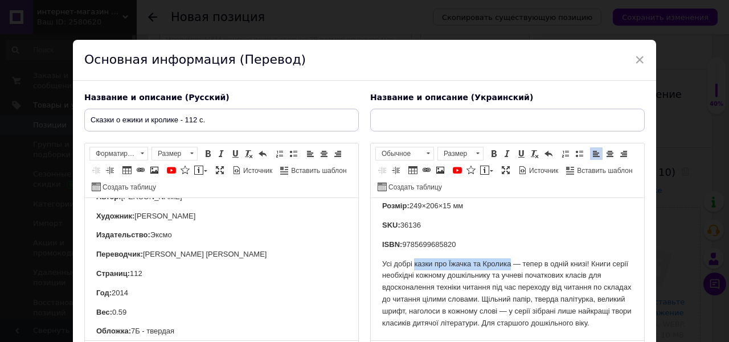
drag, startPoint x: 414, startPoint y: 250, endPoint x: 511, endPoint y: 250, distance: 96.3
click at [511, 259] on p "Усі добрі казки про Їжачка та Кролика — тепер в одній книзі! Книги серії необхі…" at bounding box center [507, 294] width 251 height 71
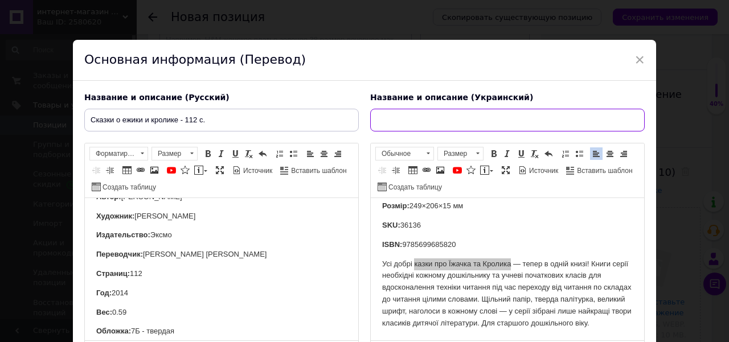
click at [437, 110] on input "text" at bounding box center [507, 120] width 275 height 23
paste input "казки про Їжачка та Кролика"
click at [378, 124] on input "казки про Їжачка та Кролика" at bounding box center [507, 120] width 275 height 23
click at [480, 115] on input "Казки про Їжачка та Кролика" at bounding box center [507, 120] width 275 height 23
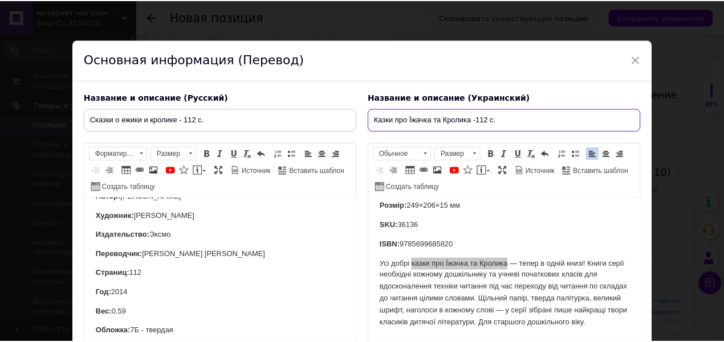
scroll to position [107, 0]
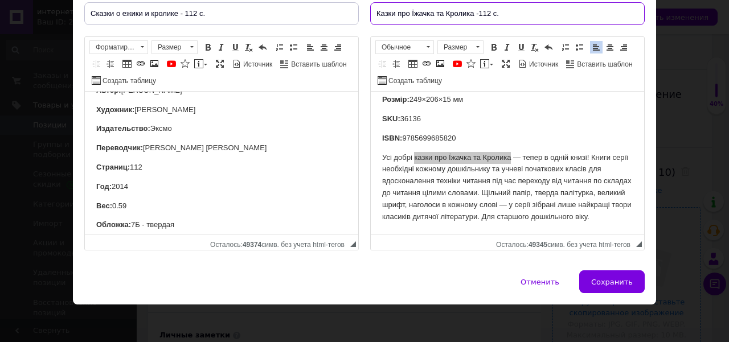
type input "Казки про Їжачка та Кролика -112 с."
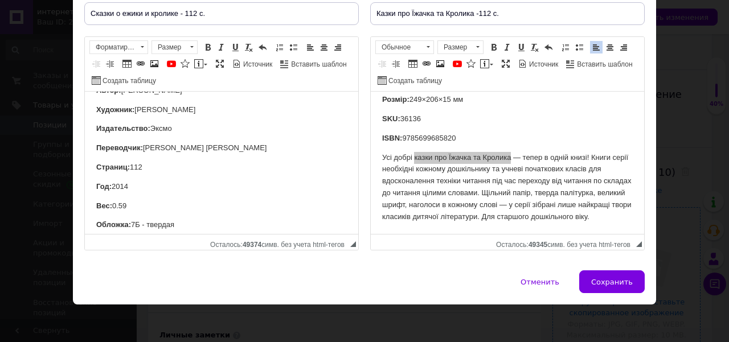
click at [614, 273] on button "Сохранить" at bounding box center [613, 282] width 66 height 23
type input "Сказки о ежики и кролике - 112 с."
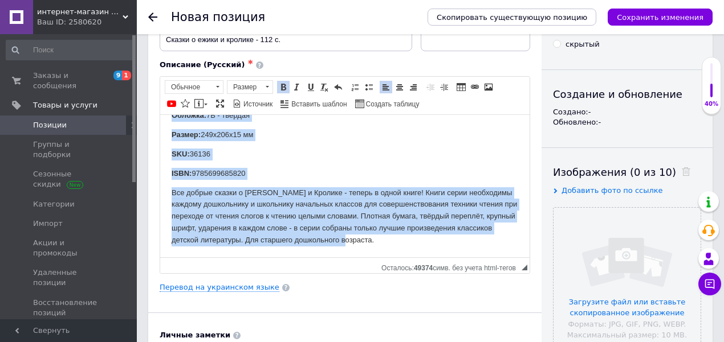
click at [411, 184] on body "Серия : Читае м сами Автор: Стюарт П ол Художник: [PERSON_NAME]: [PERSON_NAME]:…" at bounding box center [345, 101] width 346 height 291
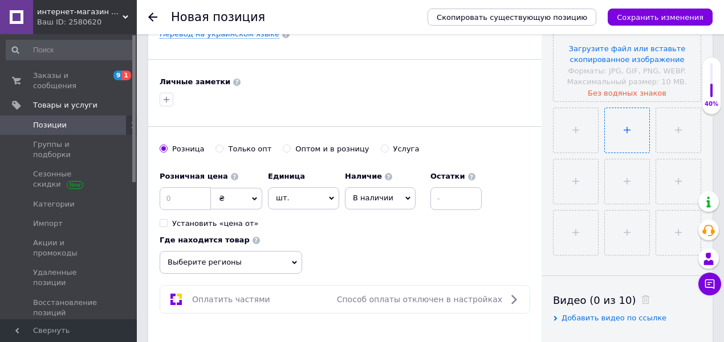
scroll to position [266, 0]
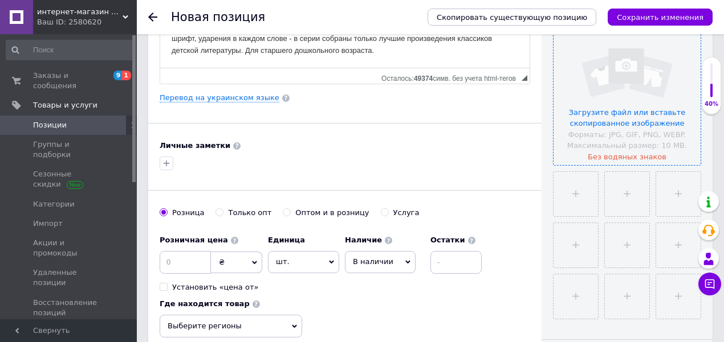
click at [621, 103] on input "file" at bounding box center [626, 91] width 147 height 147
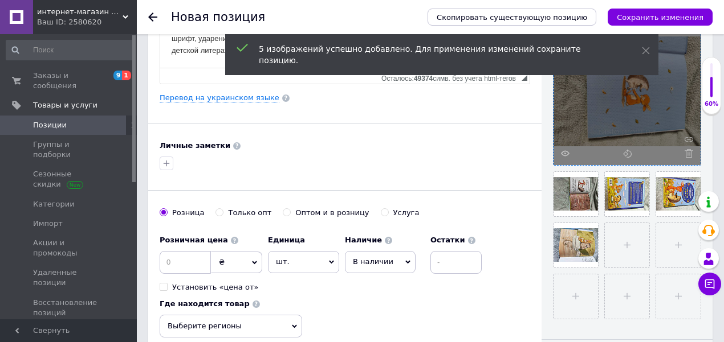
click at [261, 319] on span "Выберите регионы" at bounding box center [231, 326] width 142 height 23
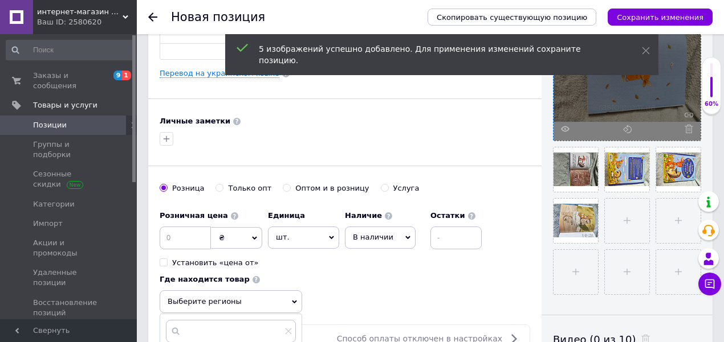
scroll to position [304, 0]
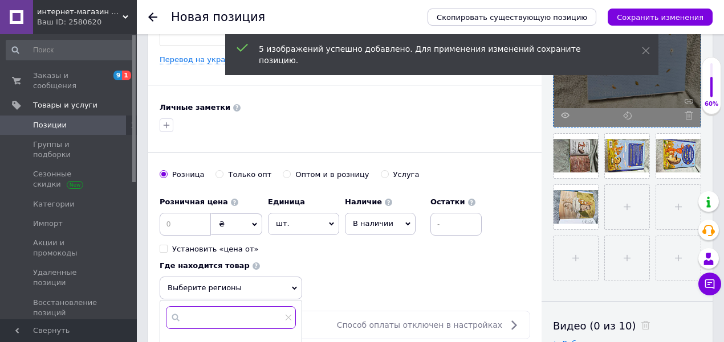
click at [246, 310] on input "text" at bounding box center [231, 318] width 130 height 23
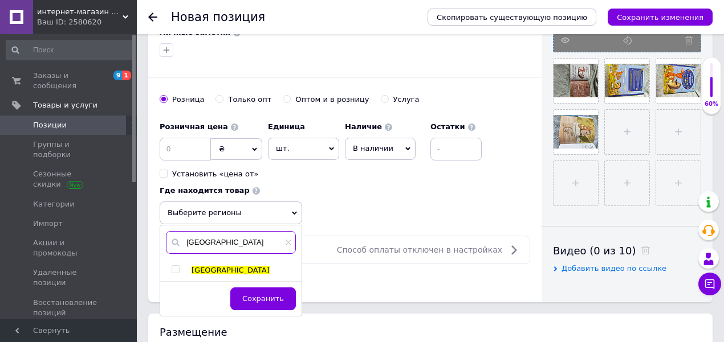
scroll to position [380, 0]
type input "[GEOGRAPHIC_DATA]"
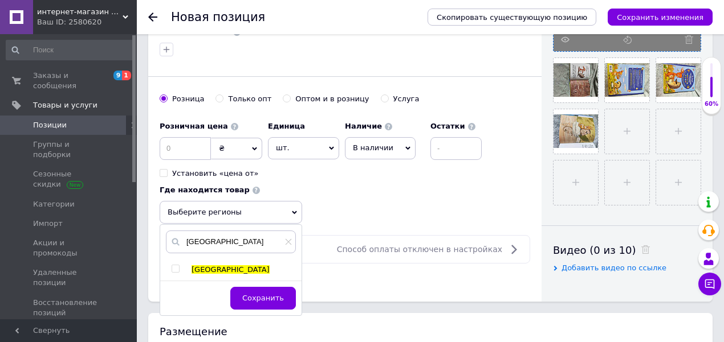
drag, startPoint x: 172, startPoint y: 268, endPoint x: 179, endPoint y: 267, distance: 7.4
click at [172, 267] on input "checkbox" at bounding box center [175, 269] width 7 height 7
checkbox input "true"
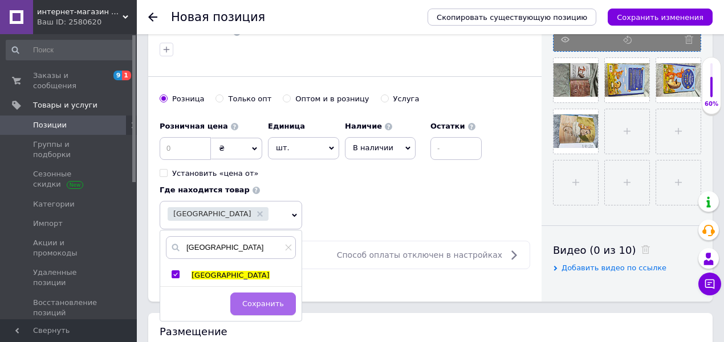
click at [275, 301] on span "Сохранить" at bounding box center [263, 304] width 42 height 9
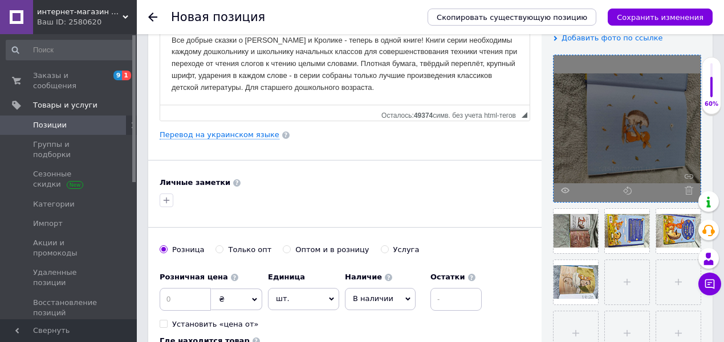
scroll to position [228, 0]
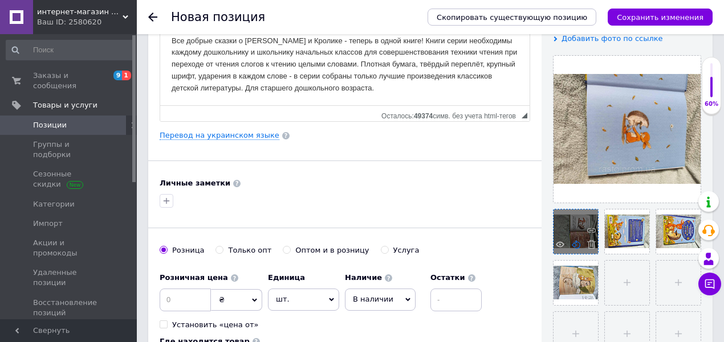
click at [574, 245] on icon at bounding box center [576, 244] width 9 height 9
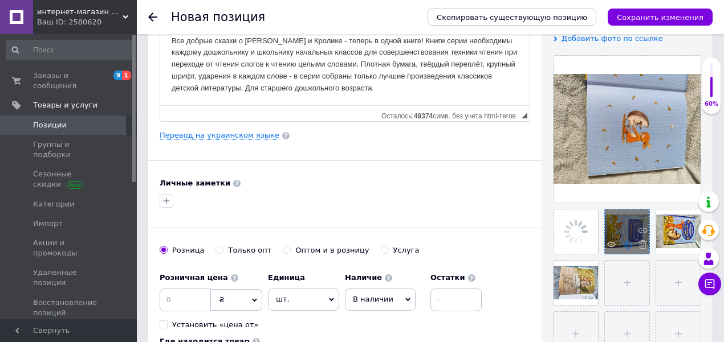
click at [627, 243] on icon at bounding box center [627, 244] width 9 height 9
click at [626, 244] on icon at bounding box center [627, 244] width 9 height 9
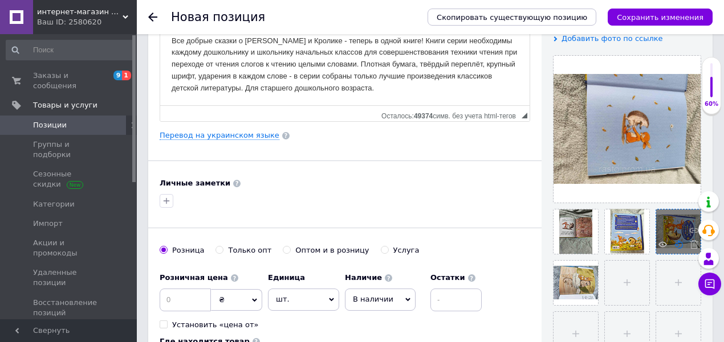
click at [677, 244] on use at bounding box center [678, 244] width 9 height 9
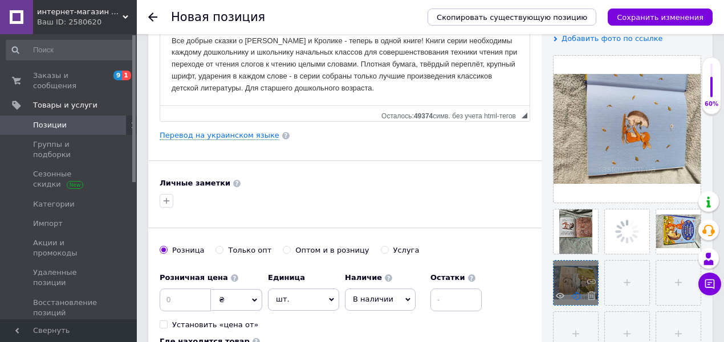
click at [572, 295] on use at bounding box center [576, 296] width 9 height 9
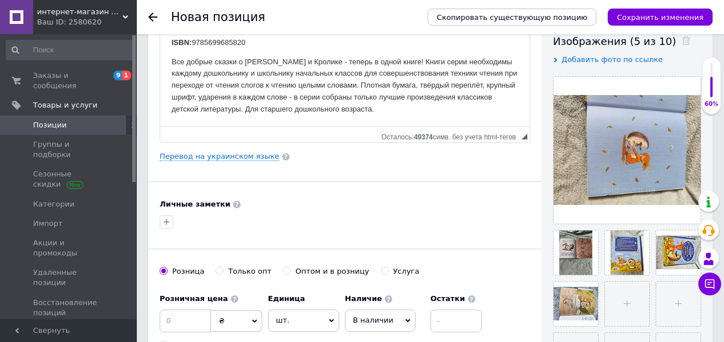
scroll to position [190, 0]
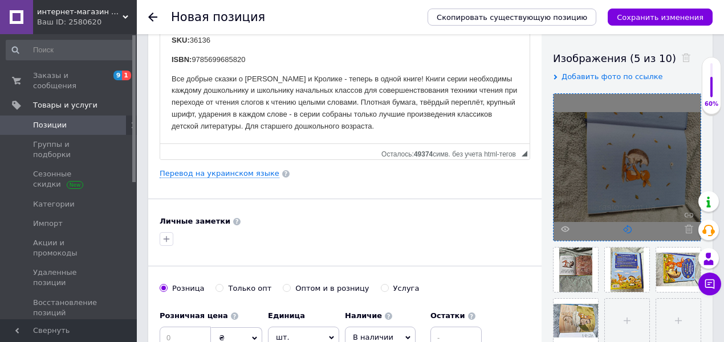
click at [624, 226] on icon at bounding box center [627, 229] width 9 height 9
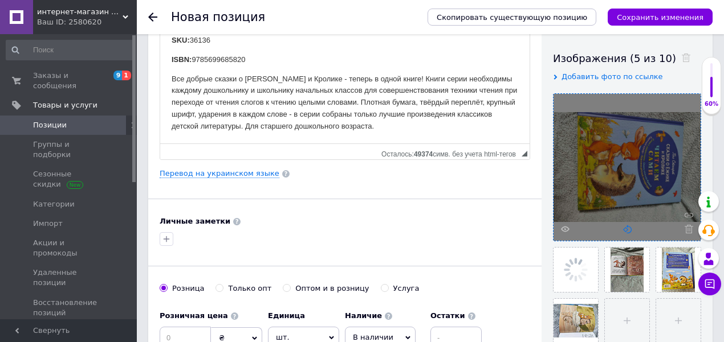
click at [626, 226] on icon at bounding box center [627, 229] width 9 height 9
click at [628, 228] on icon at bounding box center [627, 229] width 9 height 9
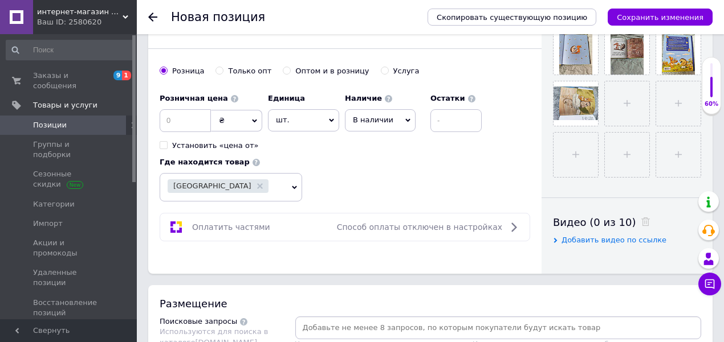
scroll to position [418, 0]
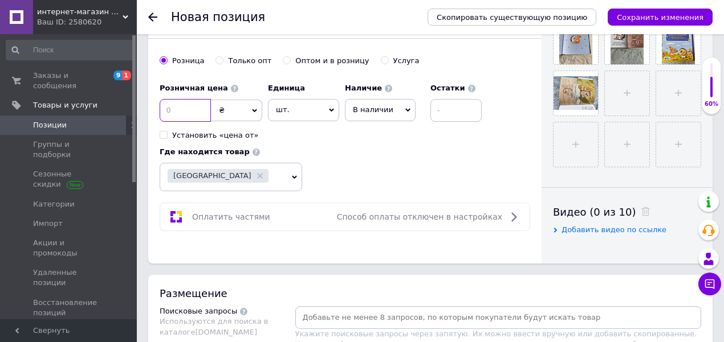
click at [195, 105] on input at bounding box center [185, 110] width 51 height 23
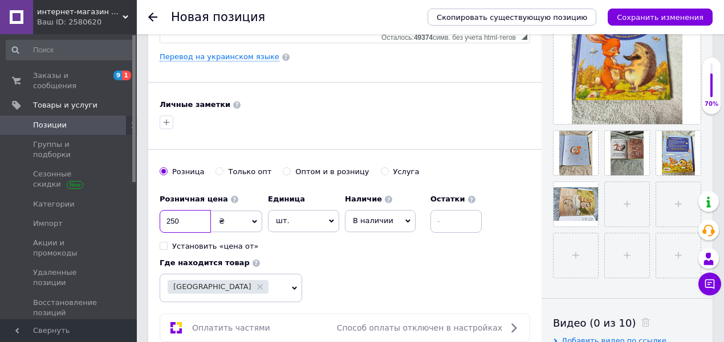
scroll to position [190, 0]
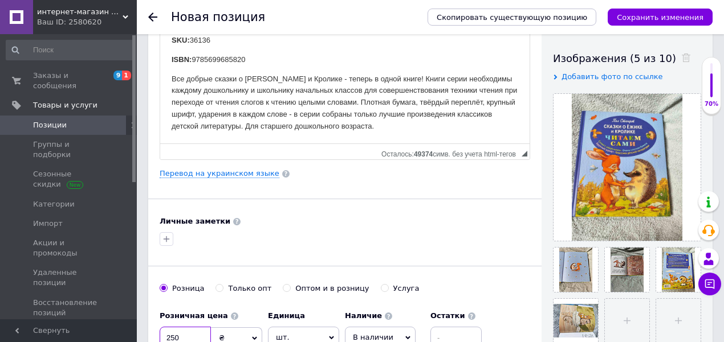
type input "250"
click at [467, 336] on input at bounding box center [455, 338] width 51 height 23
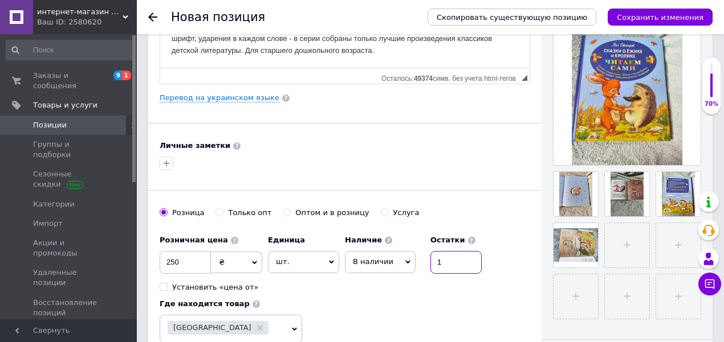
scroll to position [266, 0]
type input "1"
click at [197, 259] on input "250" at bounding box center [185, 262] width 51 height 23
type input "2"
type input "0"
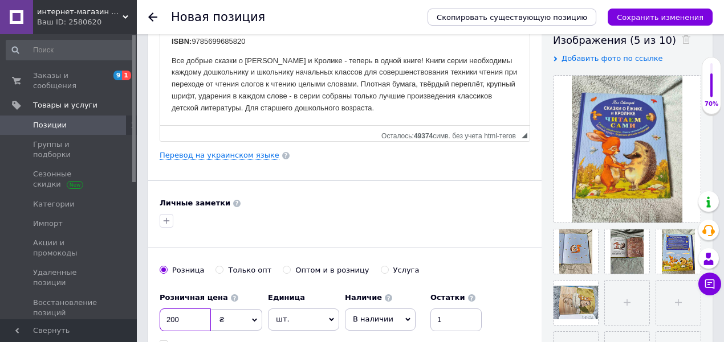
scroll to position [114, 0]
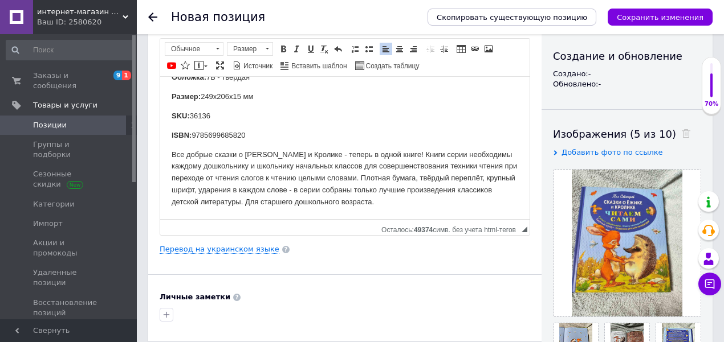
click at [381, 166] on p "Все добрые сказки о [PERSON_NAME] и Кролике - теперь в одной книге! Книги серии…" at bounding box center [345, 178] width 346 height 59
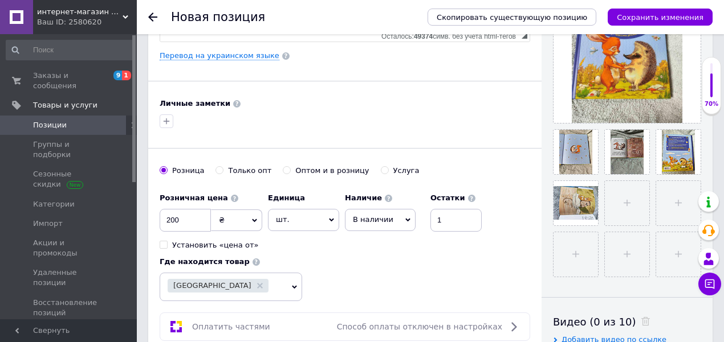
scroll to position [304, 0]
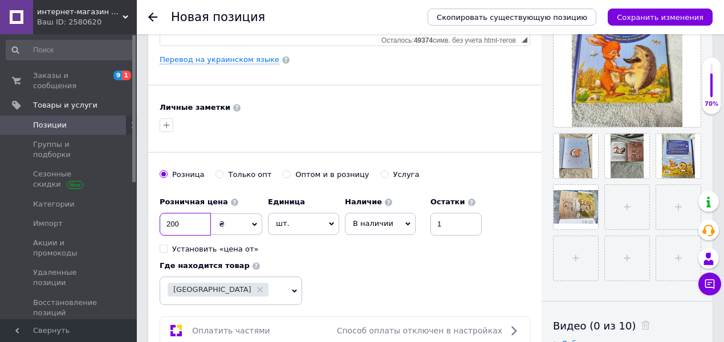
click at [195, 223] on input "200" at bounding box center [185, 224] width 51 height 23
type input "260"
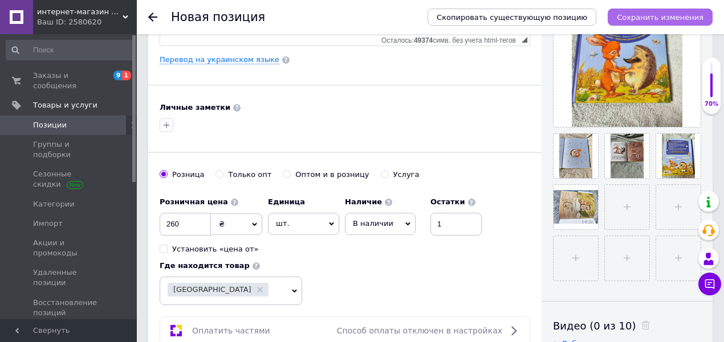
click at [681, 14] on icon "Сохранить изменения" at bounding box center [660, 17] width 87 height 9
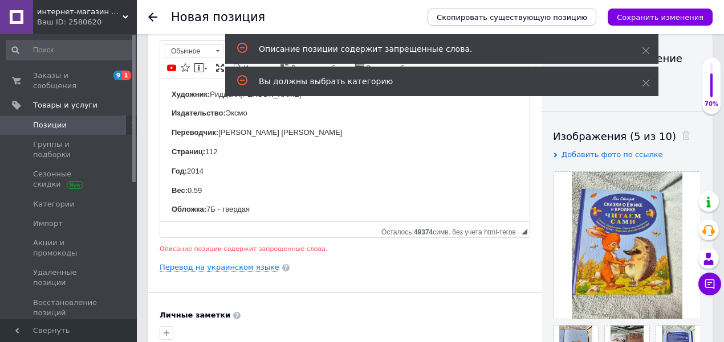
scroll to position [18, 0]
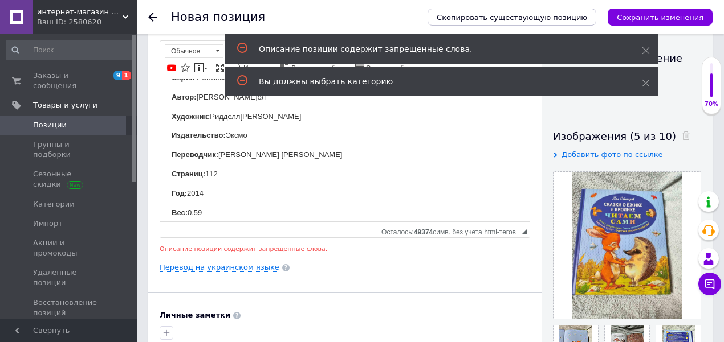
click at [244, 141] on body "Серия : Читае м сами Автор: Стюарт П ол Художник: [PERSON_NAME]: [PERSON_NAME]:…" at bounding box center [345, 217] width 346 height 291
click at [243, 141] on body "Серия : Читае м сами Автор: Стюарт П ол Художник: [PERSON_NAME]: [PERSON_NAME]:…" at bounding box center [345, 217] width 346 height 291
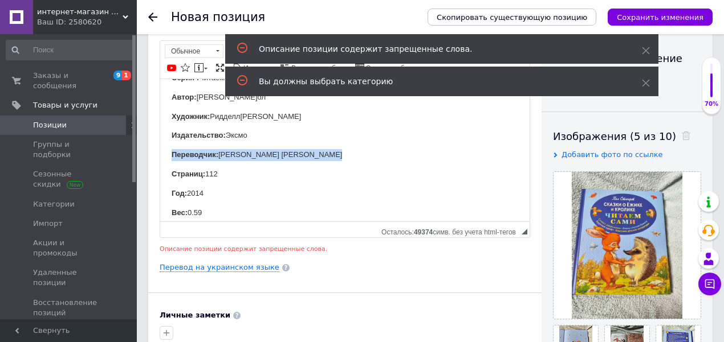
click at [243, 141] on body "Серия : Читае м сами Автор: Стюарт П ол Художник: [PERSON_NAME]: [PERSON_NAME]:…" at bounding box center [345, 217] width 346 height 291
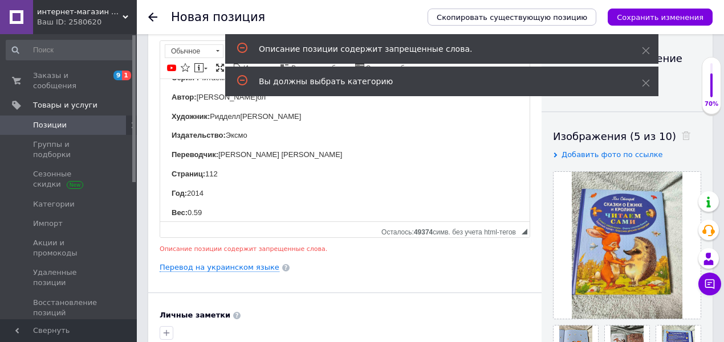
click at [241, 134] on p "Издательство: Эксмо" at bounding box center [345, 135] width 346 height 12
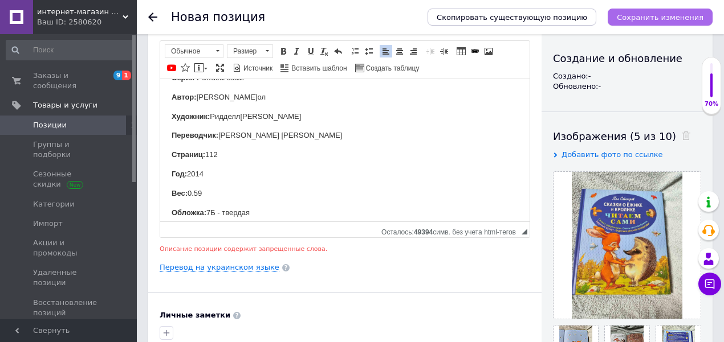
click at [634, 14] on icon "Сохранить изменения" at bounding box center [660, 17] width 87 height 9
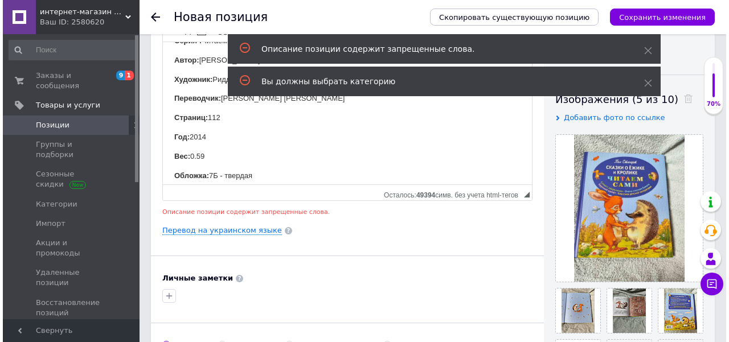
scroll to position [187, 0]
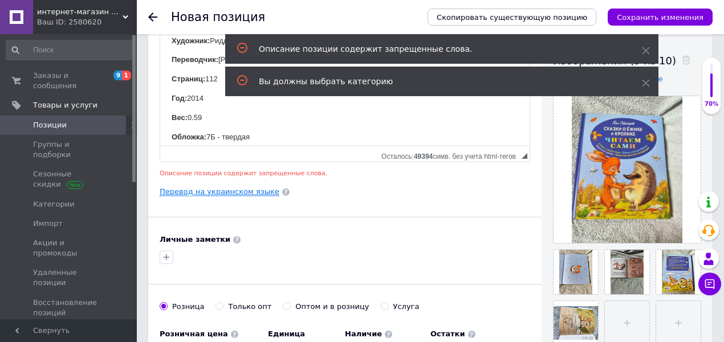
click at [210, 189] on link "Перевод на украинском языке" at bounding box center [220, 191] width 120 height 9
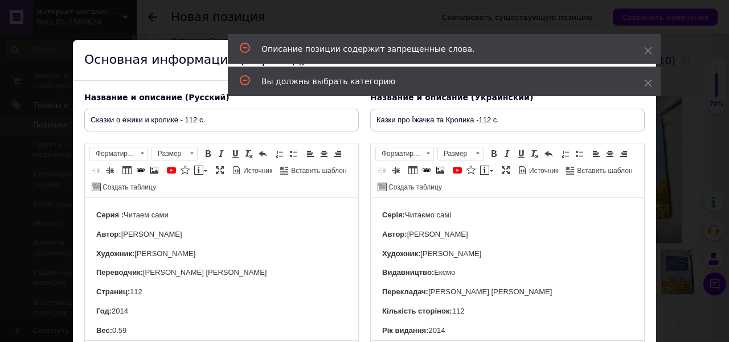
scroll to position [0, 0]
click at [447, 276] on p "Видавництво: Ексмо" at bounding box center [507, 273] width 251 height 12
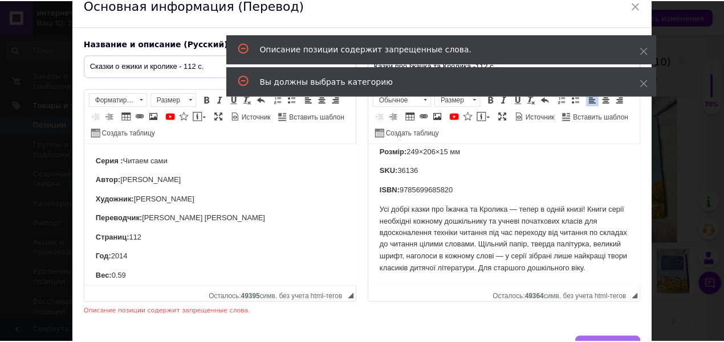
scroll to position [121, 0]
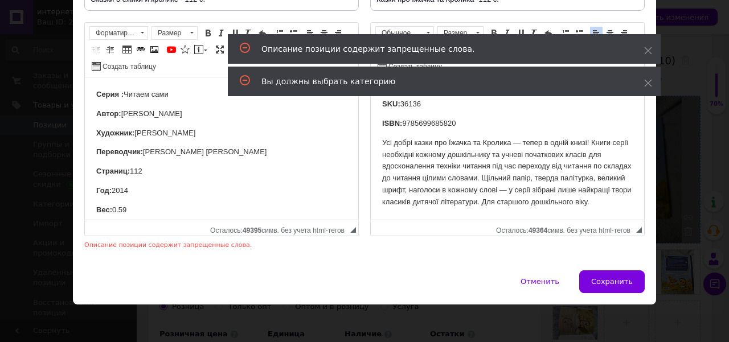
click at [627, 281] on span "Сохранить" at bounding box center [613, 282] width 42 height 9
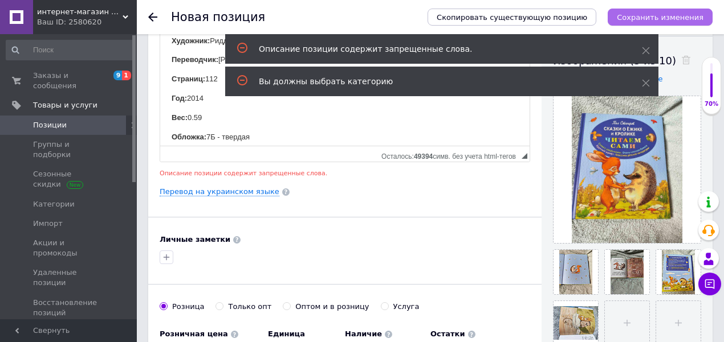
click at [666, 14] on icon "Сохранить изменения" at bounding box center [660, 17] width 87 height 9
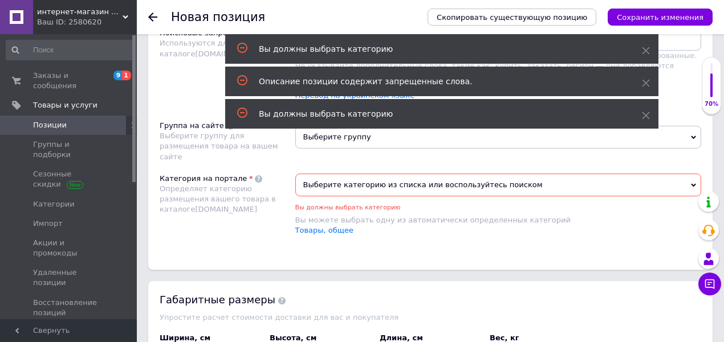
scroll to position [709, 0]
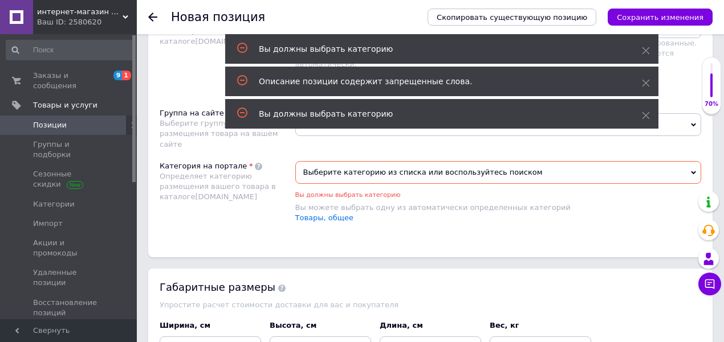
click at [435, 161] on span "Выберите категорию из списка или воспользуйтесь поиском" at bounding box center [498, 172] width 406 height 23
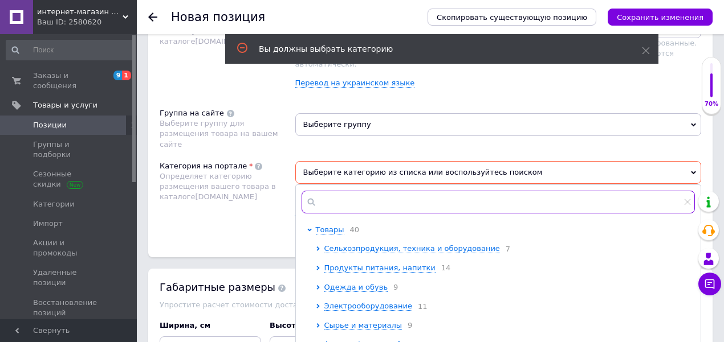
click at [370, 191] on input "text" at bounding box center [498, 202] width 394 height 23
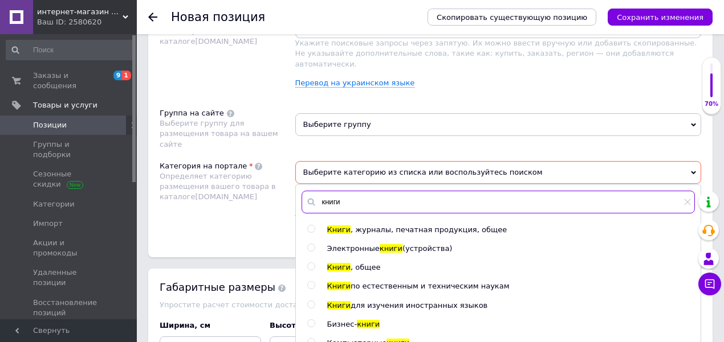
type input "книги"
click at [316, 263] on div at bounding box center [312, 268] width 11 height 10
click at [309, 263] on input "radio" at bounding box center [310, 266] width 7 height 7
radio input "true"
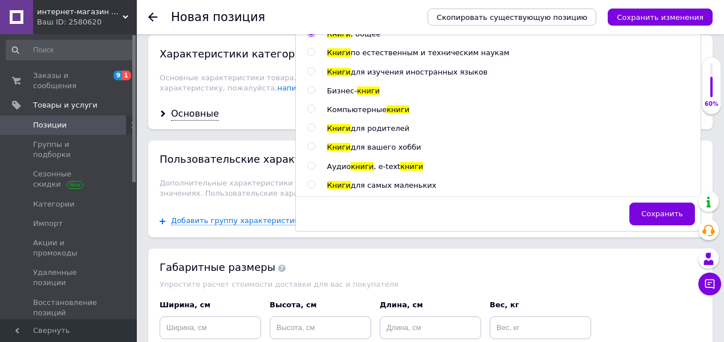
scroll to position [1013, 0]
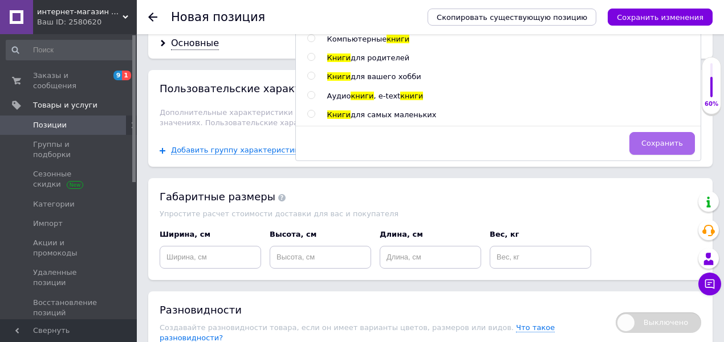
click at [664, 132] on button "Сохранить" at bounding box center [662, 143] width 66 height 23
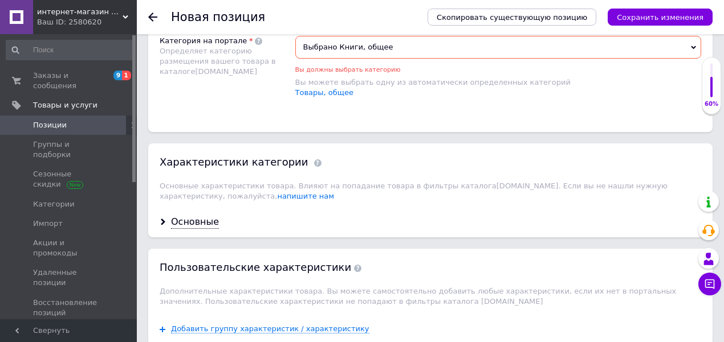
scroll to position [785, 0]
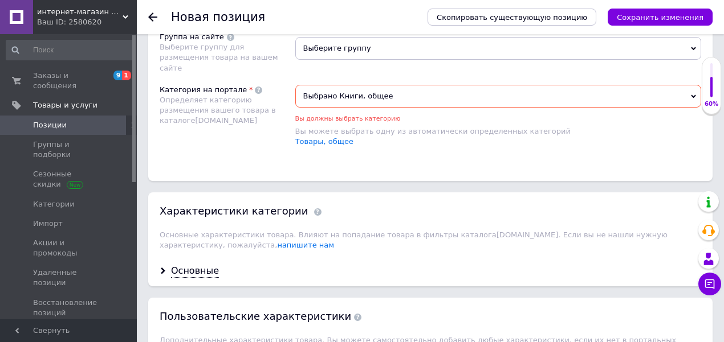
click at [201, 256] on div "Основные" at bounding box center [430, 271] width 564 height 30
click at [200, 265] on div "Основные" at bounding box center [195, 271] width 48 height 13
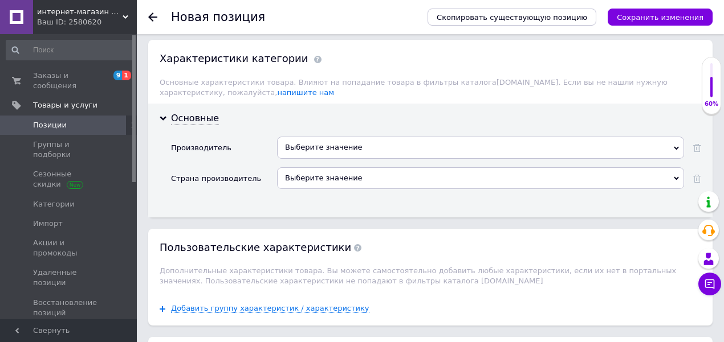
scroll to position [937, 0]
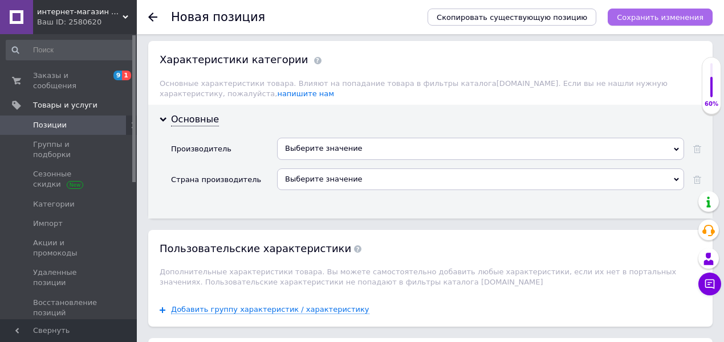
click at [669, 16] on icon "Сохранить изменения" at bounding box center [660, 17] width 87 height 9
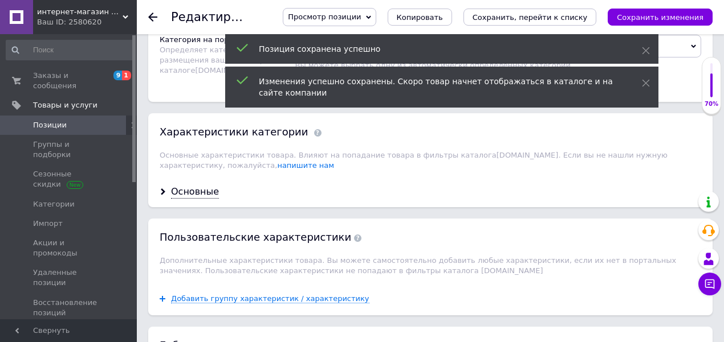
scroll to position [874, 0]
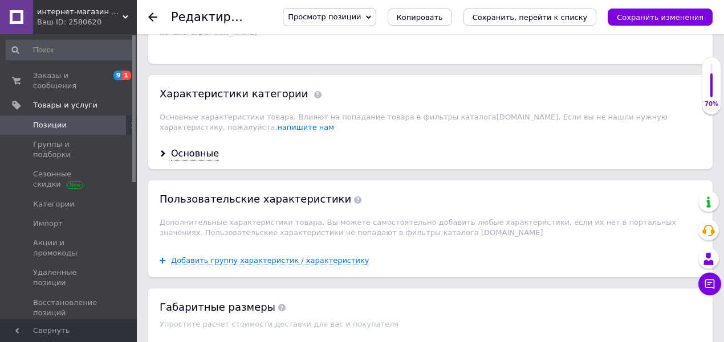
click at [205, 139] on div "Основные" at bounding box center [430, 154] width 564 height 30
click at [205, 148] on div "Основные" at bounding box center [195, 154] width 48 height 13
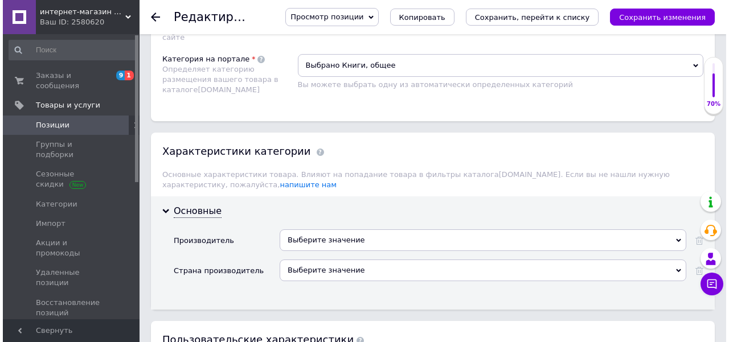
scroll to position [646, 0]
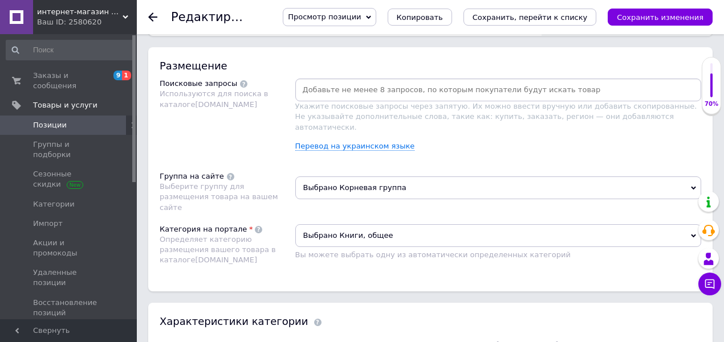
click at [325, 98] on div at bounding box center [498, 90] width 406 height 23
click at [325, 87] on input at bounding box center [498, 89] width 402 height 17
click at [328, 142] on link "Перевод на украинском языке" at bounding box center [355, 146] width 120 height 9
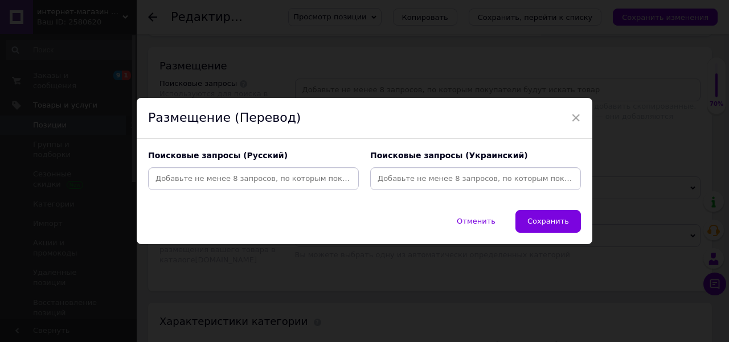
click at [247, 174] on input at bounding box center [253, 178] width 206 height 17
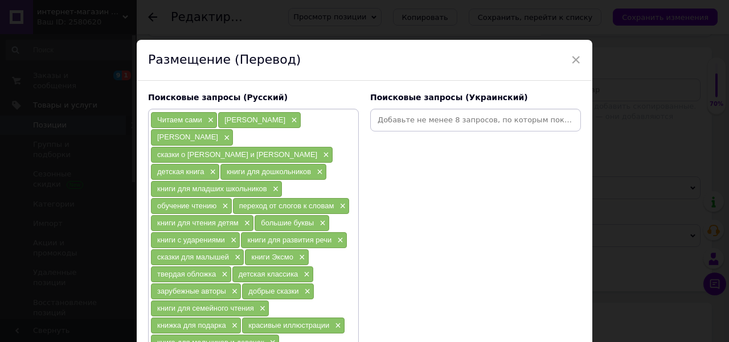
click at [417, 120] on input at bounding box center [476, 120] width 206 height 17
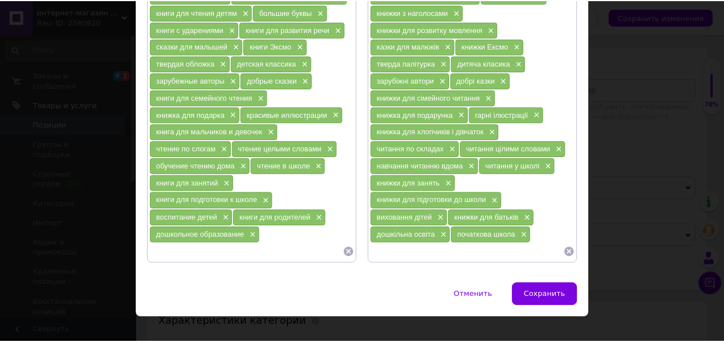
scroll to position [215, 0]
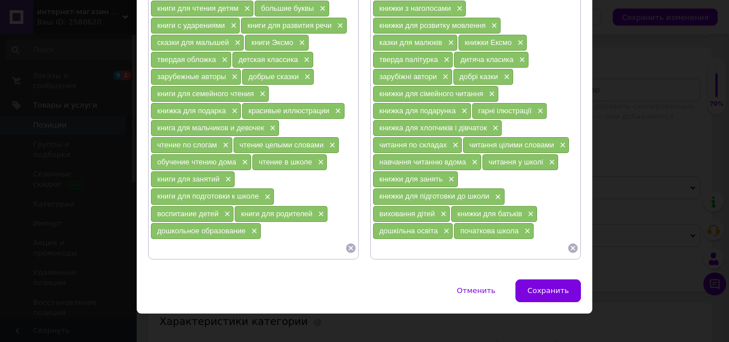
click at [555, 287] on span "Сохранить" at bounding box center [549, 291] width 42 height 9
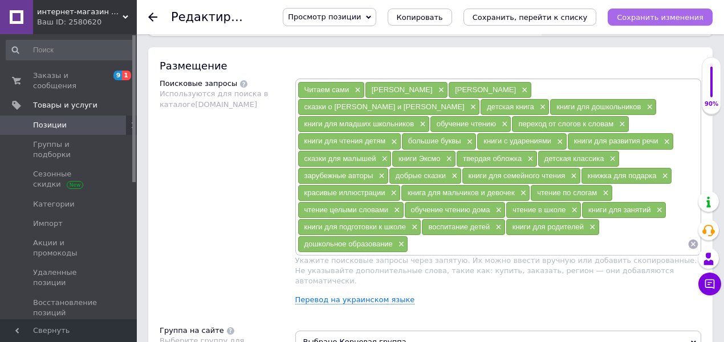
click at [664, 9] on div "Просмотр позиции Сохранить и посмотреть на сайте Сохранить и посмотреть на порт…" at bounding box center [491, 17] width 441 height 18
click at [666, 14] on icon "Сохранить изменения" at bounding box center [660, 17] width 87 height 9
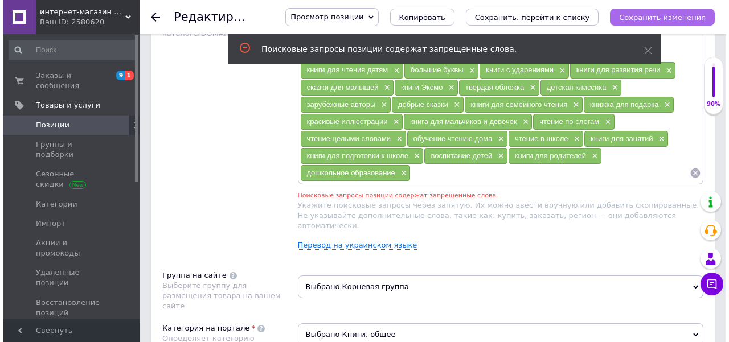
scroll to position [717, 0]
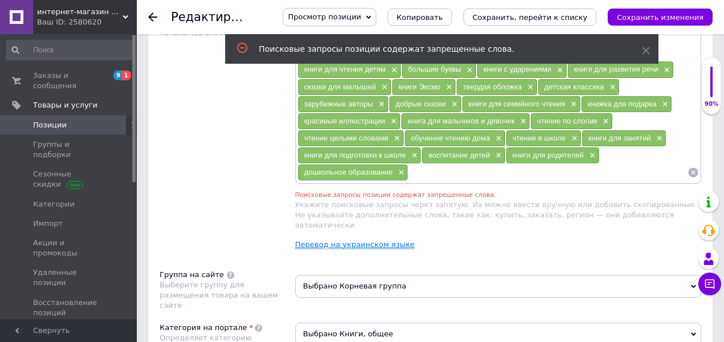
click at [389, 240] on link "Перевод на украинском языке" at bounding box center [355, 244] width 120 height 9
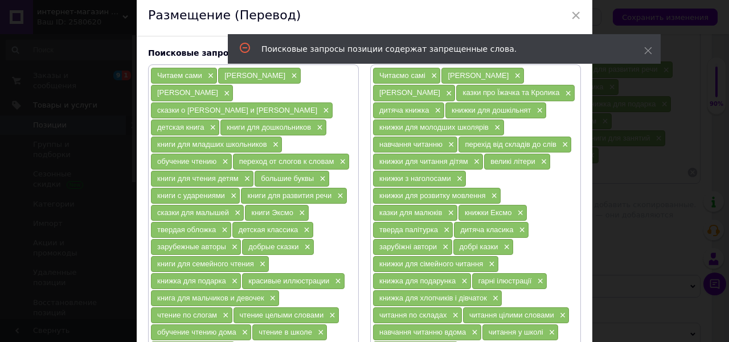
scroll to position [215, 0]
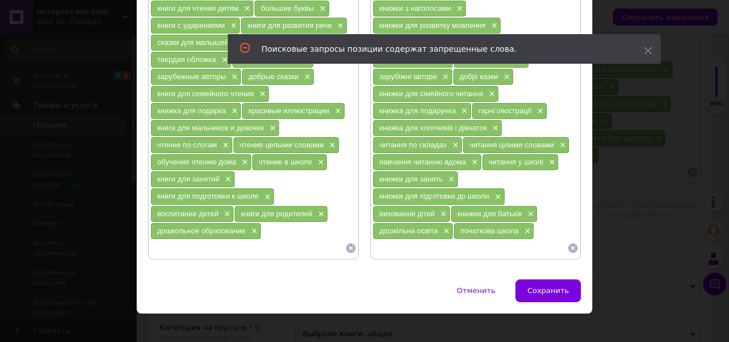
click at [254, 227] on span "×" at bounding box center [252, 232] width 9 height 10
click at [320, 210] on span "×" at bounding box center [320, 215] width 9 height 10
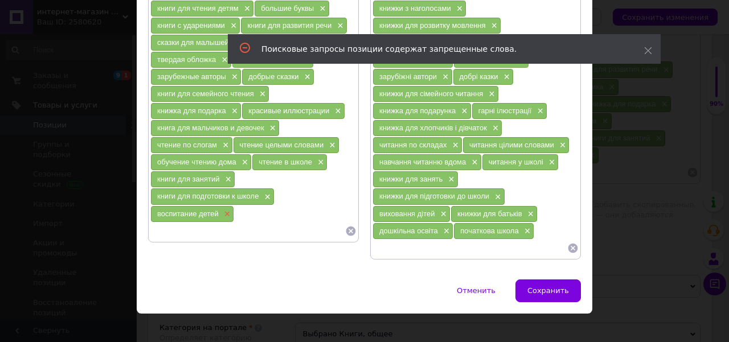
click at [226, 210] on span "×" at bounding box center [226, 215] width 9 height 10
click at [258, 189] on div "книги для подготовки к школе ×" at bounding box center [212, 197] width 123 height 16
click at [268, 189] on div "книги для подготовки к школе ×" at bounding box center [212, 197] width 123 height 16
click at [224, 175] on span "×" at bounding box center [226, 180] width 9 height 10
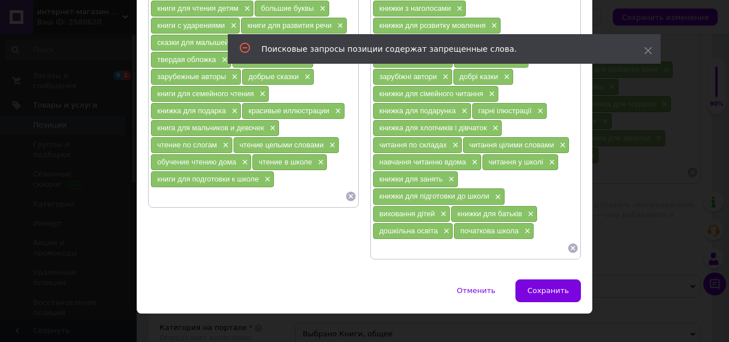
click at [262, 175] on span "×" at bounding box center [266, 180] width 9 height 10
click at [524, 227] on span "×" at bounding box center [526, 232] width 9 height 10
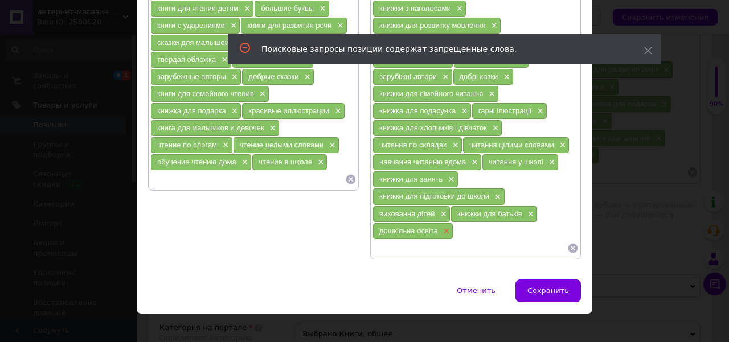
click at [443, 227] on span "×" at bounding box center [445, 232] width 9 height 10
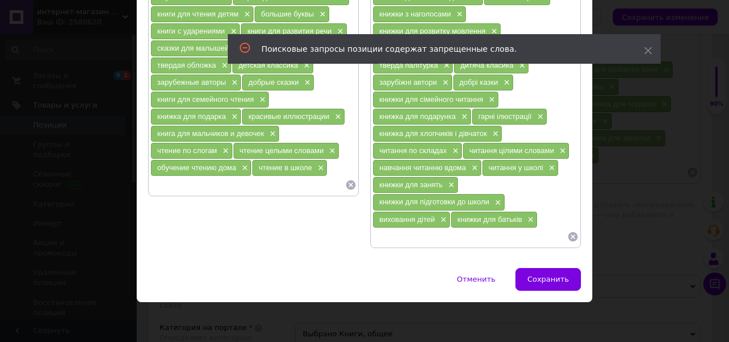
scroll to position [198, 0]
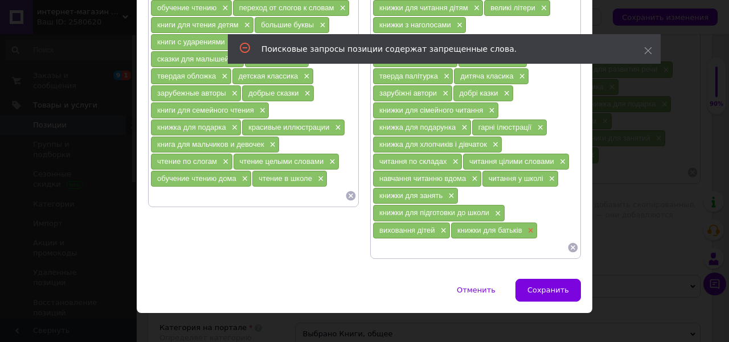
click at [527, 226] on span "×" at bounding box center [529, 231] width 9 height 10
click at [442, 226] on span "×" at bounding box center [442, 231] width 9 height 10
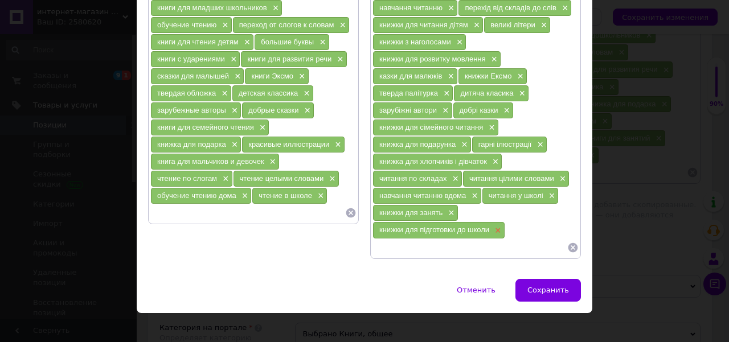
click at [492, 226] on span "×" at bounding box center [496, 231] width 9 height 10
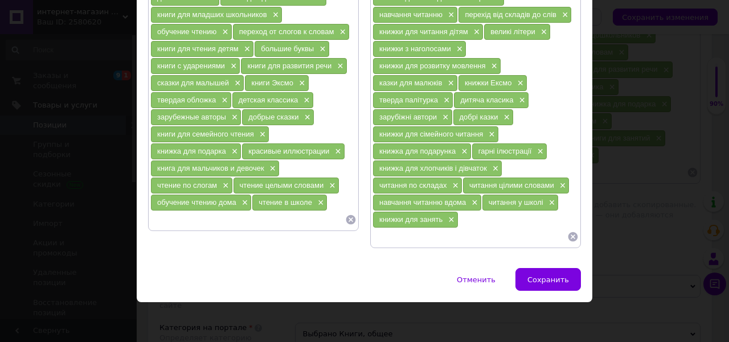
scroll to position [165, 0]
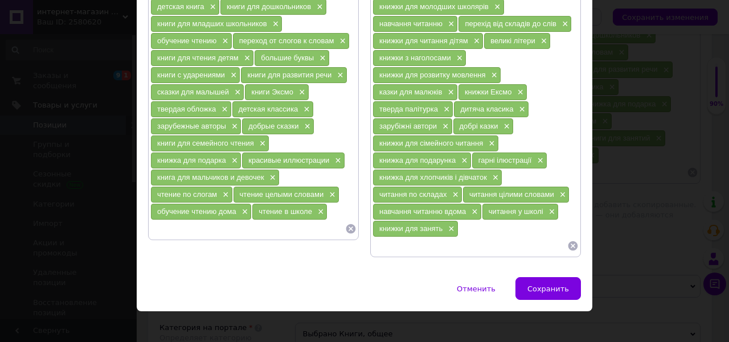
click at [454, 221] on div "книжки для занять ×" at bounding box center [415, 229] width 85 height 16
click at [449, 227] on div "книжки для занять ×" at bounding box center [415, 229] width 85 height 16
click at [451, 225] on span "×" at bounding box center [450, 230] width 9 height 10
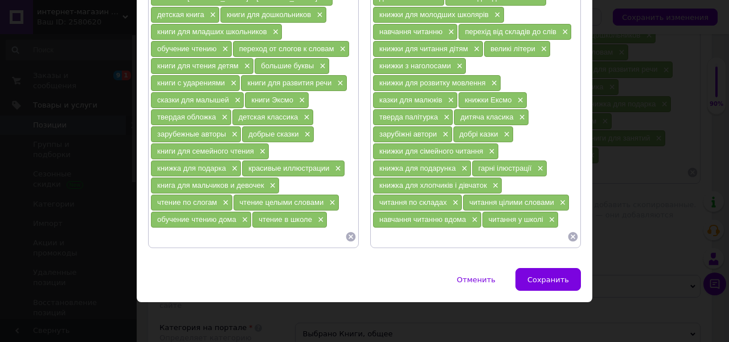
scroll to position [148, 0]
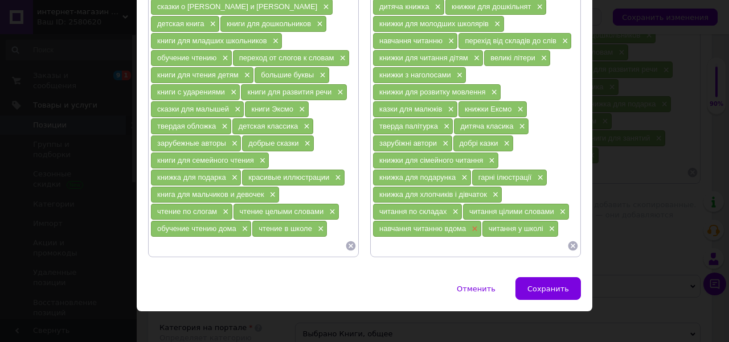
click at [469, 225] on span "×" at bounding box center [473, 230] width 9 height 10
click at [445, 221] on div "читання у школі ×" at bounding box center [411, 229] width 76 height 16
click at [439, 225] on span "×" at bounding box center [441, 230] width 9 height 10
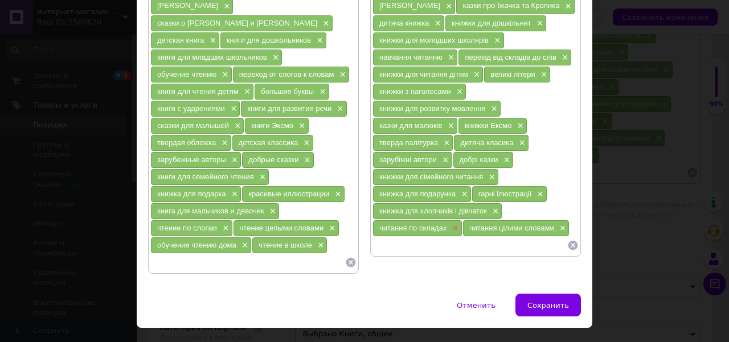
click at [450, 224] on span "×" at bounding box center [454, 229] width 9 height 10
click at [474, 223] on div "читання цілими словами ×" at bounding box center [426, 229] width 106 height 16
click at [471, 224] on span "×" at bounding box center [471, 229] width 9 height 10
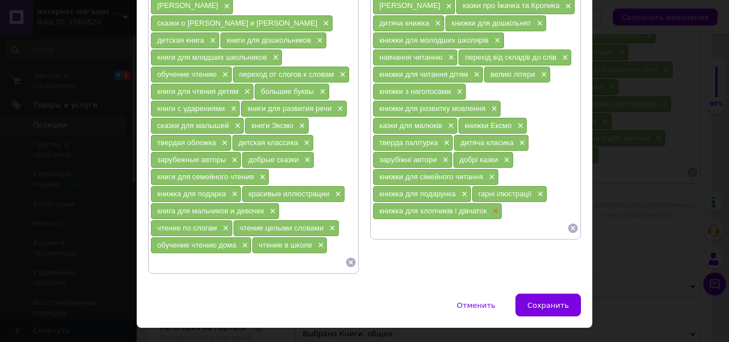
click at [495, 207] on span "×" at bounding box center [494, 212] width 9 height 10
click at [323, 238] on div "чтение в школе ×" at bounding box center [289, 246] width 75 height 16
click at [322, 238] on div "чтение в школе ×" at bounding box center [289, 246] width 75 height 16
click at [315, 241] on span "×" at bounding box center [319, 246] width 9 height 10
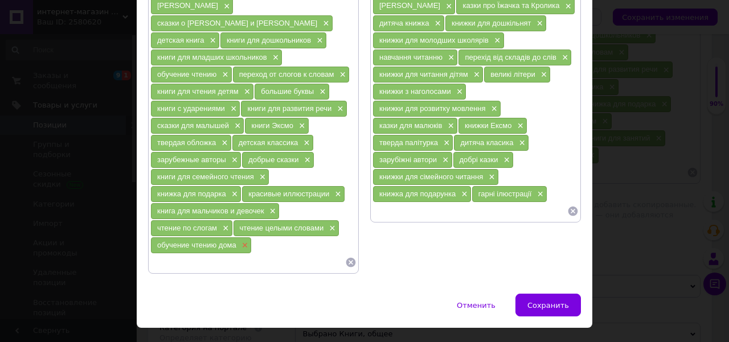
click at [240, 241] on span "×" at bounding box center [243, 246] width 9 height 10
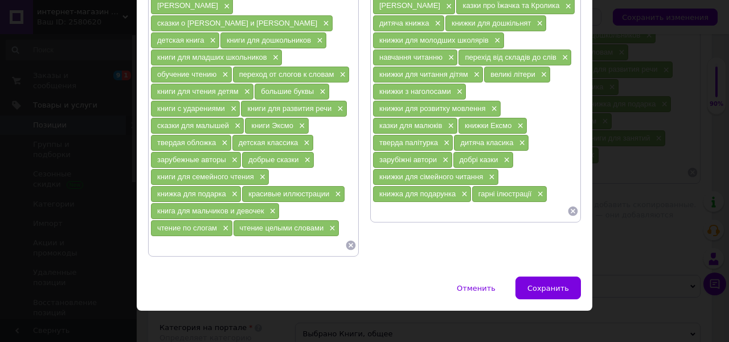
scroll to position [115, 0]
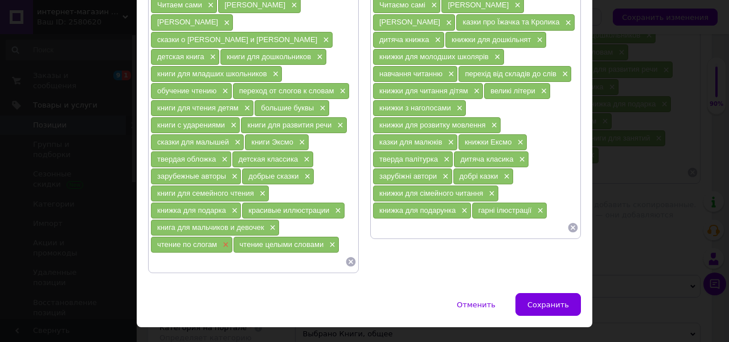
click at [220, 240] on span "×" at bounding box center [224, 245] width 9 height 10
click at [251, 240] on span "×" at bounding box center [248, 245] width 9 height 10
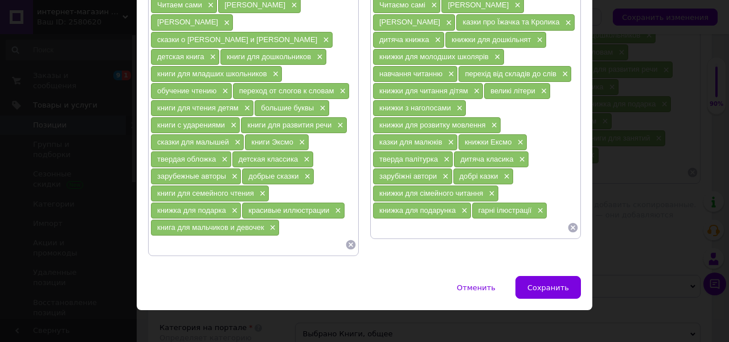
scroll to position [99, 0]
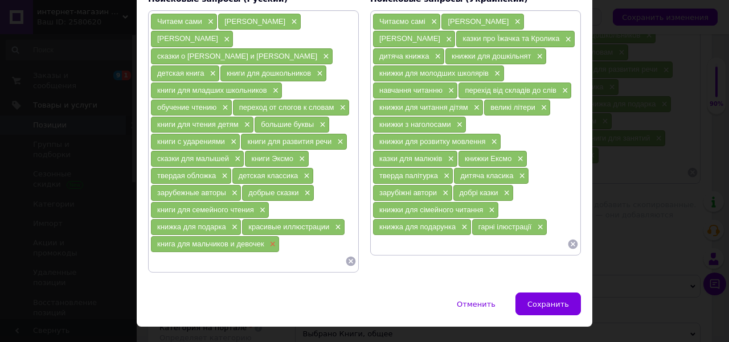
click at [269, 240] on span "×" at bounding box center [271, 245] width 9 height 10
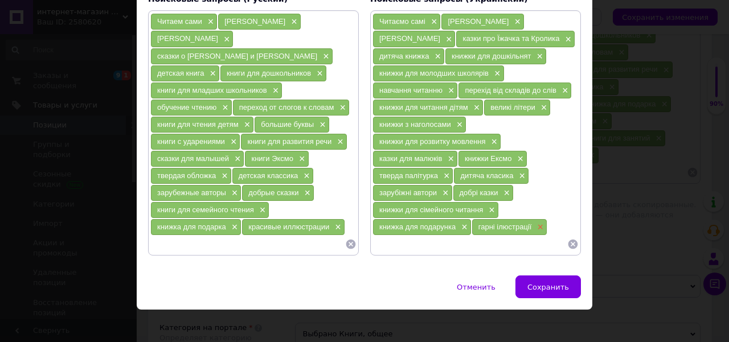
click at [537, 223] on span "×" at bounding box center [539, 228] width 9 height 10
click at [463, 223] on span "×" at bounding box center [463, 228] width 9 height 10
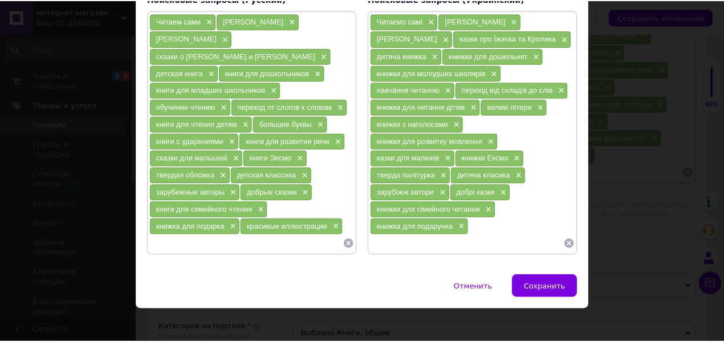
scroll to position [82, 0]
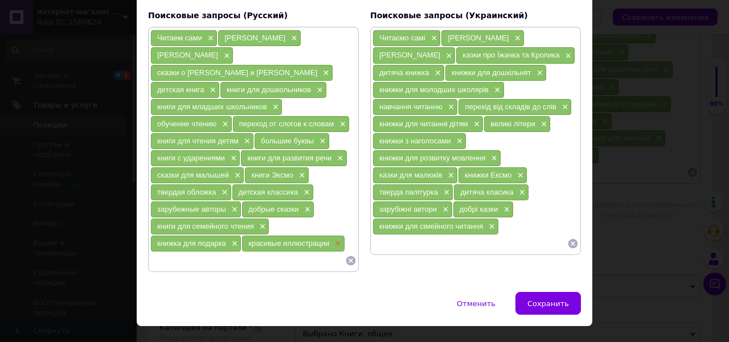
click at [332, 239] on span "×" at bounding box center [336, 244] width 9 height 10
click at [229, 239] on span "×" at bounding box center [233, 244] width 9 height 10
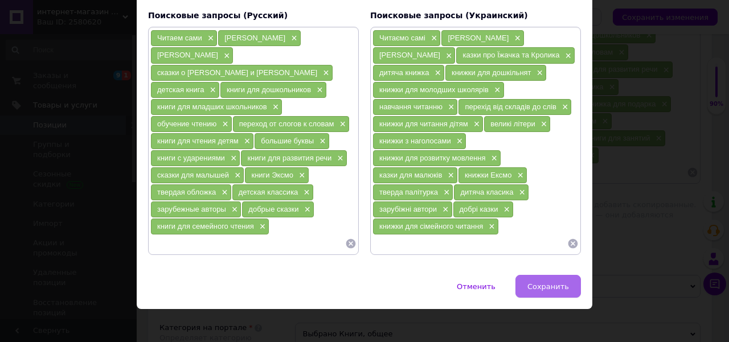
click at [561, 283] on span "Сохранить" at bounding box center [549, 287] width 42 height 9
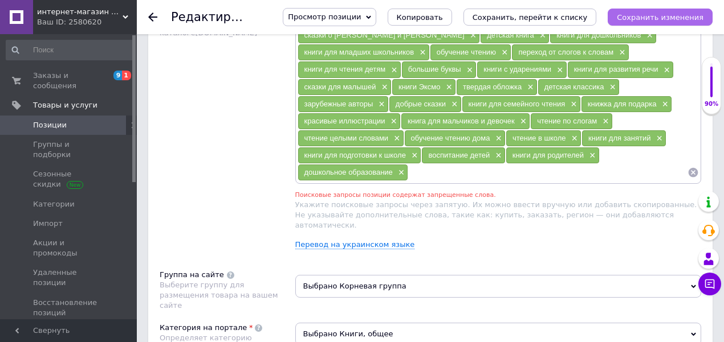
click at [679, 17] on icon "Сохранить изменения" at bounding box center [660, 17] width 87 height 9
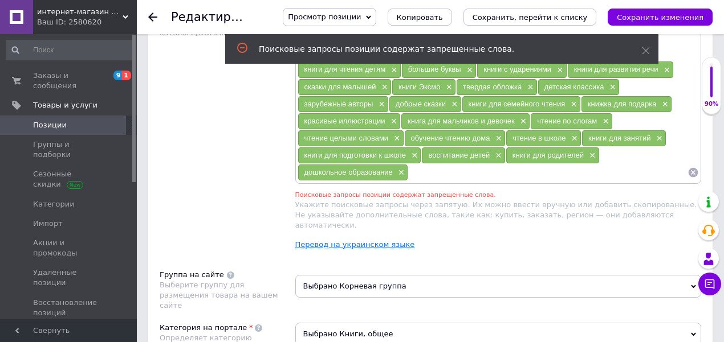
click at [365, 240] on link "Перевод на украинском языке" at bounding box center [355, 244] width 120 height 9
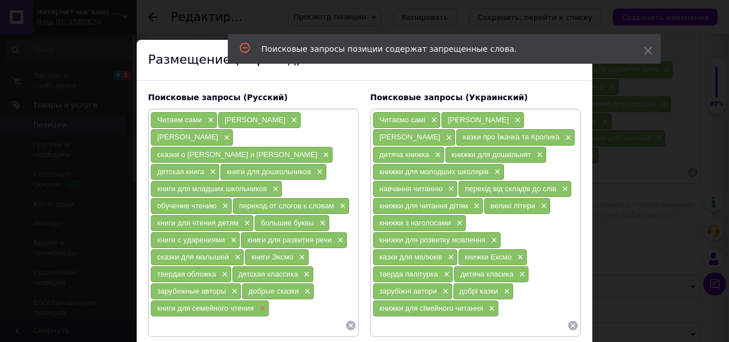
click at [259, 304] on span "×" at bounding box center [261, 309] width 9 height 10
click at [490, 304] on span "×" at bounding box center [490, 309] width 9 height 10
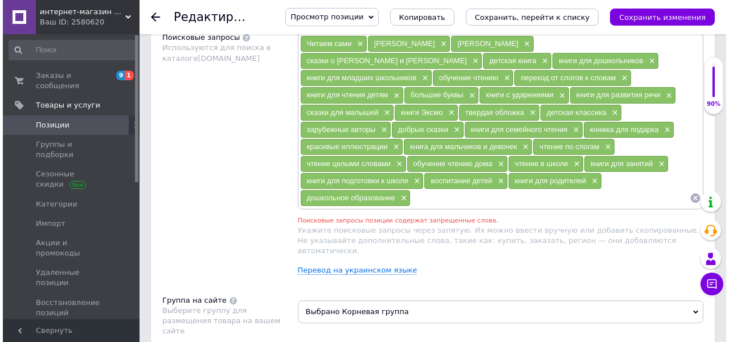
scroll to position [679, 0]
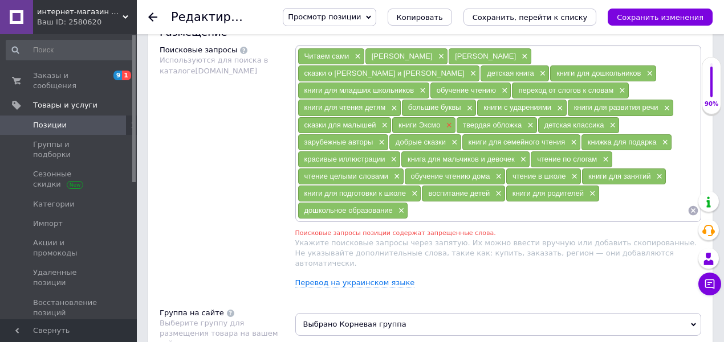
click at [452, 121] on span "×" at bounding box center [447, 126] width 9 height 10
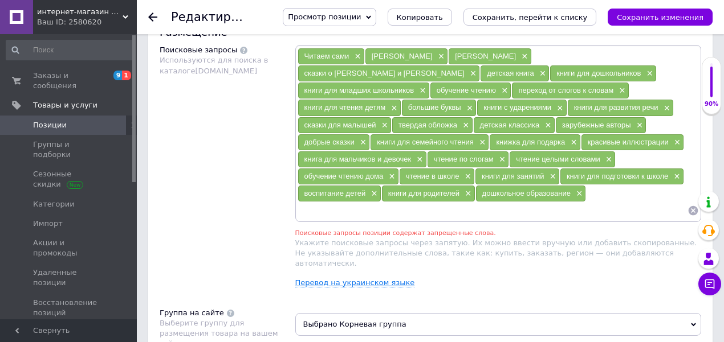
click at [365, 279] on link "Перевод на украинском языке" at bounding box center [355, 283] width 120 height 9
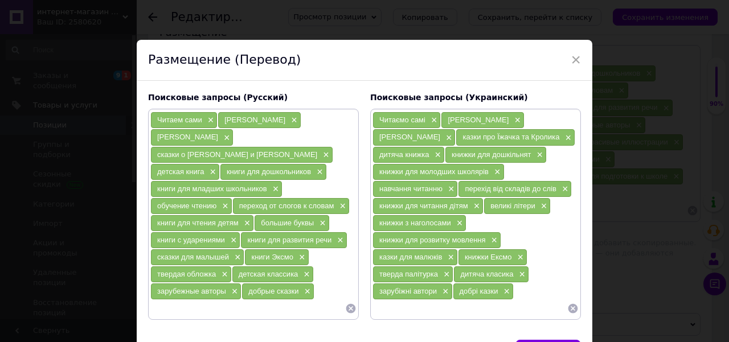
click at [517, 250] on div "книжки Ексмо ×" at bounding box center [493, 258] width 68 height 16
click at [521, 250] on div "книжки Ексмо ×" at bounding box center [493, 258] width 68 height 16
click at [520, 253] on span "×" at bounding box center [519, 258] width 9 height 10
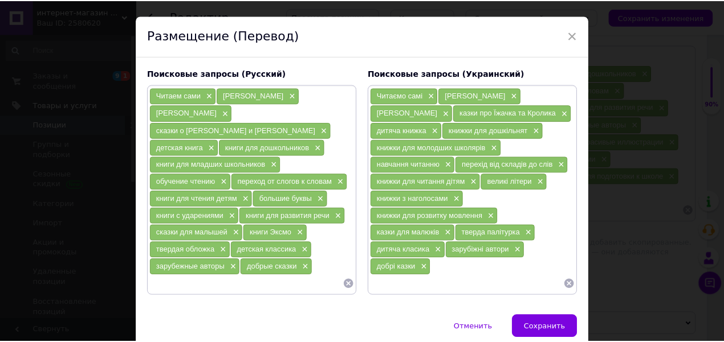
scroll to position [38, 0]
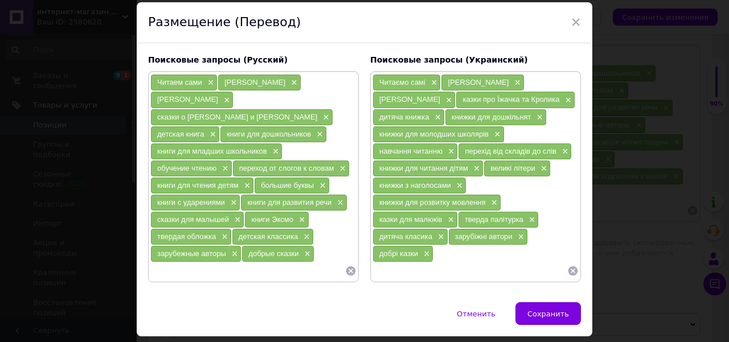
click at [544, 310] on span "Сохранить" at bounding box center [549, 314] width 42 height 9
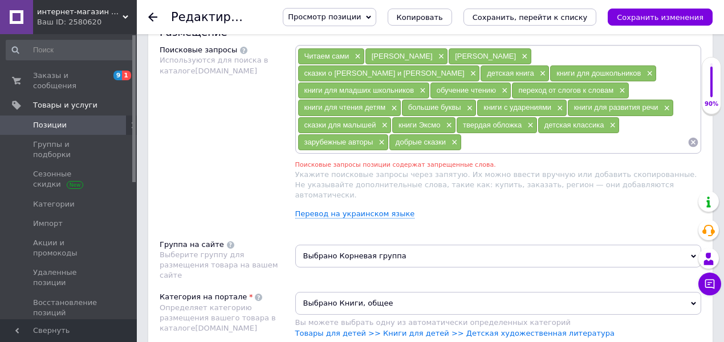
click at [651, 28] on div "Просмотр позиции Сохранить и посмотреть на сайте Сохранить и посмотреть на порт…" at bounding box center [486, 17] width 452 height 34
click at [653, 21] on icon "Сохранить изменения" at bounding box center [660, 17] width 87 height 9
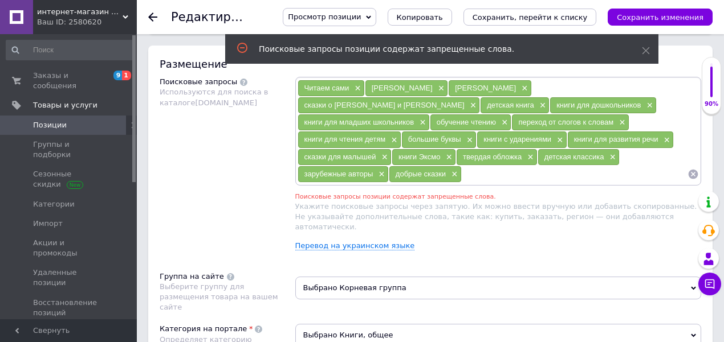
scroll to position [592, 0]
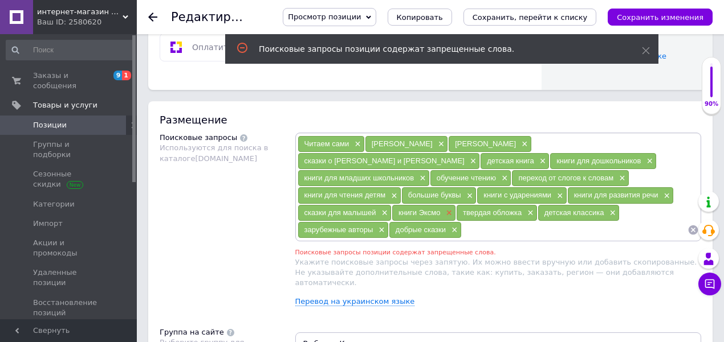
click at [452, 209] on span "×" at bounding box center [447, 214] width 9 height 10
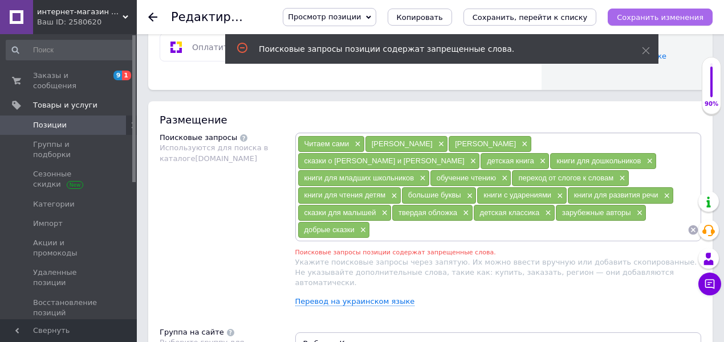
drag, startPoint x: 650, startPoint y: 14, endPoint x: 646, endPoint y: 38, distance: 24.8
click at [650, 15] on icon "Сохранить изменения" at bounding box center [660, 17] width 87 height 9
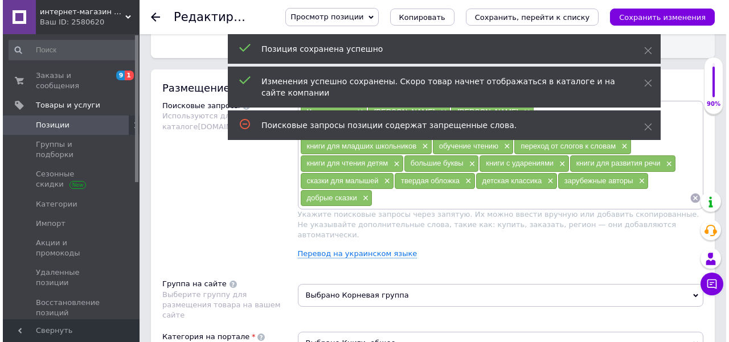
scroll to position [668, 0]
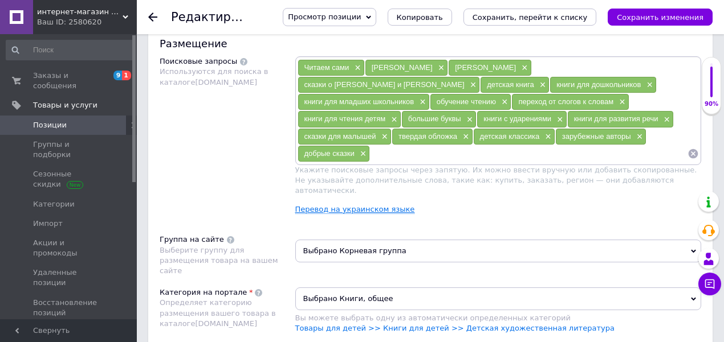
click at [311, 205] on link "Перевод на украинском языке" at bounding box center [355, 209] width 120 height 9
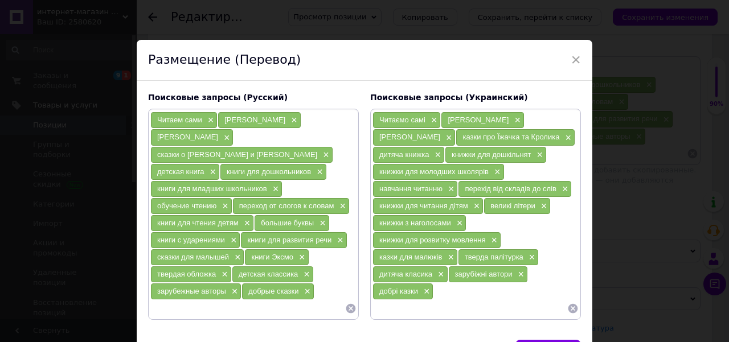
click at [570, 303] on icon at bounding box center [573, 308] width 11 height 11
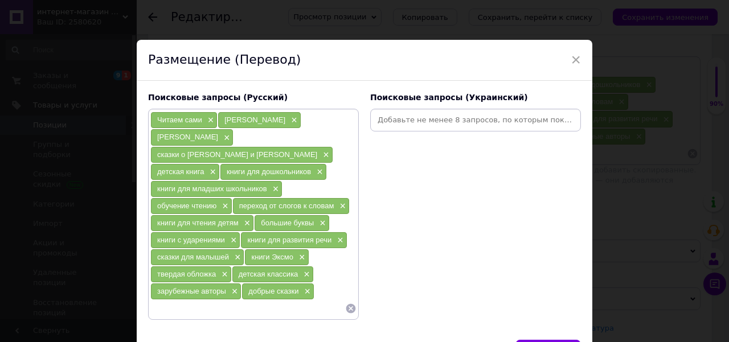
click at [429, 120] on input at bounding box center [476, 120] width 206 height 17
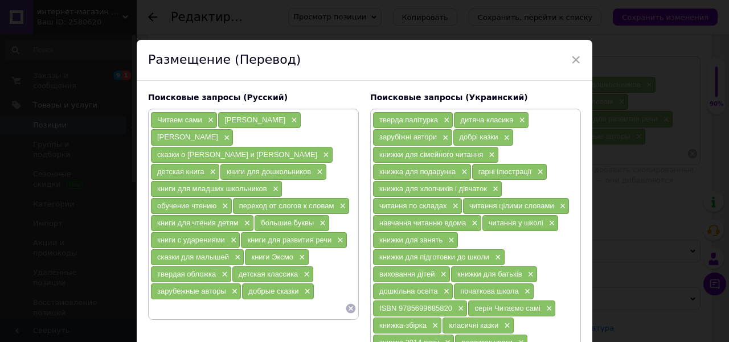
click at [348, 303] on icon at bounding box center [350, 308] width 11 height 11
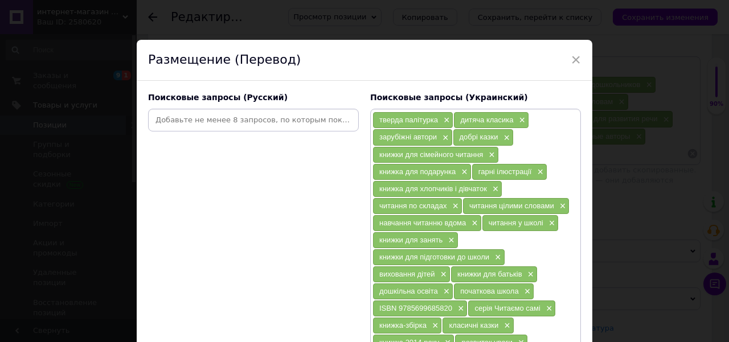
click at [284, 112] on input at bounding box center [253, 120] width 206 height 17
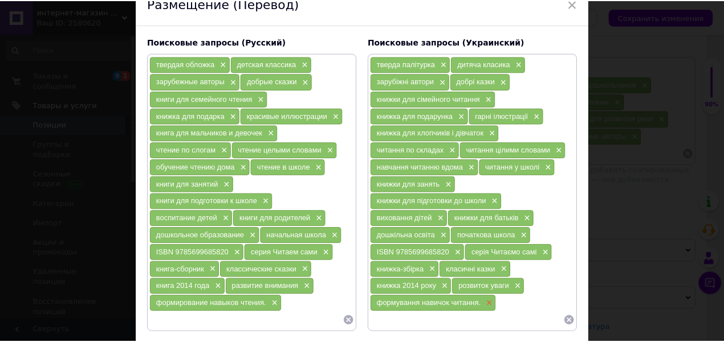
scroll to position [132, 0]
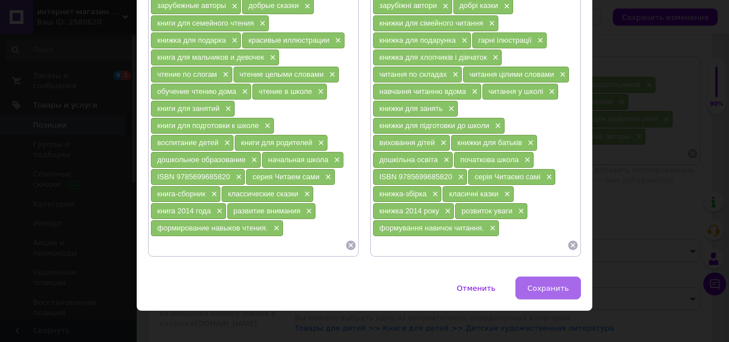
click at [549, 284] on span "Сохранить" at bounding box center [549, 288] width 42 height 9
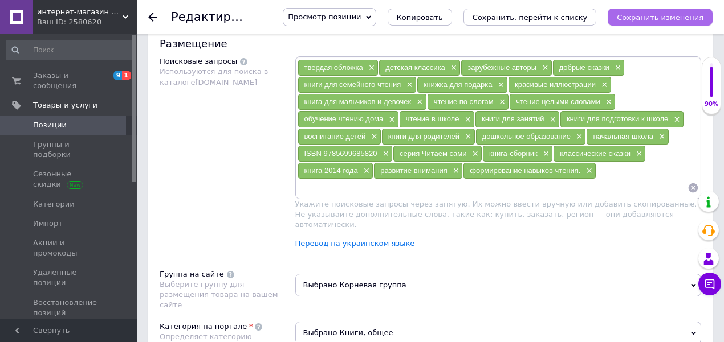
click at [654, 13] on icon "Сохранить изменения" at bounding box center [660, 17] width 87 height 9
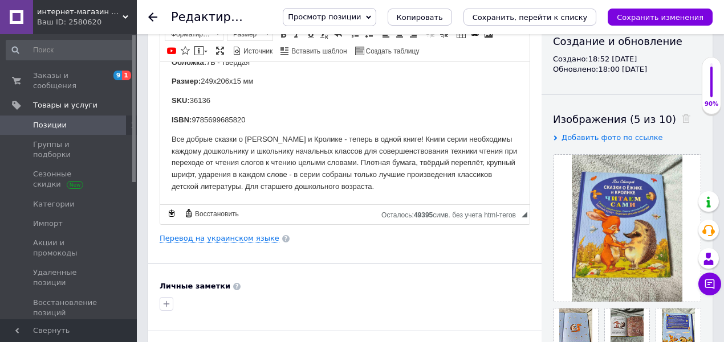
scroll to position [228, 0]
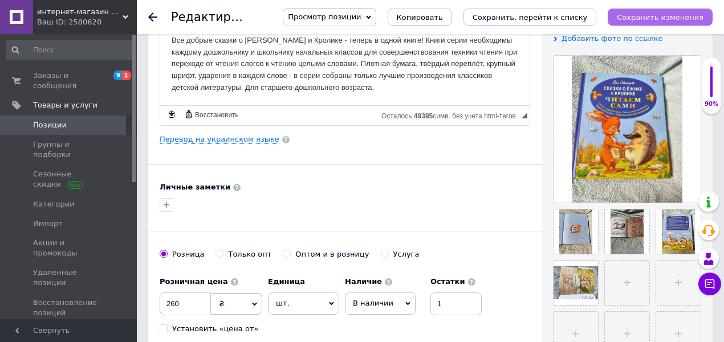
click at [659, 17] on icon "Сохранить изменения" at bounding box center [660, 17] width 87 height 9
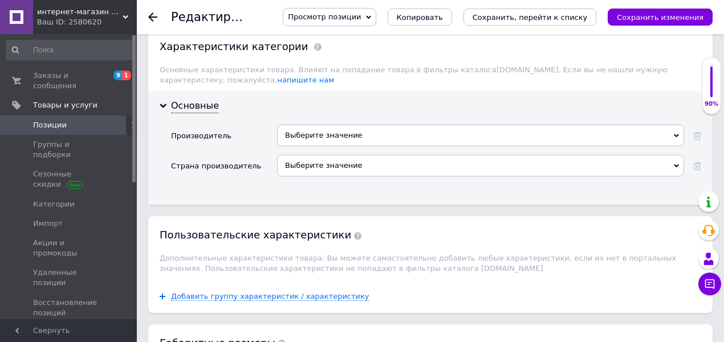
scroll to position [1063, 0]
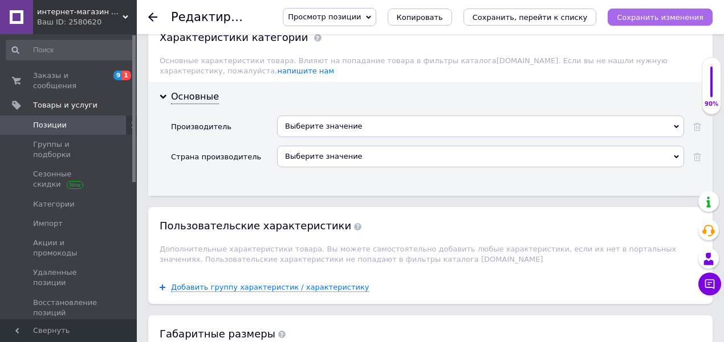
click at [643, 15] on icon "Сохранить изменения" at bounding box center [660, 17] width 87 height 9
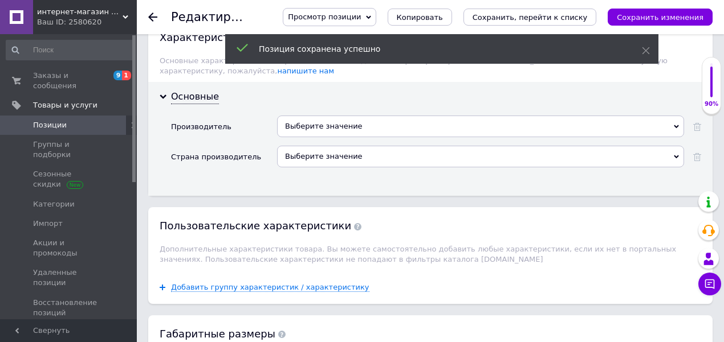
click at [72, 120] on span "Позиции" at bounding box center [69, 125] width 72 height 10
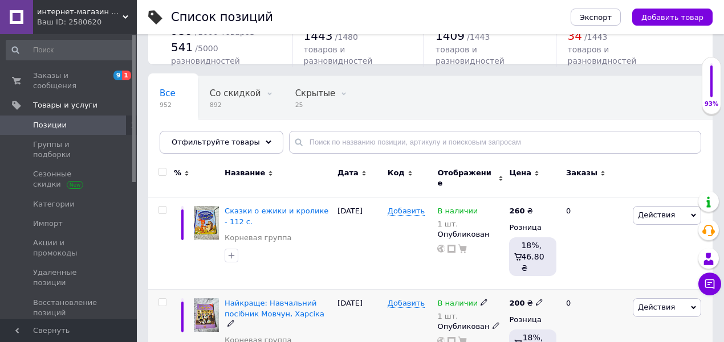
scroll to position [38, 0]
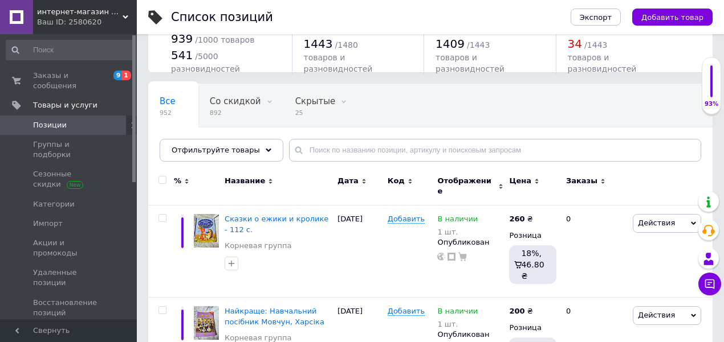
click at [380, 132] on div "Все 952 Со скидкой 892 Удалить Редактировать Скрытые 25 Удалить Редактировать О…" at bounding box center [430, 128] width 564 height 94
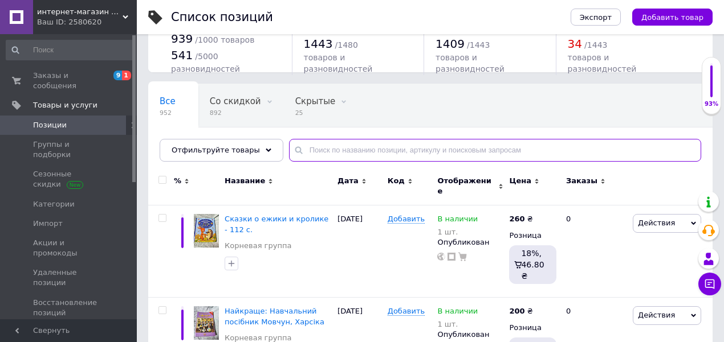
click at [383, 142] on input "text" at bounding box center [495, 150] width 412 height 23
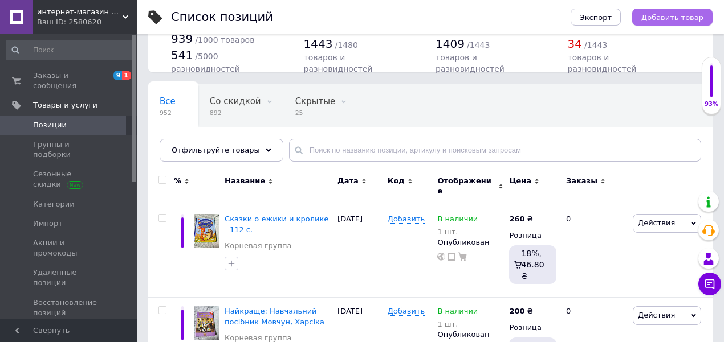
click at [663, 18] on span "Добавить товар" at bounding box center [672, 17] width 62 height 9
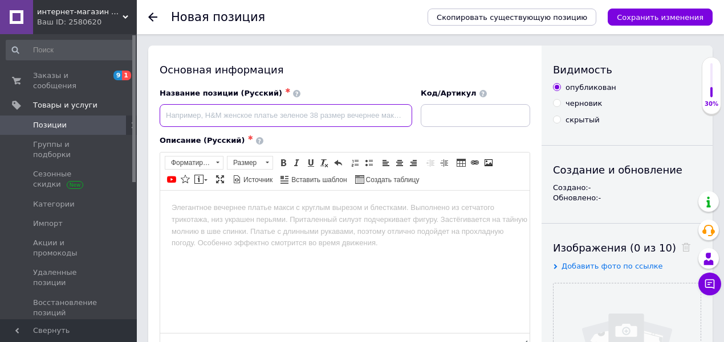
click at [356, 120] on input at bounding box center [286, 115] width 252 height 23
click at [286, 114] on input at bounding box center [286, 115] width 252 height 23
type input "Маленькое прив"
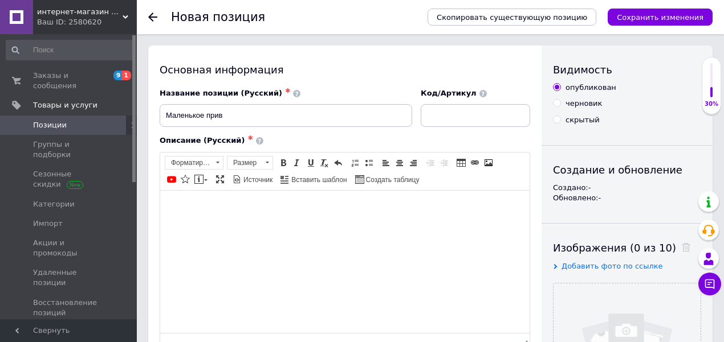
click at [375, 215] on html at bounding box center [344, 207] width 369 height 35
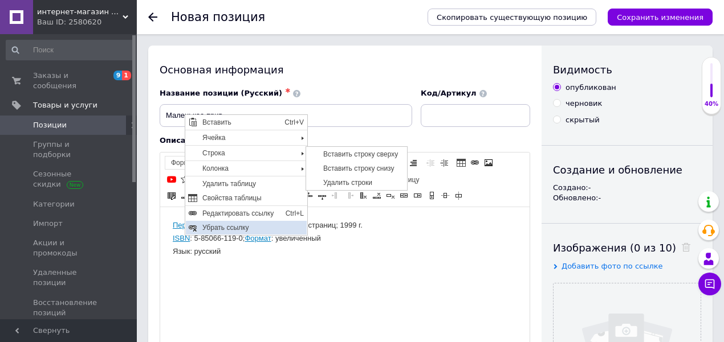
drag, startPoint x: 268, startPoint y: 222, endPoint x: 283, endPoint y: 130, distance: 93.4
click at [268, 222] on span "Убрать ссылку" at bounding box center [252, 228] width 107 height 14
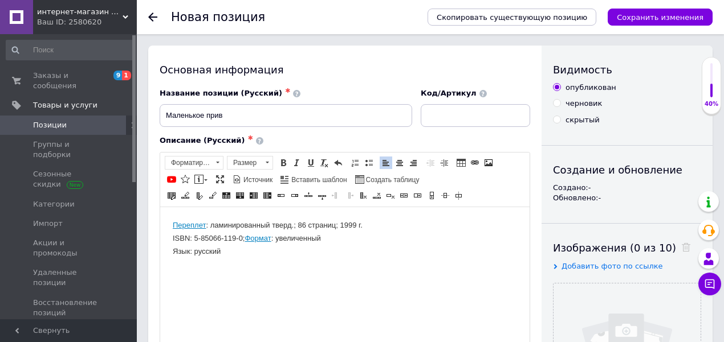
drag, startPoint x: 258, startPoint y: 238, endPoint x: 420, endPoint y: 443, distance: 261.3
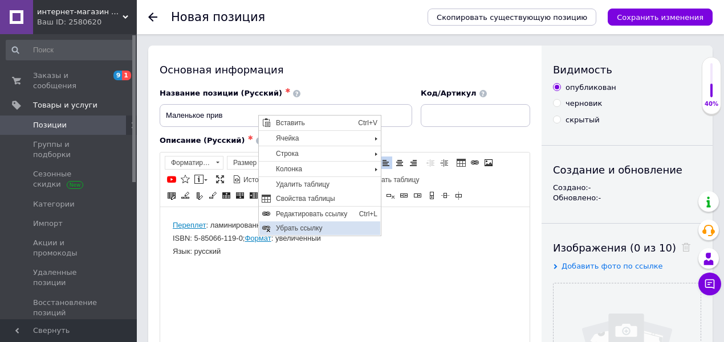
drag, startPoint x: 319, startPoint y: 227, endPoint x: 360, endPoint y: 132, distance: 103.6
click at [319, 227] on span "Убрать ссылку" at bounding box center [325, 228] width 107 height 14
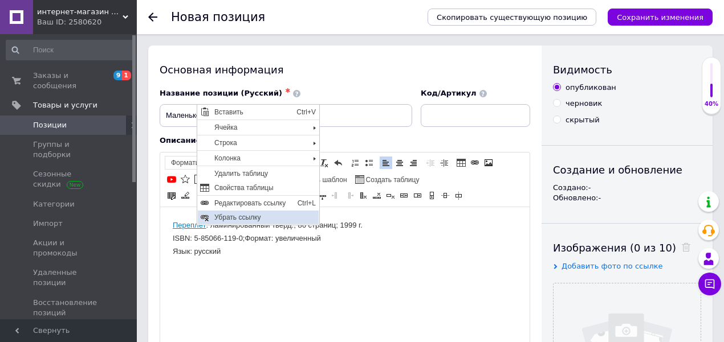
click at [227, 220] on span "Убрать ссылку" at bounding box center [264, 217] width 107 height 14
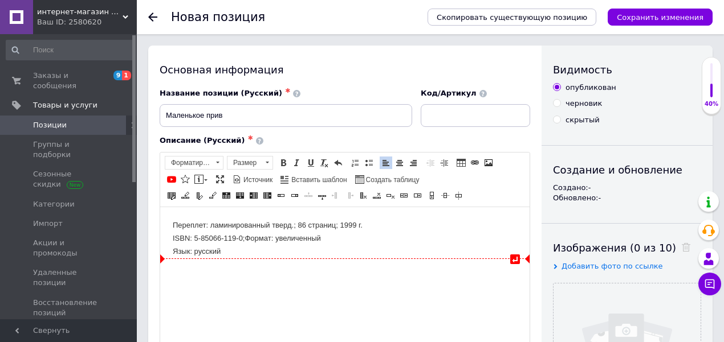
click at [237, 246] on td "Язык: русский" at bounding box center [268, 252] width 190 height 12
click at [290, 250] on td "Язык: русский" at bounding box center [268, 252] width 190 height 12
paste body "Визуальный текстовый редактор, 39FB6647-AD1A-416D-84B3-B6B6DC35BEA3"
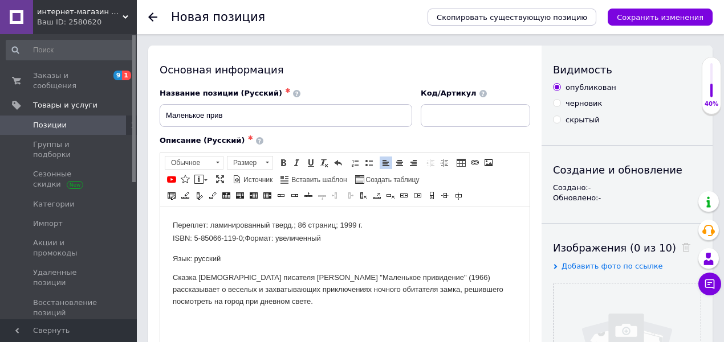
click at [306, 256] on p "Язык: русский" at bounding box center [345, 259] width 344 height 12
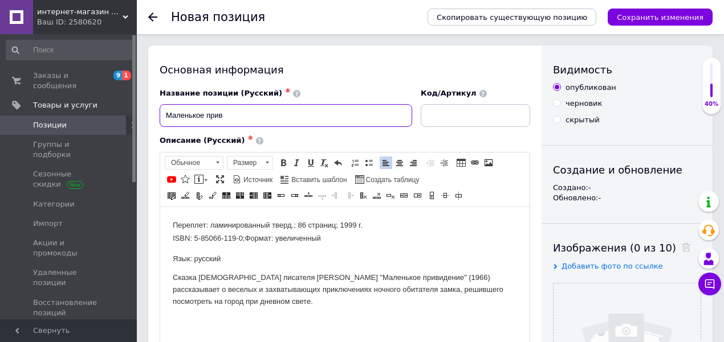
click at [311, 119] on input "Маленькое прив" at bounding box center [286, 115] width 252 height 23
click at [254, 118] on input "Маленькое приведение -86 с." at bounding box center [286, 115] width 252 height 23
click at [252, 118] on input "Маленькое приведение -86 с." at bounding box center [286, 115] width 252 height 23
click at [247, 119] on input "Маленькое приведение - 86 с." at bounding box center [286, 115] width 252 height 23
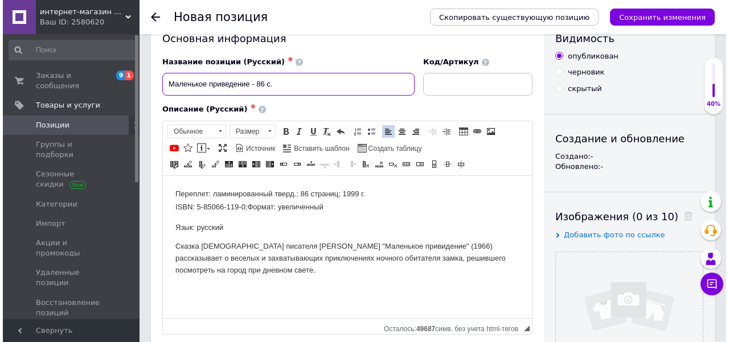
scroll to position [76, 0]
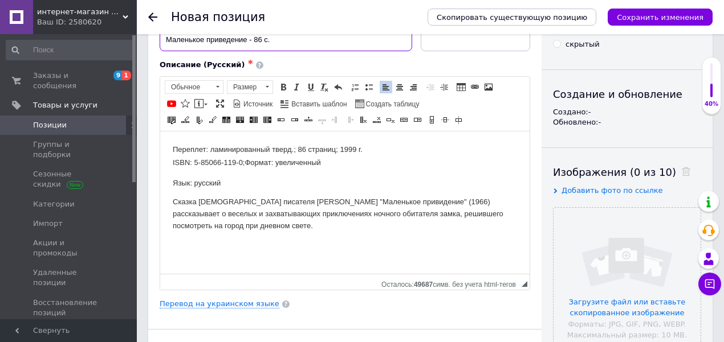
type input "Маленькое приведение - 86 с."
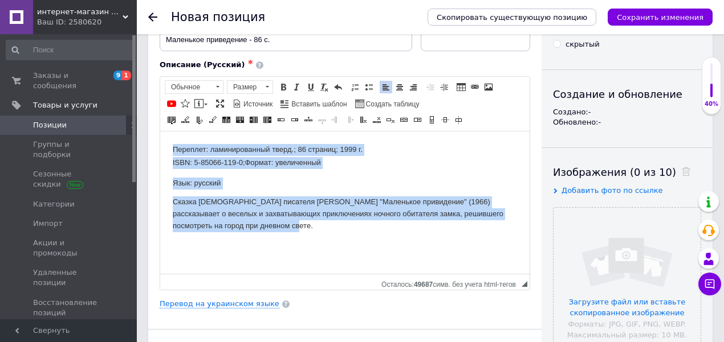
drag, startPoint x: 298, startPoint y: 224, endPoint x: 174, endPoint y: 132, distance: 154.8
click at [174, 132] on html "Перепл ет : ламинированный тверд.; 86 страниц; 1999 г. ISB N : 5-85066-119-0; Ф…" at bounding box center [344, 191] width 369 height 121
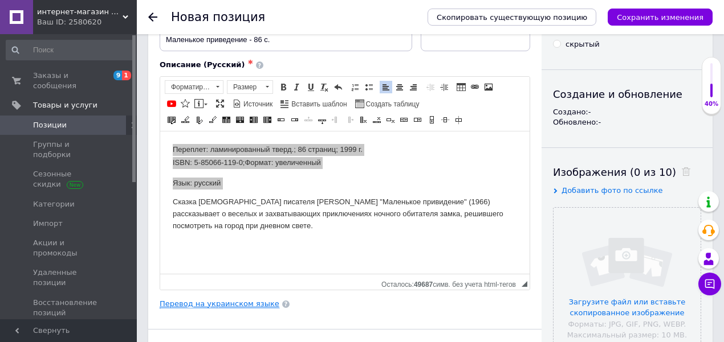
click at [231, 300] on link "Перевод на украинском языке" at bounding box center [220, 304] width 120 height 9
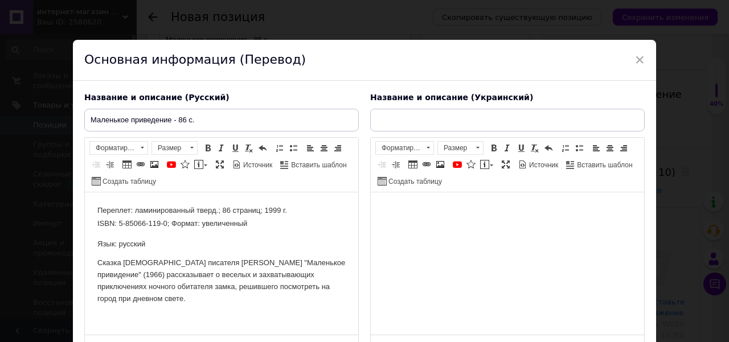
scroll to position [0, 0]
click at [434, 207] on body "Визуальный текстовый редактор, A10C80D5-16F5-4B78-A925-332B67EFA7B3" at bounding box center [507, 210] width 251 height 12
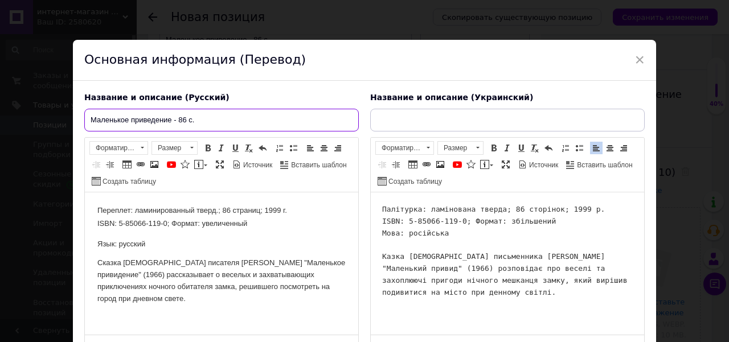
drag, startPoint x: 211, startPoint y: 117, endPoint x: 81, endPoint y: 120, distance: 130.0
click at [81, 120] on div "Название и описание (Русский) Маленькое приведение - 86 с. Переплет: ламинирова…" at bounding box center [222, 222] width 286 height 271
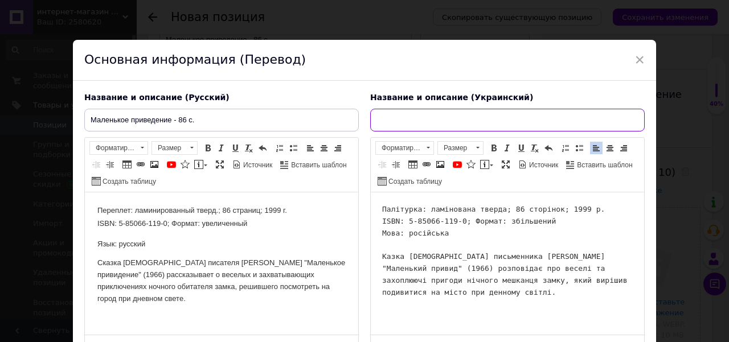
click at [503, 122] on input "text" at bounding box center [507, 120] width 275 height 23
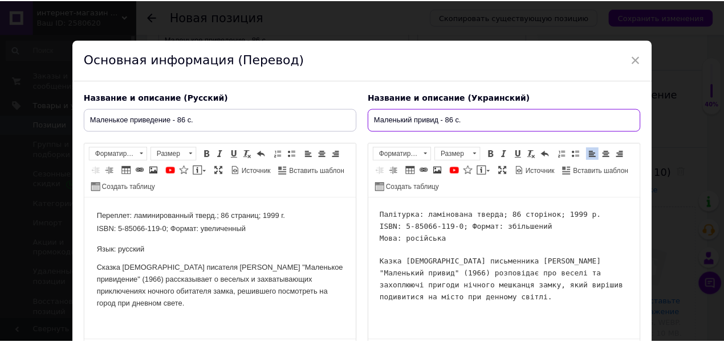
scroll to position [107, 0]
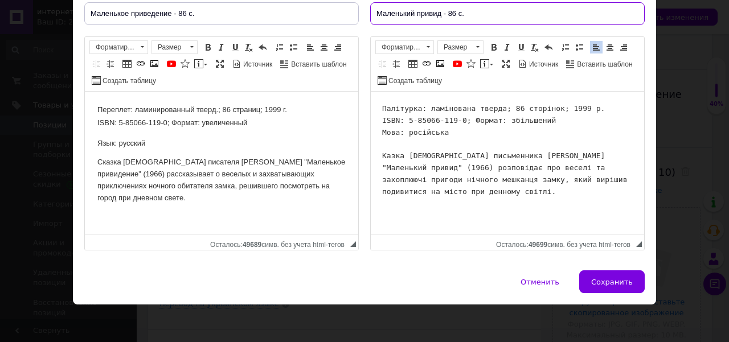
type input "Маленький привид - 86 с."
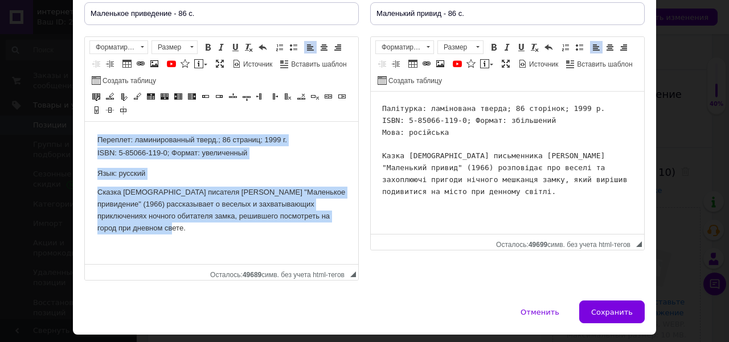
drag, startPoint x: 250, startPoint y: 230, endPoint x: 134, endPoint y: 218, distance: 116.3
click at [85, 122] on html "Переплет: ламинированный тверд.; 86 страниц; 1999 г. ISBN: 5-85066-119-0; Форма…" at bounding box center [222, 188] width 274 height 133
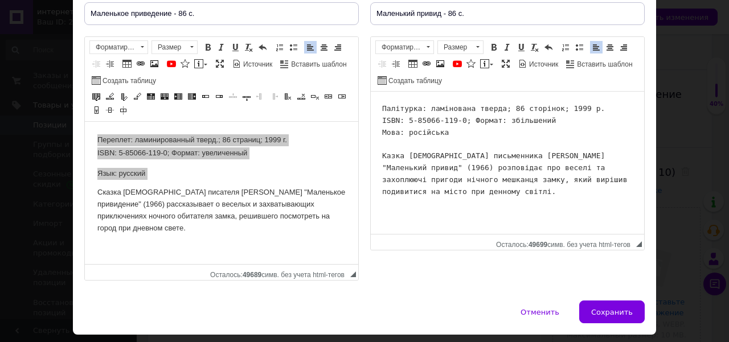
click at [419, 157] on pre "Палітурка: ламінована тверда; 86 сторінок; 1999 р. ISBN: 5-85066-119-0; Формат:…" at bounding box center [507, 150] width 251 height 95
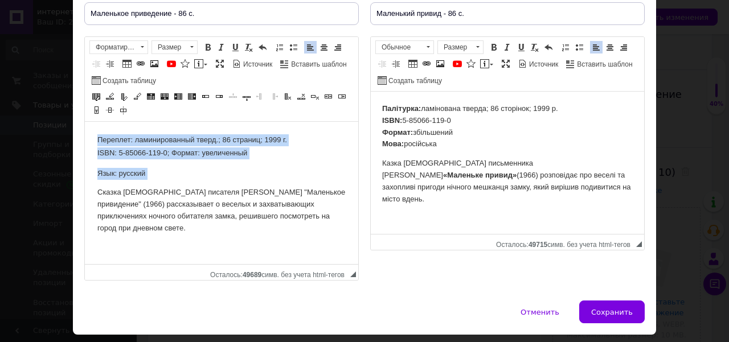
click at [247, 163] on td "Язык: русский Сказка [DEMOGRAPHIC_DATA] писателя [PERSON_NAME] "Маленькое приви…" at bounding box center [221, 201] width 248 height 81
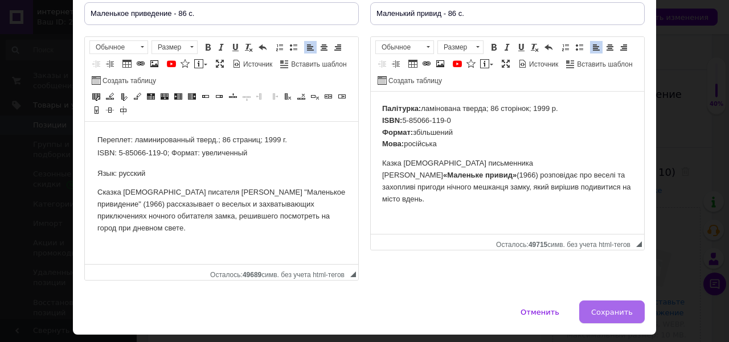
click at [611, 313] on span "Сохранить" at bounding box center [613, 312] width 42 height 9
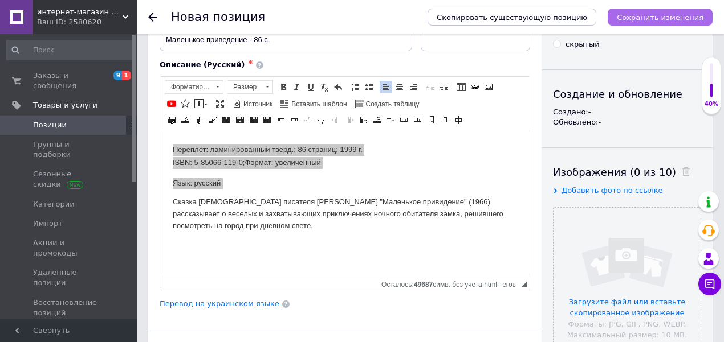
click at [644, 19] on icon "Сохранить изменения" at bounding box center [660, 17] width 87 height 9
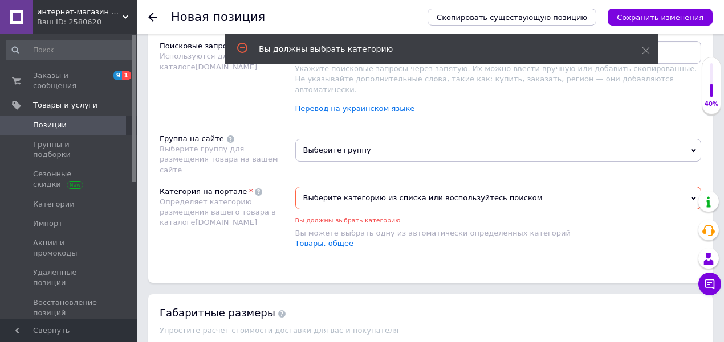
scroll to position [709, 0]
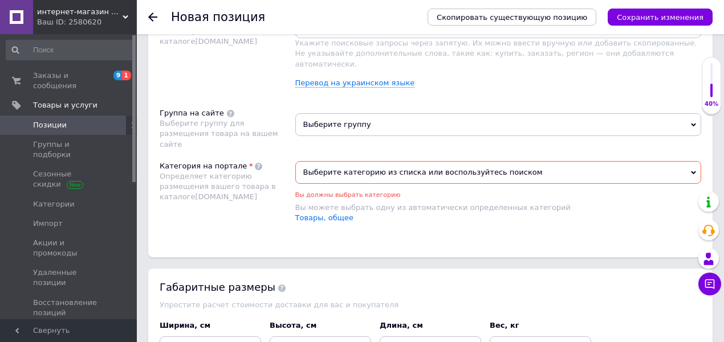
click at [350, 161] on span "Выберите категорию из списка или воспользуйтесь поиском" at bounding box center [498, 172] width 406 height 23
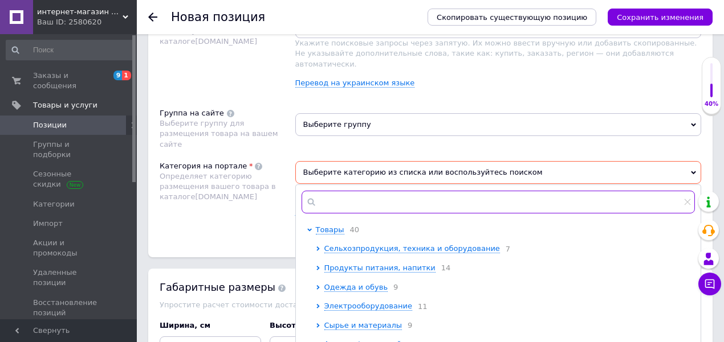
click at [356, 191] on input "text" at bounding box center [498, 202] width 394 height 23
type input "к"
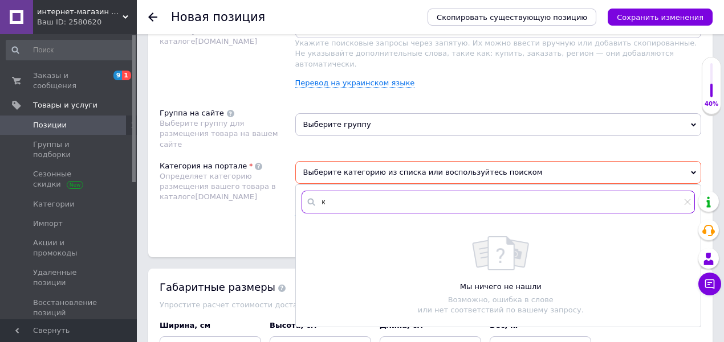
scroll to position [0, 0]
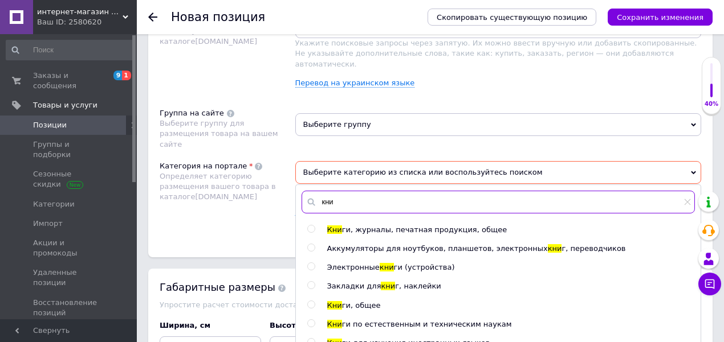
type input "кни"
click at [316, 225] on div at bounding box center [312, 230] width 11 height 10
click at [313, 226] on input "radio" at bounding box center [310, 229] width 7 height 7
radio input "true"
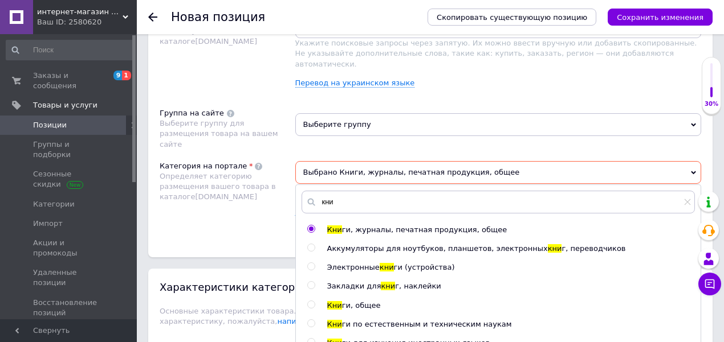
click at [313, 301] on input "radio" at bounding box center [310, 304] width 7 height 7
radio input "true"
radio input "false"
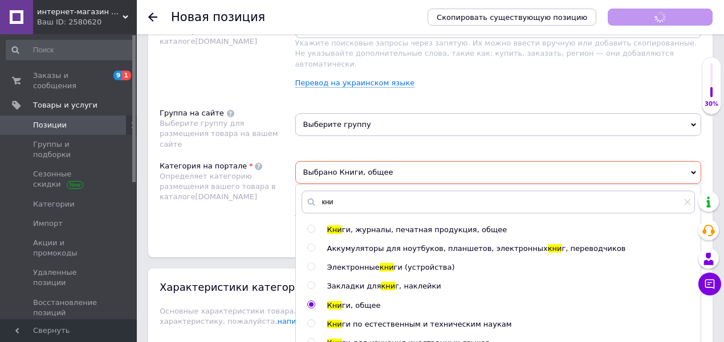
click at [243, 229] on div "Размещение Поисковые запросы Используются для поиска в каталоге [DOMAIN_NAME] У…" at bounding box center [430, 121] width 564 height 274
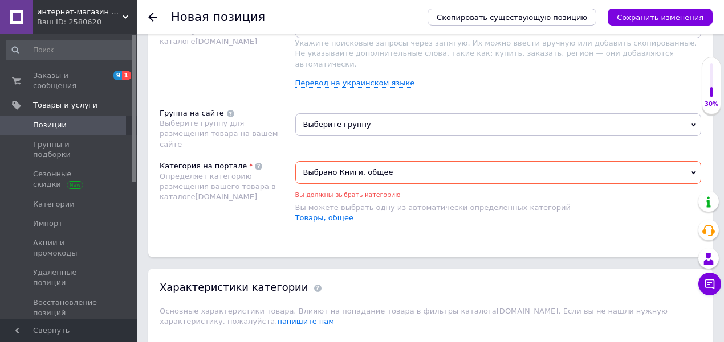
click at [367, 161] on span "Выбрано Книги, общее" at bounding box center [498, 172] width 406 height 23
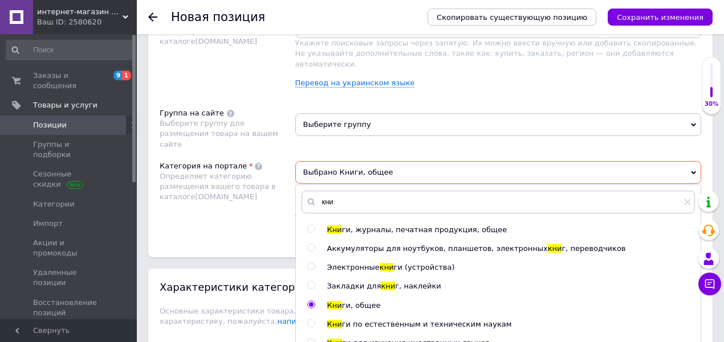
click at [230, 217] on div "Размещение Поисковые запросы Используются для поиска в каталоге [DOMAIN_NAME] У…" at bounding box center [430, 121] width 564 height 274
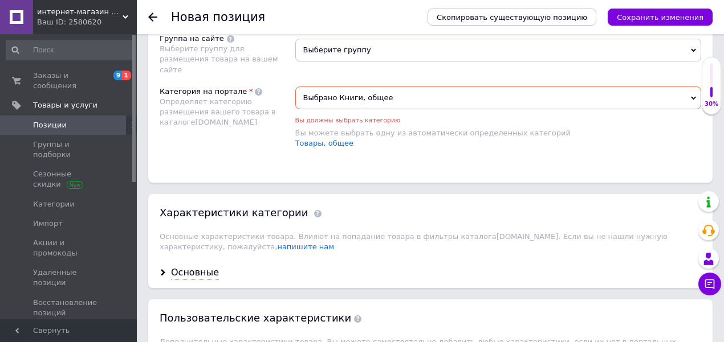
scroll to position [785, 0]
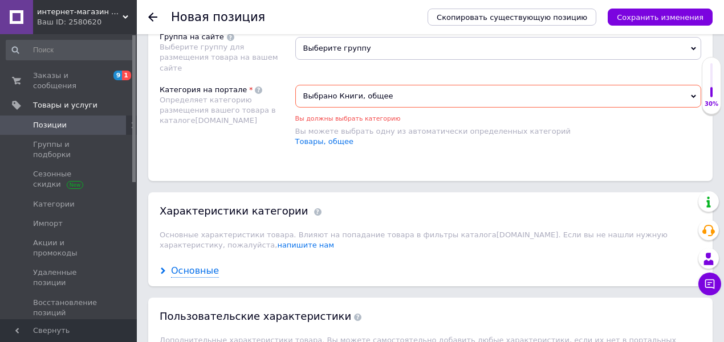
click at [177, 265] on div "Основные" at bounding box center [195, 271] width 48 height 13
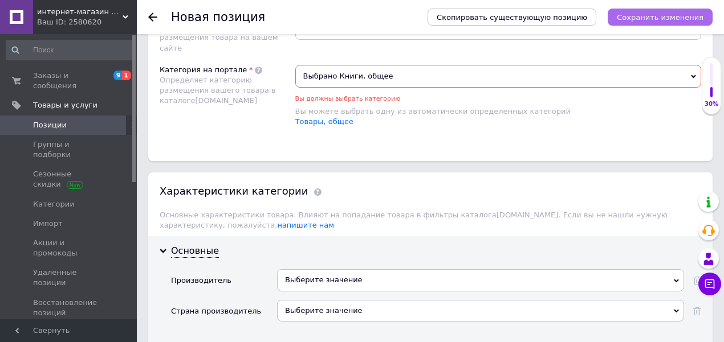
scroll to position [709, 0]
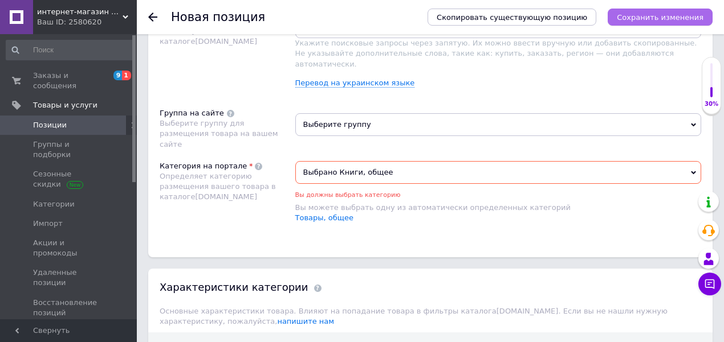
click at [641, 18] on icon "Сохранить изменения" at bounding box center [660, 17] width 87 height 9
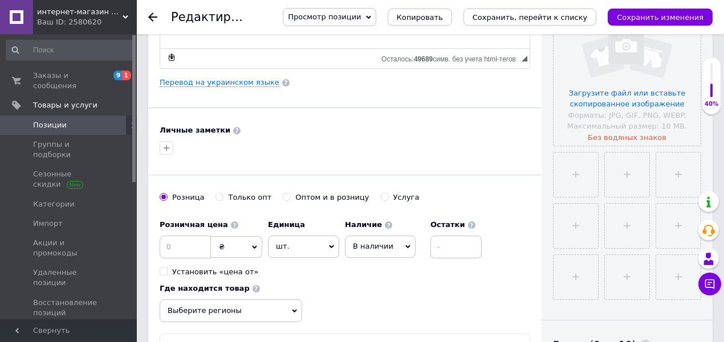
scroll to position [304, 0]
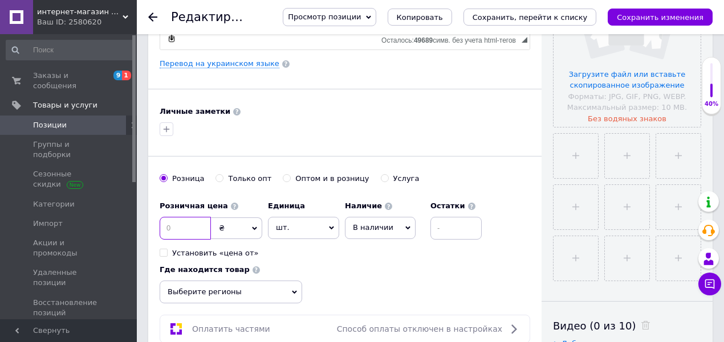
click at [189, 225] on input at bounding box center [185, 228] width 51 height 23
type input "150"
click at [227, 292] on span "Выберите регионы" at bounding box center [231, 292] width 142 height 23
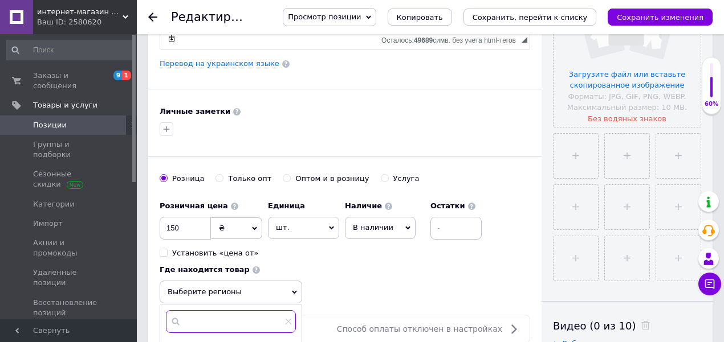
click at [231, 323] on input "text" at bounding box center [231, 322] width 130 height 23
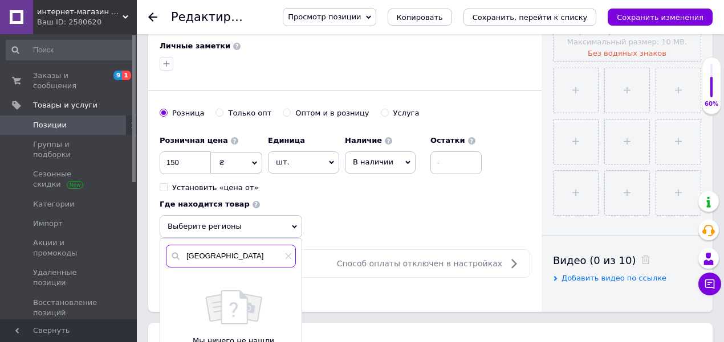
scroll to position [418, 0]
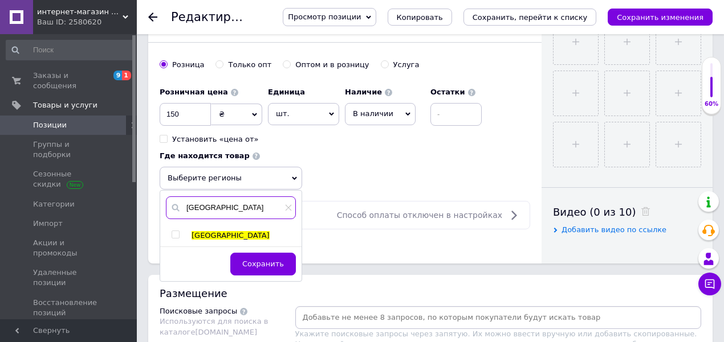
type input "[GEOGRAPHIC_DATA]"
click at [174, 231] on input "checkbox" at bounding box center [175, 234] width 7 height 7
checkbox input "true"
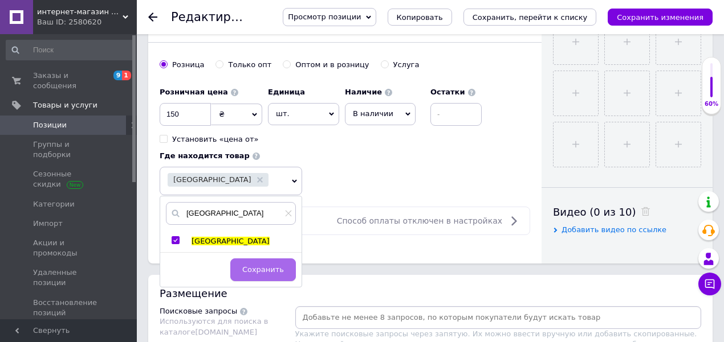
click at [270, 269] on span "Сохранить" at bounding box center [263, 270] width 42 height 9
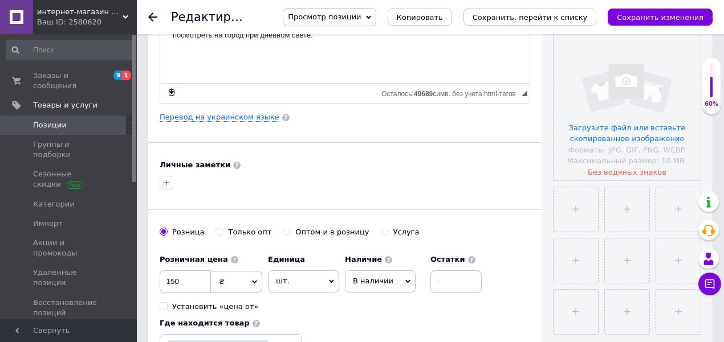
scroll to position [152, 0]
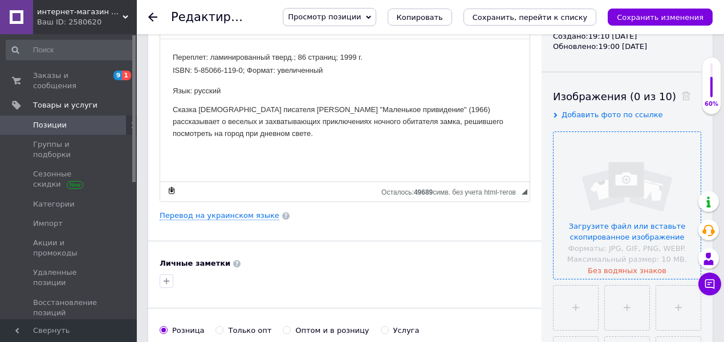
click at [613, 219] on input "file" at bounding box center [626, 205] width 147 height 147
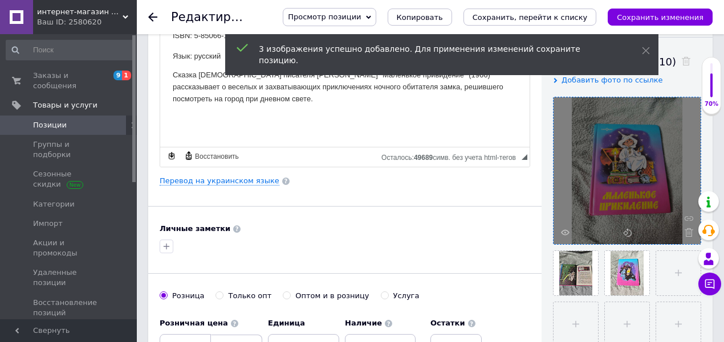
scroll to position [228, 0]
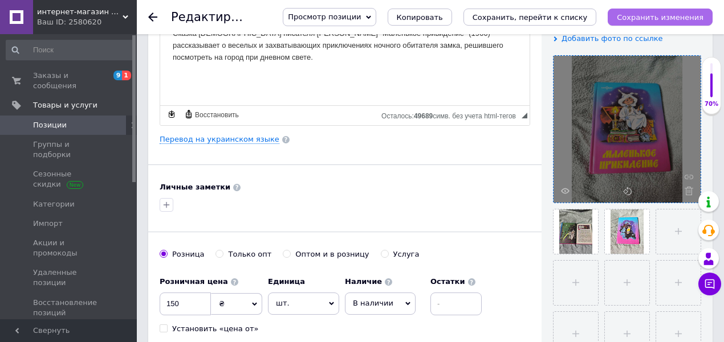
click at [686, 16] on icon "Сохранить изменения" at bounding box center [660, 17] width 87 height 9
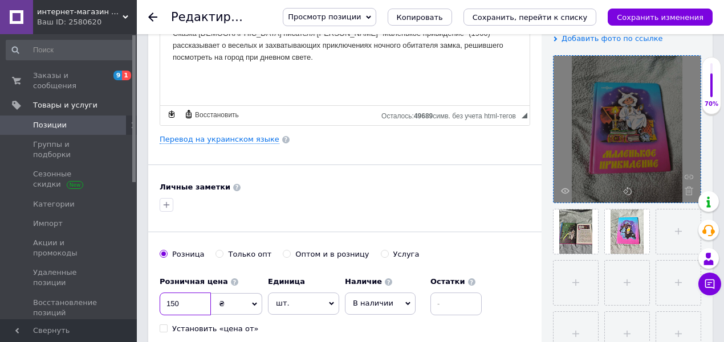
click at [184, 301] on input "150" at bounding box center [185, 304] width 51 height 23
type input "1"
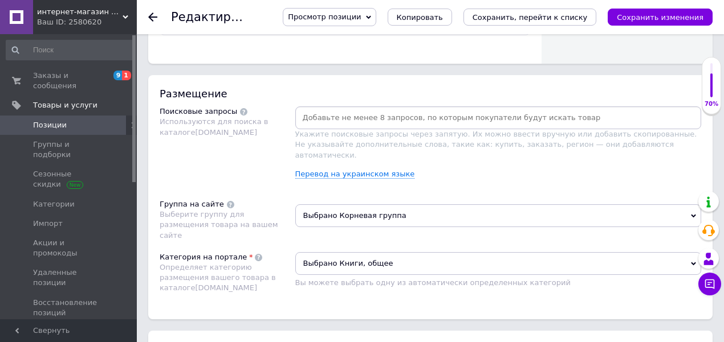
scroll to position [760, 0]
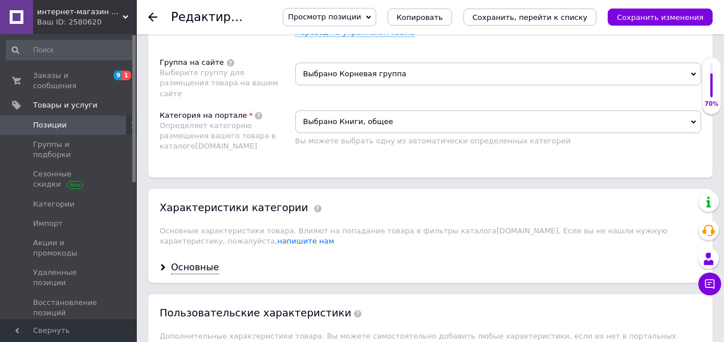
type input "200"
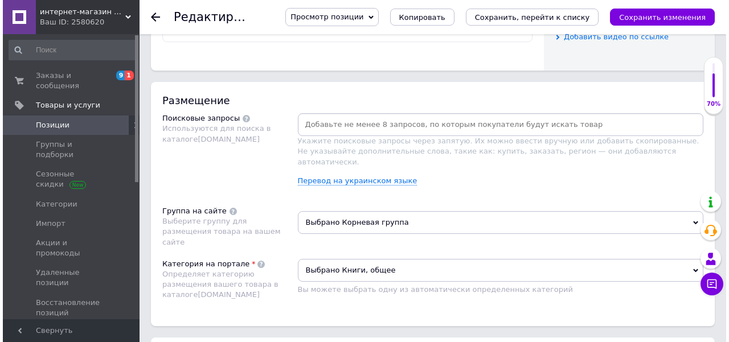
scroll to position [607, 0]
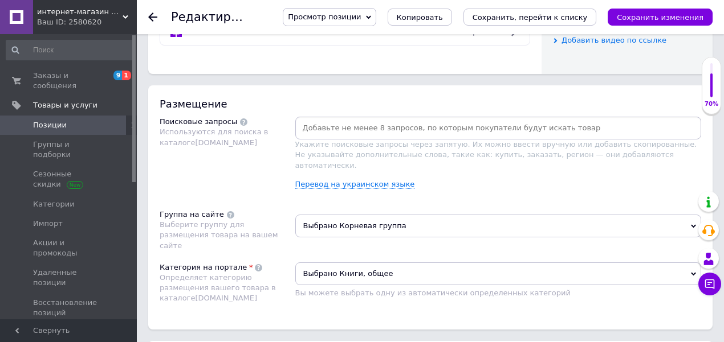
click at [335, 136] on div at bounding box center [498, 128] width 406 height 23
click at [335, 180] on link "Перевод на украинском языке" at bounding box center [355, 184] width 120 height 9
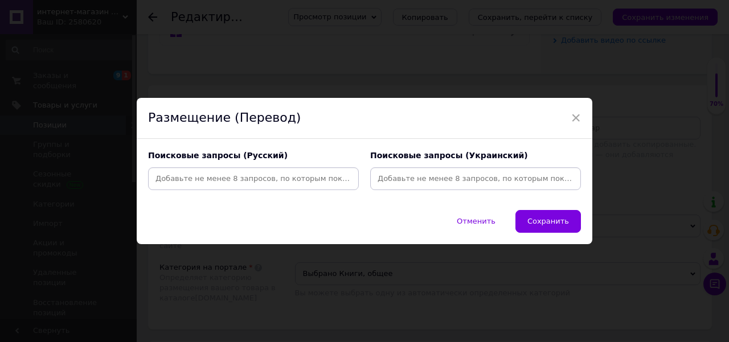
click at [257, 178] on input at bounding box center [253, 178] width 206 height 17
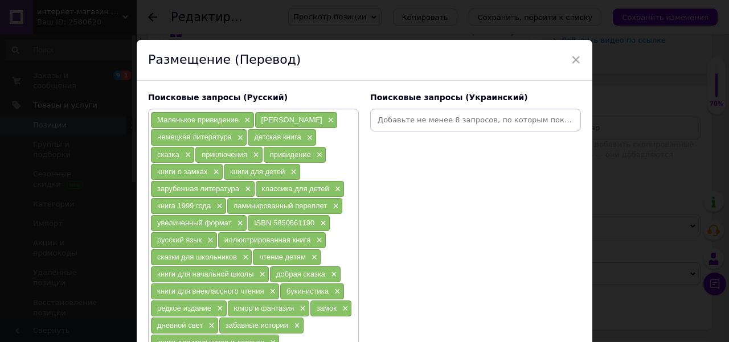
click at [439, 114] on input at bounding box center [476, 120] width 206 height 17
click at [427, 127] on input at bounding box center [476, 120] width 206 height 17
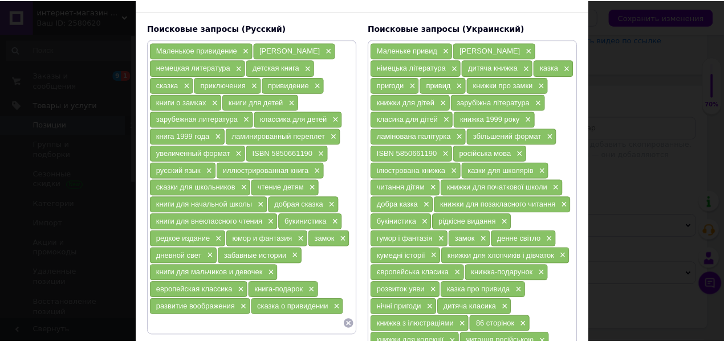
scroll to position [215, 0]
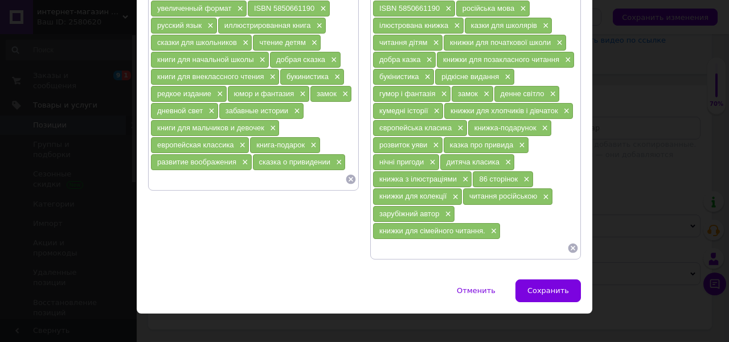
click at [543, 292] on div "Отменить   Сохранить" at bounding box center [365, 297] width 456 height 34
click at [543, 284] on button "Сохранить" at bounding box center [549, 291] width 66 height 23
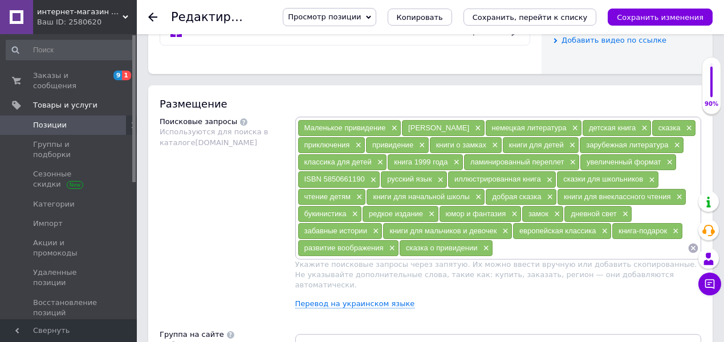
click at [653, 9] on button "Сохранить изменения" at bounding box center [659, 17] width 105 height 17
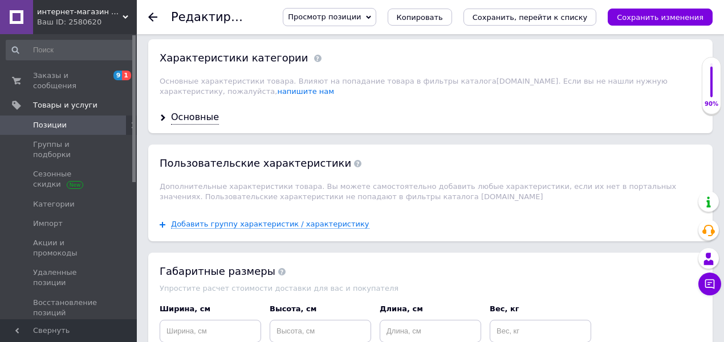
scroll to position [1026, 0]
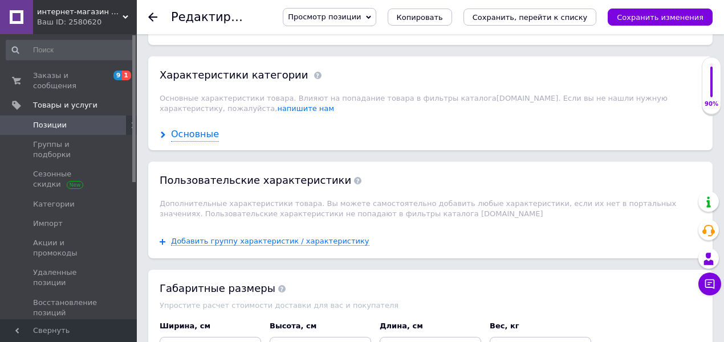
click at [194, 128] on div "Основные" at bounding box center [195, 134] width 48 height 13
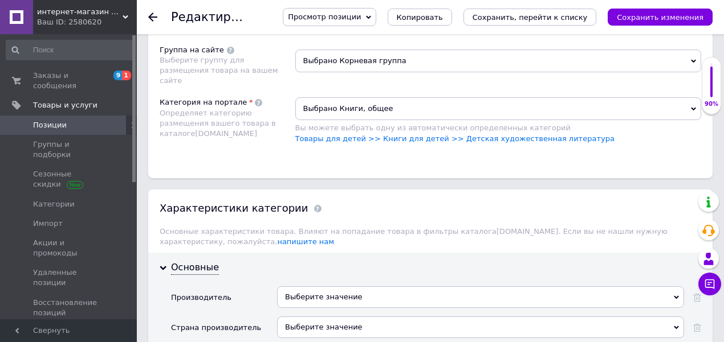
scroll to position [874, 0]
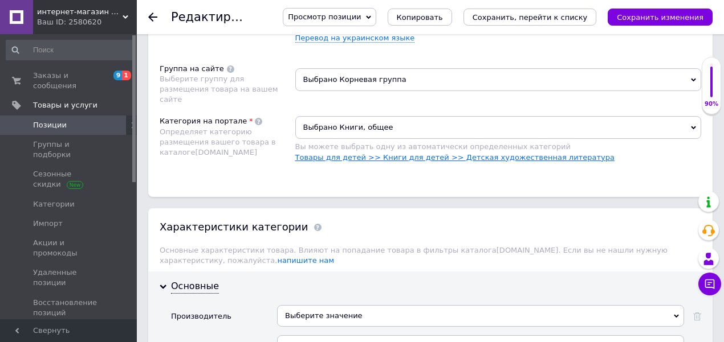
click at [460, 153] on link "Товары для детей >> Книги для детей >> Детская художественная литература" at bounding box center [454, 157] width 319 height 9
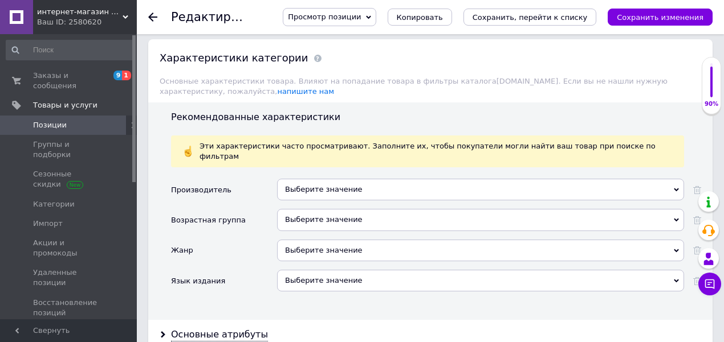
scroll to position [1063, 0]
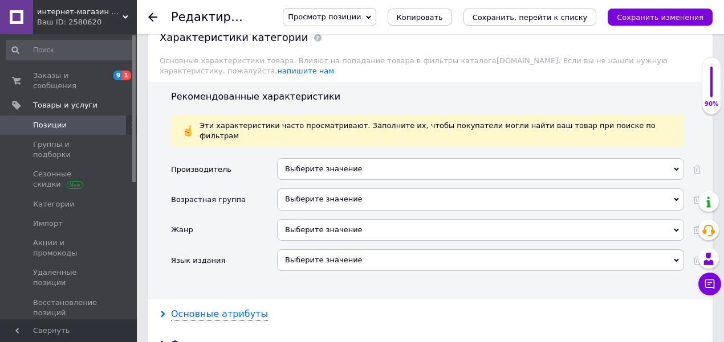
drag, startPoint x: 215, startPoint y: 275, endPoint x: 217, endPoint y: 269, distance: 6.7
click at [214, 308] on div "Основные атрибуты" at bounding box center [219, 314] width 97 height 13
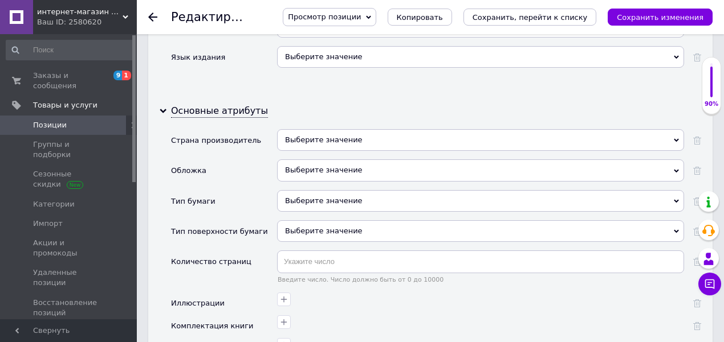
scroll to position [1254, 0]
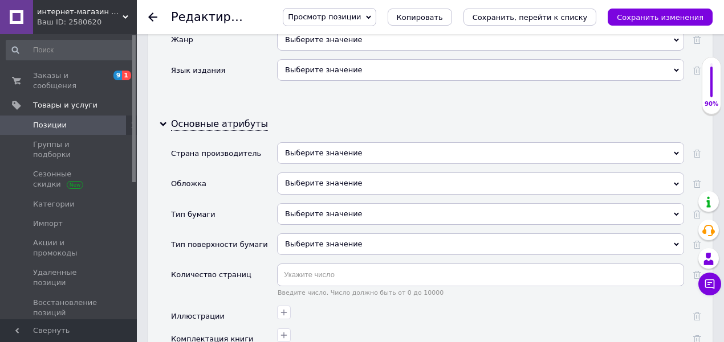
click at [325, 173] on div "Выберите значение" at bounding box center [480, 184] width 407 height 22
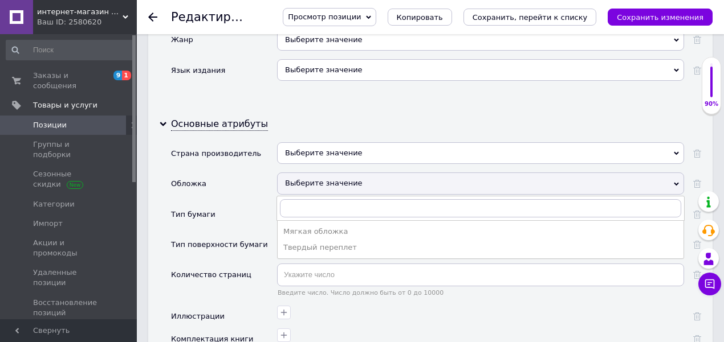
click at [332, 243] on div "Твердый переплет" at bounding box center [480, 248] width 394 height 10
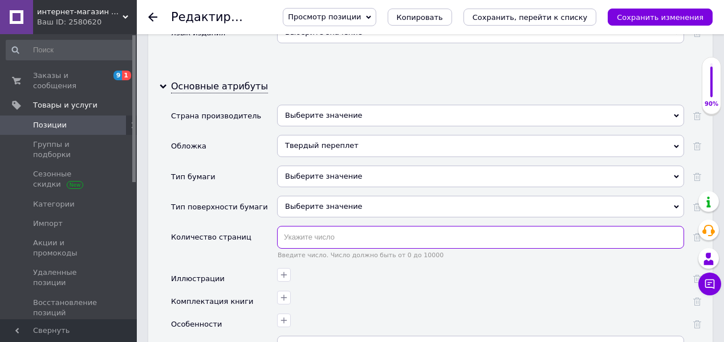
click at [340, 226] on input "text" at bounding box center [480, 237] width 407 height 23
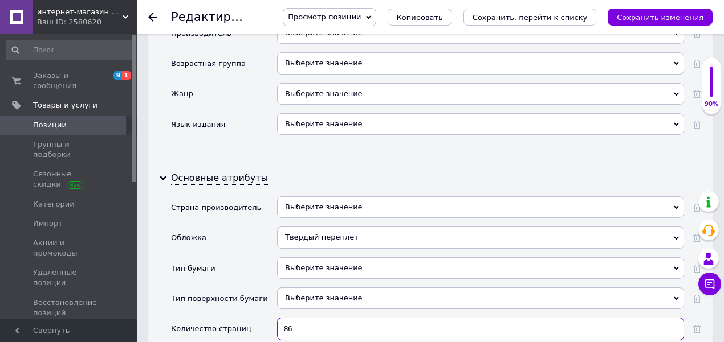
scroll to position [1340, 0]
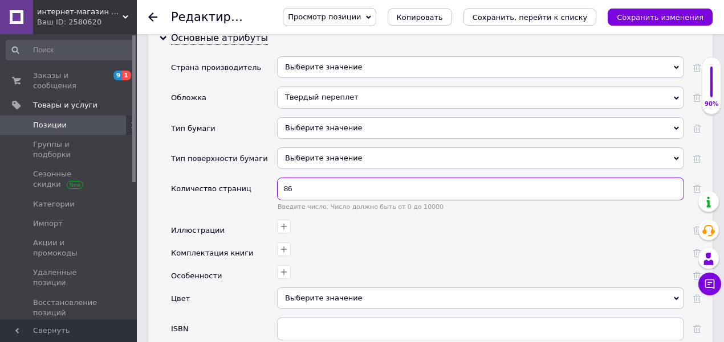
type input "86"
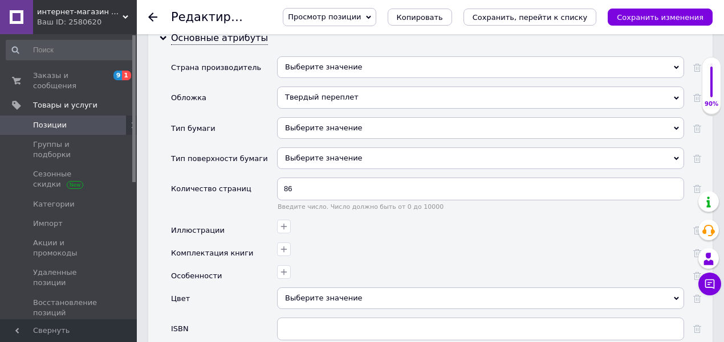
click at [378, 263] on div at bounding box center [479, 271] width 410 height 17
click at [383, 288] on div "Выберите значение" at bounding box center [480, 299] width 407 height 22
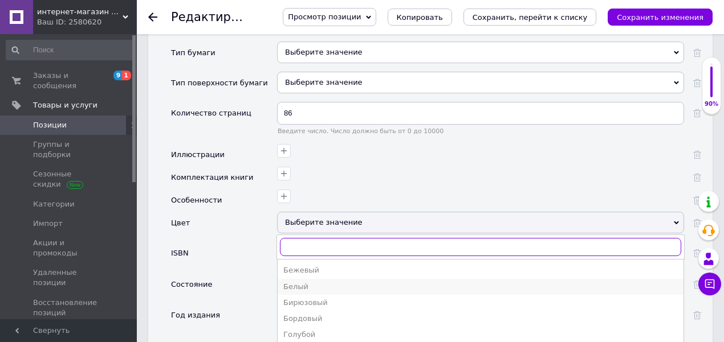
scroll to position [1416, 0]
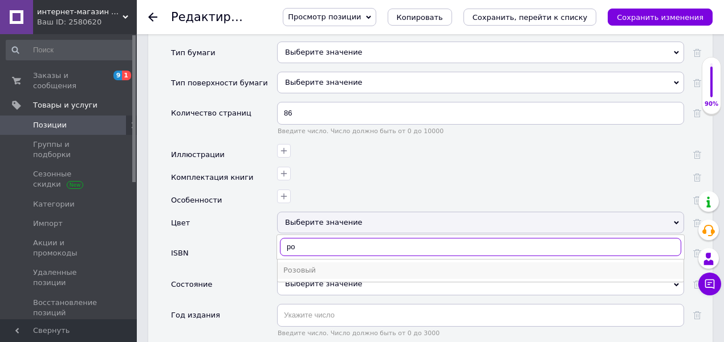
type input "ро"
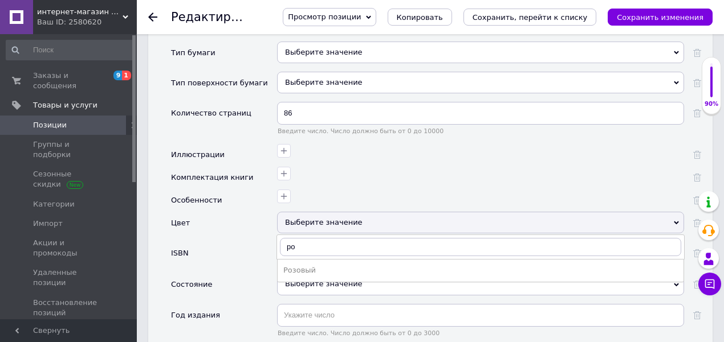
click at [380, 263] on li "Розовый" at bounding box center [481, 271] width 406 height 16
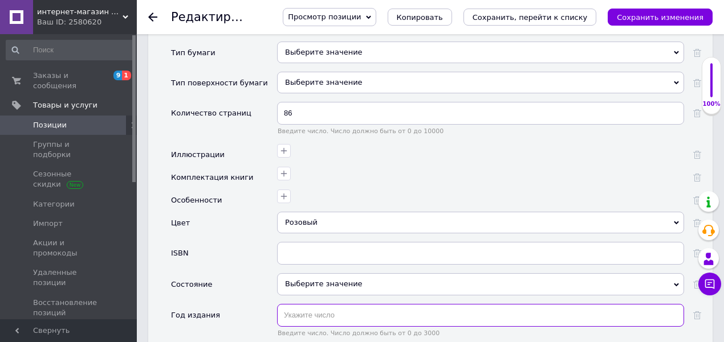
click at [369, 304] on input "text" at bounding box center [480, 315] width 407 height 23
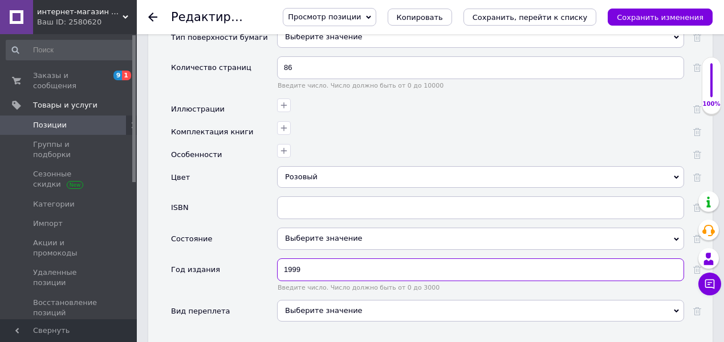
scroll to position [1465, 0]
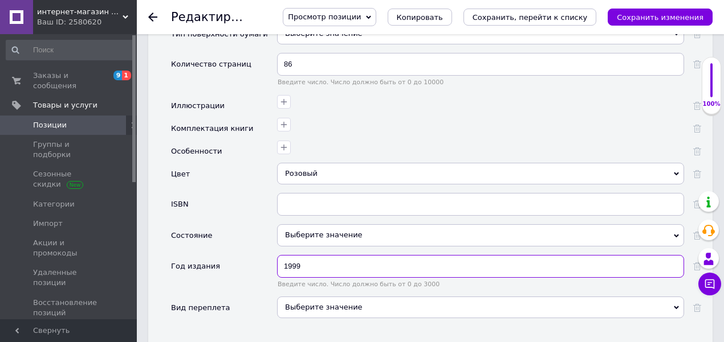
type input "1999"
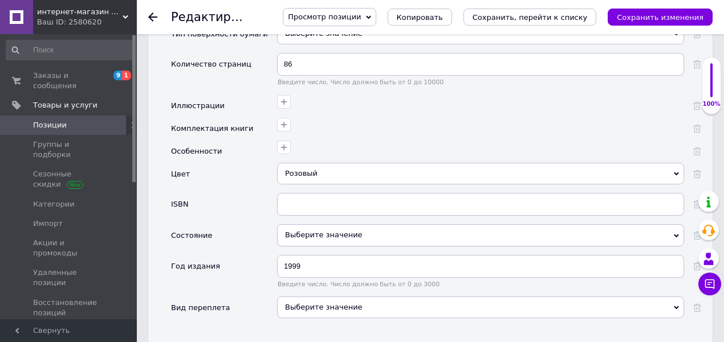
click at [378, 225] on div "Выберите значение" at bounding box center [480, 236] width 407 height 22
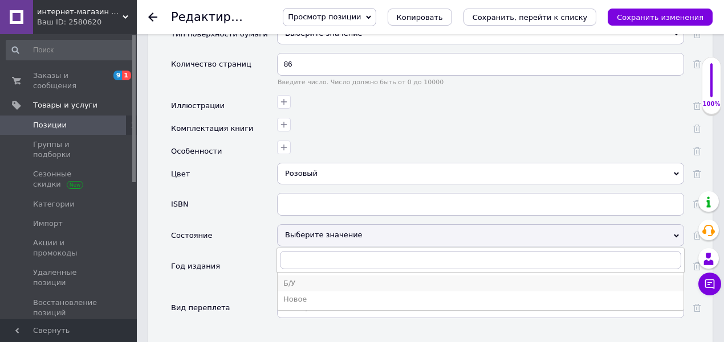
click at [374, 279] on div "Б/У" at bounding box center [480, 284] width 394 height 10
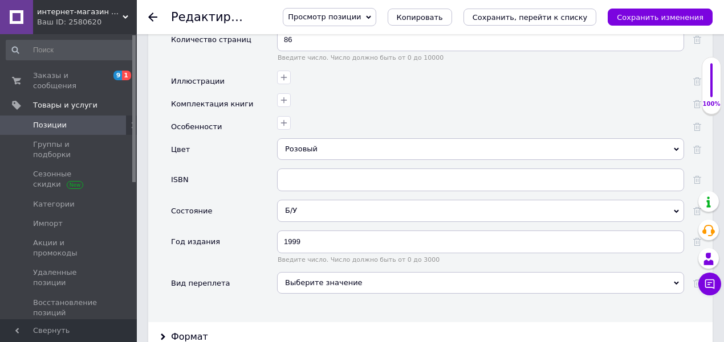
scroll to position [1502, 0]
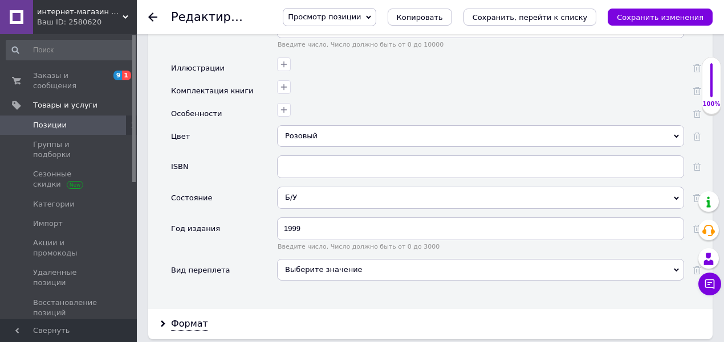
click at [410, 259] on div "Выберите значение" at bounding box center [480, 270] width 407 height 22
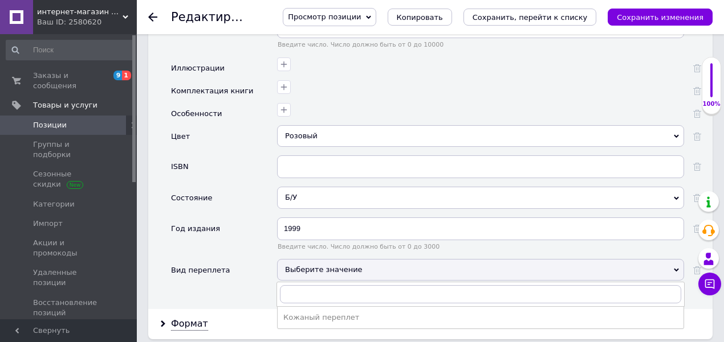
click at [236, 259] on div "Вид переплета" at bounding box center [224, 274] width 106 height 30
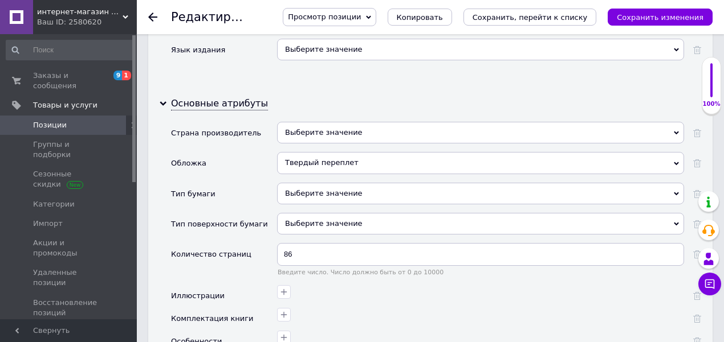
scroll to position [1237, 0]
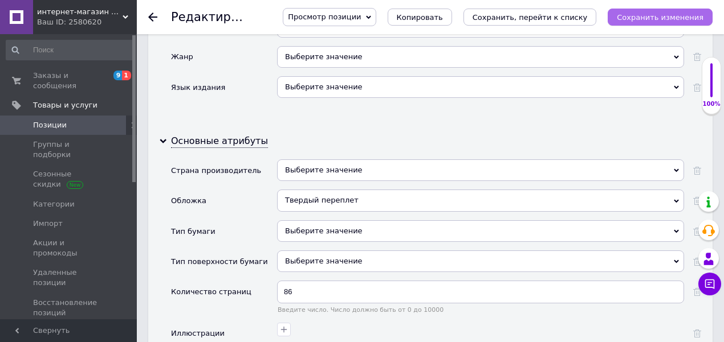
click at [656, 17] on icon "Сохранить изменения" at bounding box center [660, 17] width 87 height 9
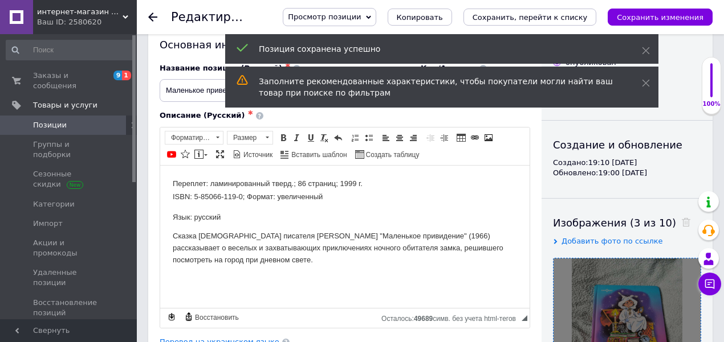
scroll to position [21, 0]
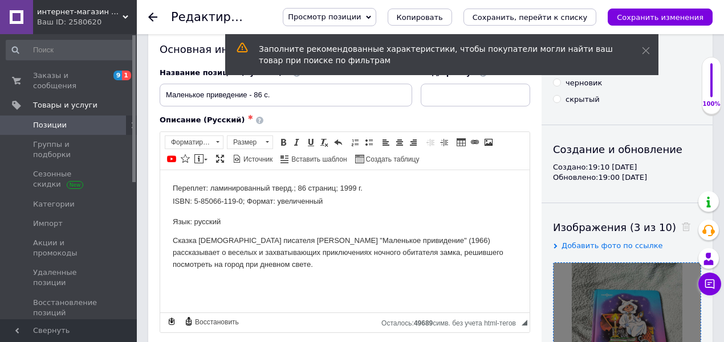
click at [96, 120] on span "Позиции" at bounding box center [69, 125] width 72 height 10
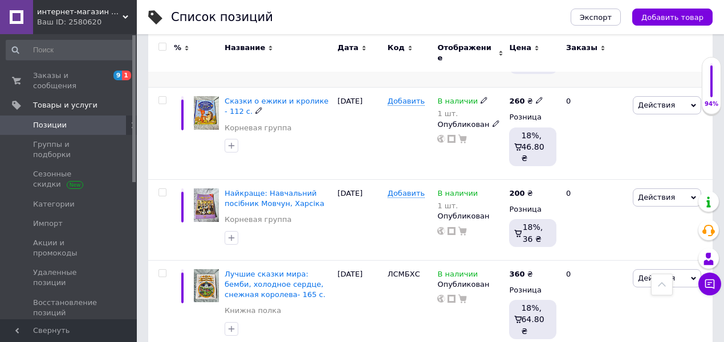
scroll to position [114, 0]
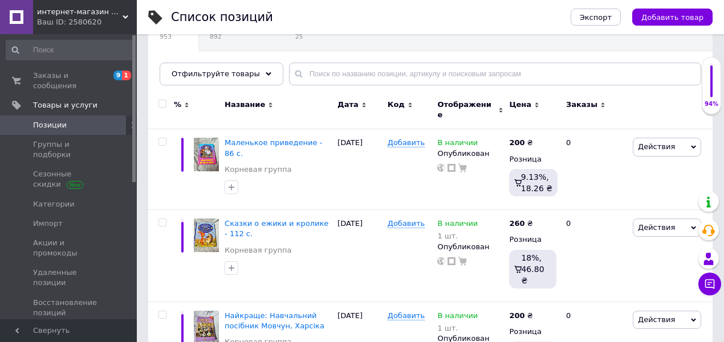
click at [80, 120] on span "Позиции" at bounding box center [69, 125] width 72 height 10
click at [76, 77] on span "Заказы и сообщения" at bounding box center [69, 81] width 72 height 21
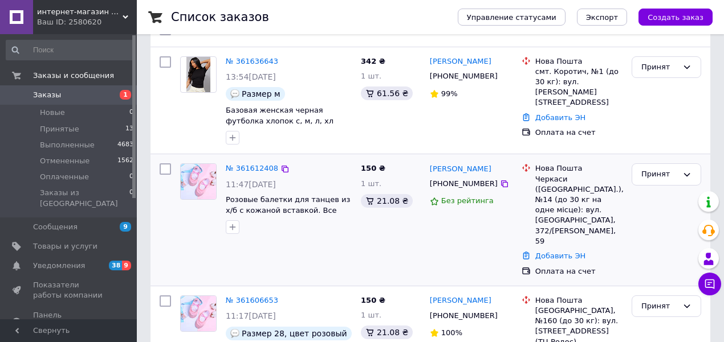
scroll to position [114, 0]
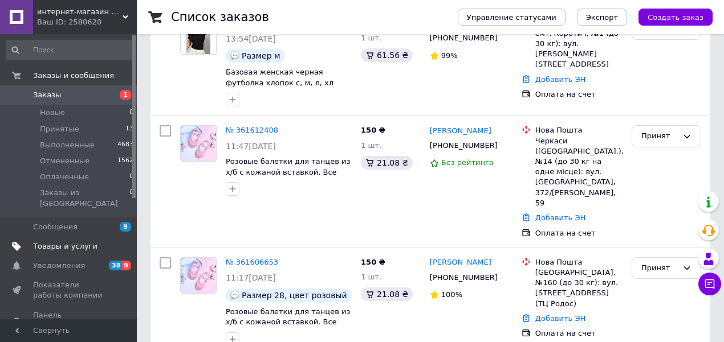
click at [74, 242] on span "Товары и услуги" at bounding box center [65, 247] width 64 height 10
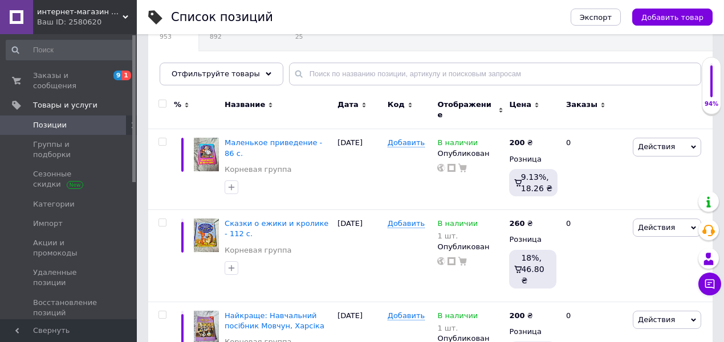
scroll to position [76, 0]
